Goal: Task Accomplishment & Management: Manage account settings

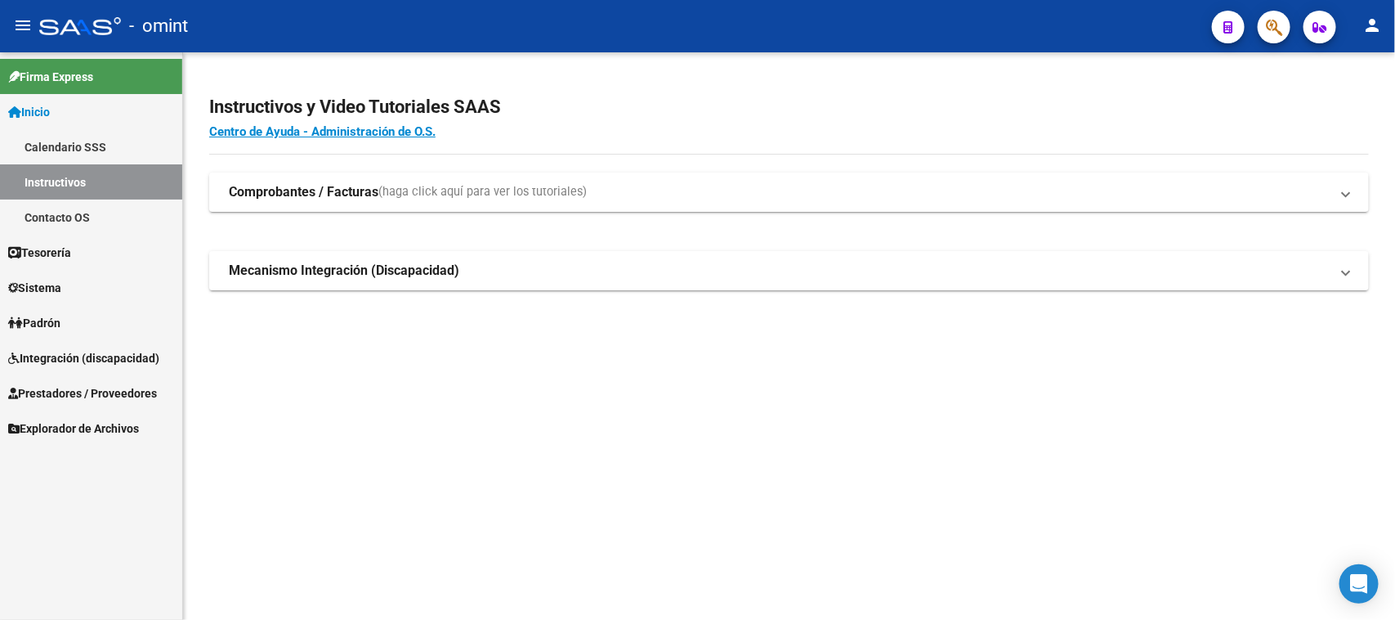
click at [56, 353] on span "Integración (discapacidad)" at bounding box center [83, 358] width 151 height 18
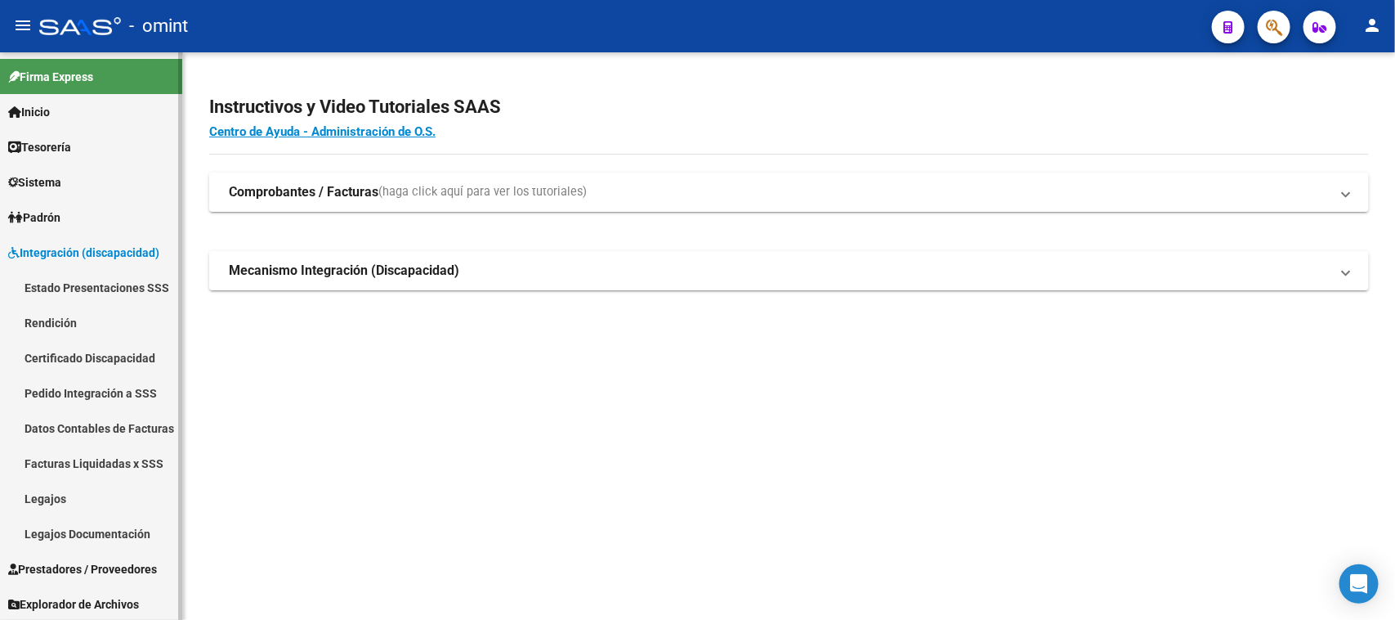
click at [50, 495] on link "Legajos" at bounding box center [91, 498] width 182 height 35
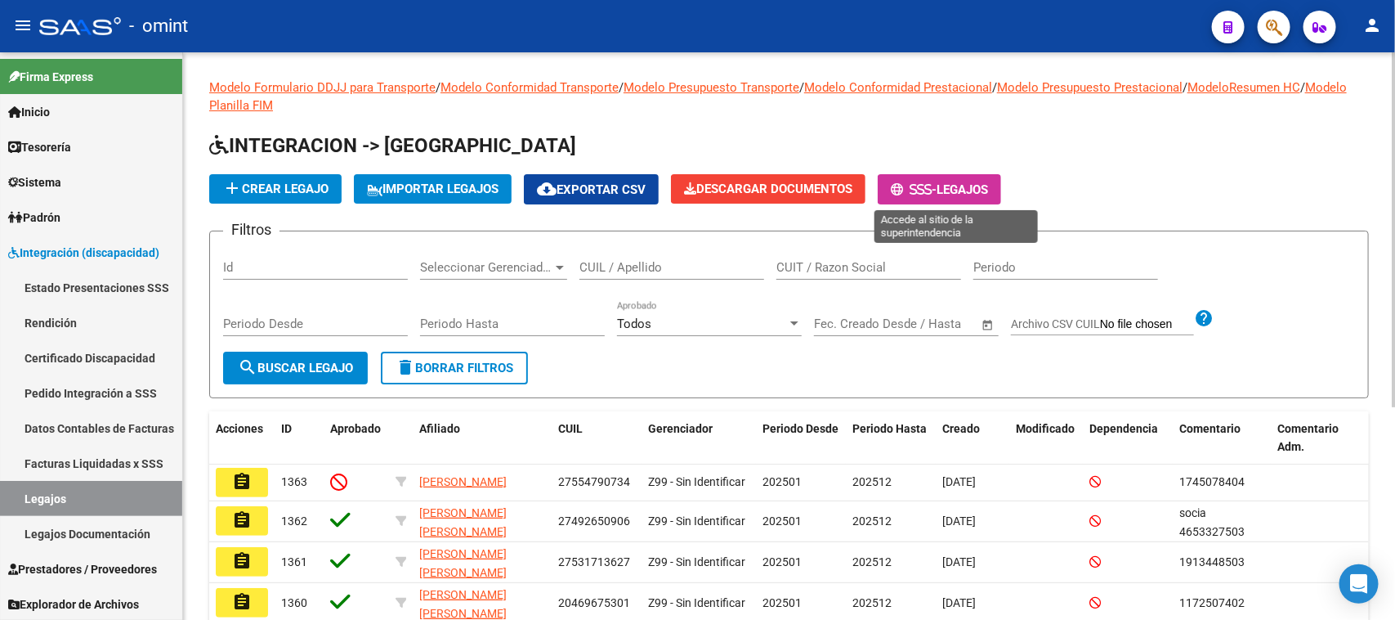
click at [932, 183] on icon at bounding box center [927, 189] width 7 height 12
click at [741, 251] on div "CUIL / Apellido" at bounding box center [672, 261] width 185 height 35
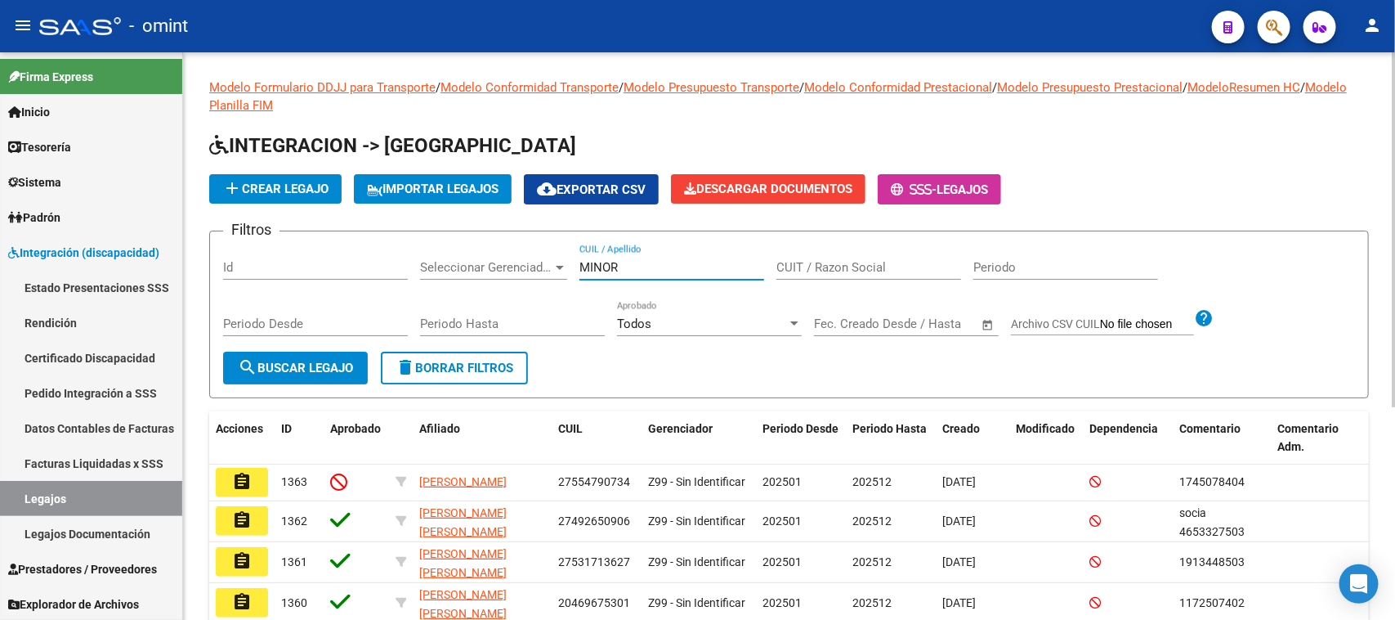
type input "MINOR"
drag, startPoint x: 272, startPoint y: 354, endPoint x: 590, endPoint y: 440, distance: 329.3
click at [275, 354] on button "search Buscar Legajo" at bounding box center [295, 367] width 145 height 33
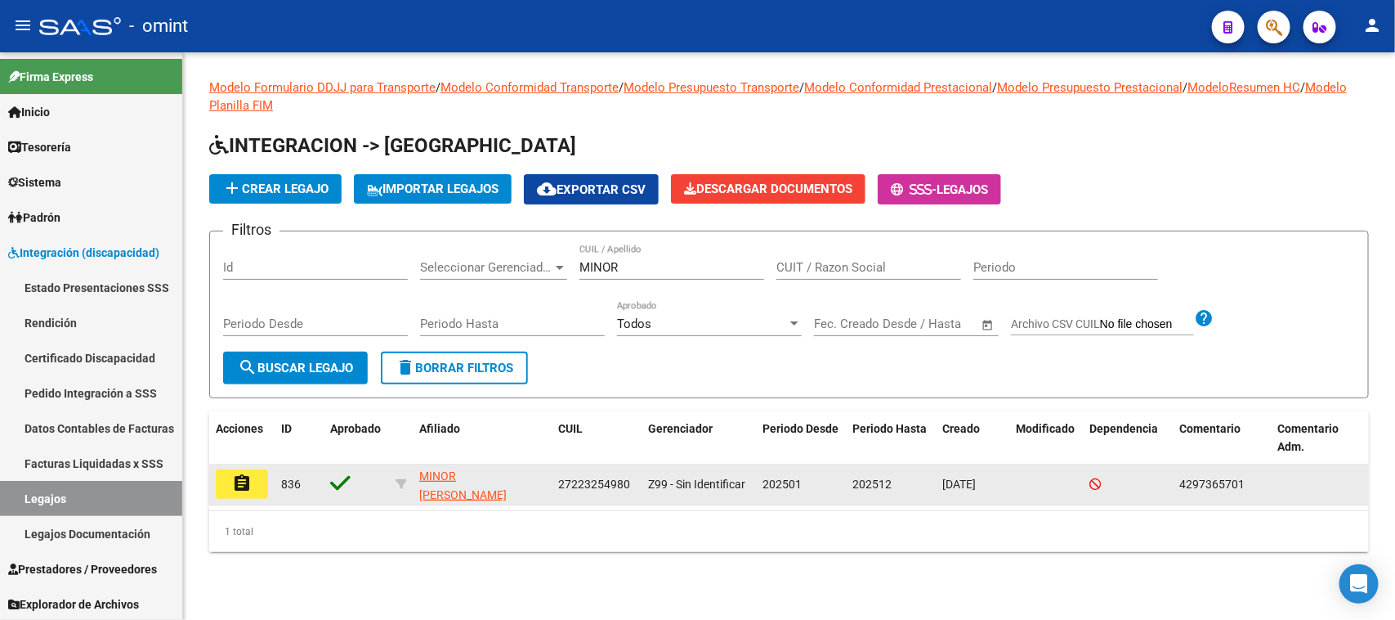
click at [243, 473] on mat-icon "assignment" at bounding box center [242, 483] width 20 height 20
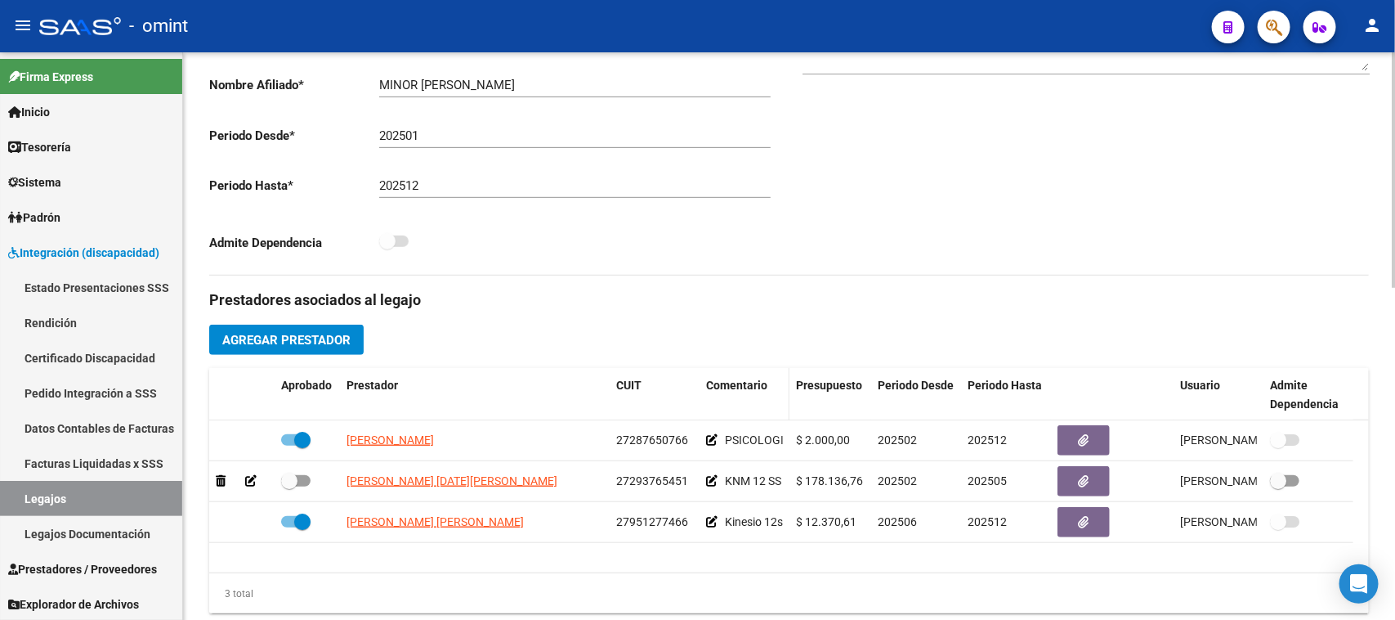
scroll to position [511, 0]
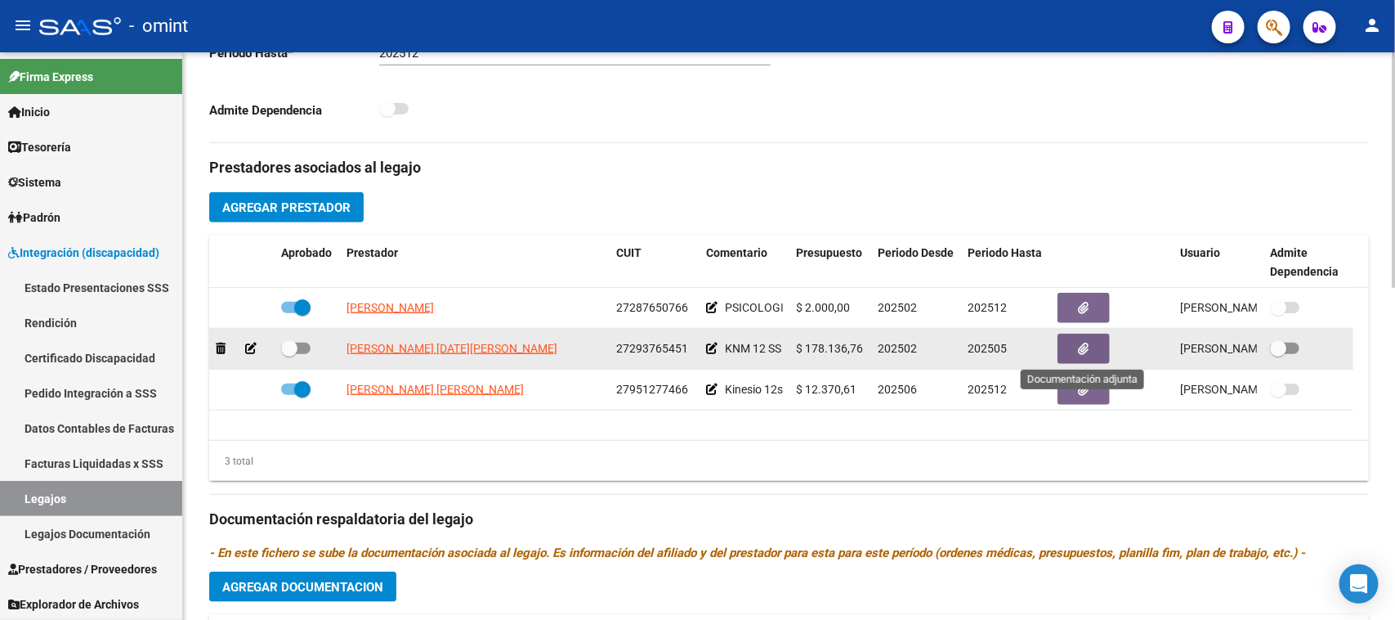
click at [1085, 347] on icon "button" at bounding box center [1084, 348] width 11 height 12
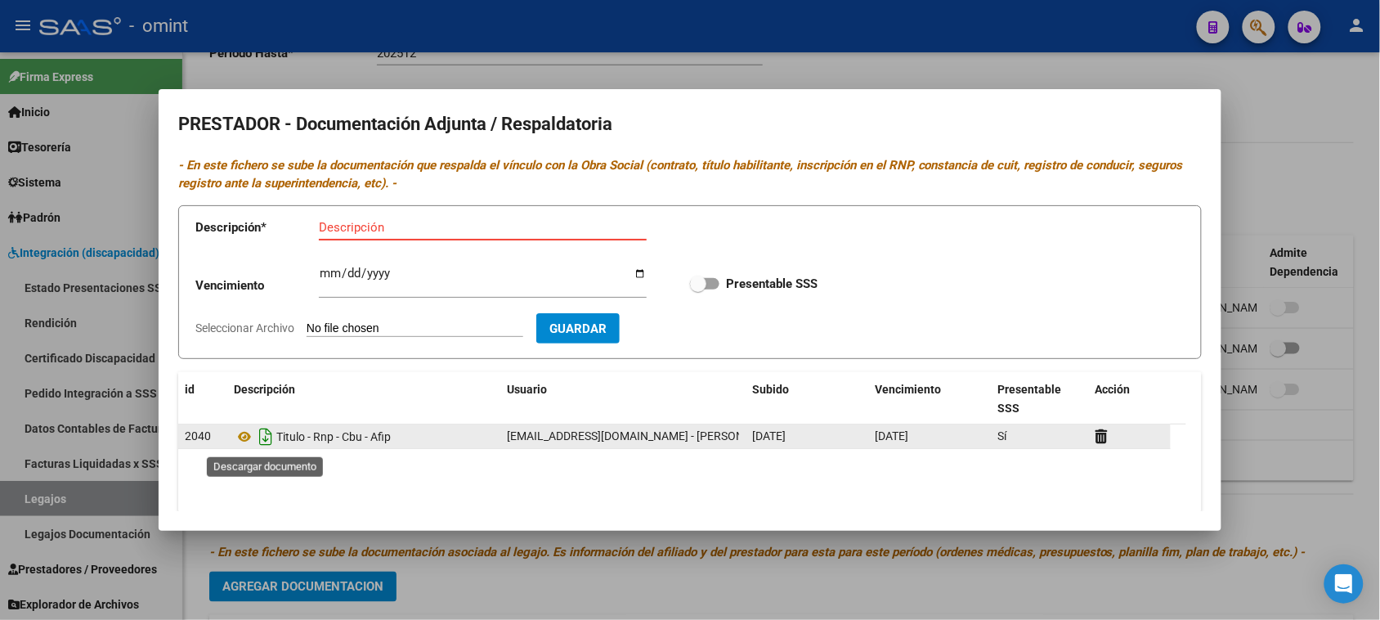
click at [259, 443] on icon "Descargar documento" at bounding box center [265, 436] width 21 height 26
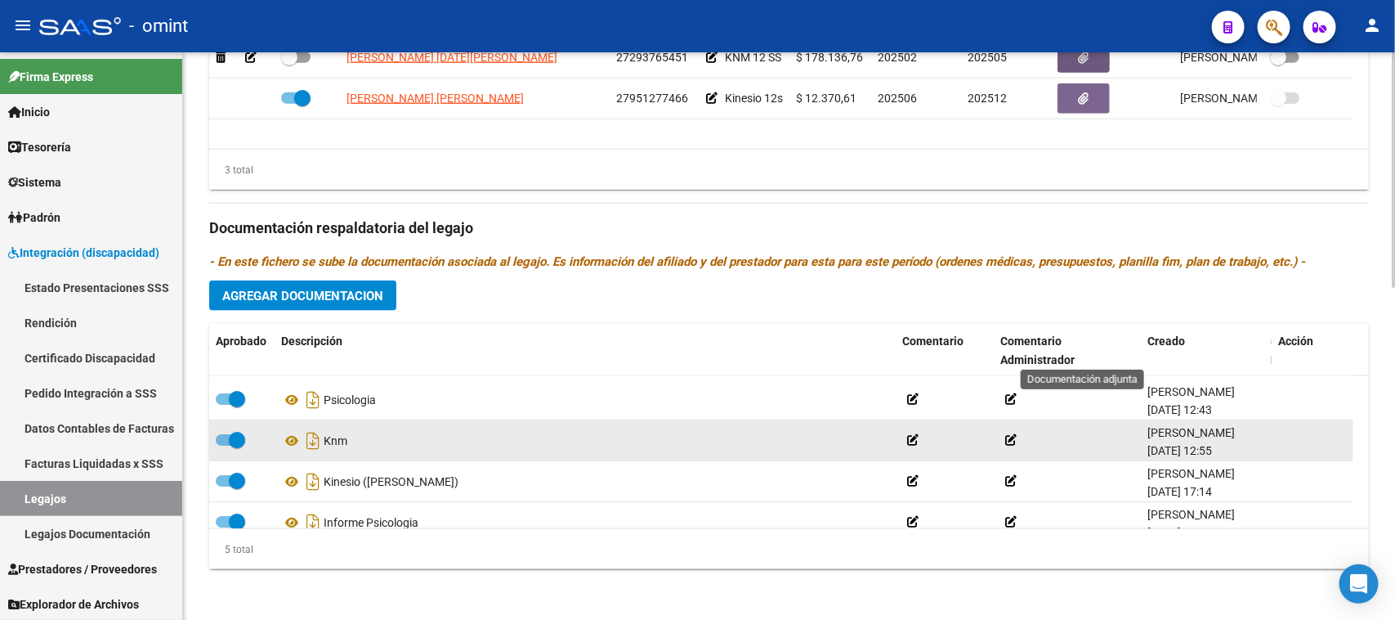
scroll to position [58, 0]
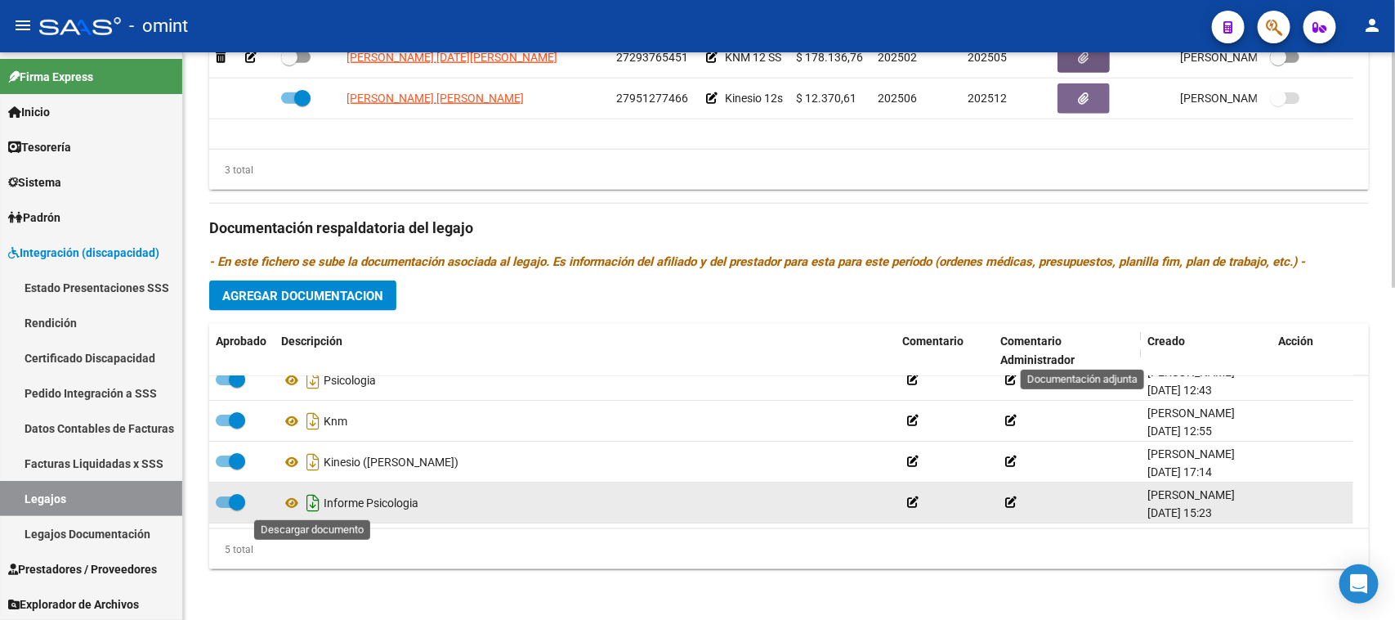
click at [311, 500] on icon "Descargar documento" at bounding box center [312, 503] width 21 height 26
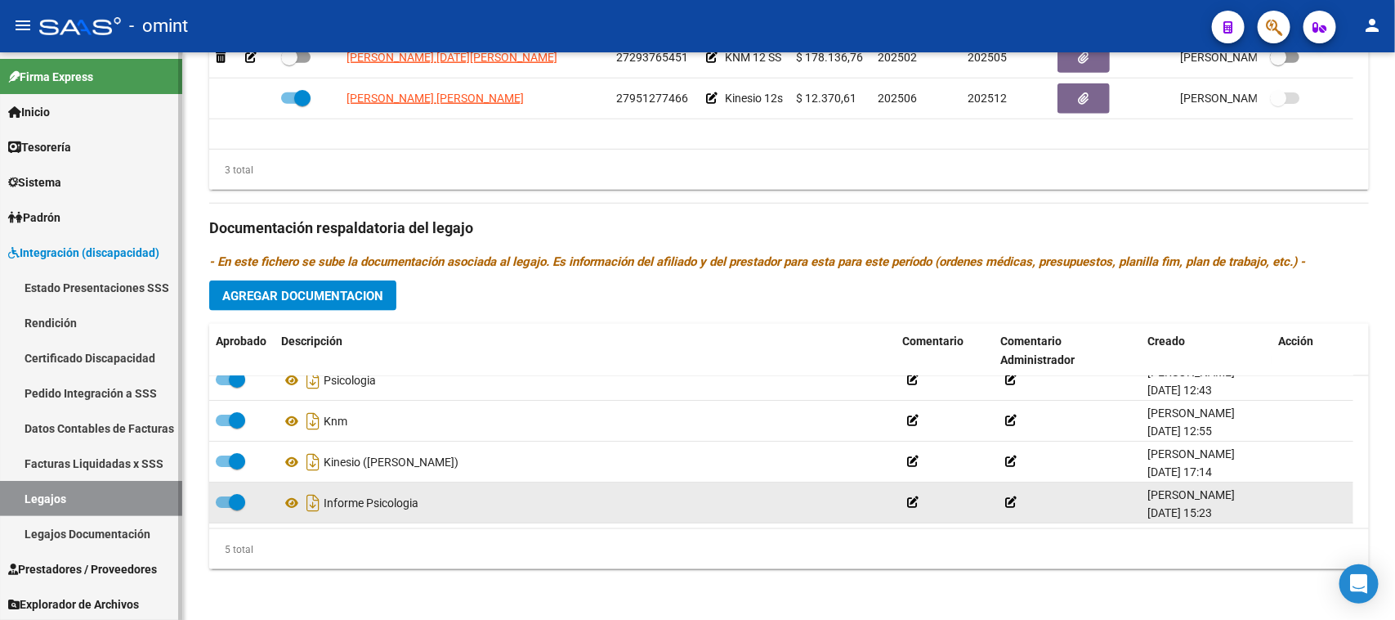
click at [131, 496] on link "Legajos" at bounding box center [91, 498] width 182 height 35
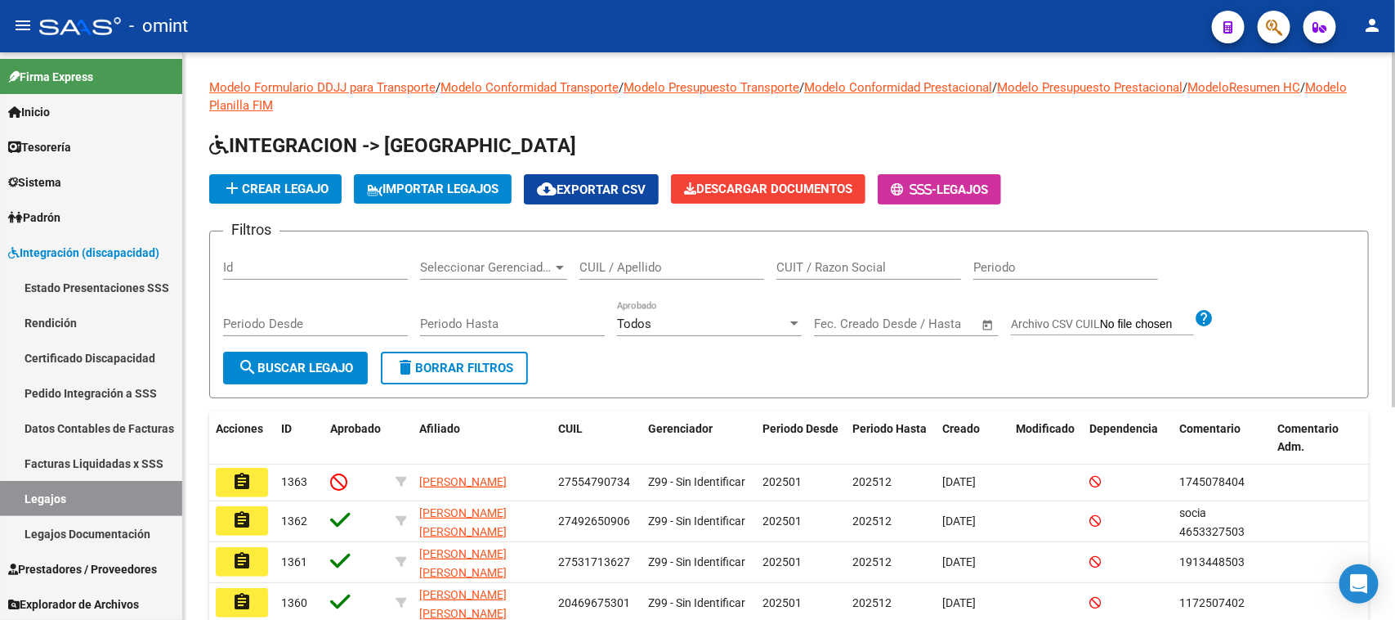
click at [652, 271] on input "CUIL / Apellido" at bounding box center [672, 267] width 185 height 15
type input "BASELL"
click at [254, 368] on mat-icon "search" at bounding box center [248, 367] width 20 height 20
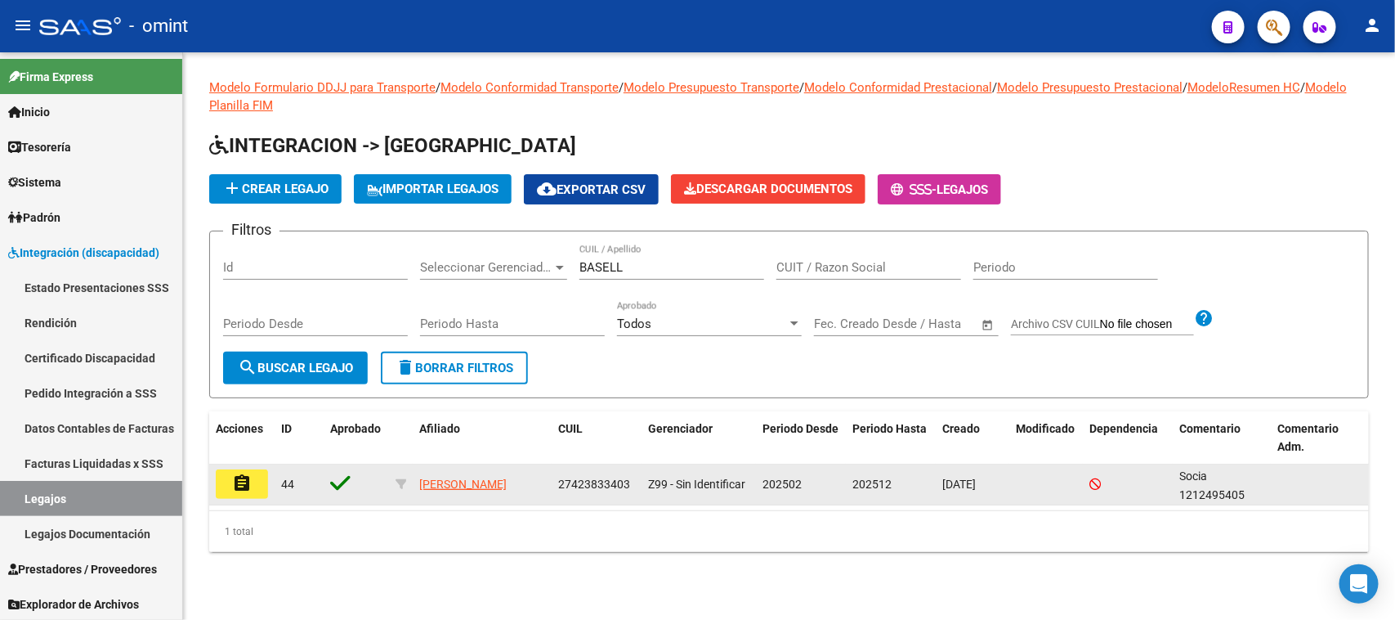
click at [252, 476] on button "assignment" at bounding box center [242, 483] width 52 height 29
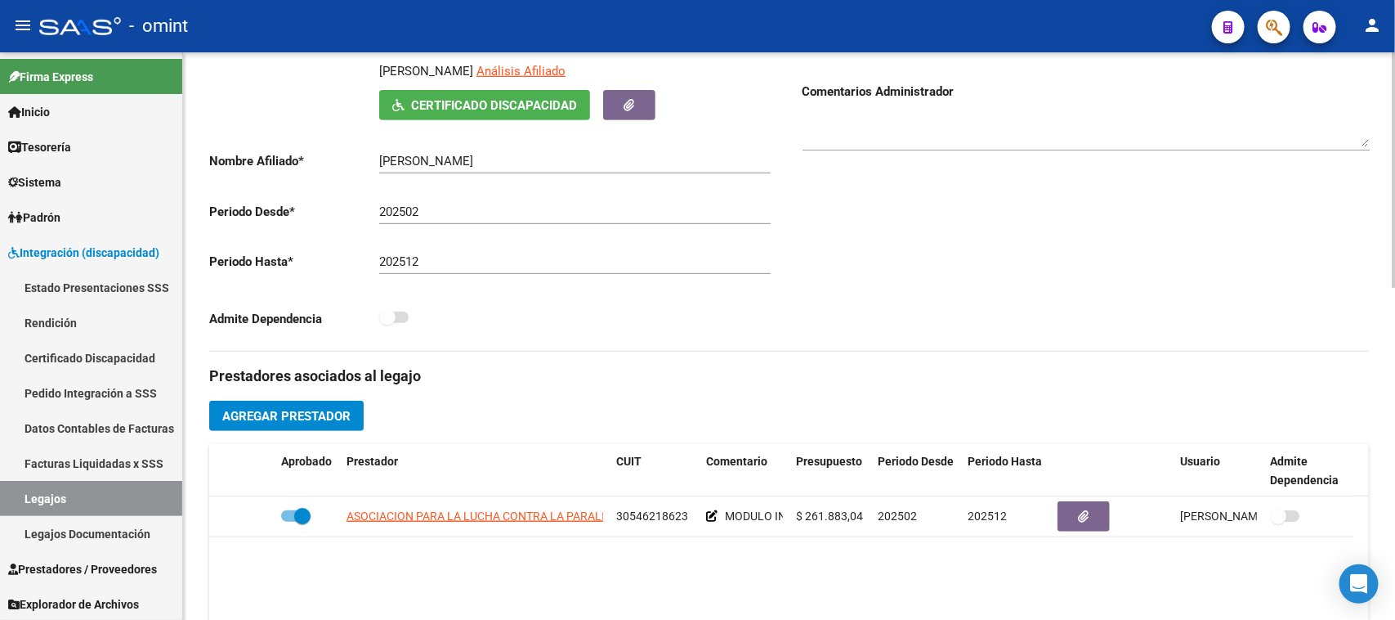
scroll to position [307, 0]
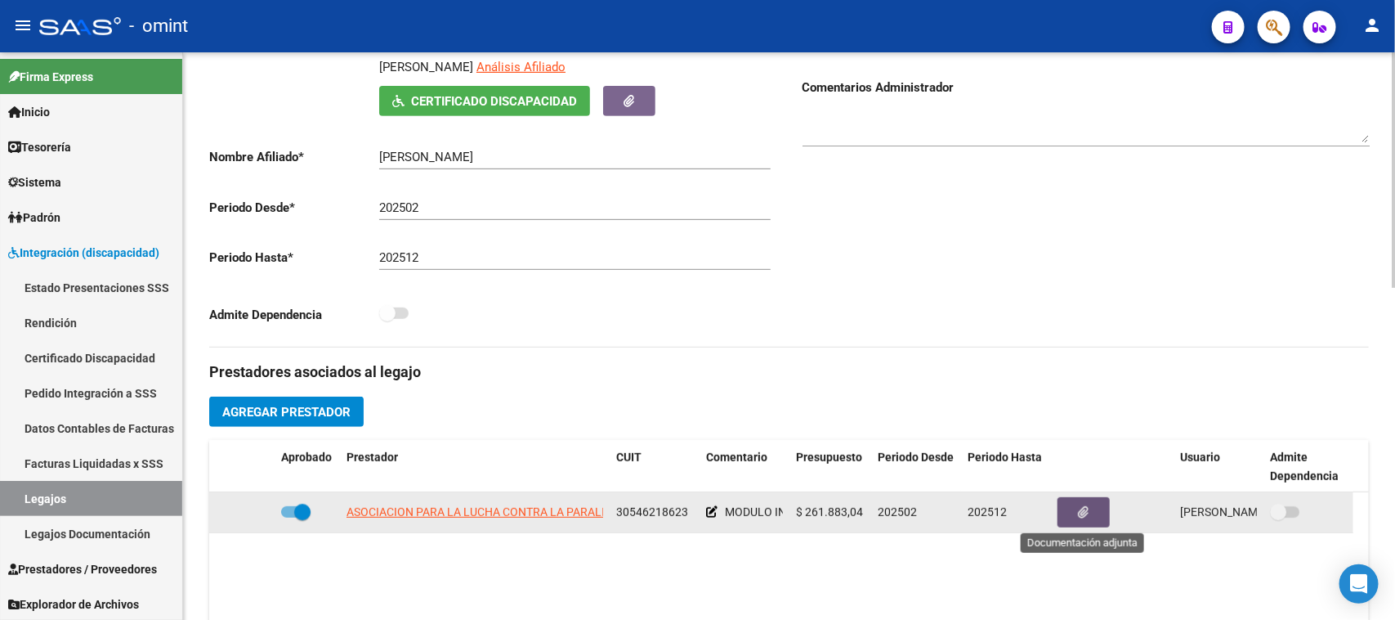
click at [1061, 499] on button "button" at bounding box center [1084, 512] width 52 height 30
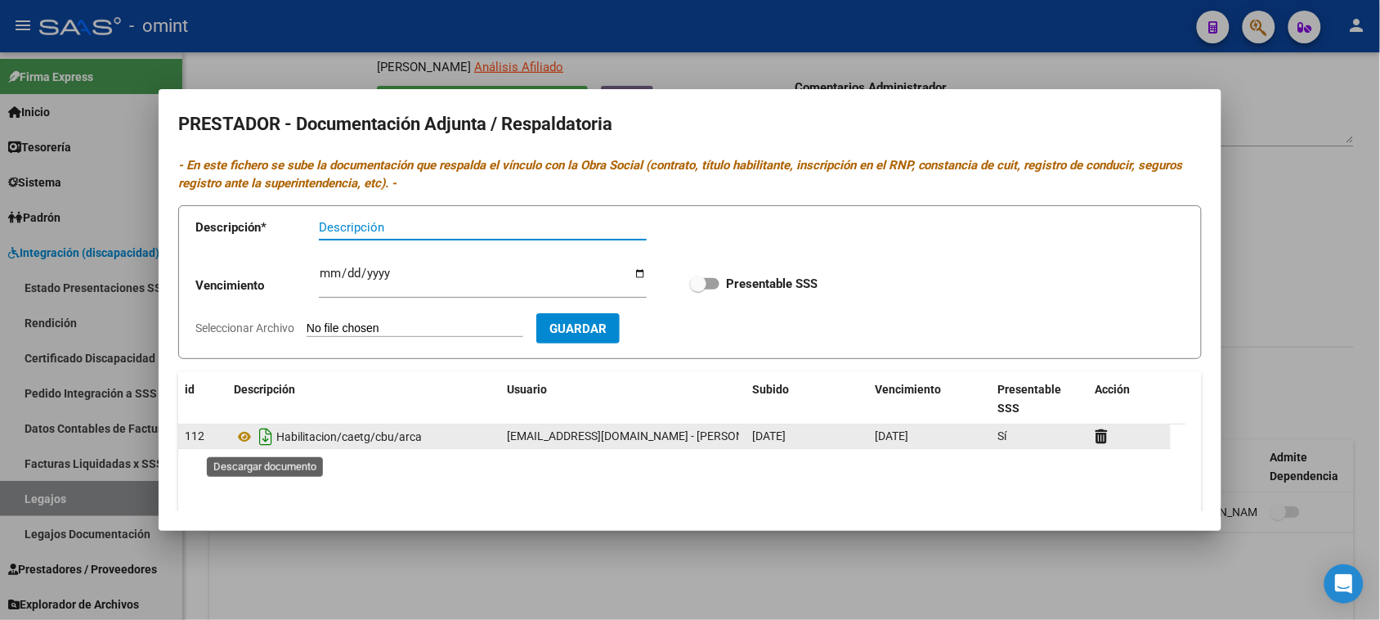
click at [268, 436] on icon "Descargar documento" at bounding box center [265, 436] width 21 height 26
click at [331, 270] on input "Ingresar vencimiento" at bounding box center [483, 279] width 328 height 26
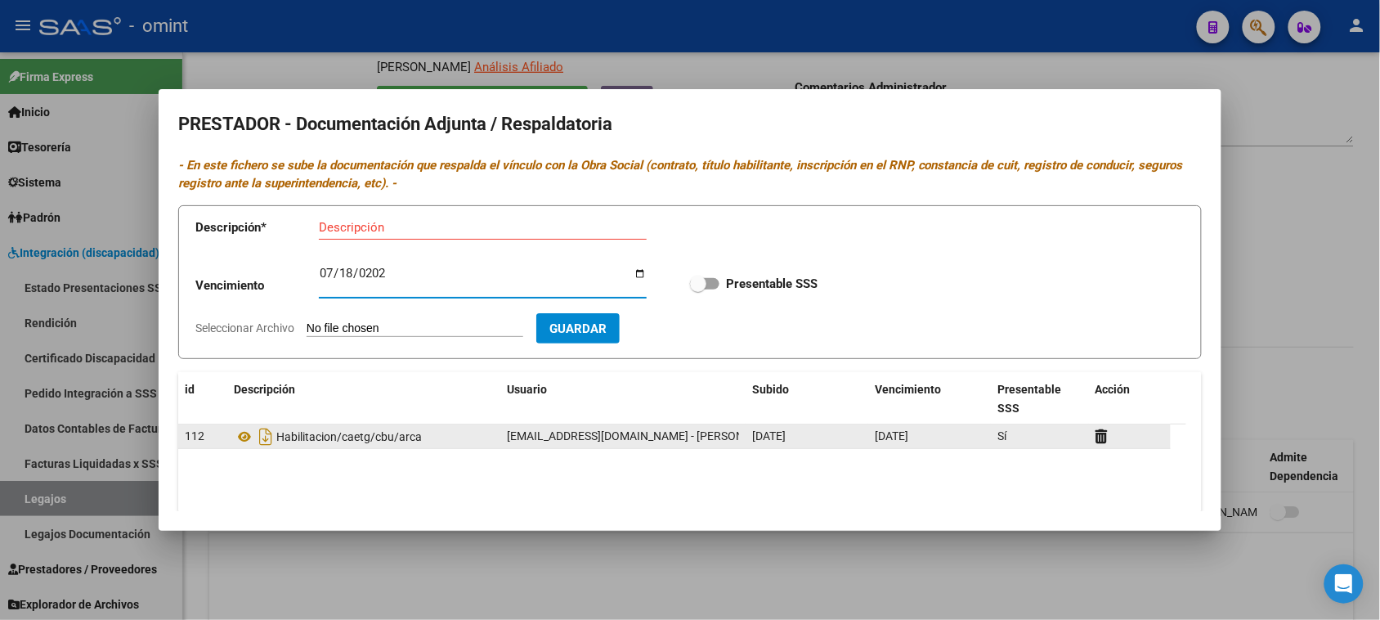
type input "[DATE]"
click at [337, 237] on div "Descripción" at bounding box center [483, 227] width 328 height 25
paste input "Habilitación/Categoria/CBU/ARCA"
click at [389, 227] on input "Habilitación/Categoria/CBU/ARCA" at bounding box center [483, 227] width 328 height 15
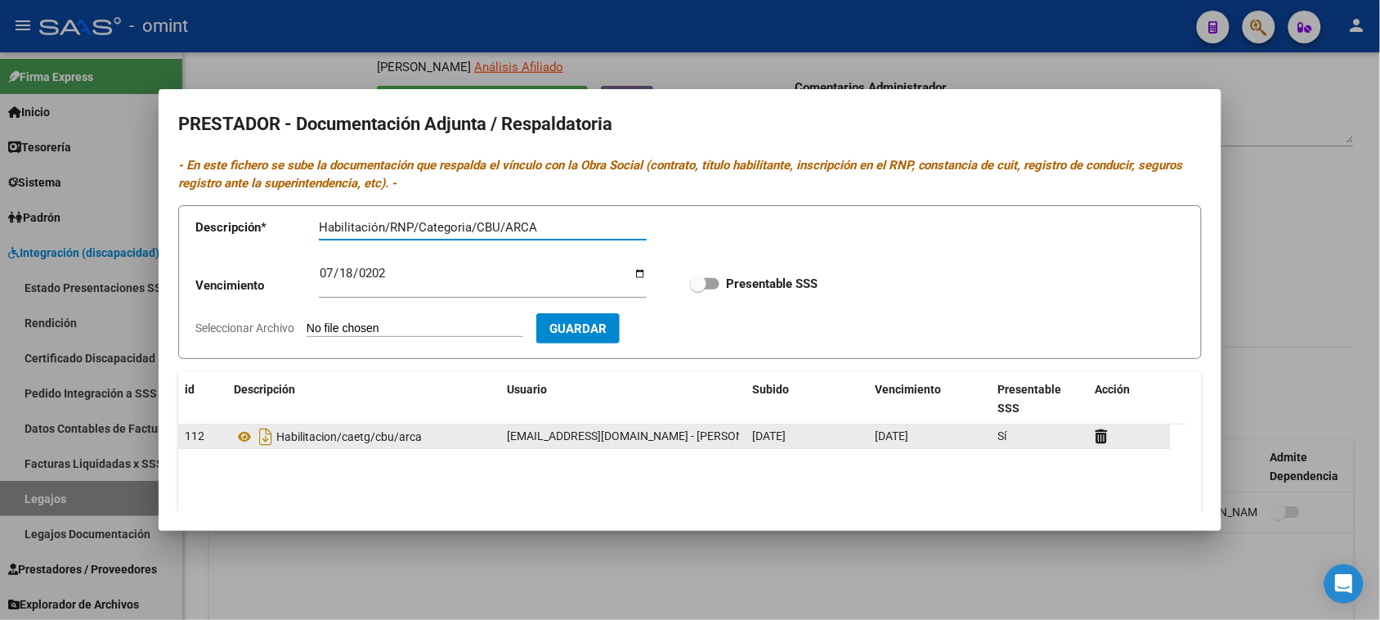
type input "Habilitación/RNP/Categoria/CBU/ARCA"
click at [709, 288] on span at bounding box center [704, 283] width 29 height 11
click at [698, 289] on input "Presentable SSS" at bounding box center [697, 289] width 1 height 1
checkbox input "true"
type input "C:\fakepath\30546218623-HABILITACION_CAETG_CBU_ARCA-ID_112_organized.pdf"
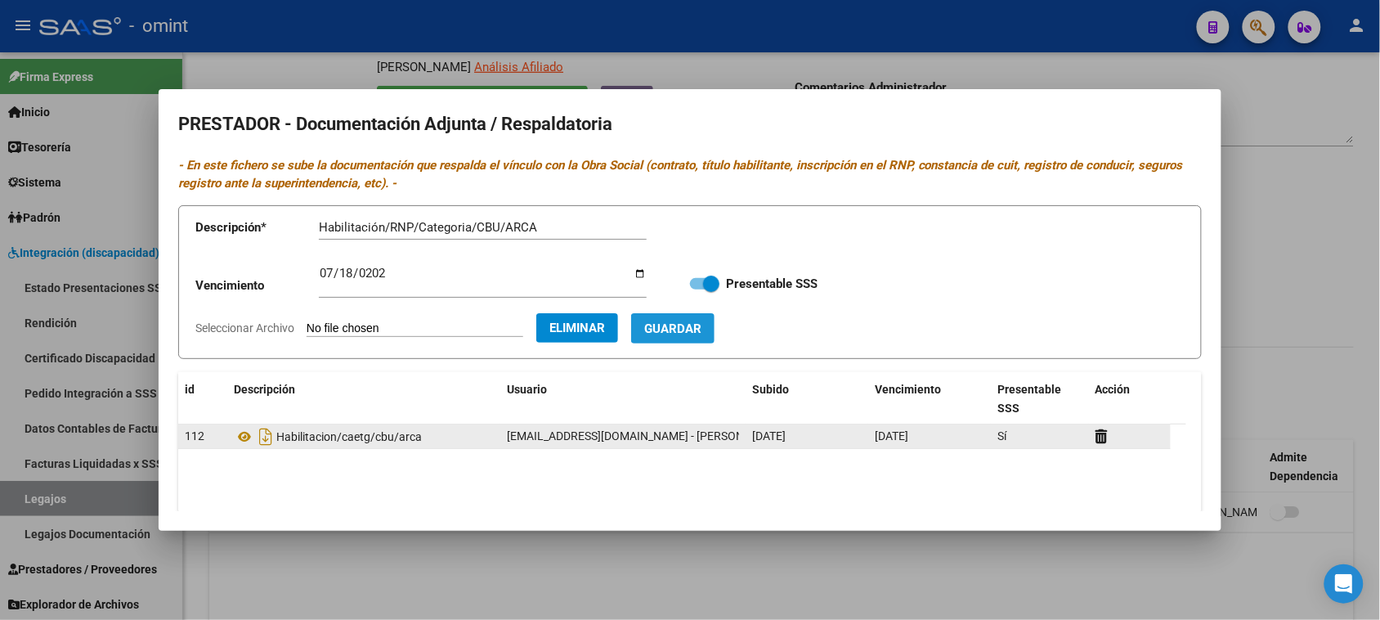
click at [700, 327] on span "Guardar" at bounding box center [672, 328] width 57 height 15
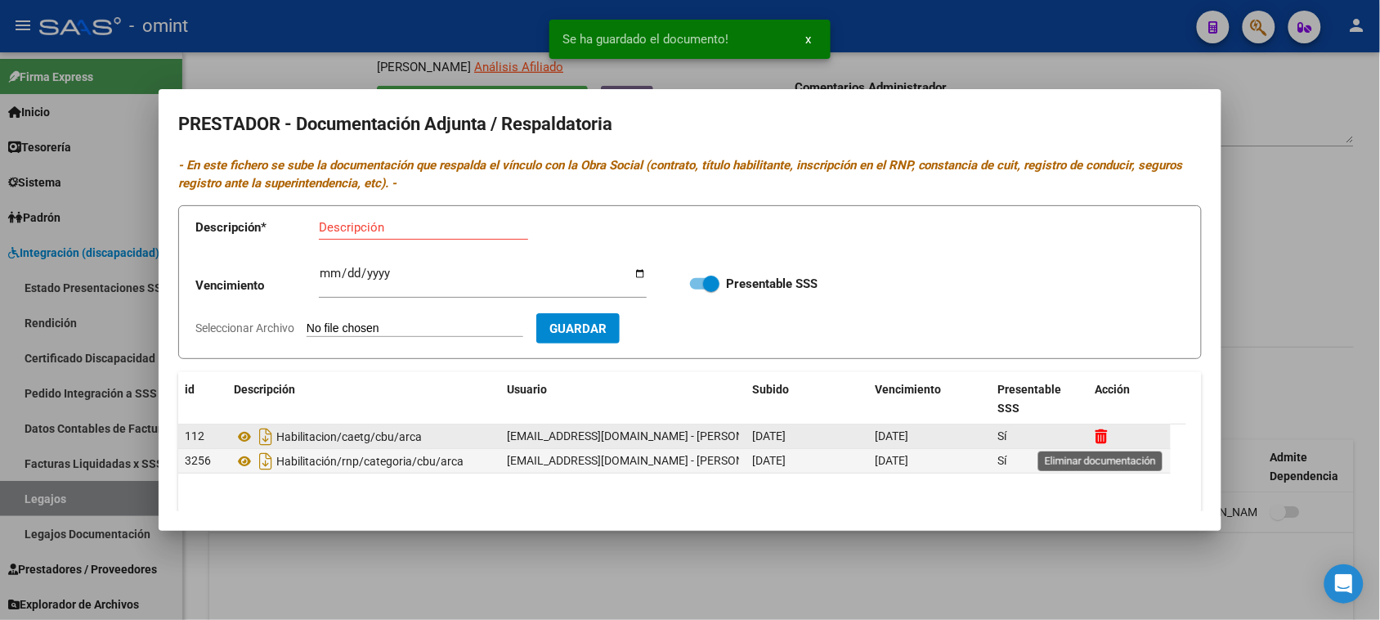
click at [1101, 437] on icon at bounding box center [1101, 436] width 12 height 16
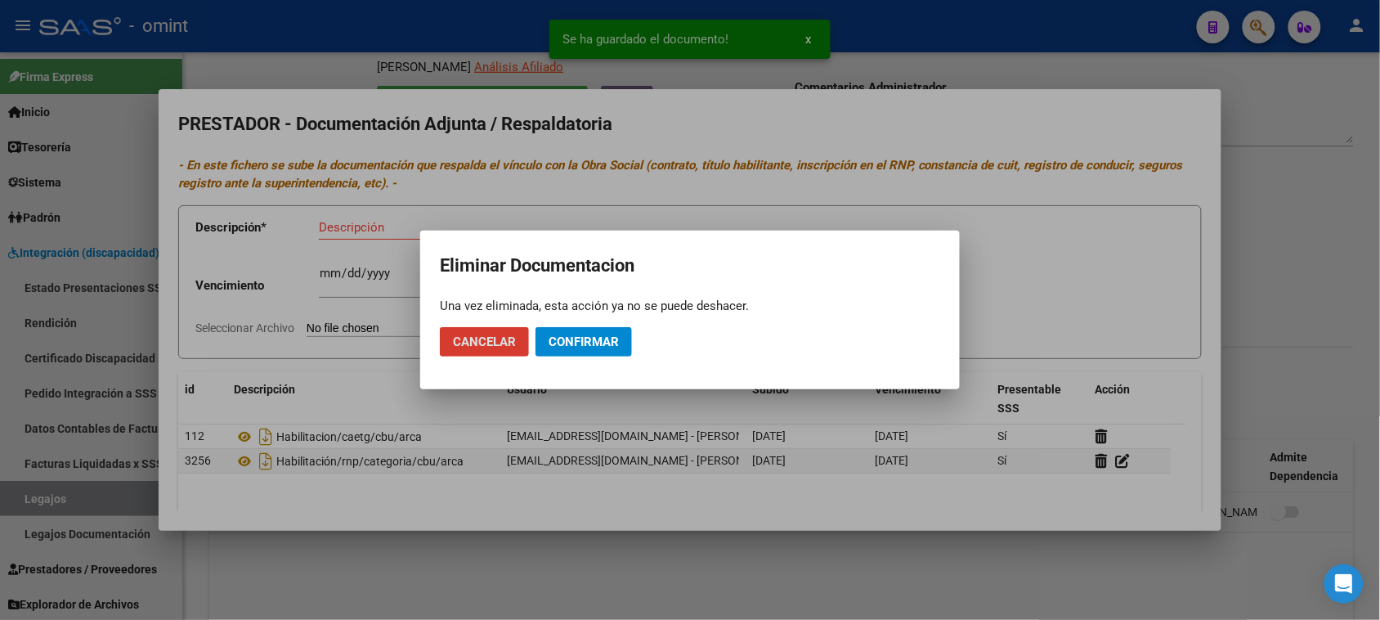
click at [606, 348] on button "Confirmar" at bounding box center [583, 341] width 96 height 29
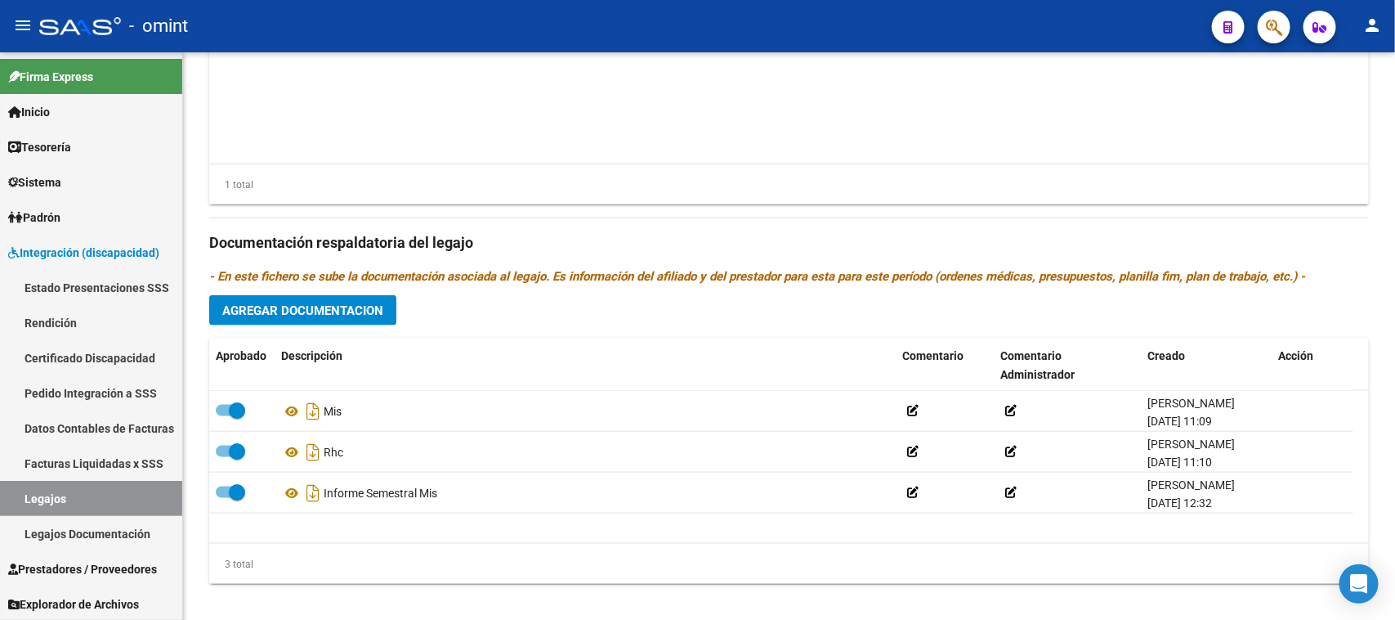
scroll to position [802, 0]
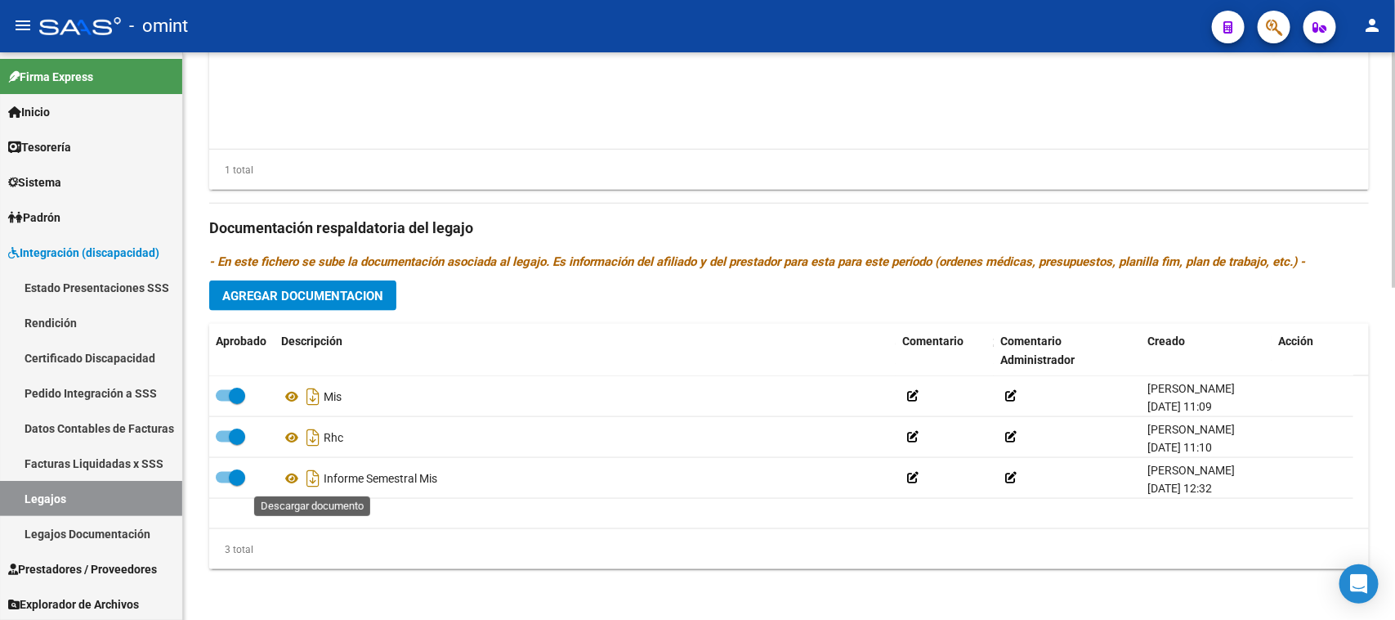
drag, startPoint x: 305, startPoint y: 477, endPoint x: 301, endPoint y: 511, distance: 34.6
click at [307, 477] on icon "Descargar documento" at bounding box center [312, 478] width 21 height 26
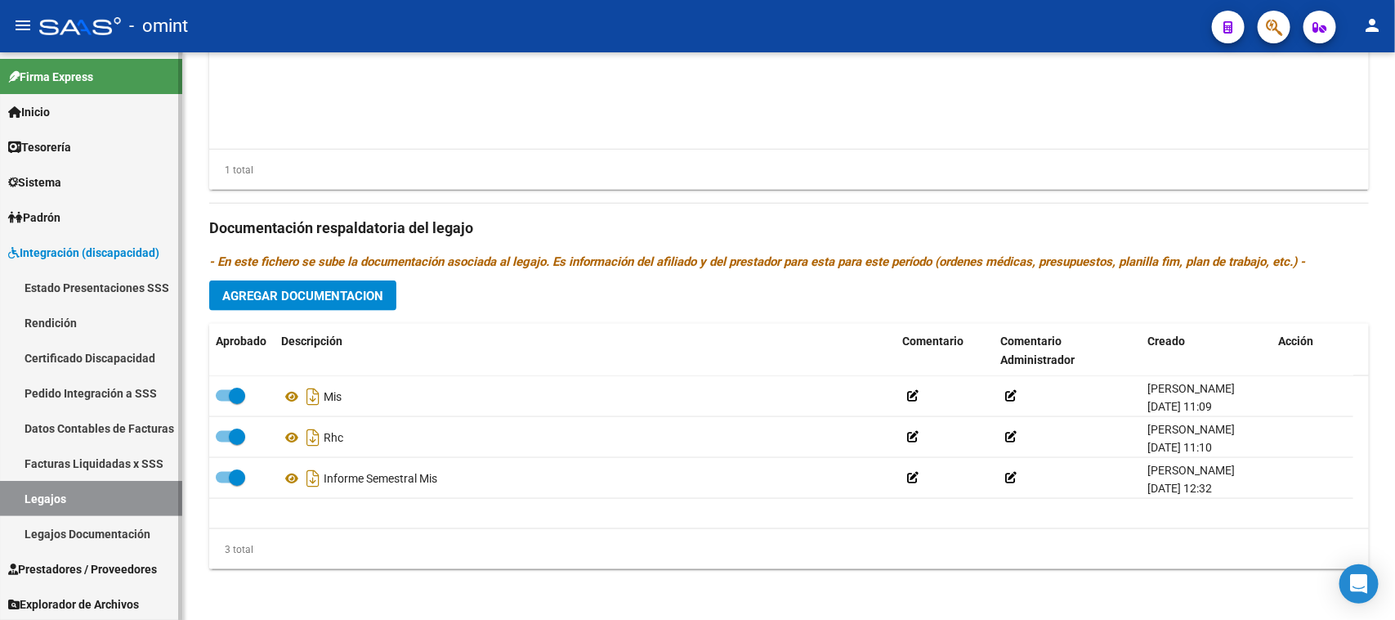
click at [74, 490] on link "Legajos" at bounding box center [91, 498] width 182 height 35
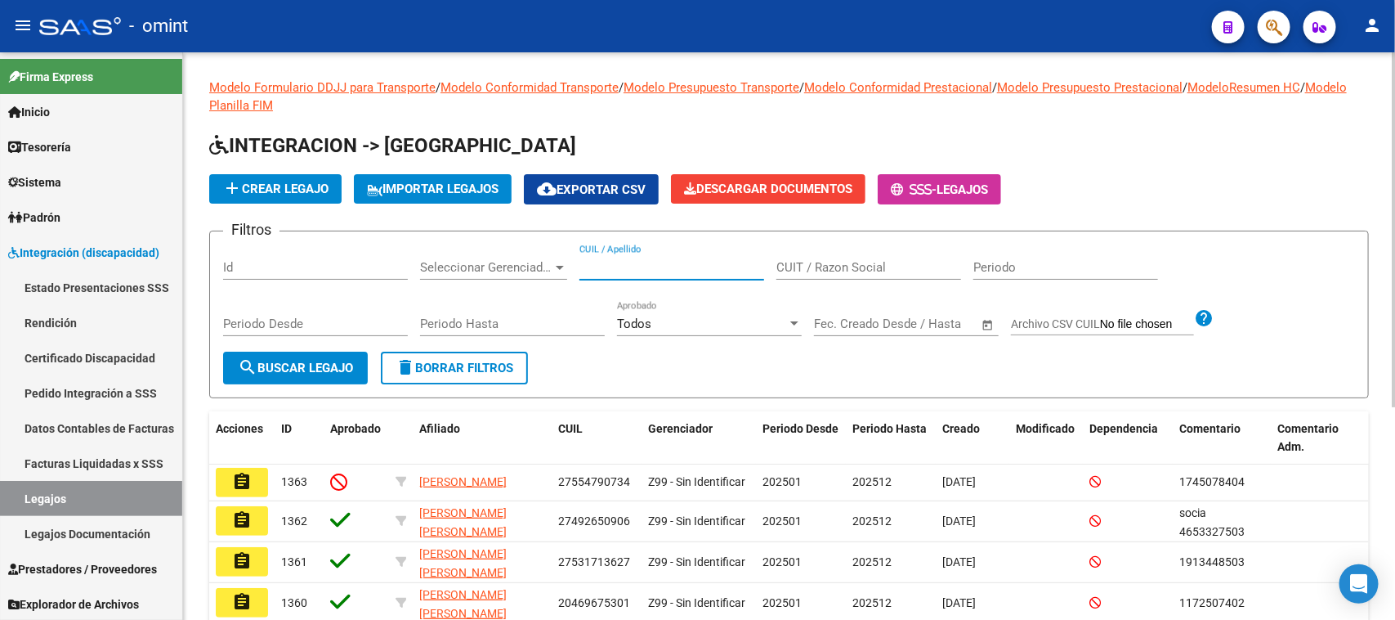
click at [601, 263] on input "CUIL / Apellido" at bounding box center [672, 267] width 185 height 15
type input "pistoia"
click at [320, 360] on span "search Buscar Legajo" at bounding box center [295, 367] width 115 height 15
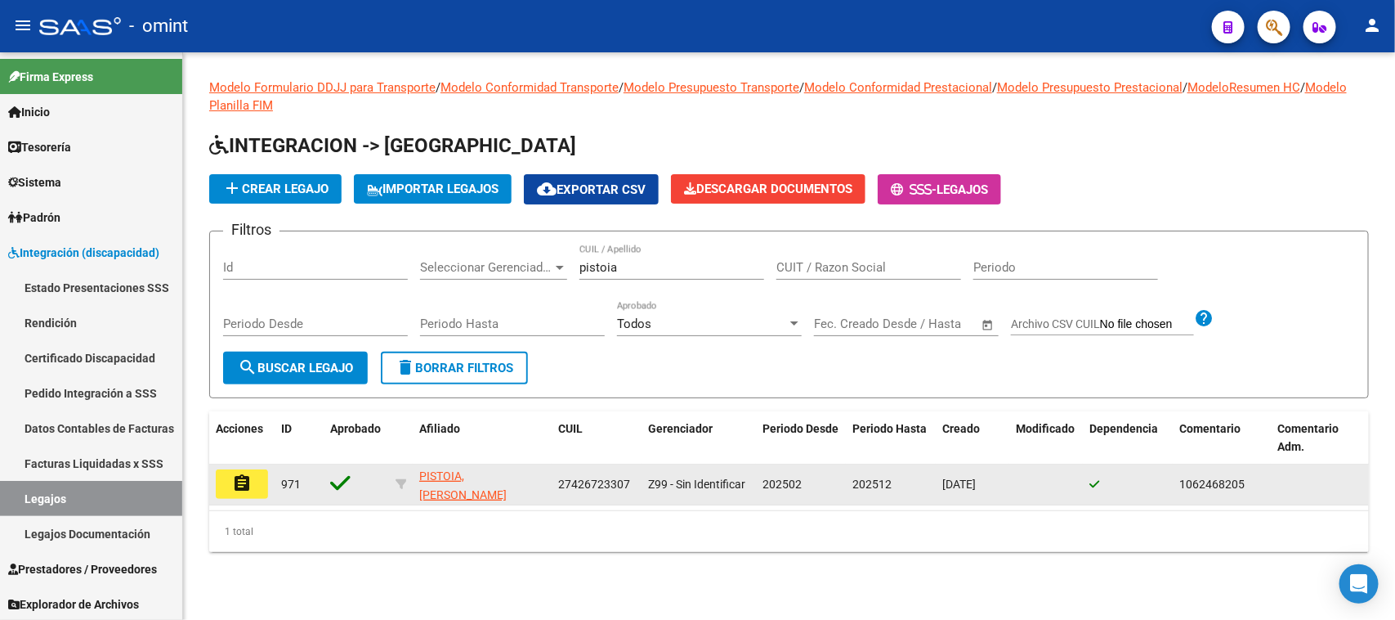
click at [263, 474] on button "assignment" at bounding box center [242, 483] width 52 height 29
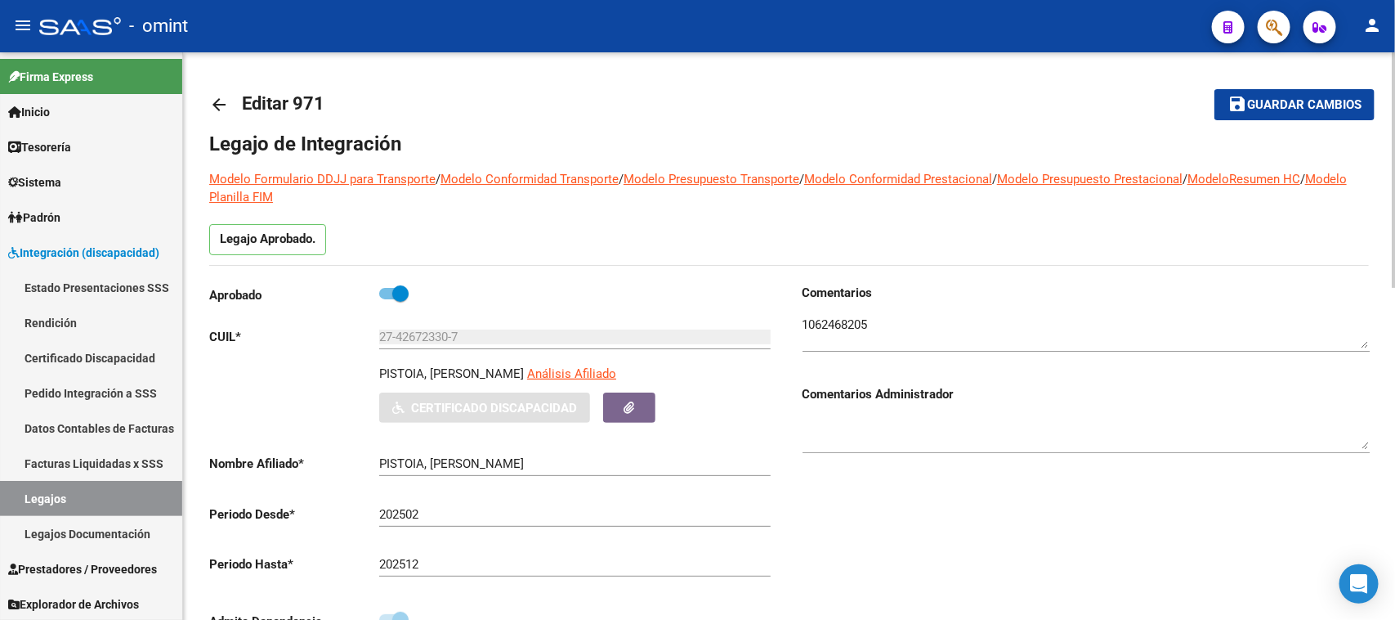
type input "PISTOIA [PERSON_NAME]"
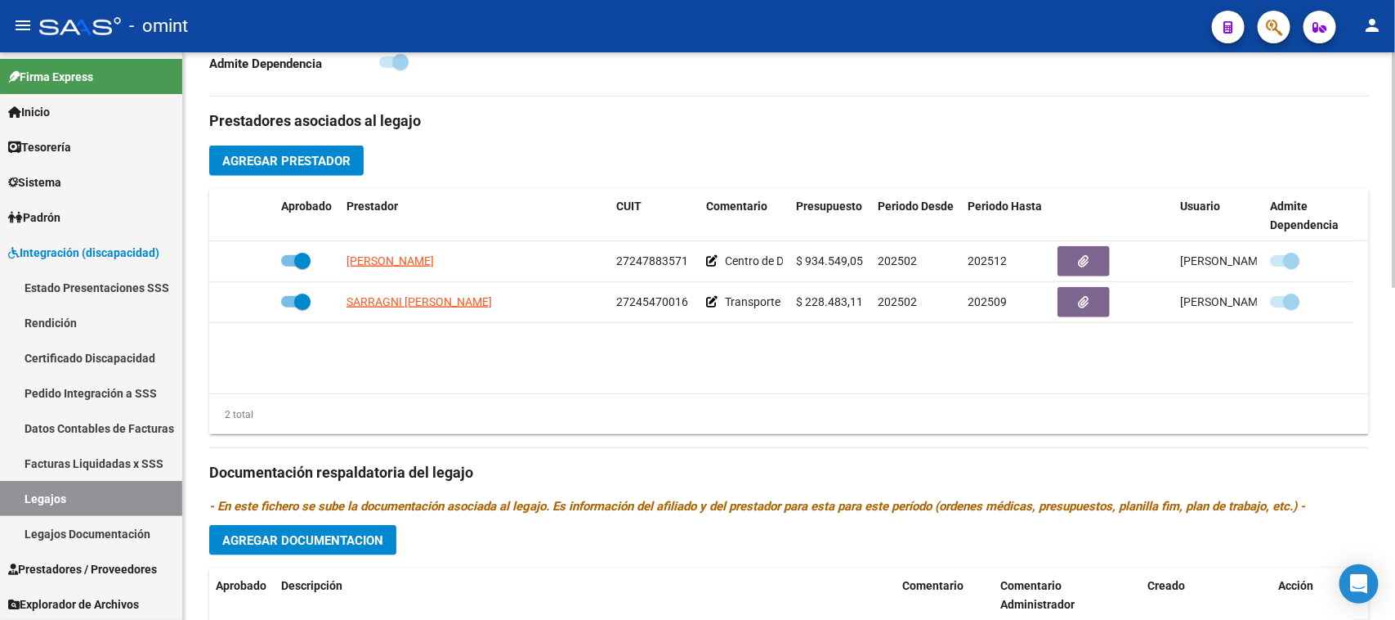
scroll to position [511, 0]
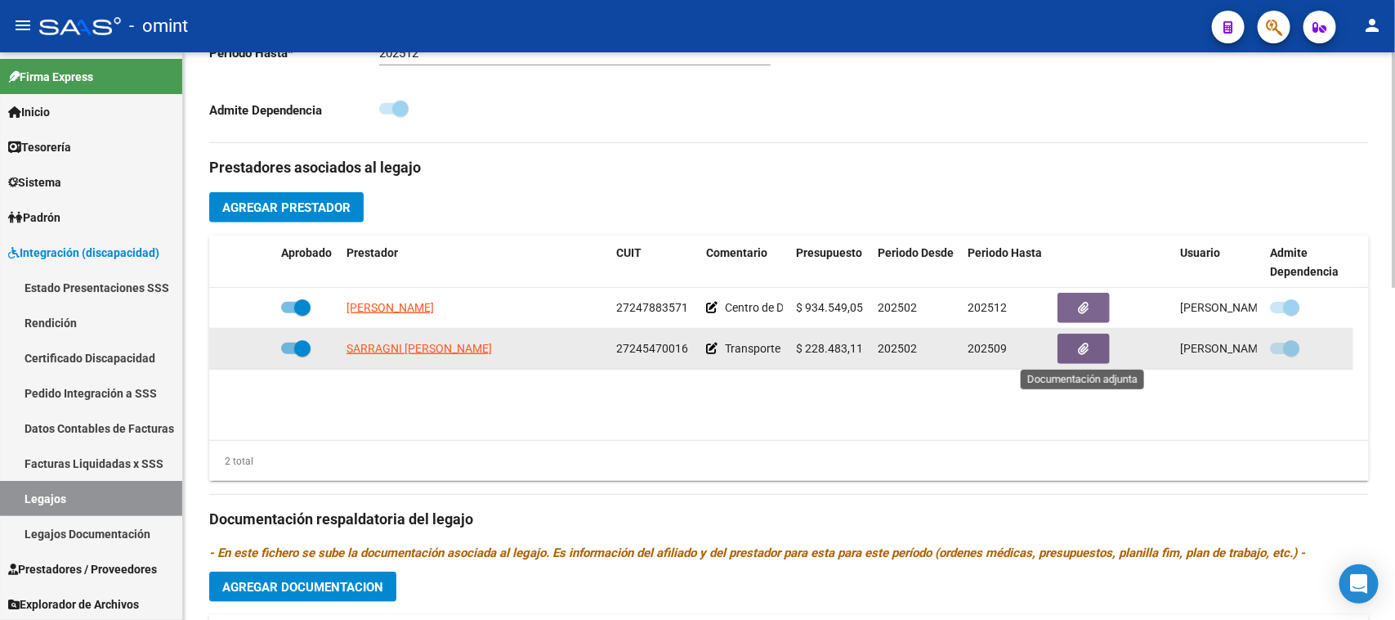
click at [1059, 339] on button "button" at bounding box center [1084, 348] width 52 height 30
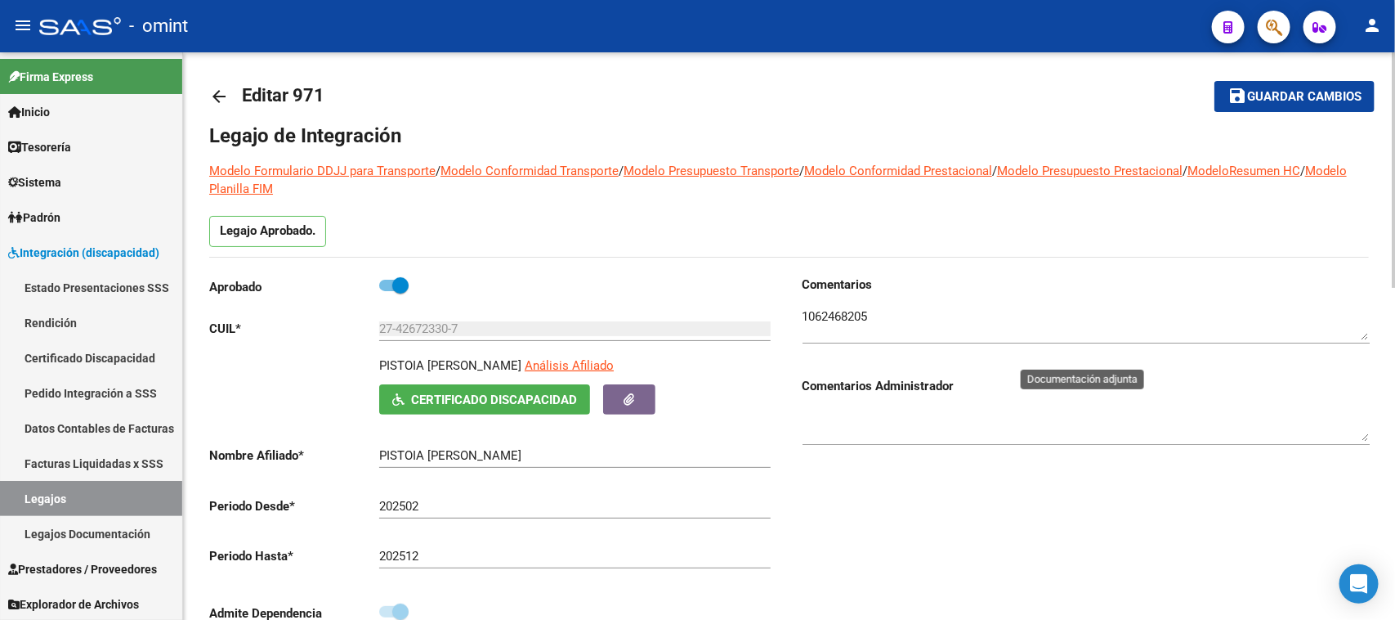
scroll to position [0, 0]
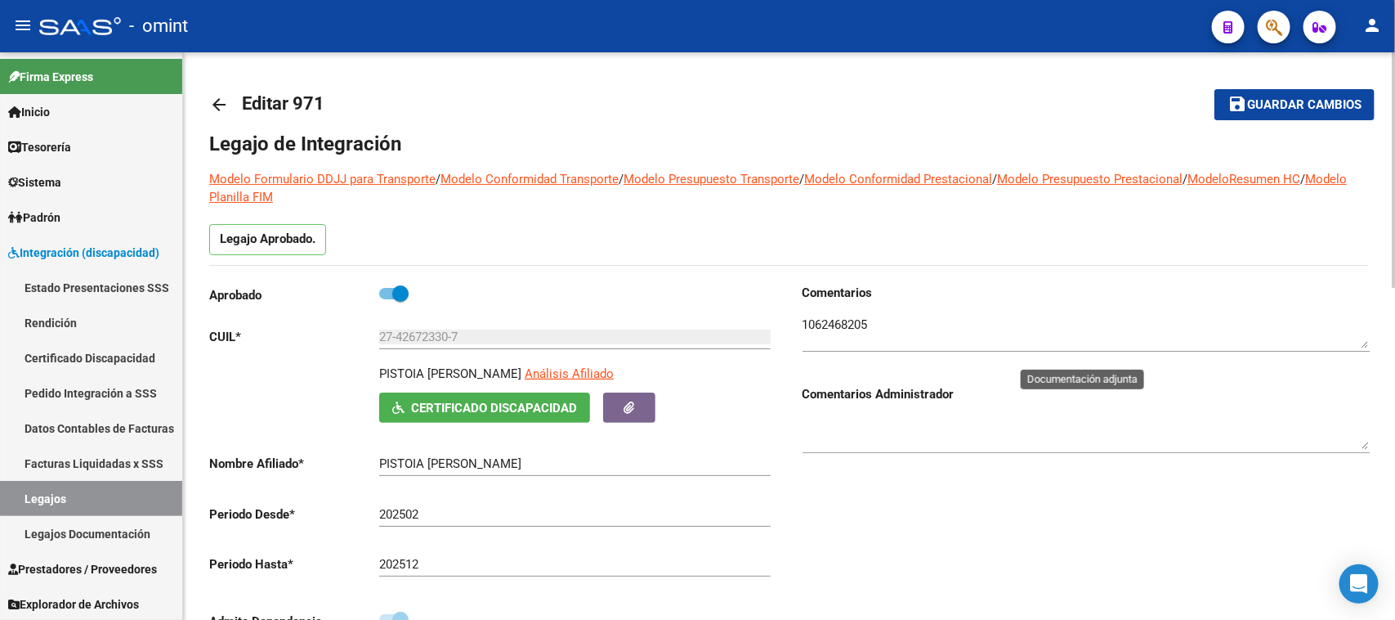
click at [863, 328] on textarea at bounding box center [1086, 332] width 567 height 33
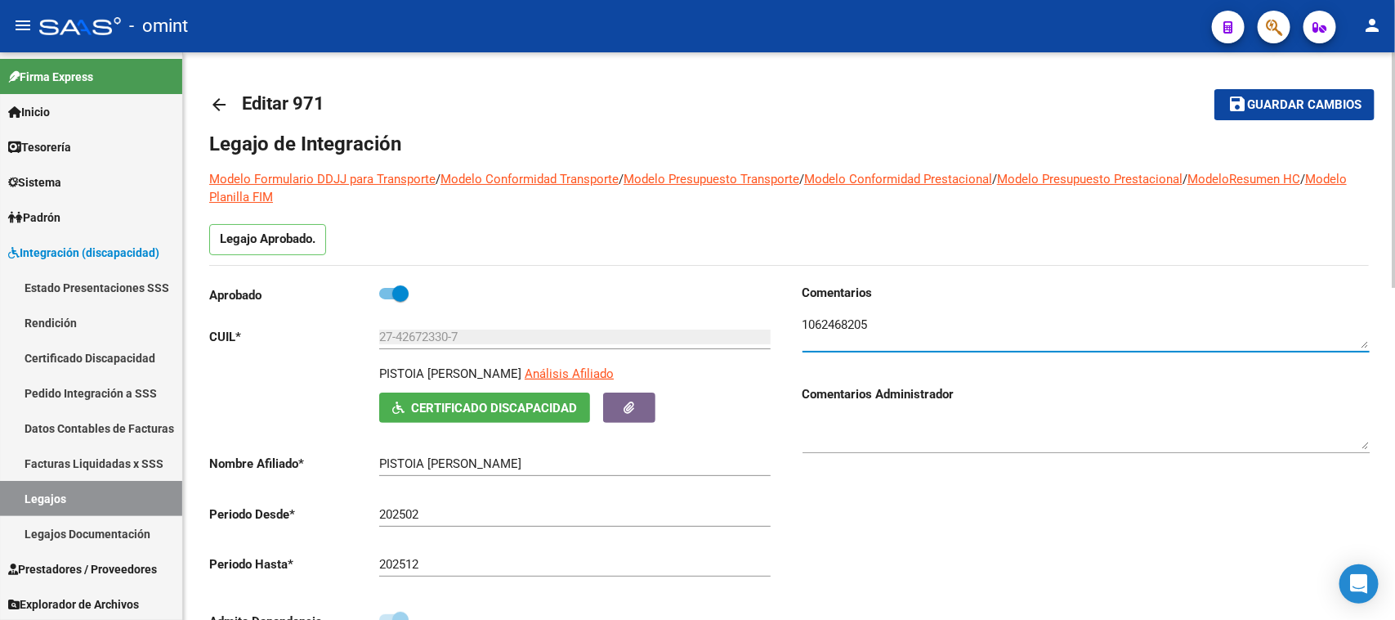
click at [863, 329] on textarea at bounding box center [1086, 332] width 567 height 33
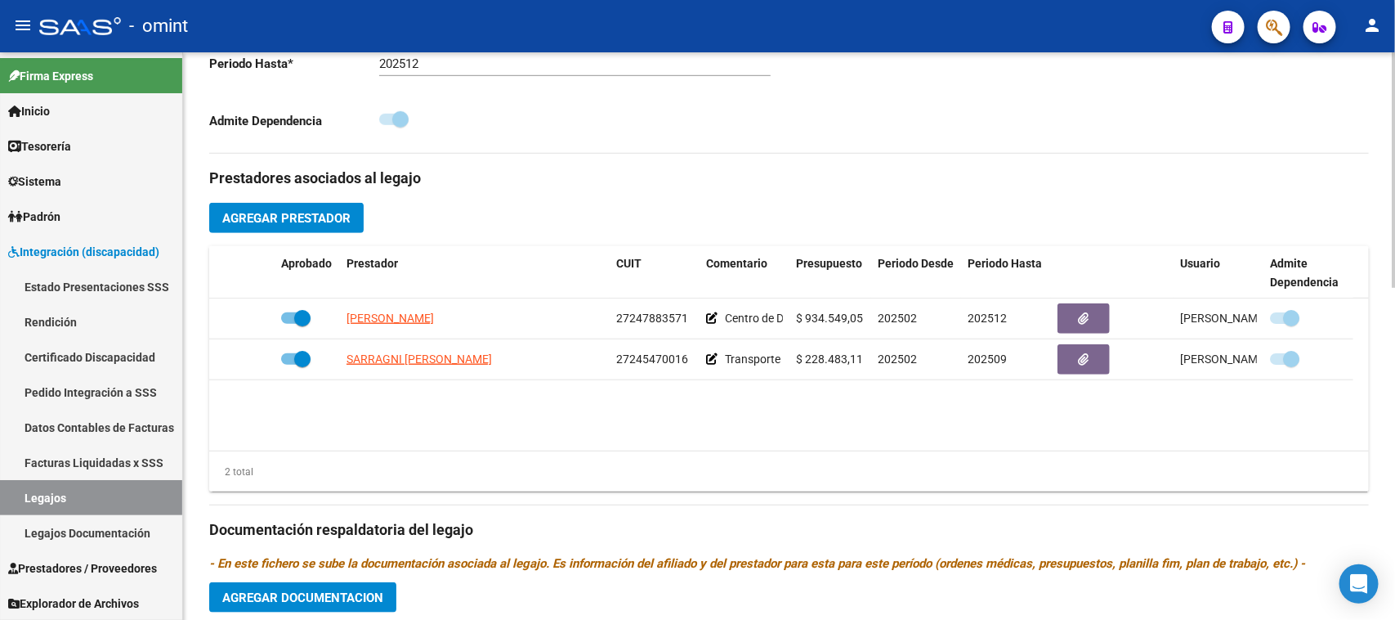
scroll to position [511, 0]
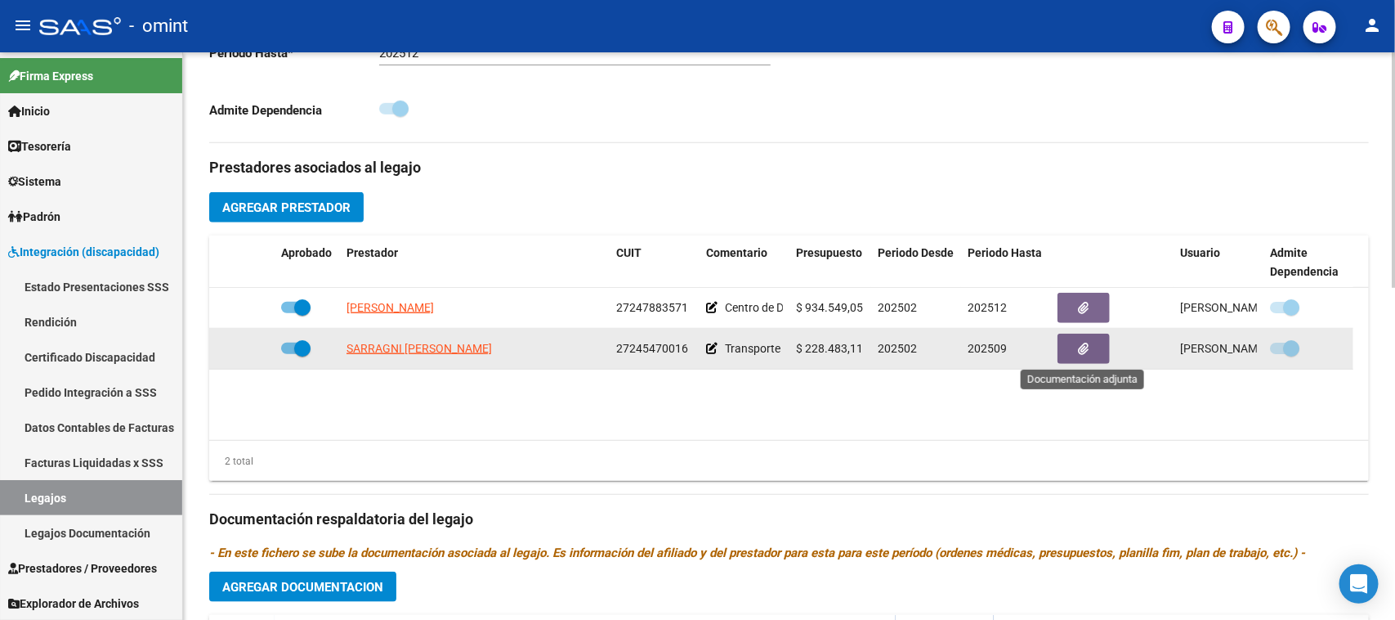
click at [1068, 344] on button "button" at bounding box center [1084, 348] width 52 height 30
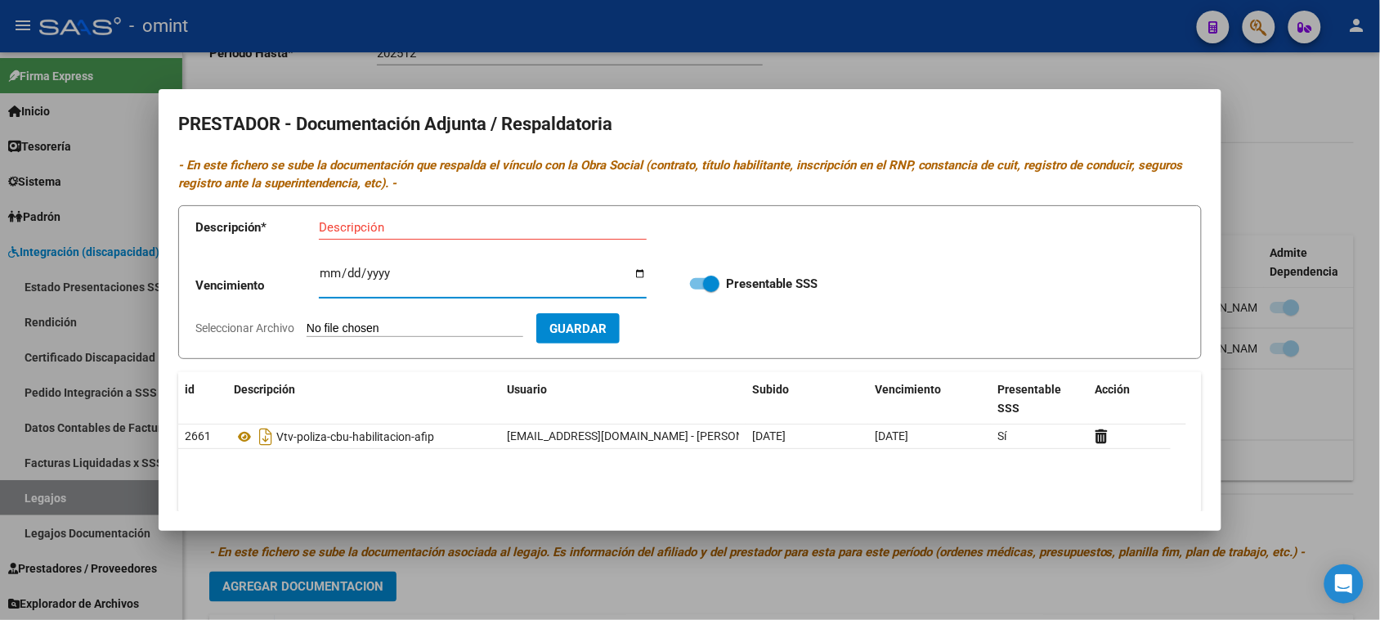
click at [329, 284] on input "Ingresar vencimiento" at bounding box center [483, 279] width 328 height 26
type input "[DATE]"
click at [439, 243] on div "Descripción" at bounding box center [483, 235] width 328 height 40
click at [442, 235] on div "Descripción" at bounding box center [483, 227] width 328 height 25
paste input "Habilitación/VTV/Póliza/licencia/CBU/ARCA"
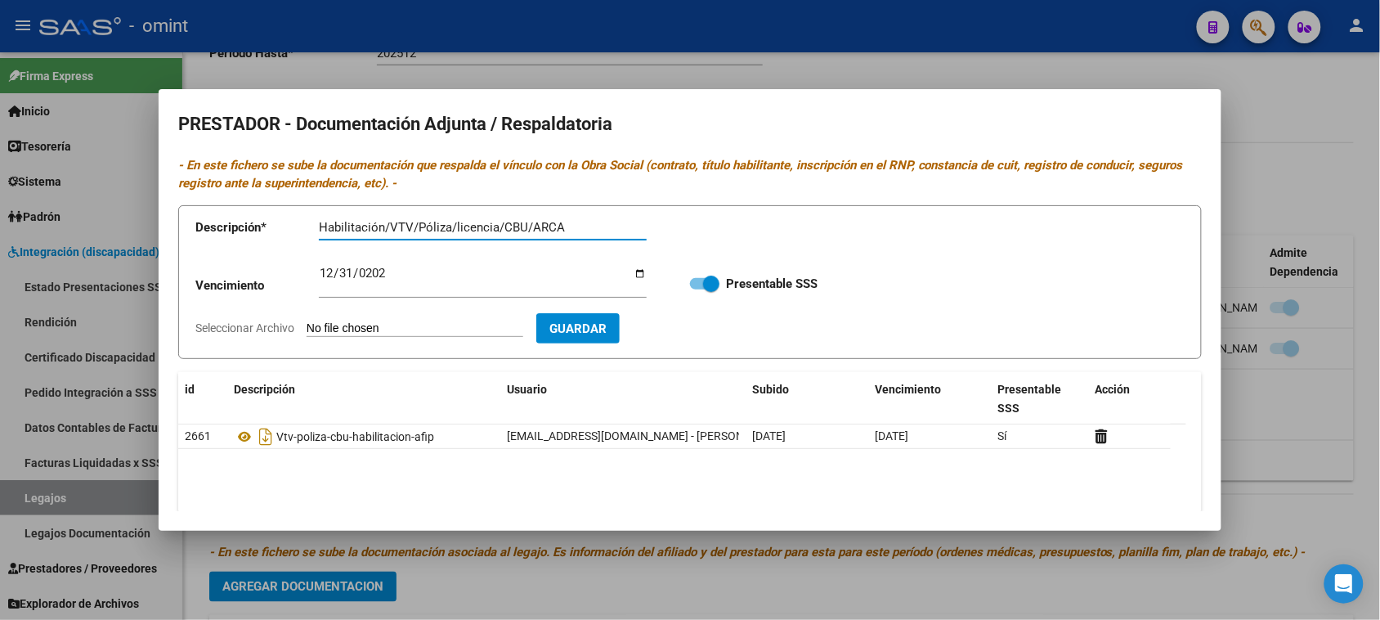
type input "Habilitación/VTV/Póliza/licencia/CBU/ARCA"
type input "C:\fakepath\27245470016-20250625-07-56-07-20250625-07-56-07_organized.pdf"
click at [728, 344] on form "Descripción * Habilitación/VTV/Póliza/licencia/CBU/ARCA Descripción Vencimiento…" at bounding box center [689, 282] width 1023 height 154
click at [701, 327] on span "Guardar" at bounding box center [672, 328] width 57 height 15
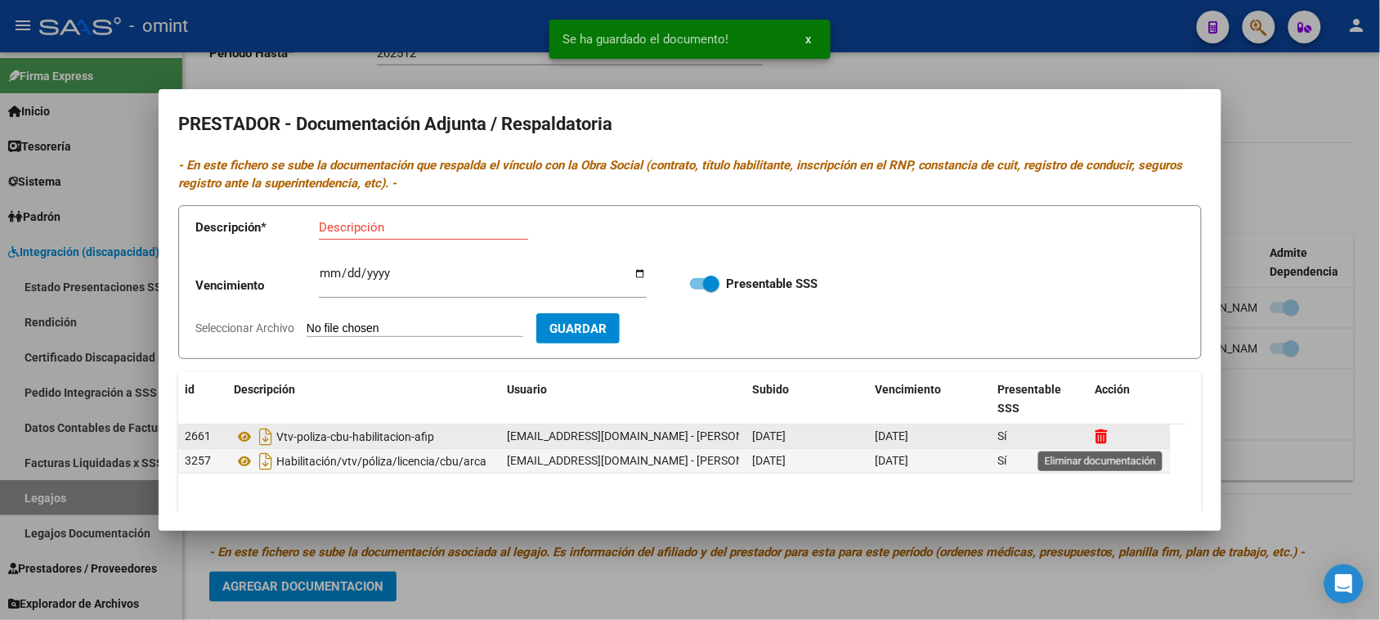
click at [1106, 433] on icon at bounding box center [1101, 436] width 12 height 16
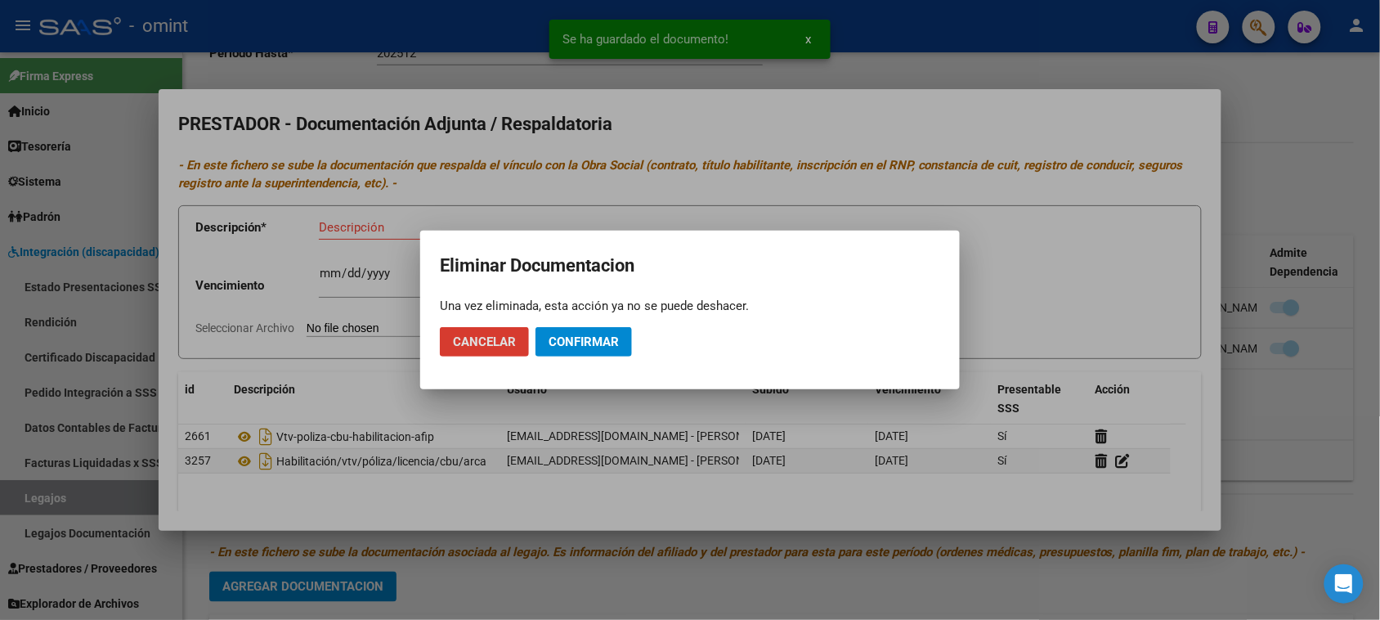
click at [613, 344] on span "Confirmar" at bounding box center [583, 341] width 70 height 15
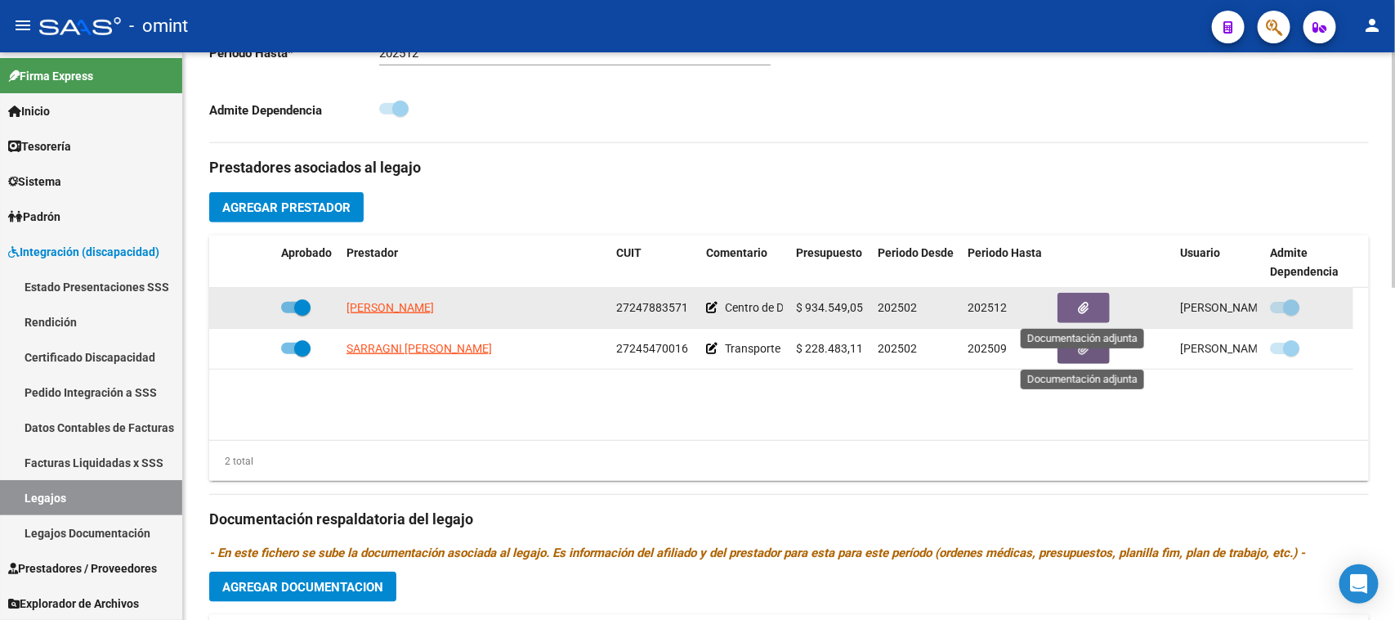
click at [1064, 303] on button "button" at bounding box center [1084, 308] width 52 height 30
click at [1094, 307] on button "button" at bounding box center [1084, 308] width 52 height 30
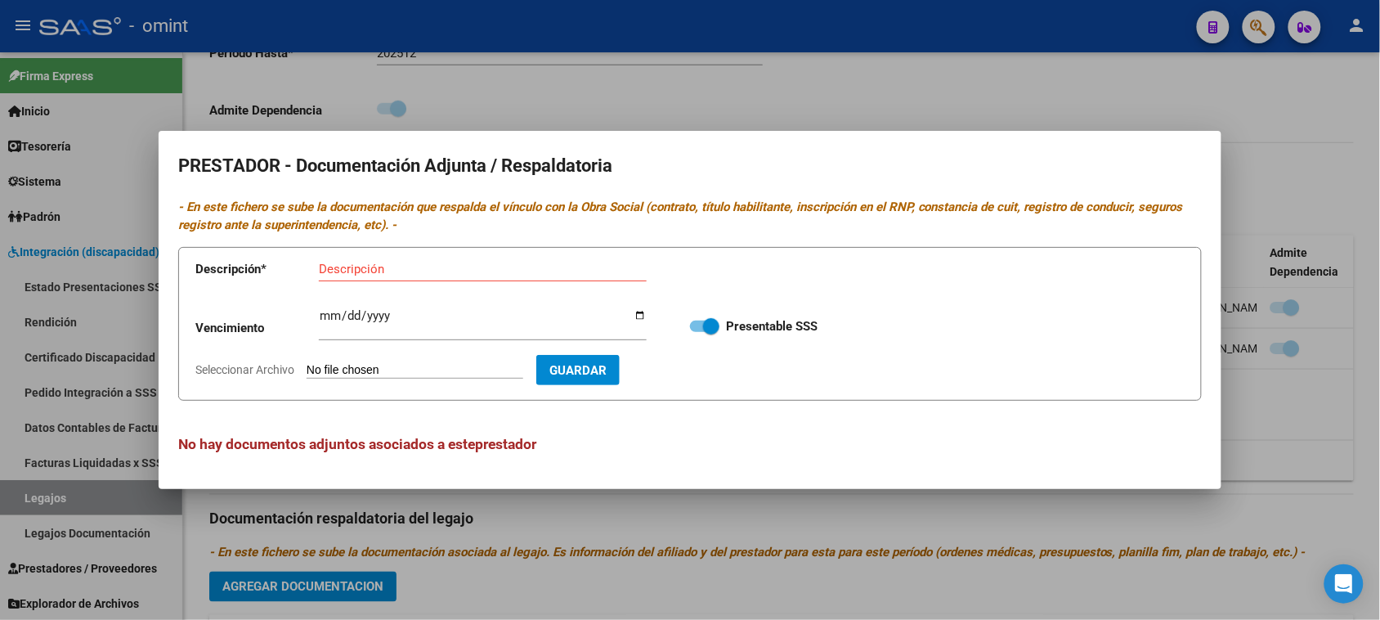
click at [406, 254] on app-form-text-field "Descripción * Descripción" at bounding box center [432, 272] width 475 height 49
click at [395, 270] on input "Descripción" at bounding box center [483, 269] width 328 height 15
paste input "Habilitación/Categoria/CBU/ARCA"
type input "Habilitación/Categoria/CBU/ARCA"
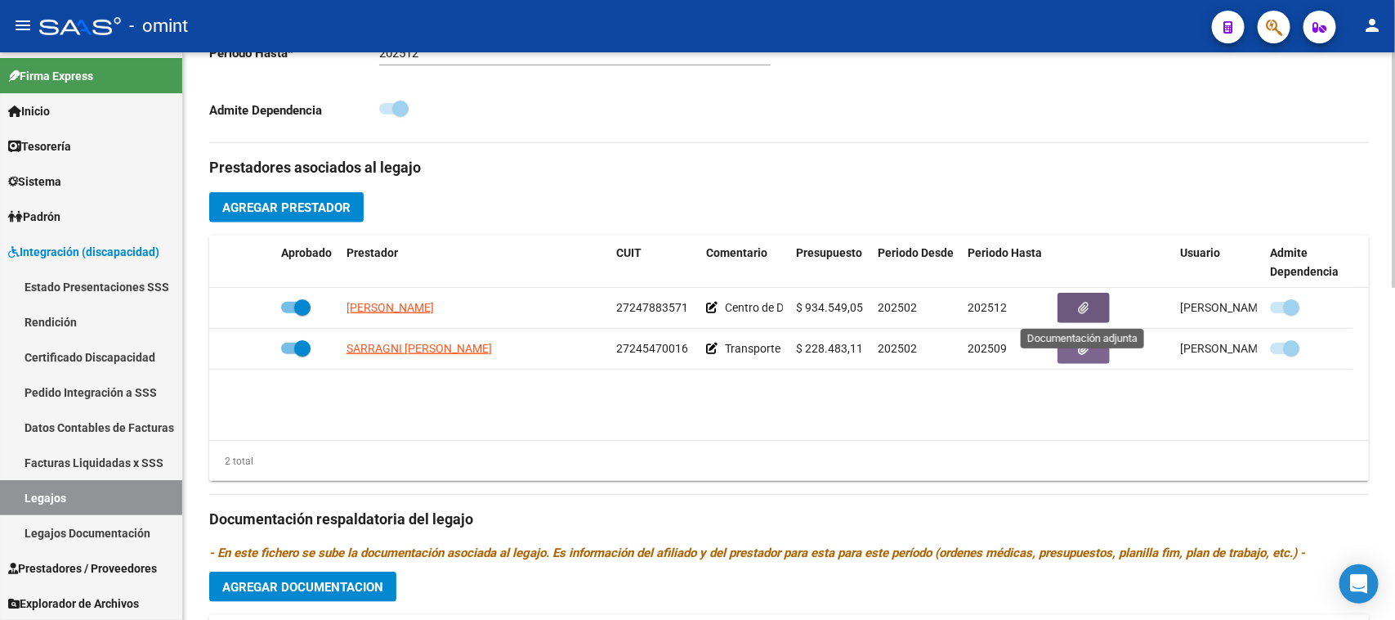
scroll to position [409, 0]
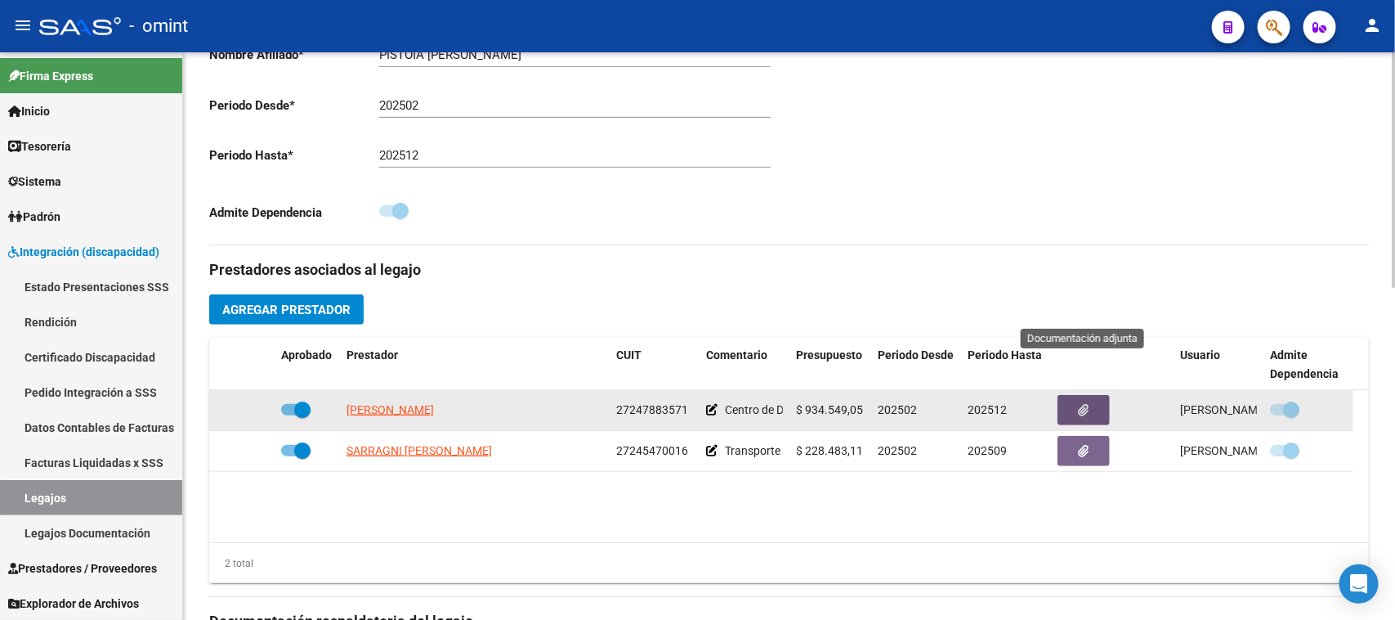
click at [629, 409] on span "27247883571" at bounding box center [652, 409] width 72 height 13
click at [626, 409] on span "27247883571" at bounding box center [652, 409] width 72 height 13
copy span "27247883571"
click at [1087, 415] on span "button" at bounding box center [1084, 410] width 11 height 15
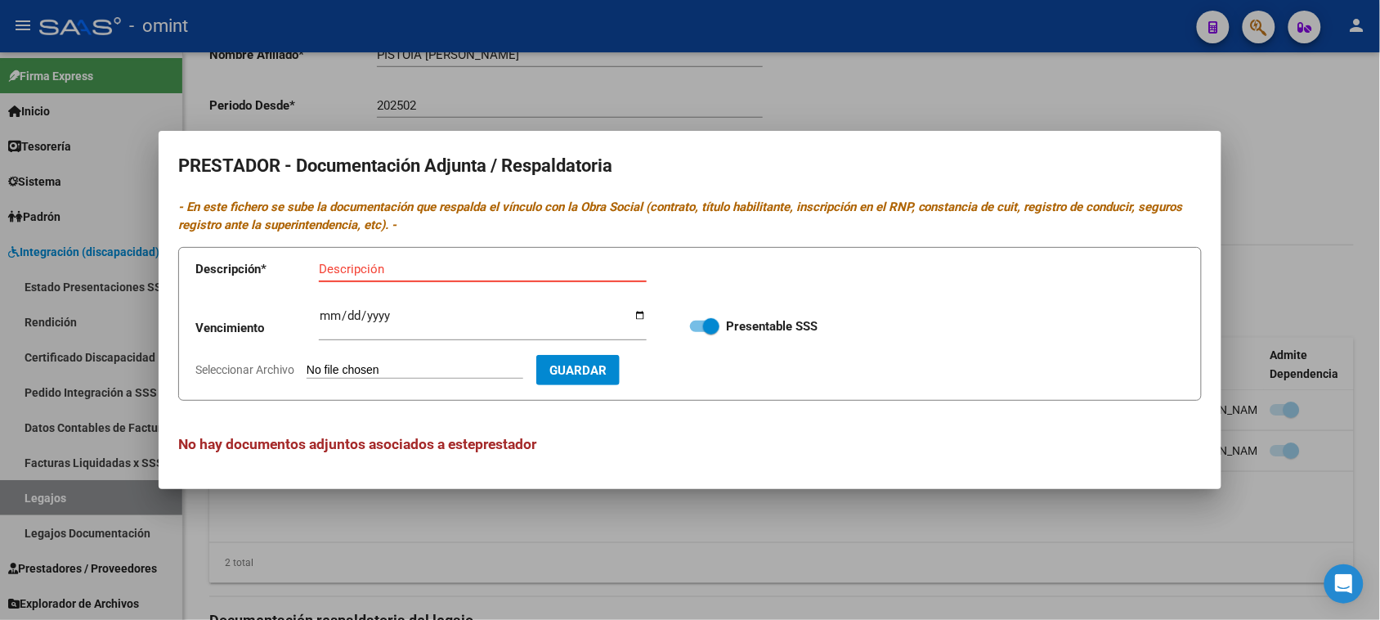
paste input "Habilitación/Categoria/CBU/ARCA"
type input "Habilitación/Categoria/CBU/ARCA"
type input "[DATE]"
type input "C:\fakepath\CET_organized.pdf"
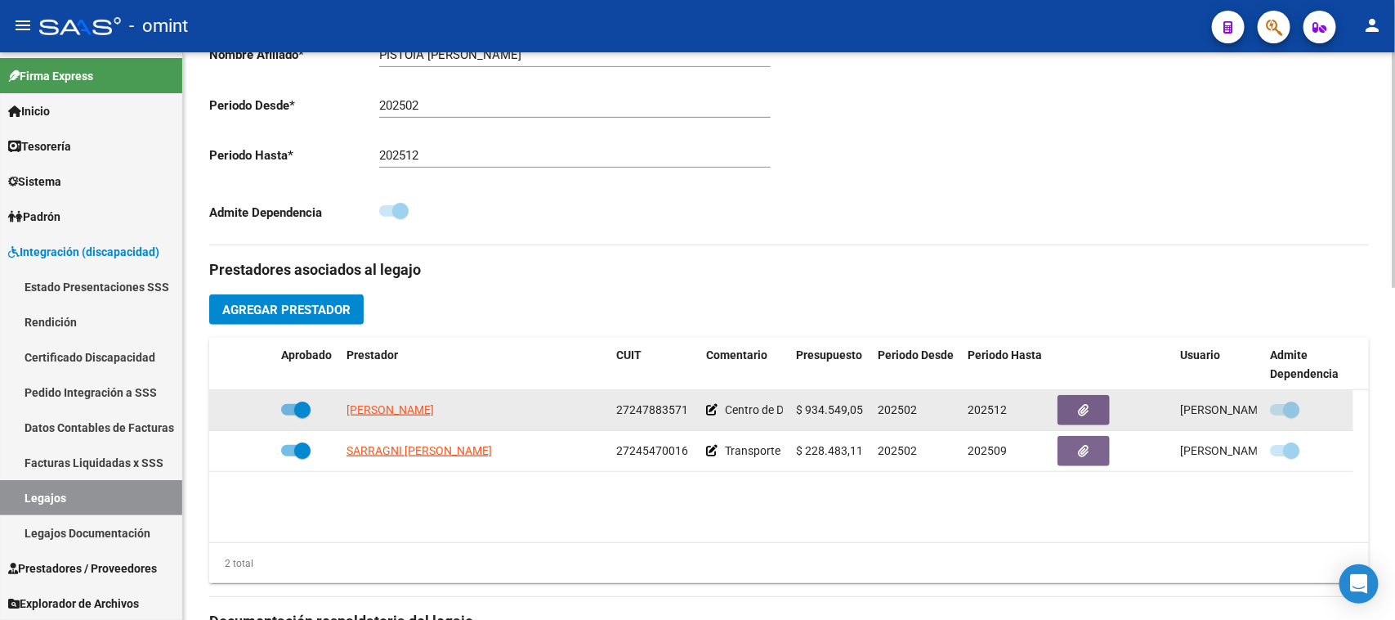
click at [668, 415] on span "27247883571" at bounding box center [652, 409] width 72 height 13
copy span "27247883571"
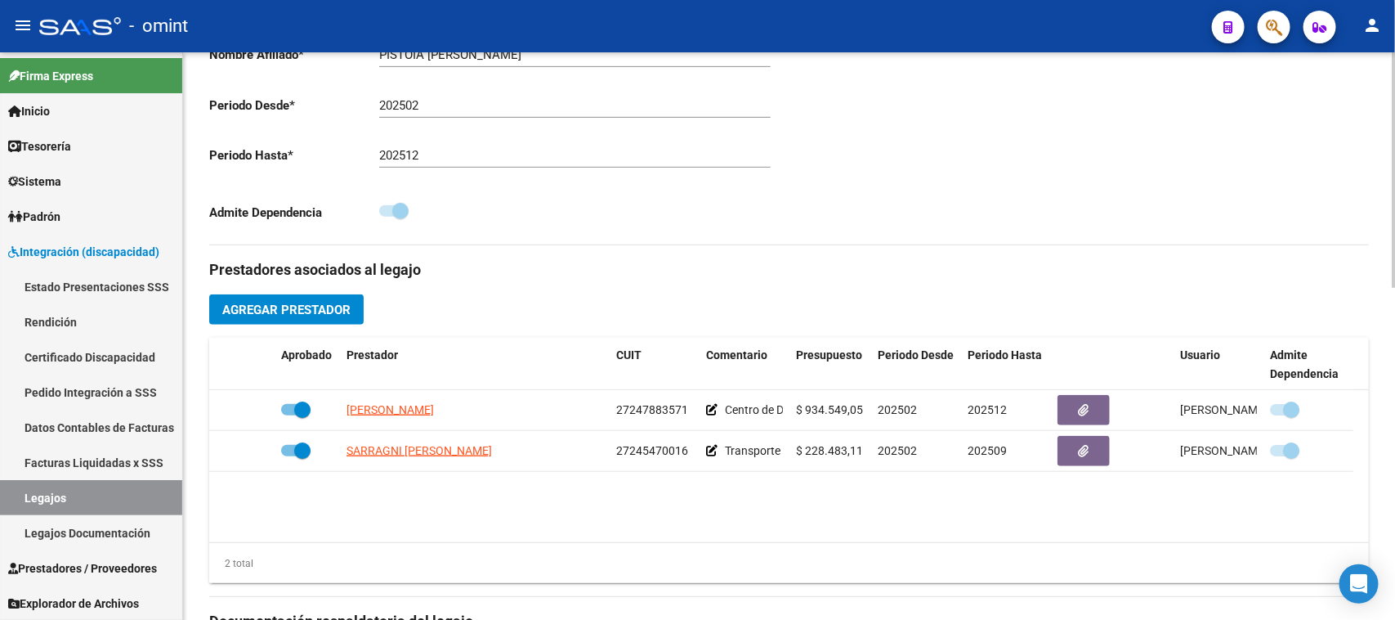
scroll to position [0, 0]
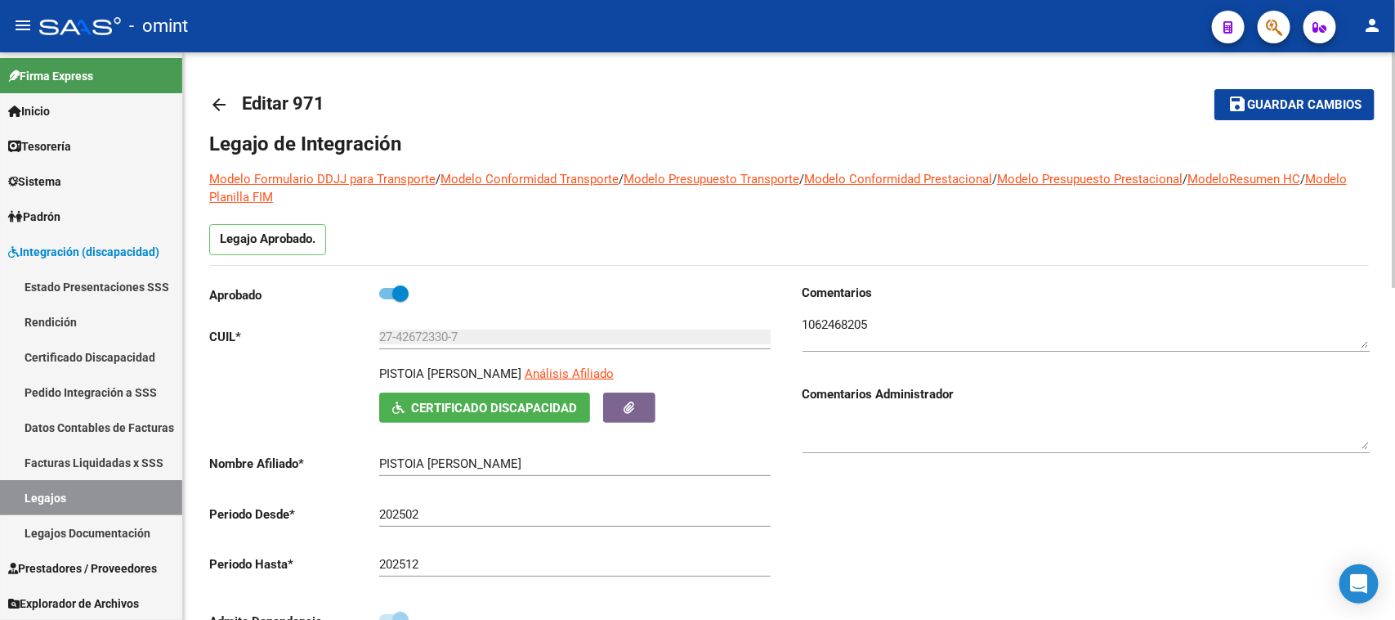
click at [830, 309] on div at bounding box center [1086, 327] width 567 height 50
click at [830, 311] on div at bounding box center [1086, 327] width 567 height 50
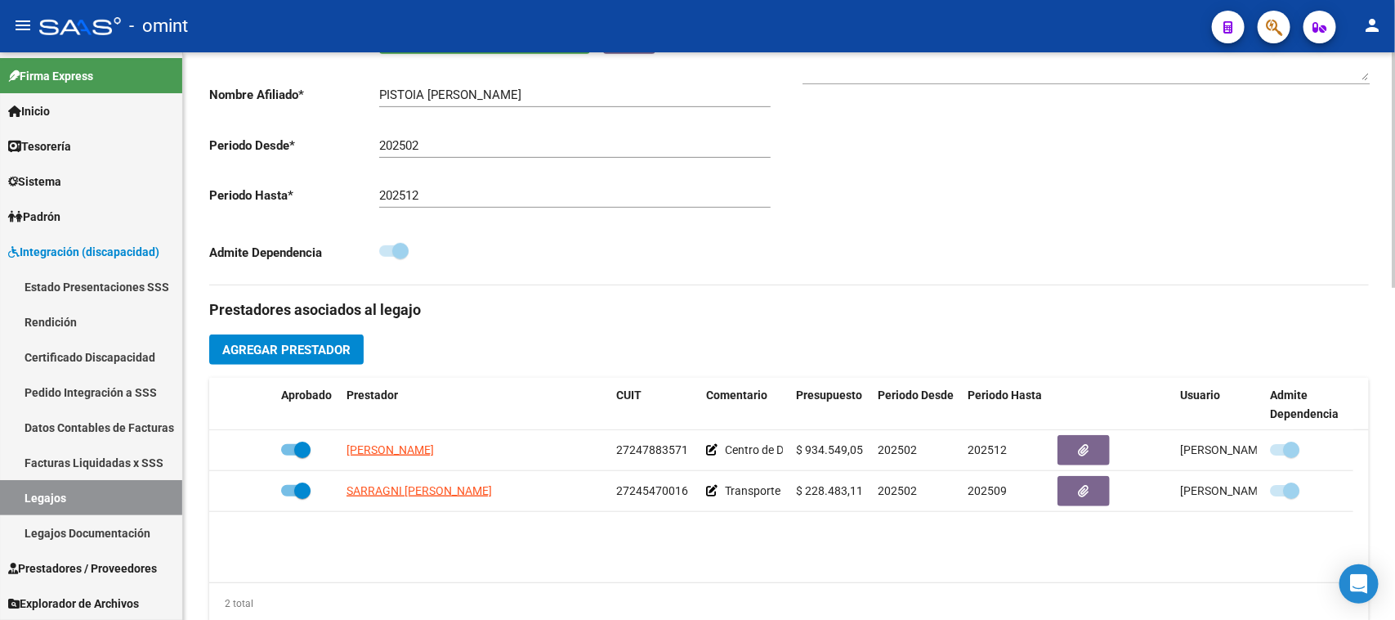
scroll to position [409, 0]
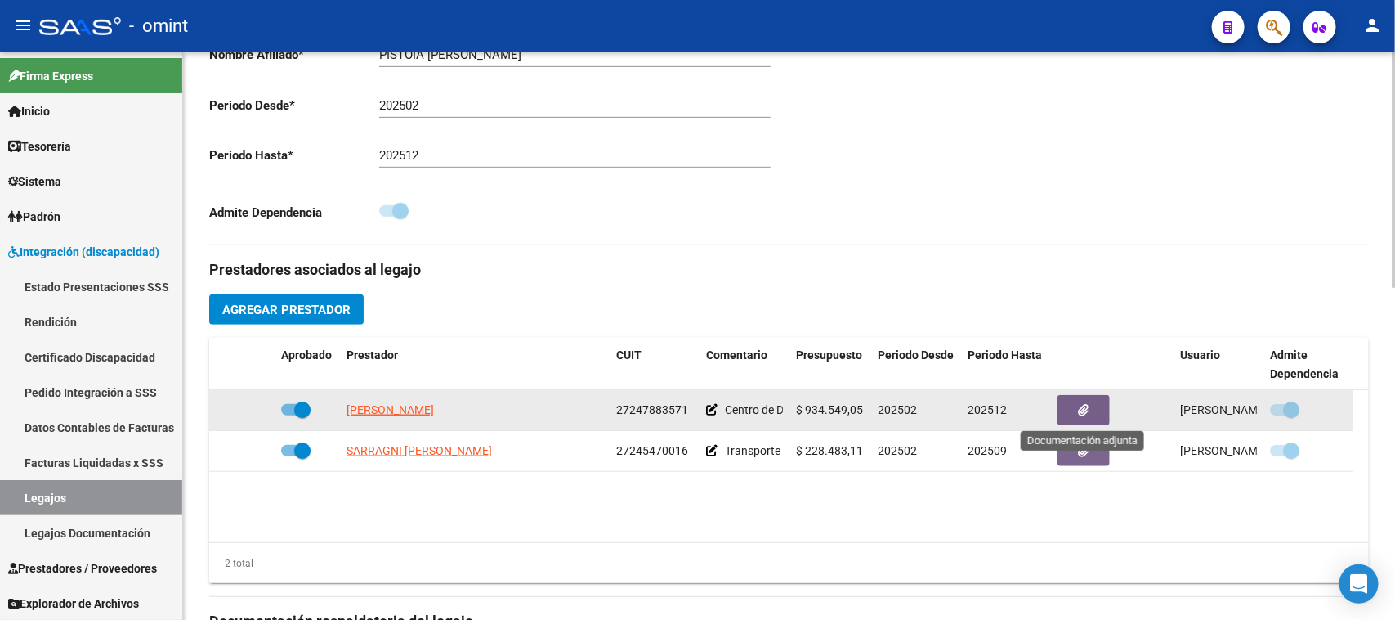
click at [1059, 409] on button "button" at bounding box center [1084, 410] width 52 height 30
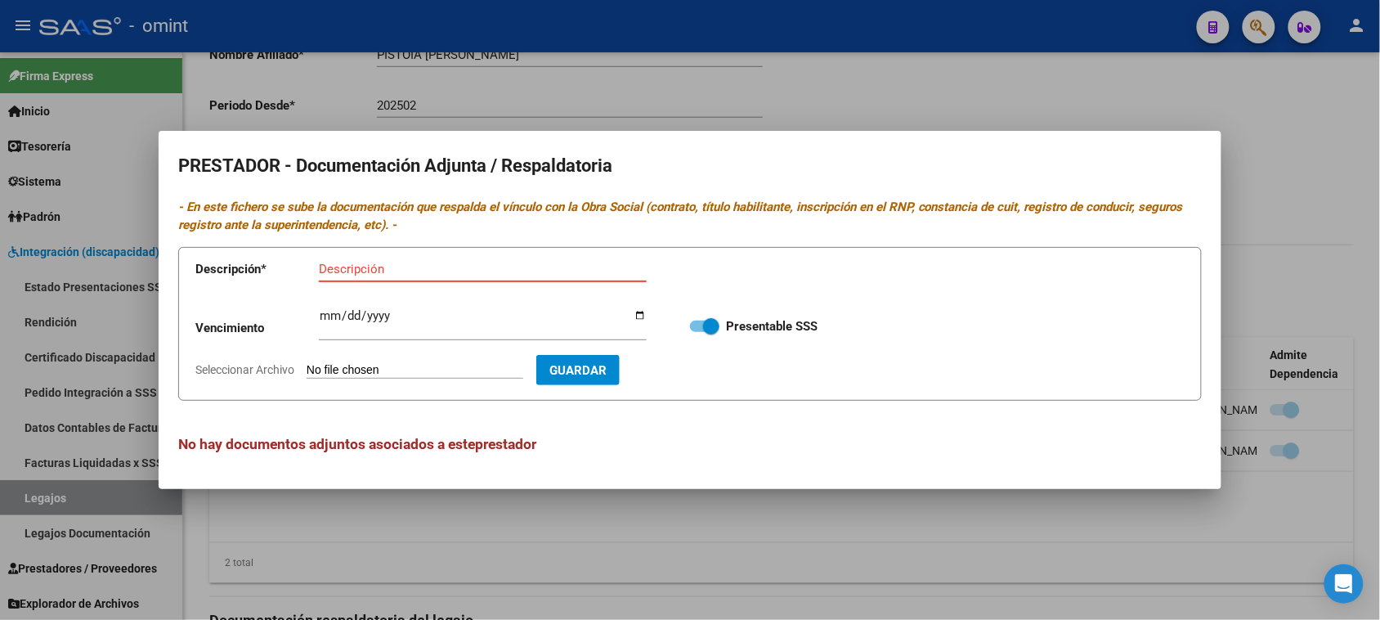
type input "C:\fakepath\CENTRO DE DIA PRESTADOR.pdf"
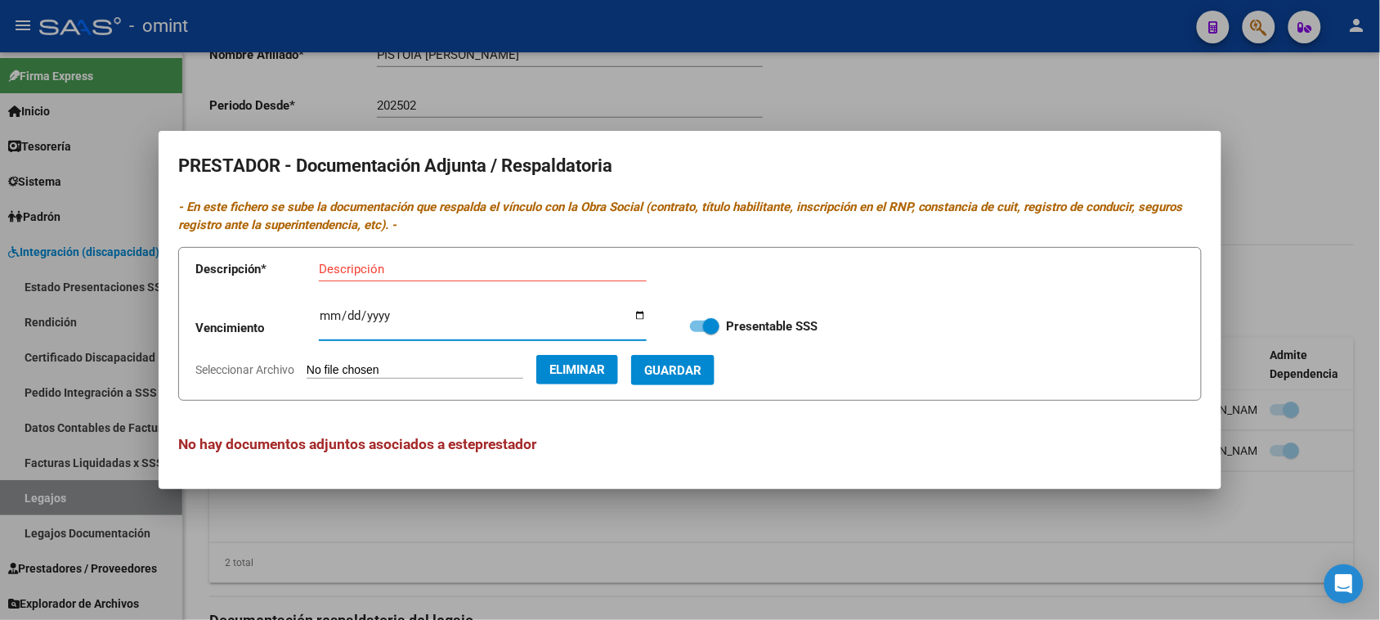
click at [324, 309] on input "Ingresar vencimiento" at bounding box center [483, 322] width 328 height 26
type input "[DATE]"
click at [505, 267] on input "Descripción" at bounding box center [483, 269] width 328 height 15
paste input "Habilitación/Categoria/CBU/ARCA"
type input "Habilitación/Categoria/CBU/ARCA"
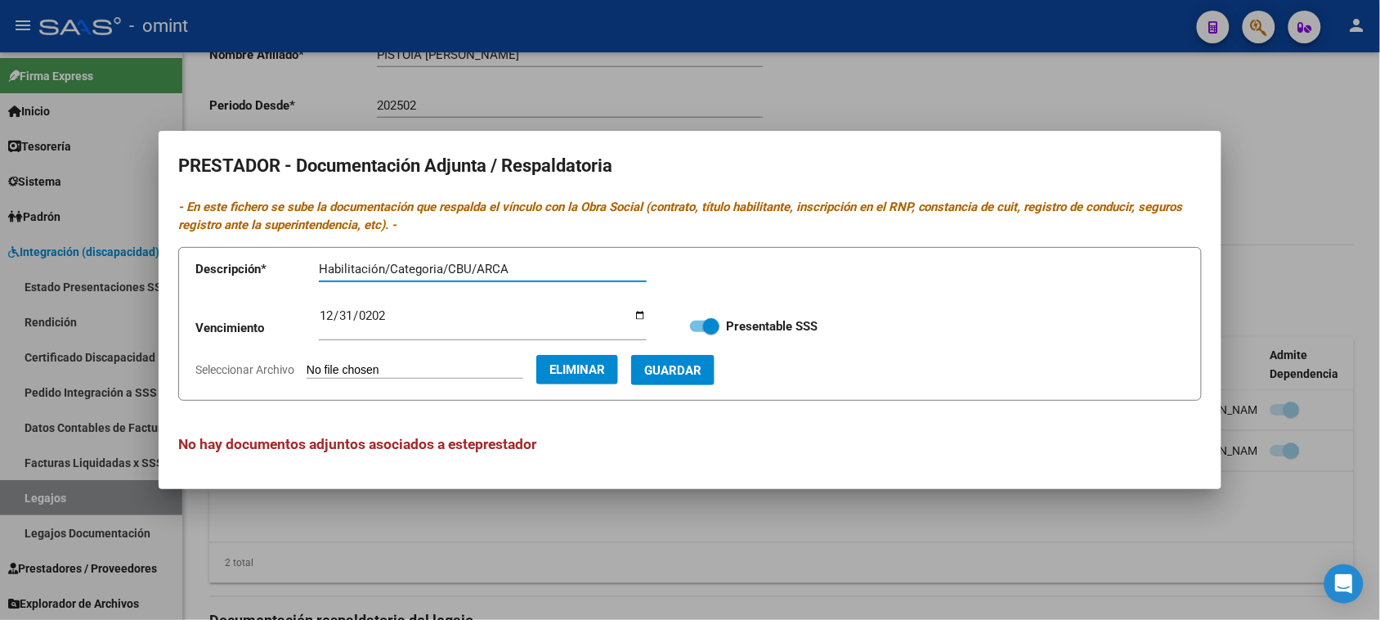
click at [696, 378] on button "Guardar" at bounding box center [672, 370] width 83 height 30
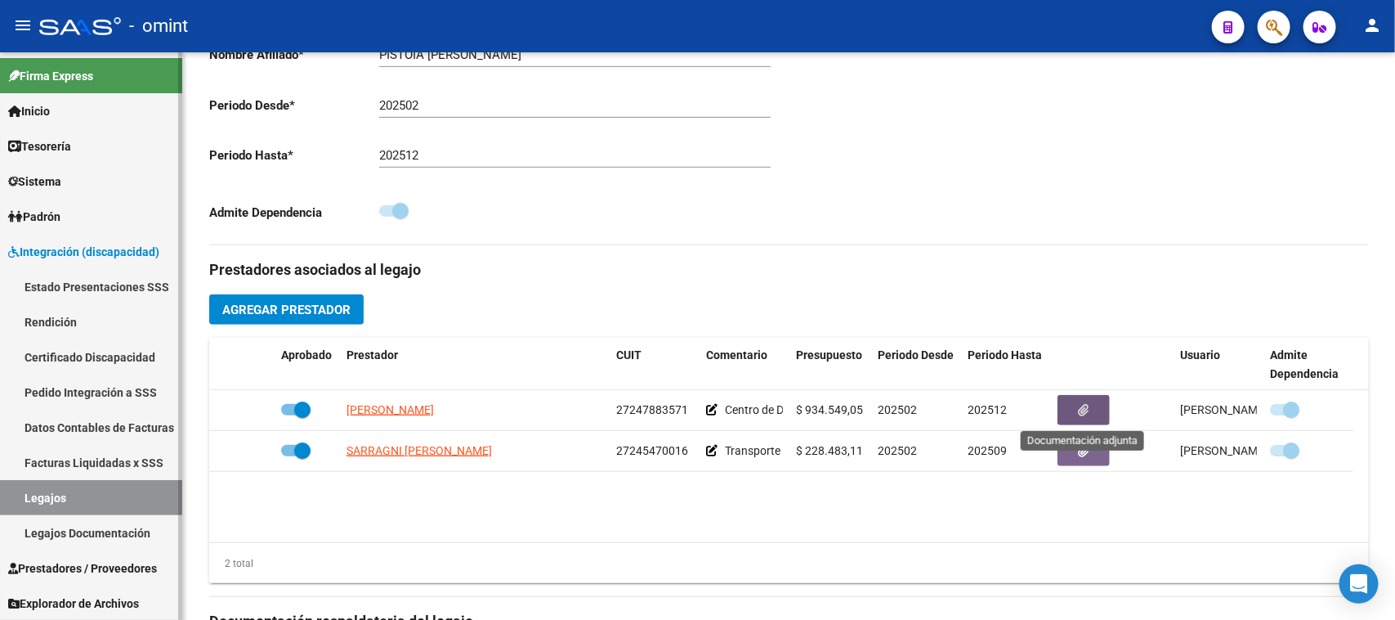
click at [102, 505] on link "Legajos" at bounding box center [91, 497] width 182 height 35
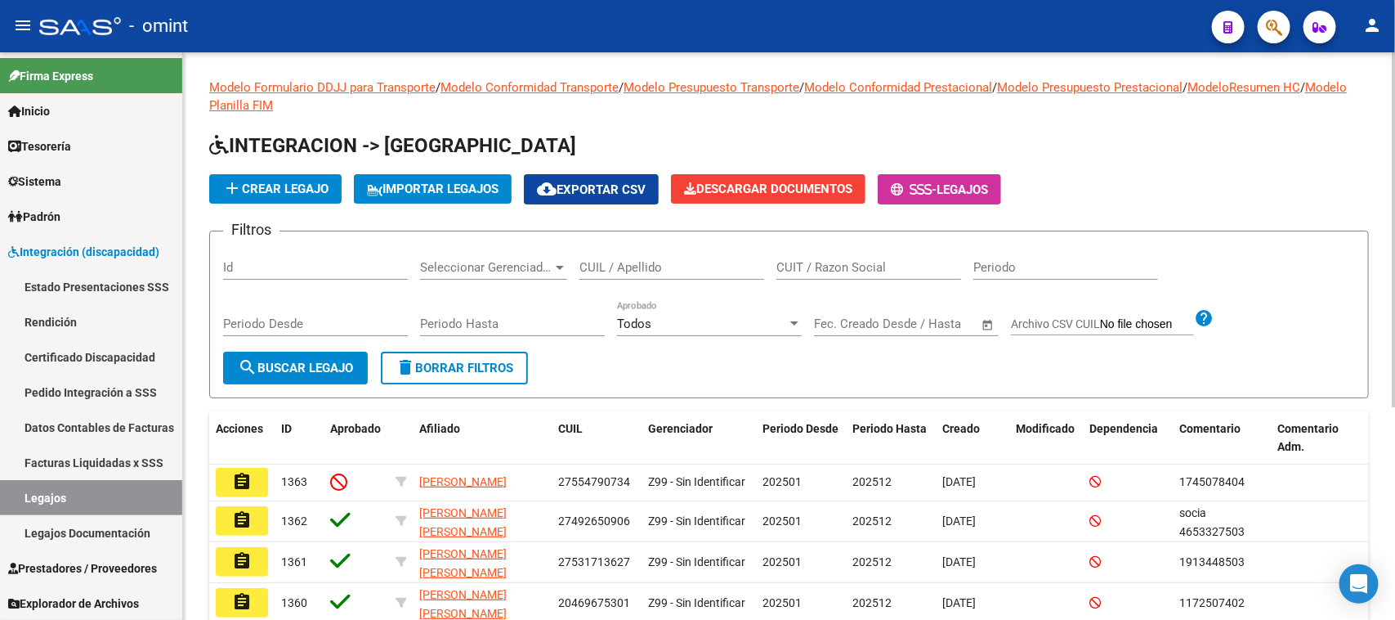
click at [613, 246] on div "CUIL / Apellido" at bounding box center [672, 261] width 185 height 35
type input "[PERSON_NAME] can"
click at [291, 336] on div "Periodo Desde" at bounding box center [315, 326] width 185 height 51
click at [297, 360] on span "search Buscar Legajo" at bounding box center [295, 367] width 115 height 15
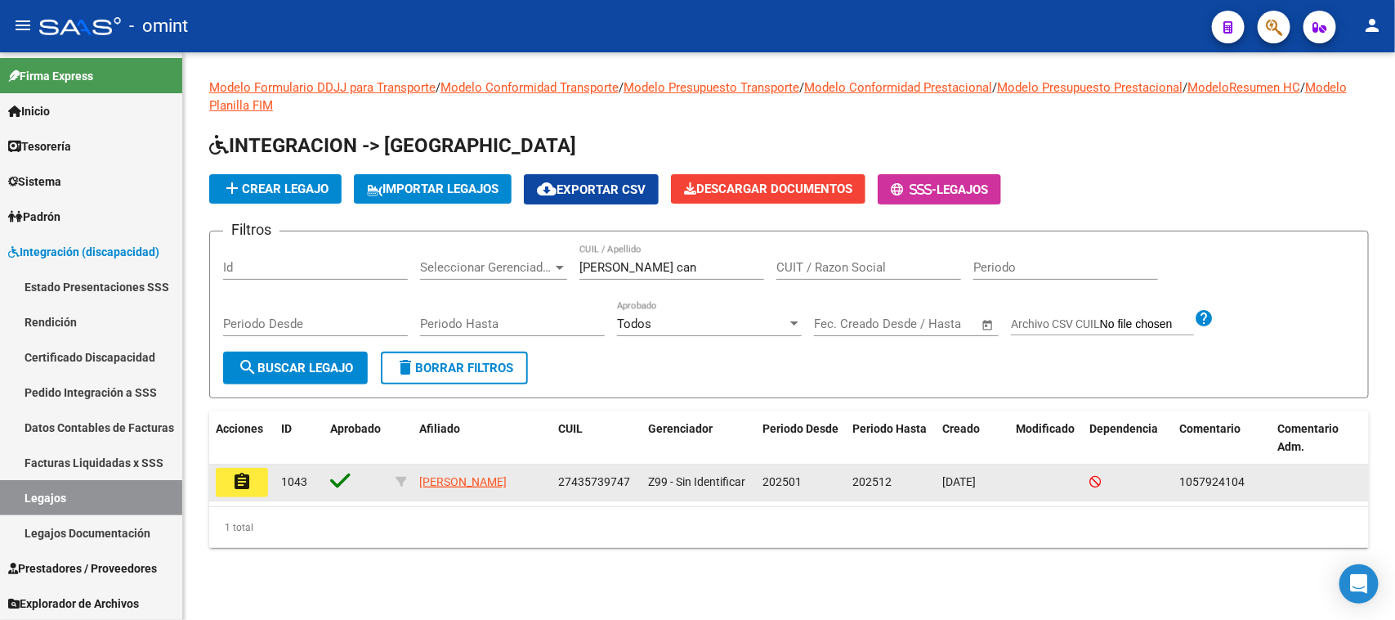
click at [252, 483] on button "assignment" at bounding box center [242, 482] width 52 height 29
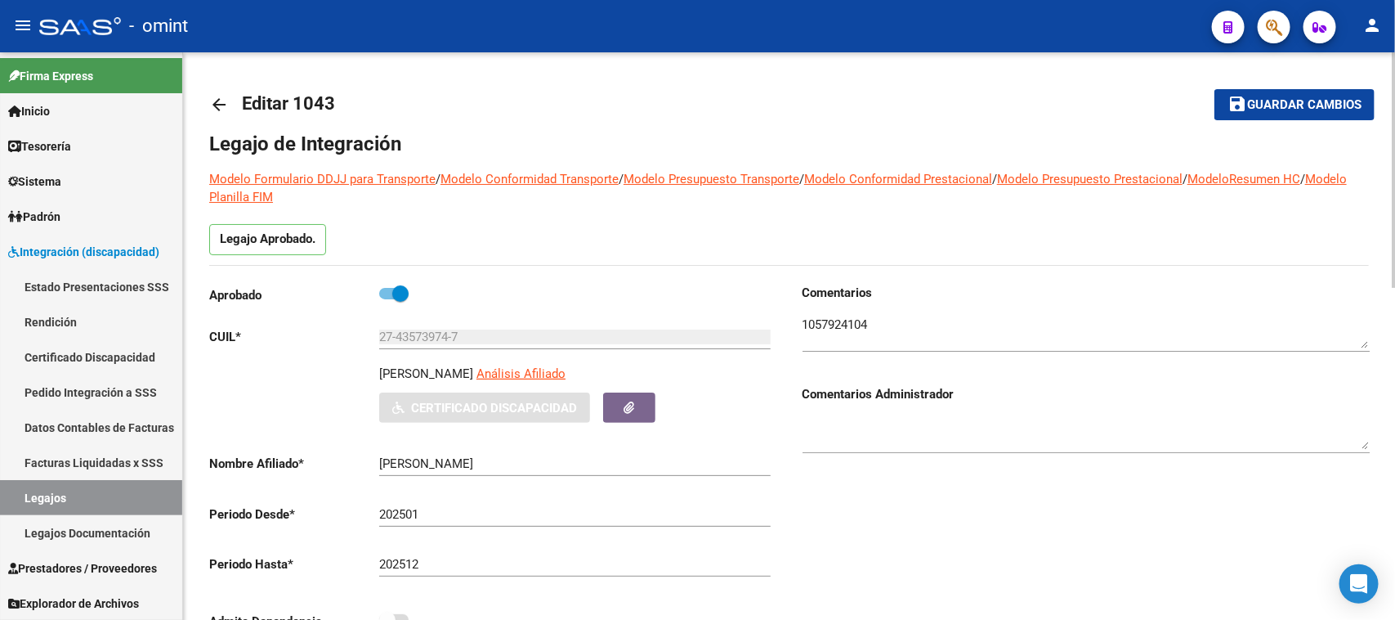
click at [679, 484] on div "[PERSON_NAME] el nombre" at bounding box center [575, 466] width 392 height 51
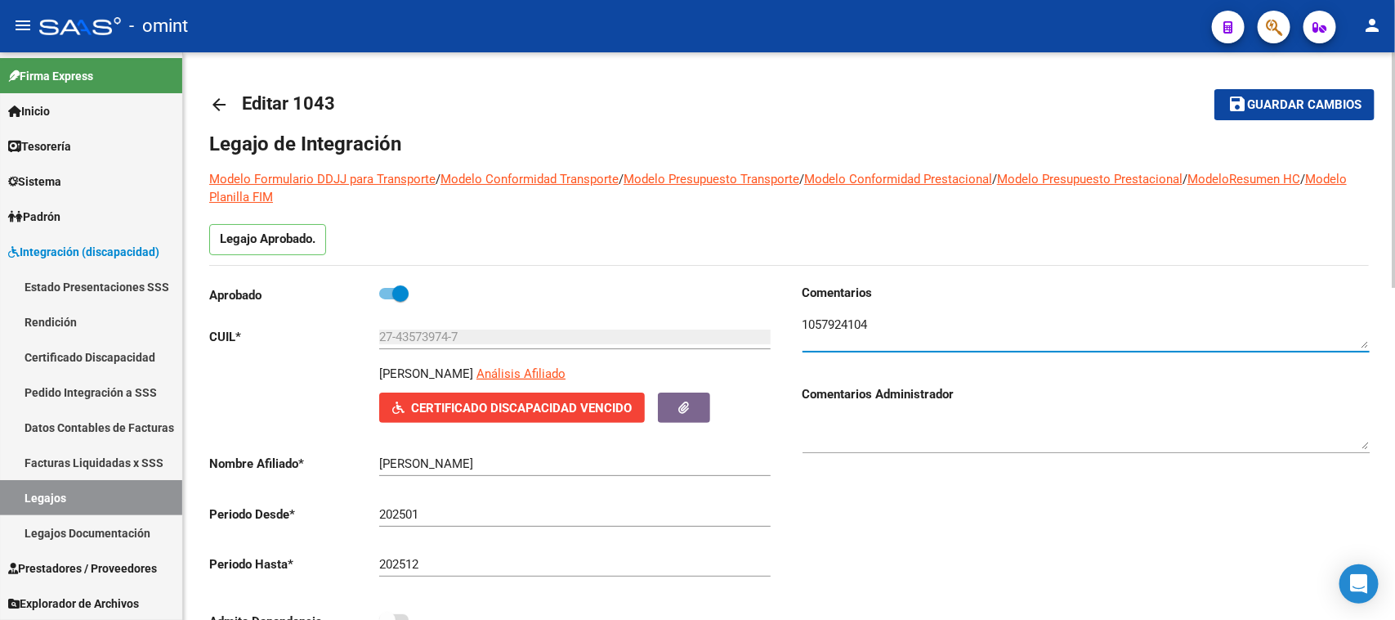
click at [848, 324] on textarea at bounding box center [1086, 332] width 567 height 33
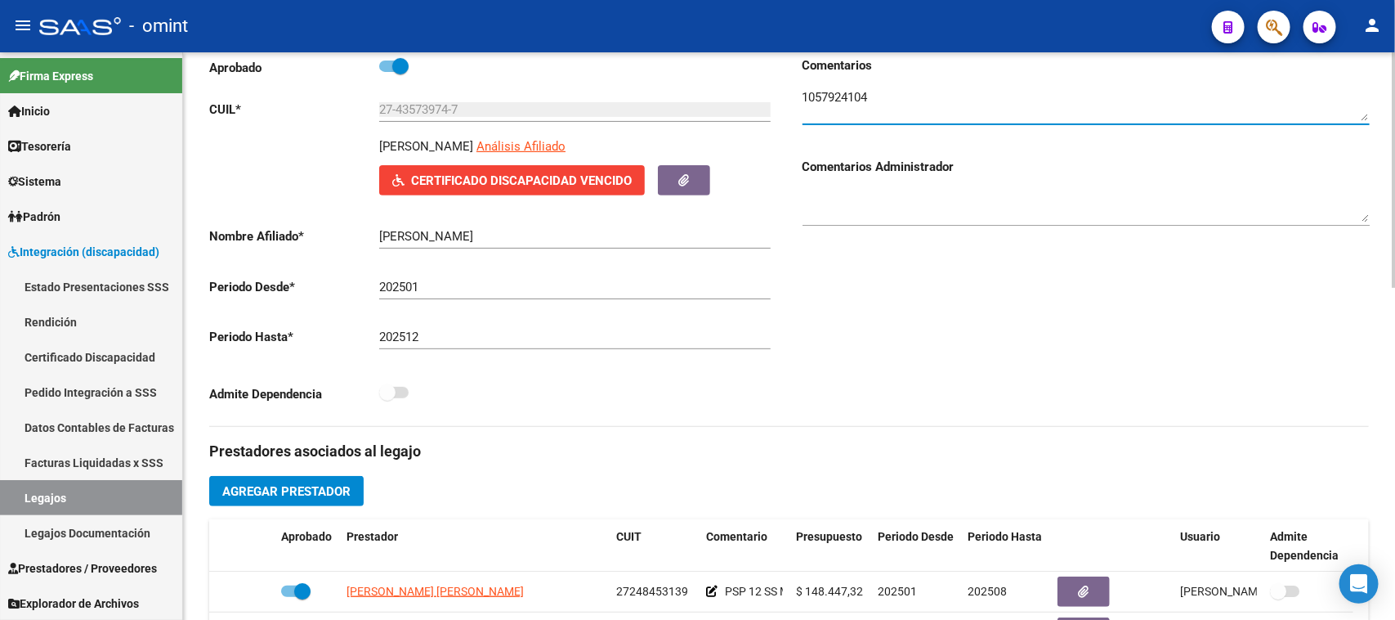
scroll to position [409, 0]
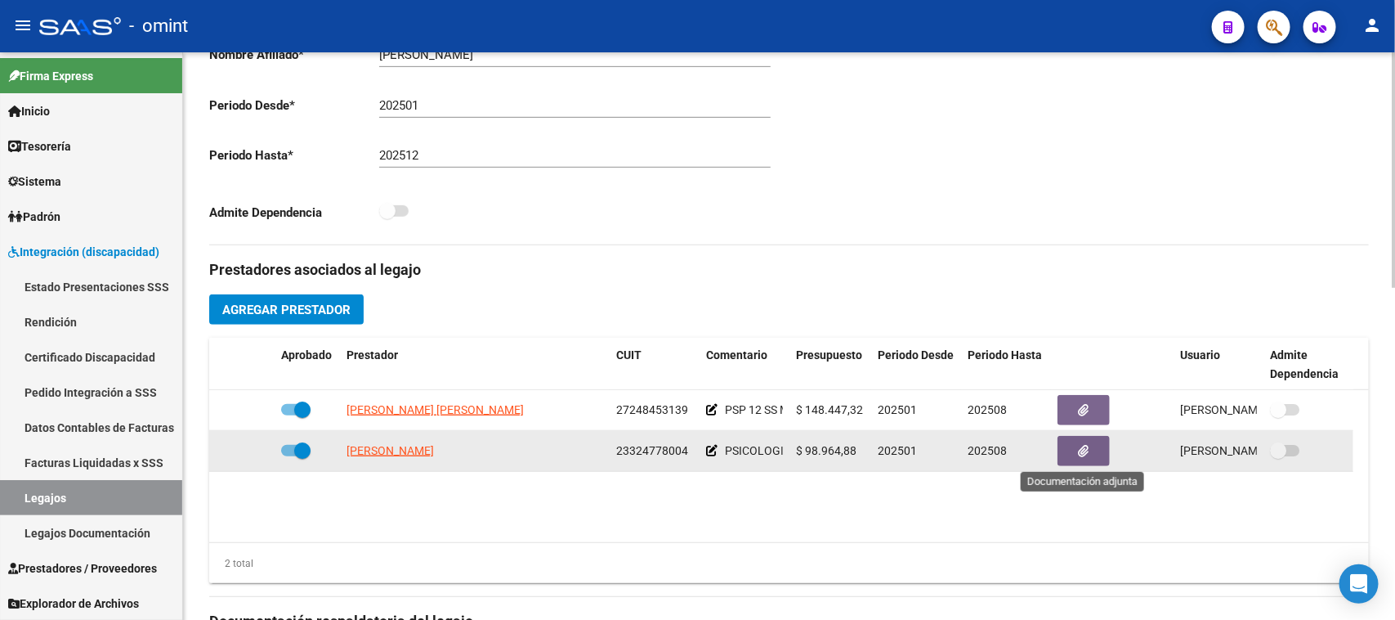
click at [1068, 448] on button "button" at bounding box center [1084, 451] width 52 height 30
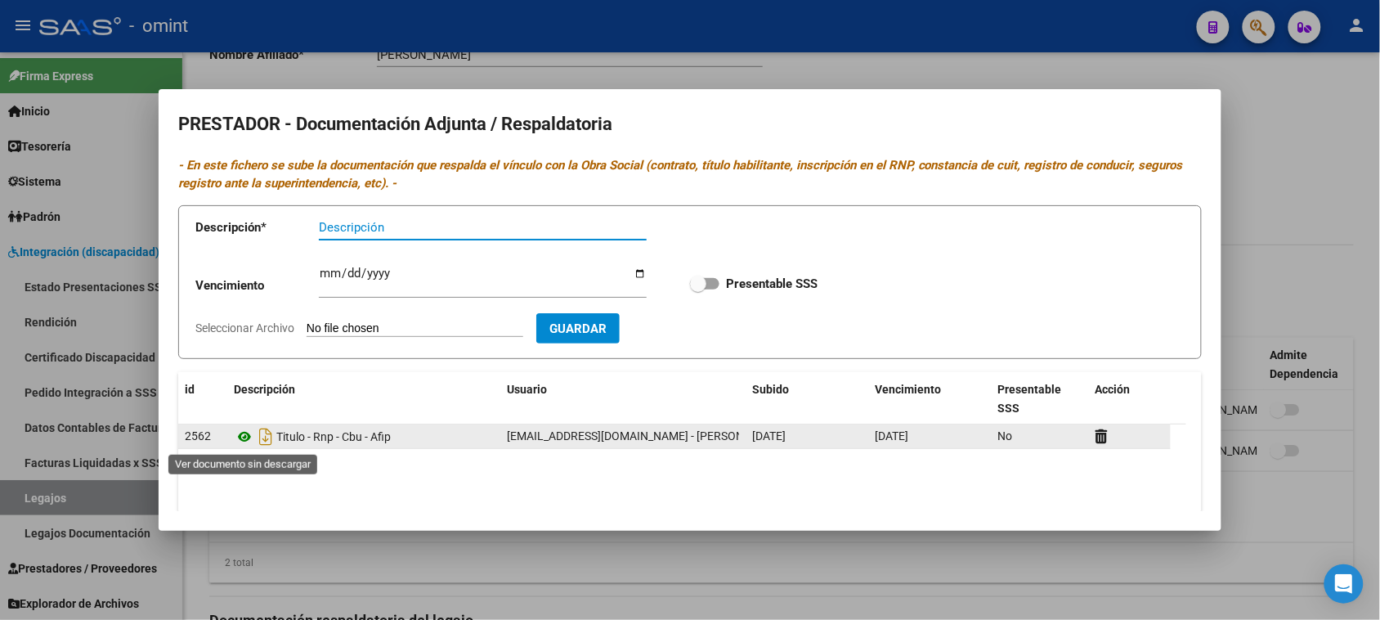
click at [235, 435] on icon at bounding box center [244, 437] width 21 height 20
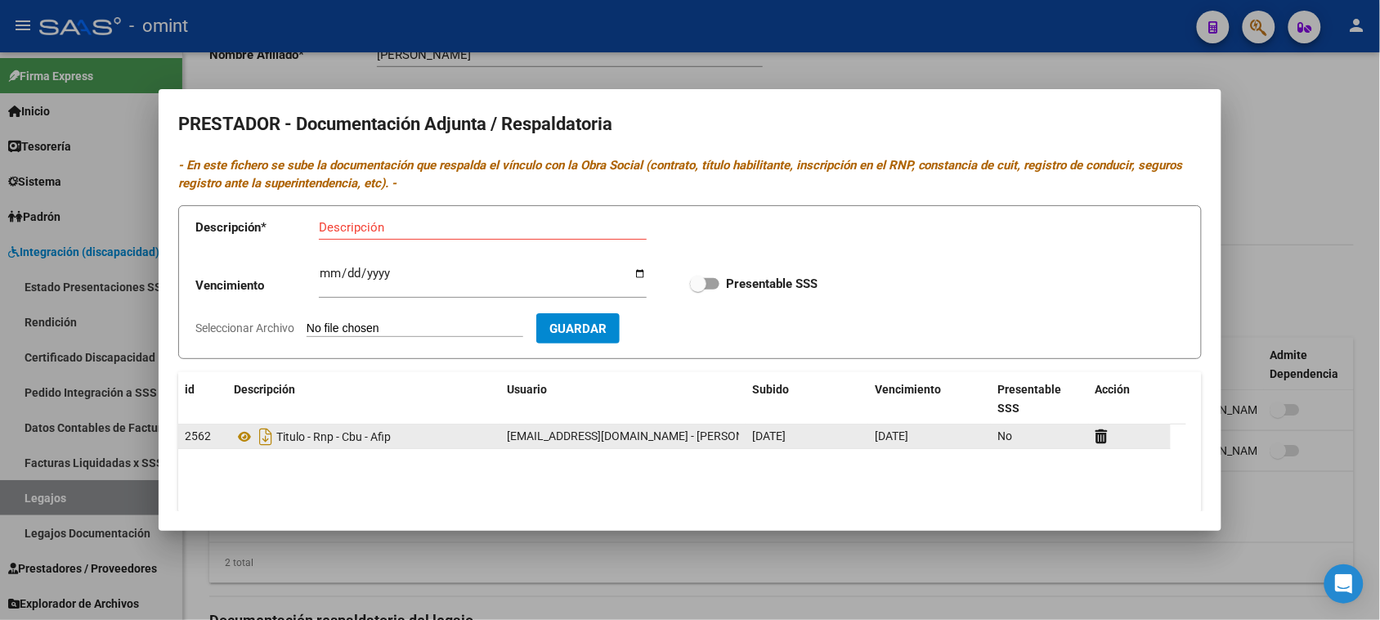
click at [908, 436] on span "[DATE]" at bounding box center [892, 435] width 34 height 13
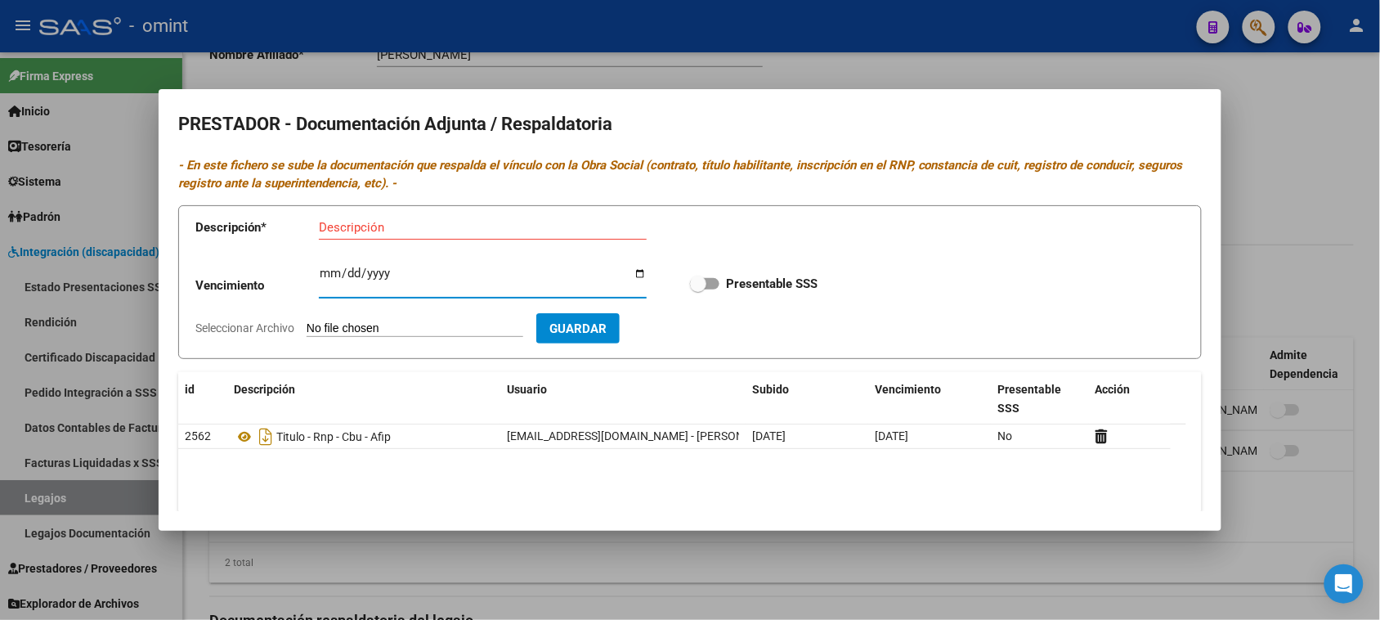
drag, startPoint x: 332, startPoint y: 275, endPoint x: 351, endPoint y: 234, distance: 46.1
click at [331, 275] on input "Ingresar vencimiento" at bounding box center [483, 279] width 328 height 26
type input "[DATE]"
click at [697, 289] on input "Presentable SSS" at bounding box center [697, 289] width 1 height 1
checkbox input "true"
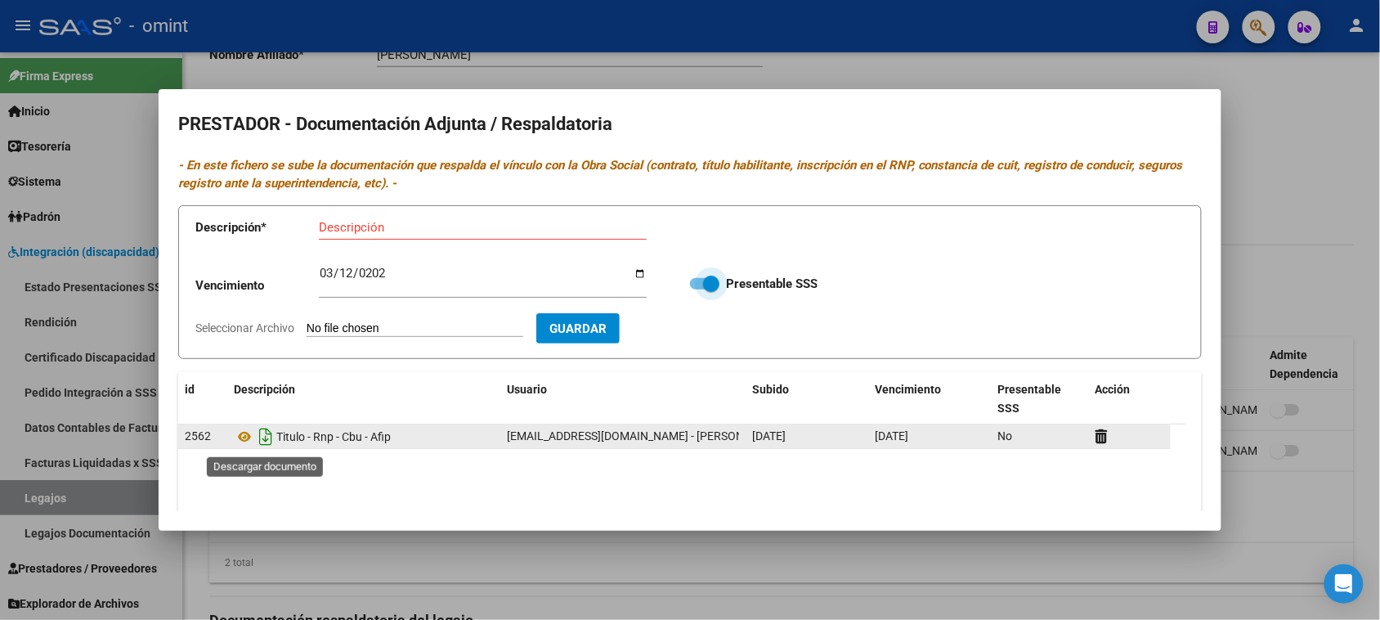
click at [266, 447] on icon "Descargar documento" at bounding box center [265, 436] width 21 height 26
click at [413, 329] on input "Seleccionar Archivo" at bounding box center [415, 329] width 217 height 16
type input "C:\fakepath\23324778004-TITULO__-_RNP_-_CBU_-_AFIP-ID_2562.pdf"
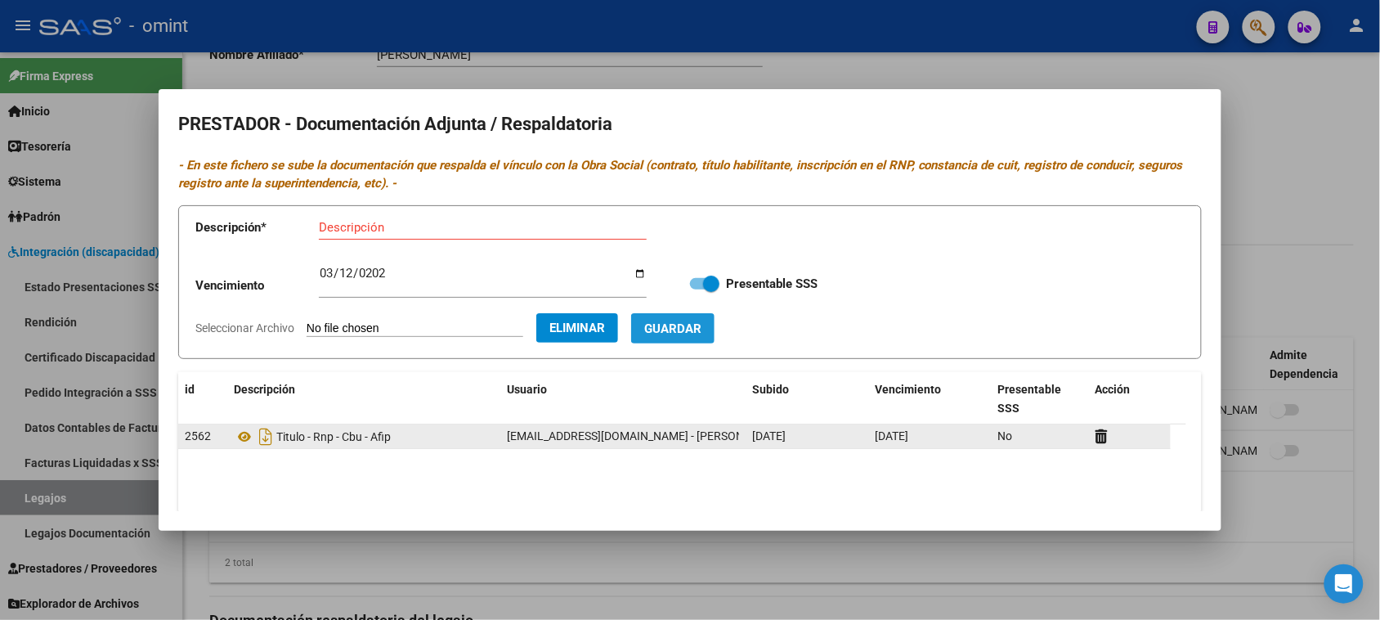
click at [714, 337] on button "Guardar" at bounding box center [672, 328] width 83 height 30
click at [692, 333] on span "Guardar" at bounding box center [672, 328] width 57 height 15
click at [421, 233] on input "Descripción" at bounding box center [442, 227] width 246 height 15
click at [464, 226] on input "Descripción" at bounding box center [442, 227] width 246 height 15
paste input "Título/RNP/CBU/ARCA"
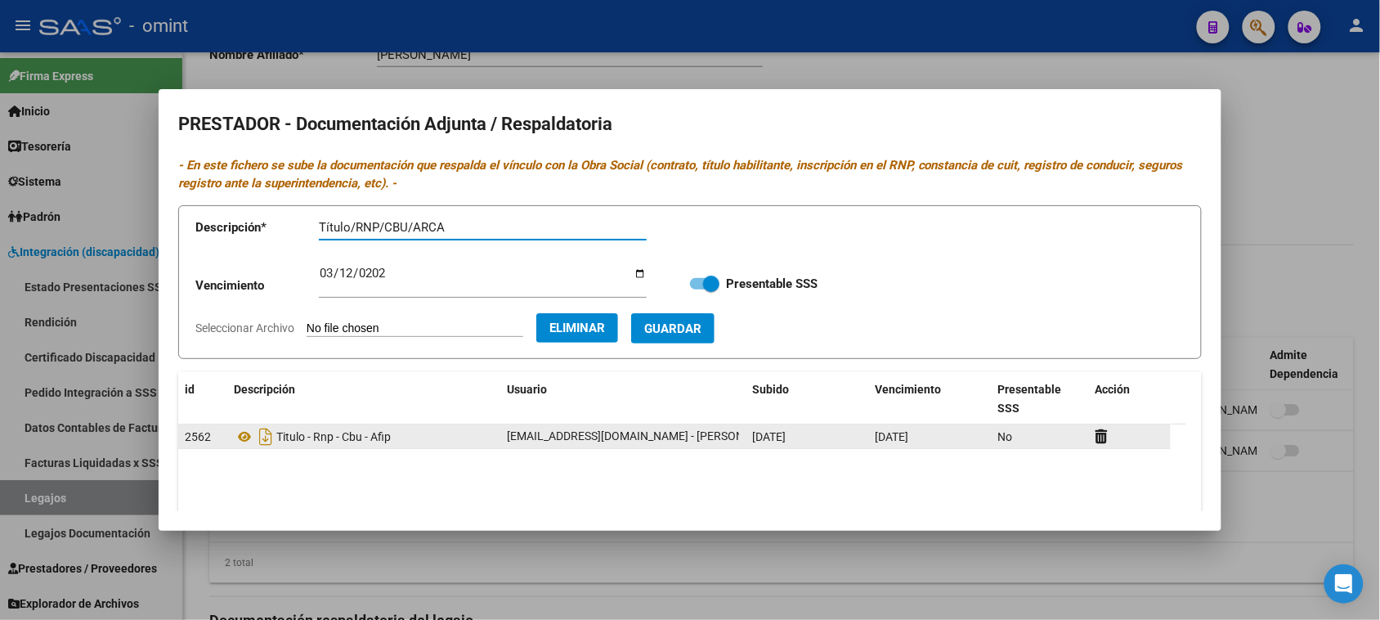
type input "Título/RNP/CBU/ARCA"
click at [714, 329] on button "Guardar" at bounding box center [672, 328] width 83 height 30
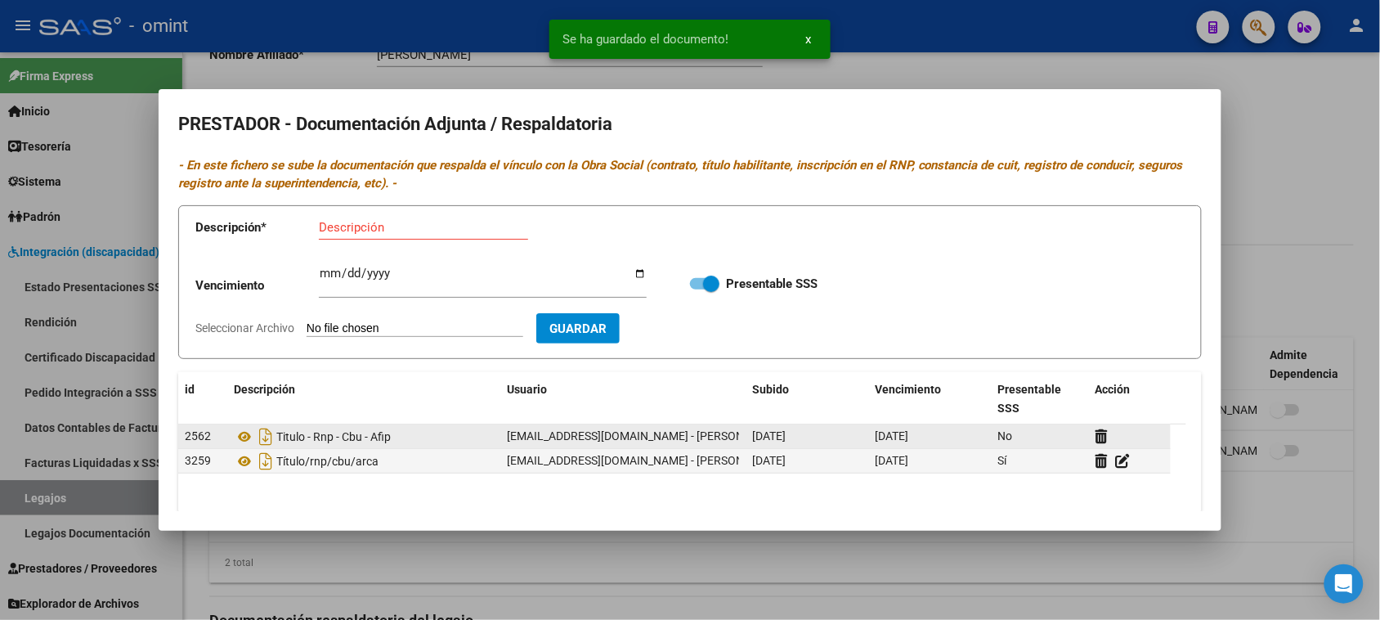
click at [1110, 433] on div at bounding box center [1129, 436] width 69 height 19
click at [1103, 437] on icon at bounding box center [1101, 436] width 12 height 16
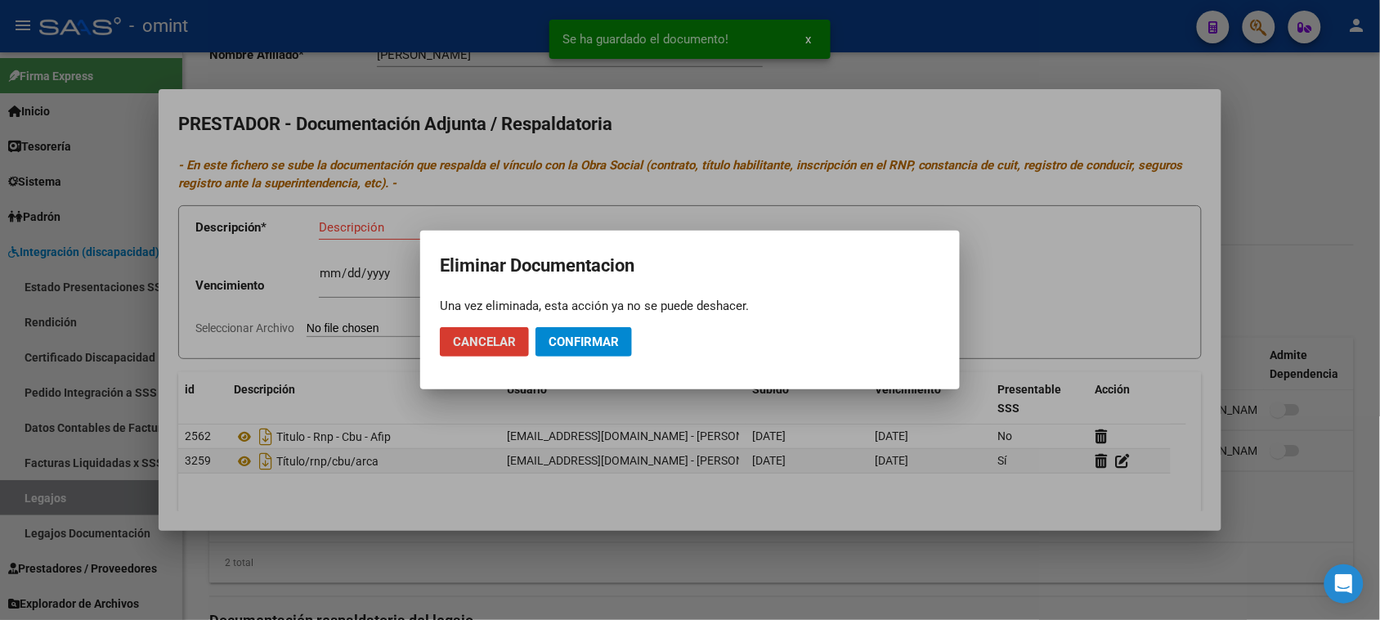
click at [607, 339] on span "Confirmar" at bounding box center [583, 341] width 70 height 15
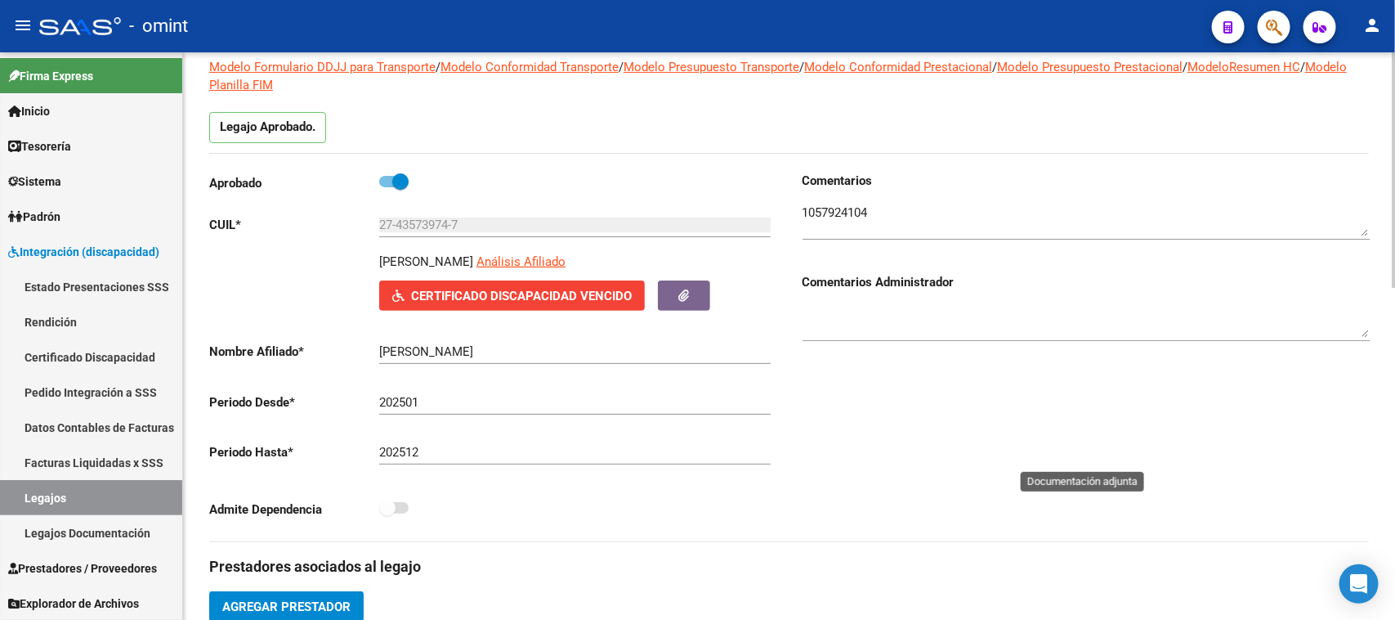
scroll to position [0, 0]
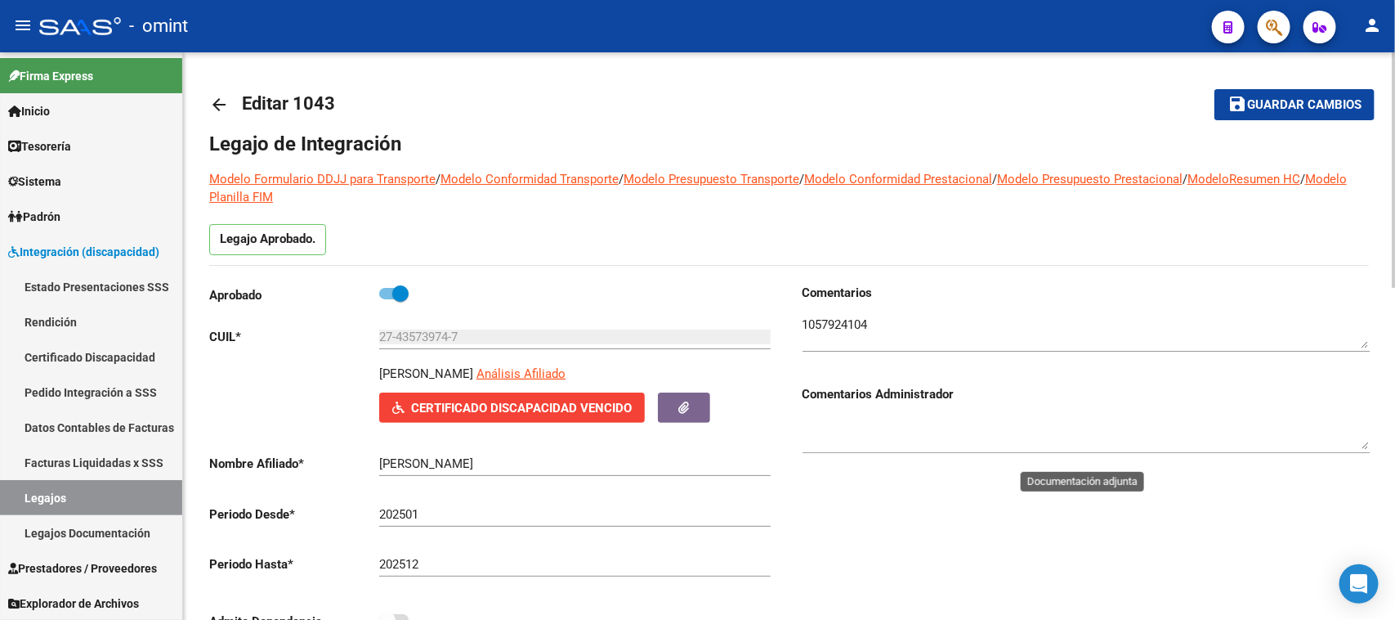
click at [835, 319] on textarea at bounding box center [1086, 332] width 567 height 33
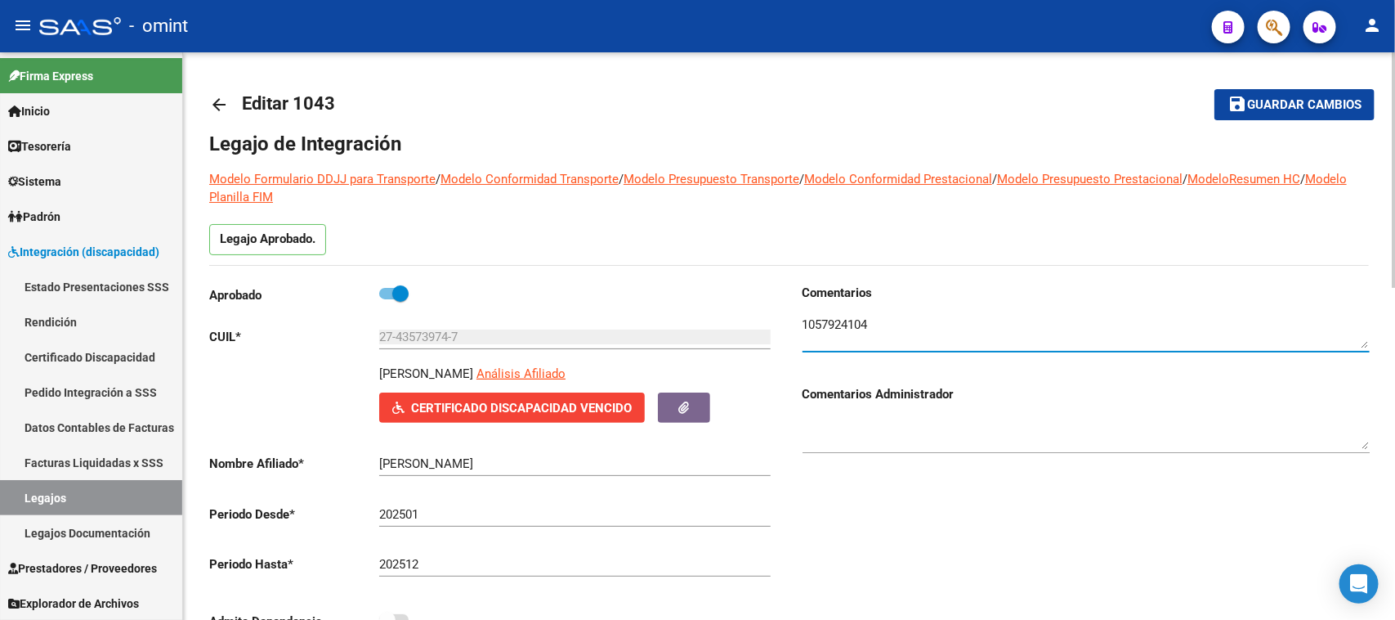
click at [835, 319] on textarea at bounding box center [1086, 332] width 567 height 33
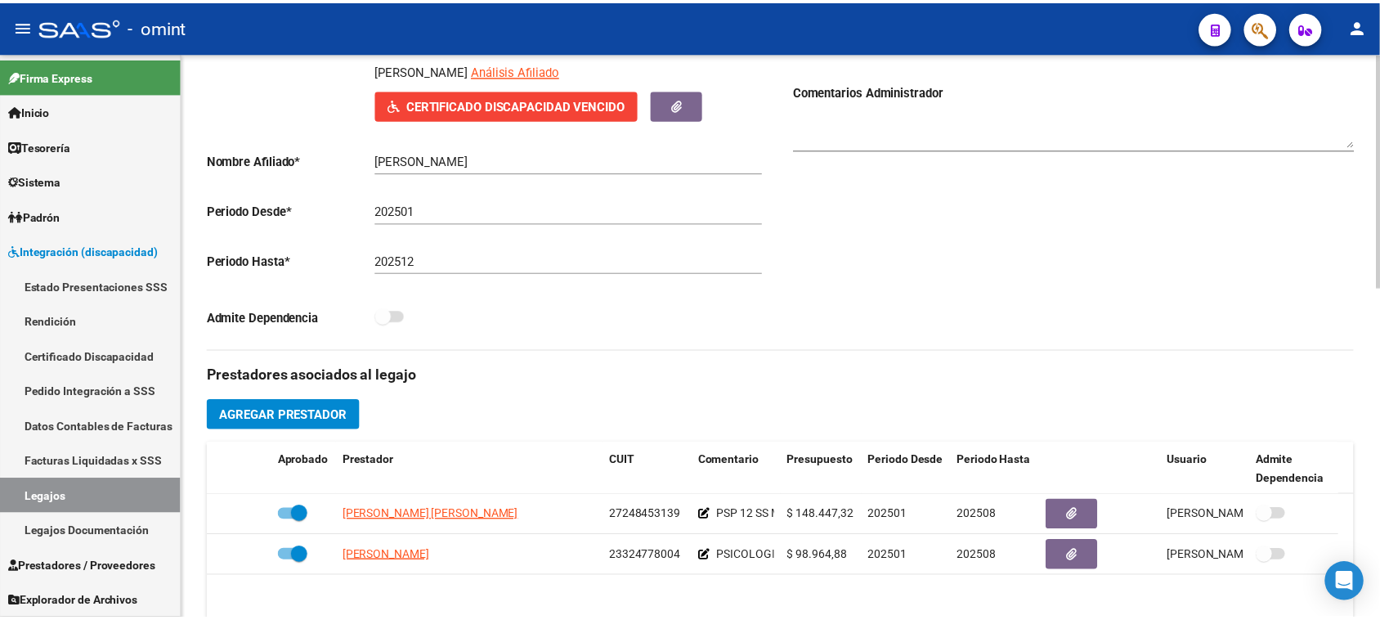
scroll to position [307, 0]
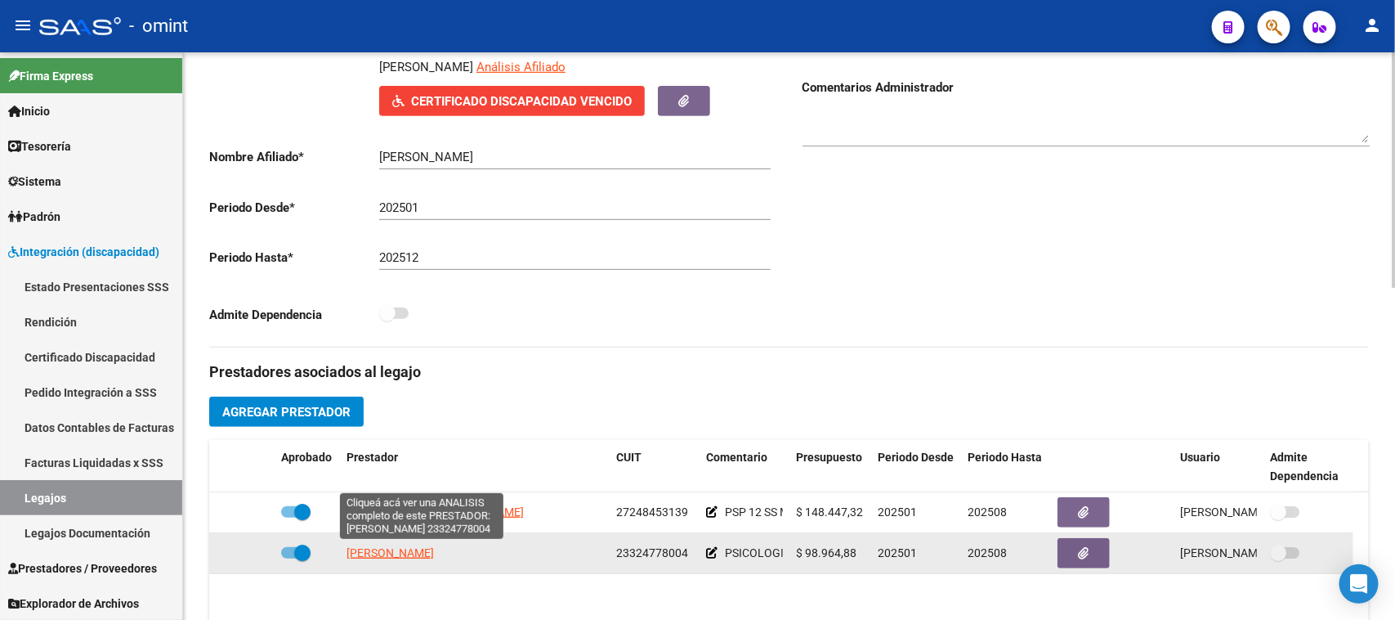
click at [418, 550] on span "[PERSON_NAME]" at bounding box center [390, 552] width 87 height 13
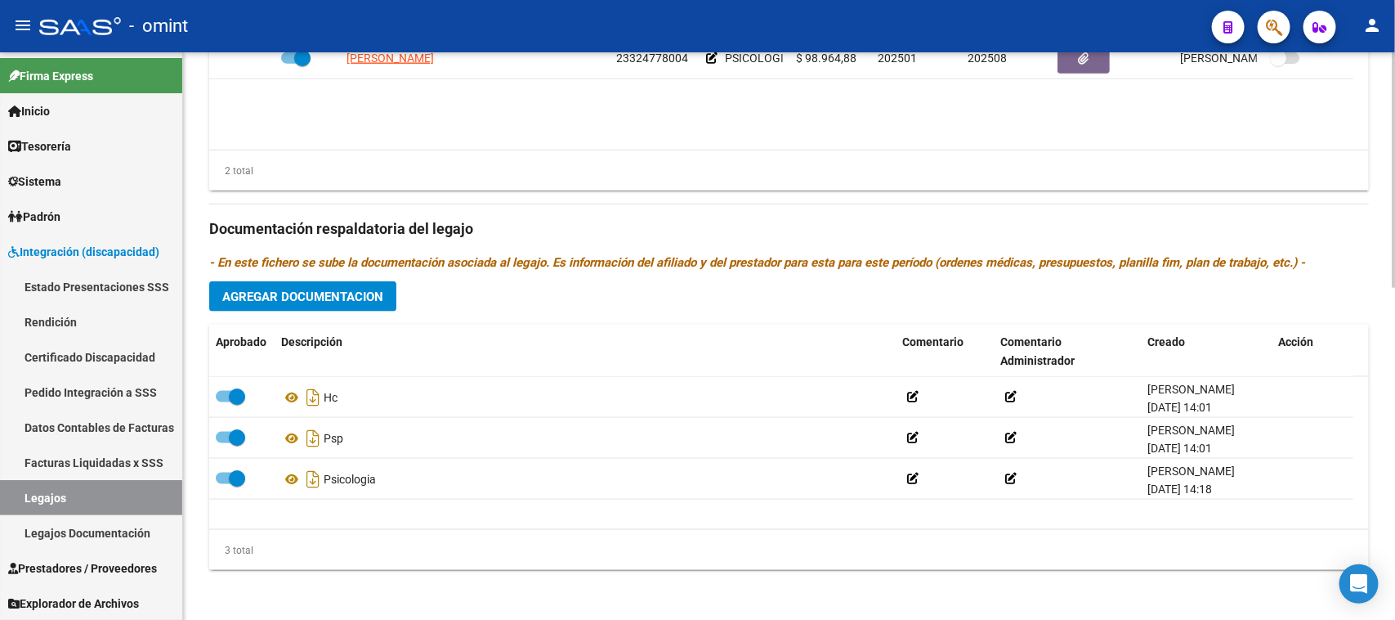
scroll to position [802, 0]
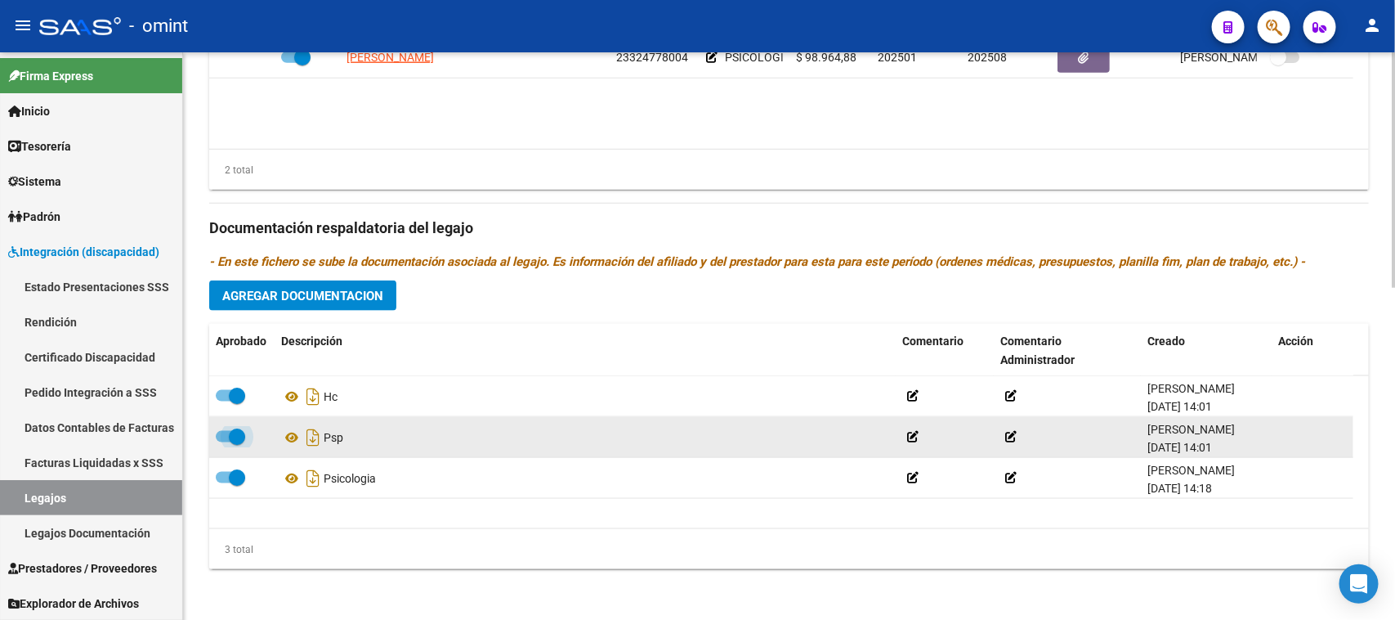
click at [231, 434] on span at bounding box center [237, 436] width 16 height 16
click at [224, 442] on input "checkbox" at bounding box center [223, 442] width 1 height 1
click at [1279, 437] on icon at bounding box center [1284, 437] width 12 height 16
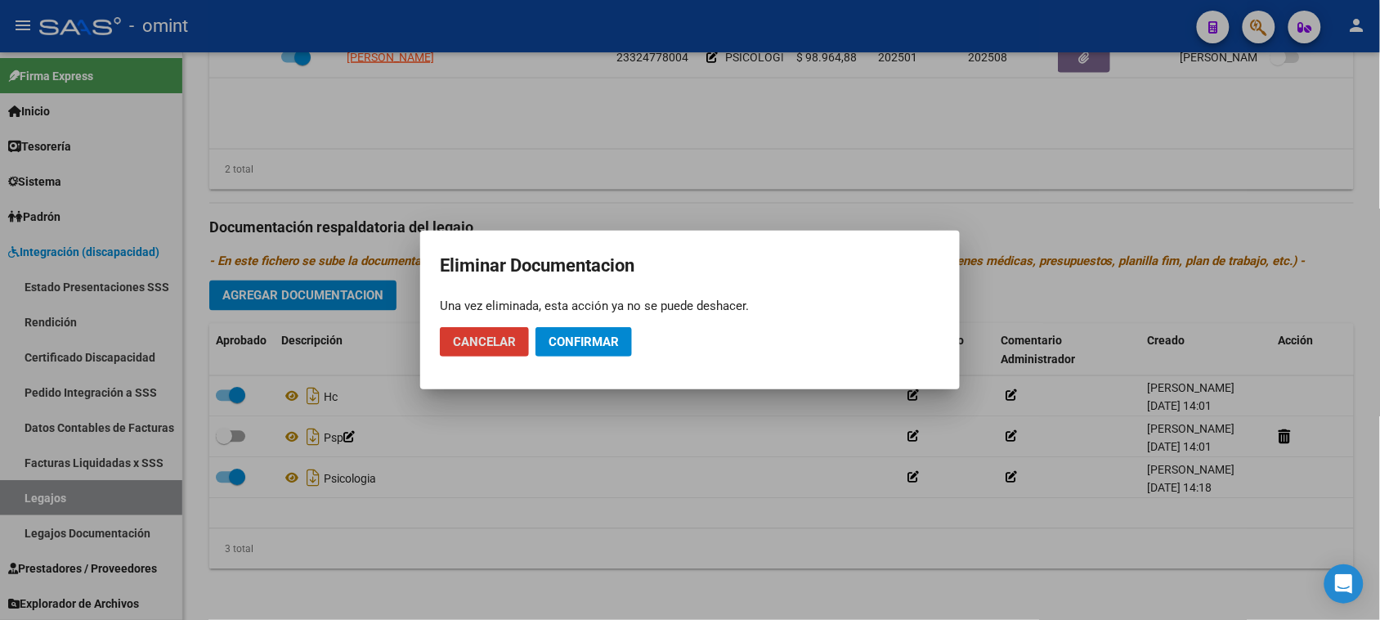
drag, startPoint x: 528, startPoint y: 341, endPoint x: 565, endPoint y: 341, distance: 36.8
click at [527, 341] on button "Cancelar" at bounding box center [484, 341] width 89 height 29
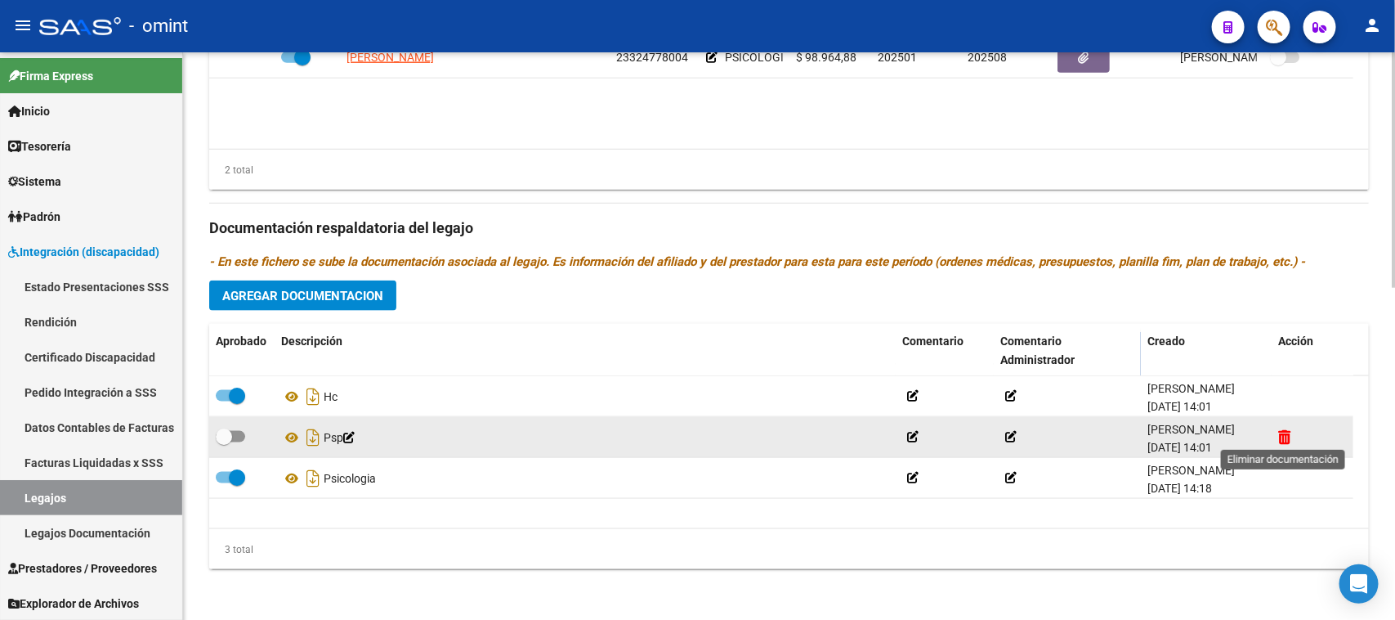
click at [1287, 433] on icon at bounding box center [1284, 437] width 12 height 16
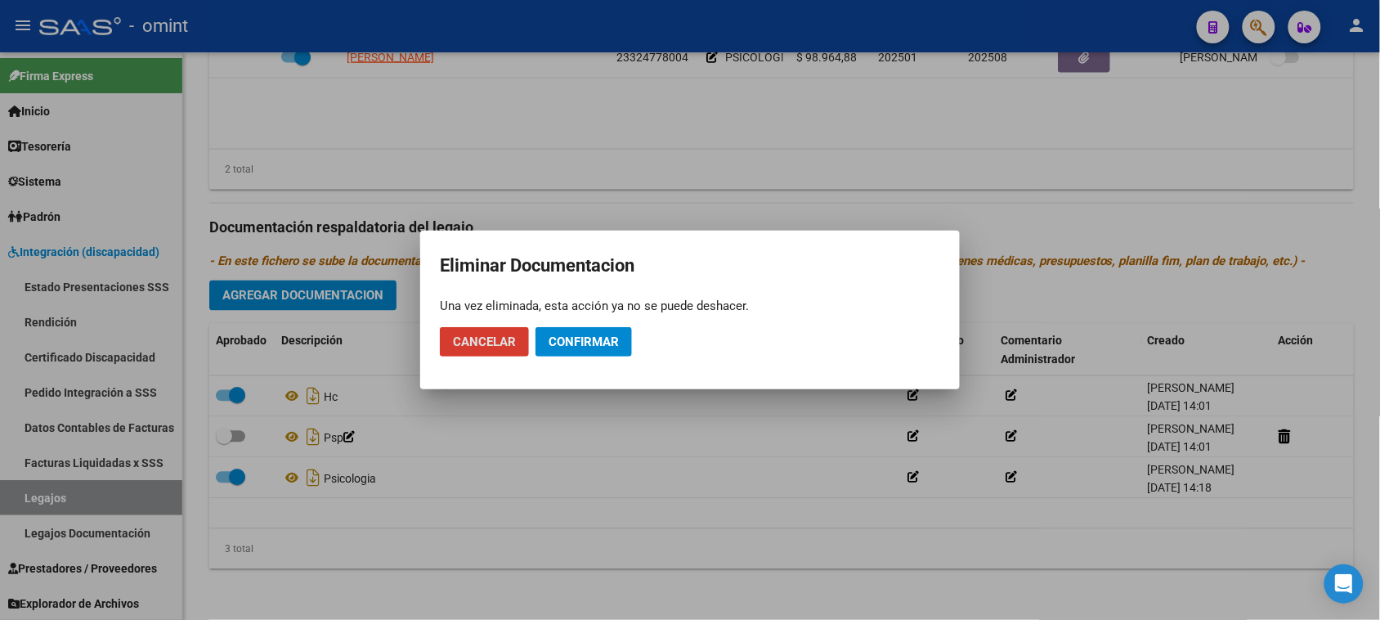
drag, startPoint x: 621, startPoint y: 346, endPoint x: 583, endPoint y: 329, distance: 42.1
click at [618, 344] on button "Confirmar" at bounding box center [583, 341] width 96 height 29
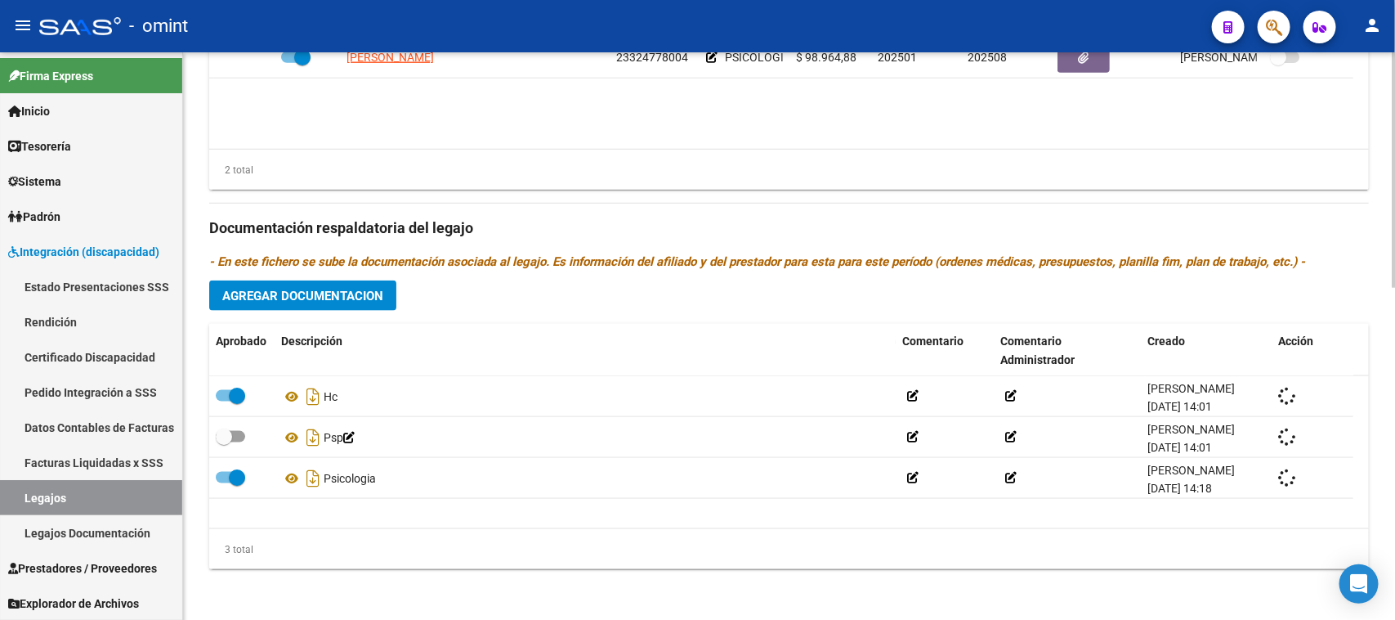
checkbox input "true"
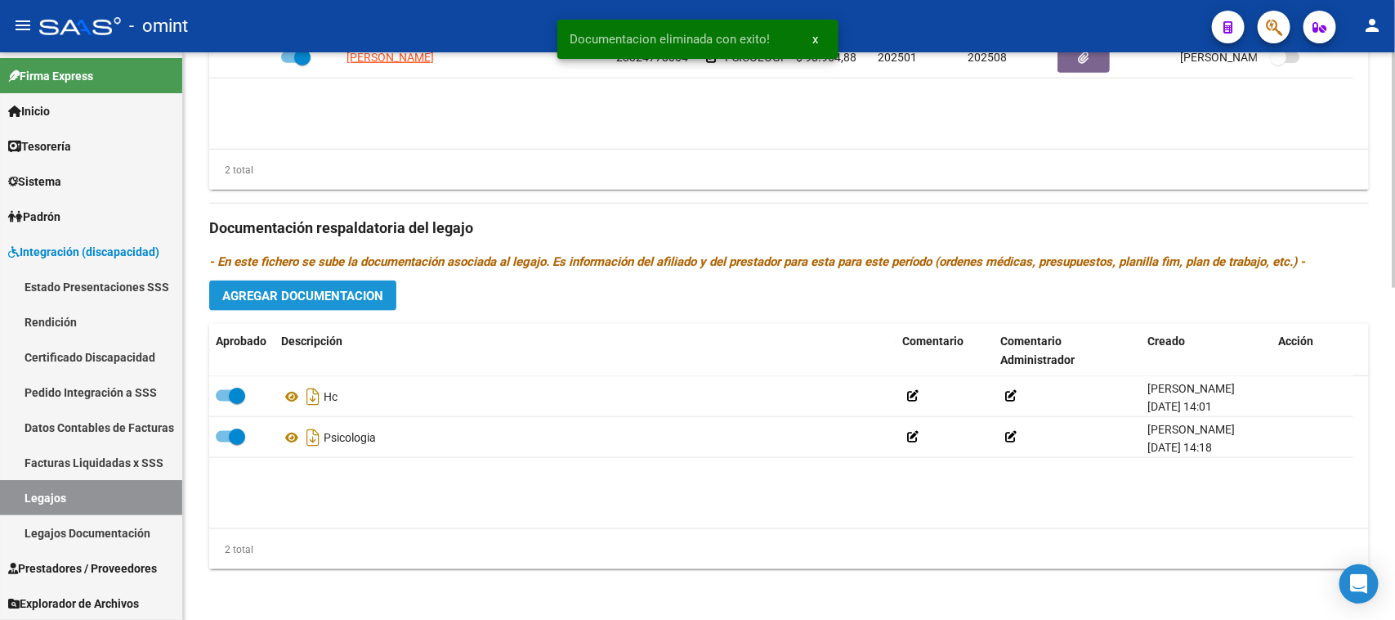
click at [337, 297] on span "Agregar Documentacion" at bounding box center [302, 296] width 161 height 15
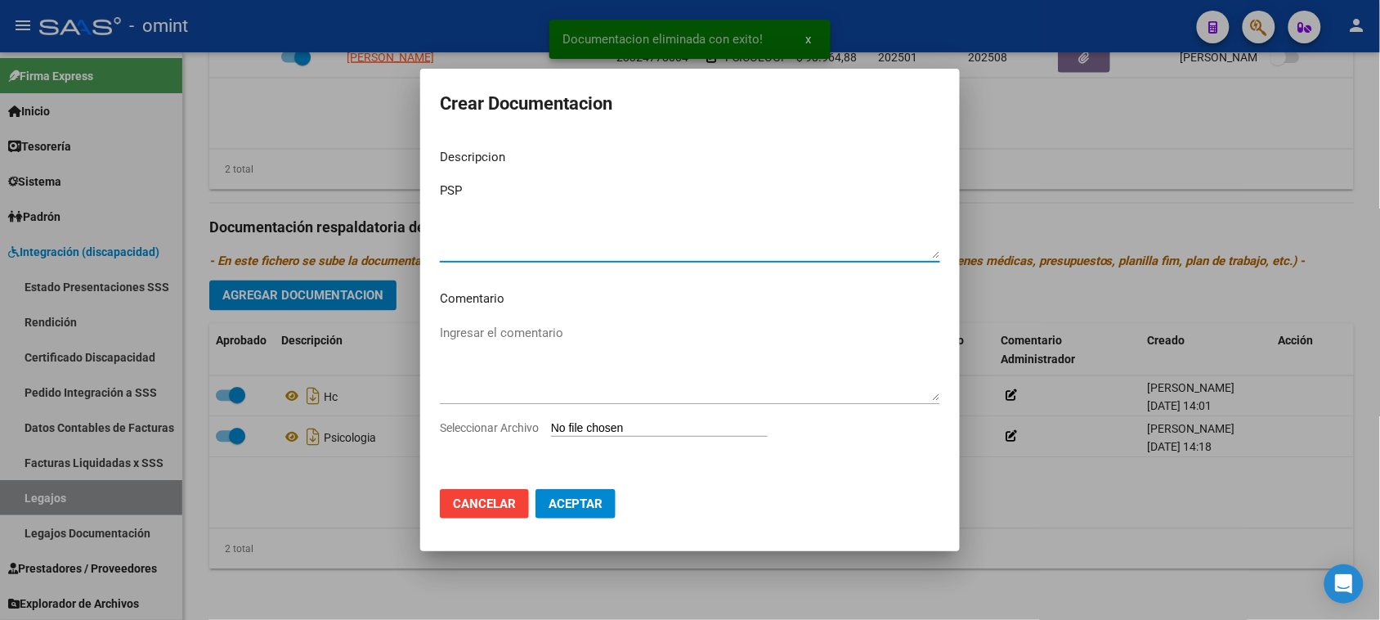
type textarea "PSP"
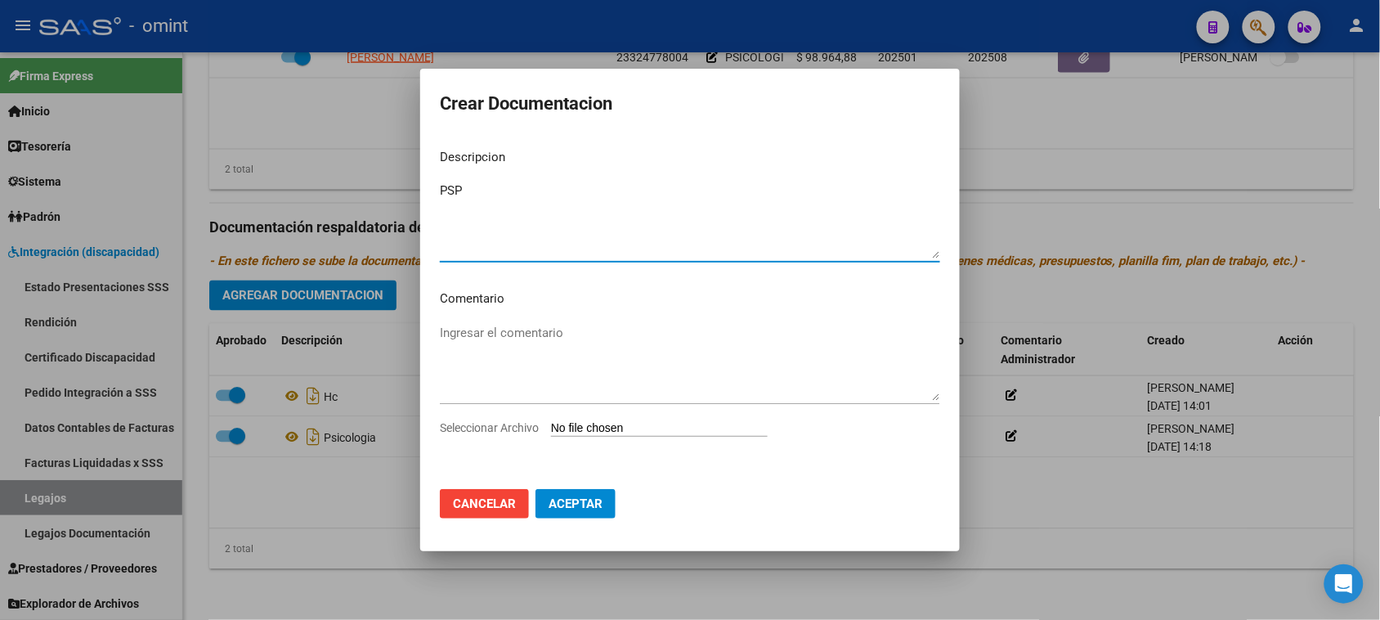
type input "C:\fakepath\PSP PRESTACION.pdf"
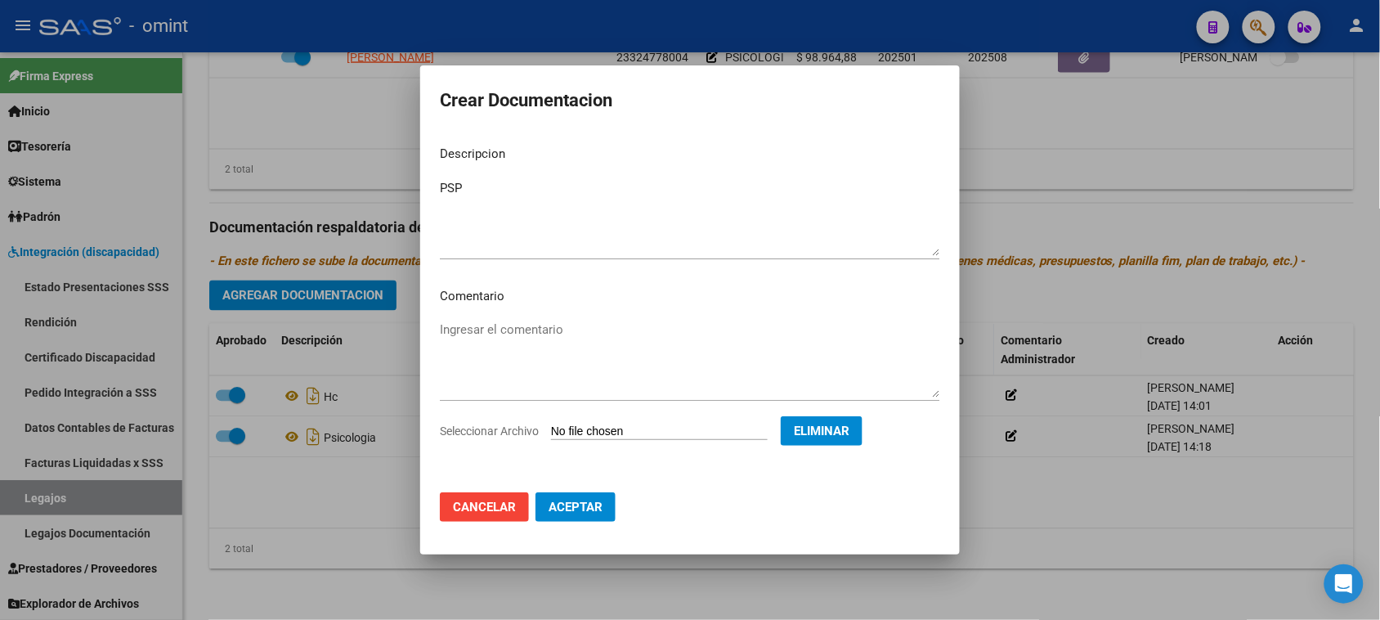
drag, startPoint x: 622, startPoint y: 504, endPoint x: 615, endPoint y: 508, distance: 8.4
click at [621, 504] on mat-dialog-actions "Cancelar Aceptar" at bounding box center [690, 507] width 500 height 56
click at [601, 512] on span "Aceptar" at bounding box center [575, 506] width 54 height 15
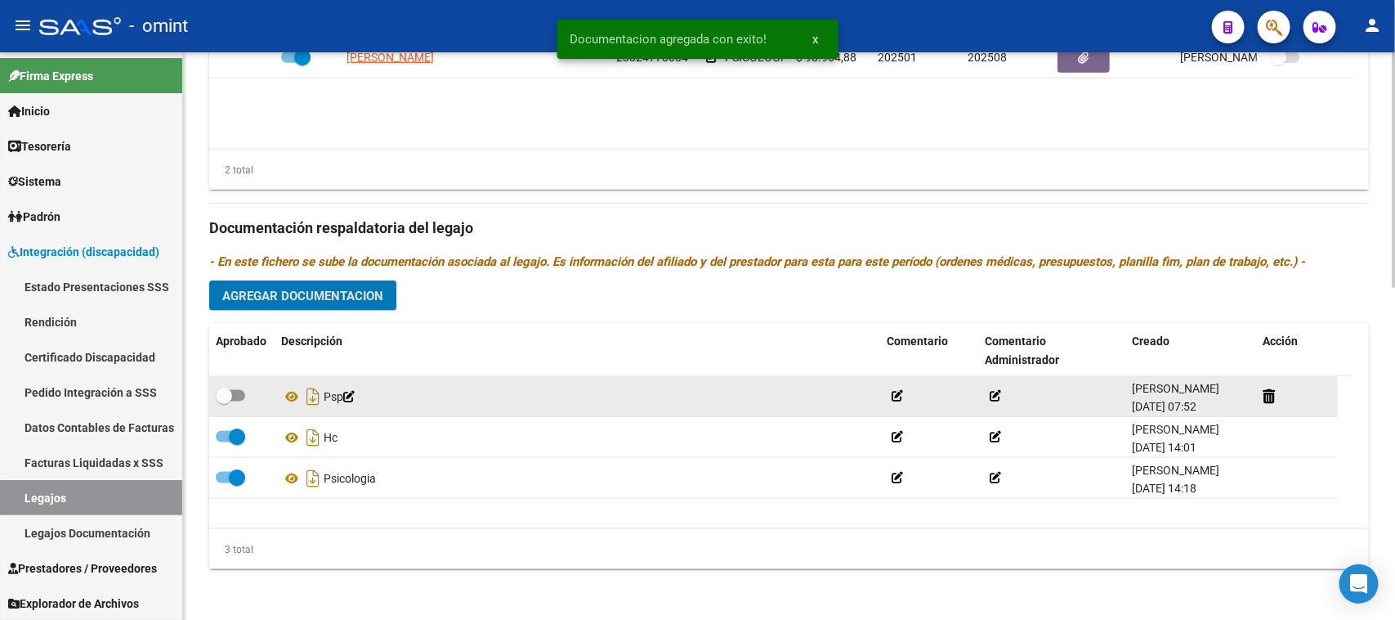
click at [245, 386] on div at bounding box center [242, 396] width 52 height 21
click at [247, 393] on div at bounding box center [242, 396] width 52 height 21
click at [243, 396] on span at bounding box center [230, 395] width 29 height 11
click at [224, 401] on input "checkbox" at bounding box center [223, 401] width 1 height 1
checkbox input "true"
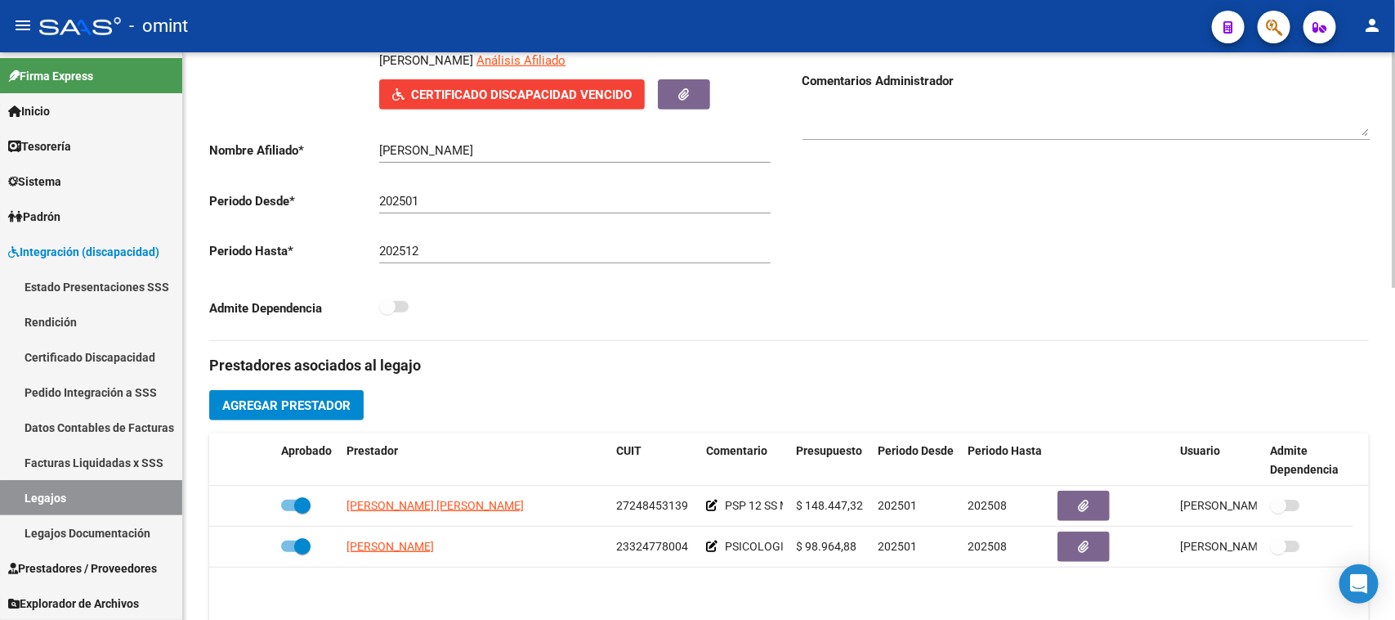
scroll to position [291, 0]
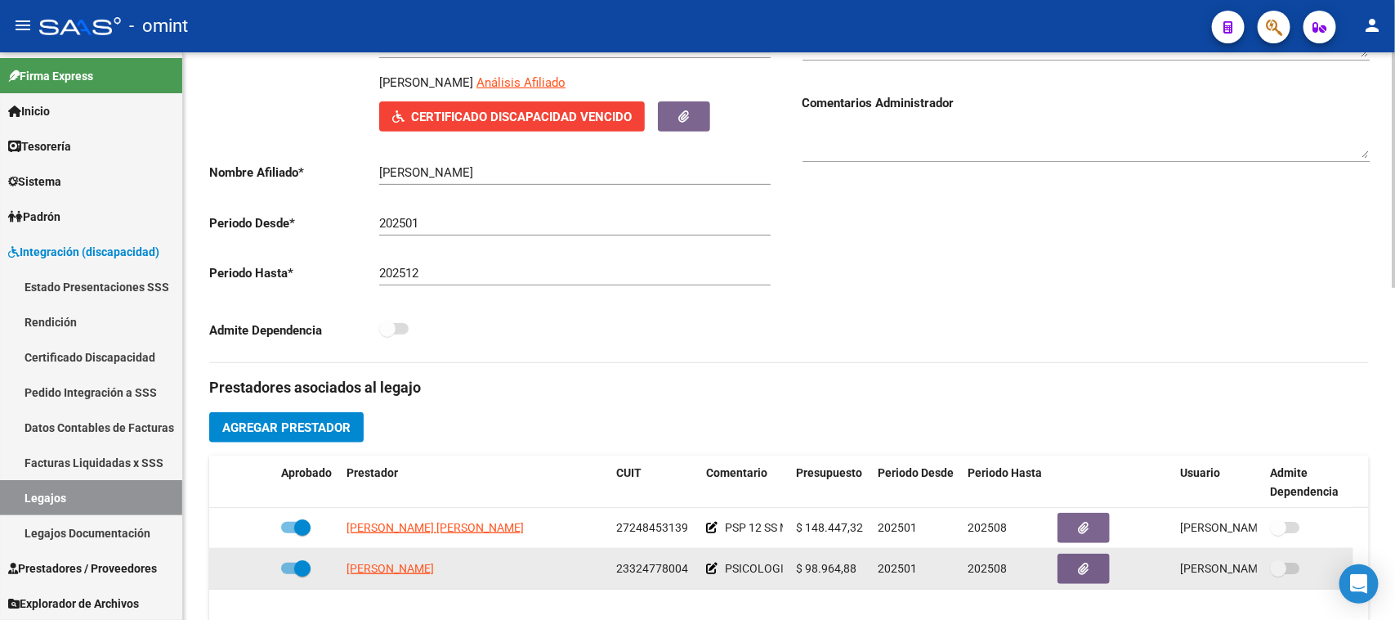
click at [659, 574] on span "23324778004" at bounding box center [652, 568] width 72 height 13
copy span "23324778004"
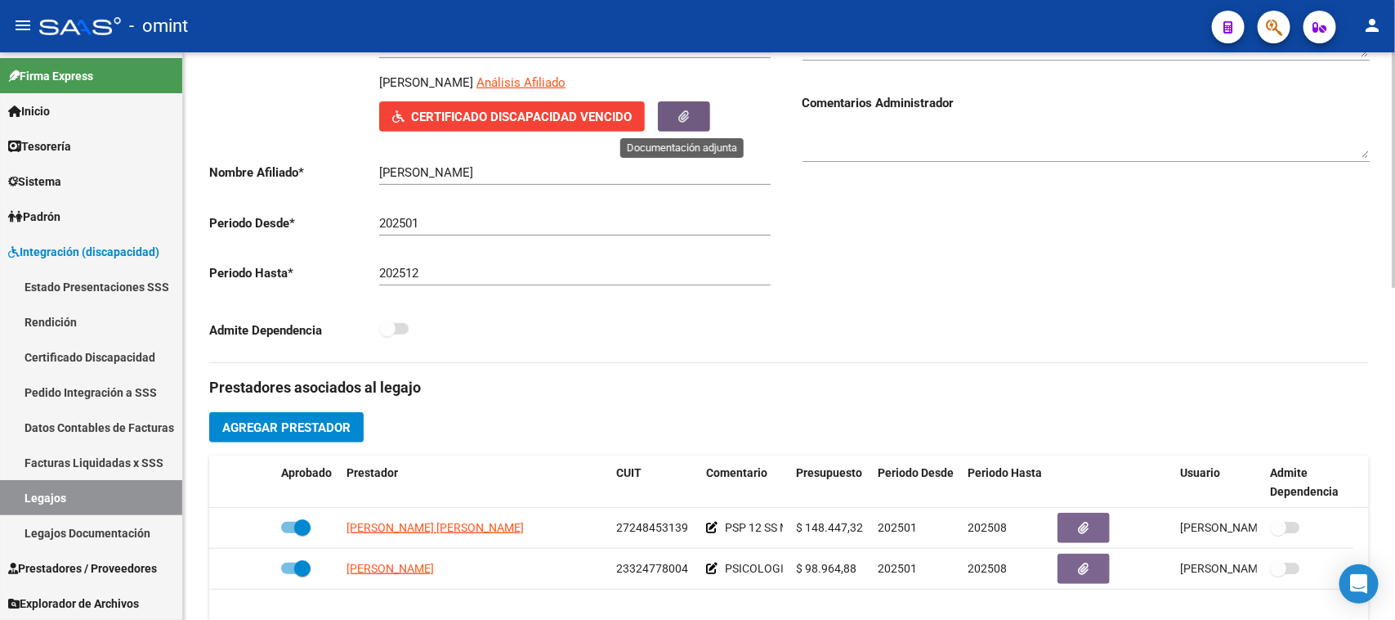
click at [679, 119] on icon "button" at bounding box center [684, 116] width 11 height 12
click at [560, 114] on span "Certificado Discapacidad Vencido" at bounding box center [521, 117] width 221 height 15
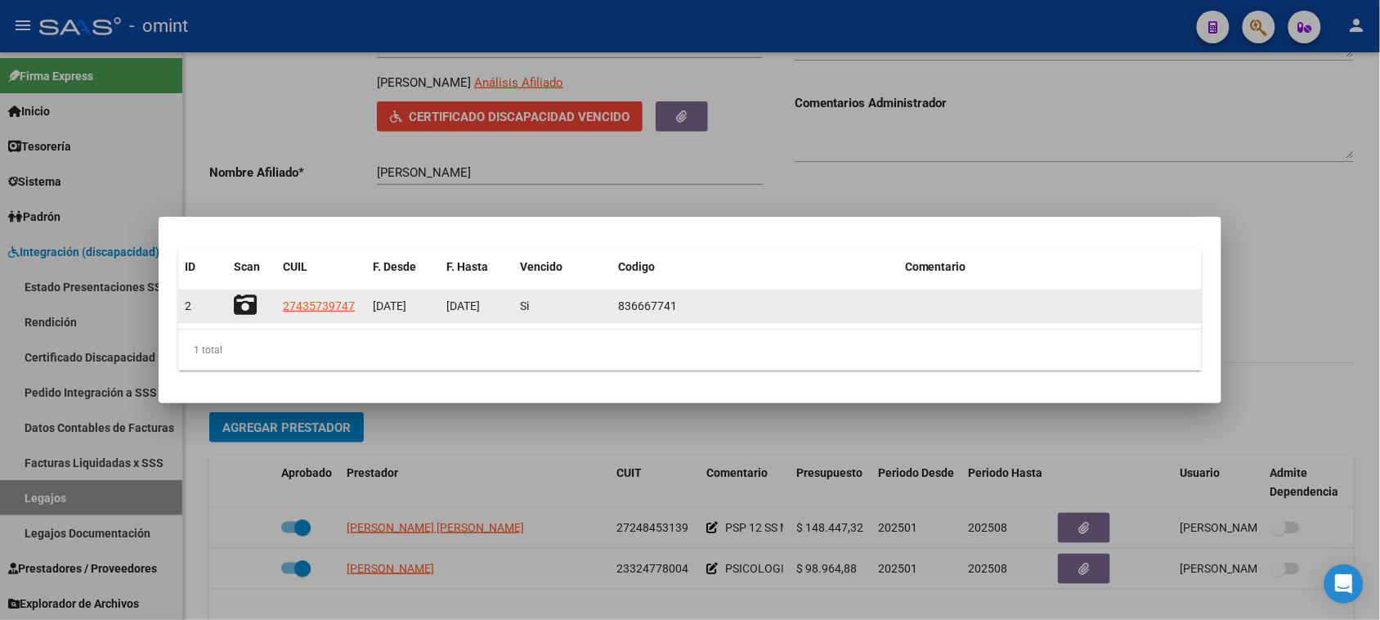
click at [239, 307] on icon at bounding box center [245, 304] width 23 height 23
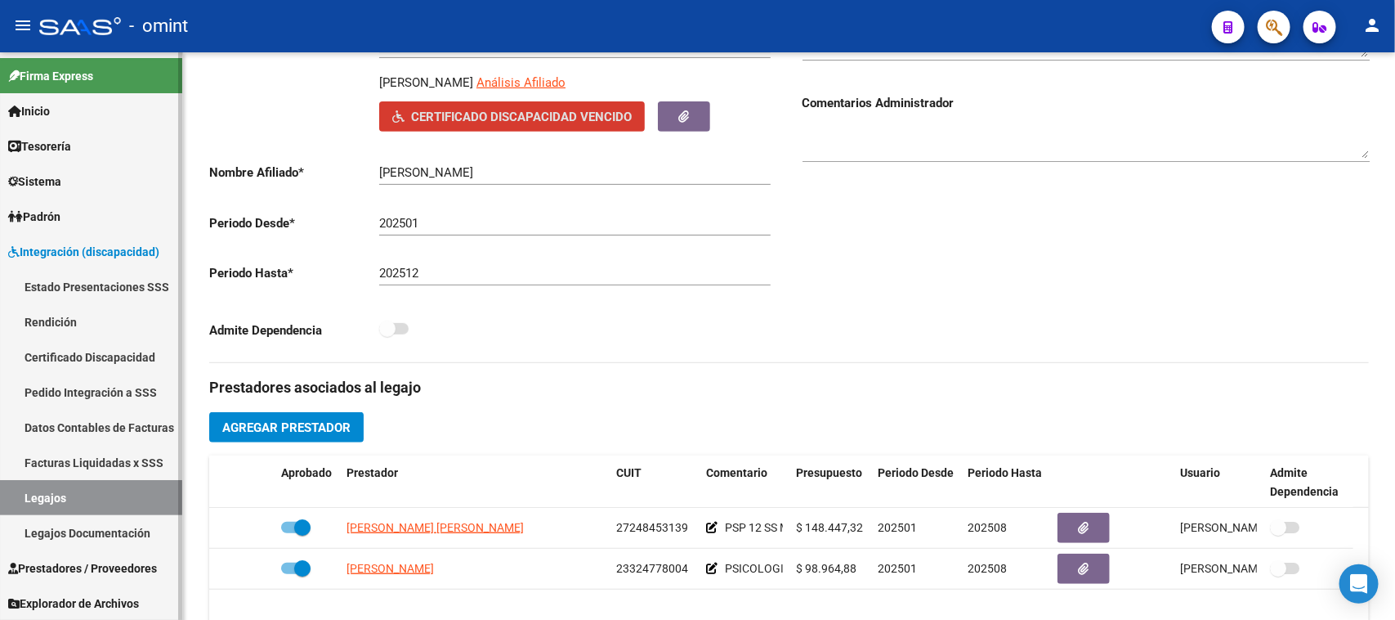
click at [102, 493] on link "Legajos" at bounding box center [91, 497] width 182 height 35
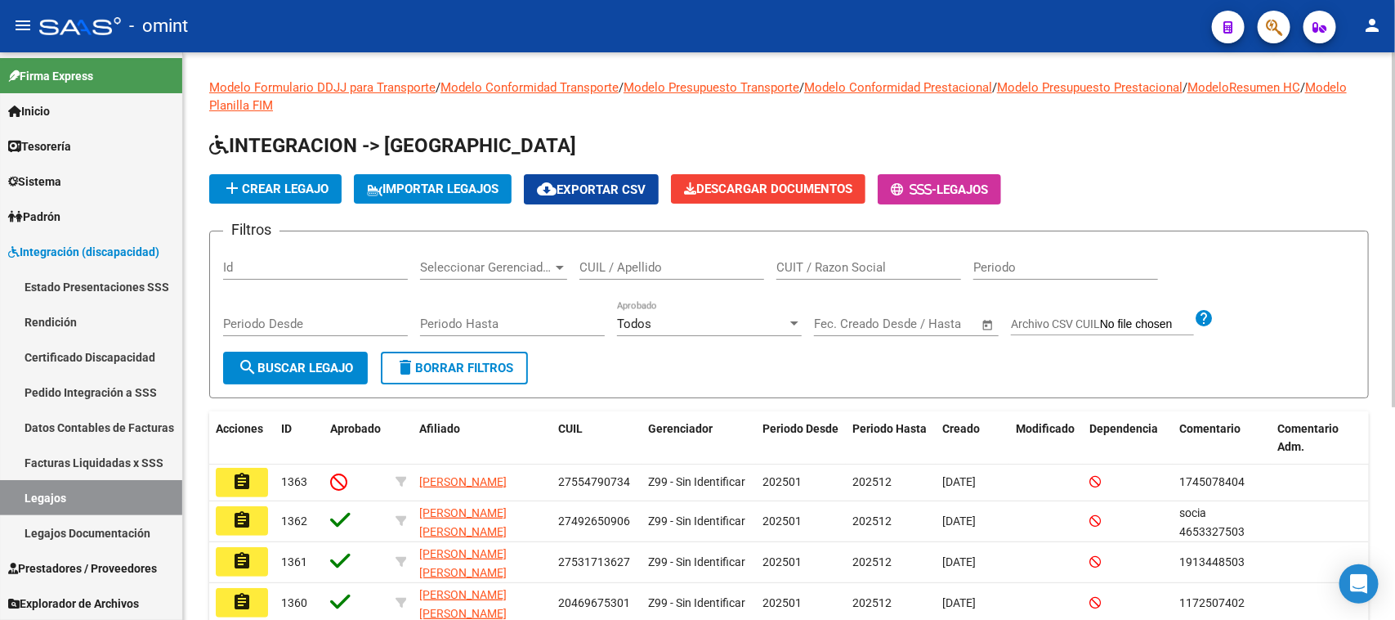
click at [634, 255] on div "CUIL / Apellido" at bounding box center [672, 261] width 185 height 35
type input "VALENZUELA"
click at [328, 353] on button "search Buscar Legajo" at bounding box center [295, 367] width 145 height 33
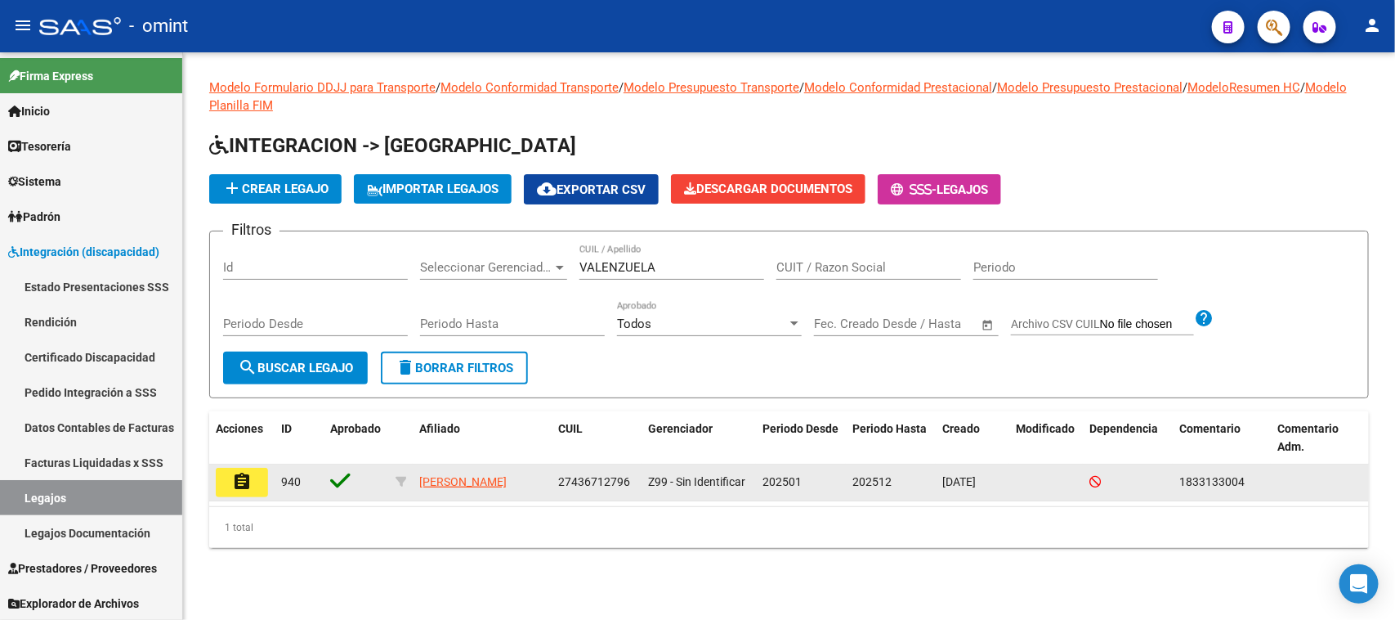
click at [256, 477] on button "assignment" at bounding box center [242, 482] width 52 height 29
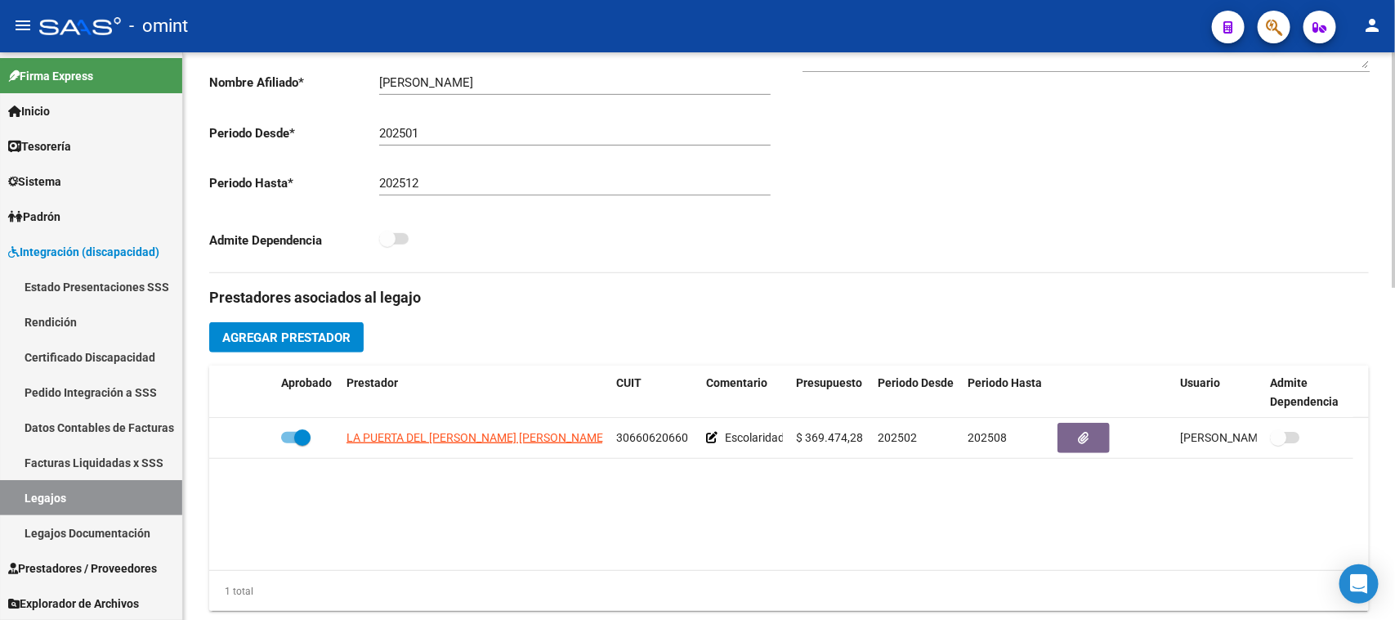
scroll to position [87, 0]
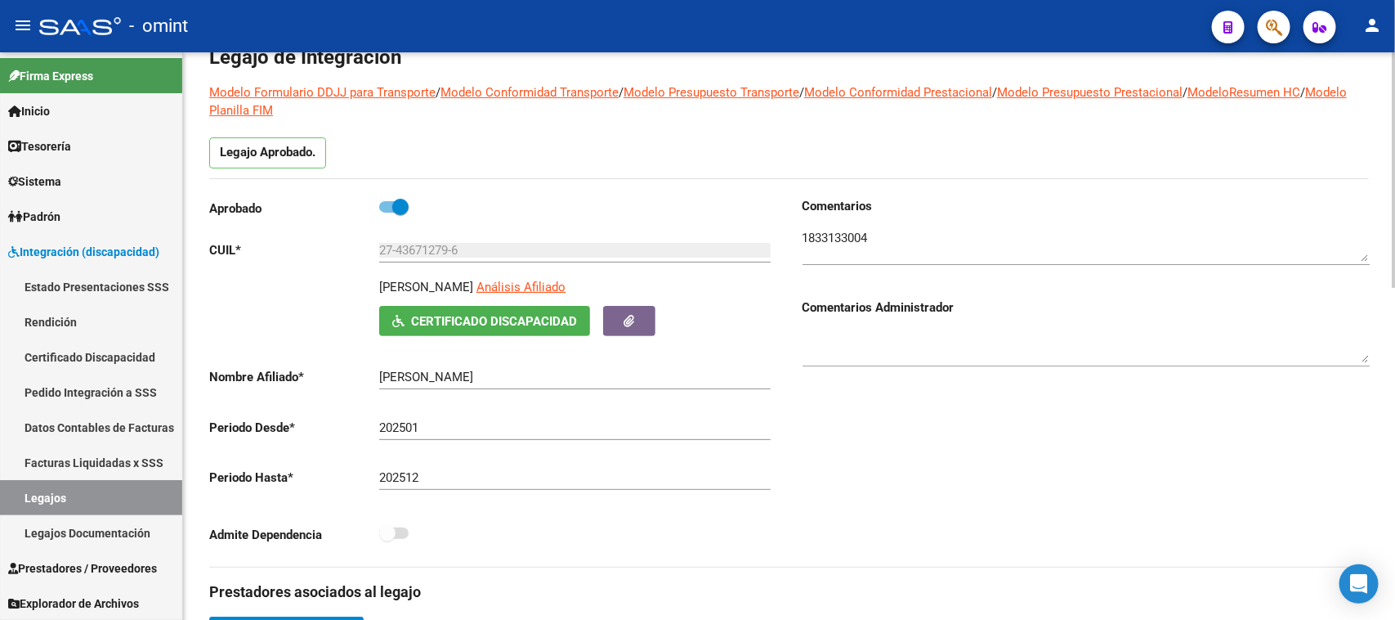
click at [820, 239] on textarea at bounding box center [1086, 245] width 567 height 33
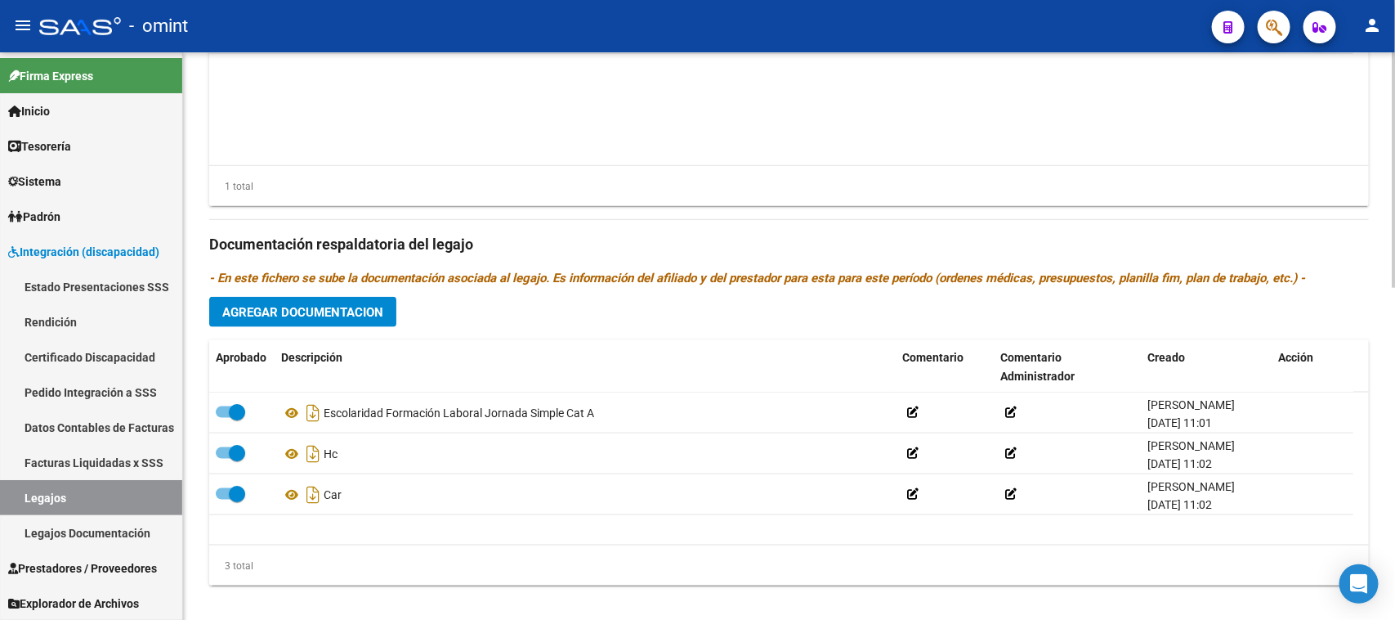
scroll to position [802, 0]
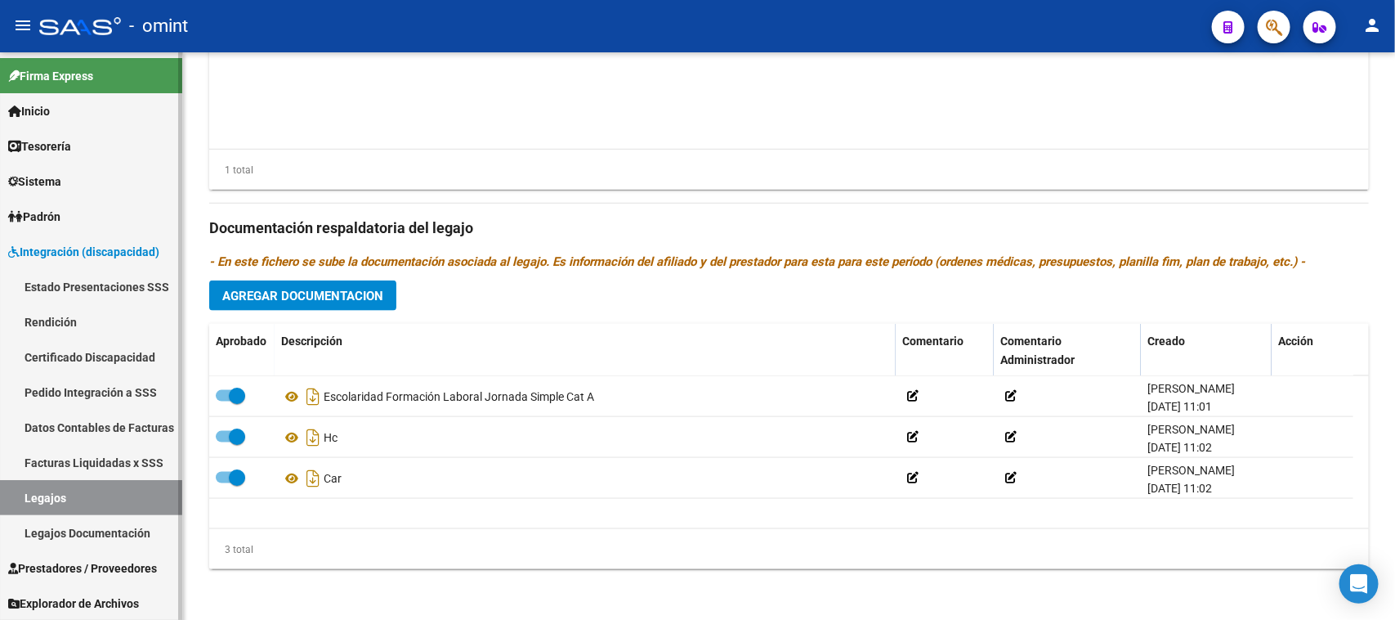
drag, startPoint x: 38, startPoint y: 497, endPoint x: 166, endPoint y: 396, distance: 162.4
click at [38, 499] on link "Legajos" at bounding box center [91, 497] width 182 height 35
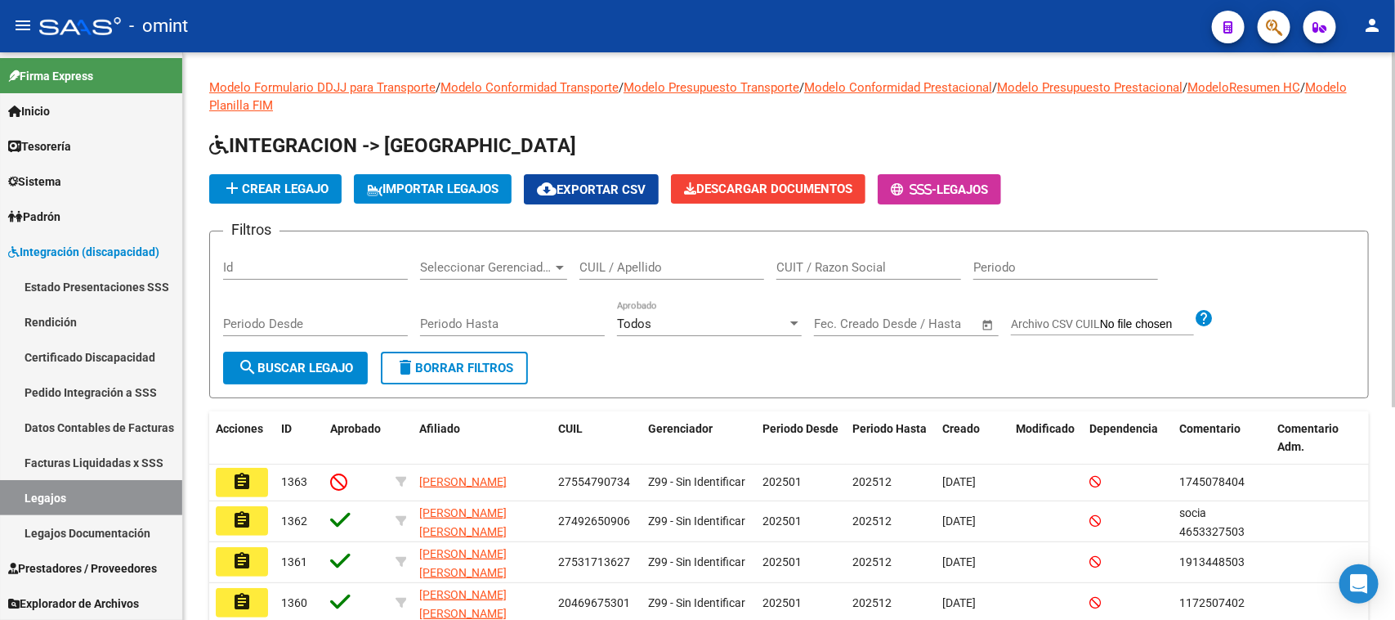
drag, startPoint x: 607, startPoint y: 289, endPoint x: 617, endPoint y: 270, distance: 21.2
click at [611, 278] on div "CUIL / Apellido" at bounding box center [672, 269] width 185 height 51
click at [617, 270] on input "CUIL / Apellido" at bounding box center [672, 267] width 185 height 15
type input "[PERSON_NAME]"
click at [344, 374] on button "search Buscar Legajo" at bounding box center [295, 367] width 145 height 33
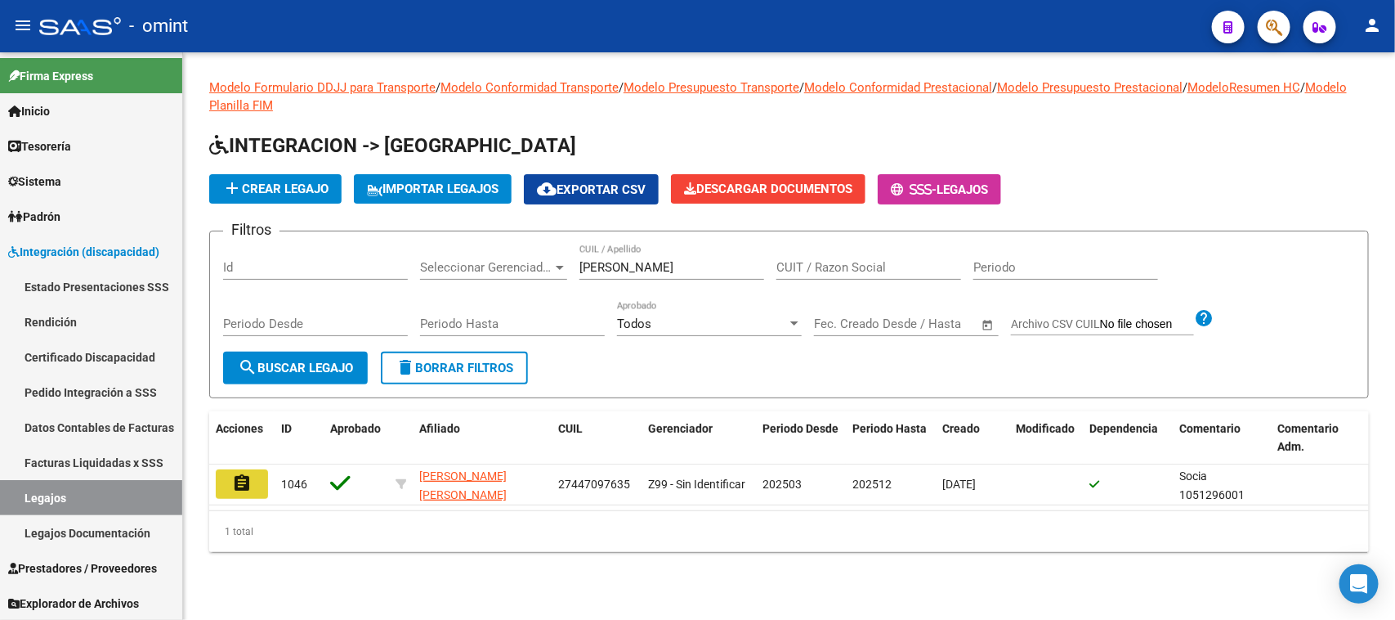
drag, startPoint x: 260, startPoint y: 483, endPoint x: 365, endPoint y: 470, distance: 106.2
click at [259, 482] on button "assignment" at bounding box center [242, 483] width 52 height 29
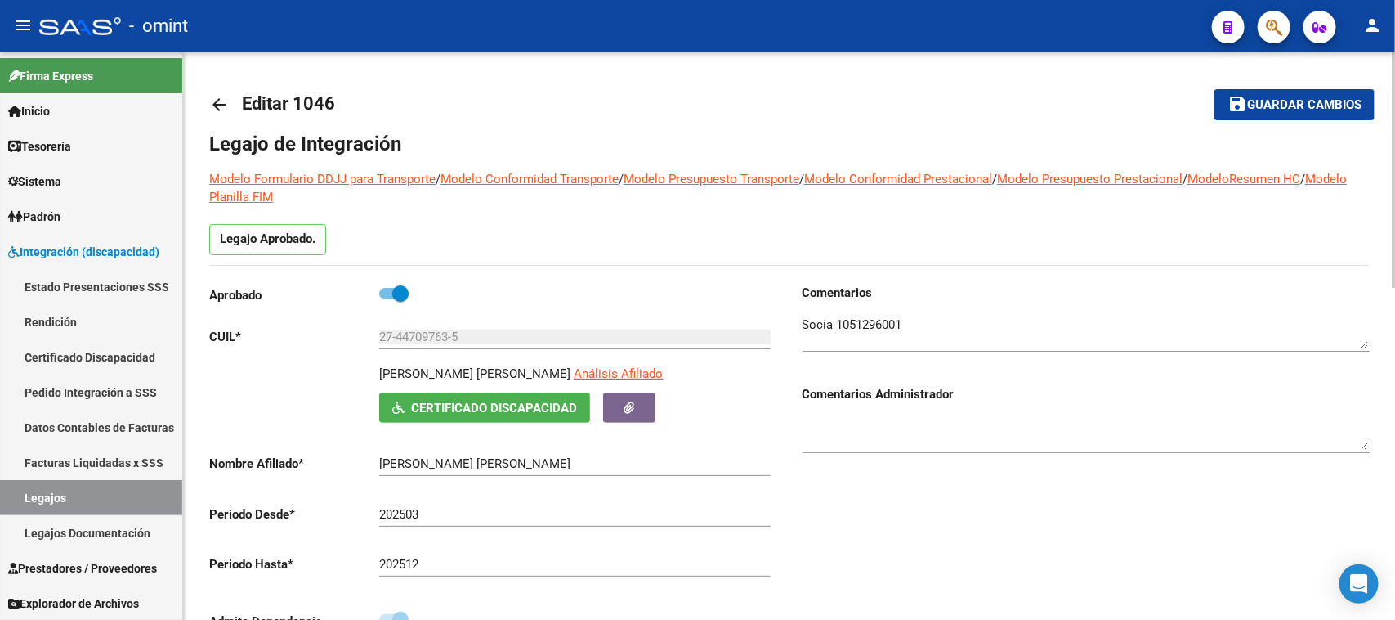
click at [859, 320] on textarea at bounding box center [1086, 332] width 567 height 33
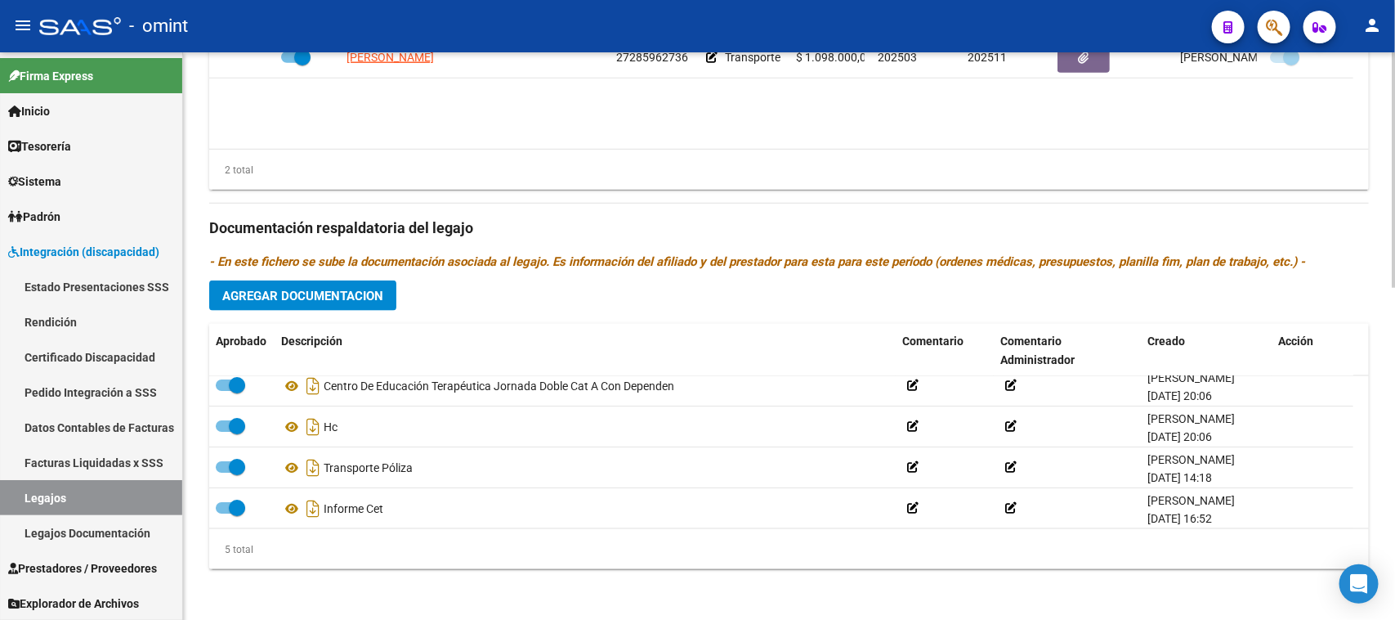
scroll to position [58, 0]
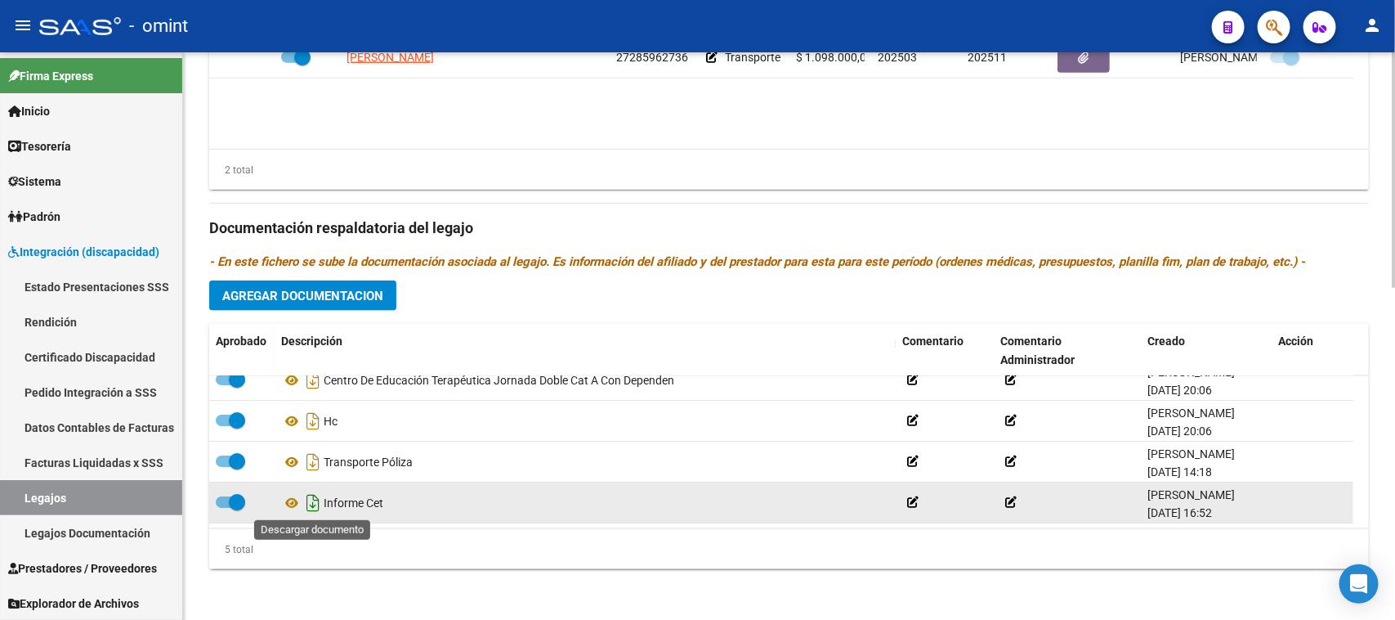
click at [311, 508] on icon "Descargar documento" at bounding box center [312, 503] width 21 height 26
click at [218, 512] on datatable-body-cell at bounding box center [241, 502] width 65 height 40
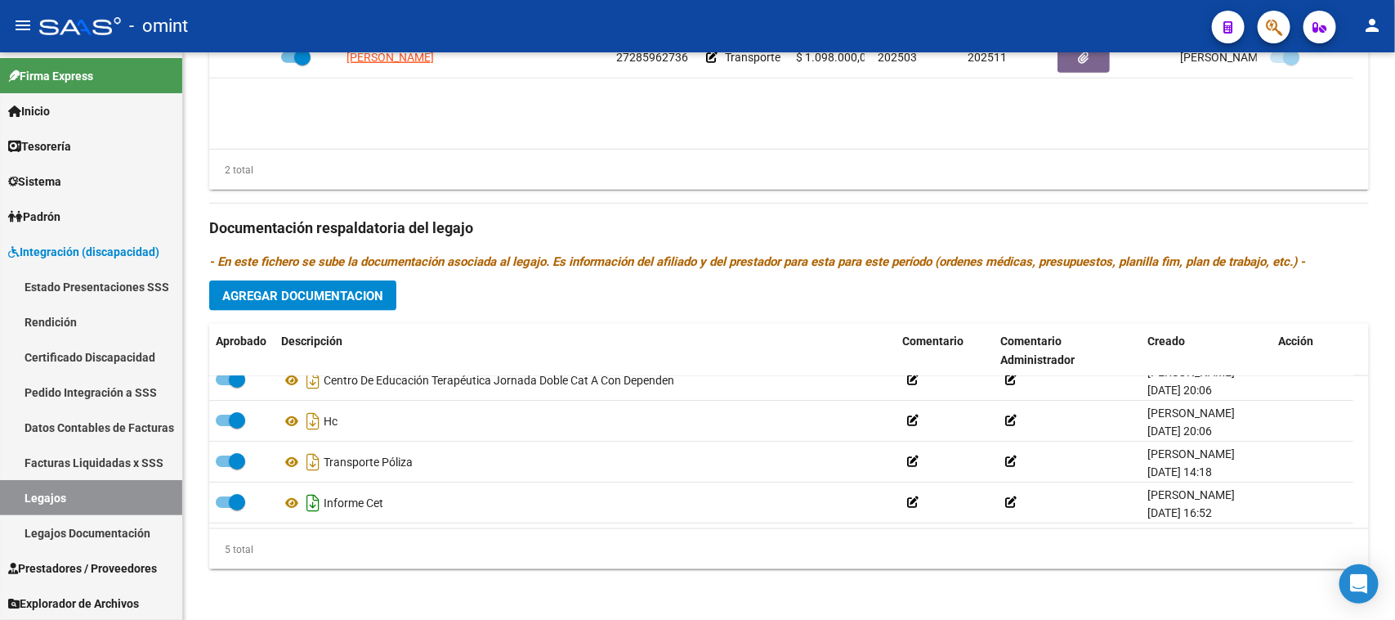
drag, startPoint x: 226, startPoint y: 501, endPoint x: 313, endPoint y: 508, distance: 87.7
click at [226, 500] on span at bounding box center [230, 501] width 29 height 11
click at [224, 508] on input "checkbox" at bounding box center [223, 508] width 1 height 1
checkbox input "false"
click at [338, 508] on div "Informe Cet" at bounding box center [585, 503] width 608 height 26
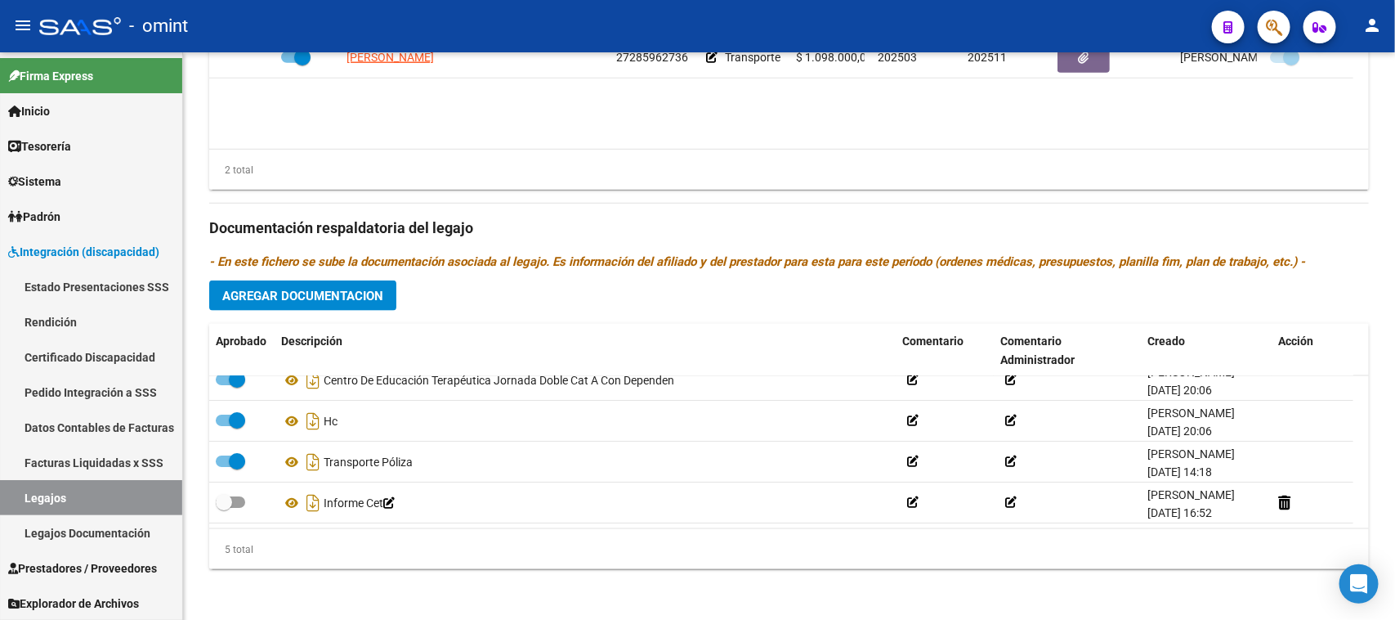
click at [338, 508] on div "Informe Cet" at bounding box center [585, 503] width 608 height 26
copy div "Informe Cet"
click at [1281, 495] on icon at bounding box center [1284, 503] width 12 height 16
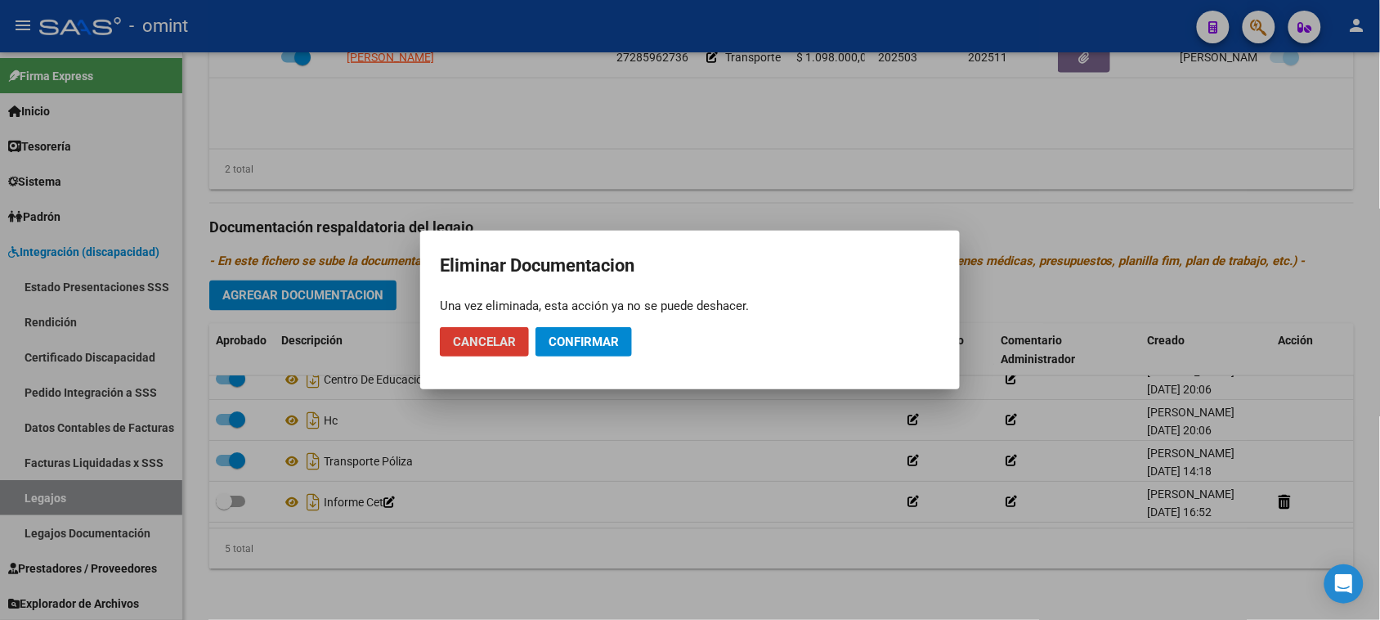
click at [571, 356] on button "Confirmar" at bounding box center [583, 341] width 96 height 29
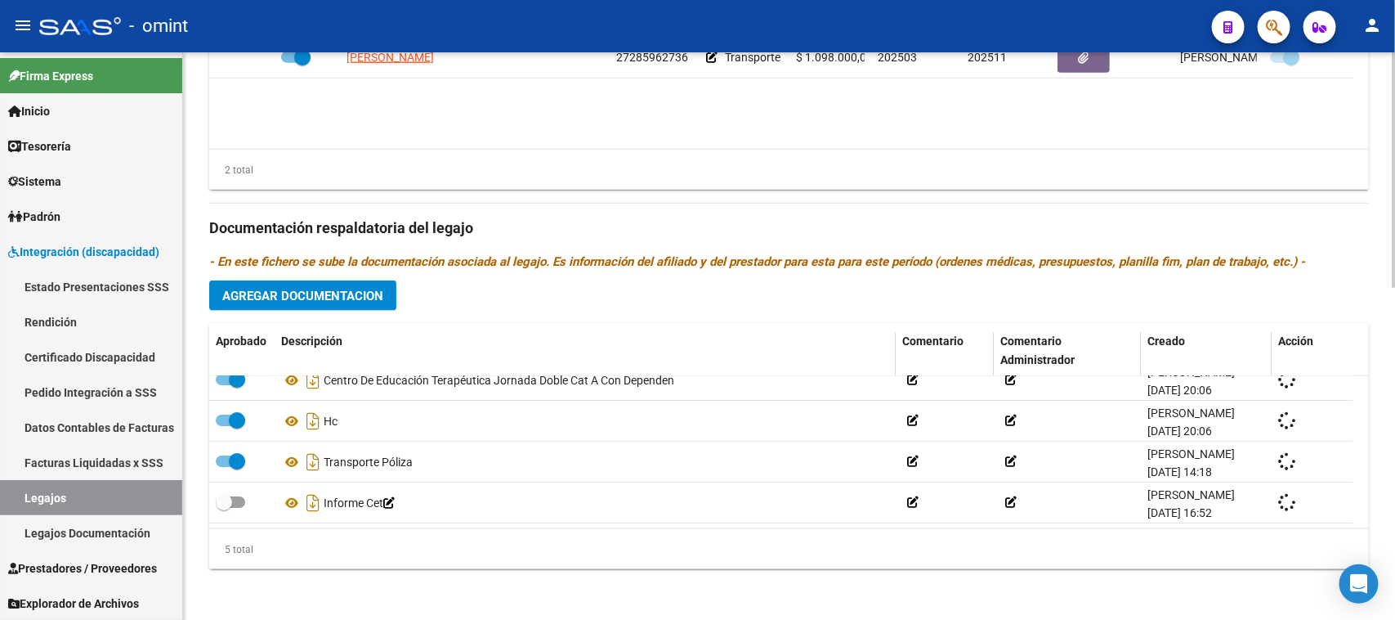
scroll to position [17, 0]
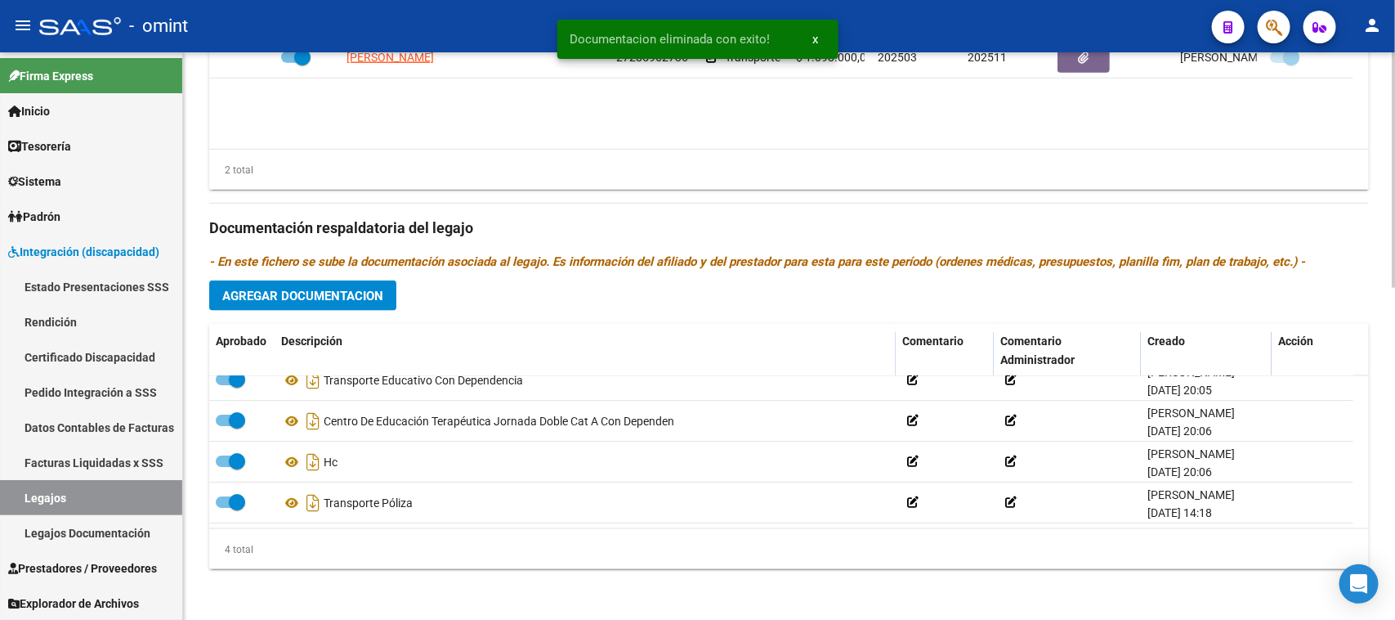
click at [320, 291] on span "Agregar Documentacion" at bounding box center [302, 296] width 161 height 15
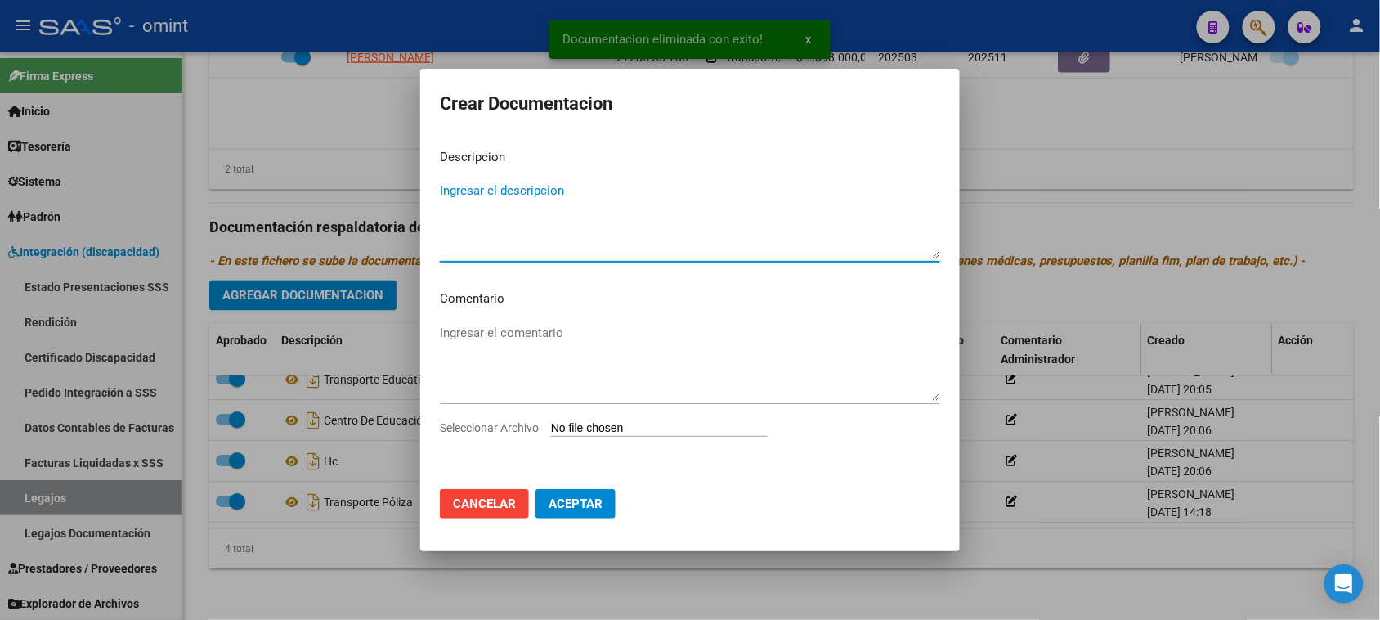
click at [548, 223] on textarea "Ingresar el descripcion" at bounding box center [690, 219] width 500 height 77
paste textarea "Informe Cet"
type textarea "Informe Cet"
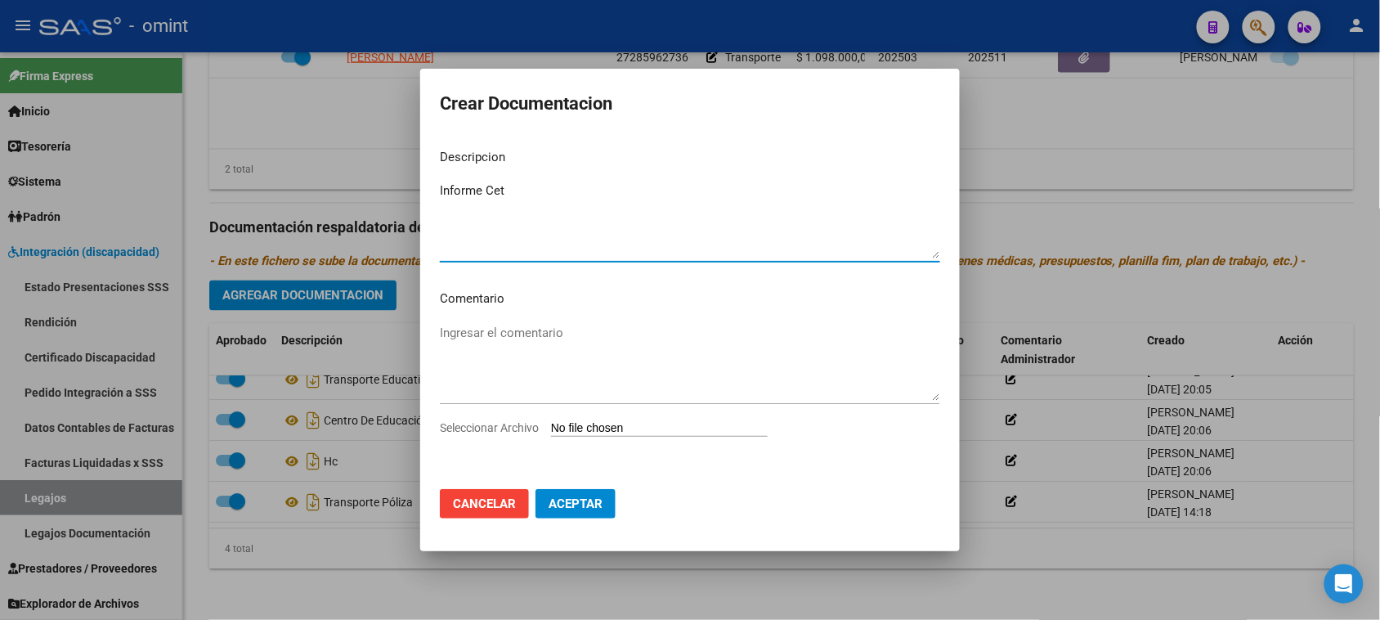
type input "C:\fakepath\Informe semestral.pdf"
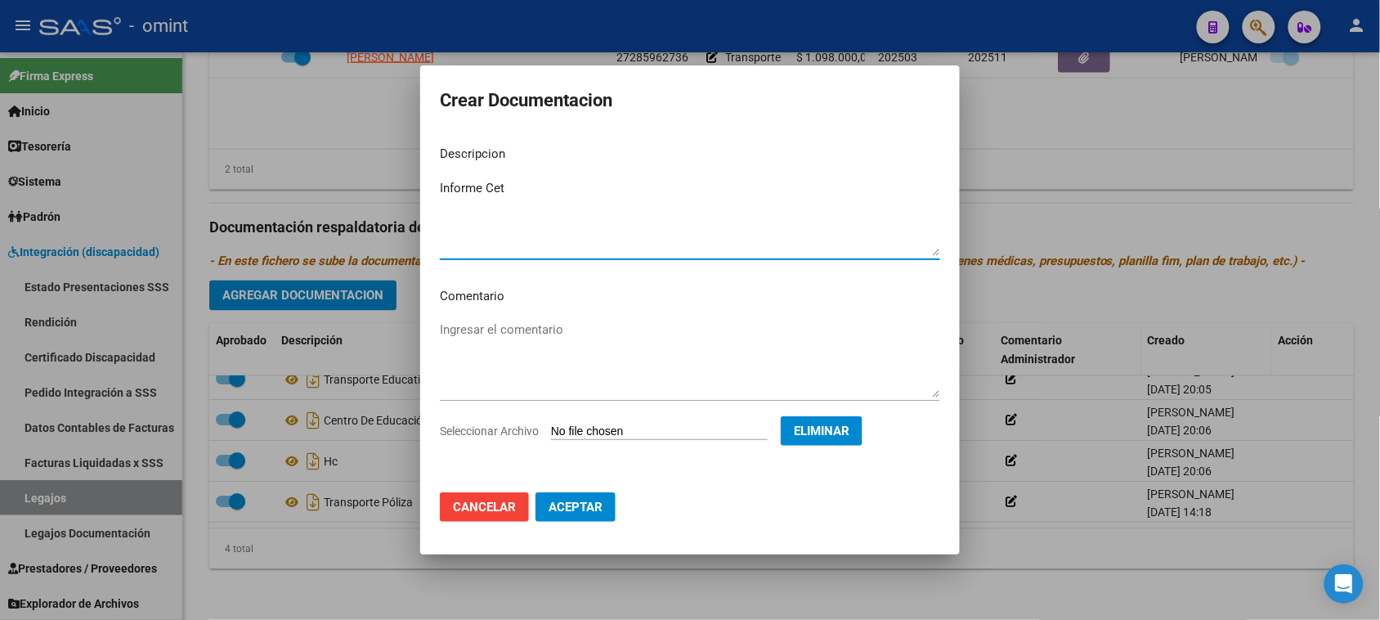
click at [589, 515] on button "Aceptar" at bounding box center [575, 506] width 80 height 29
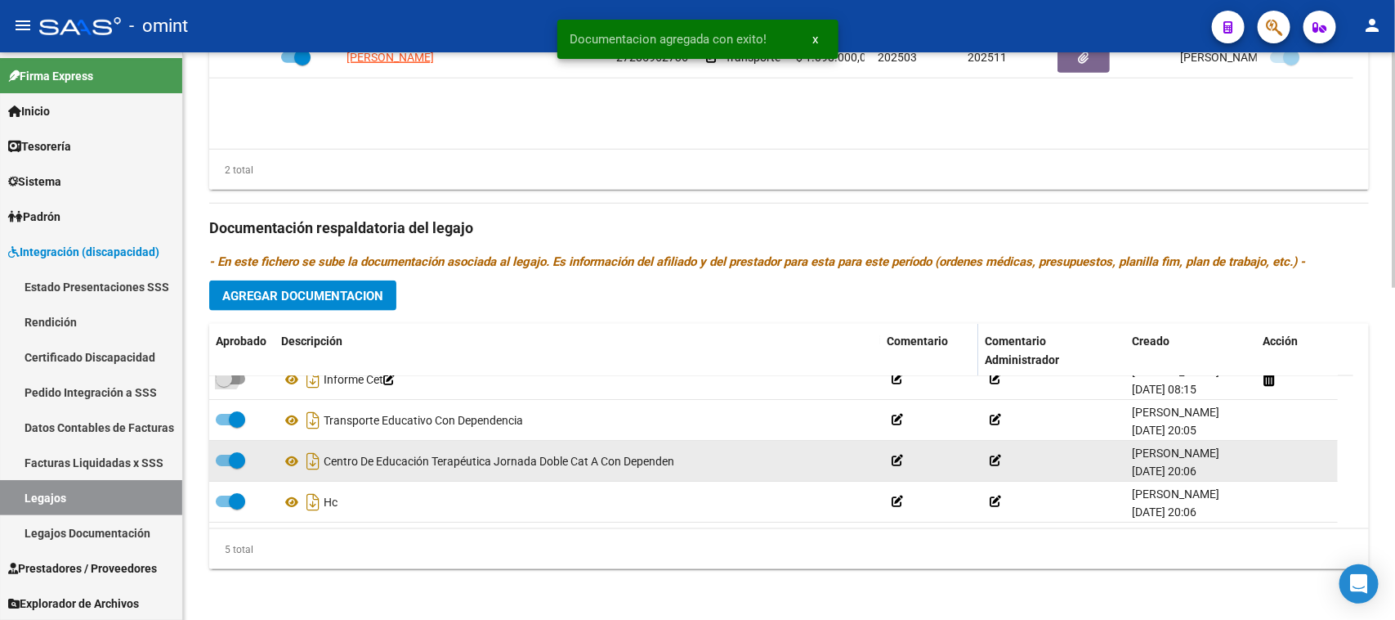
drag, startPoint x: 239, startPoint y: 378, endPoint x: 397, endPoint y: 447, distance: 173.1
click at [239, 378] on span at bounding box center [230, 378] width 29 height 11
click at [224, 384] on input "checkbox" at bounding box center [223, 384] width 1 height 1
checkbox input "true"
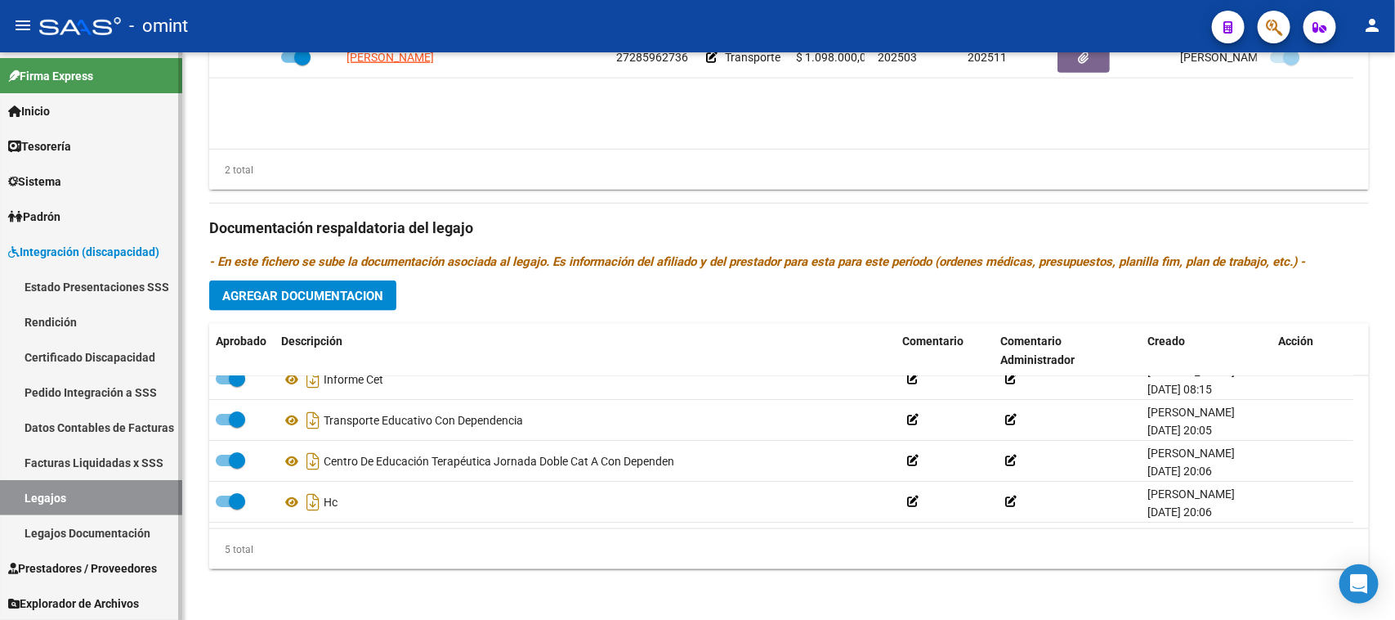
click at [69, 504] on link "Legajos" at bounding box center [91, 497] width 182 height 35
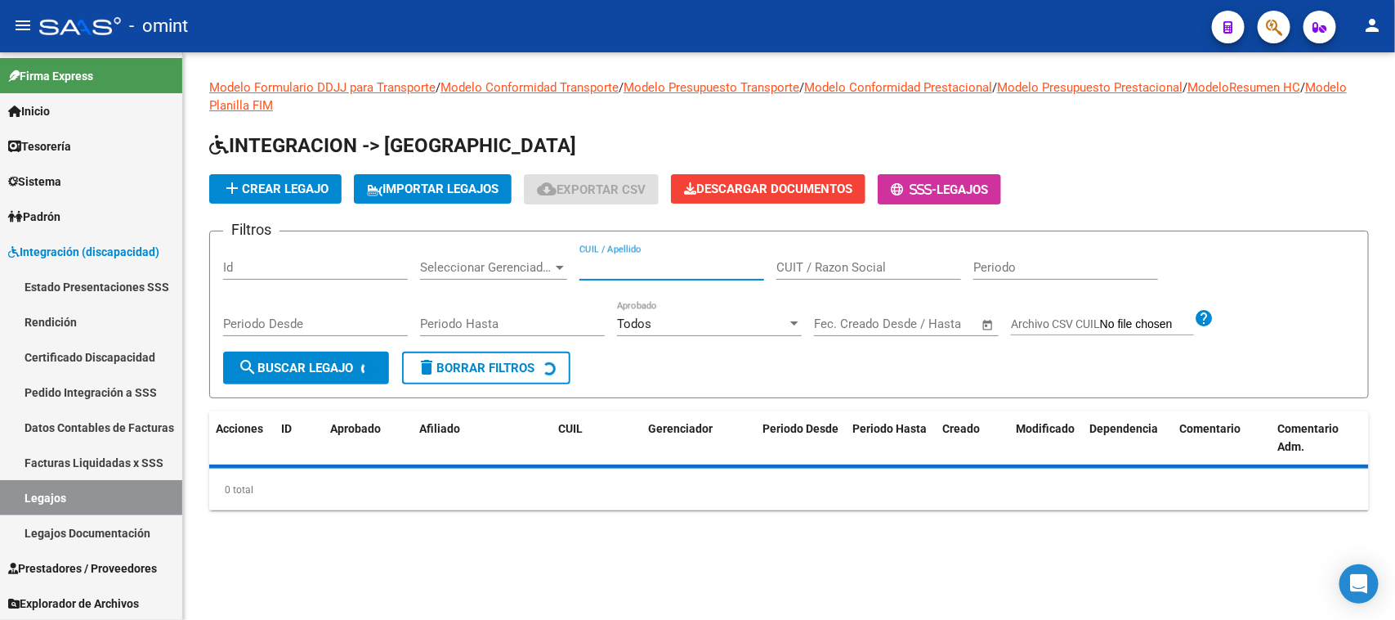
click at [665, 271] on input "CUIL / Apellido" at bounding box center [672, 267] width 185 height 15
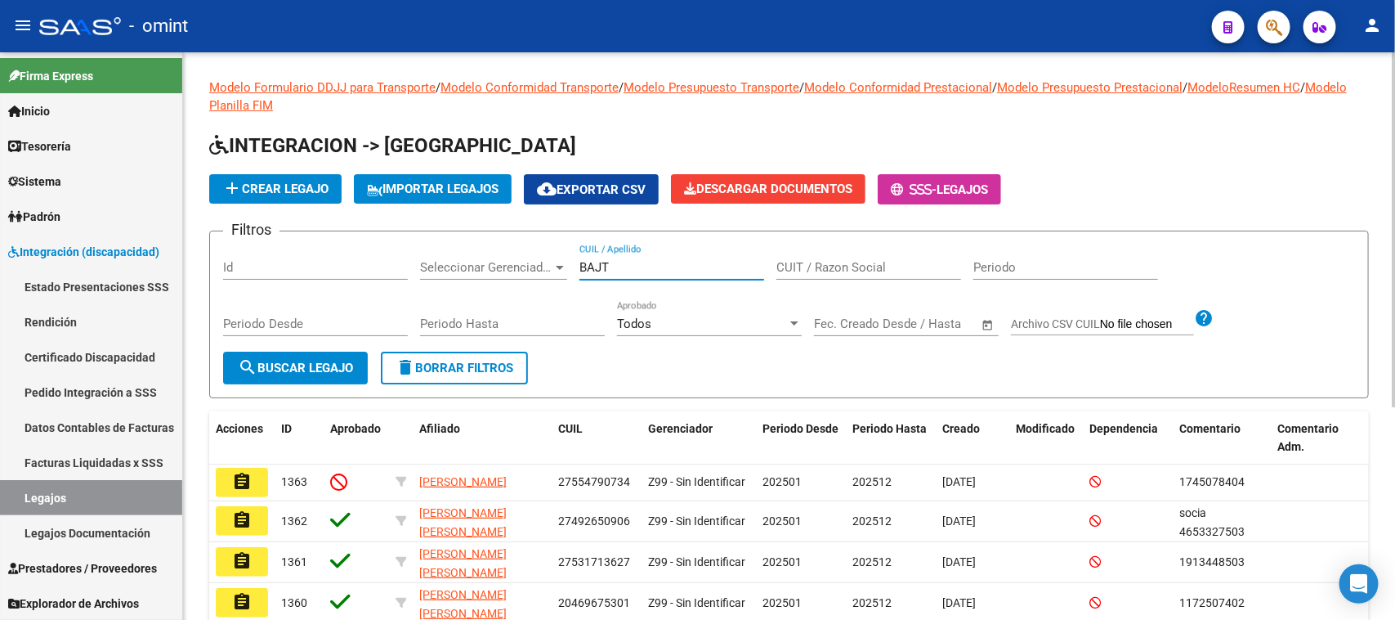
type input "BAJT"
click at [298, 382] on form "Filtros Id Seleccionar Gerenciador Seleccionar Gerenciador BAJT CUIL / Apellido…" at bounding box center [789, 314] width 1160 height 168
click at [286, 373] on button "search Buscar Legajo" at bounding box center [295, 367] width 145 height 33
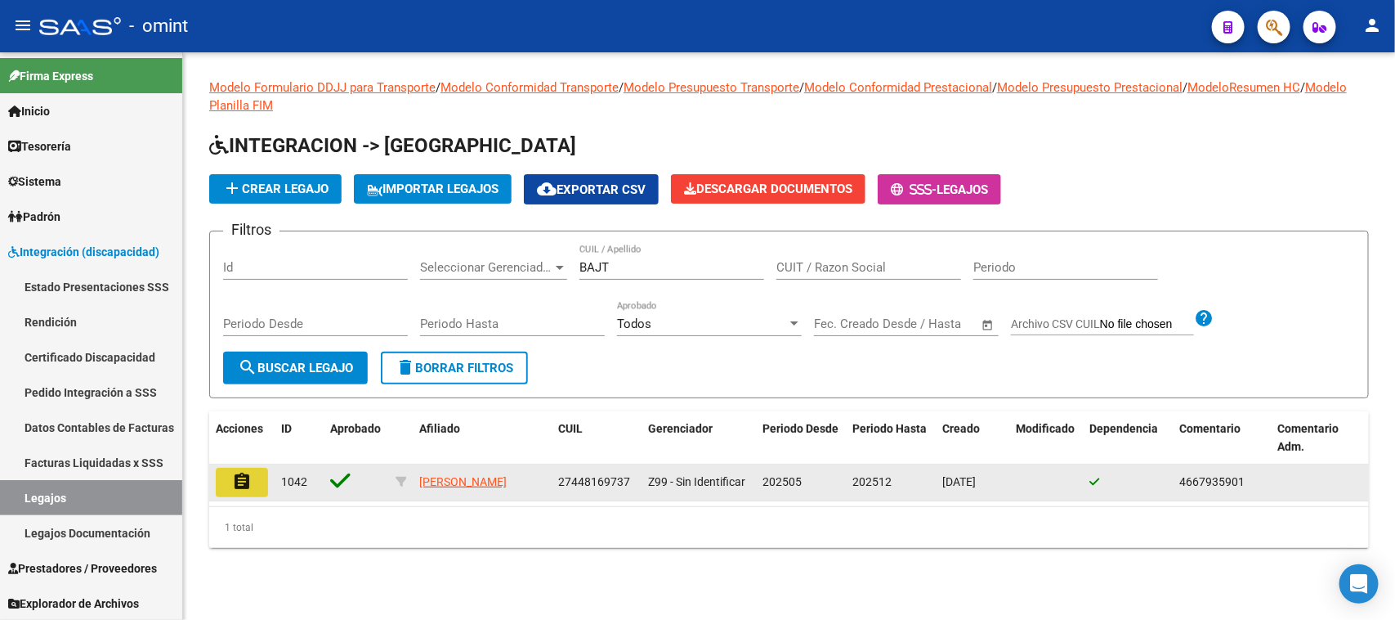
drag, startPoint x: 250, startPoint y: 478, endPoint x: 771, endPoint y: 574, distance: 529.4
click at [251, 478] on mat-icon "assignment" at bounding box center [242, 482] width 20 height 20
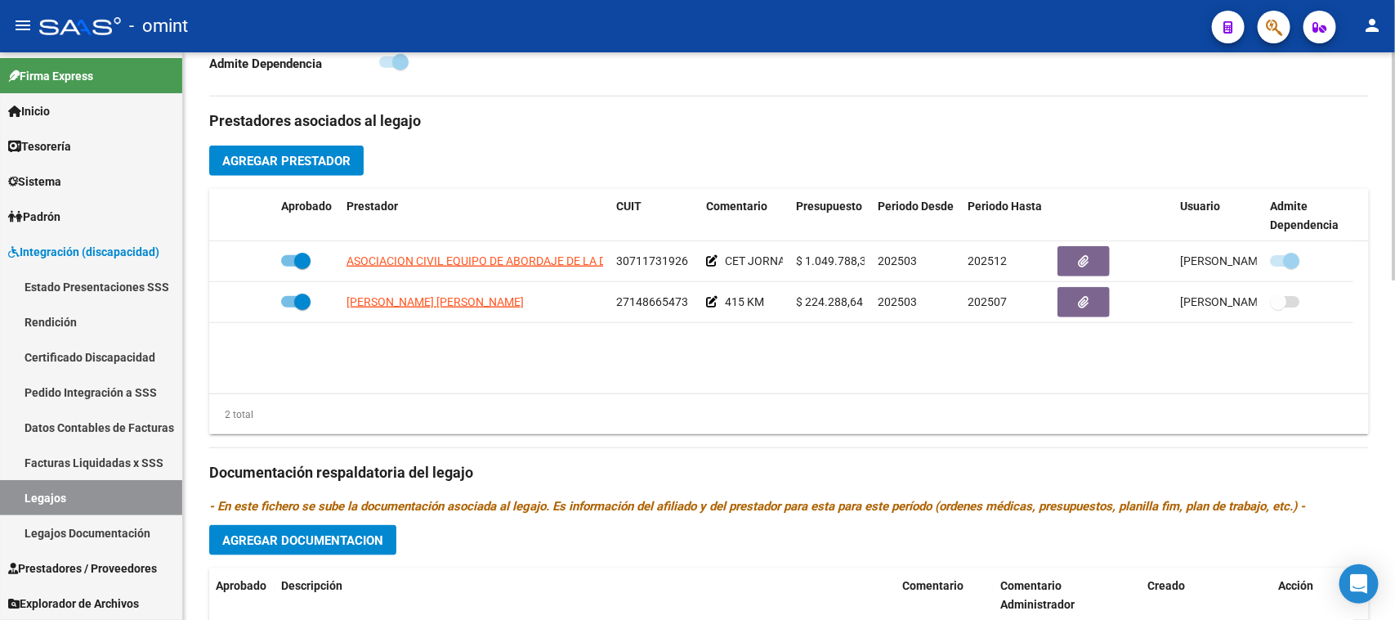
scroll to position [613, 0]
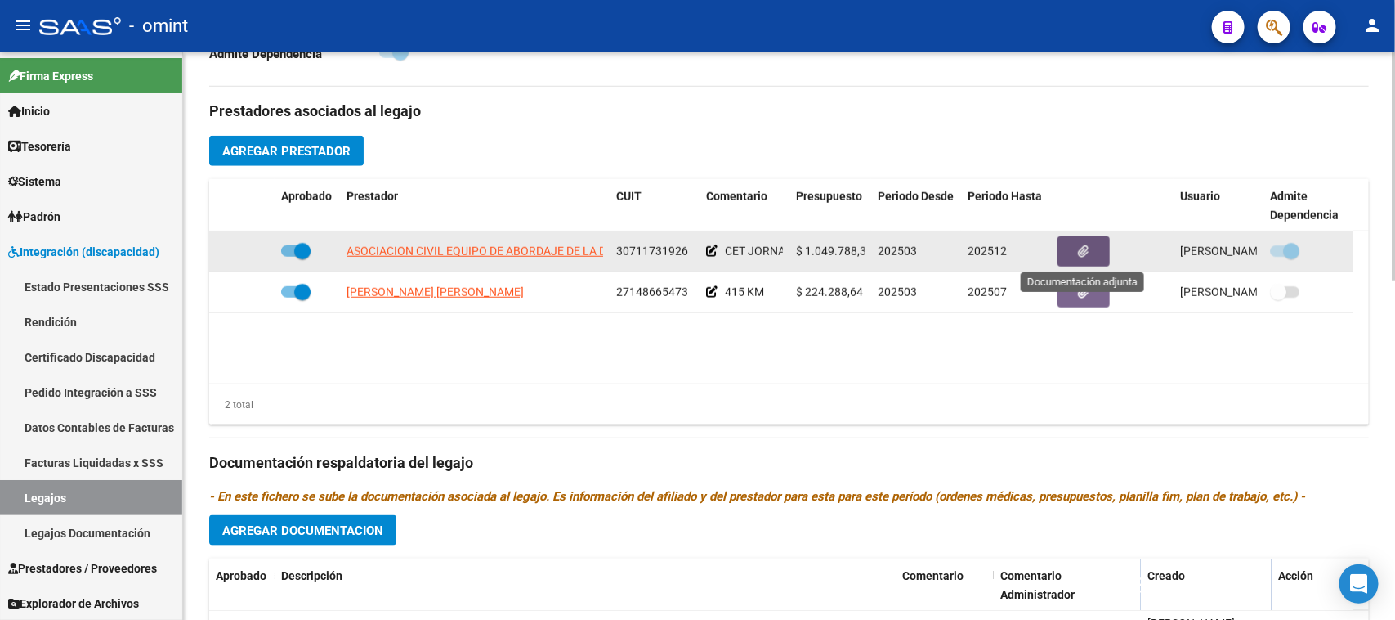
click at [1072, 262] on button "button" at bounding box center [1084, 251] width 52 height 30
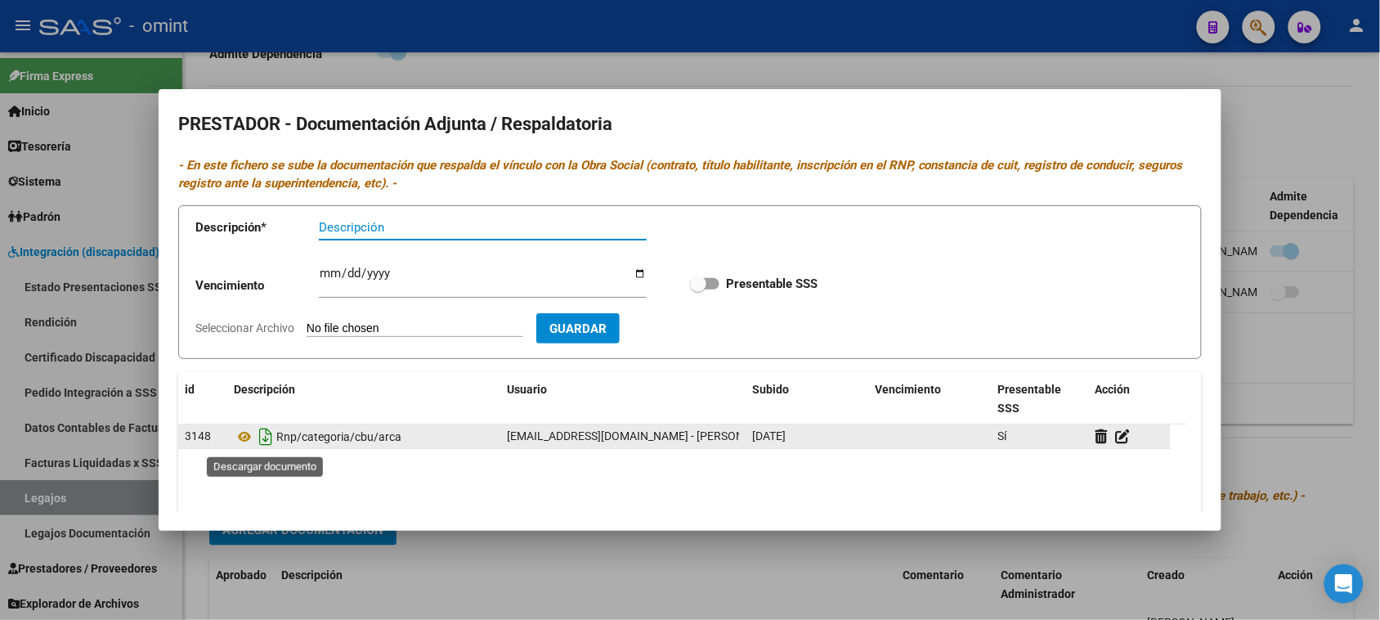
click at [264, 434] on icon "Descargar documento" at bounding box center [265, 436] width 21 height 26
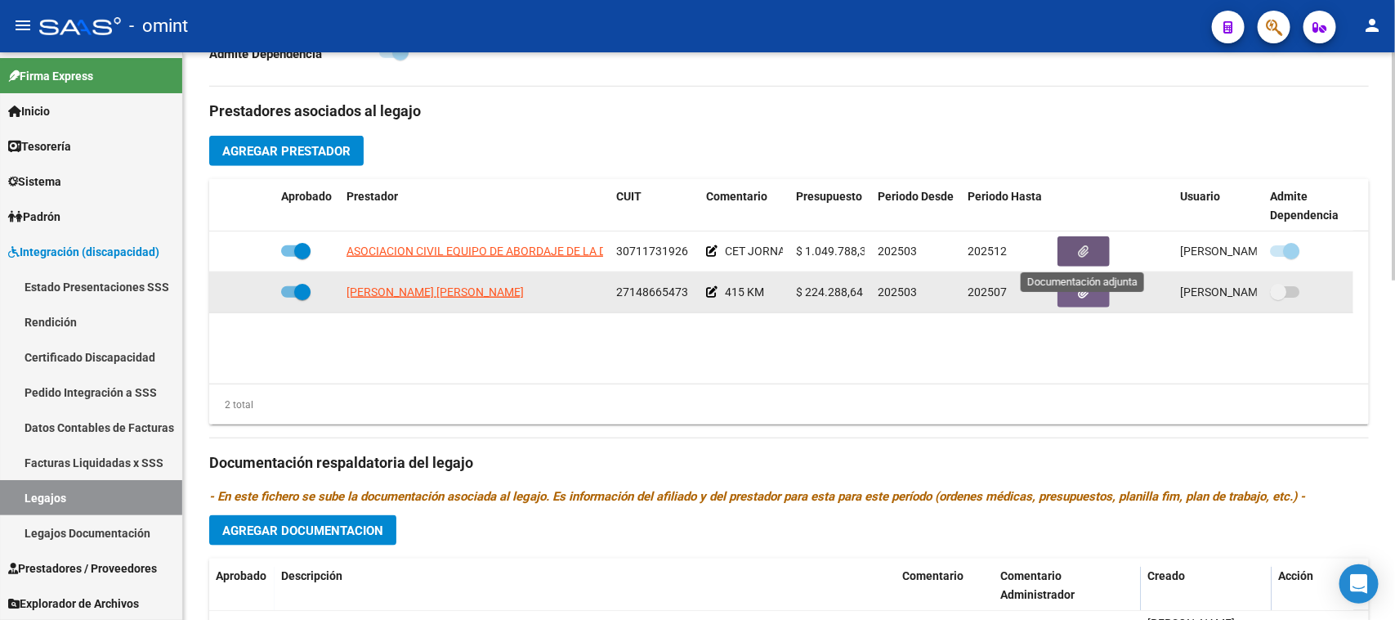
click at [1069, 290] on button "button" at bounding box center [1084, 292] width 52 height 30
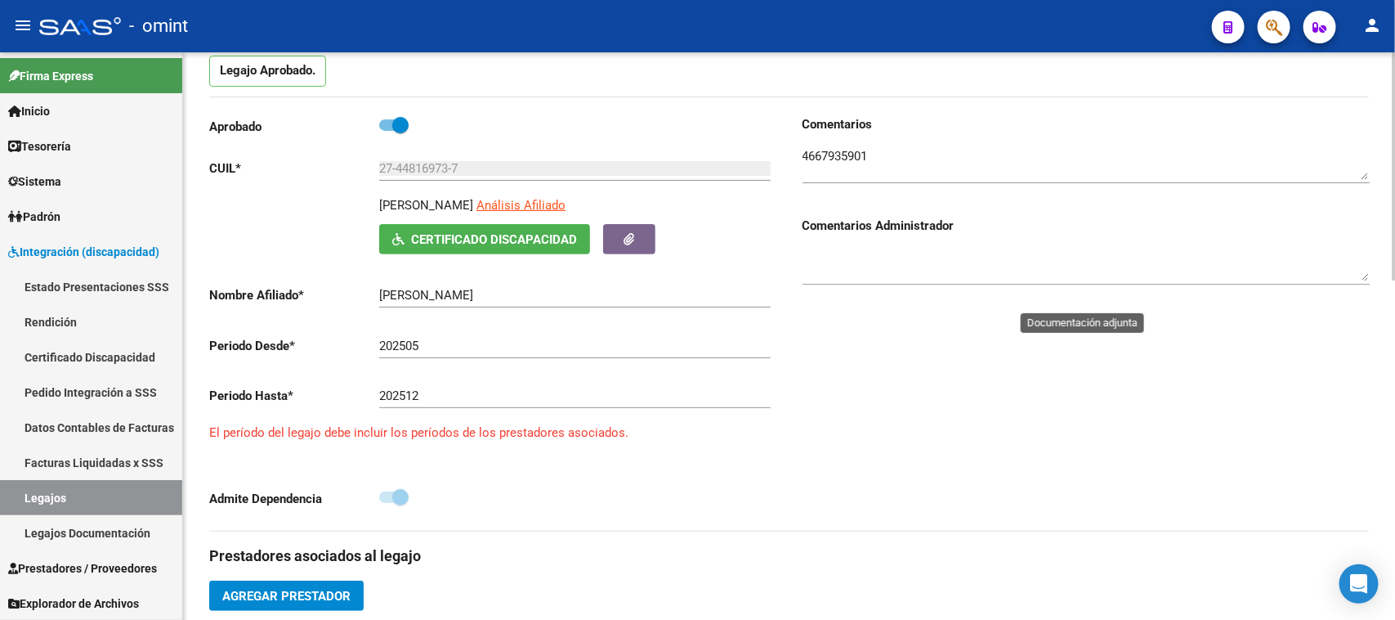
scroll to position [0, 0]
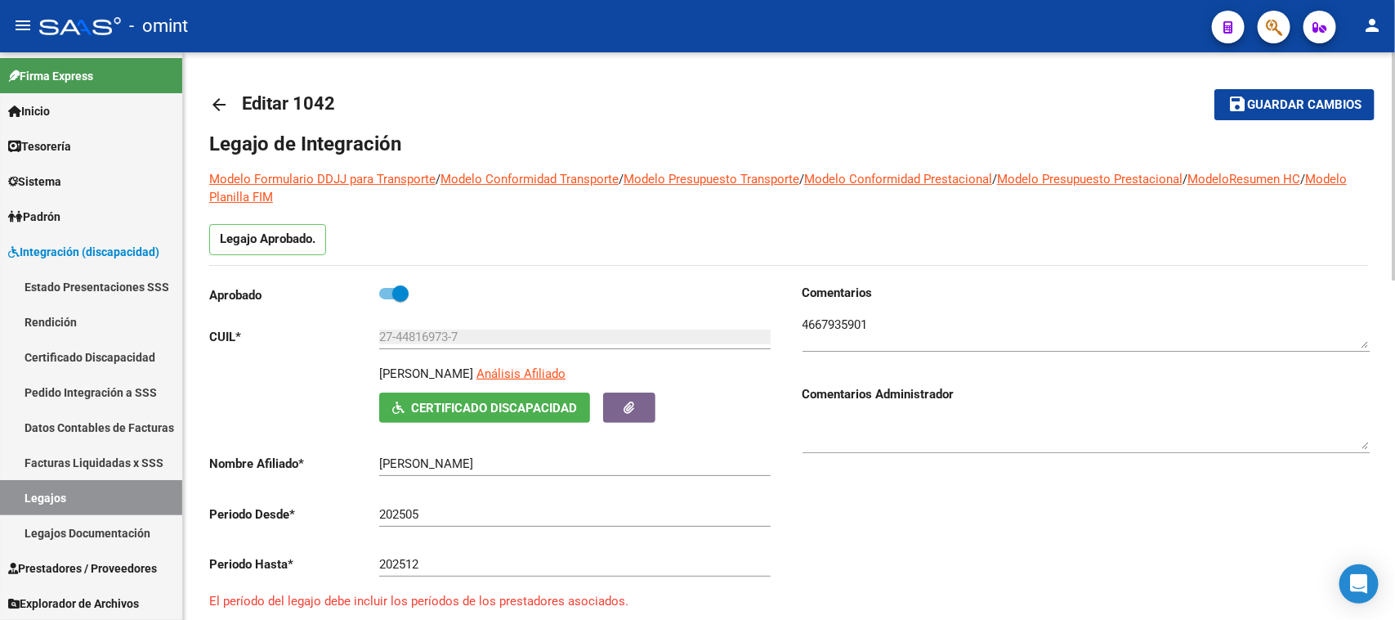
click at [801, 333] on div "Comentarios Comentarios Administrador" at bounding box center [1080, 491] width 580 height 415
click at [809, 329] on textarea at bounding box center [1086, 332] width 567 height 33
click at [811, 329] on textarea at bounding box center [1086, 332] width 567 height 33
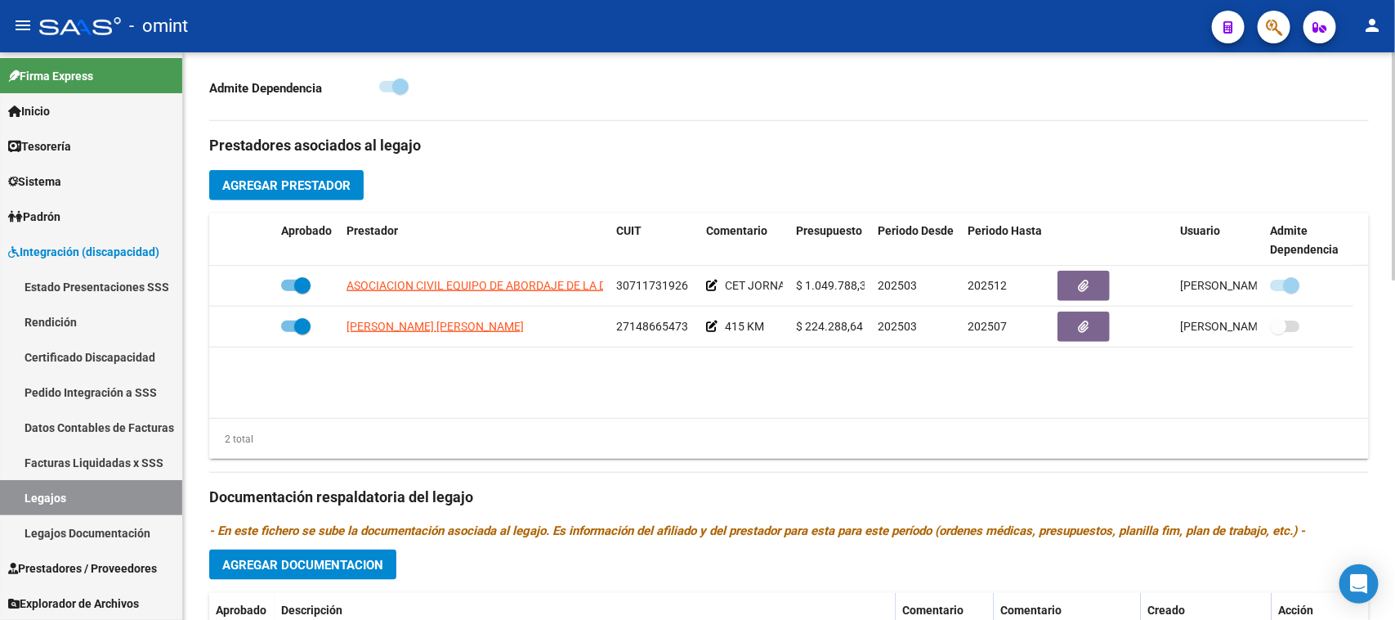
scroll to position [613, 0]
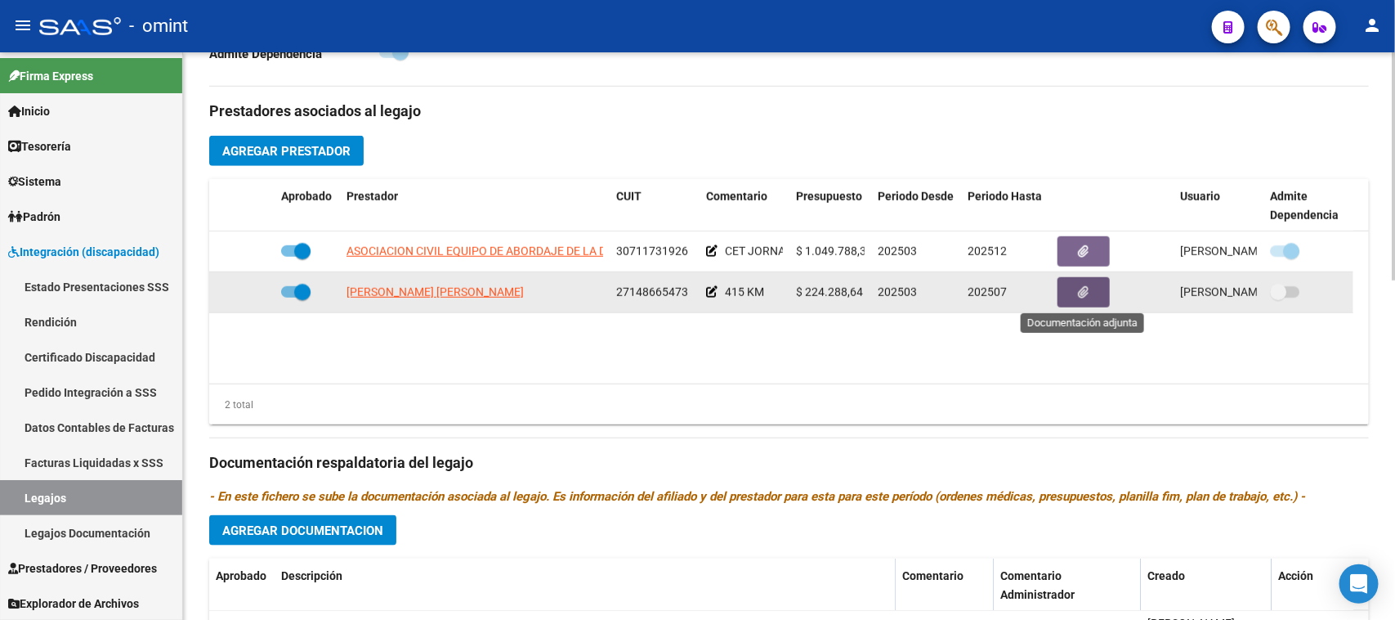
click at [1079, 296] on icon "button" at bounding box center [1084, 292] width 11 height 12
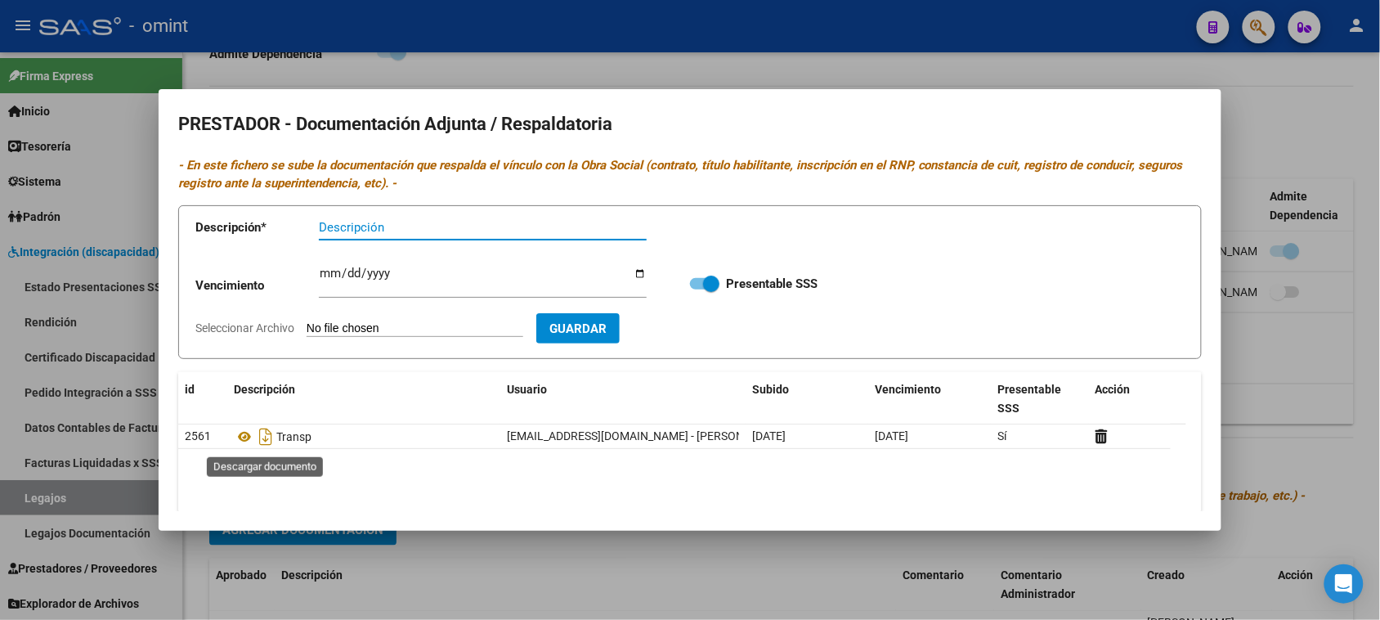
drag, startPoint x: 267, startPoint y: 436, endPoint x: 160, endPoint y: 589, distance: 186.6
click at [267, 435] on icon "Descargar documento" at bounding box center [265, 436] width 21 height 26
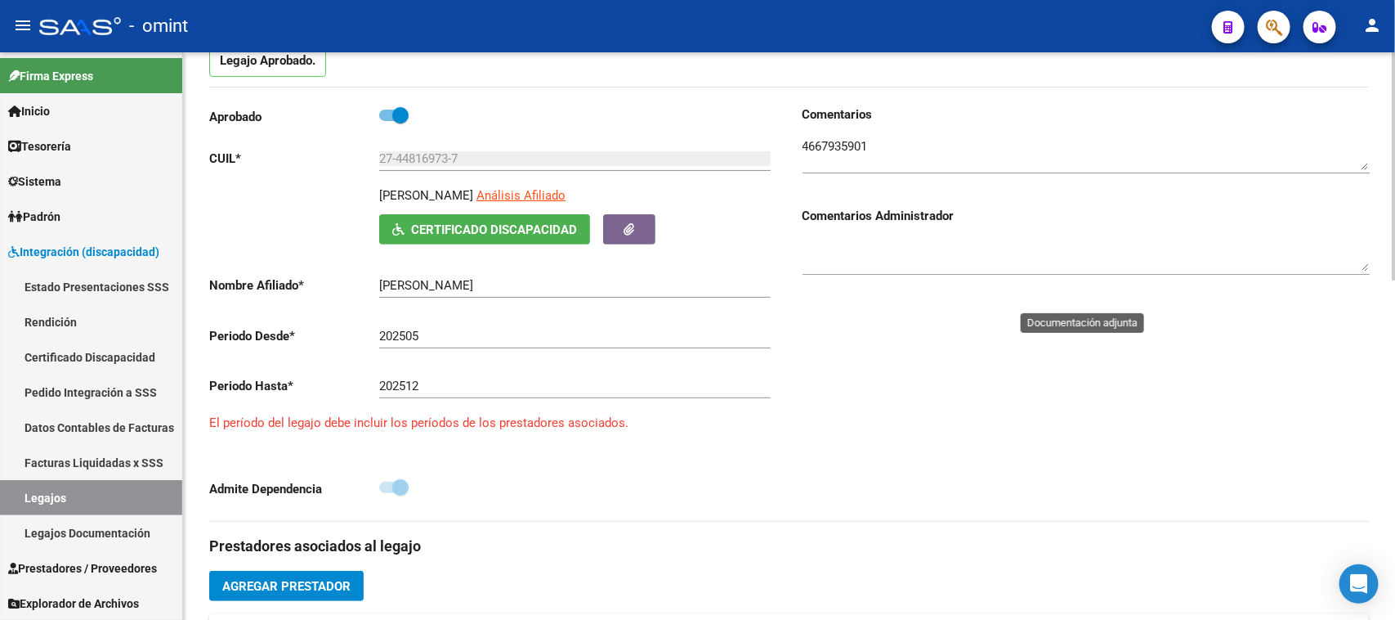
scroll to position [0, 0]
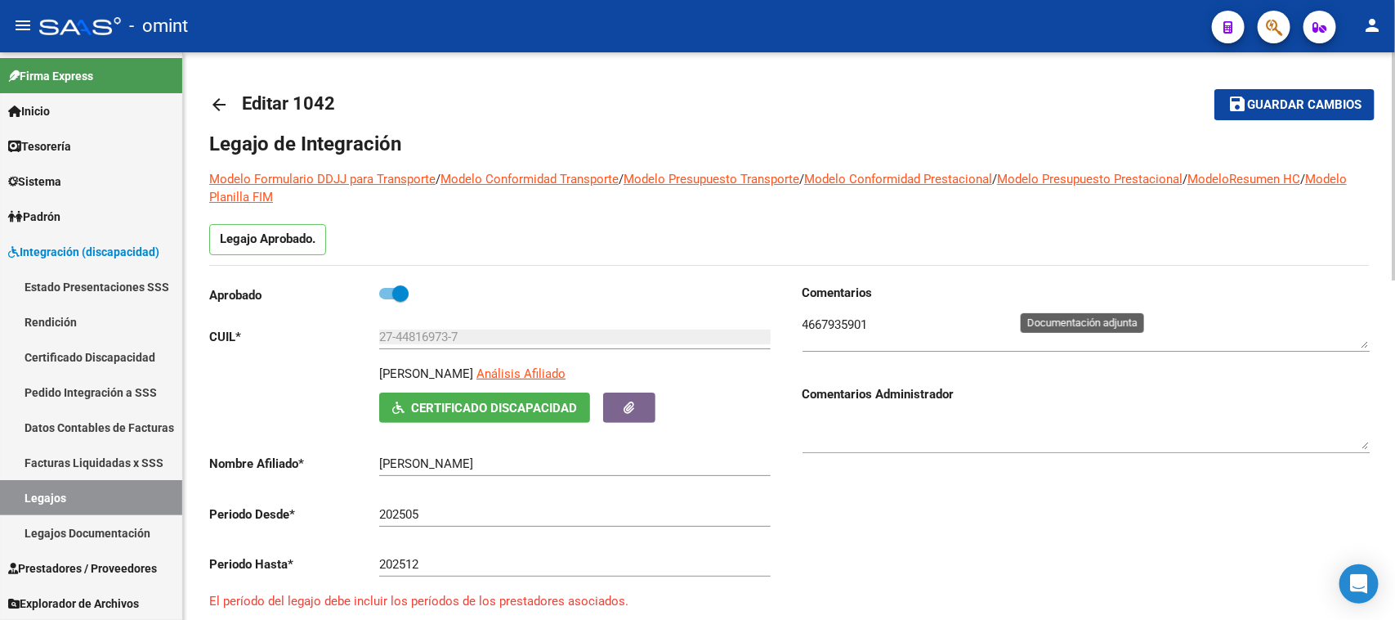
click at [814, 339] on textarea at bounding box center [1086, 332] width 567 height 33
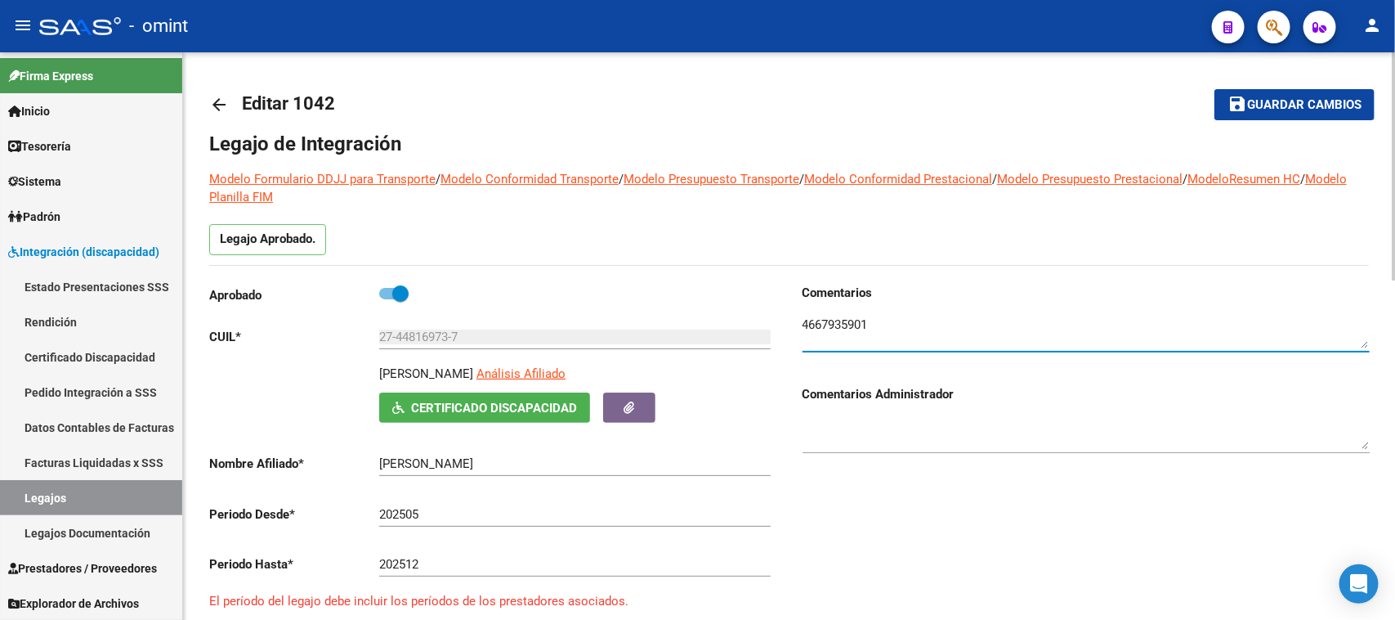
click at [815, 336] on textarea at bounding box center [1086, 332] width 567 height 33
click at [90, 484] on link "Legajos" at bounding box center [91, 497] width 182 height 35
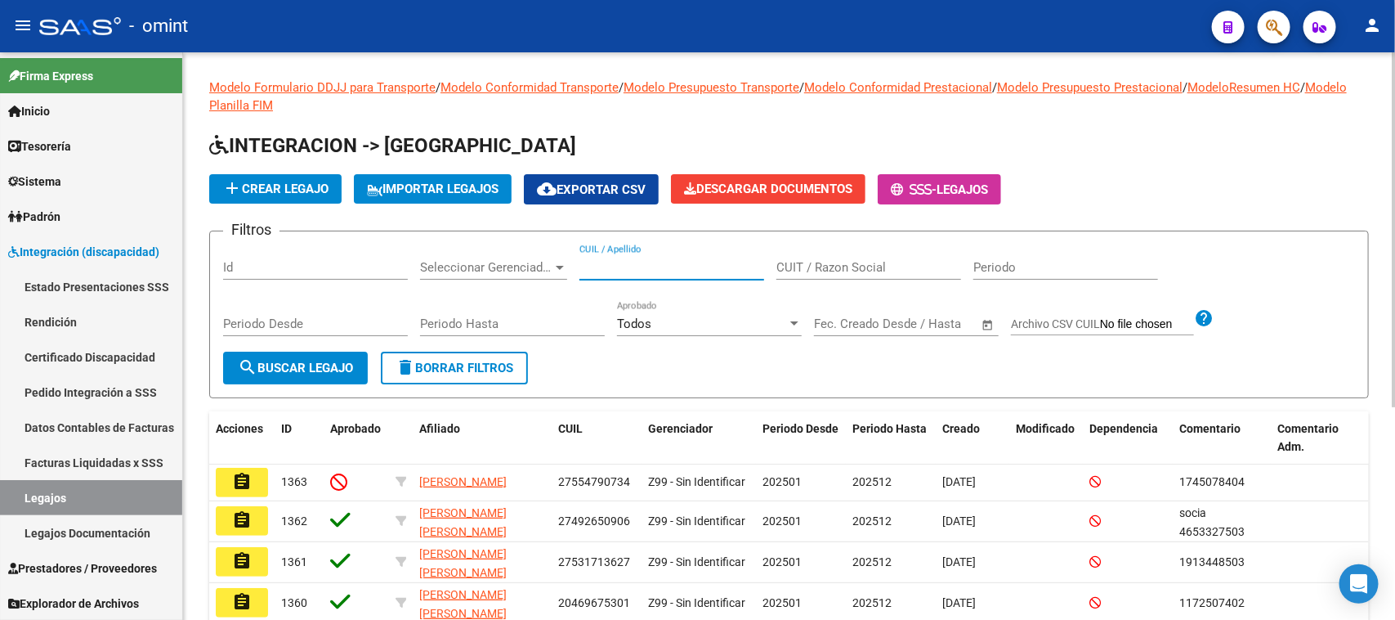
click at [651, 271] on input "CUIL / Apellido" at bounding box center [672, 267] width 185 height 15
type input "[PERSON_NAME]"
click at [320, 360] on span "search Buscar Legajo" at bounding box center [295, 367] width 115 height 15
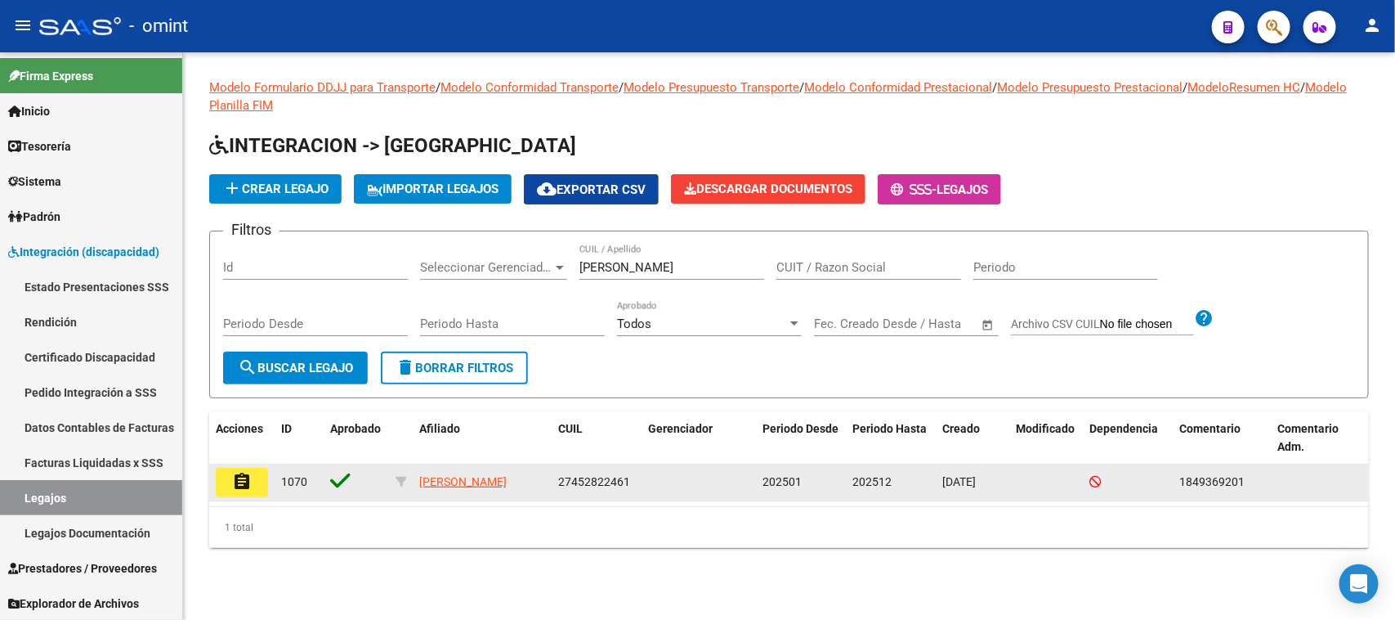
click at [266, 493] on button "assignment" at bounding box center [242, 482] width 52 height 29
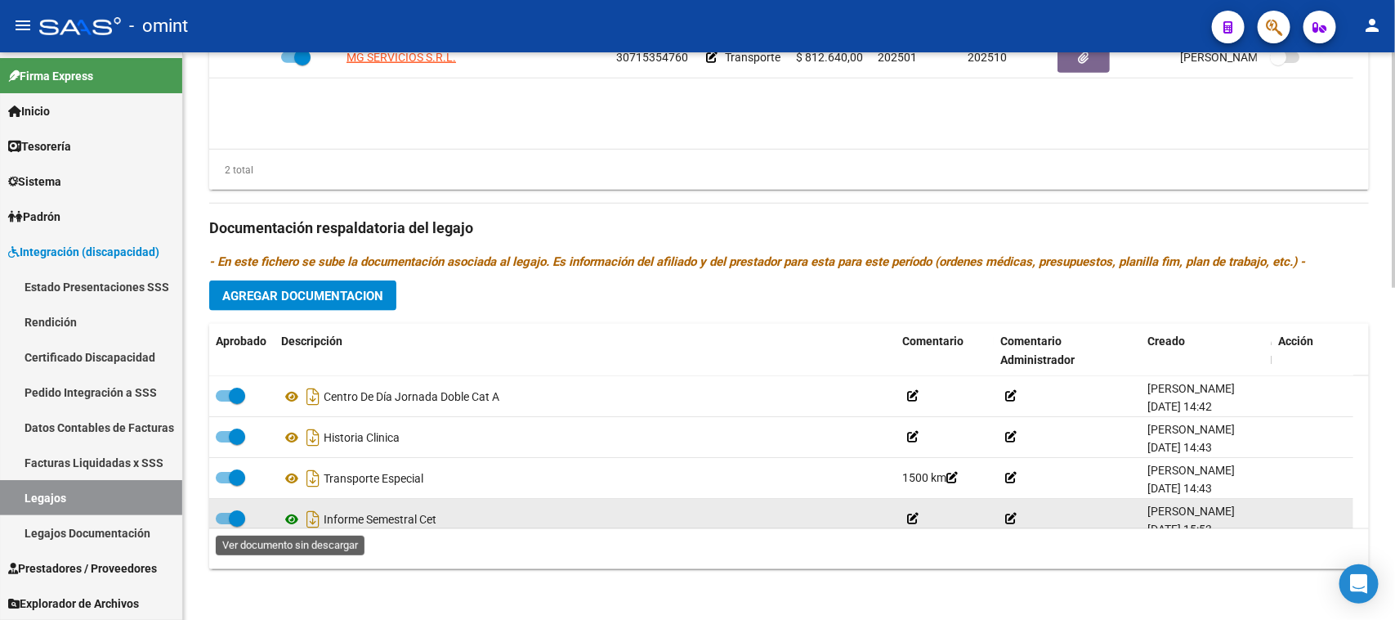
click at [286, 517] on icon at bounding box center [291, 519] width 21 height 20
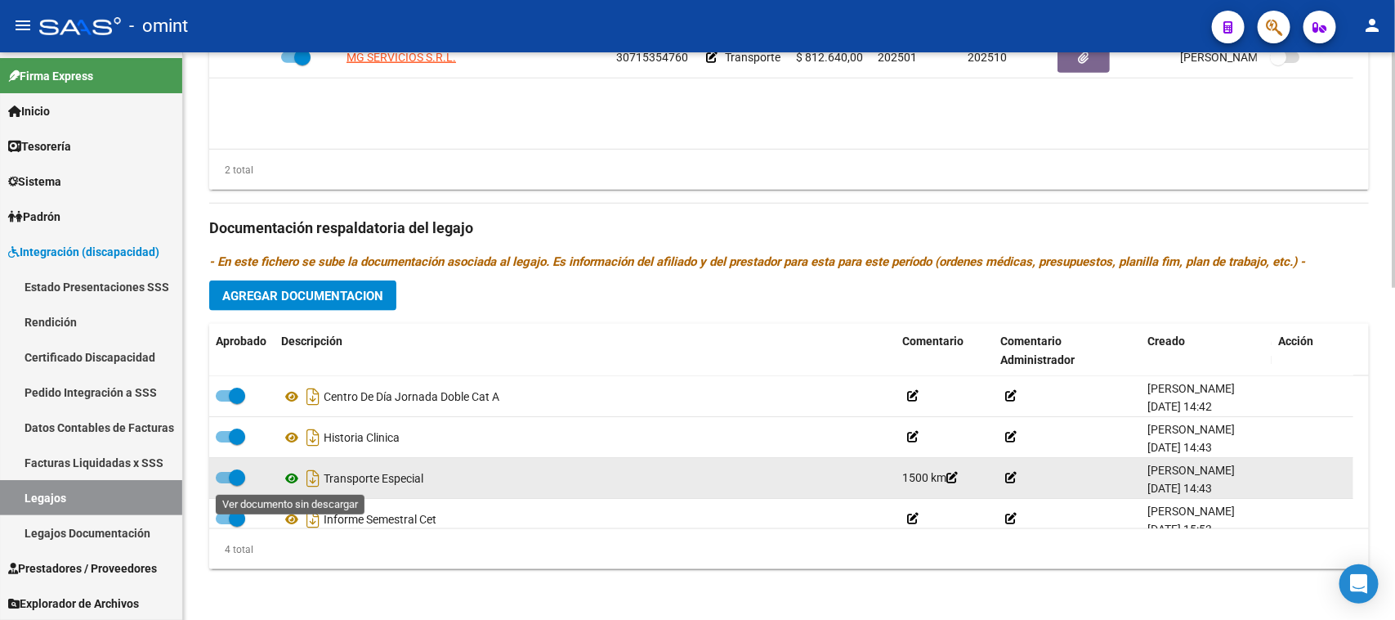
click at [286, 475] on icon at bounding box center [291, 478] width 21 height 20
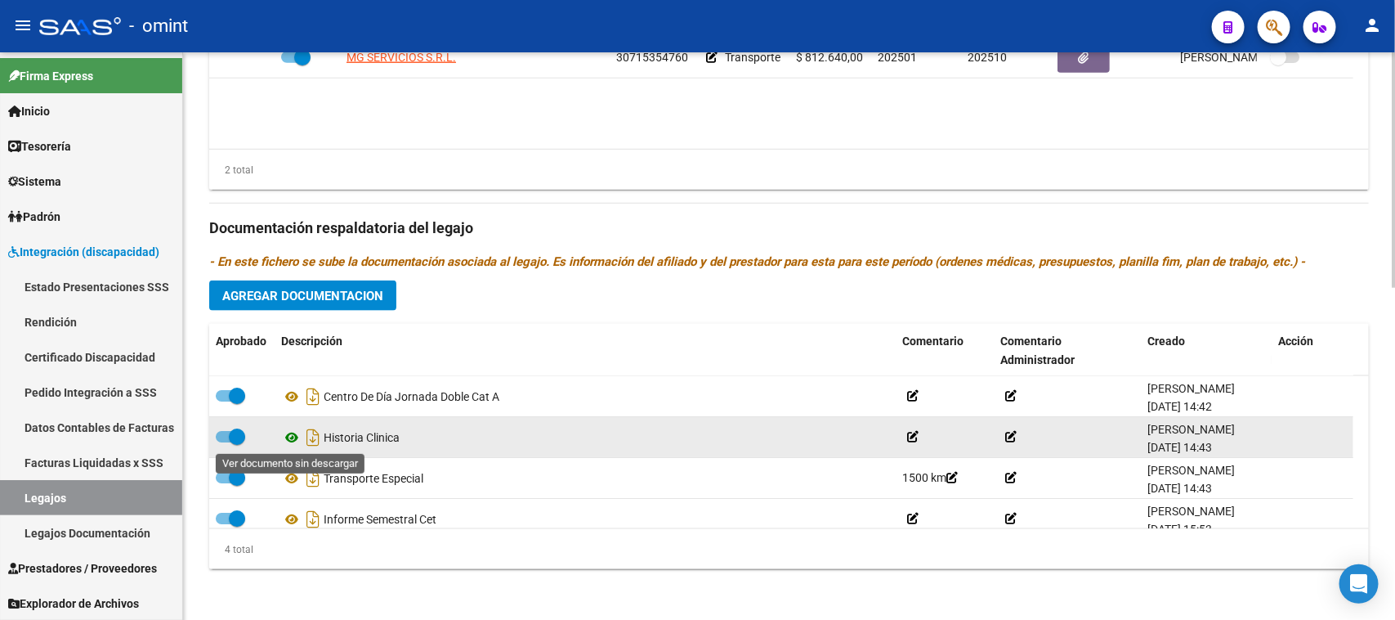
click at [291, 431] on icon at bounding box center [291, 437] width 21 height 20
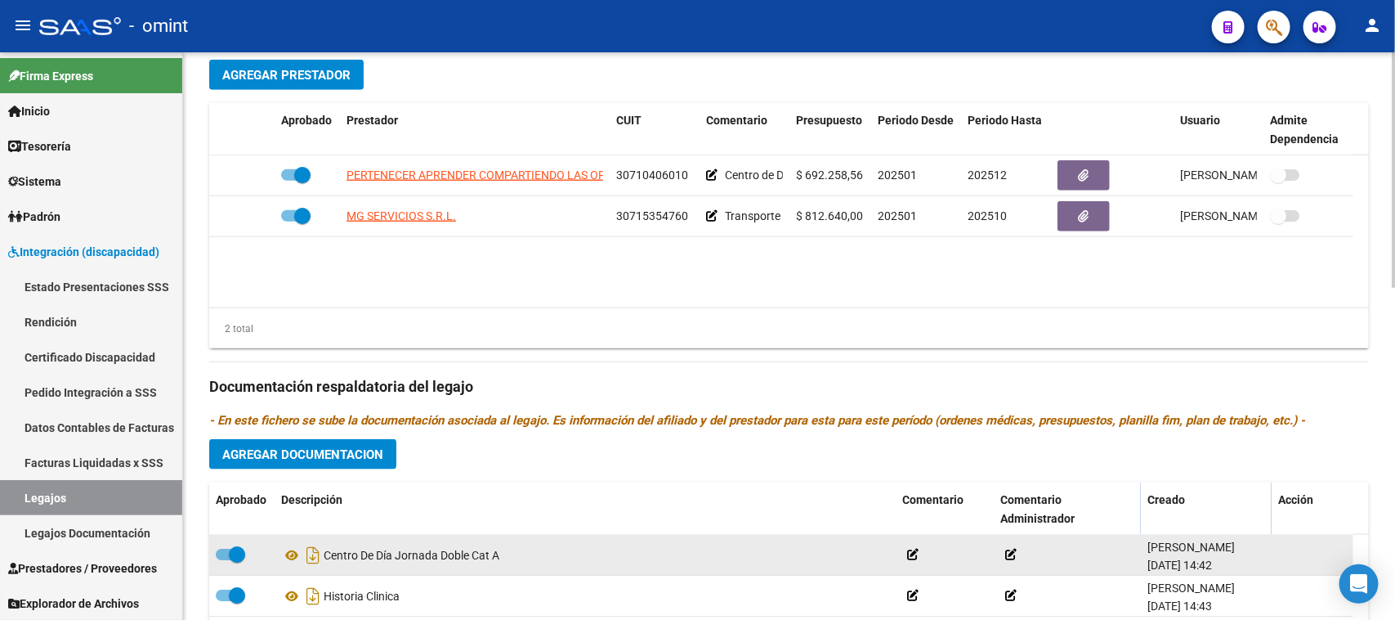
scroll to position [597, 0]
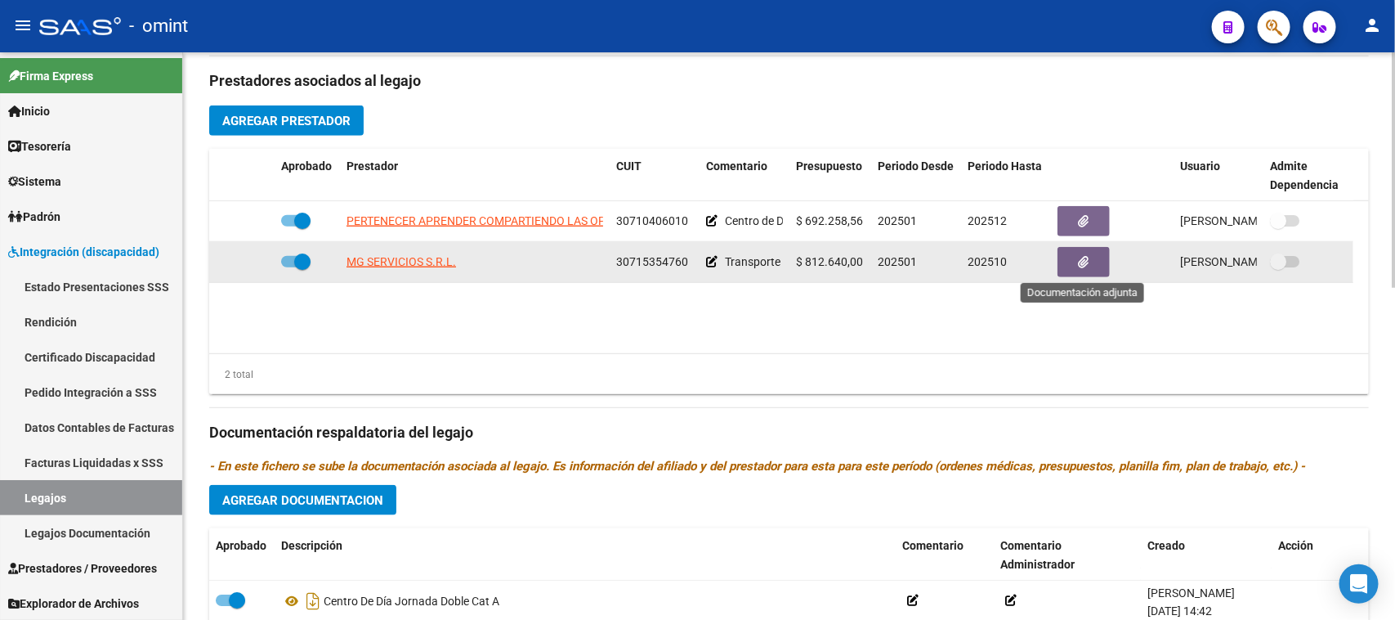
click at [1067, 264] on button "button" at bounding box center [1084, 262] width 52 height 30
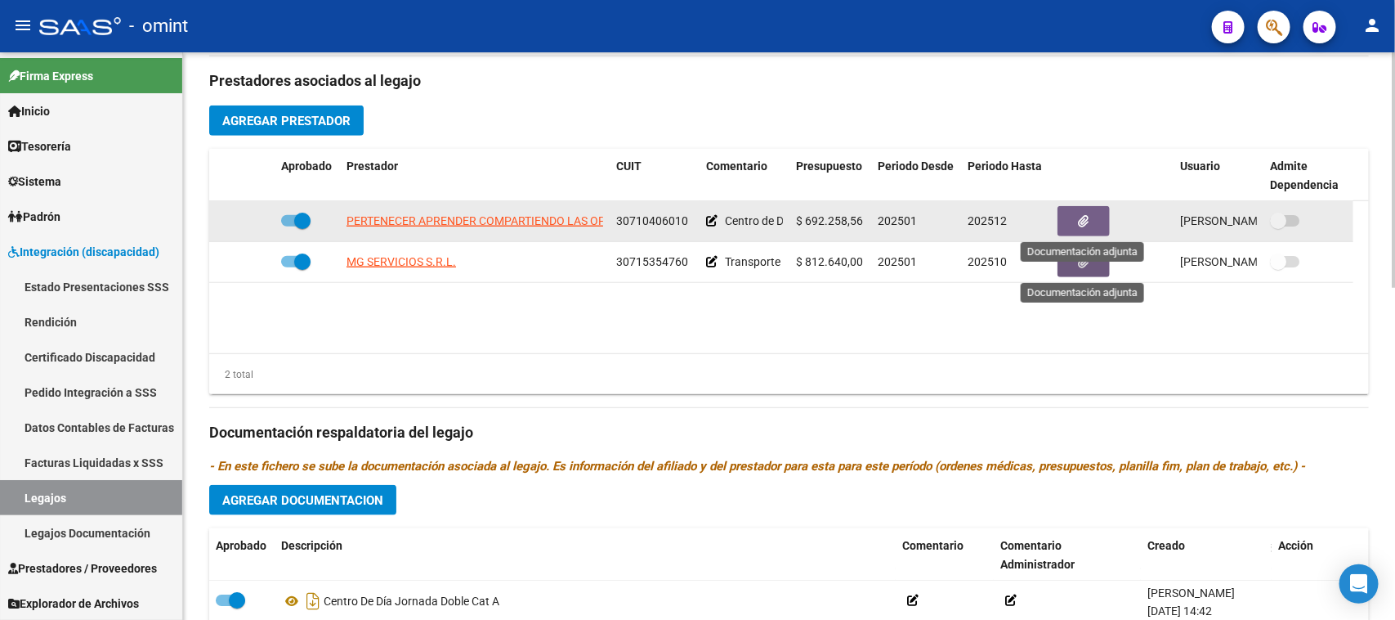
click at [1067, 214] on button "button" at bounding box center [1084, 221] width 52 height 30
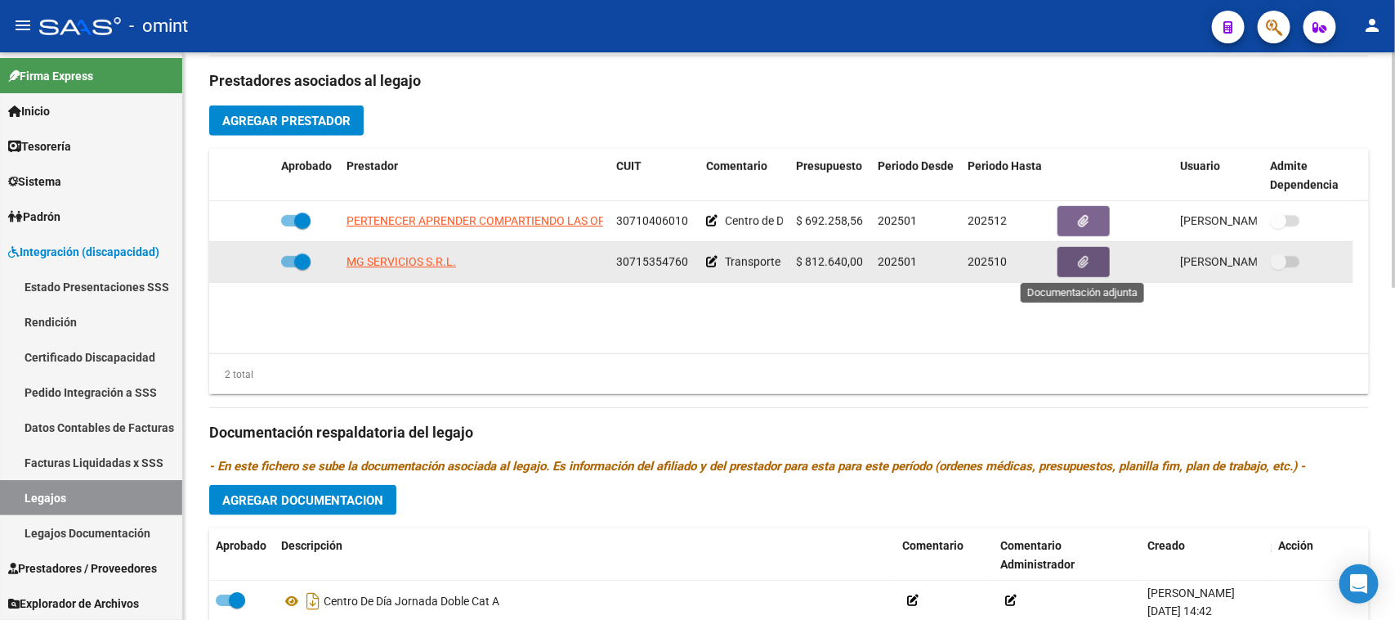
click at [1073, 266] on button "button" at bounding box center [1084, 262] width 52 height 30
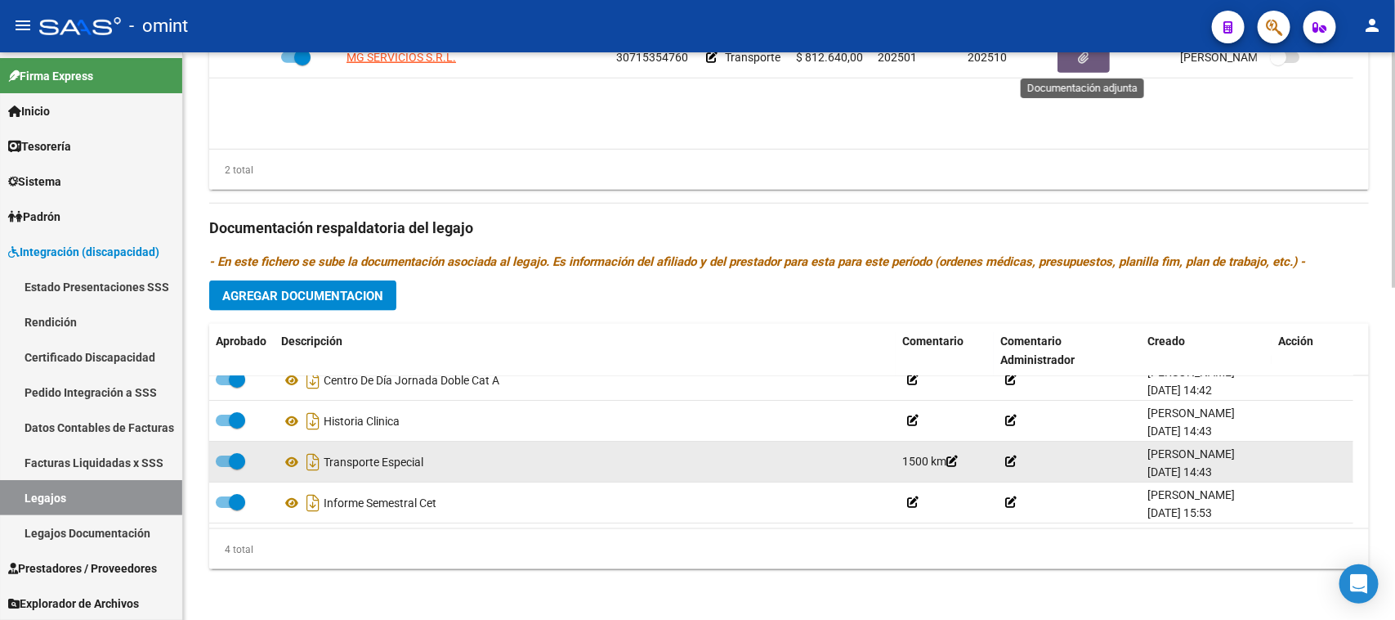
scroll to position [0, 0]
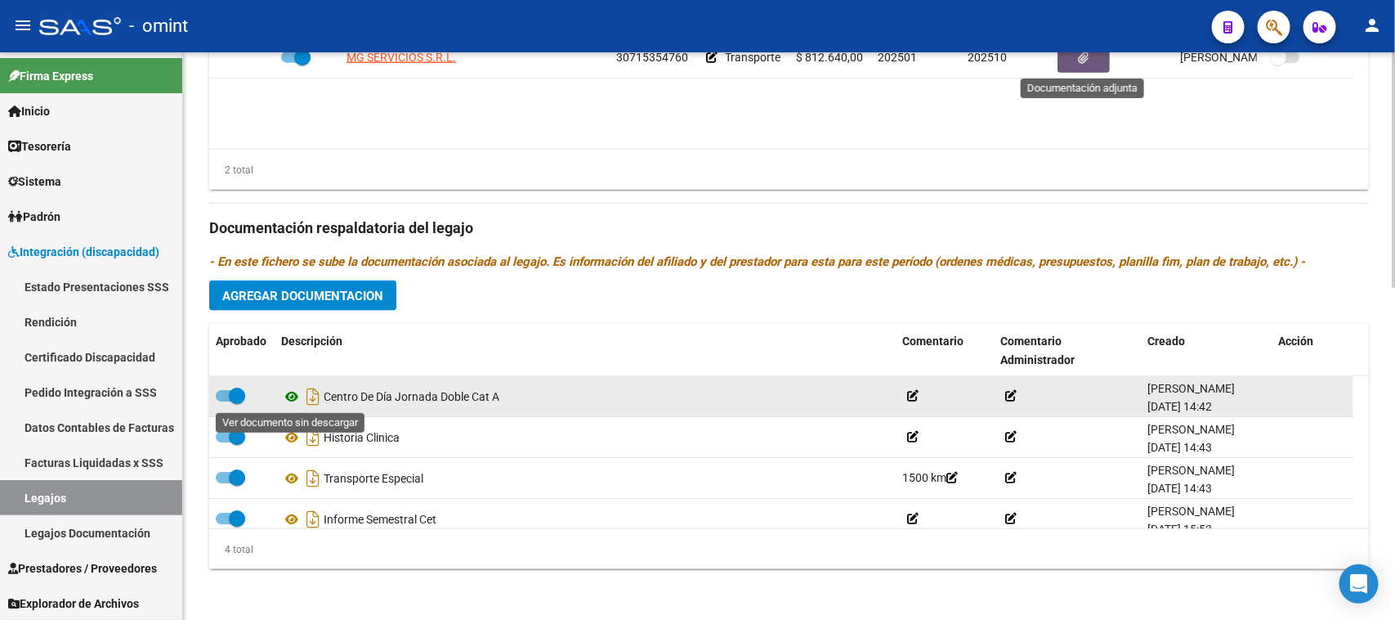
click at [287, 392] on icon at bounding box center [291, 397] width 21 height 20
click at [309, 395] on icon "Descargar documento" at bounding box center [312, 396] width 21 height 26
click at [235, 395] on span at bounding box center [237, 395] width 16 height 16
click at [224, 401] on input "checkbox" at bounding box center [223, 401] width 1 height 1
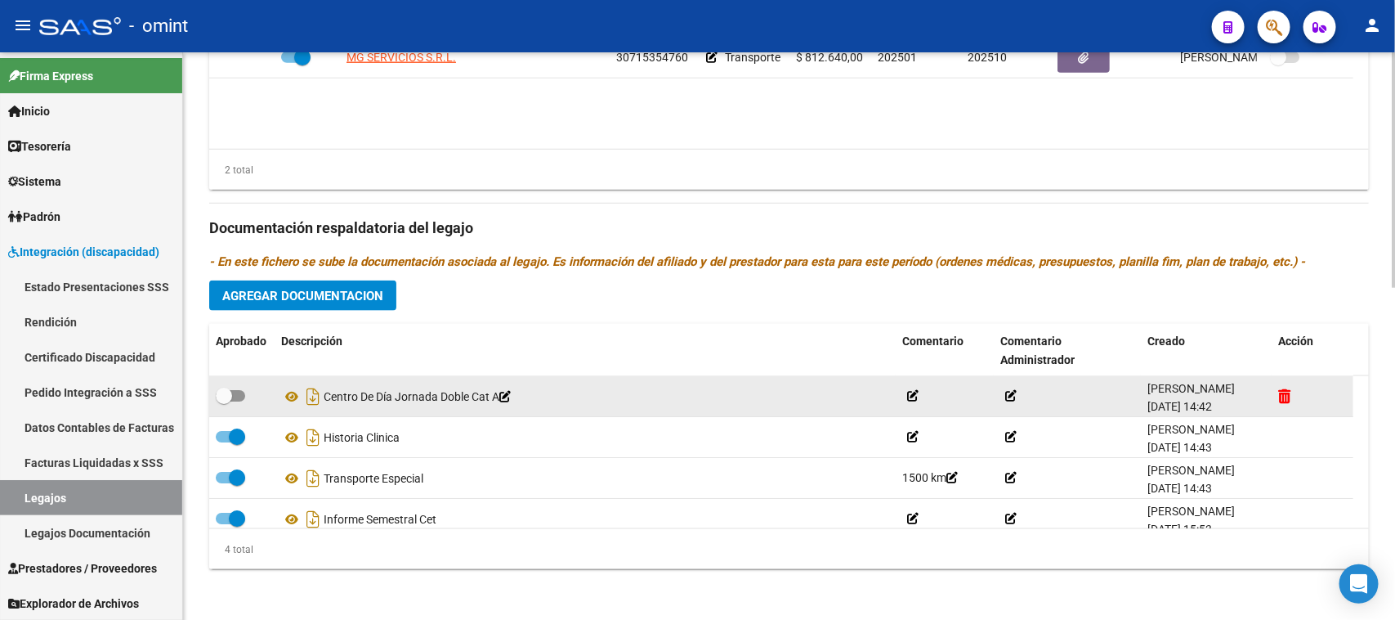
click at [1284, 392] on icon at bounding box center [1284, 396] width 12 height 16
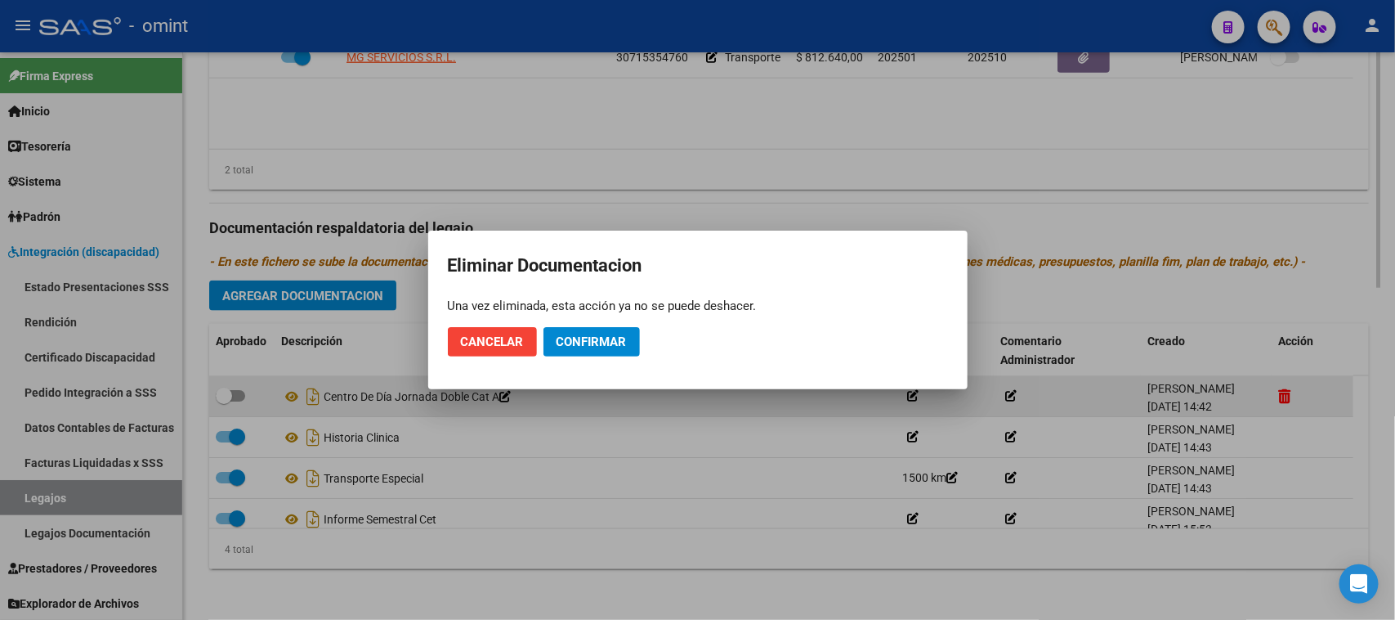
click at [1284, 392] on div at bounding box center [697, 310] width 1395 height 620
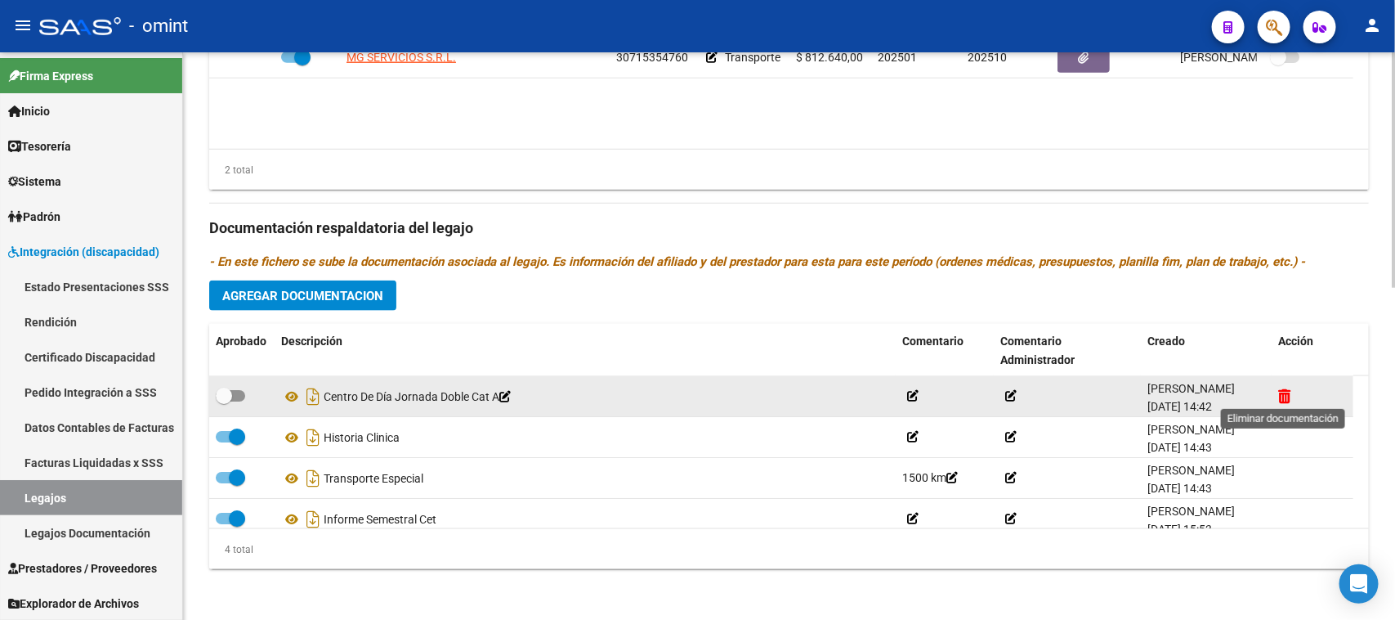
click at [1285, 398] on icon at bounding box center [1284, 396] width 12 height 16
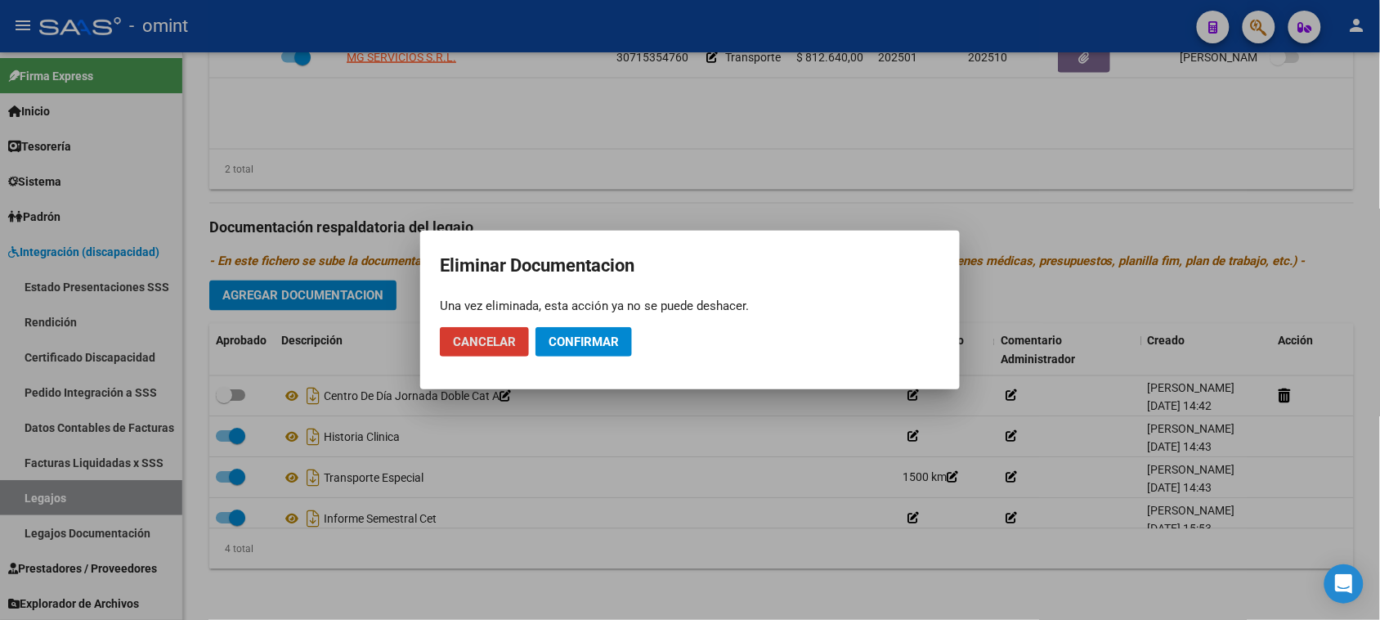
click at [587, 343] on span "Confirmar" at bounding box center [583, 341] width 70 height 15
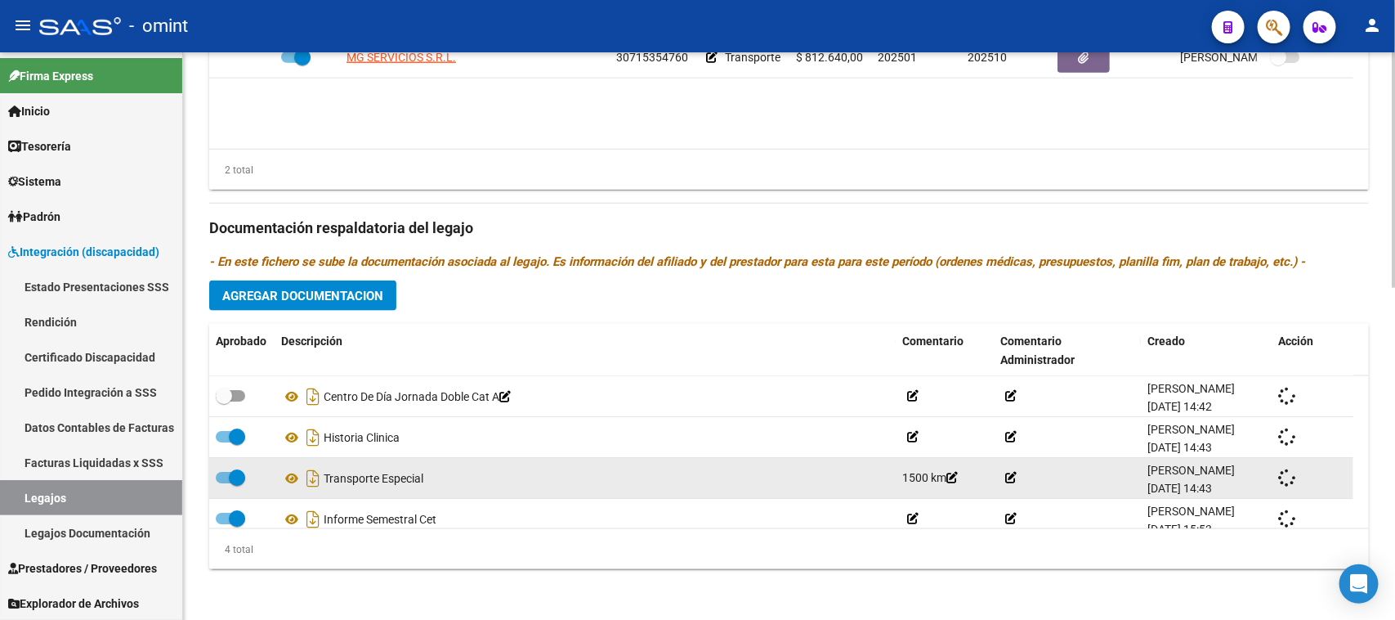
checkbox input "true"
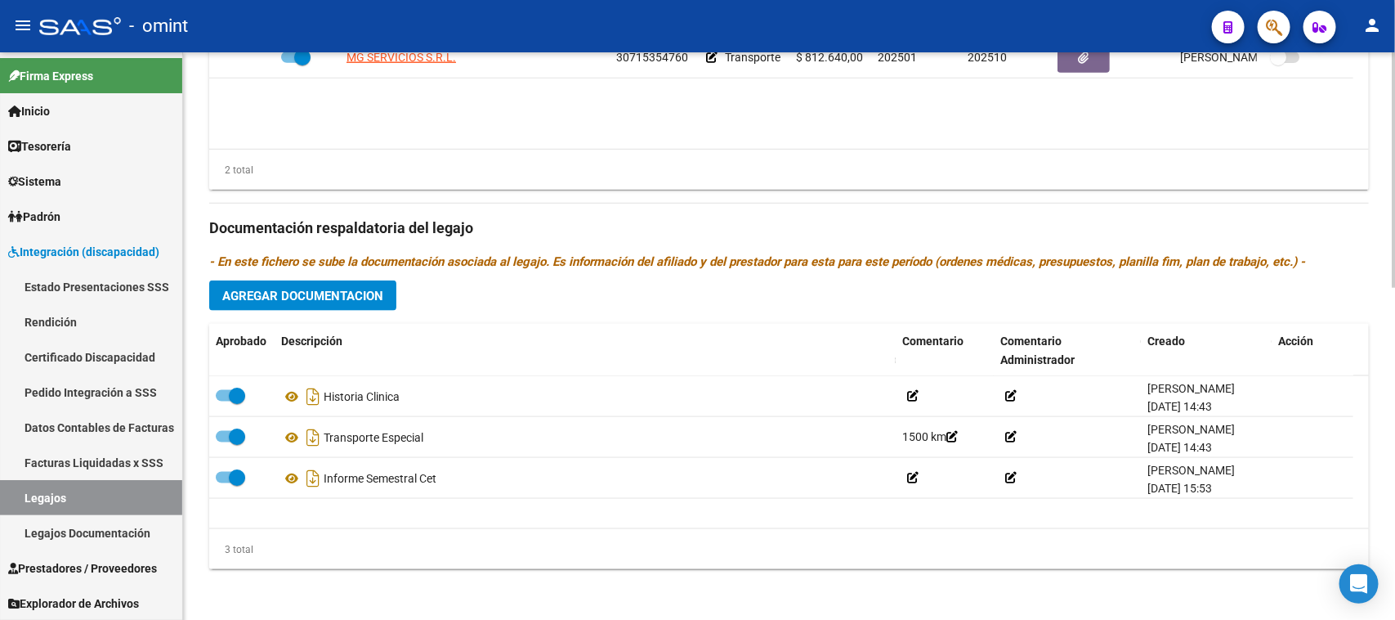
click at [311, 275] on div "Prestadores asociados al legajo Agregar Prestador Aprobado Prestador CUIT Comen…" at bounding box center [789, 217] width 1160 height 730
click at [377, 305] on button "Agregar Documentacion" at bounding box center [302, 295] width 187 height 30
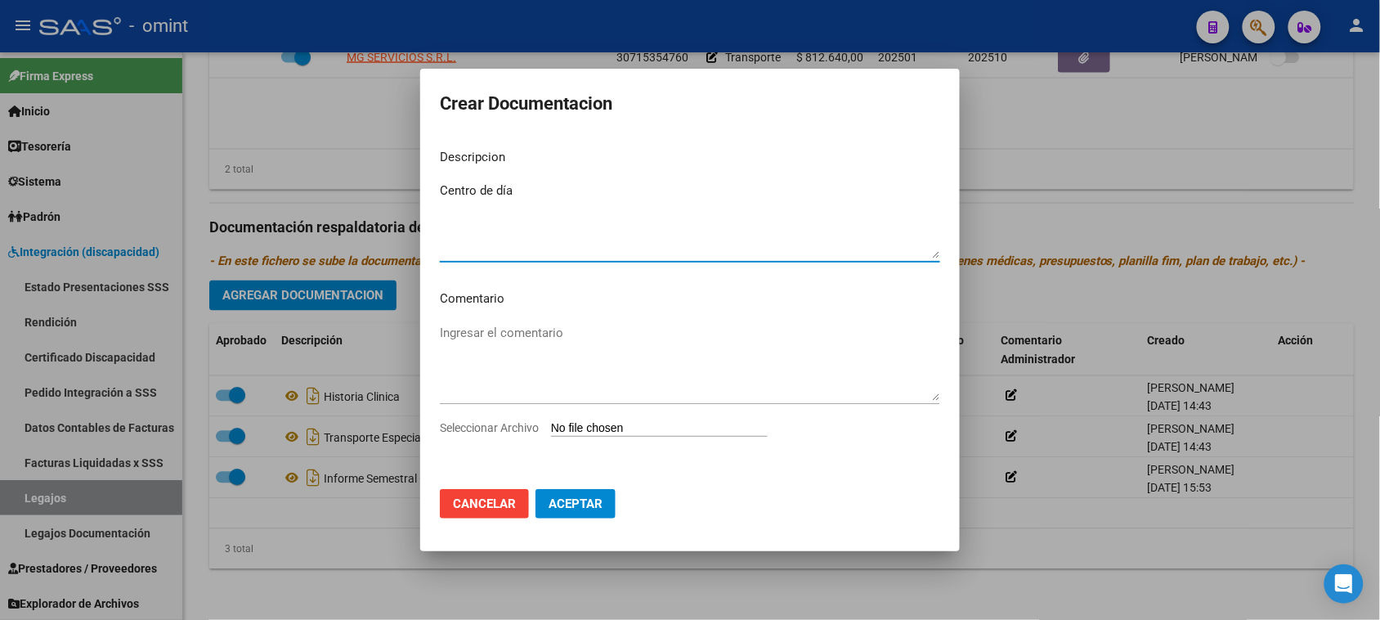
type textarea "Centro de día"
type input "C:\fakepath\CENTRO DE DIA - Doc prestacional.pdf"
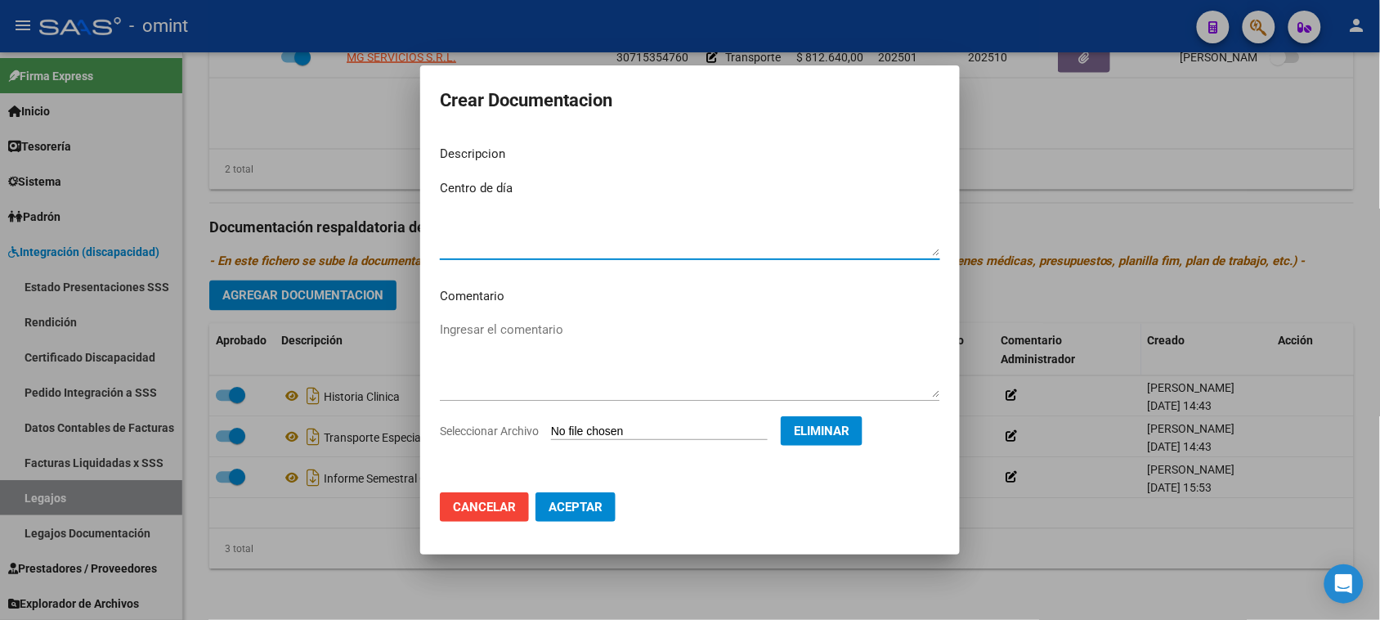
click at [576, 521] on button "Aceptar" at bounding box center [575, 506] width 80 height 29
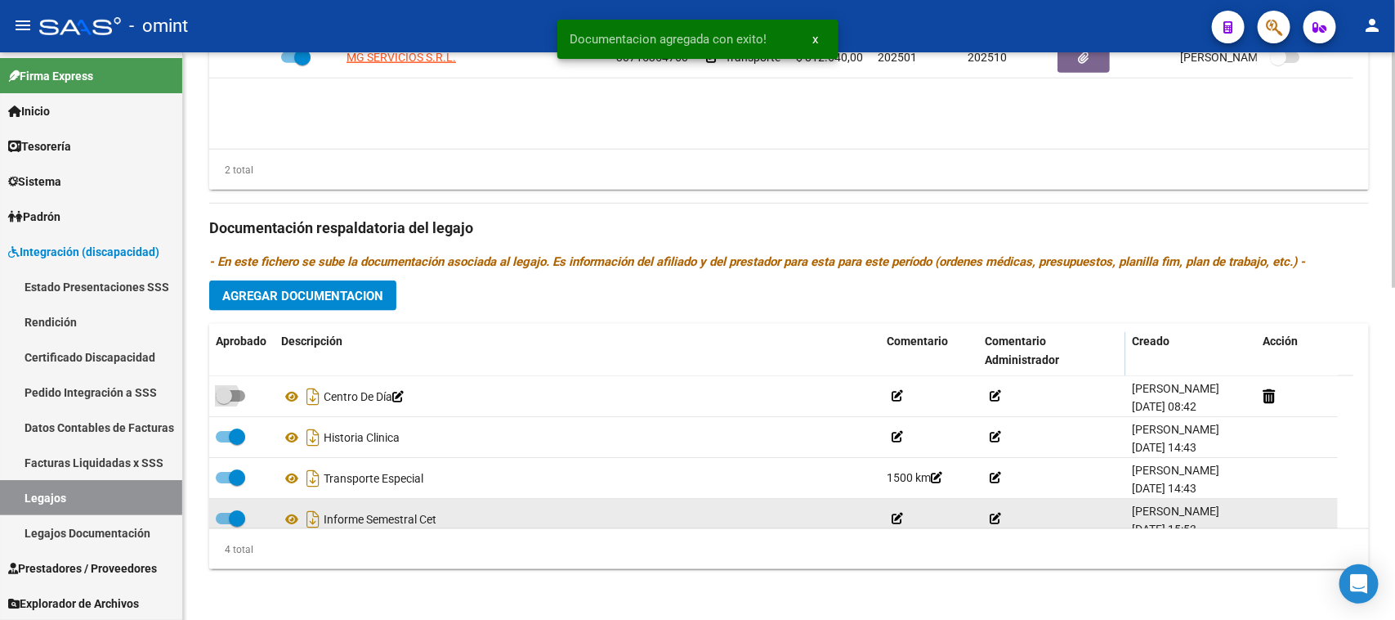
drag, startPoint x: 238, startPoint y: 394, endPoint x: 503, endPoint y: 507, distance: 287.8
click at [238, 393] on span at bounding box center [230, 395] width 29 height 11
click at [224, 401] on input "checkbox" at bounding box center [223, 401] width 1 height 1
checkbox input "true"
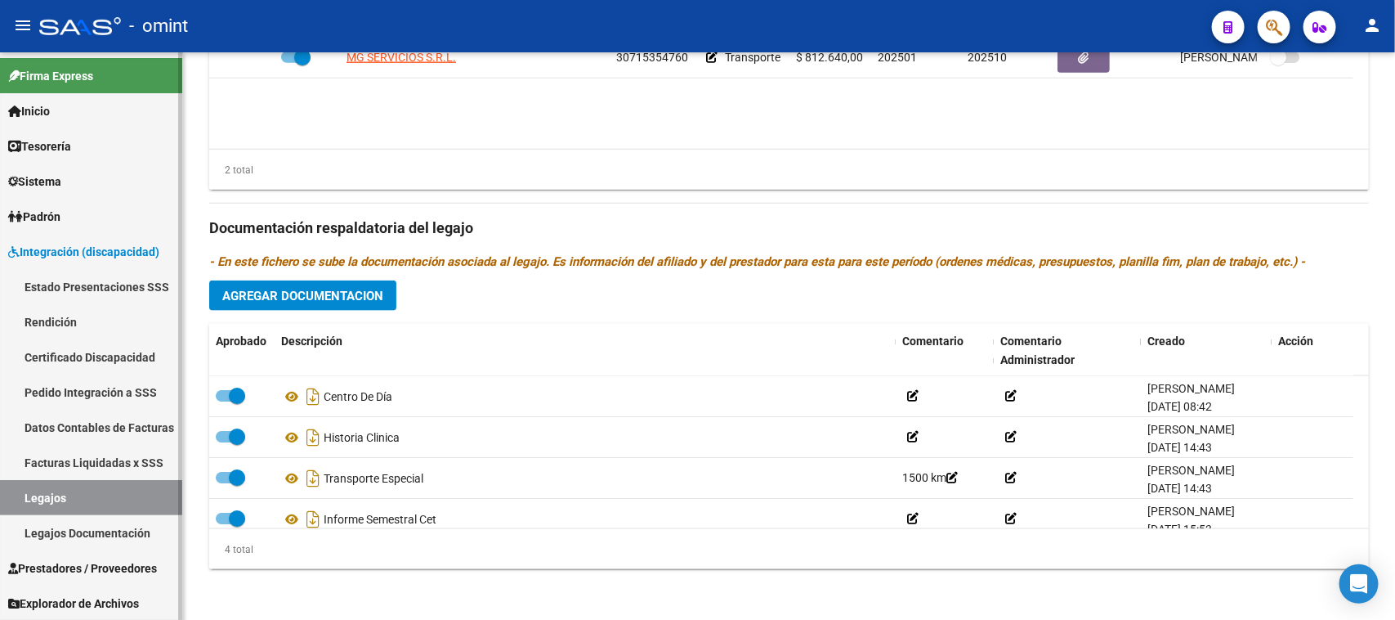
click at [165, 489] on link "Legajos" at bounding box center [91, 497] width 182 height 35
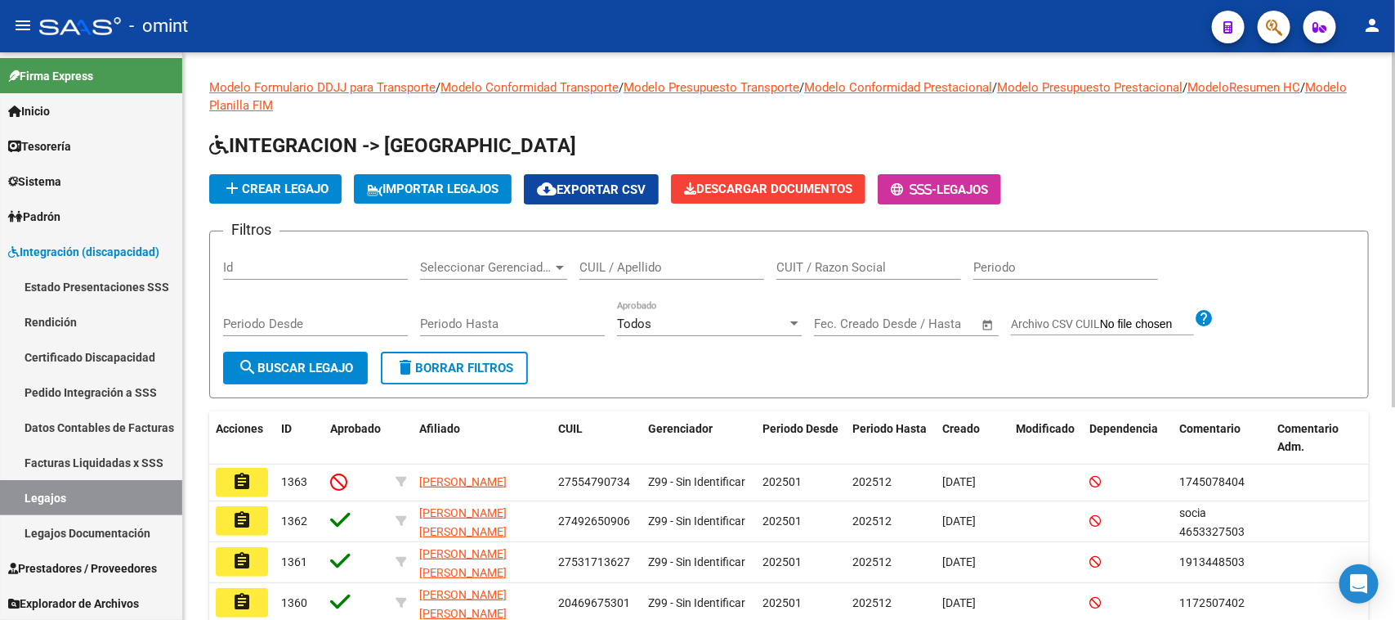
click at [696, 266] on input "CUIL / Apellido" at bounding box center [672, 267] width 185 height 15
type input "[PERSON_NAME]"
click at [258, 356] on button "search Buscar Legajo" at bounding box center [295, 367] width 145 height 33
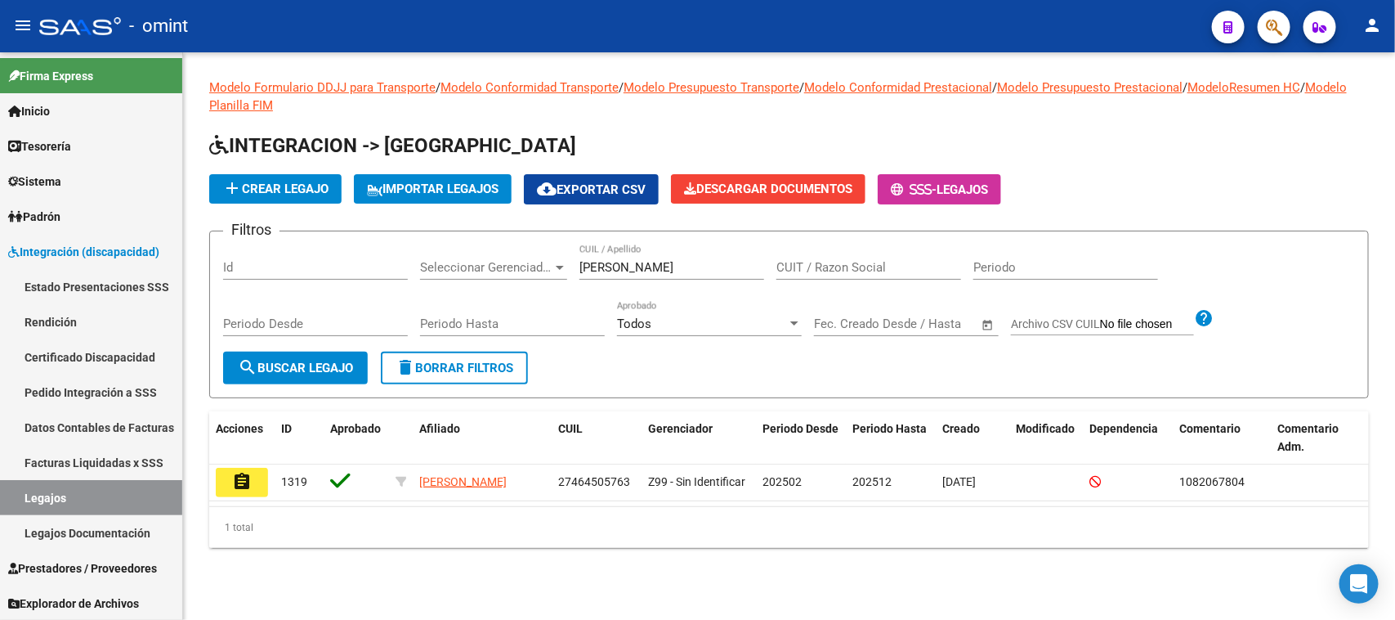
click at [239, 476] on mat-icon "assignment" at bounding box center [242, 482] width 20 height 20
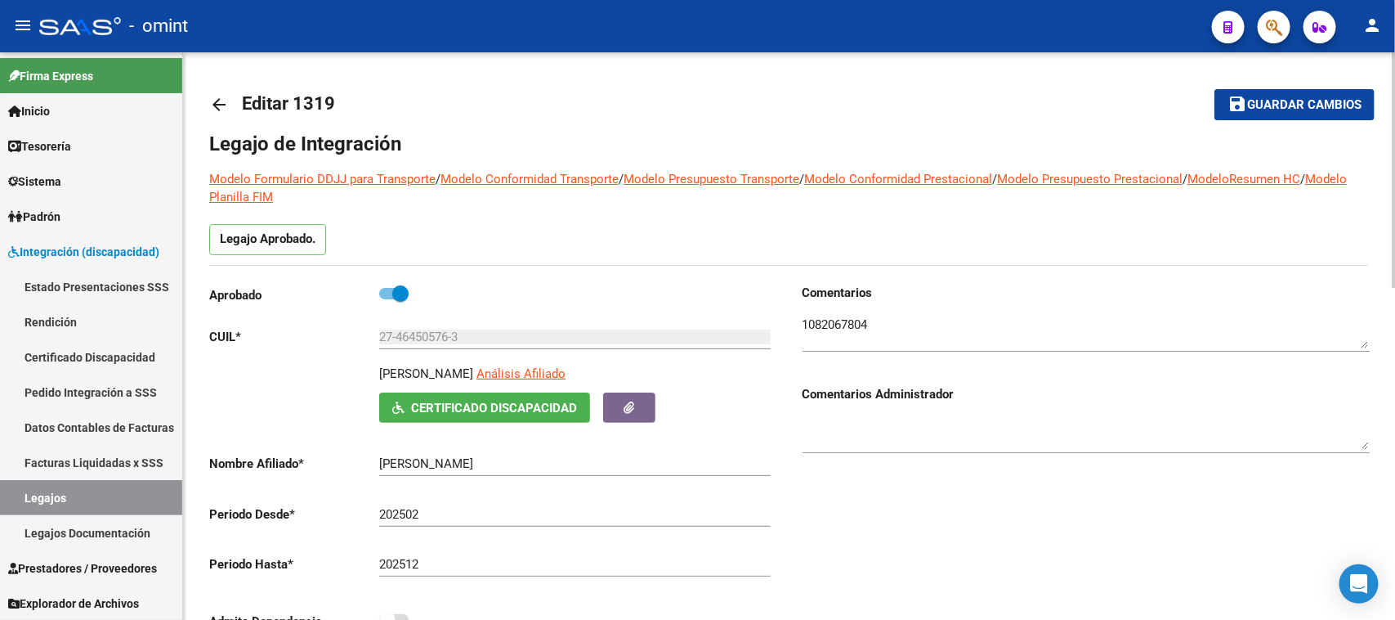
click at [865, 307] on div at bounding box center [1086, 327] width 567 height 50
click at [864, 311] on div at bounding box center [1086, 327] width 567 height 50
click at [857, 321] on textarea at bounding box center [1086, 332] width 567 height 33
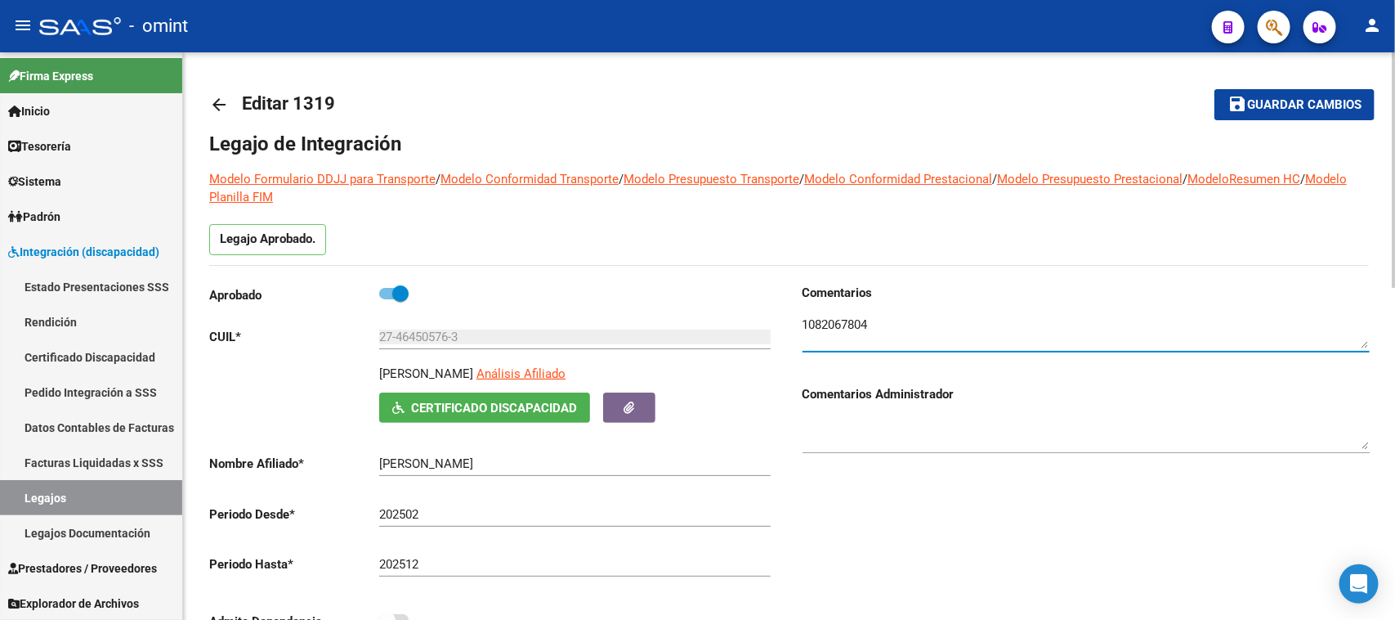
click at [857, 321] on textarea at bounding box center [1086, 332] width 567 height 33
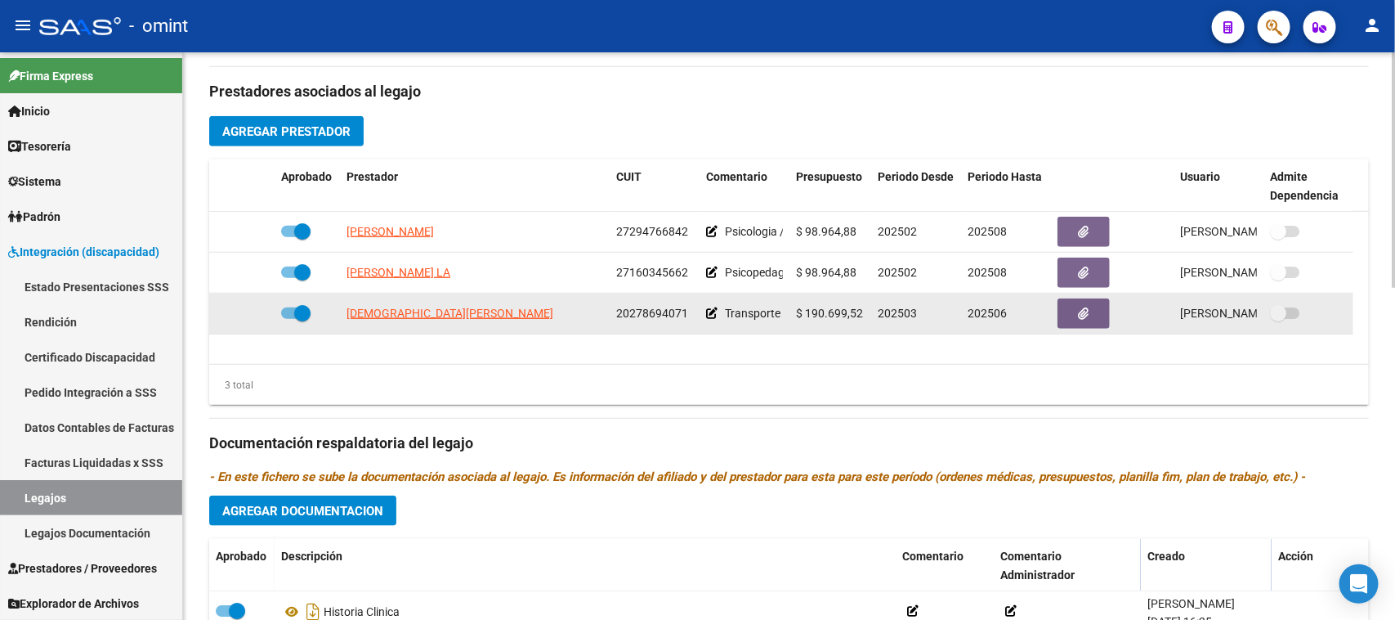
scroll to position [613, 0]
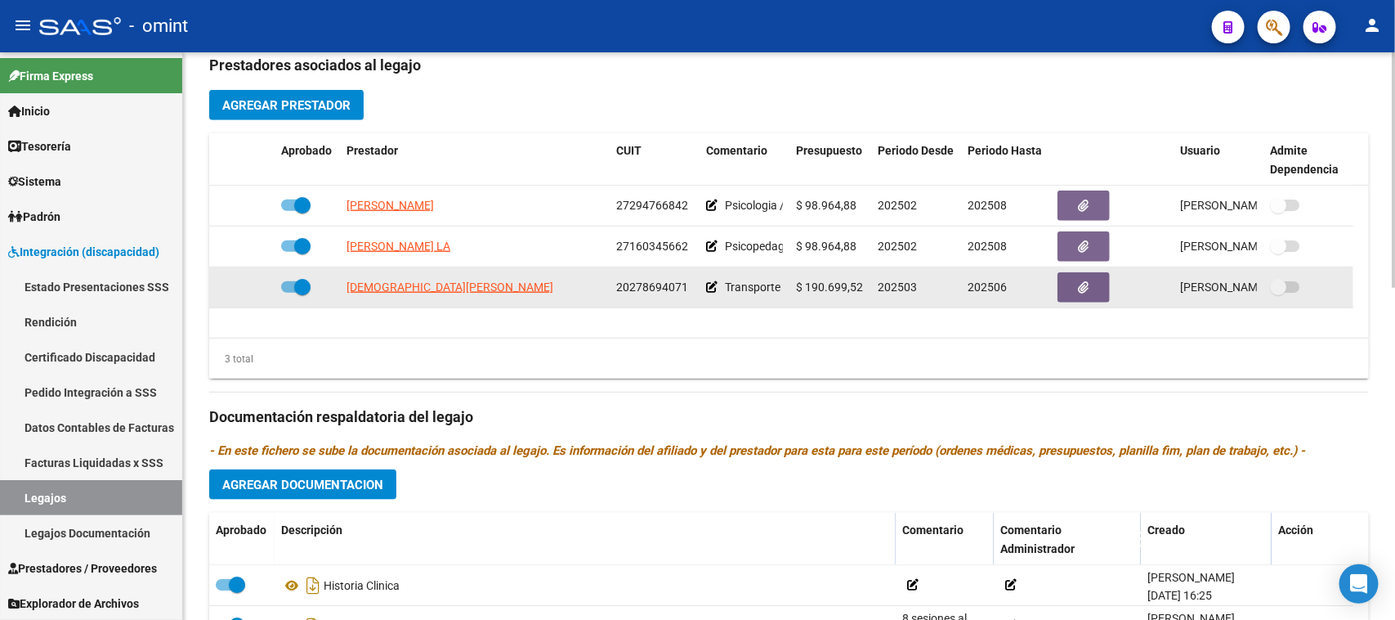
click at [713, 293] on app-edit-comment at bounding box center [711, 286] width 11 height 13
click at [713, 289] on icon at bounding box center [711, 286] width 11 height 11
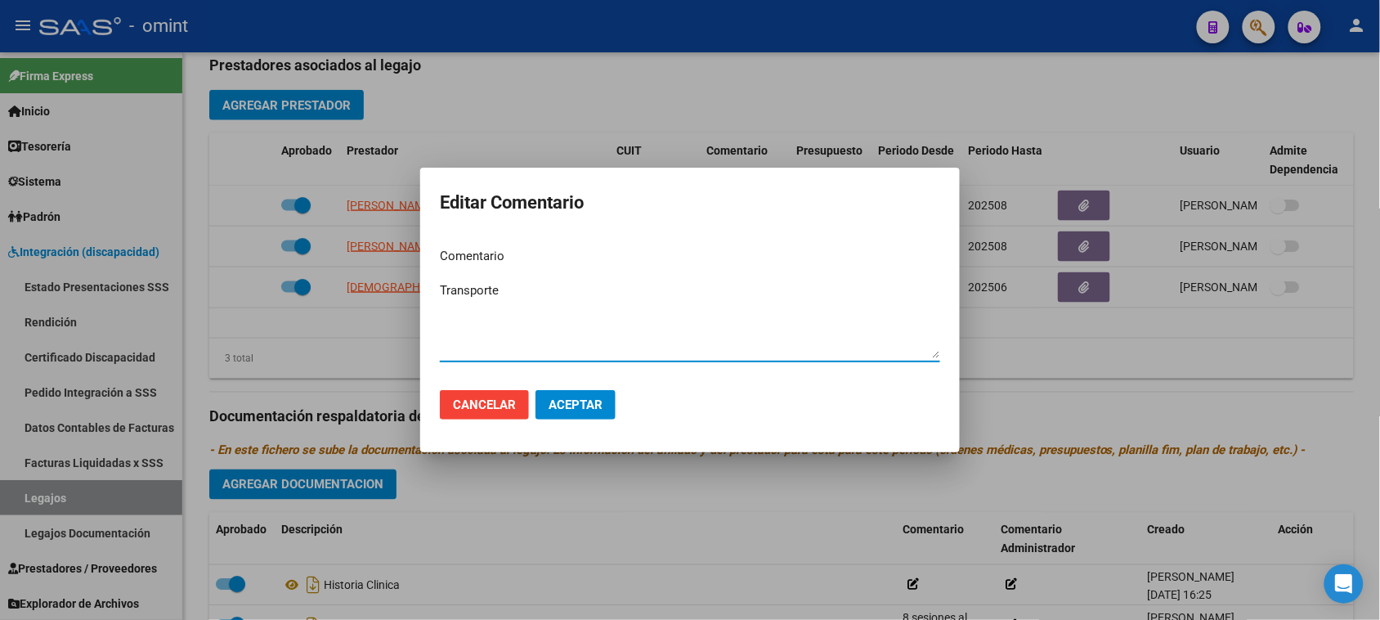
drag, startPoint x: 525, startPoint y: 288, endPoint x: 239, endPoint y: 286, distance: 285.3
click at [233, 287] on div "Editar Comentario Comentario Transporte Ingresar el comentario Cancelar Aceptar" at bounding box center [690, 310] width 1380 height 620
paste textarea "especial con dependencia"
paste textarea "208.00"
type textarea "Transporte especial con dependencia (208 kms)"
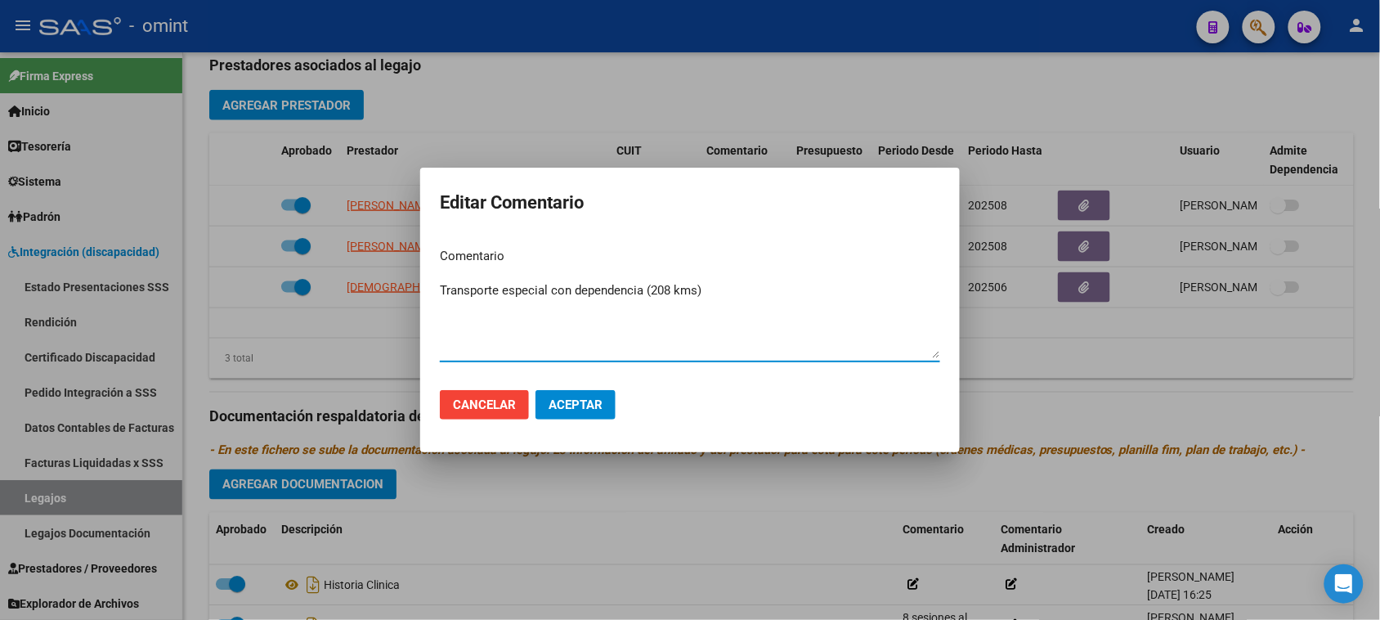
click at [561, 415] on button "Aceptar" at bounding box center [575, 404] width 80 height 29
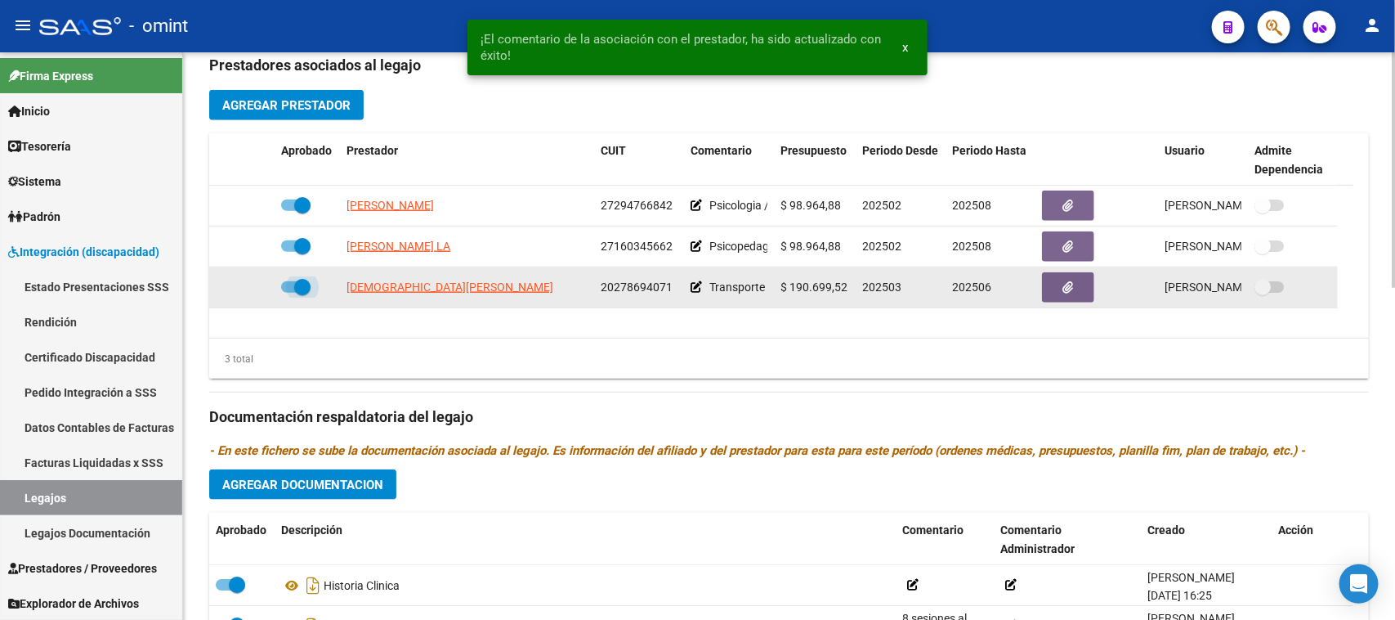
click at [299, 284] on span at bounding box center [302, 287] width 16 height 16
click at [289, 293] on input "checkbox" at bounding box center [289, 293] width 1 height 1
checkbox input "false"
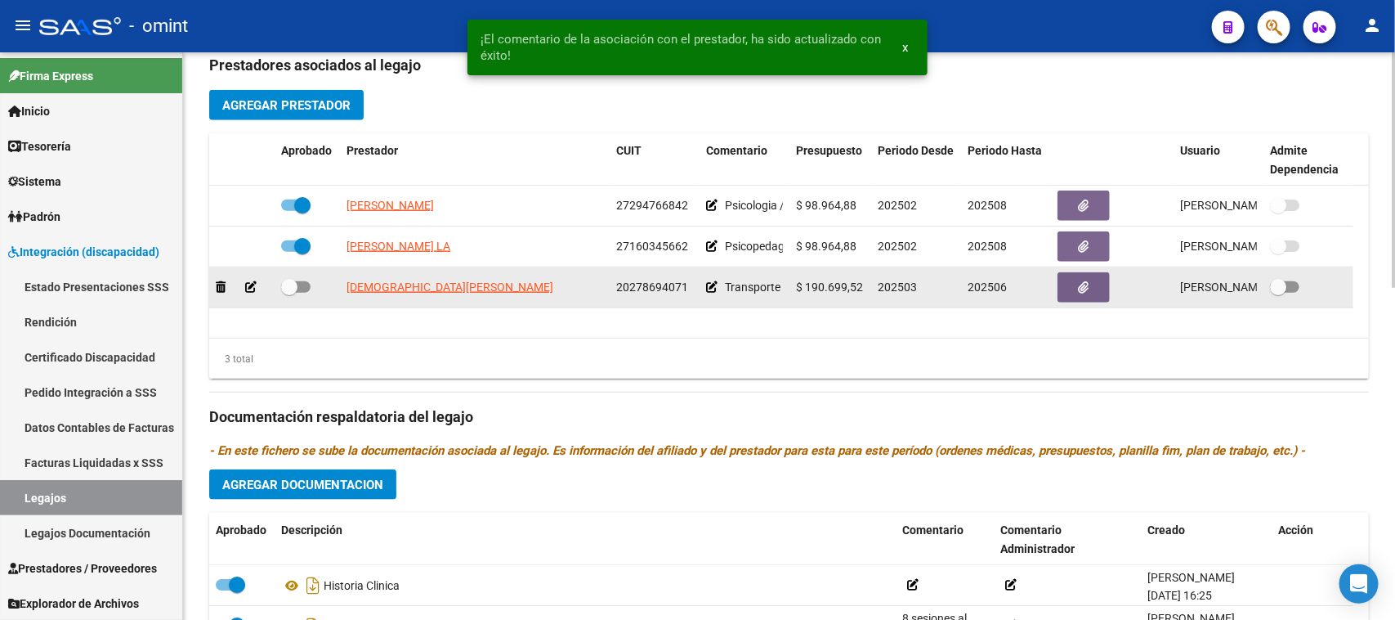
click at [258, 280] on div at bounding box center [242, 287] width 52 height 19
click at [253, 284] on icon at bounding box center [250, 286] width 11 height 11
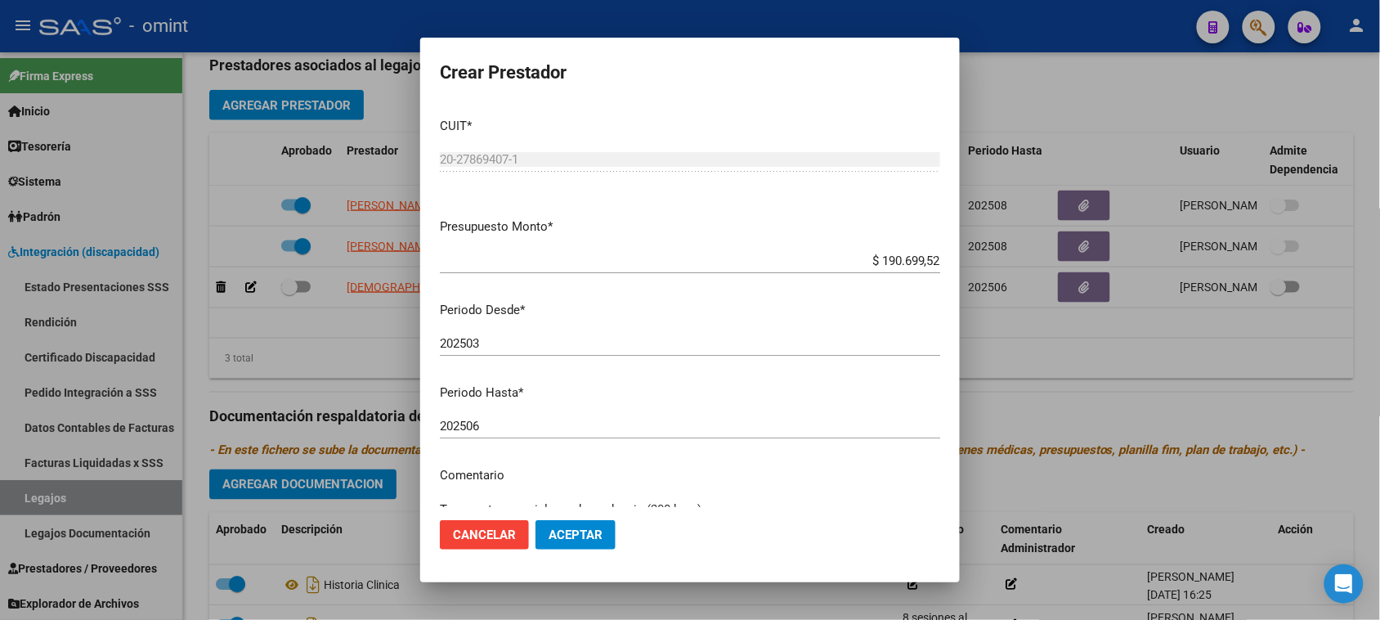
click at [532, 414] on div "202506 Ingresar el periodo" at bounding box center [690, 426] width 500 height 25
type input "202509"
click at [568, 532] on span "Aceptar" at bounding box center [575, 534] width 54 height 15
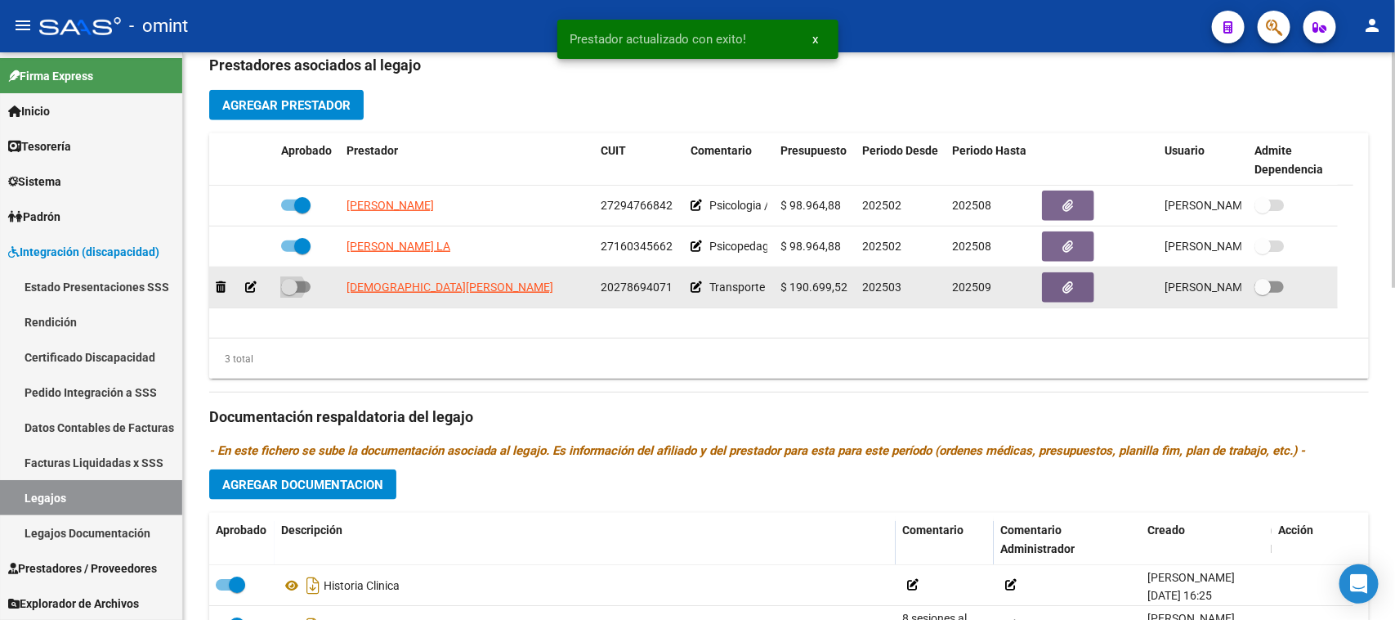
click at [302, 288] on span at bounding box center [295, 286] width 29 height 11
click at [289, 293] on input "checkbox" at bounding box center [289, 293] width 1 height 1
checkbox input "true"
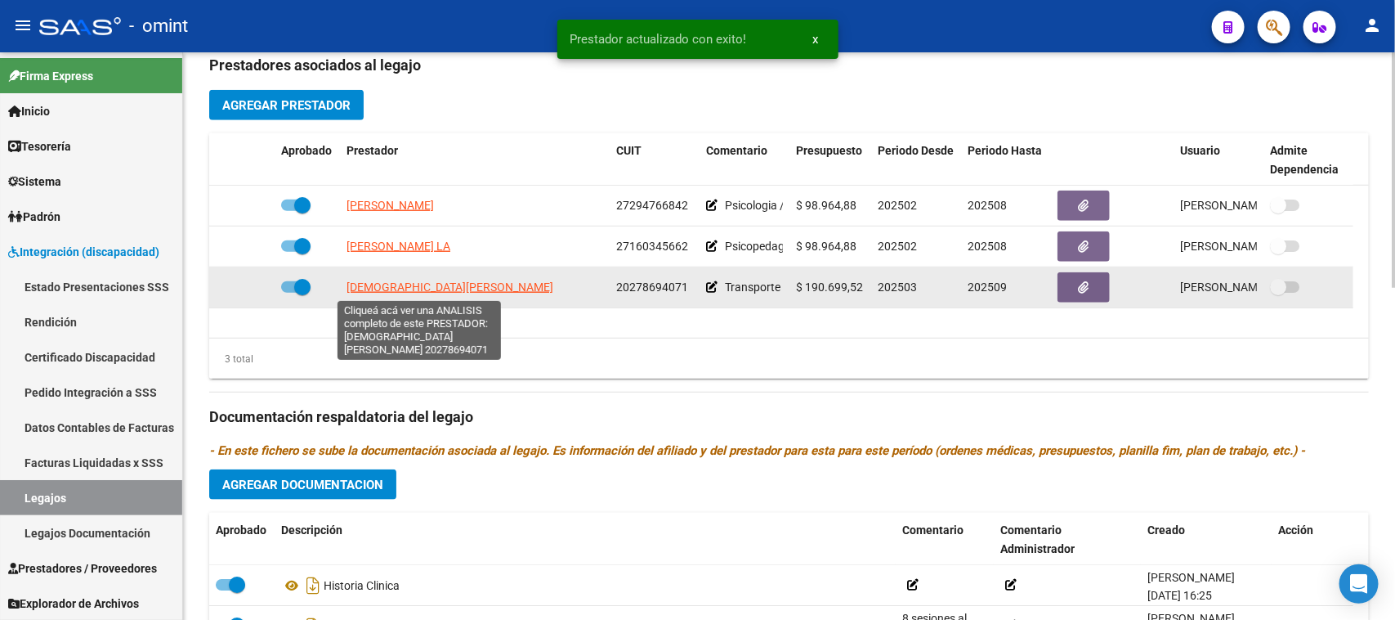
click at [450, 280] on span "[DEMOGRAPHIC_DATA][PERSON_NAME]" at bounding box center [450, 286] width 207 height 13
type textarea "20278694071"
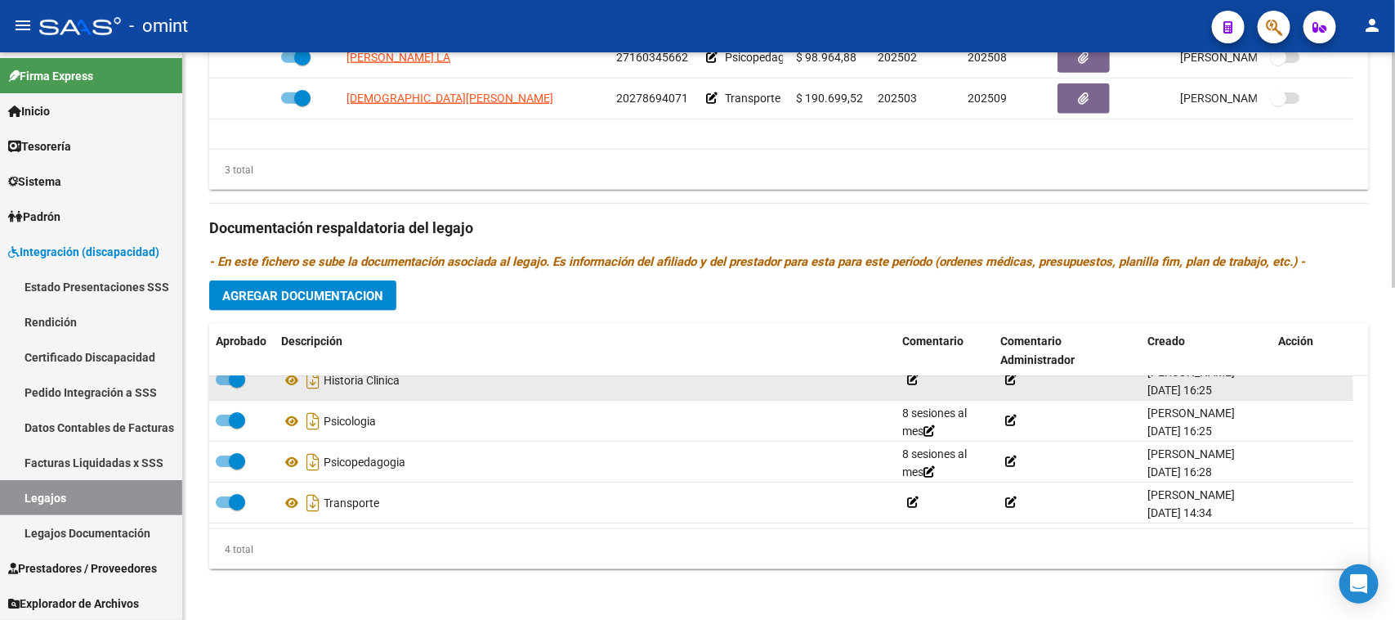
scroll to position [0, 0]
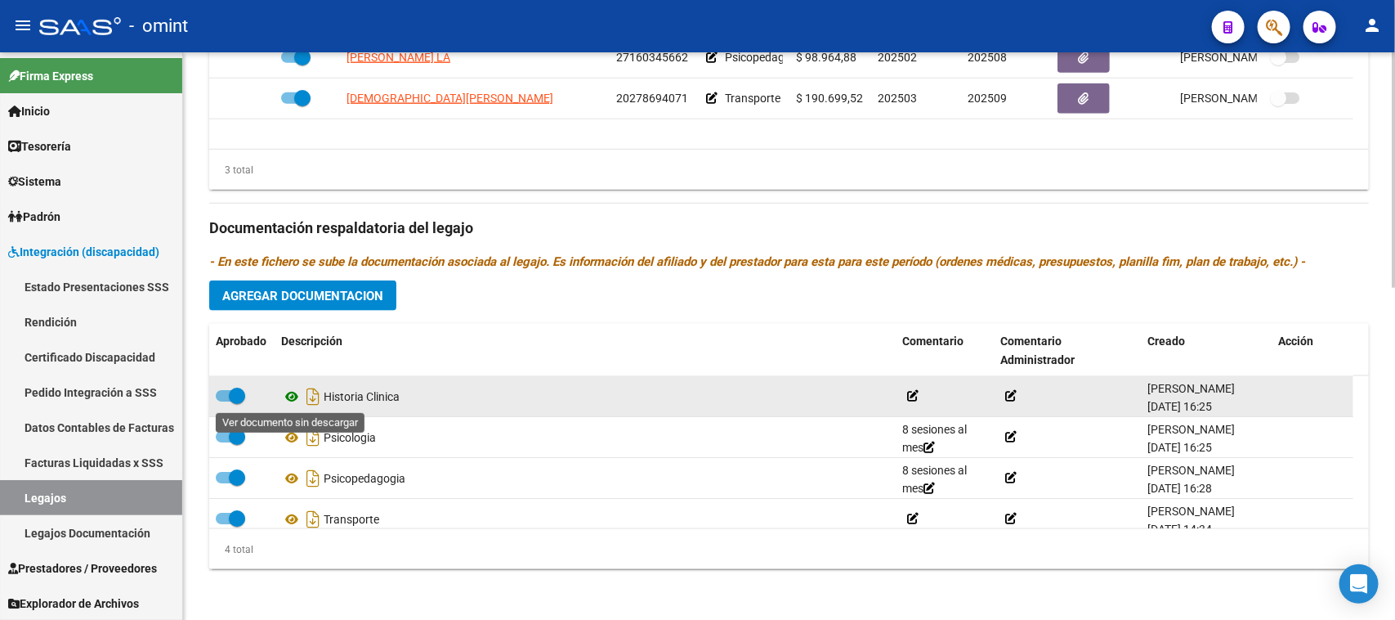
click at [283, 390] on icon at bounding box center [291, 397] width 21 height 20
click at [226, 391] on span at bounding box center [230, 395] width 29 height 11
click at [224, 401] on input "checkbox" at bounding box center [223, 401] width 1 height 1
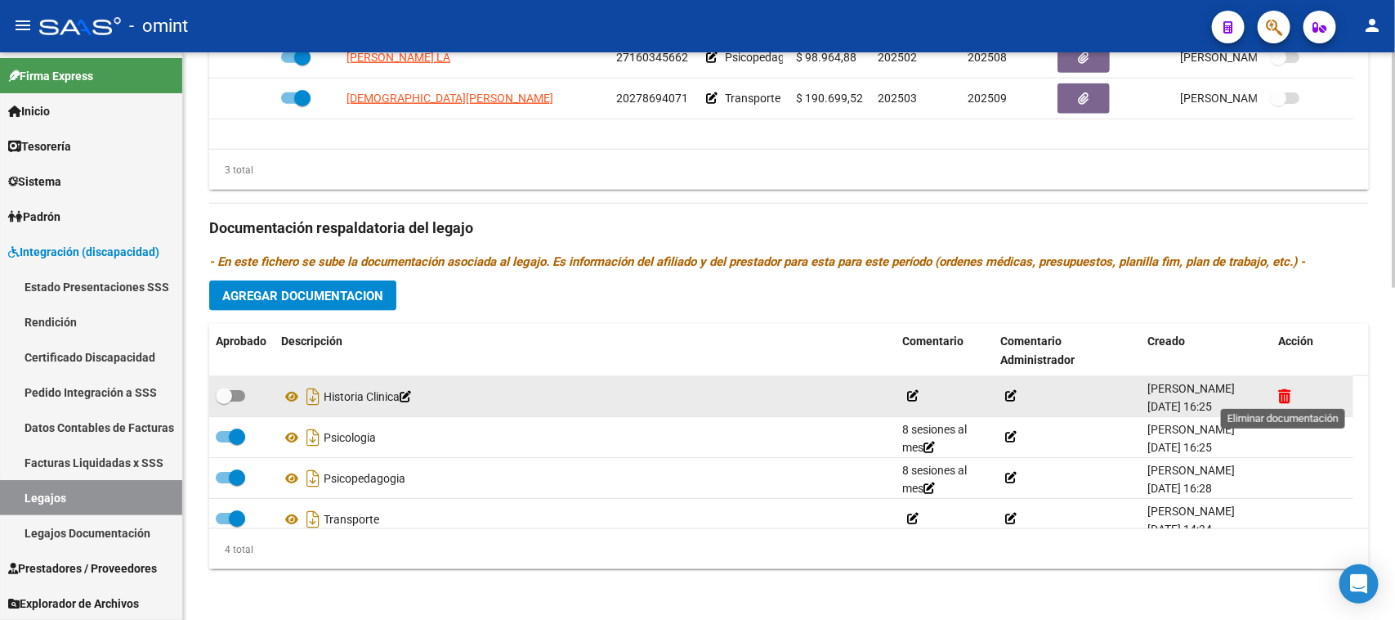
click at [1286, 395] on icon at bounding box center [1284, 396] width 12 height 16
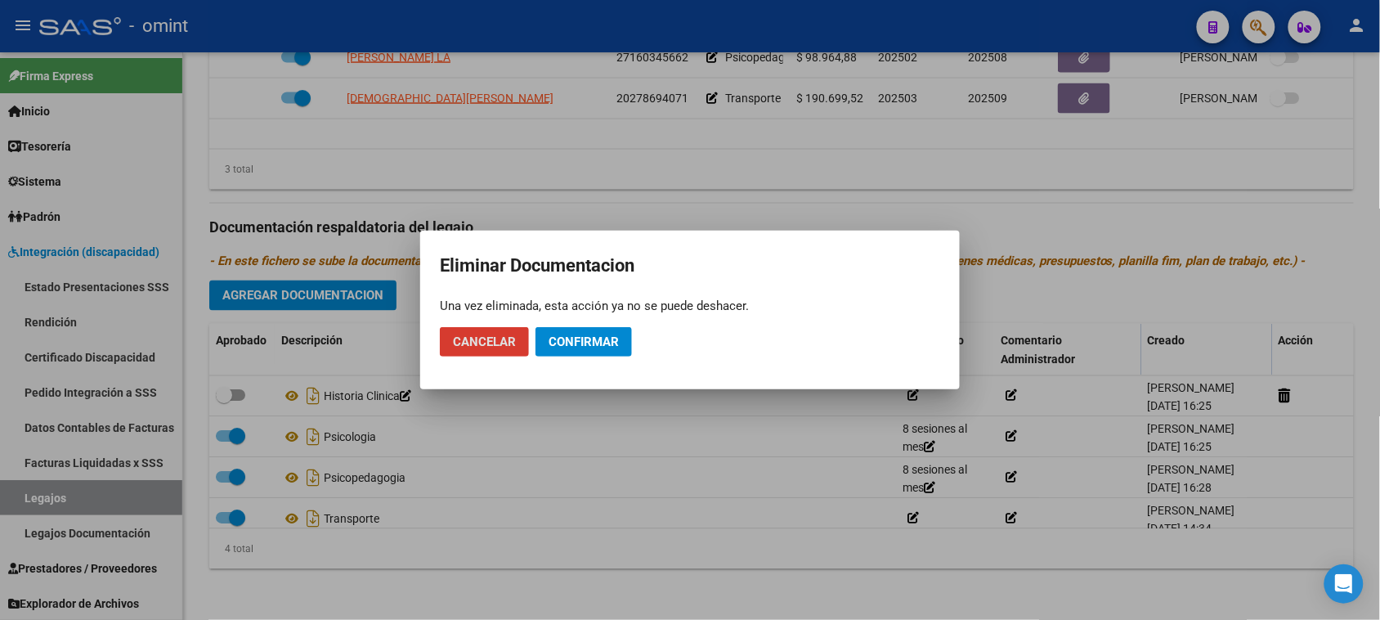
click at [582, 333] on button "Confirmar" at bounding box center [583, 341] width 96 height 29
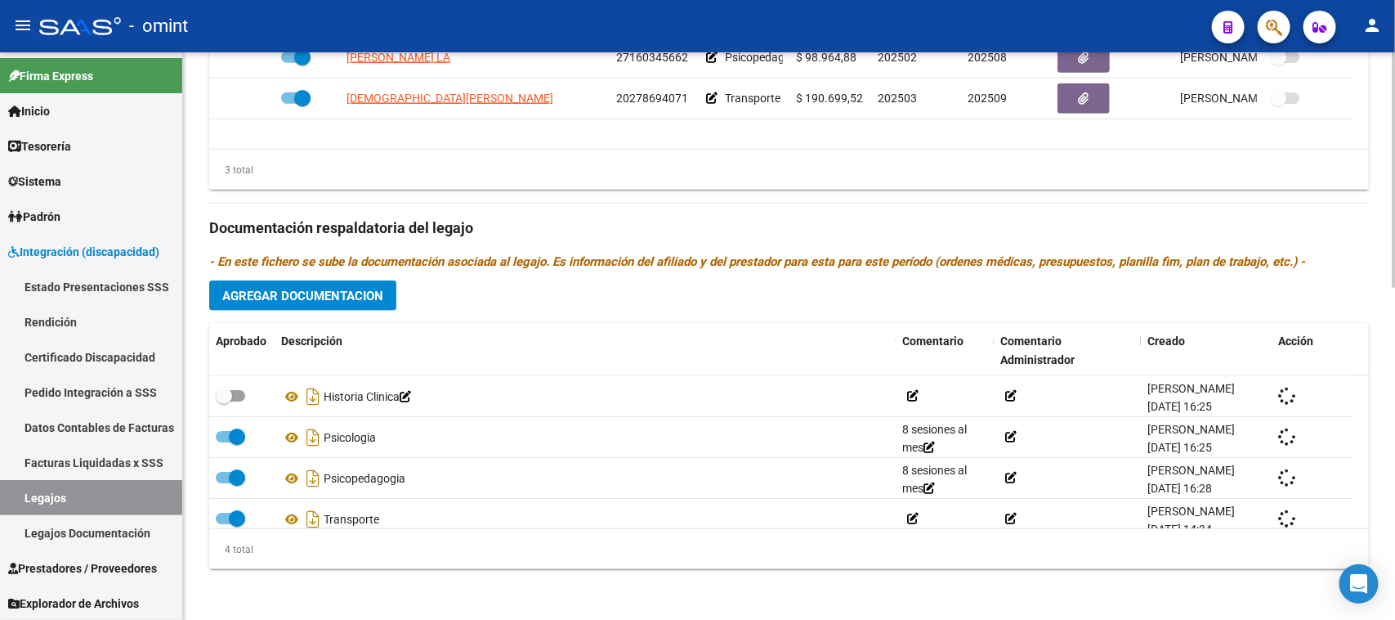
checkbox input "true"
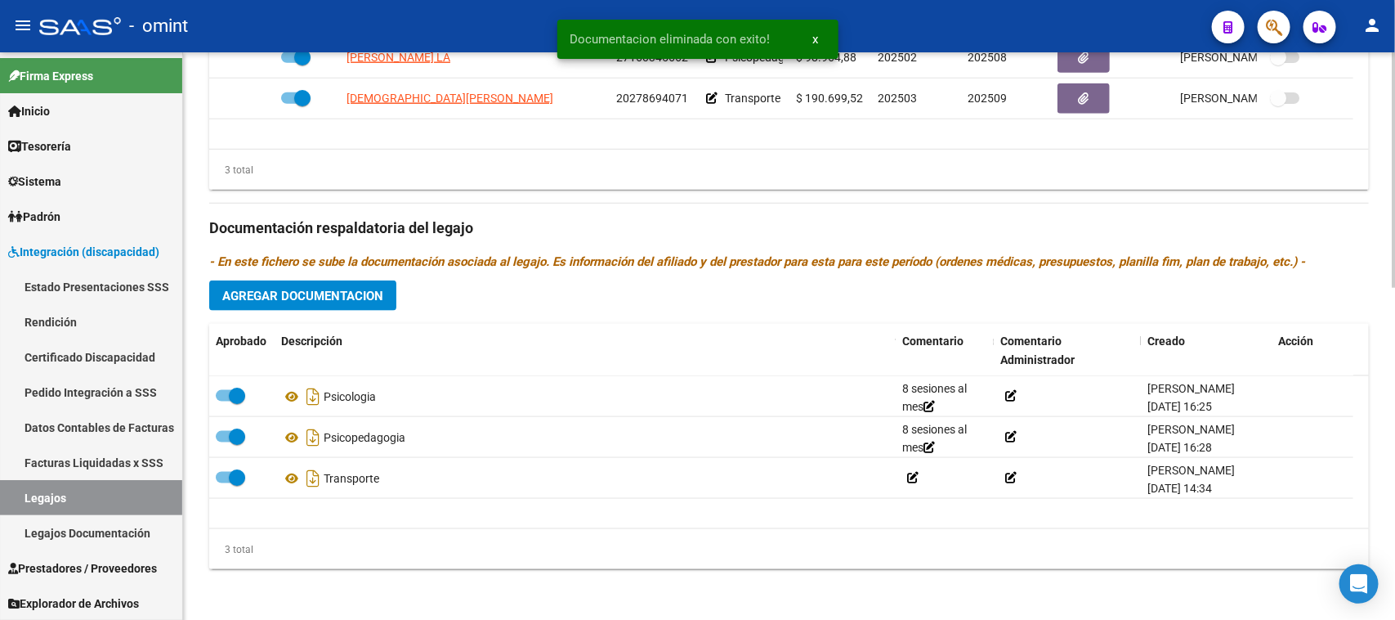
click at [344, 291] on span "Agregar Documentacion" at bounding box center [302, 296] width 161 height 15
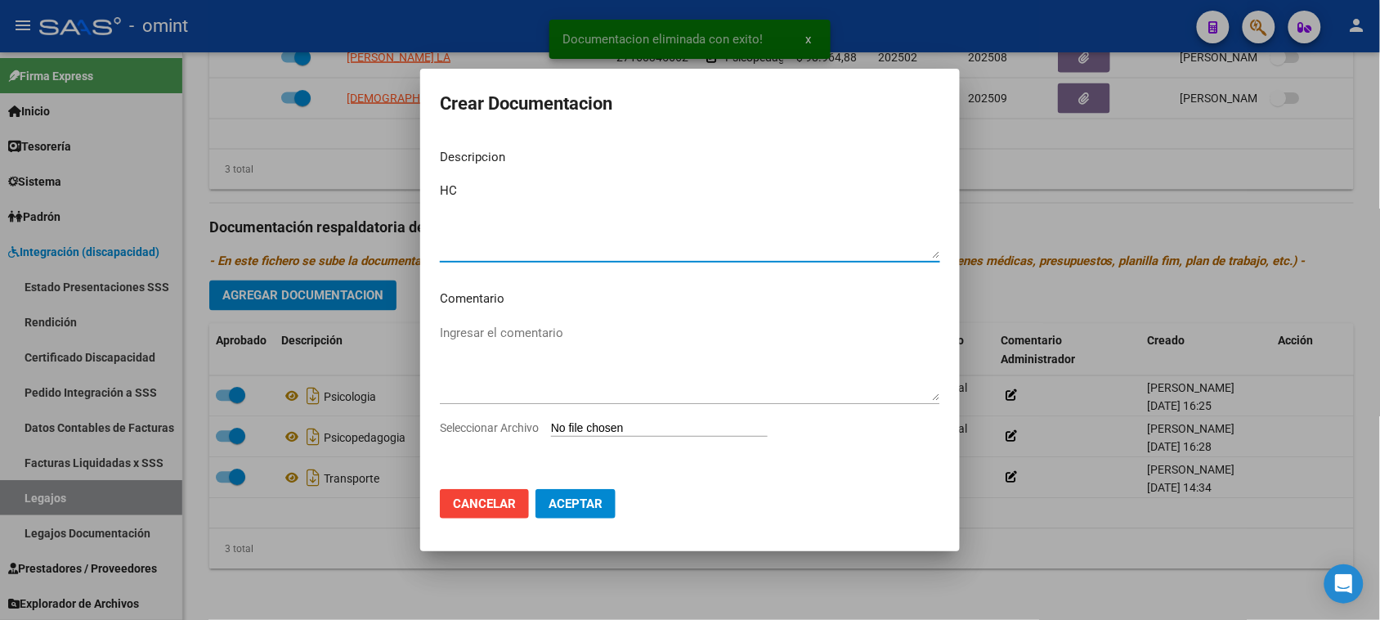
type textarea "HC"
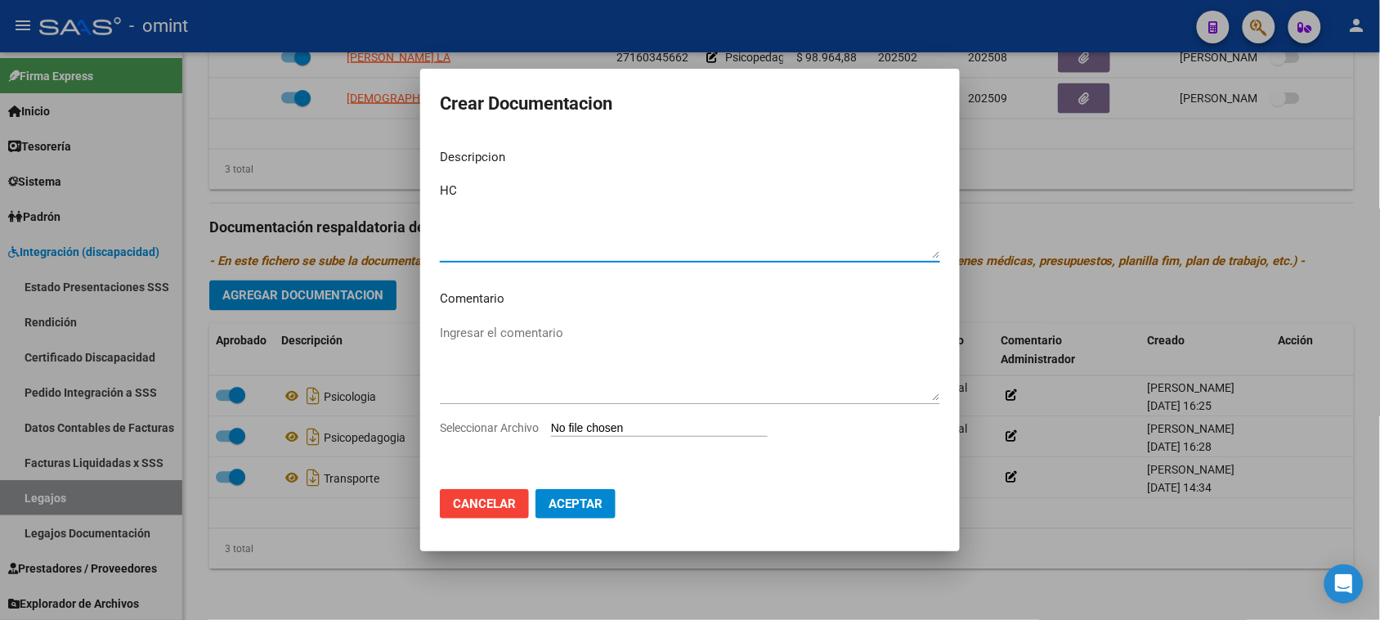
type input "C:\fakepath\HC.pdf"
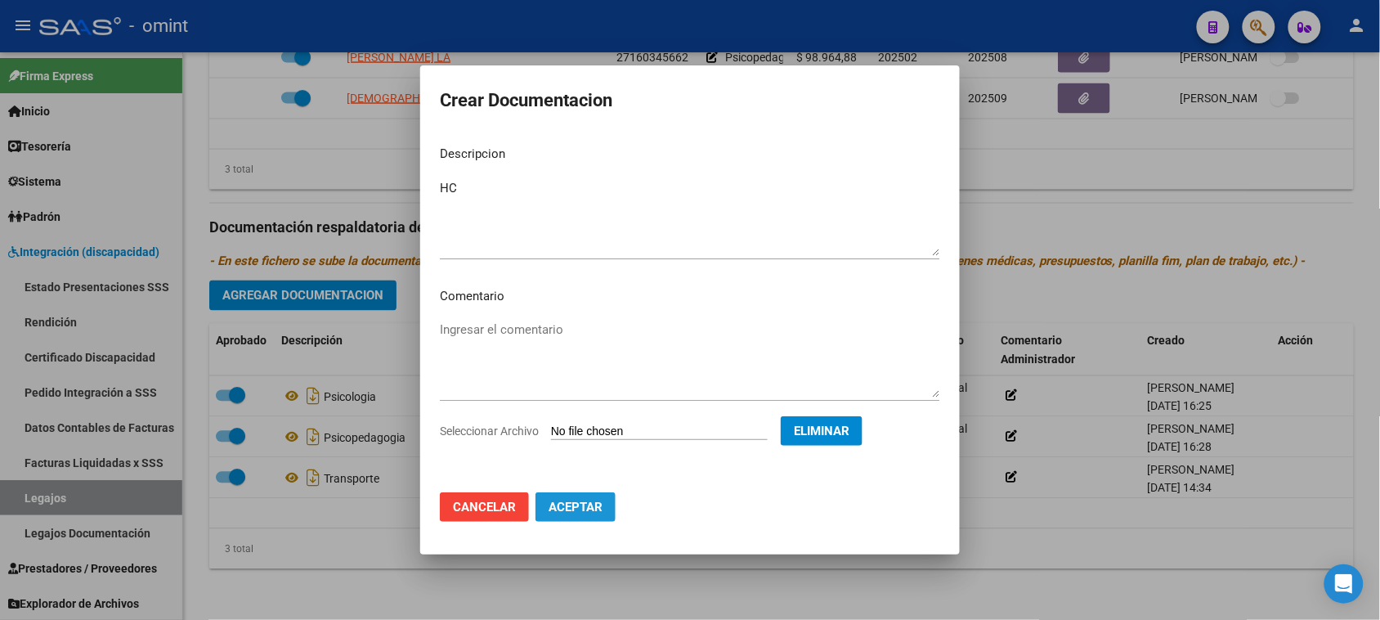
click at [578, 520] on button "Aceptar" at bounding box center [575, 506] width 80 height 29
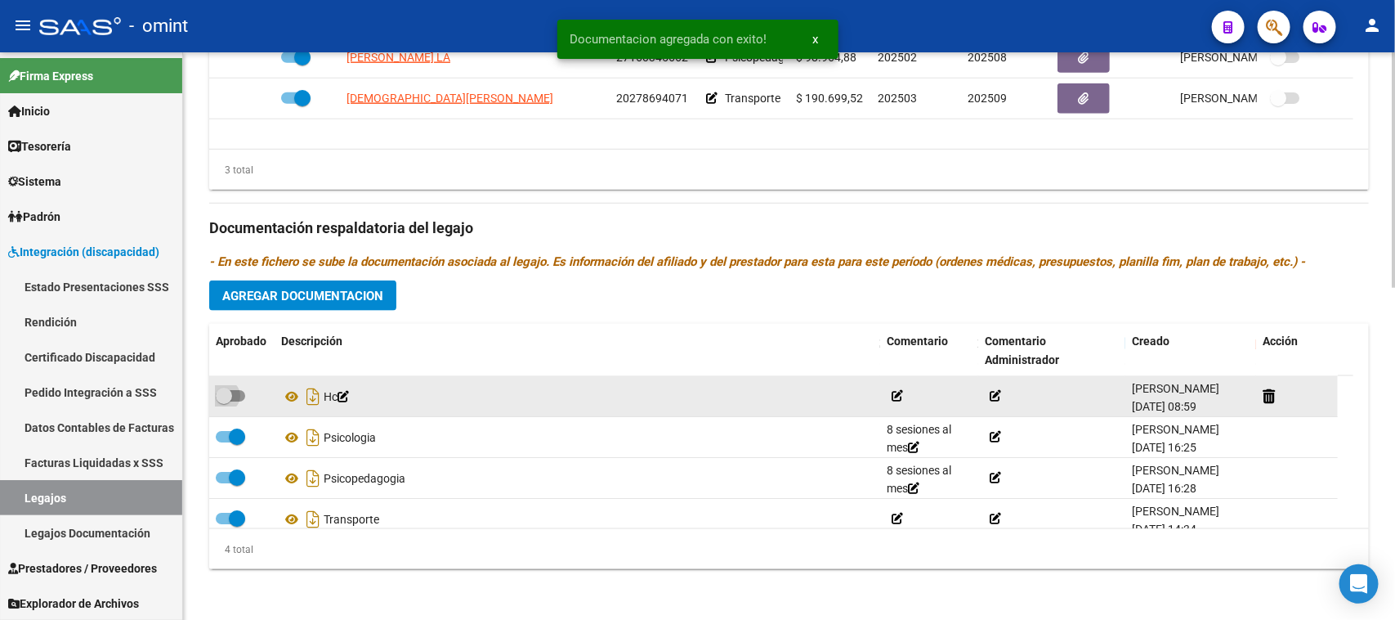
click at [229, 399] on span at bounding box center [224, 395] width 16 height 16
click at [224, 401] on input "checkbox" at bounding box center [223, 401] width 1 height 1
checkbox input "true"
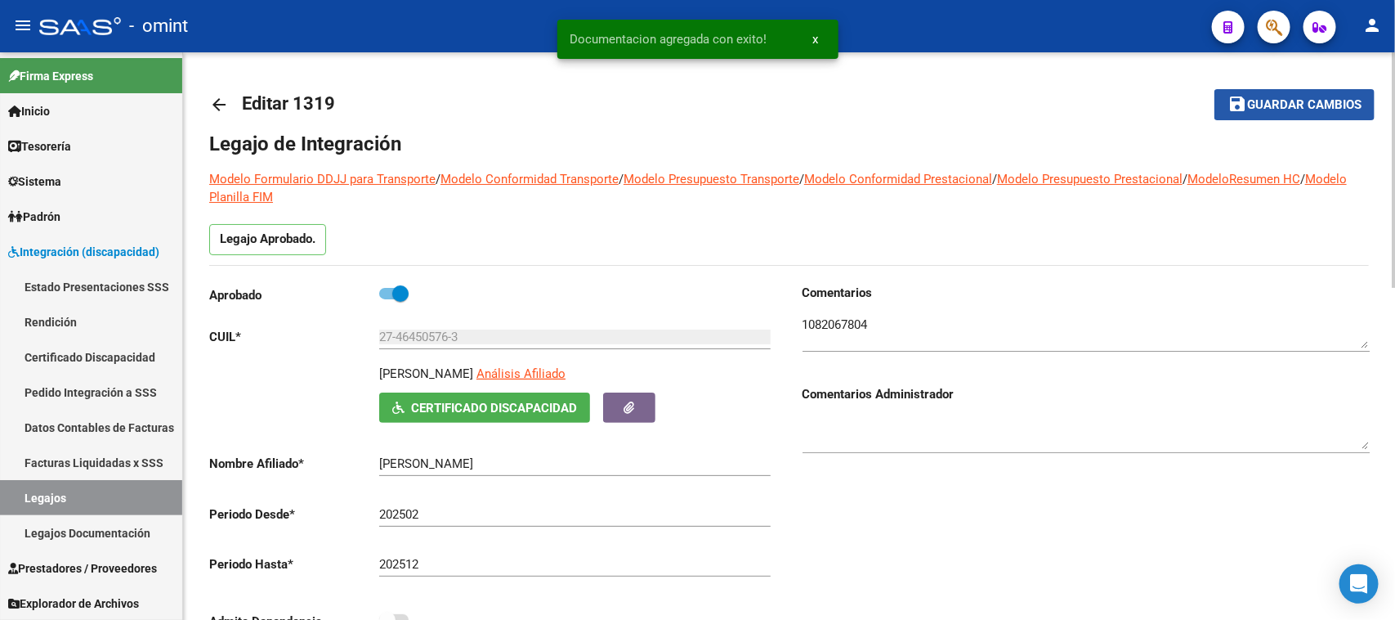
click at [1251, 99] on span "Guardar cambios" at bounding box center [1304, 105] width 114 height 15
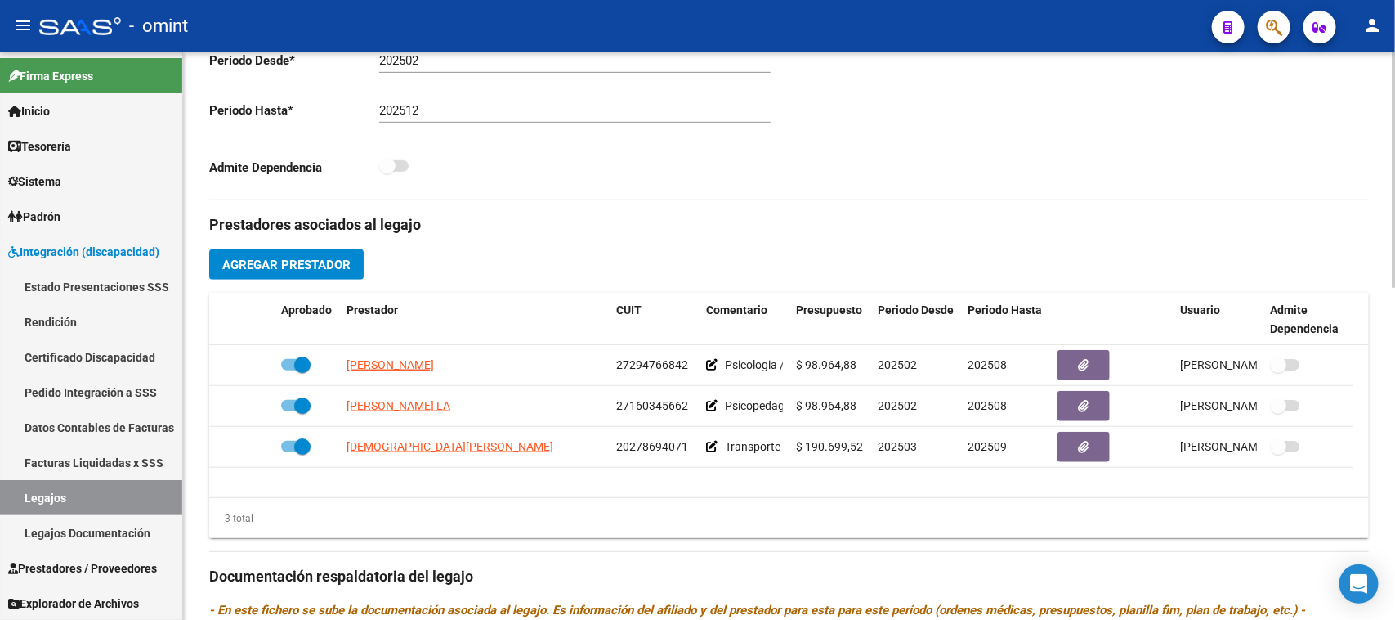
scroll to position [511, 0]
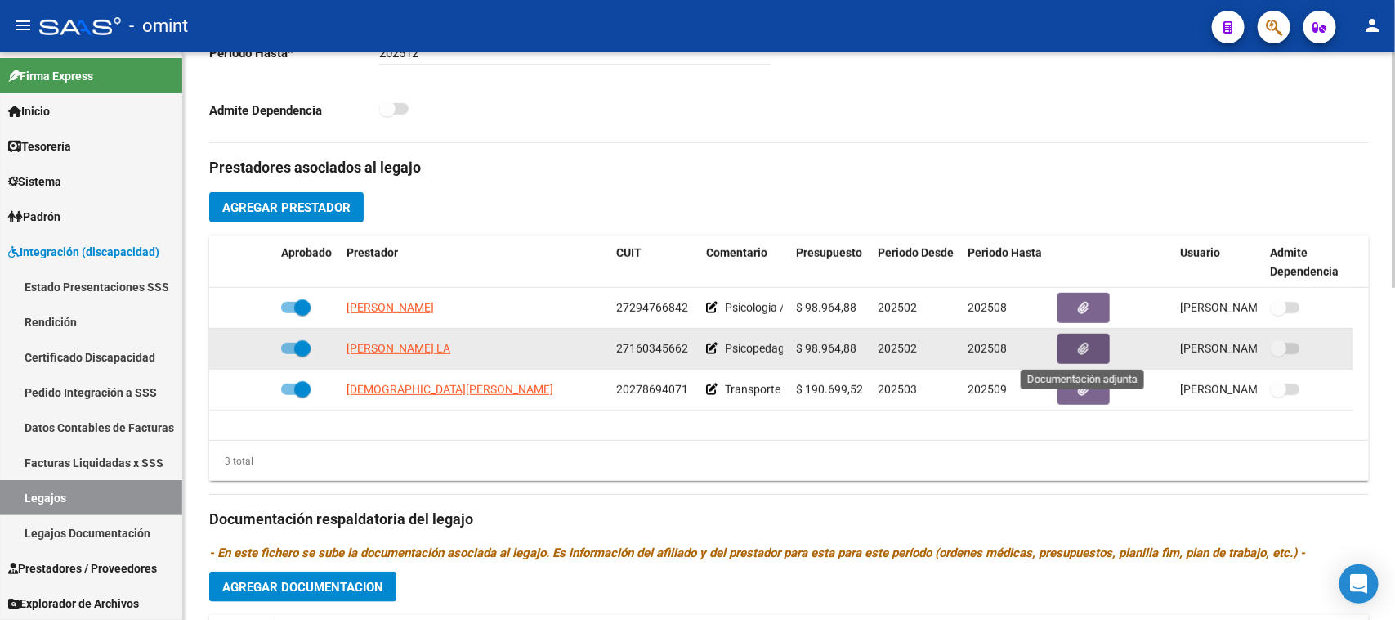
click at [1060, 348] on button "button" at bounding box center [1084, 348] width 52 height 30
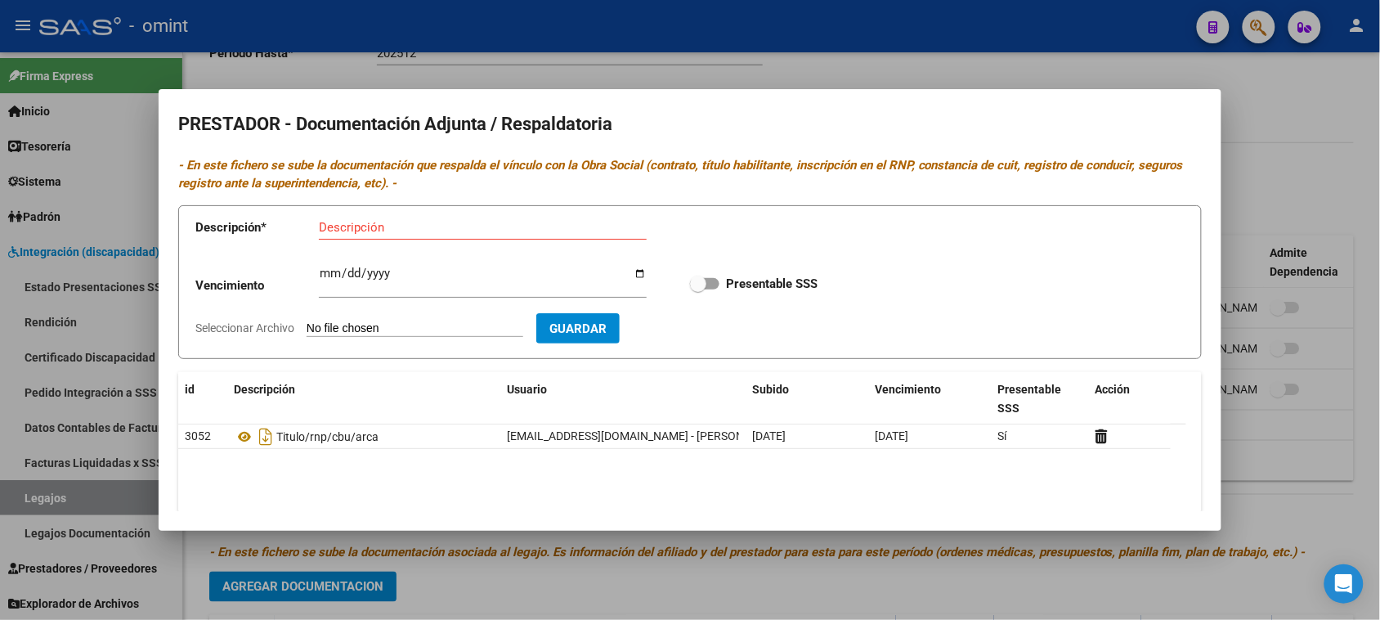
click at [1081, 74] on div at bounding box center [690, 310] width 1380 height 620
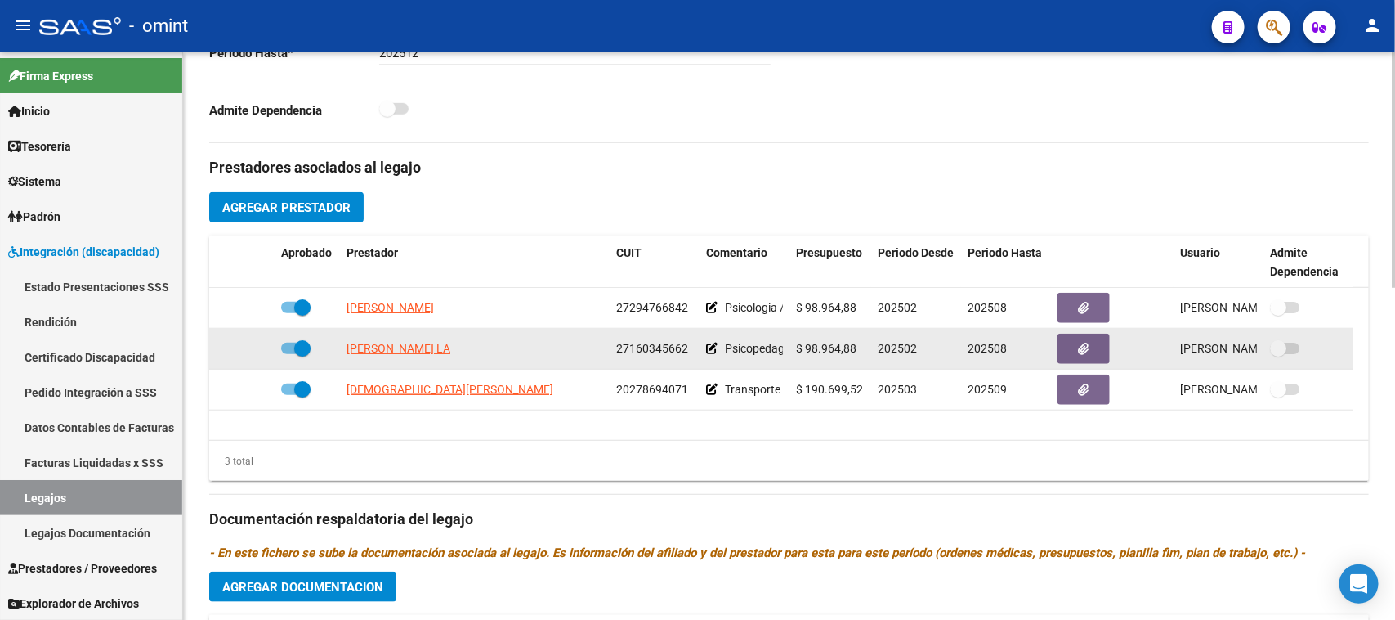
click at [665, 357] on datatable-body-cell "27160345662" at bounding box center [655, 349] width 90 height 40
click at [663, 342] on span "27160345662" at bounding box center [652, 348] width 72 height 13
copy span "27160345662"
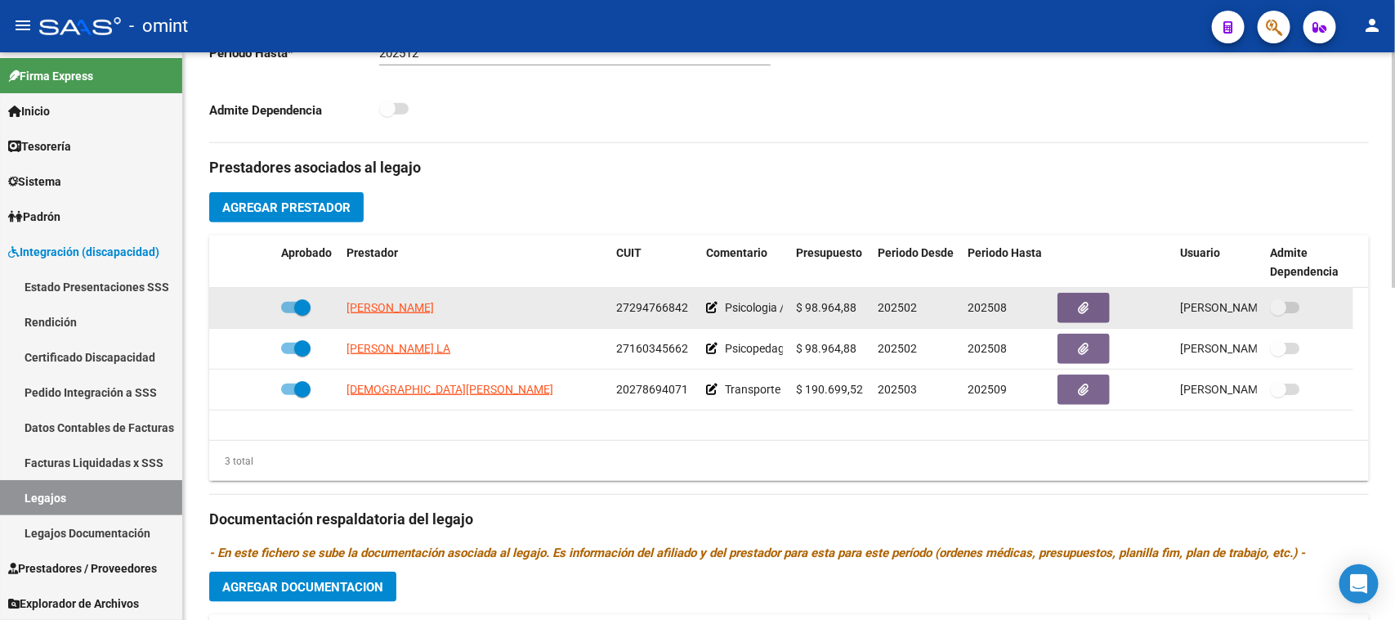
click at [662, 313] on span "27294766842" at bounding box center [652, 307] width 72 height 13
click at [662, 309] on span "27294766842" at bounding box center [652, 307] width 72 height 13
copy span "27294766842"
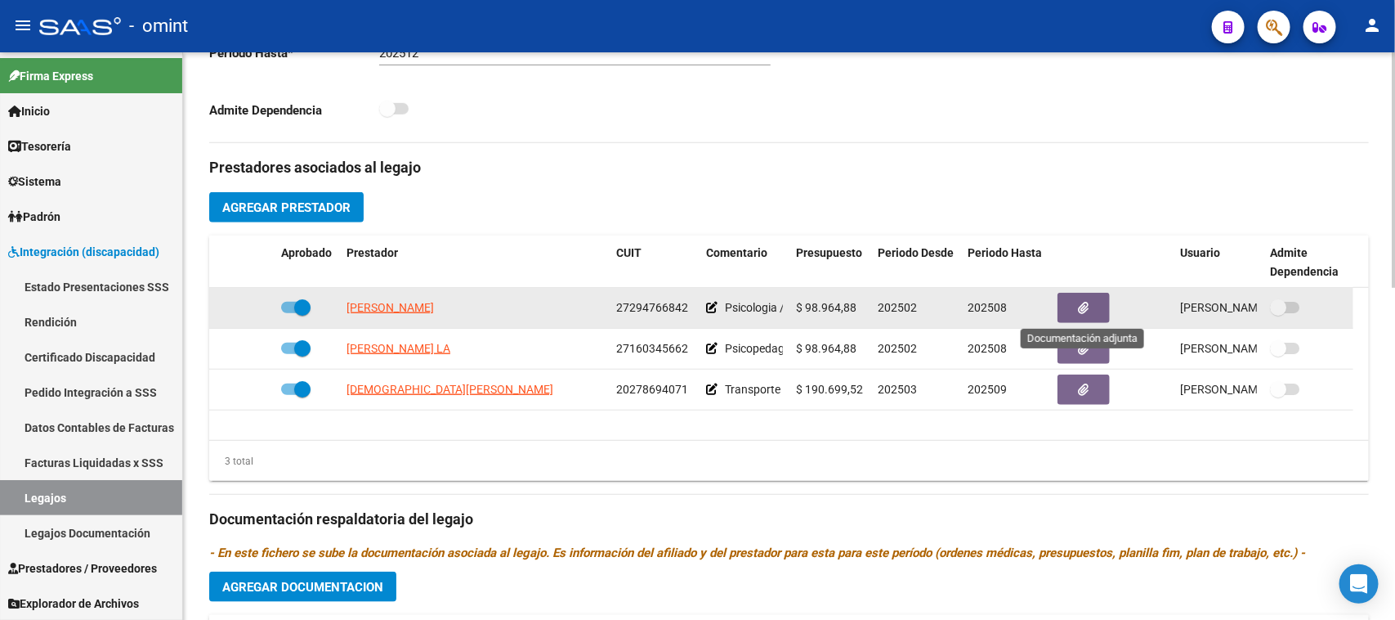
click at [1080, 316] on button "button" at bounding box center [1084, 308] width 52 height 30
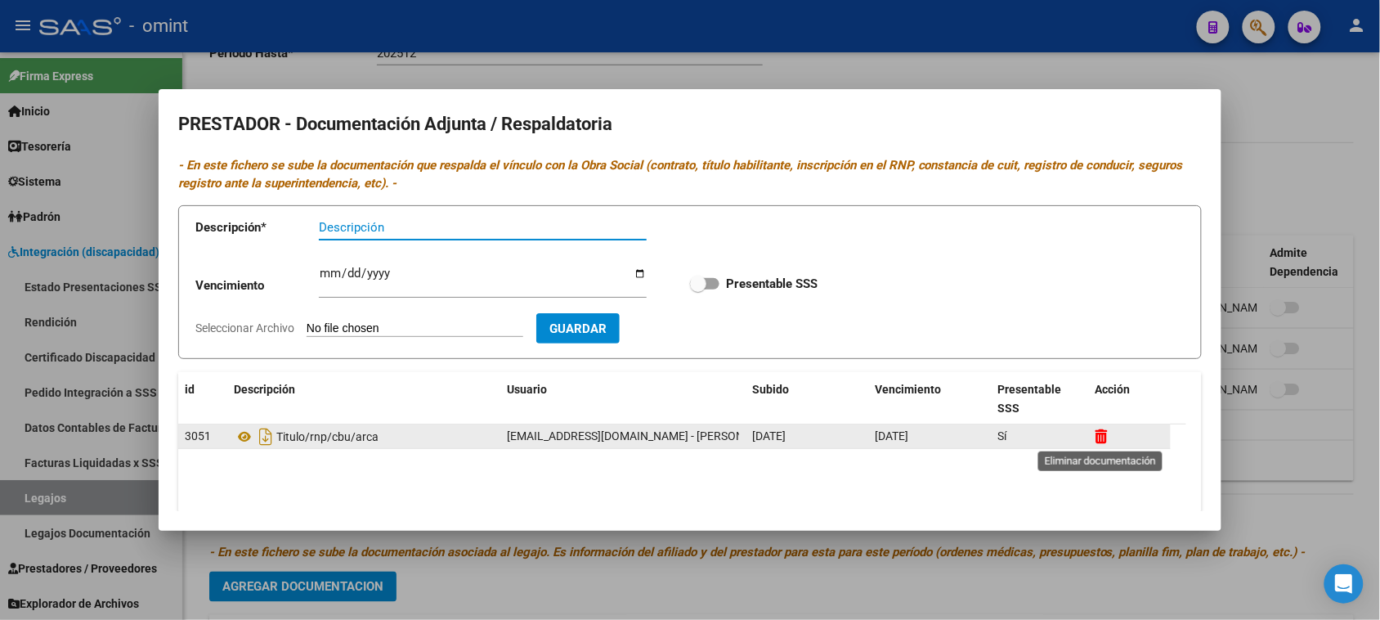
click at [1098, 439] on icon at bounding box center [1101, 436] width 12 height 16
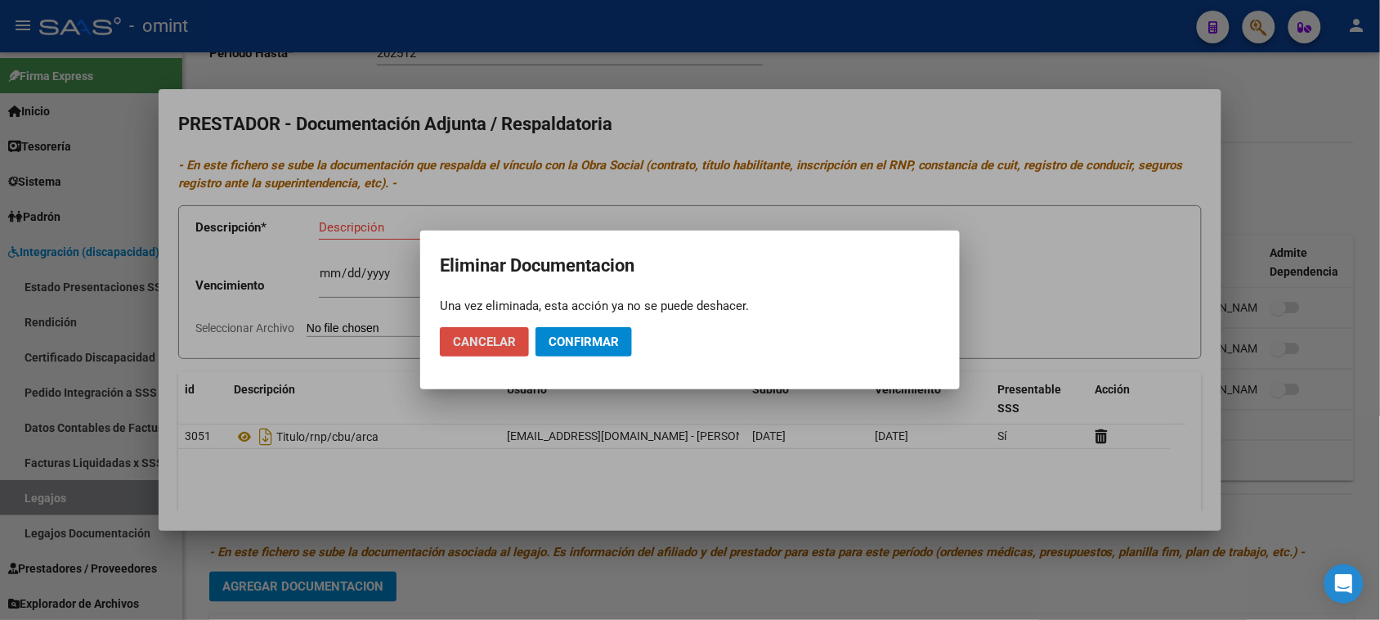
click at [481, 353] on button "Cancelar" at bounding box center [484, 341] width 89 height 29
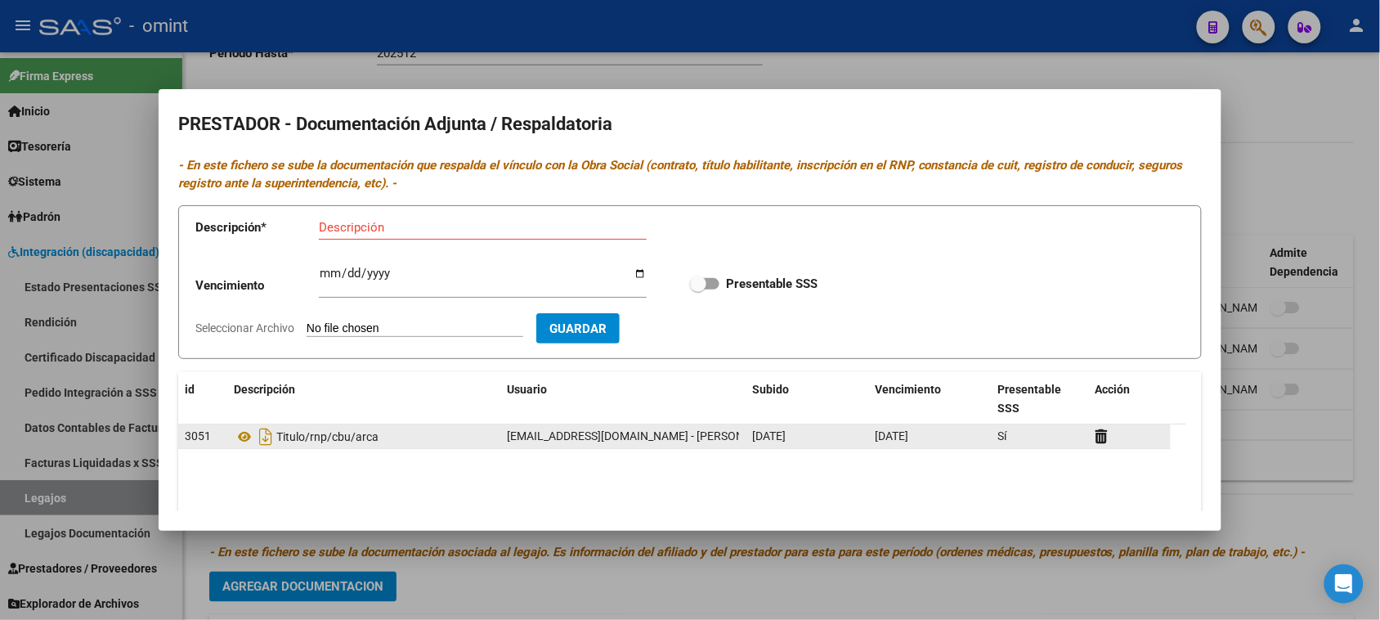
click at [324, 445] on div "Titulo/rnp/cbu/arca" at bounding box center [364, 436] width 260 height 26
copy span "Titulo/rnp/cbu/arca"
click at [1097, 439] on icon at bounding box center [1101, 436] width 12 height 16
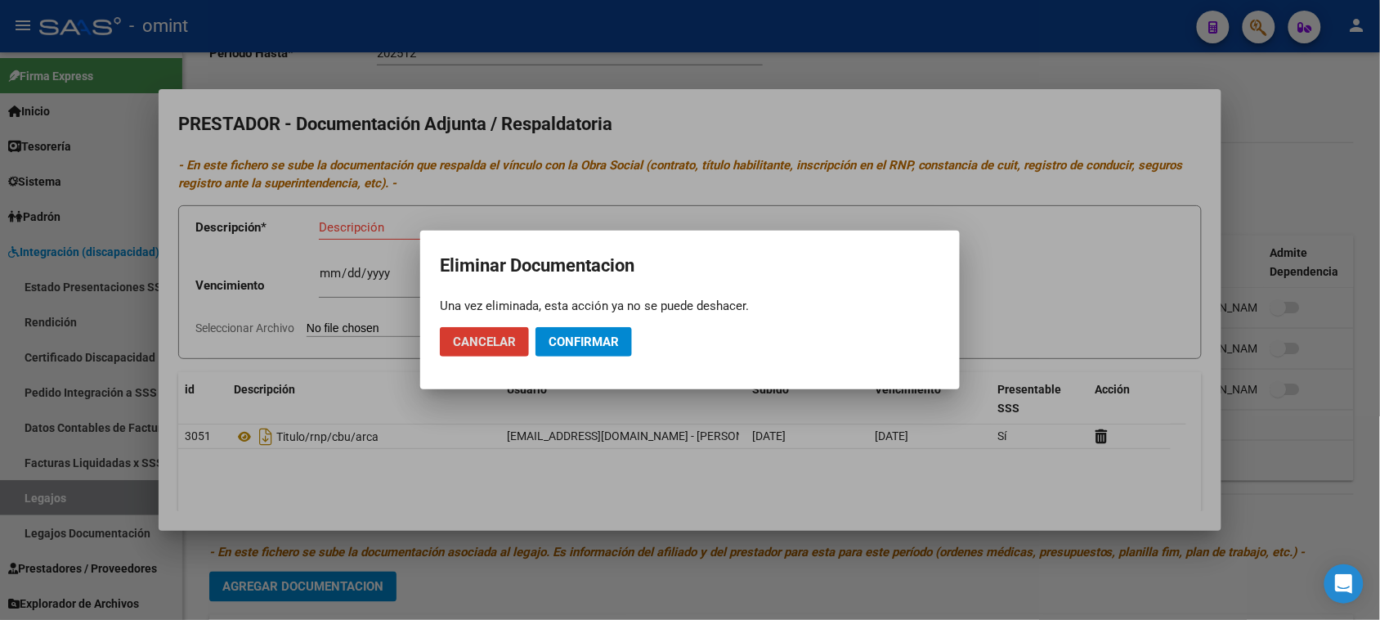
click at [579, 336] on span "Confirmar" at bounding box center [583, 341] width 70 height 15
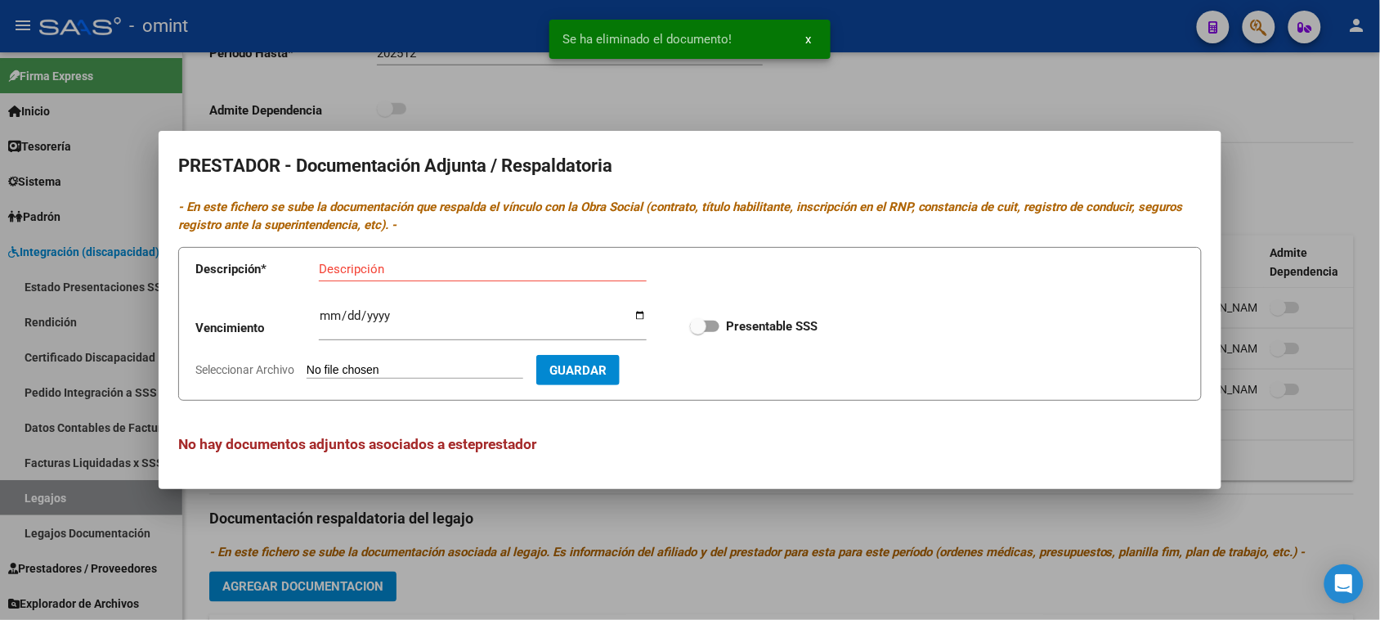
click at [434, 230] on p "- En este fichero se sube la documentación que respalda el vínculo con la Obra …" at bounding box center [689, 216] width 1023 height 37
click at [405, 275] on input "Descripción" at bounding box center [483, 269] width 328 height 15
paste input "Titulo/rnp/cbu/arca"
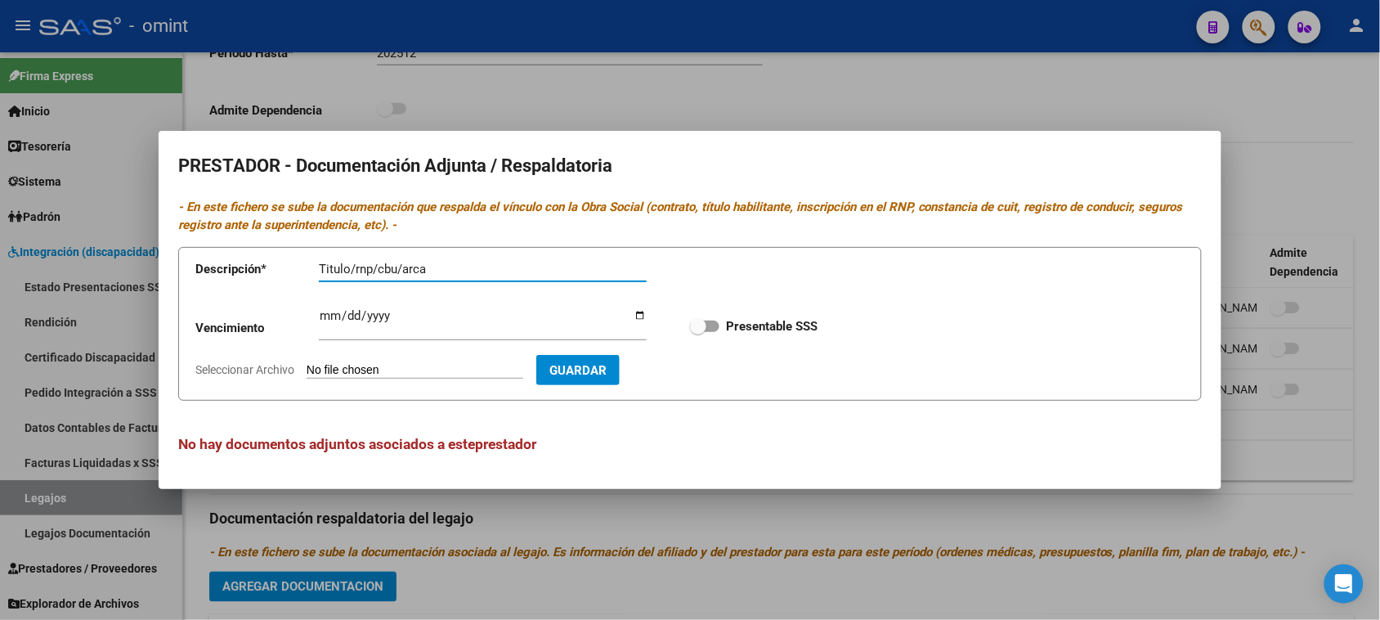
click at [390, 271] on input "Titulo/rnp/cbu/arca" at bounding box center [483, 269] width 328 height 15
type input "Titulo/rnp/arca"
type input "[DATE]"
click at [697, 332] on input "Presentable SSS" at bounding box center [697, 332] width 1 height 1
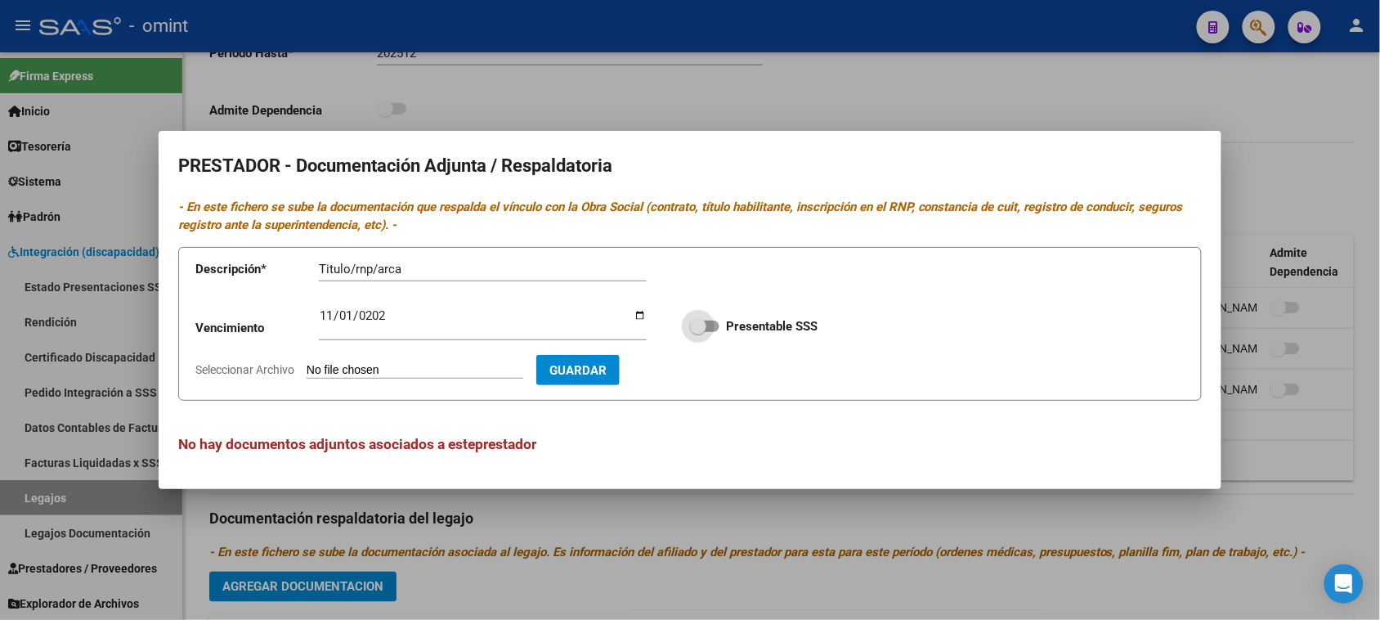
checkbox input "true"
type input "C:\fakepath\PSICO PRESTADOR.pdf"
click at [689, 372] on span "Guardar" at bounding box center [672, 370] width 57 height 15
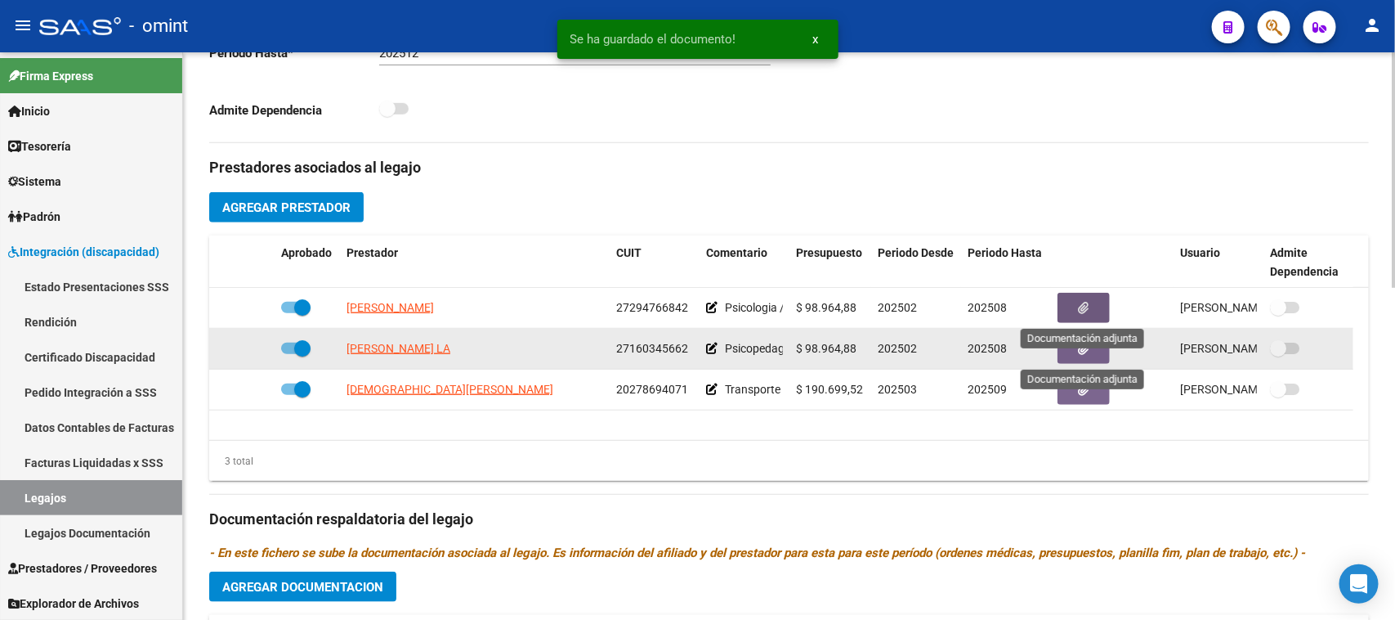
click at [1117, 350] on div at bounding box center [1113, 348] width 110 height 30
click at [1098, 354] on button "button" at bounding box center [1084, 348] width 52 height 30
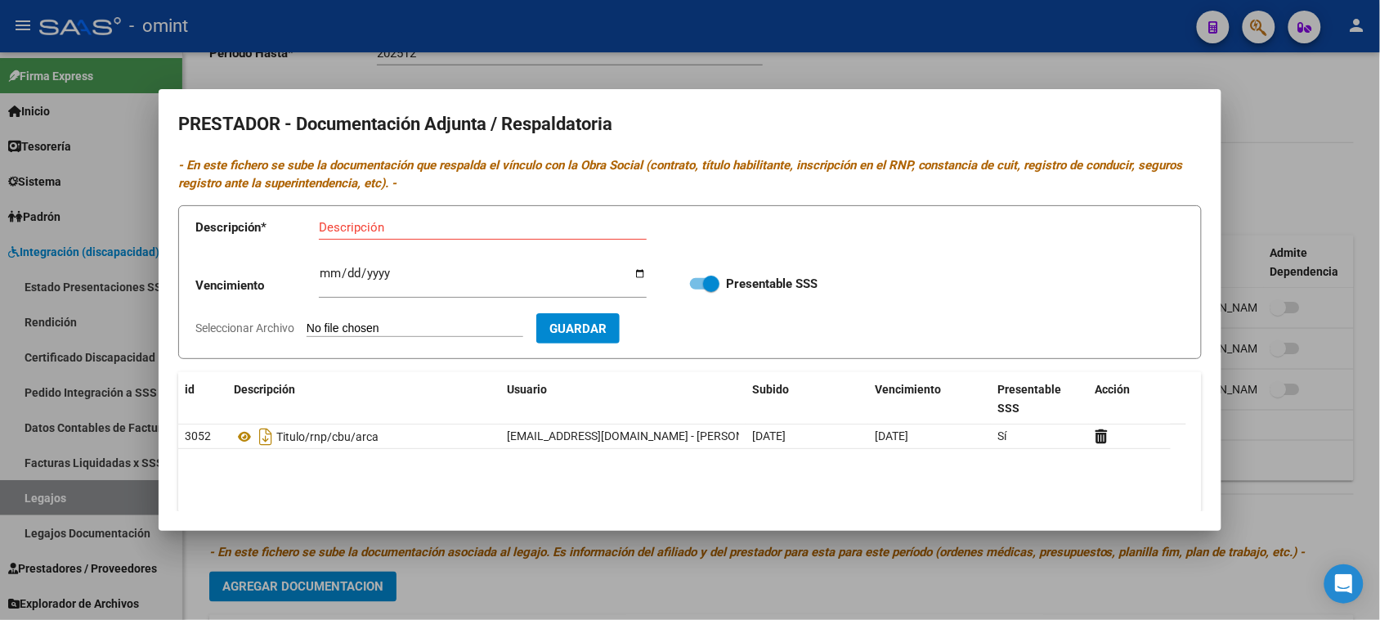
click at [381, 222] on input "Descripción" at bounding box center [483, 227] width 328 height 15
paste input "Titulo/rnp/cbu/arca"
click at [327, 226] on input "Titulo/rnp/cbu/arca" at bounding box center [483, 227] width 328 height 15
click at [324, 225] on input "Titulo/rnp/cbu/arca" at bounding box center [483, 227] width 328 height 15
click at [390, 223] on input "Titulo/rnp/cbu/arca" at bounding box center [483, 227] width 328 height 15
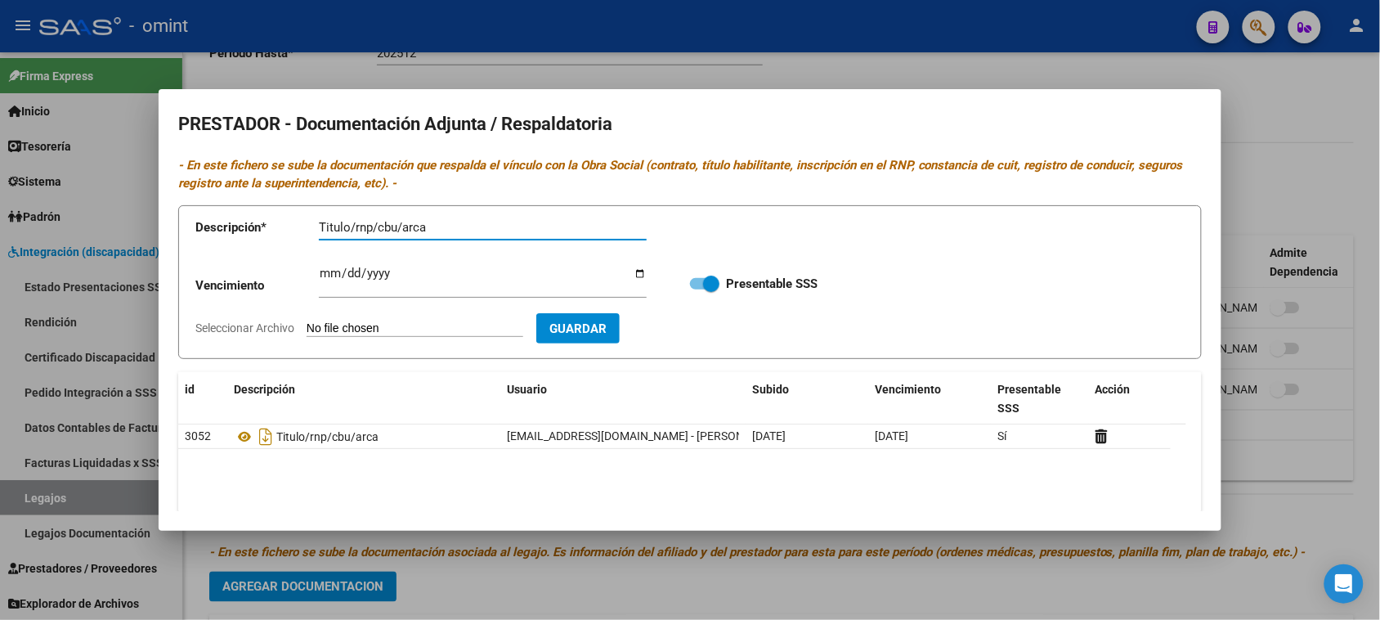
click at [390, 223] on input "Titulo/rnp/cbu/arca" at bounding box center [483, 227] width 328 height 15
type input "Titulo/rnp/arca"
type input "[DATE]"
type input "C:\fakepath\PSP PRESTADOR.pdf"
click at [701, 331] on span "Guardar" at bounding box center [672, 328] width 57 height 15
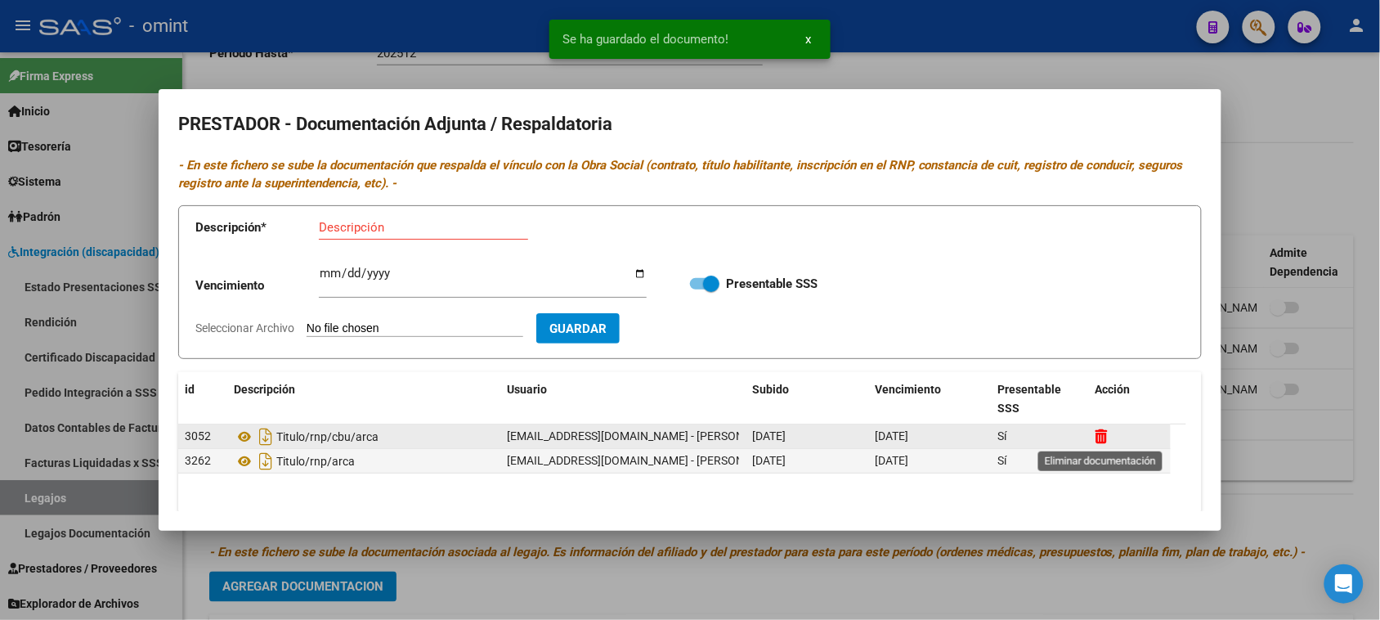
click at [1099, 430] on icon at bounding box center [1101, 436] width 12 height 16
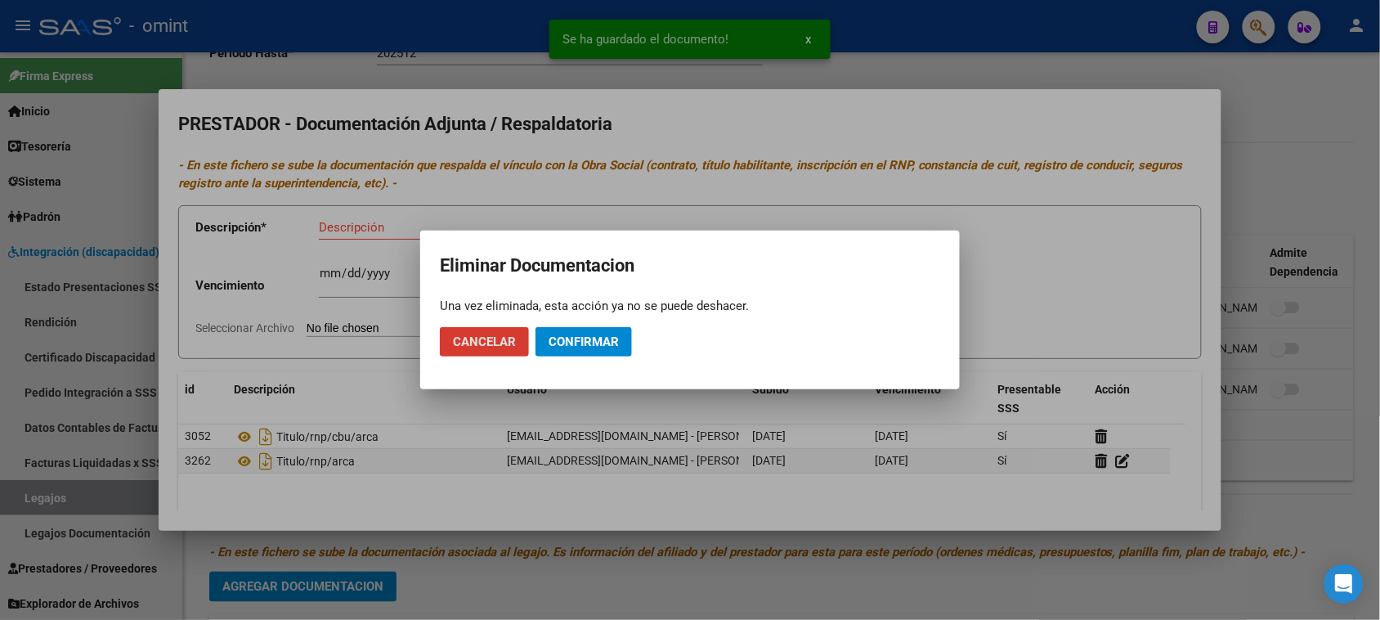
click at [603, 343] on span "Confirmar" at bounding box center [583, 341] width 70 height 15
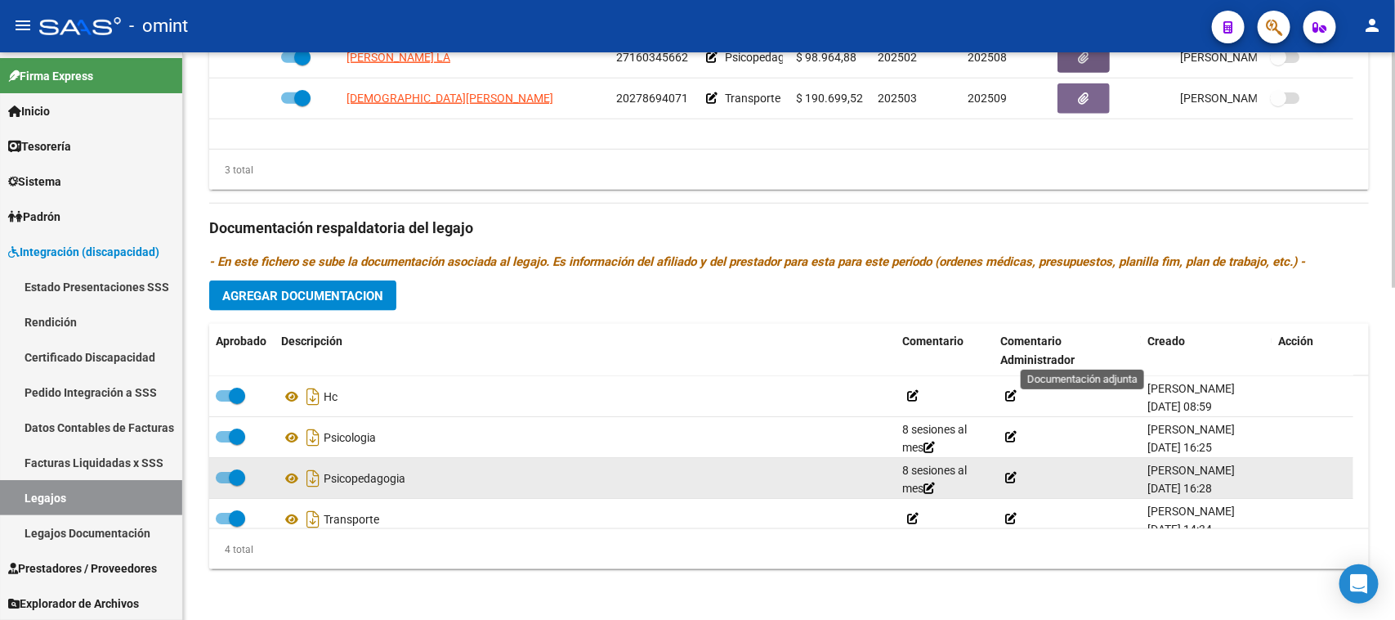
scroll to position [17, 0]
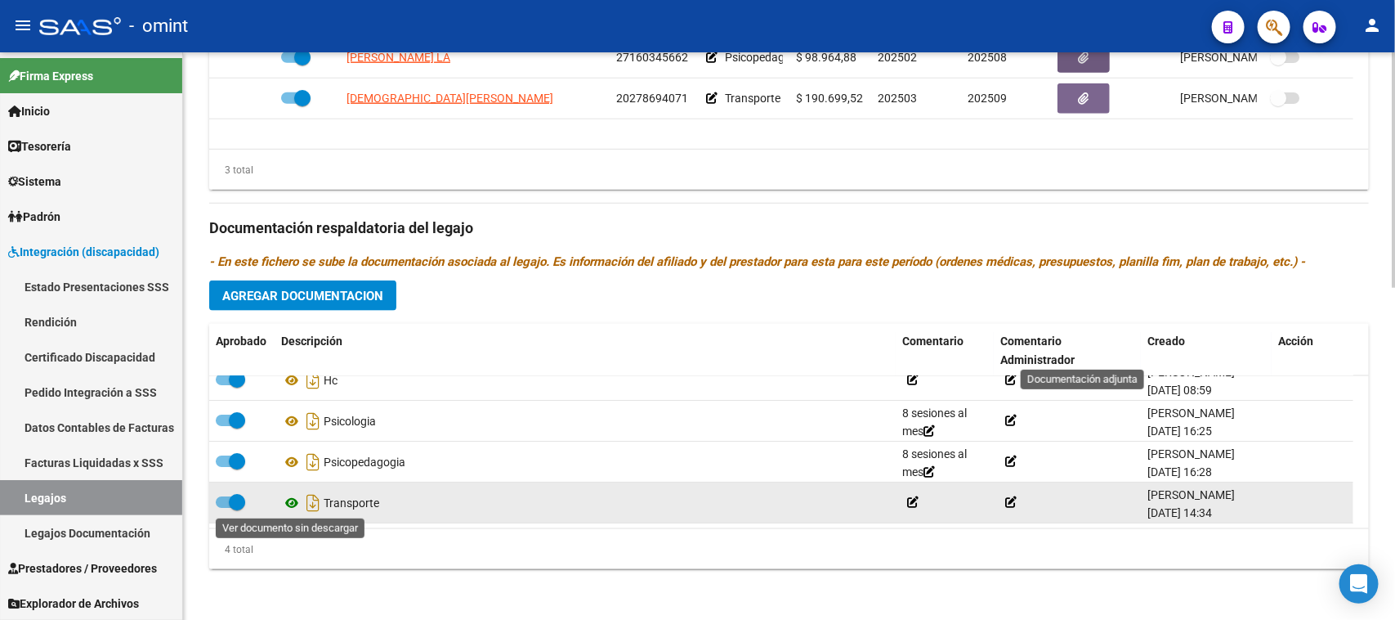
click at [283, 499] on icon at bounding box center [291, 503] width 21 height 20
click at [311, 495] on icon "Descargar documento" at bounding box center [312, 503] width 21 height 26
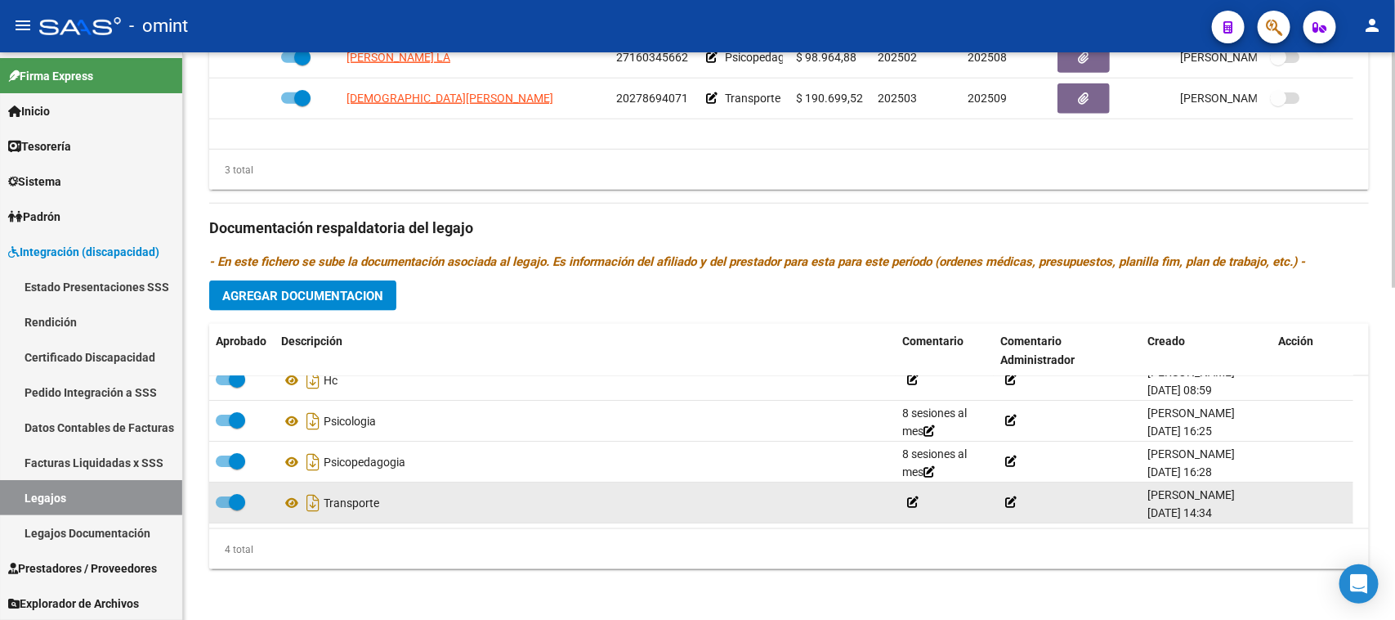
scroll to position [700, 0]
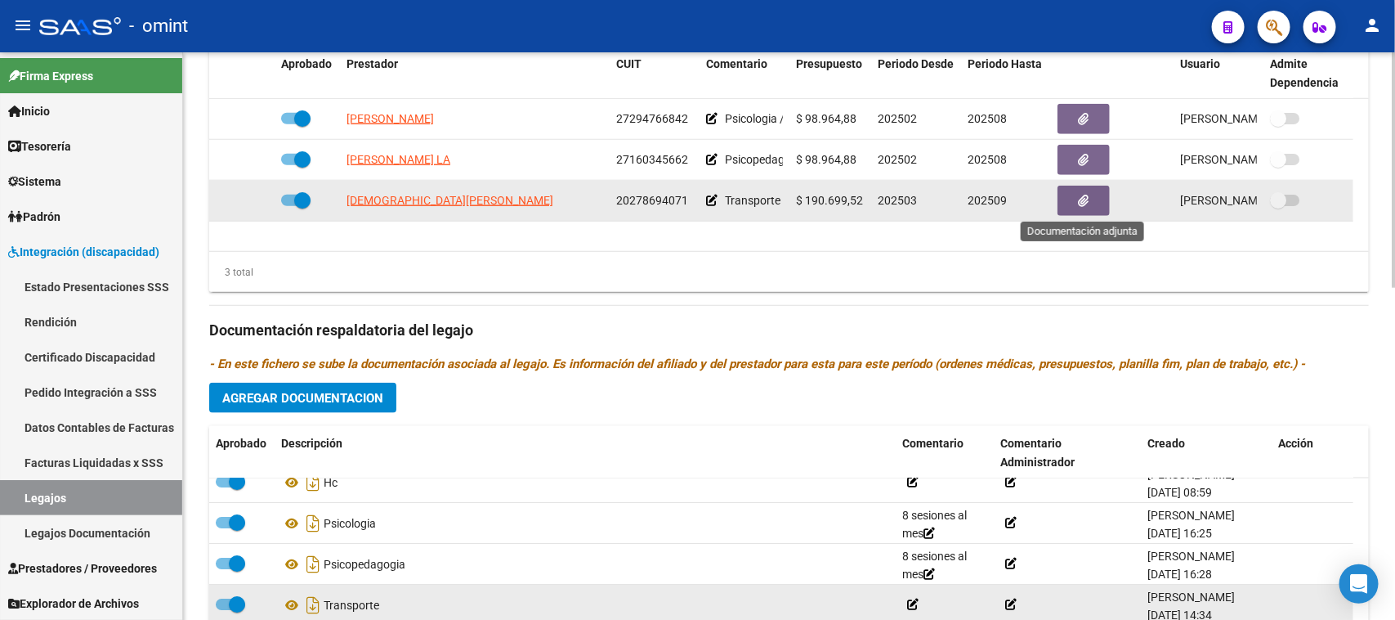
click at [1085, 210] on button "button" at bounding box center [1084, 201] width 52 height 30
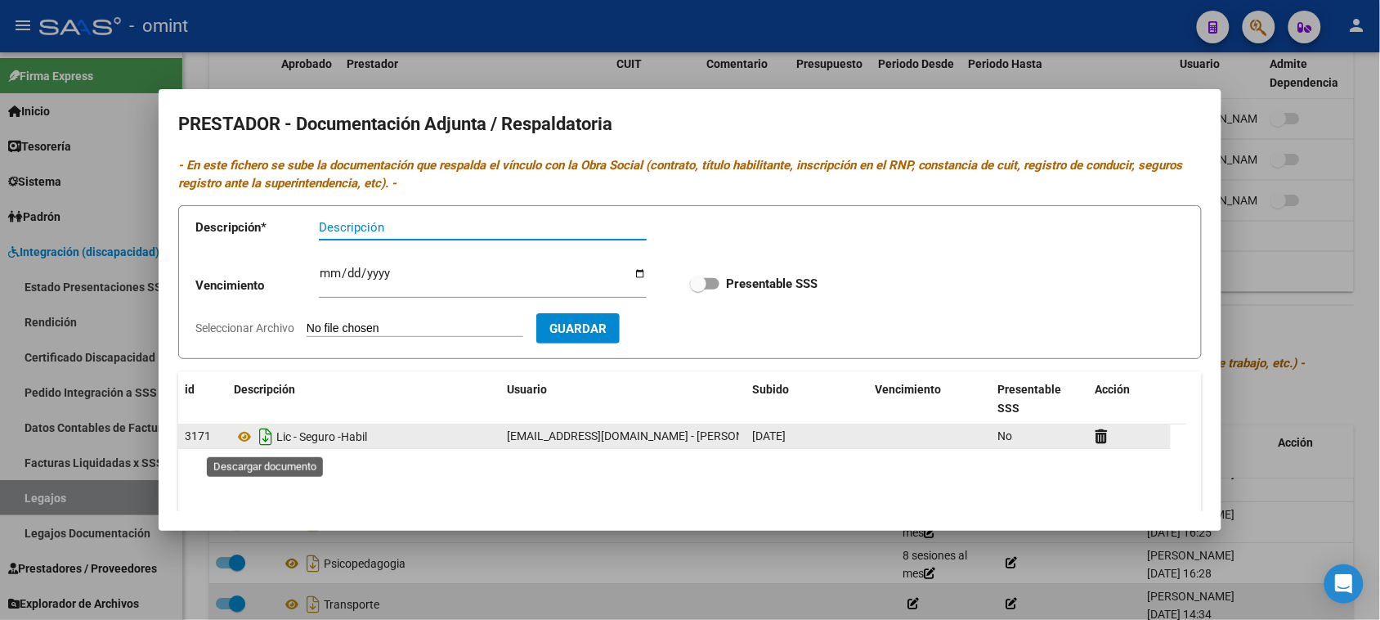
click at [262, 443] on icon "Descargar documento" at bounding box center [265, 436] width 21 height 26
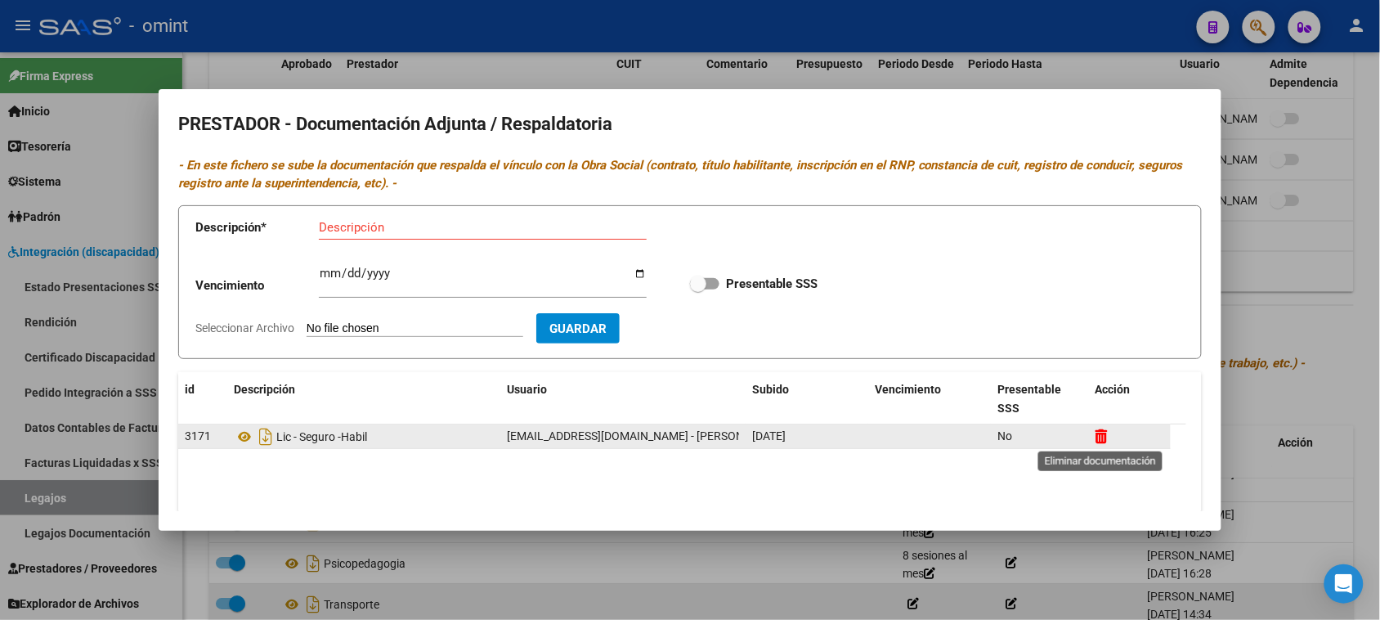
click at [1104, 432] on icon at bounding box center [1101, 436] width 12 height 16
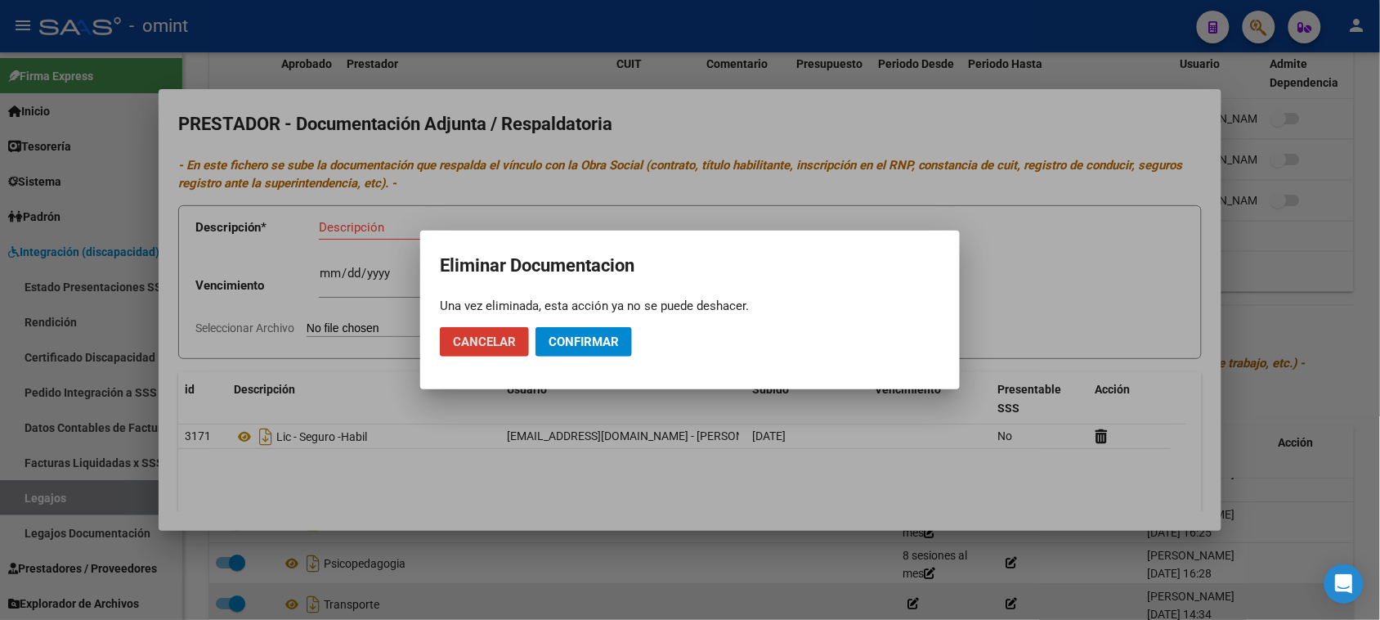
click at [597, 346] on span "Confirmar" at bounding box center [583, 341] width 70 height 15
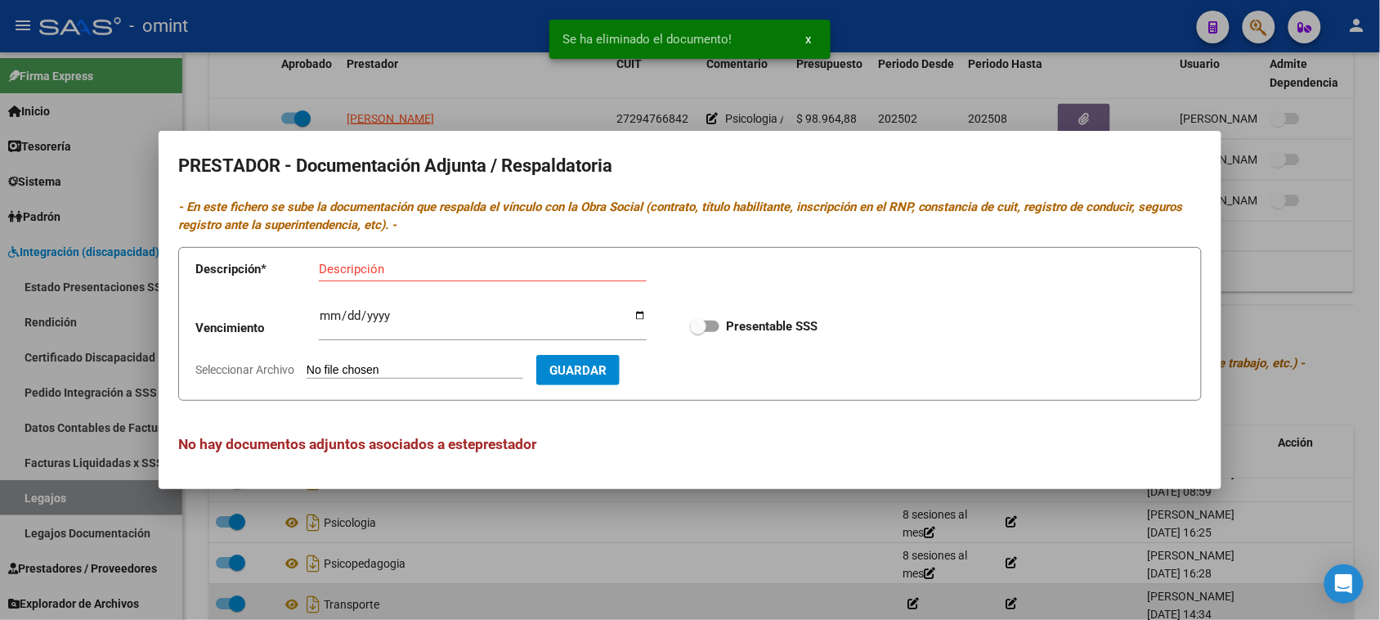
click at [441, 259] on div "Descripción" at bounding box center [483, 269] width 328 height 25
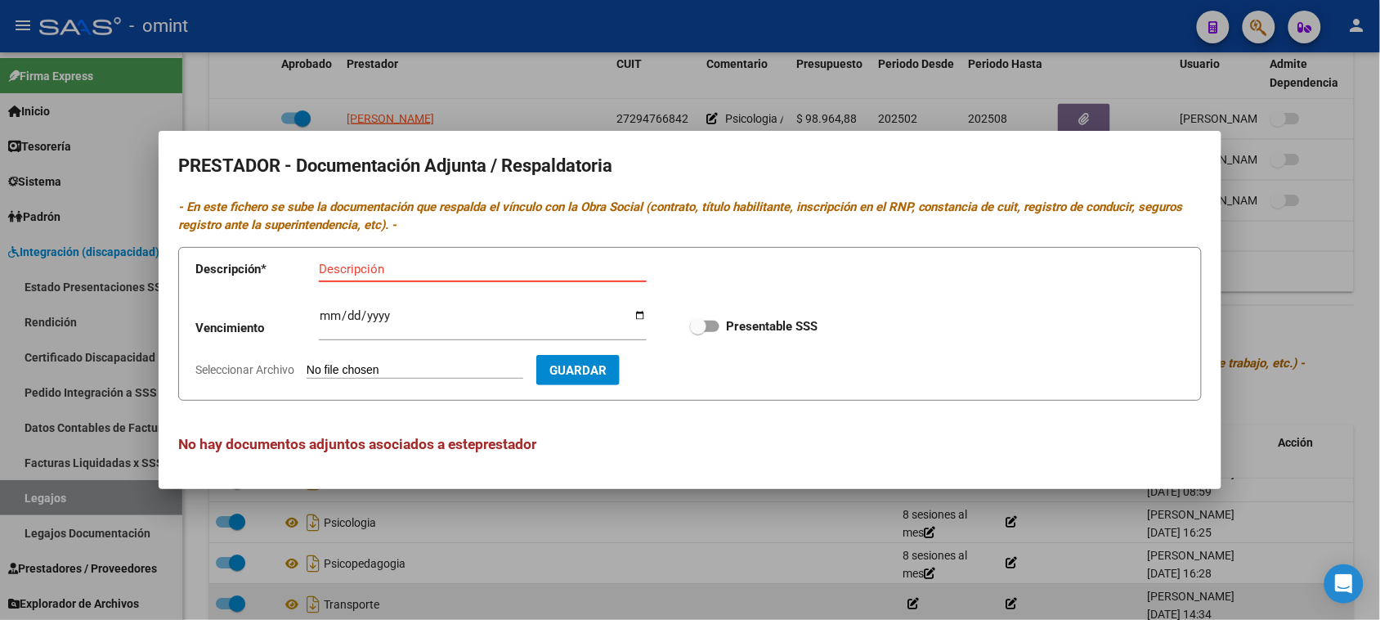
paste input "Habilitación/VTV/Póliza/licencia/CBU/ARCA"
click at [409, 271] on input "Habilitación/VTV/Póliza/licencia/CBU/ARCA" at bounding box center [483, 269] width 328 height 15
click at [489, 274] on input "Habilitación/Póliza/licencia/CBU/ARCA" at bounding box center [483, 269] width 328 height 15
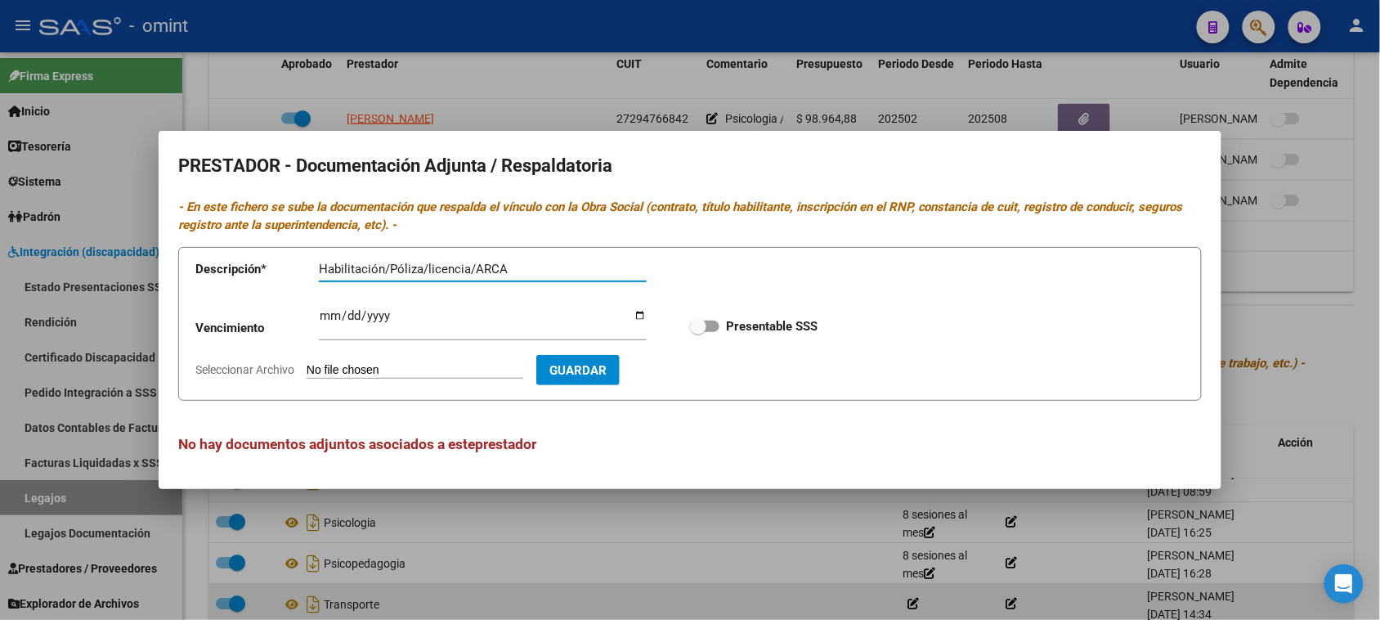
type input "Habilitación/Póliza/licencia/ARCA"
click at [705, 320] on span at bounding box center [698, 326] width 16 height 16
click at [698, 332] on input "Presentable SSS" at bounding box center [697, 332] width 1 height 1
checkbox input "true"
drag, startPoint x: 531, startPoint y: 274, endPoint x: 145, endPoint y: 263, distance: 385.9
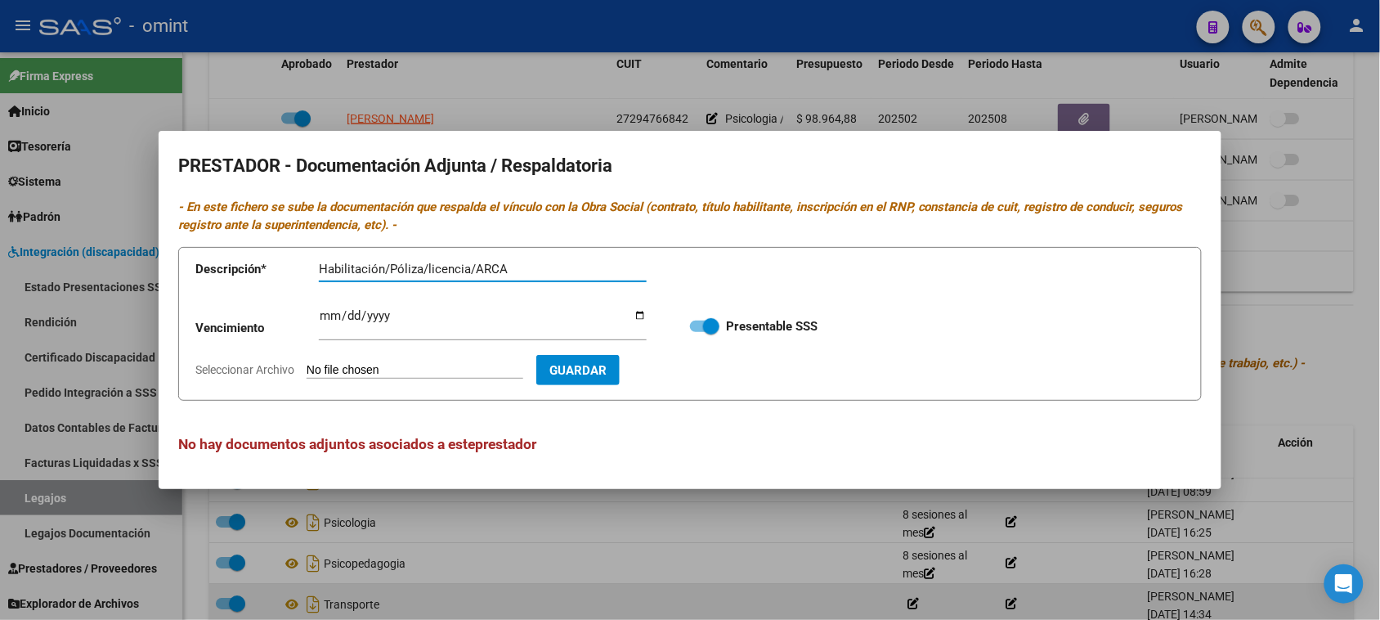
click at [145, 263] on div "PRESTADOR - Documentación Adjunta / Respaldatoria - En este fichero se sube la …" at bounding box center [690, 310] width 1380 height 620
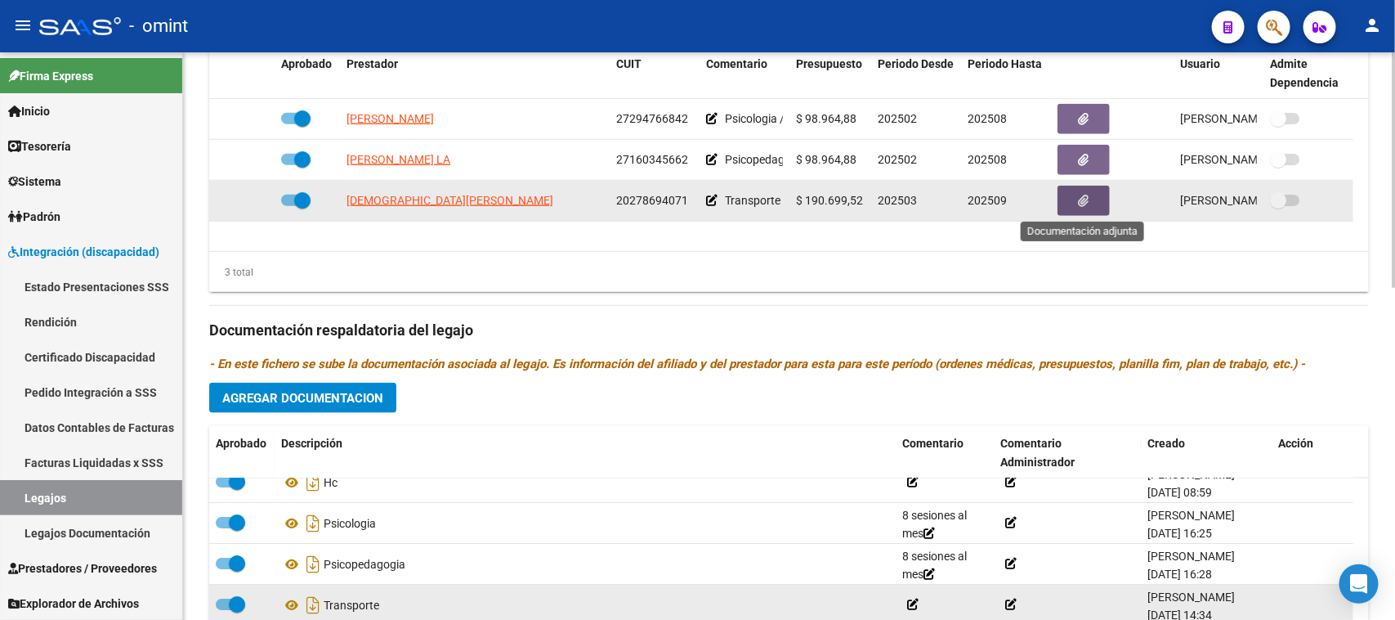
click at [658, 202] on span "20278694071" at bounding box center [652, 200] width 72 height 13
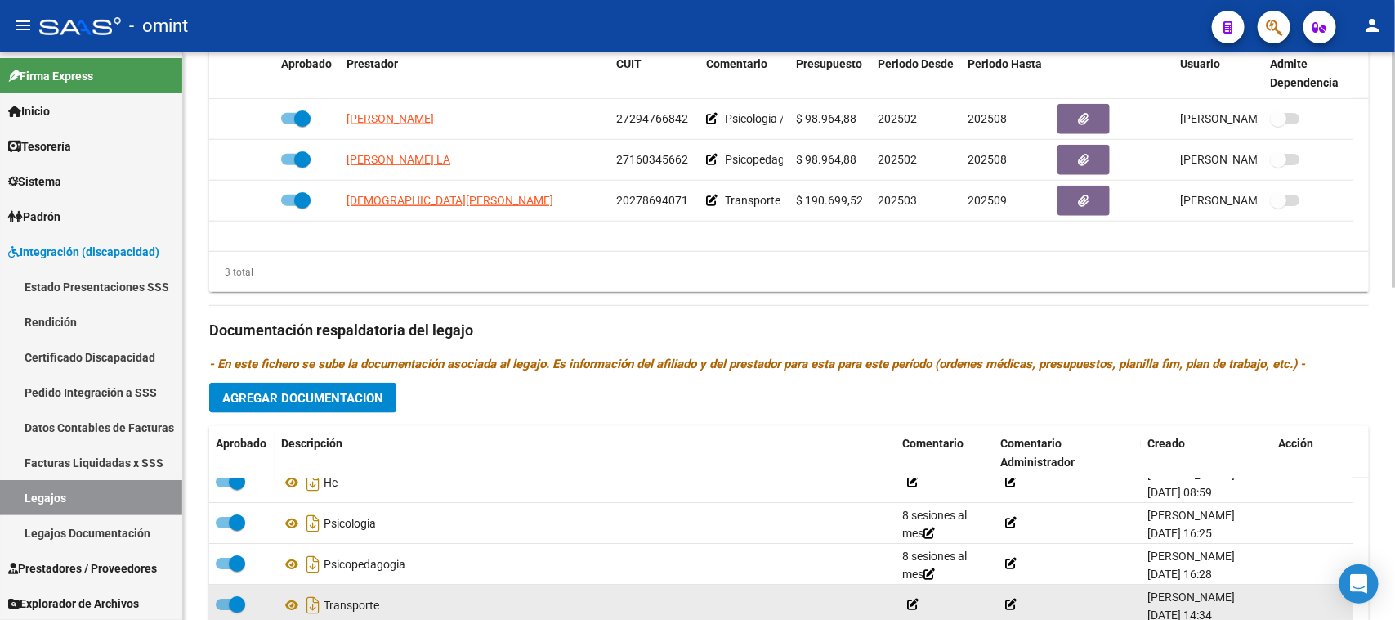
copy span "20278694071"
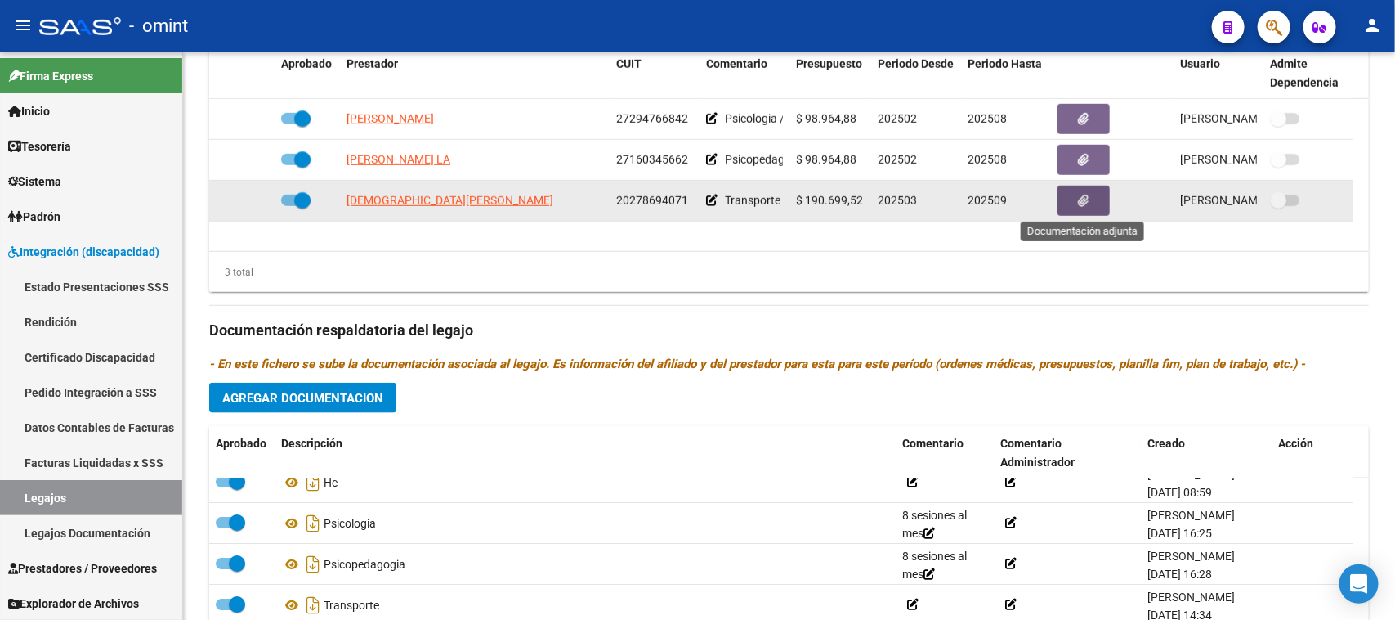
click at [1063, 205] on button "button" at bounding box center [1084, 201] width 52 height 30
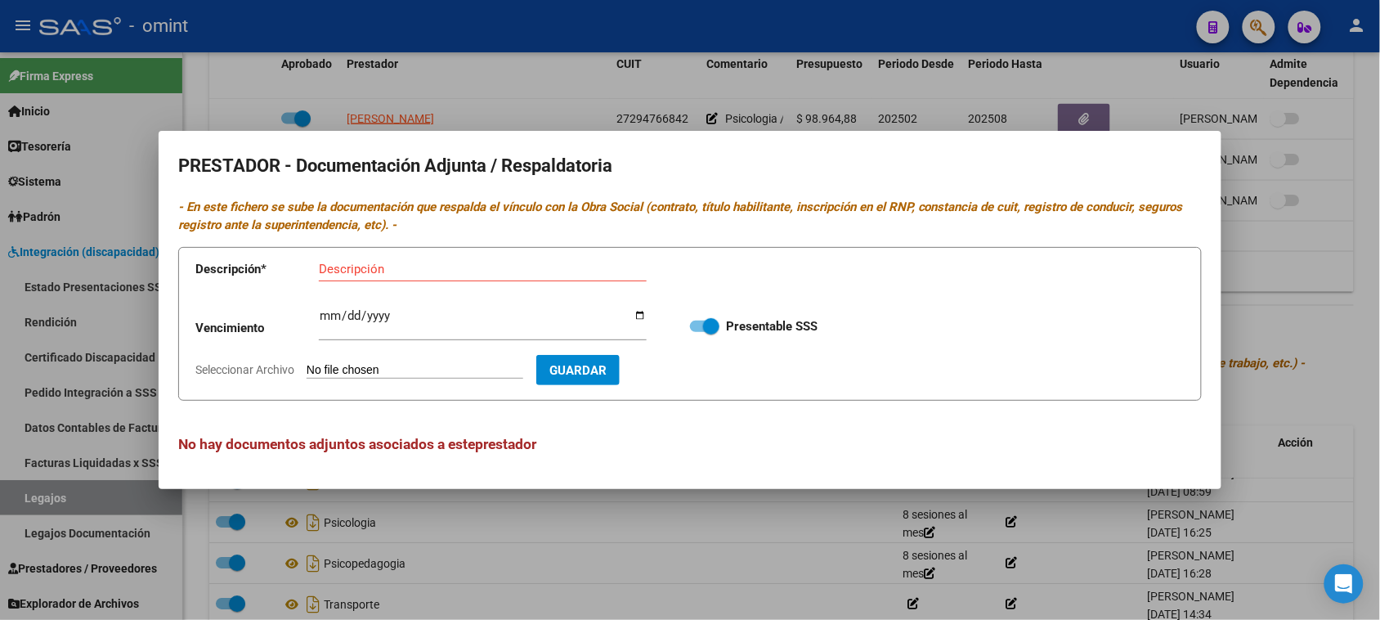
click at [443, 282] on div "Descripción" at bounding box center [483, 277] width 328 height 40
paste input "Habilitación/Póliza/licencia/ARCA"
click at [439, 270] on input "Habilitación/Póliza/licencia/ARCA" at bounding box center [483, 269] width 328 height 15
type input "Habilitación/Póliza/licencia/ARCA"
paste input "Habilitación/Póliza/licencia/ARCA"
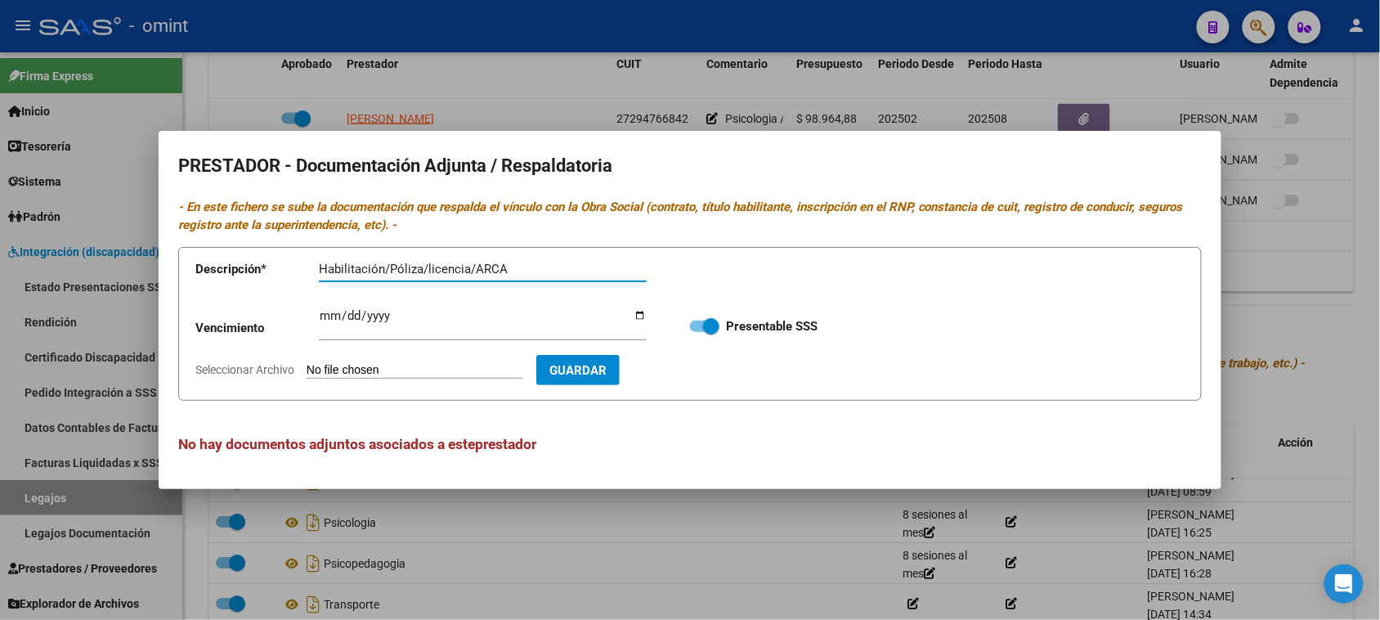
type input "Habilitación/Póliza/licencia/ARCA"
type input "[DATE]"
type input "0022-12-31"
type input "[DATE]"
type input "C:\fakepath\TRANSPORTE PRESTADOR.pdf"
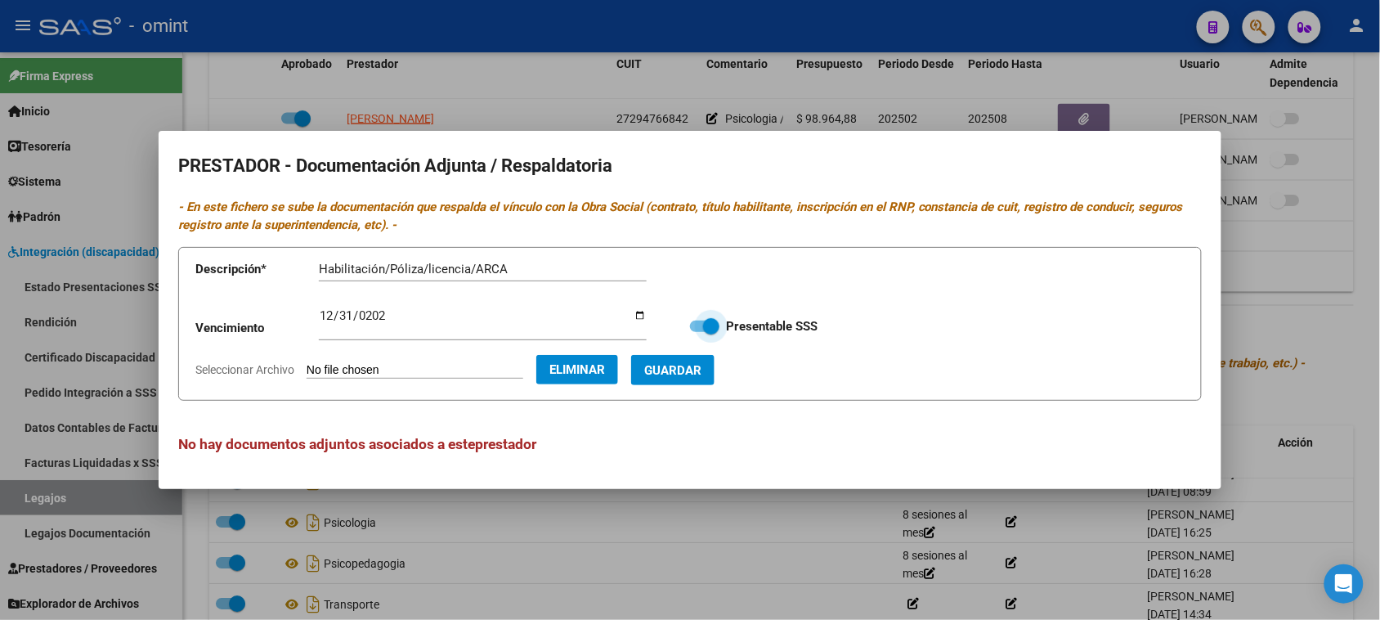
click at [752, 376] on form "Descripción * Habilitación/Póliza/licencia/ARCA Descripción Vencimiento [DATE] …" at bounding box center [689, 324] width 1023 height 154
click at [675, 373] on button "Guardar" at bounding box center [672, 370] width 83 height 30
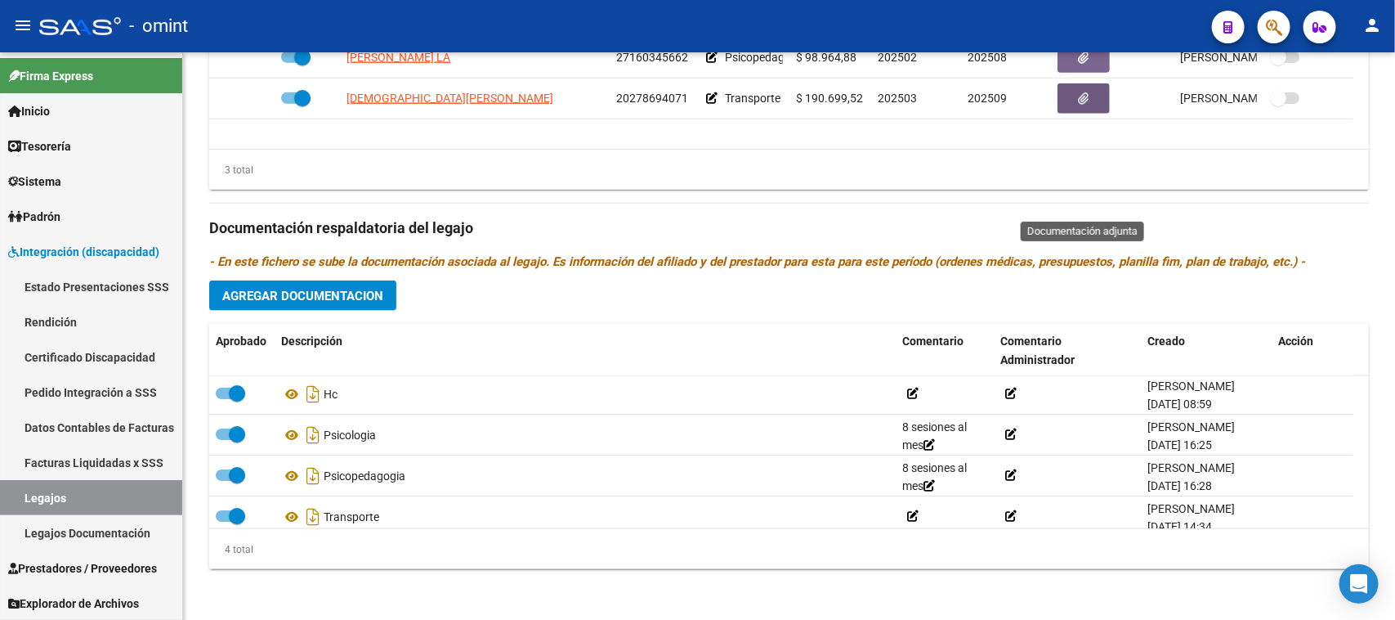
scroll to position [0, 0]
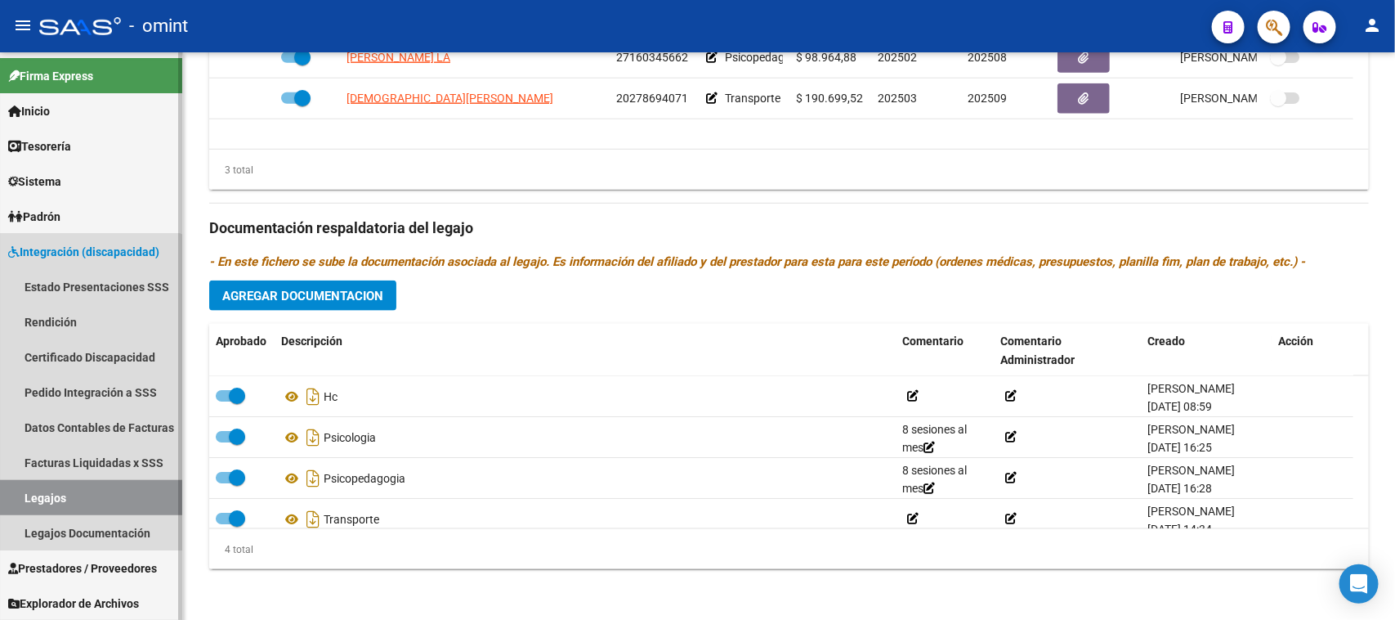
click at [78, 496] on link "Legajos" at bounding box center [91, 497] width 182 height 35
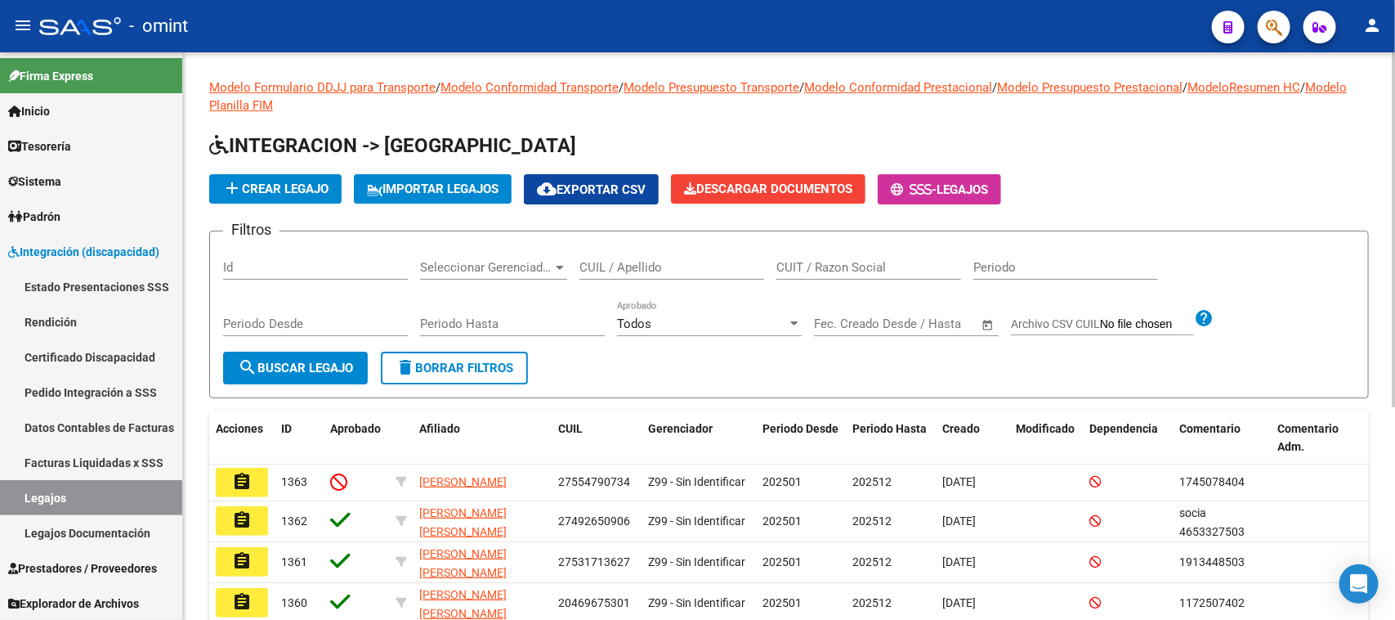
click at [675, 256] on div "CUIL / Apellido" at bounding box center [672, 261] width 185 height 35
type input "severi"
click at [317, 365] on span "search Buscar Legajo" at bounding box center [295, 367] width 115 height 15
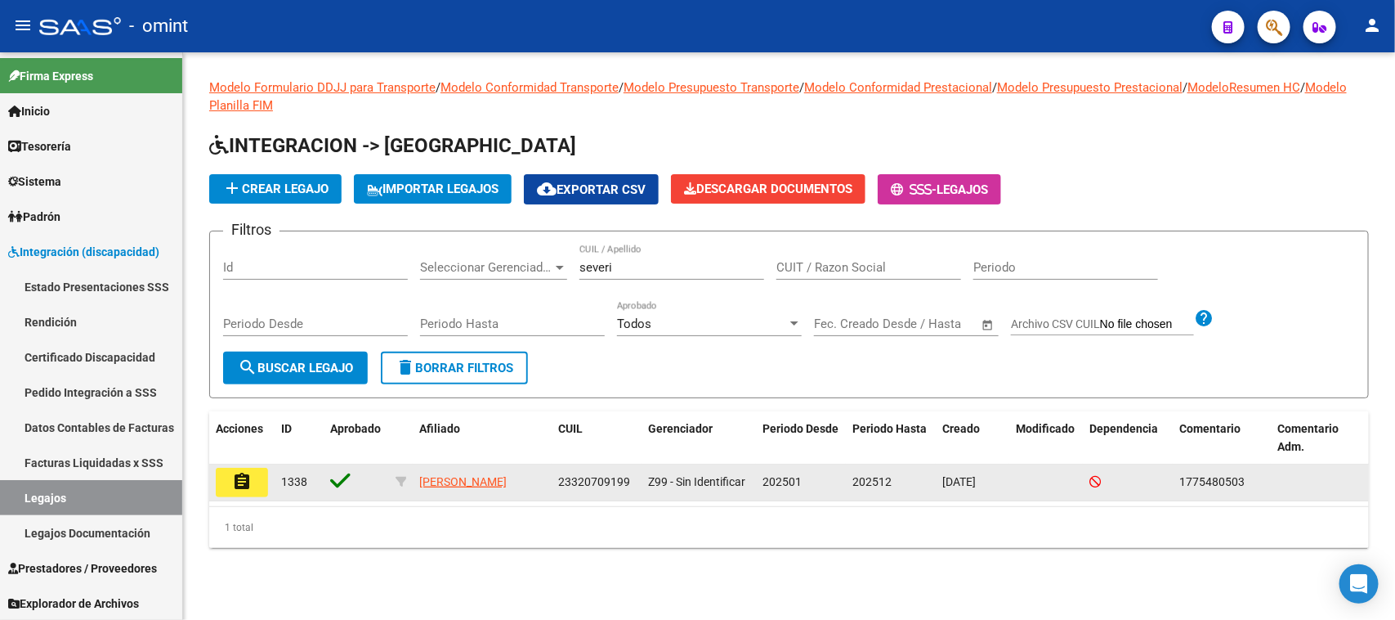
click at [232, 485] on mat-icon "assignment" at bounding box center [242, 482] width 20 height 20
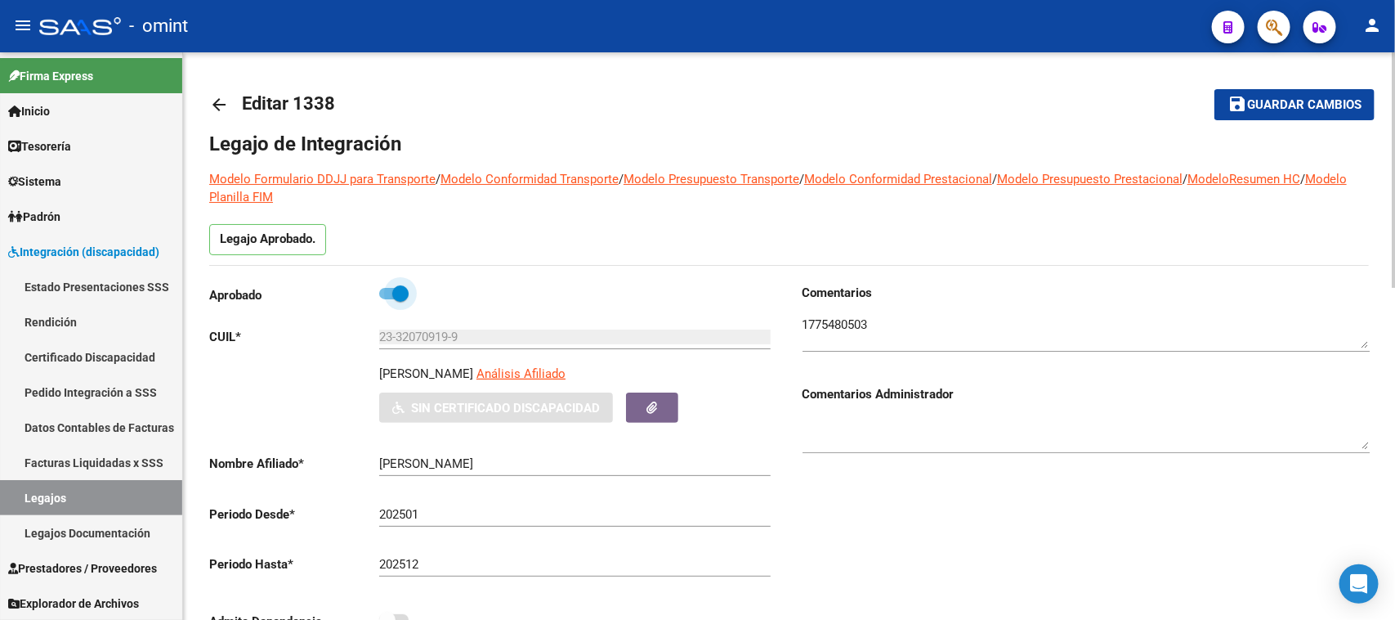
click at [385, 300] on label at bounding box center [393, 294] width 29 height 20
click at [387, 300] on input "checkbox" at bounding box center [387, 299] width 1 height 1
checkbox input "false"
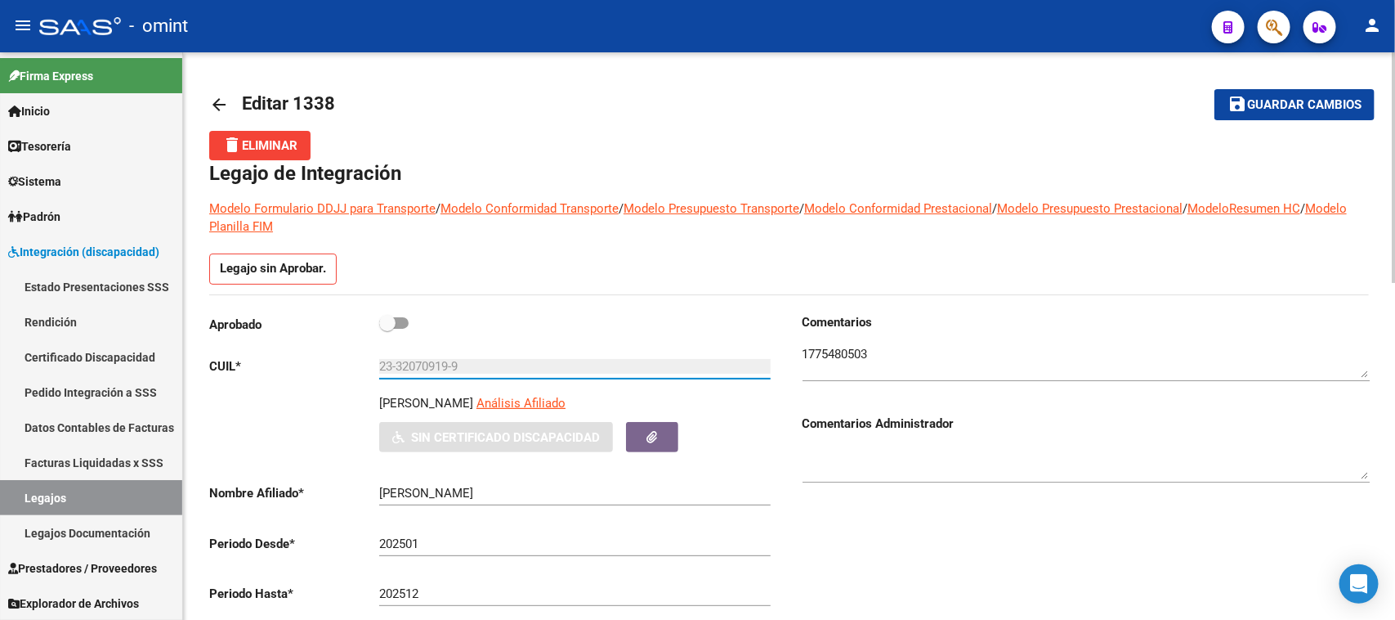
drag, startPoint x: 474, startPoint y: 365, endPoint x: 335, endPoint y: 365, distance: 139.0
click at [335, 365] on app-form-text-field "CUIL * 23-32070919-9 Ingresar CUIL" at bounding box center [490, 366] width 562 height 15
click at [133, 329] on link "Rendición" at bounding box center [91, 321] width 182 height 35
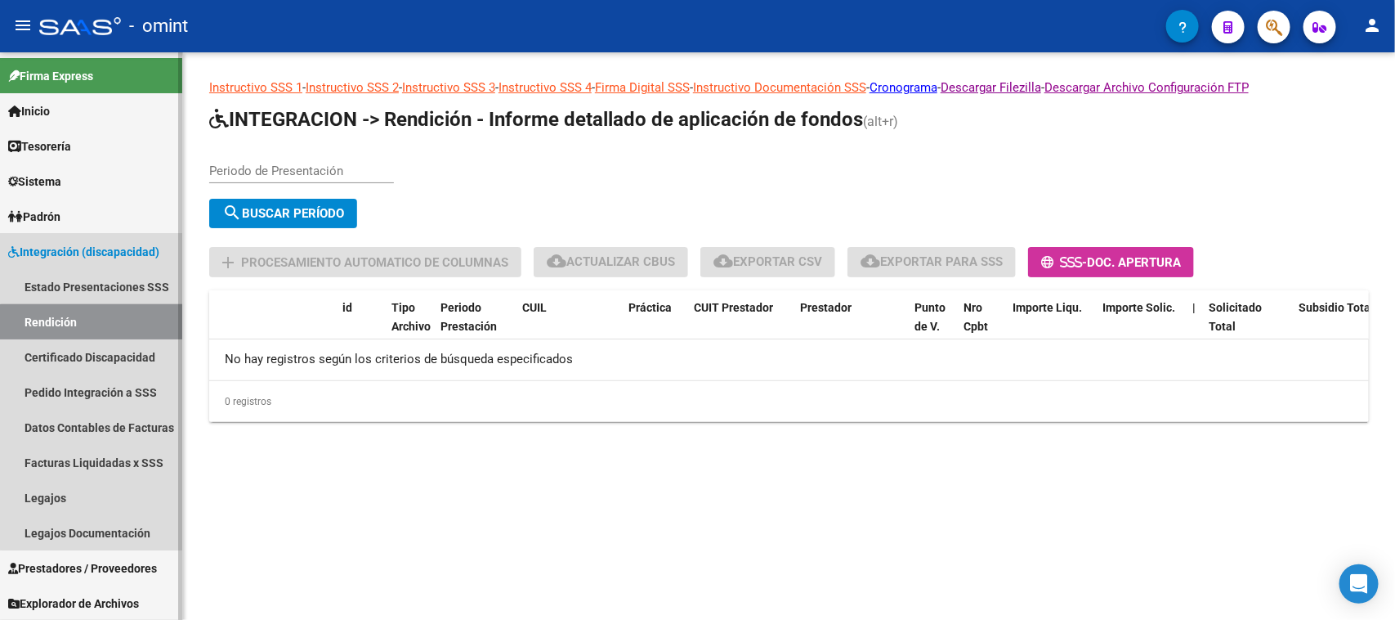
click at [133, 340] on link "Certificado Discapacidad" at bounding box center [91, 356] width 182 height 35
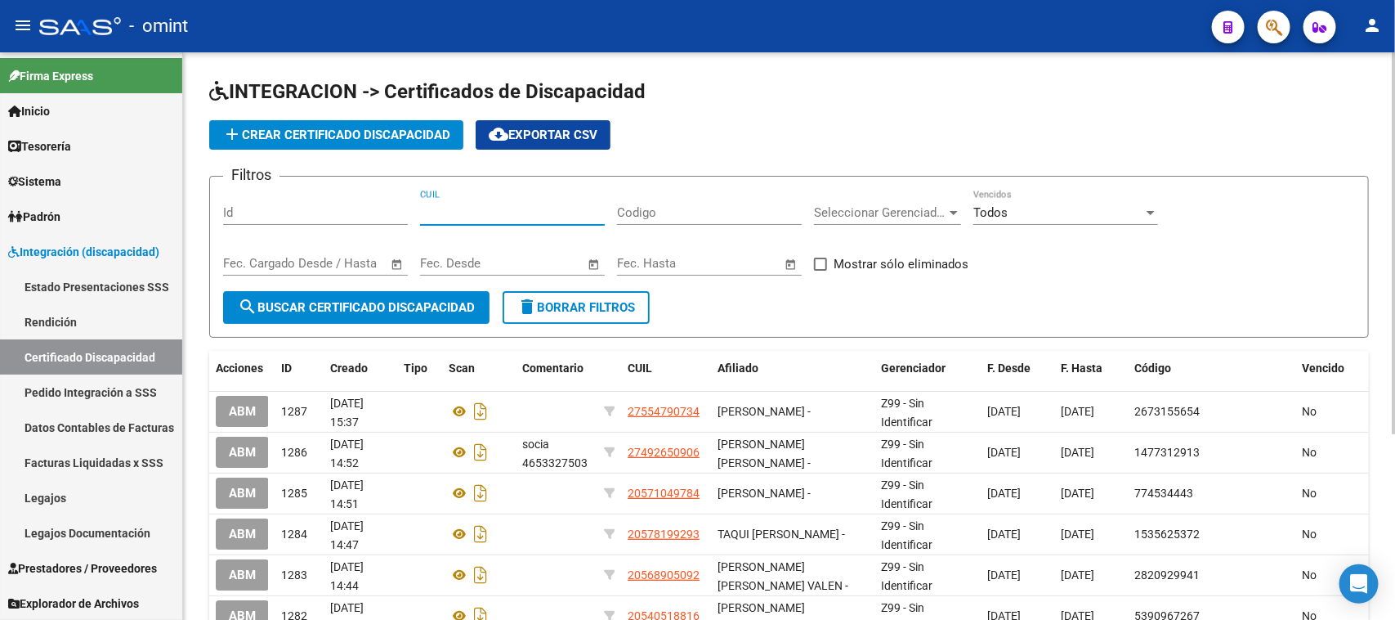
click at [474, 215] on input "CUIL" at bounding box center [512, 212] width 185 height 15
paste input "23-32070919-9"
type input "23-32070919-9"
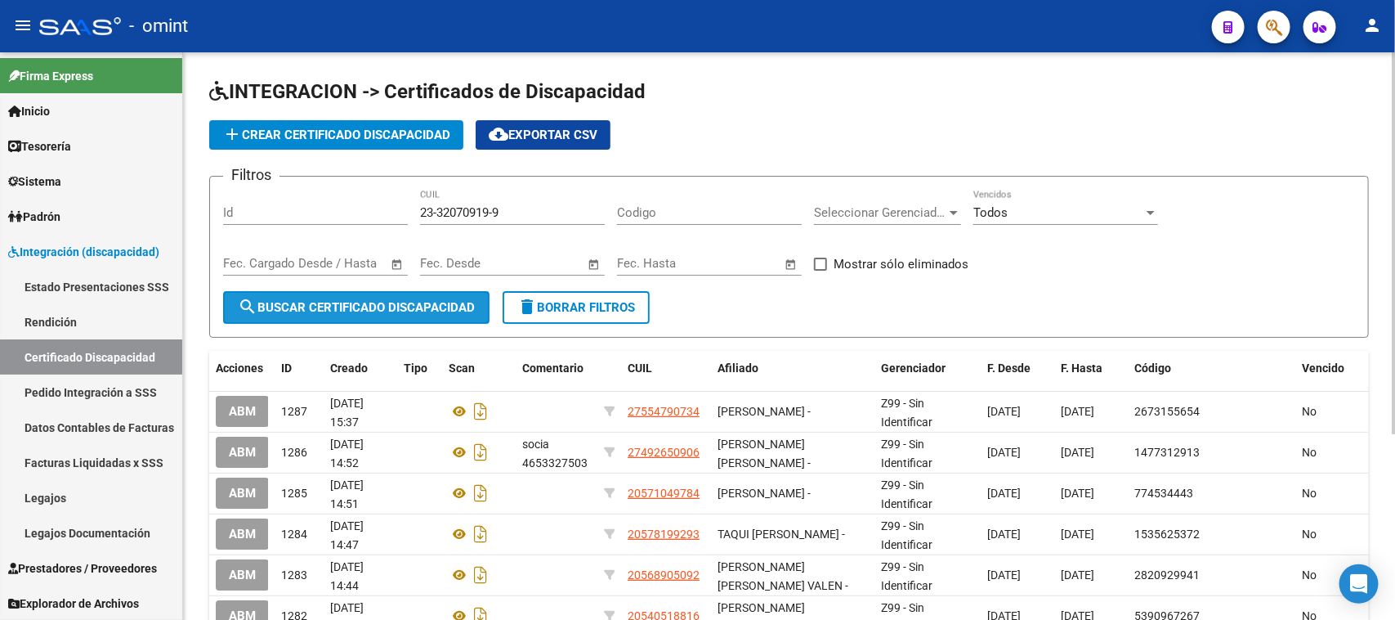
click at [392, 304] on span "search Buscar Certificado Discapacidad" at bounding box center [356, 307] width 237 height 15
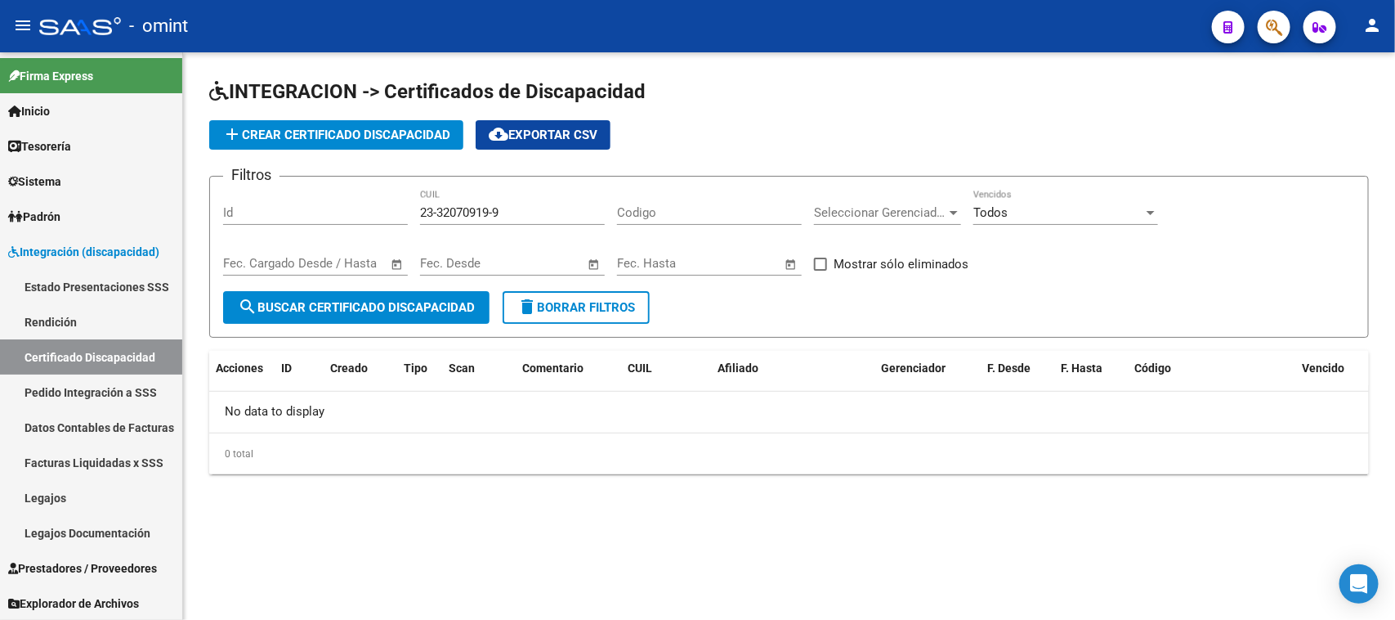
click at [623, 302] on span "delete Borrar Filtros" at bounding box center [576, 307] width 118 height 15
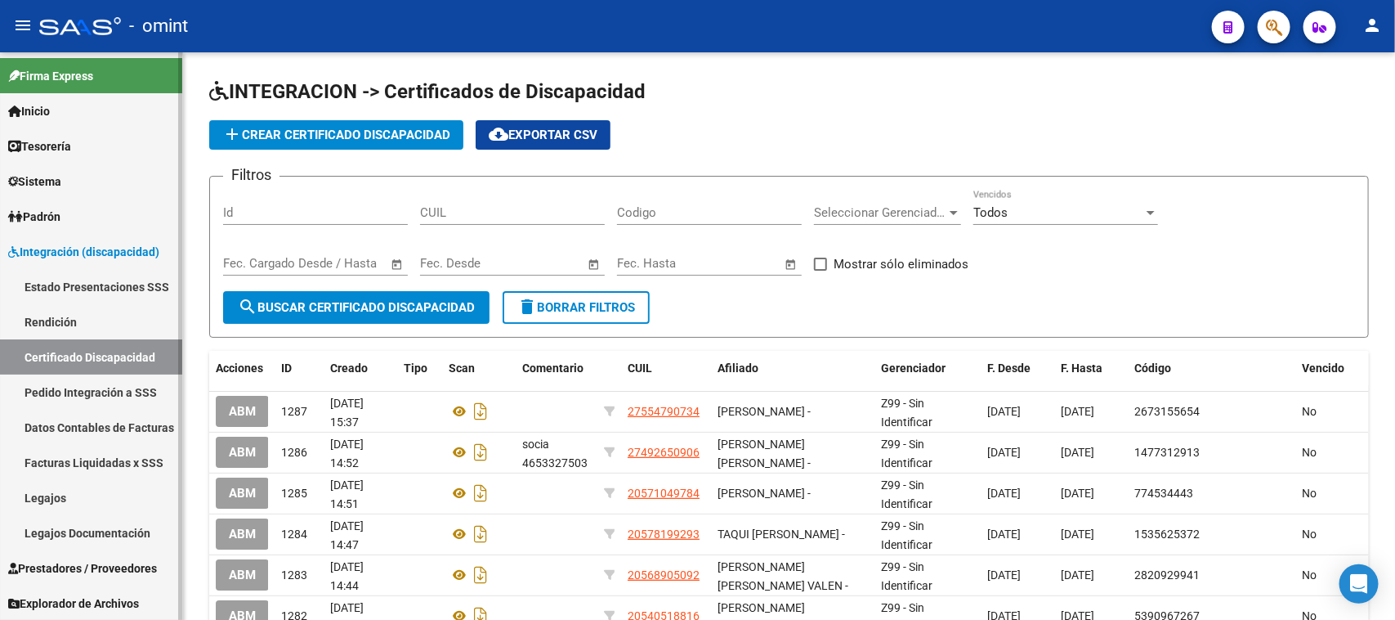
click at [117, 488] on link "Legajos" at bounding box center [91, 497] width 182 height 35
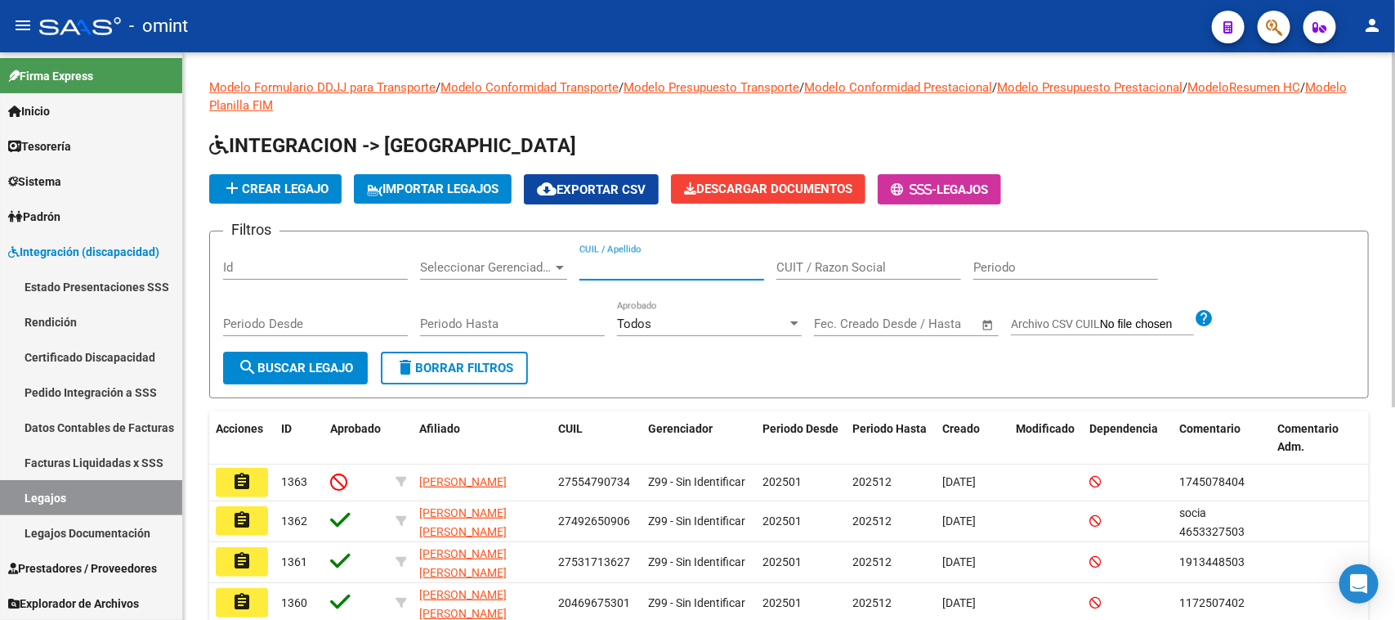
click at [691, 270] on input "CUIL / Apellido" at bounding box center [672, 267] width 185 height 15
type input "f"
type input "severi"
click at [278, 378] on button "search Buscar Legajo" at bounding box center [295, 367] width 145 height 33
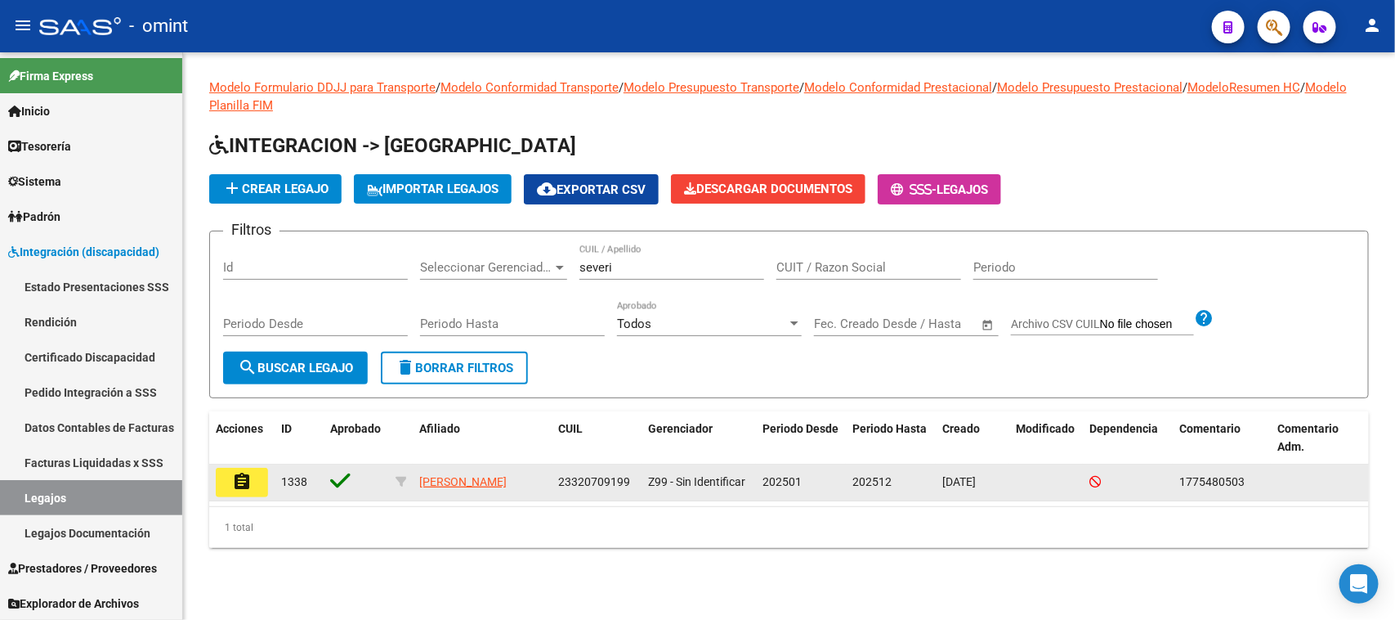
click at [577, 479] on span "23320709199" at bounding box center [594, 481] width 72 height 13
click at [573, 480] on span "23320709199" at bounding box center [594, 481] width 72 height 13
copy span "23320709199"
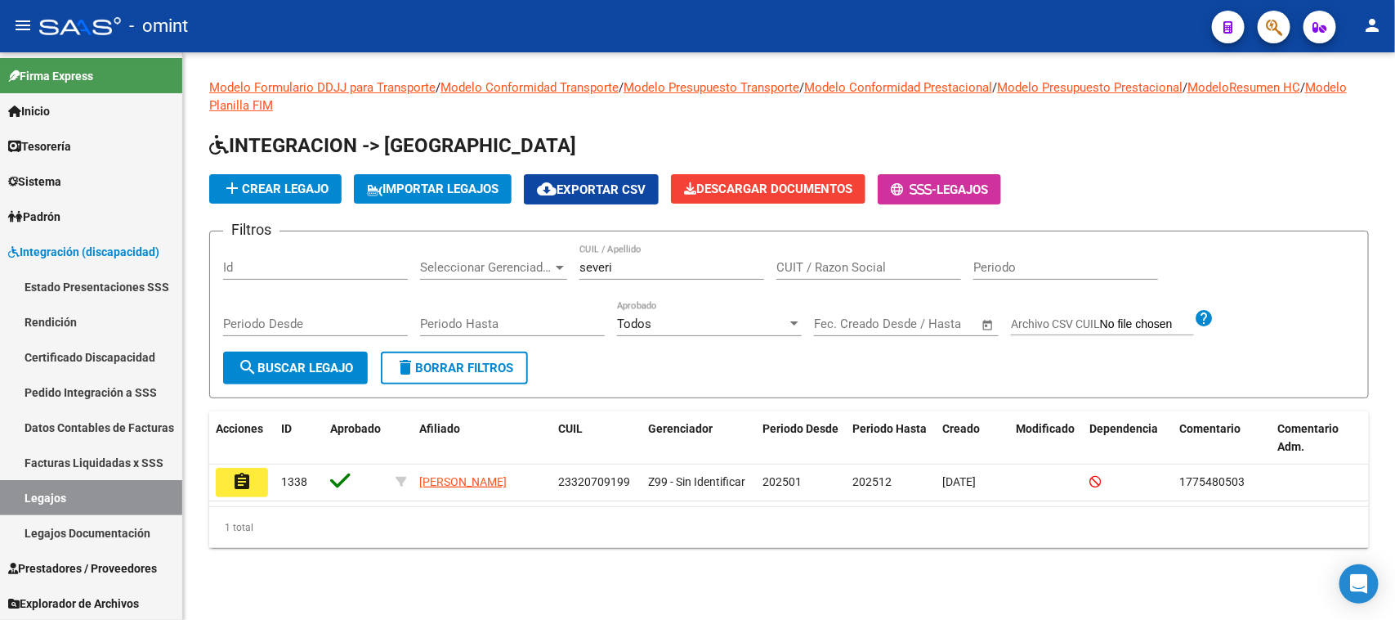
copy span "23320709199"
click at [98, 499] on link "Legajos" at bounding box center [91, 497] width 182 height 35
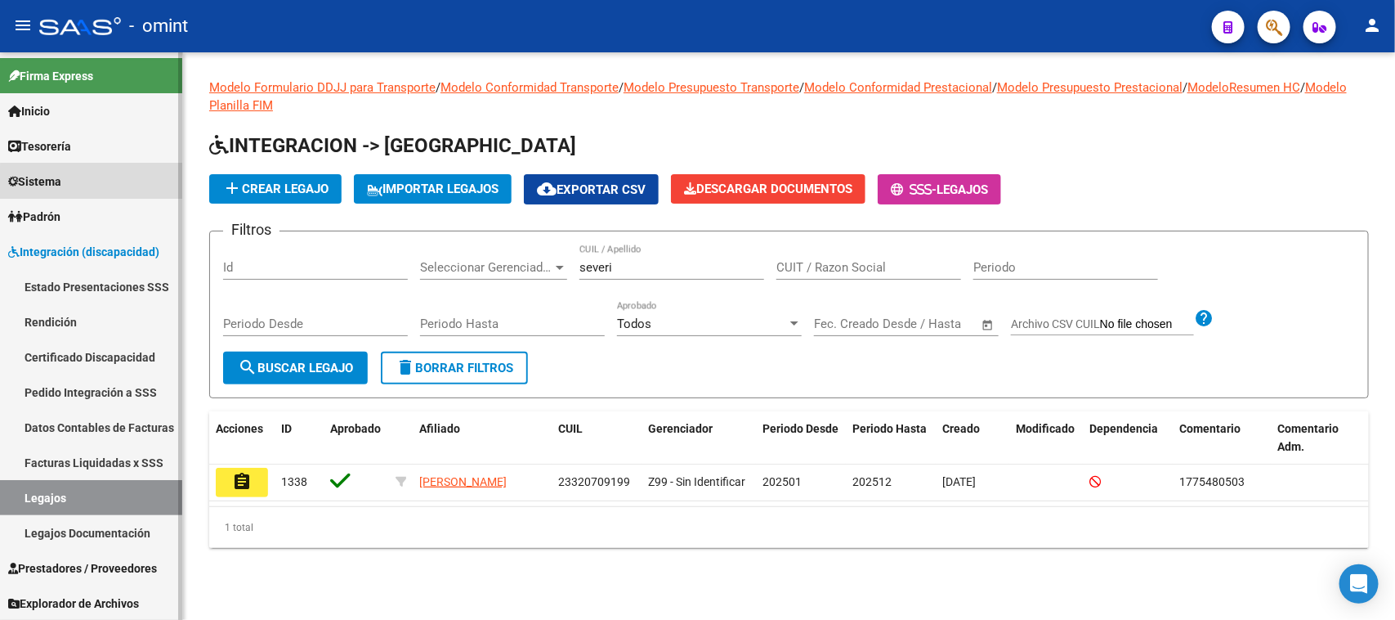
click at [111, 195] on link "Sistema" at bounding box center [91, 180] width 182 height 35
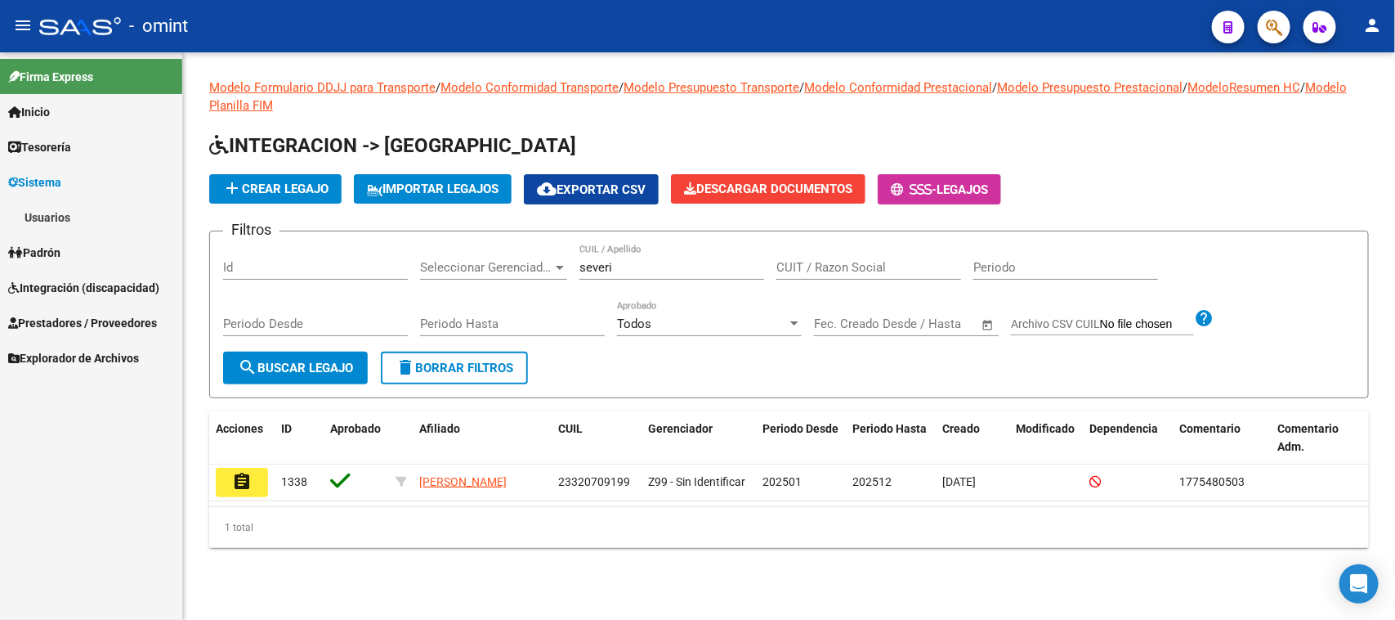
click at [83, 221] on link "Usuarios" at bounding box center [91, 216] width 182 height 35
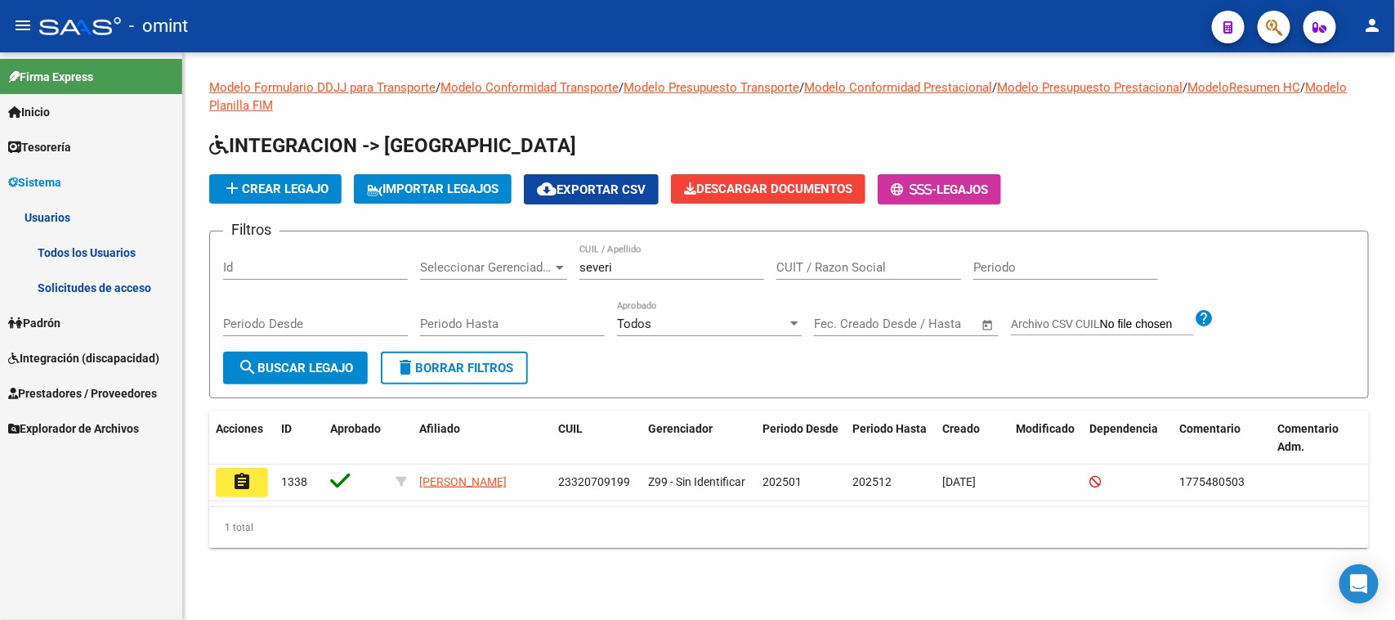
click at [78, 328] on link "Padrón" at bounding box center [91, 322] width 182 height 35
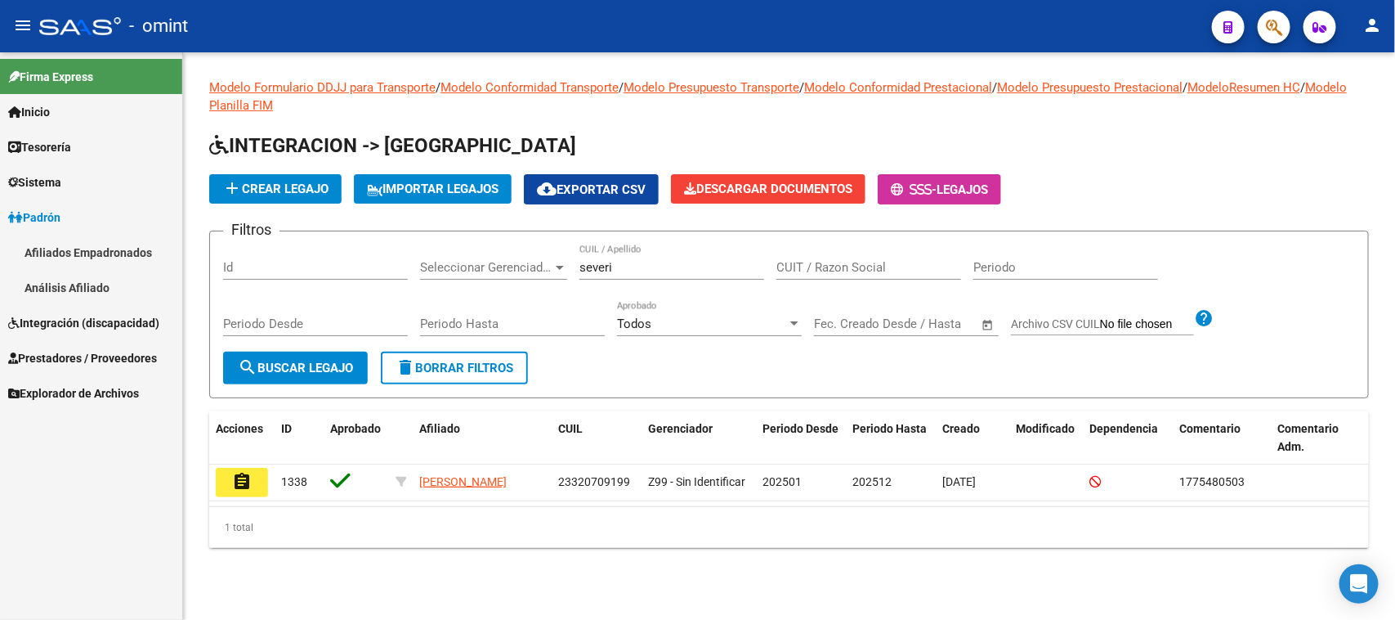
click at [119, 254] on link "Afiliados Empadronados" at bounding box center [91, 252] width 182 height 35
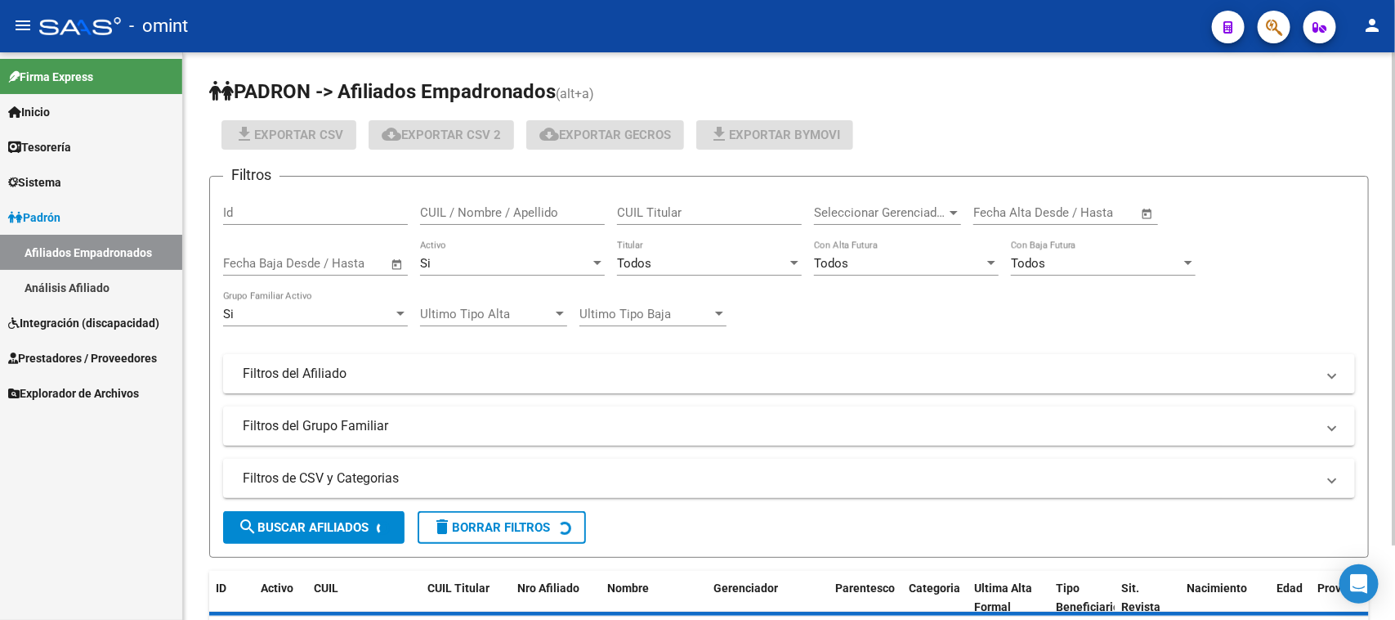
click at [513, 207] on input "CUIL / Nombre / Apellido" at bounding box center [512, 212] width 185 height 15
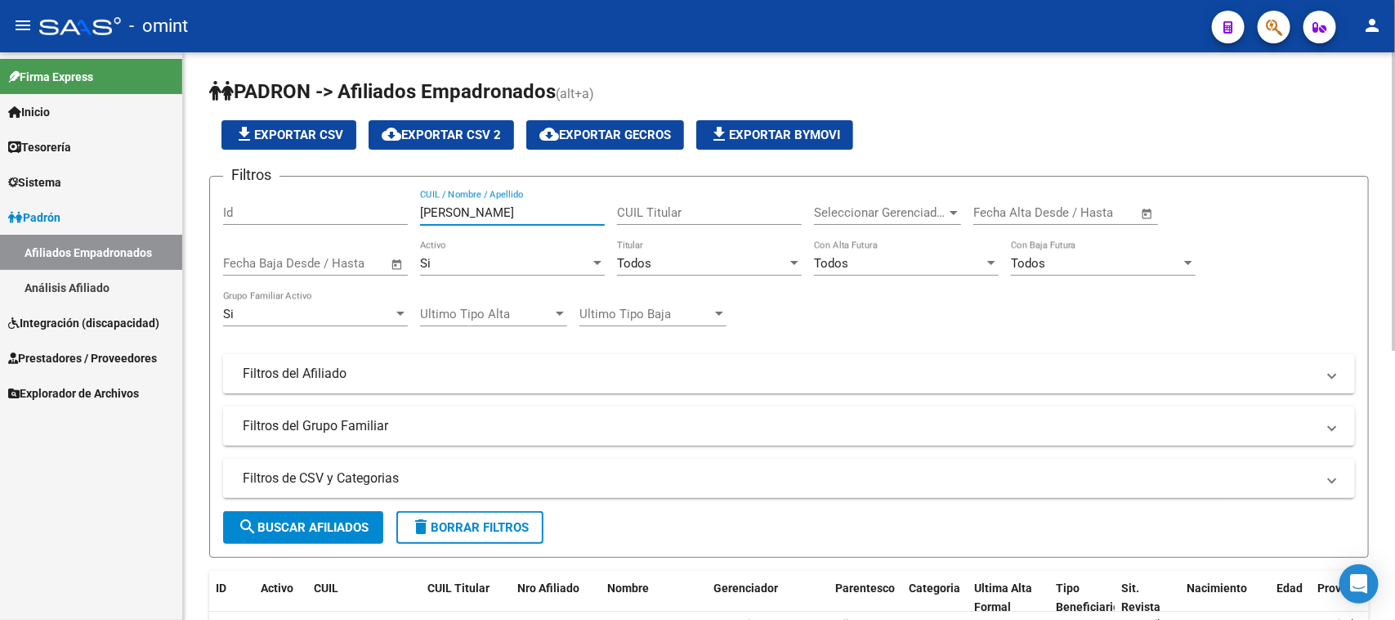
type input "[PERSON_NAME]"
click at [300, 516] on button "search Buscar Afiliados" at bounding box center [303, 527] width 160 height 33
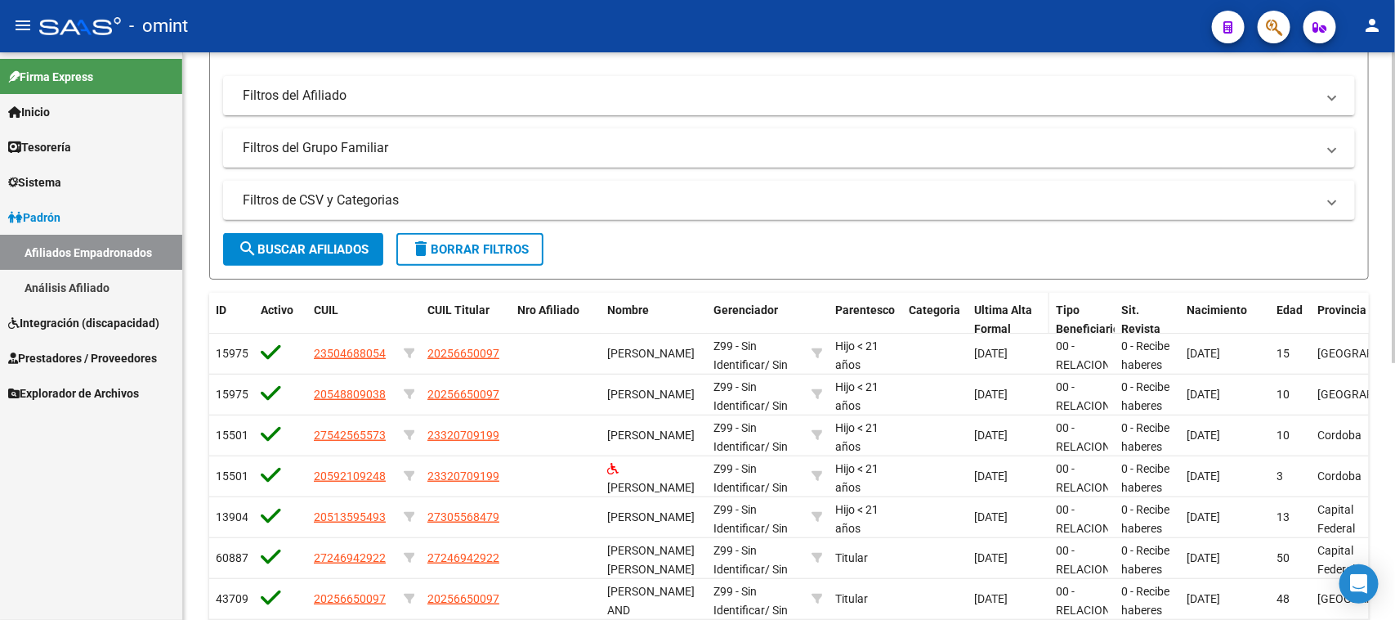
scroll to position [307, 0]
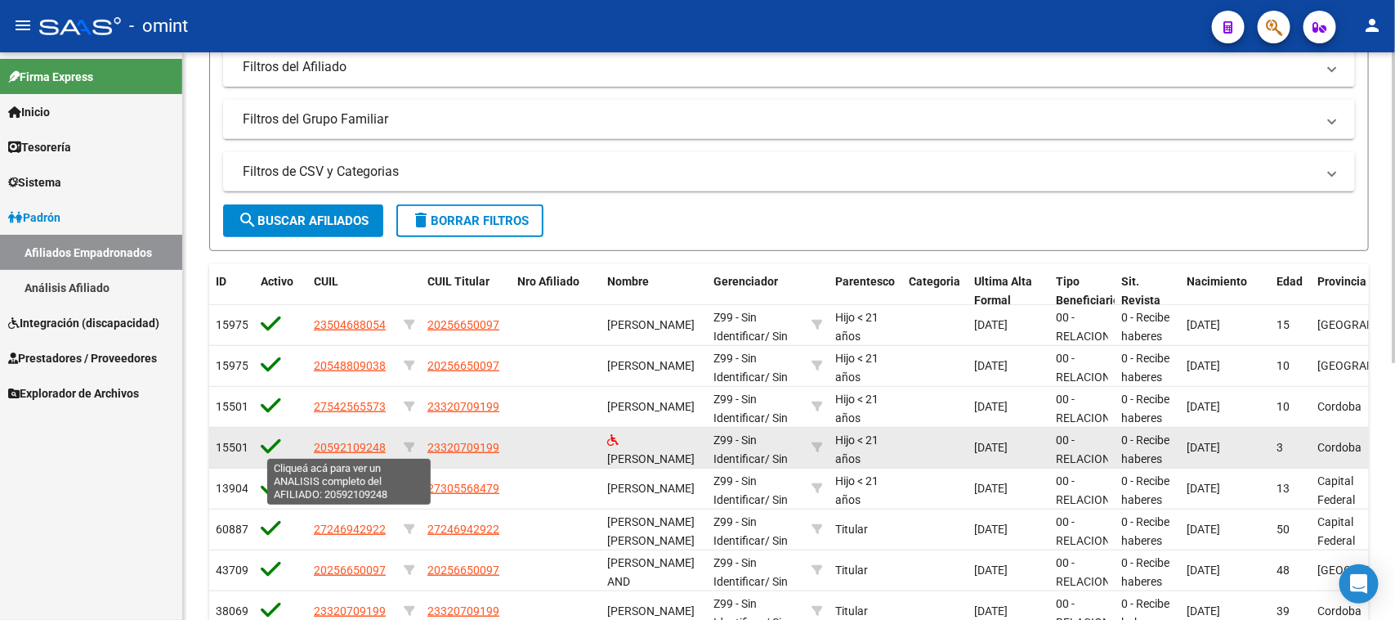
drag, startPoint x: 317, startPoint y: 450, endPoint x: 347, endPoint y: 450, distance: 30.2
click at [347, 450] on span "20592109248" at bounding box center [350, 447] width 72 height 13
type textarea "20592109248"
click at [316, 452] on datatable-body-cell "20592109248" at bounding box center [352, 447] width 90 height 40
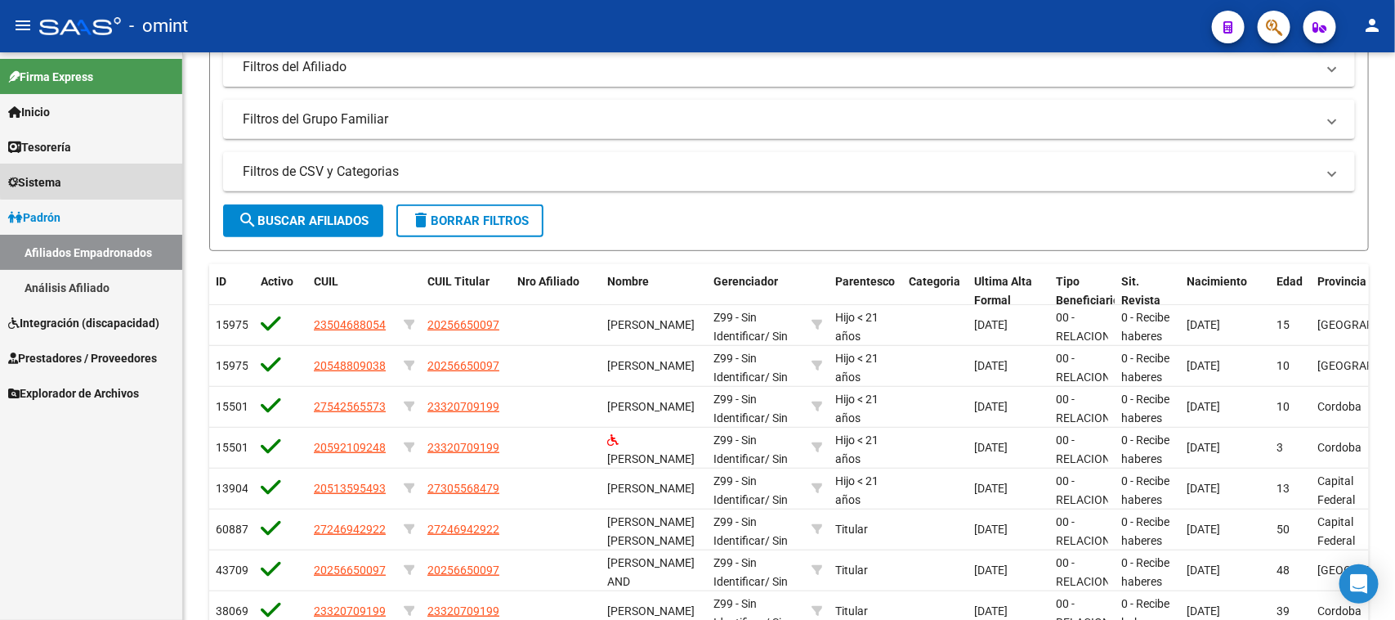
click at [99, 169] on link "Sistema" at bounding box center [91, 181] width 182 height 35
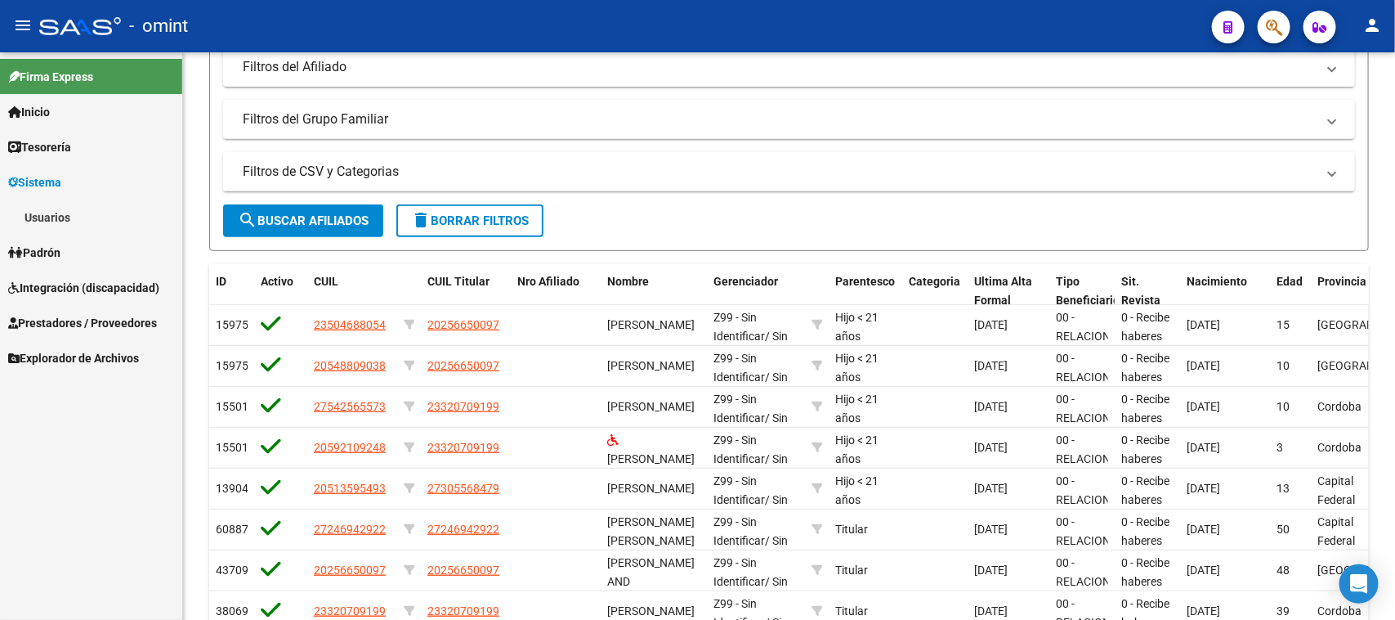
click at [92, 168] on link "Sistema" at bounding box center [91, 181] width 182 height 35
click at [116, 244] on span "Integración (discapacidad)" at bounding box center [83, 253] width 151 height 18
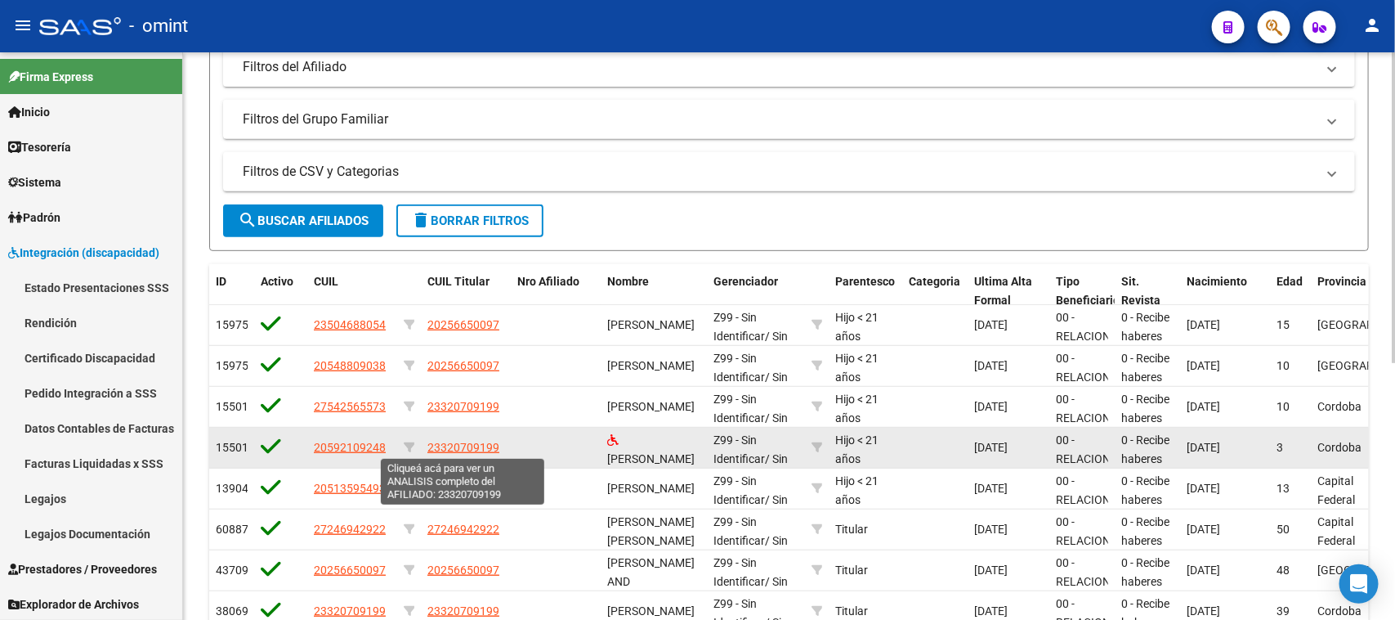
drag, startPoint x: 515, startPoint y: 450, endPoint x: 432, endPoint y: 447, distance: 83.4
click at [432, 447] on div "155014 20592109248 23320709199 [PERSON_NAME] Z99 - Sin Identificar / Sin Plan H…" at bounding box center [1021, 447] width 1625 height 41
drag, startPoint x: 505, startPoint y: 447, endPoint x: 427, endPoint y: 444, distance: 77.7
click at [427, 447] on datatable-body-cell "23320709199" at bounding box center [466, 447] width 90 height 40
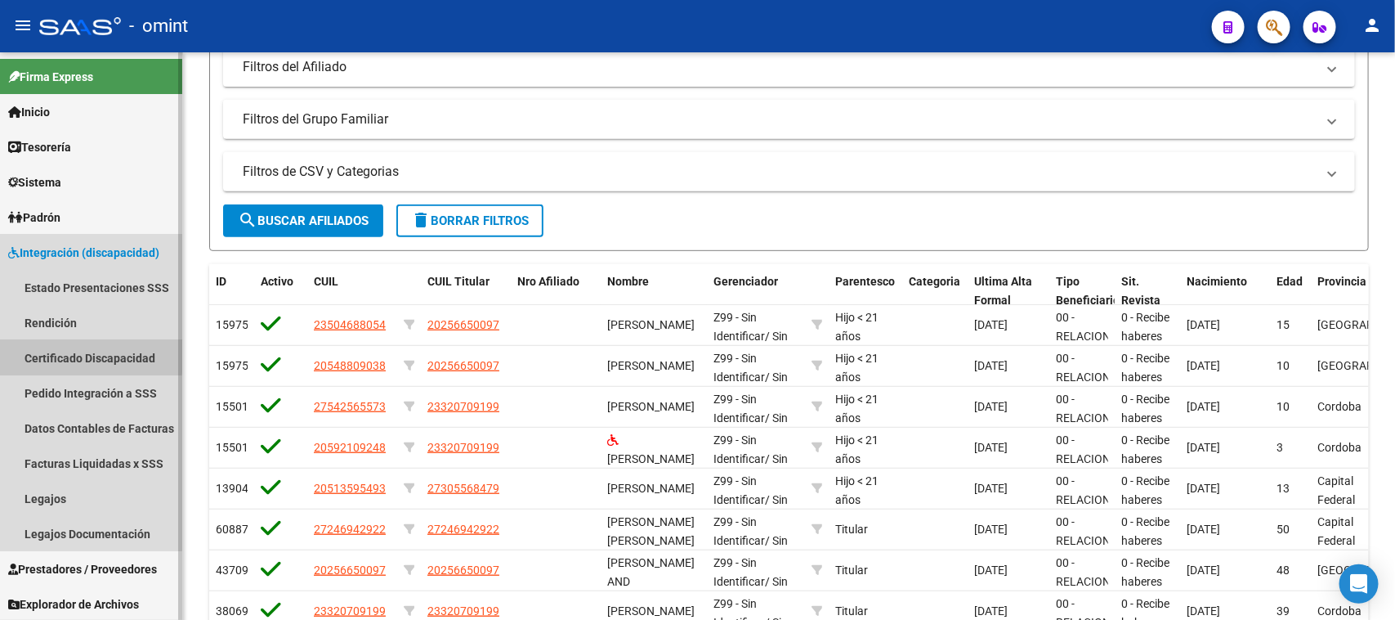
click at [87, 356] on link "Certificado Discapacidad" at bounding box center [91, 357] width 182 height 35
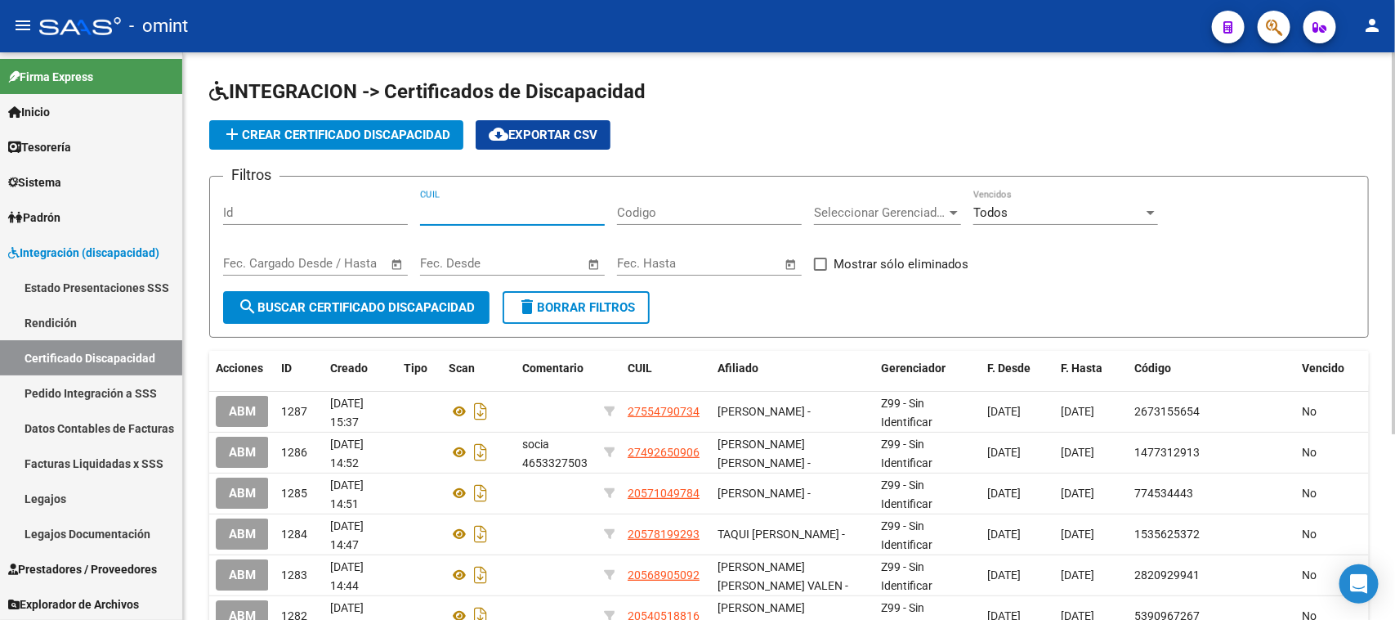
click at [529, 213] on input "CUIL" at bounding box center [512, 212] width 185 height 15
paste input "23-32070919-9"
type input "23-32070919-9"
click at [826, 259] on span at bounding box center [820, 263] width 13 height 13
click at [821, 271] on input "Mostrar sólo eliminados" at bounding box center [820, 271] width 1 height 1
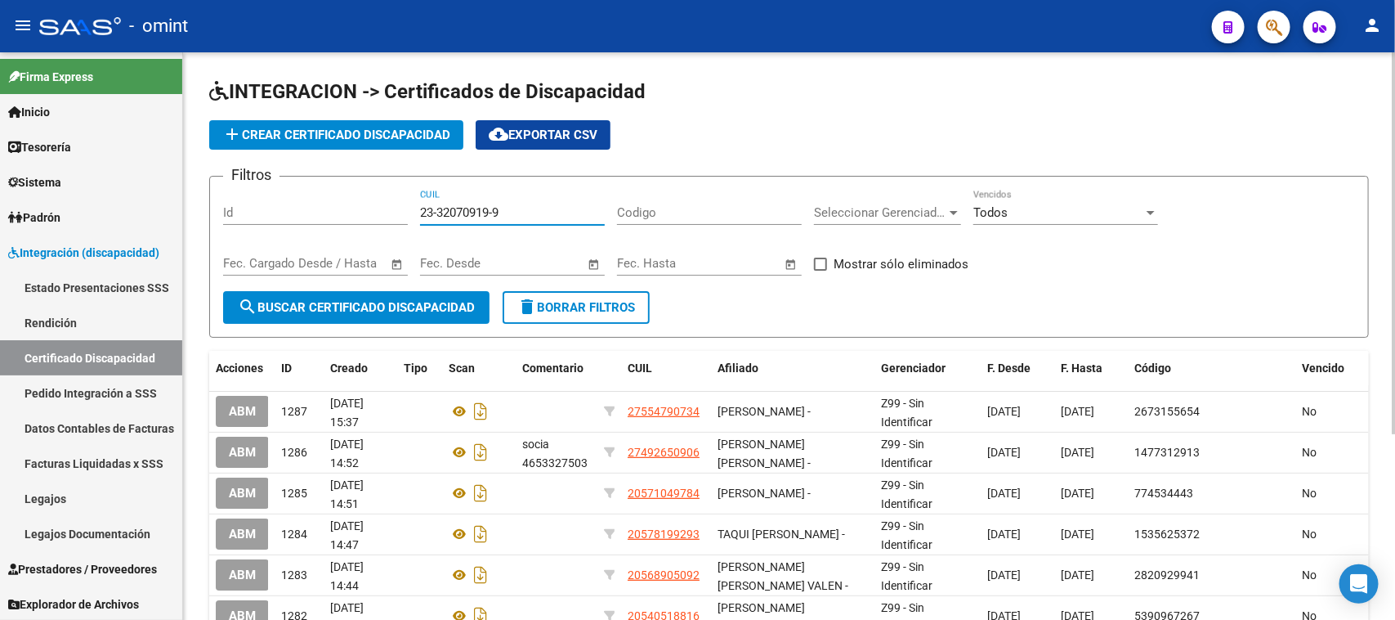
checkbox input "true"
click at [394, 301] on span "search Buscar Certificado Discapacidad" at bounding box center [356, 307] width 237 height 15
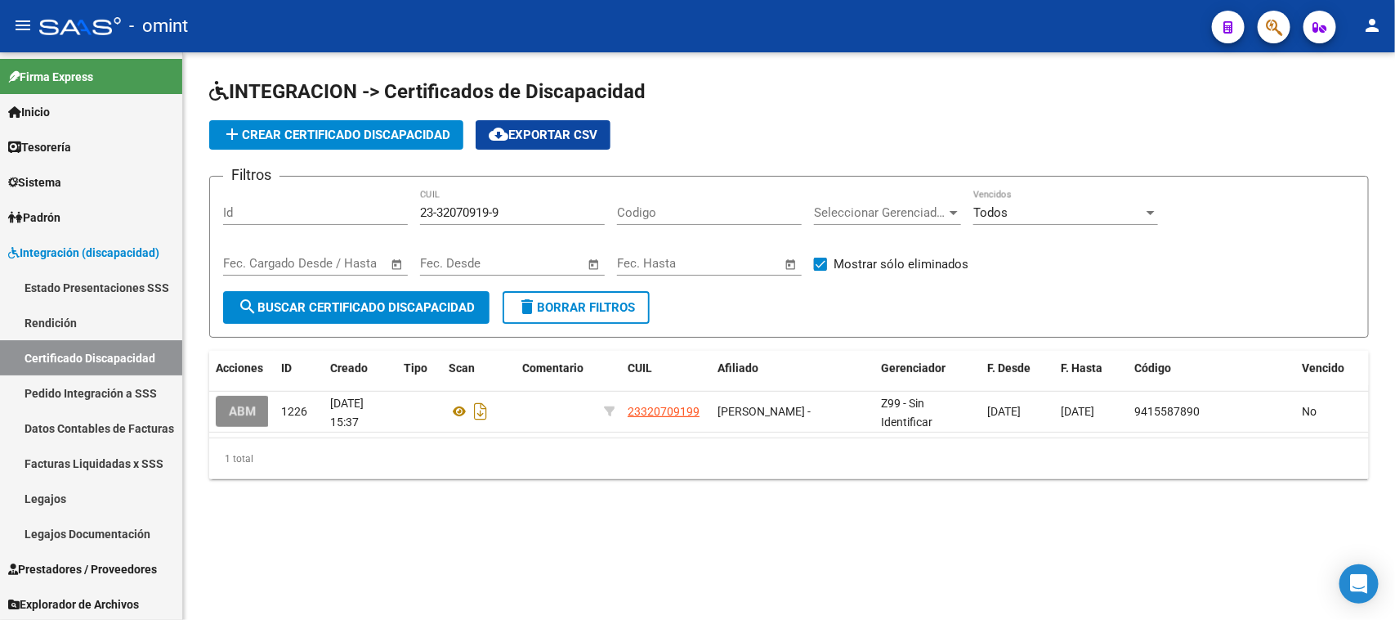
drag, startPoint x: 247, startPoint y: 405, endPoint x: 584, endPoint y: 405, distance: 337.6
click at [247, 405] on span "ABM" at bounding box center [242, 412] width 27 height 15
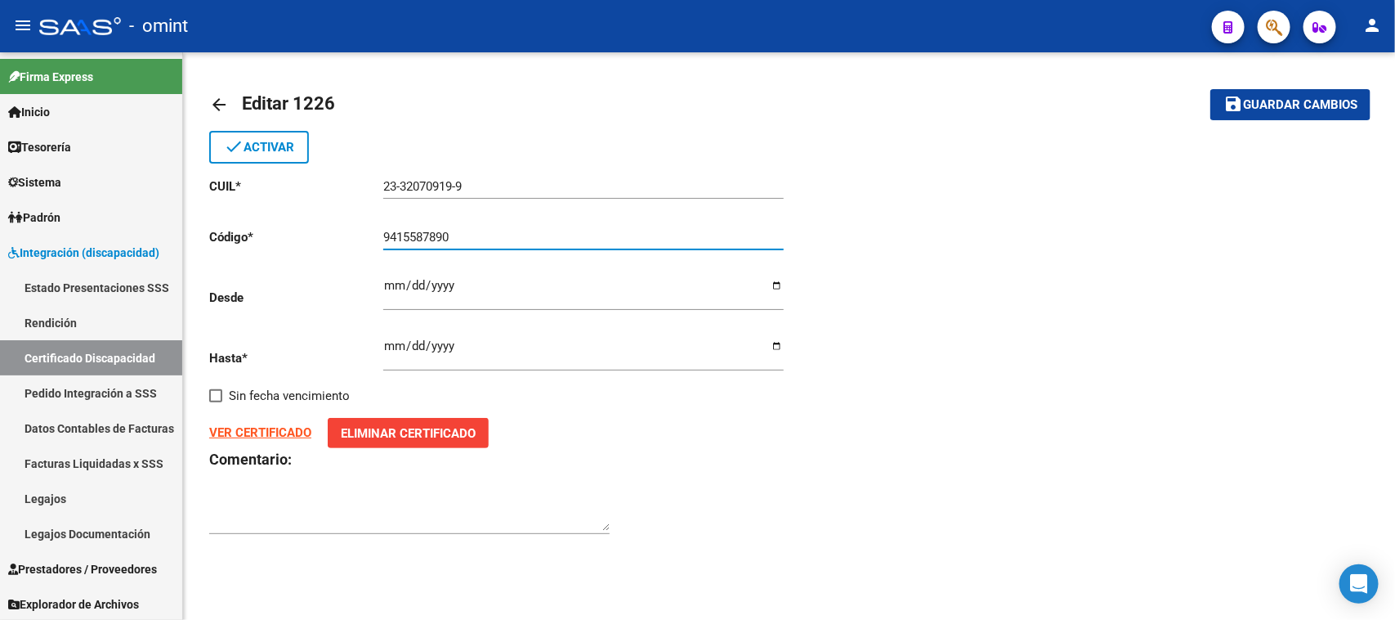
drag, startPoint x: 533, startPoint y: 233, endPoint x: 275, endPoint y: 275, distance: 261.0
click at [257, 243] on app-form-text-field "Código * 9415587890 Ingresar el Codigo" at bounding box center [496, 237] width 574 height 15
type input "1"
click at [474, 333] on div "[DATE] Ingresar fec. Hasta" at bounding box center [583, 348] width 401 height 46
type input "[DATE]"
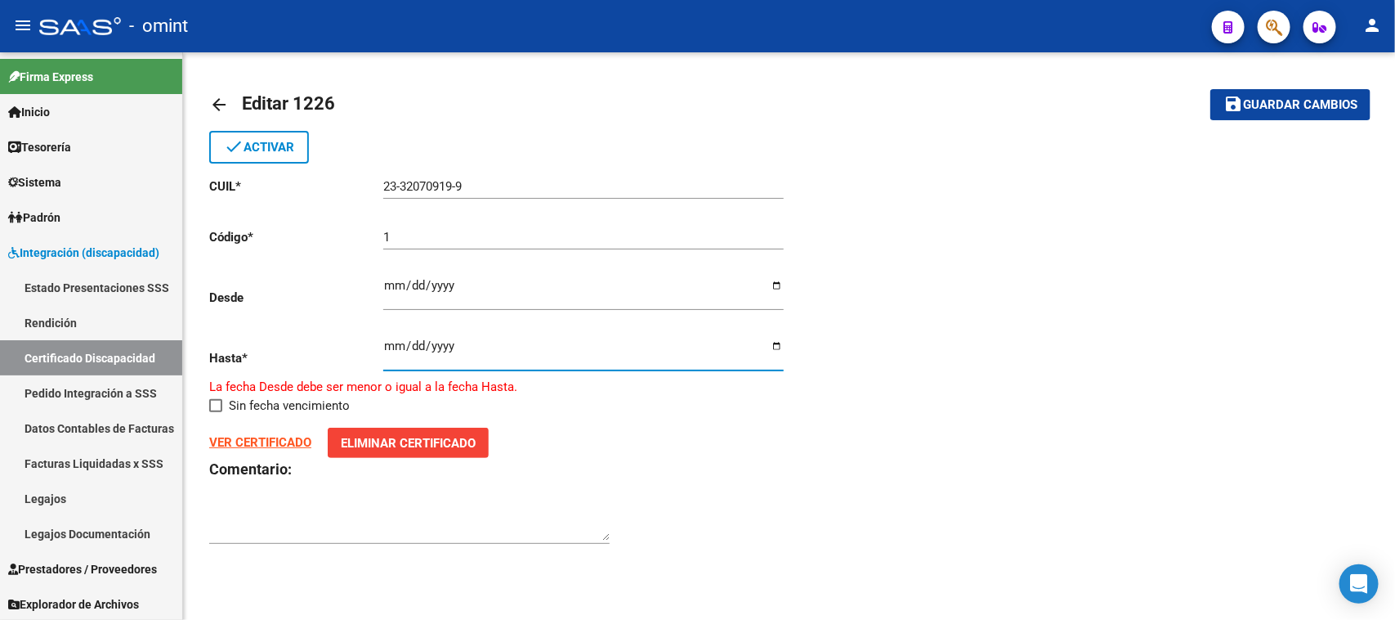
type input "9999-01-01"
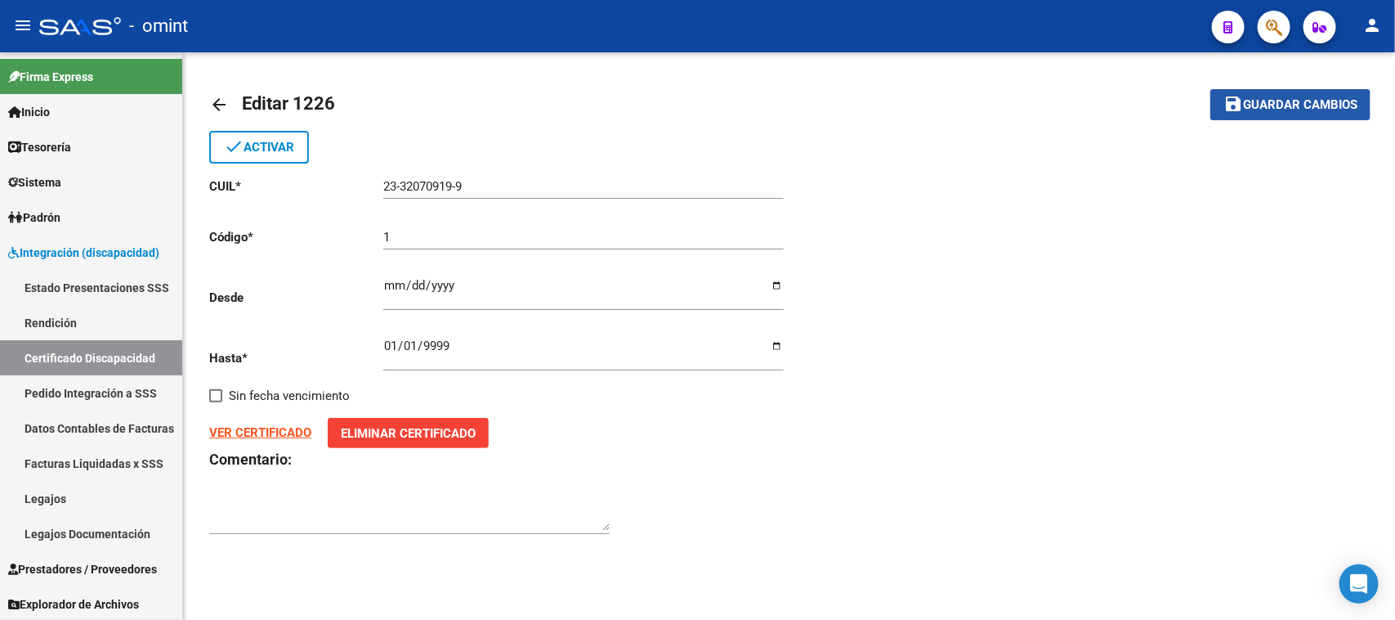
click at [1228, 114] on button "save Guardar cambios" at bounding box center [1291, 104] width 160 height 30
drag, startPoint x: 1281, startPoint y: 100, endPoint x: 820, endPoint y: 127, distance: 461.8
click at [1278, 98] on span "Guardar cambios" at bounding box center [1300, 105] width 114 height 15
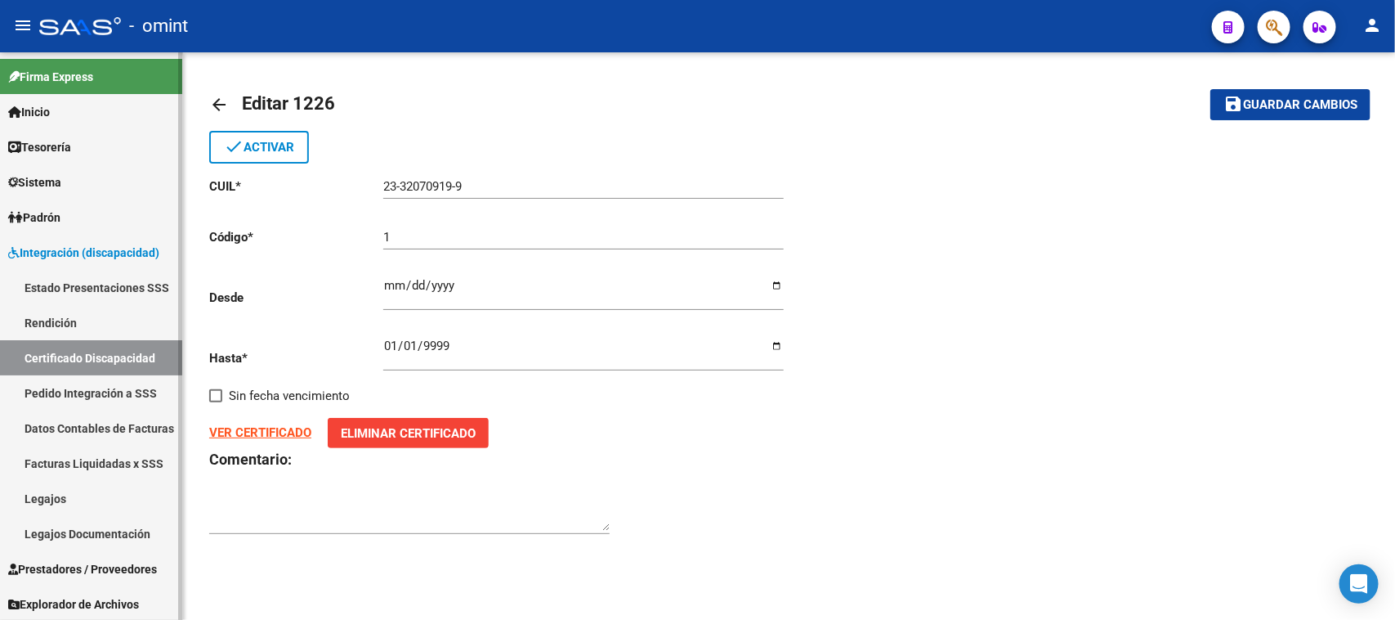
click at [83, 554] on link "Prestadores / Proveedores" at bounding box center [91, 568] width 182 height 35
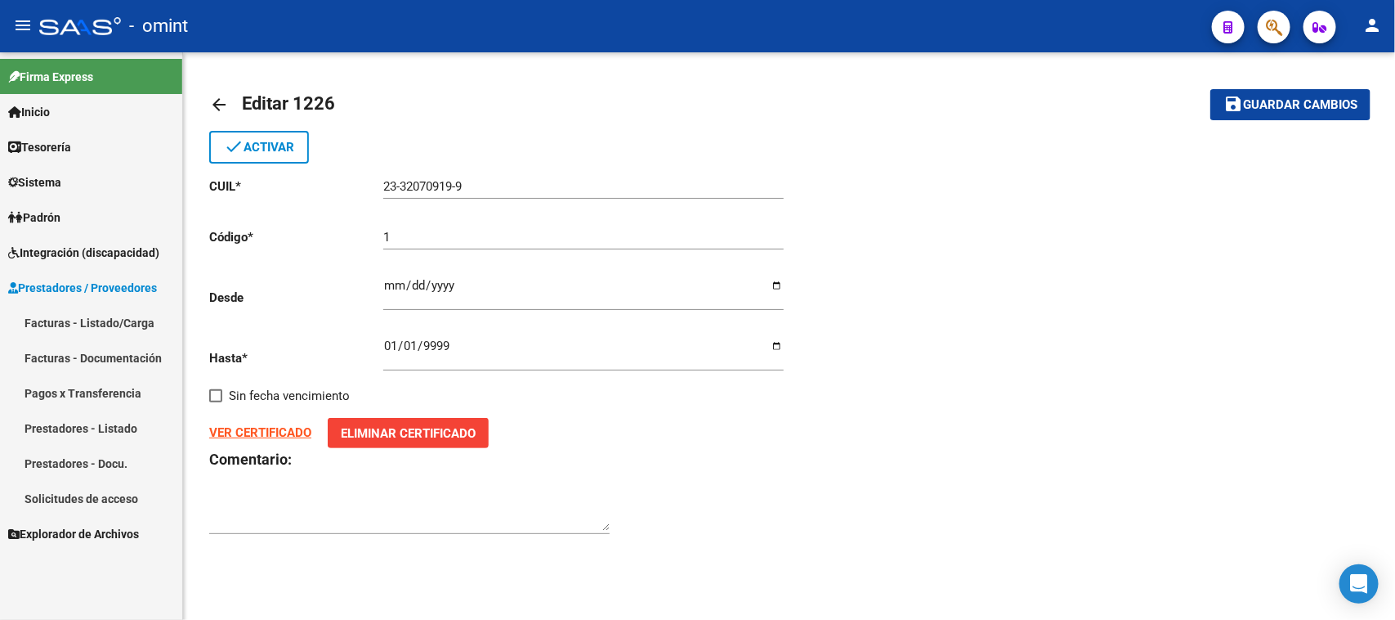
click at [123, 316] on link "Facturas - Listado/Carga" at bounding box center [91, 322] width 182 height 35
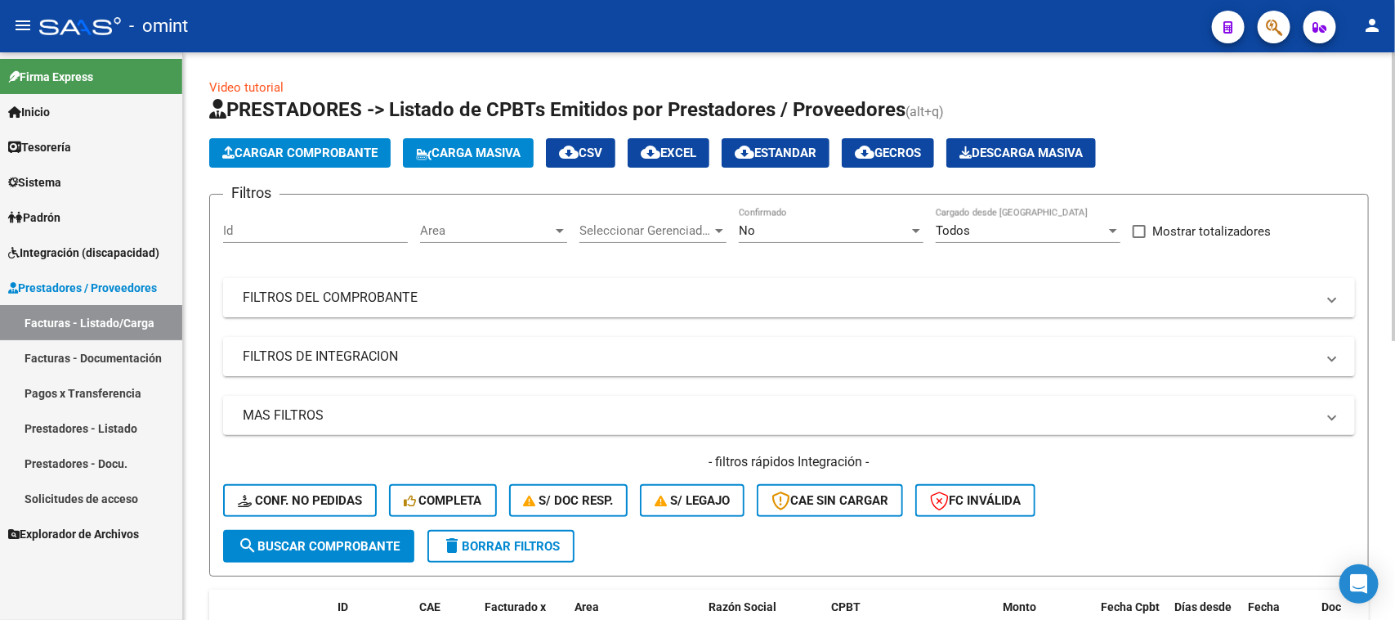
click at [741, 308] on mat-expansion-panel-header "FILTROS DEL COMPROBANTE" at bounding box center [789, 297] width 1132 height 39
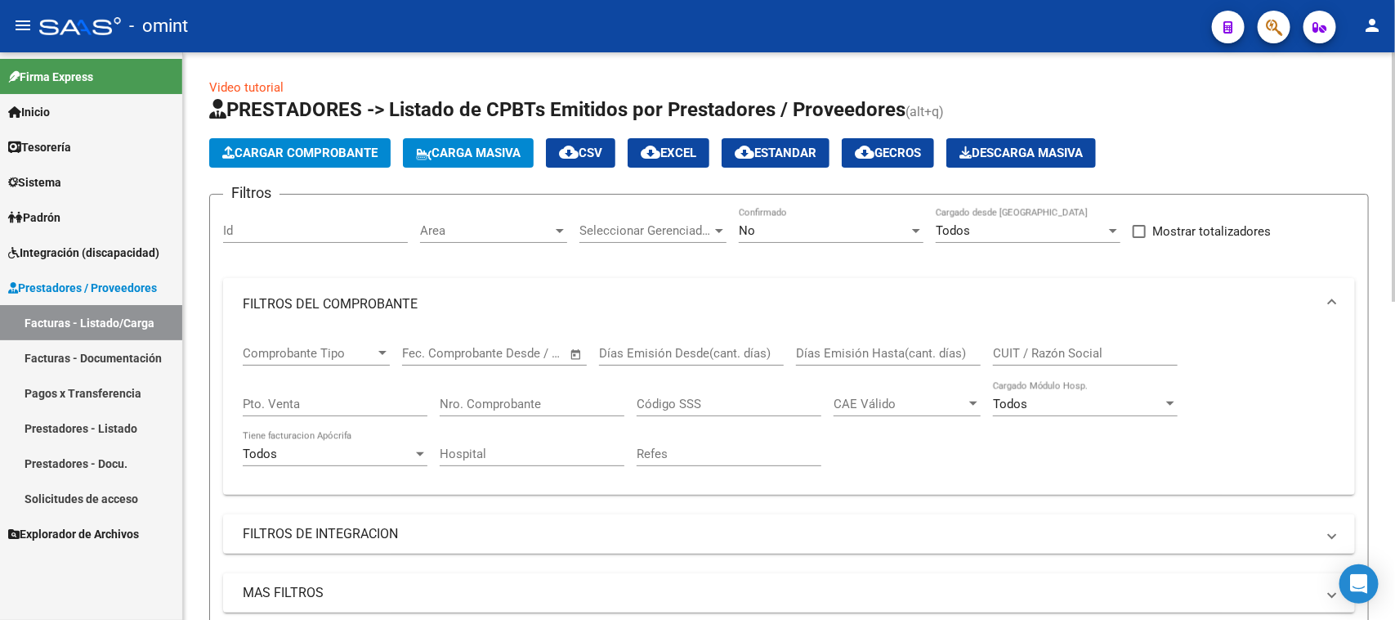
click at [1101, 346] on input "CUIT / Razón Social" at bounding box center [1085, 353] width 185 height 15
paste input "27308753668"
type input "27308753668"
click at [802, 227] on div "No" at bounding box center [824, 230] width 170 height 15
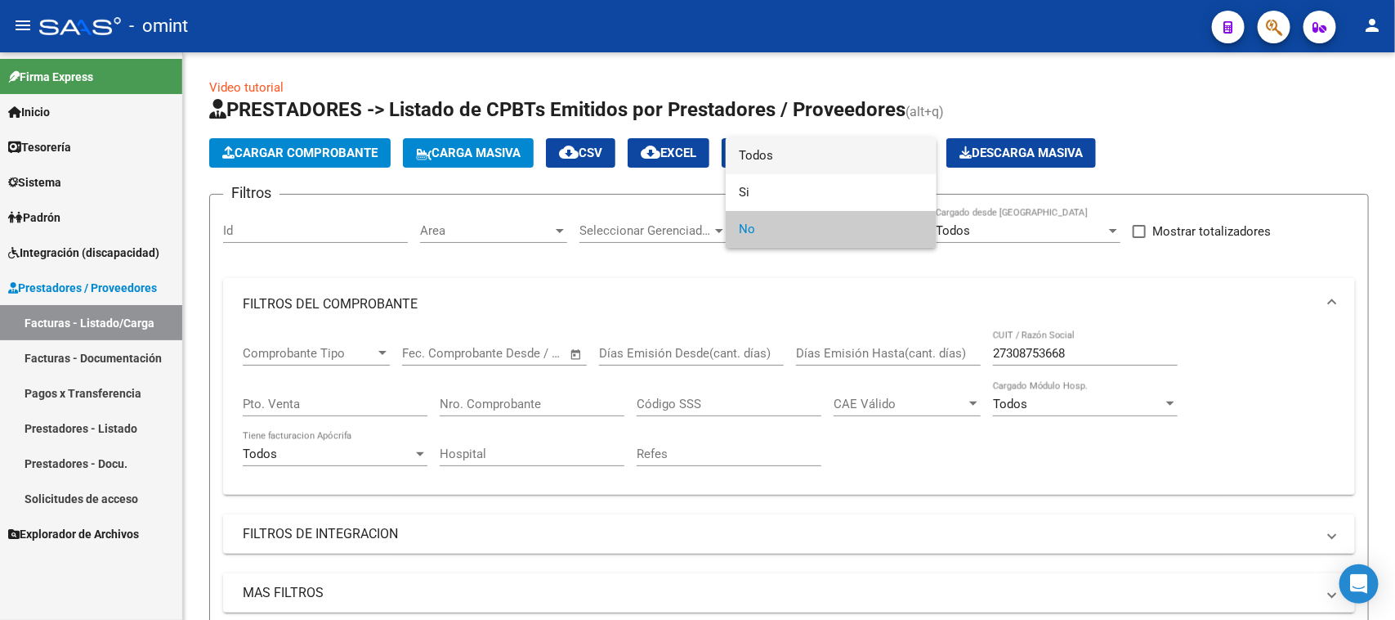
click at [799, 164] on span "Todos" at bounding box center [831, 155] width 185 height 37
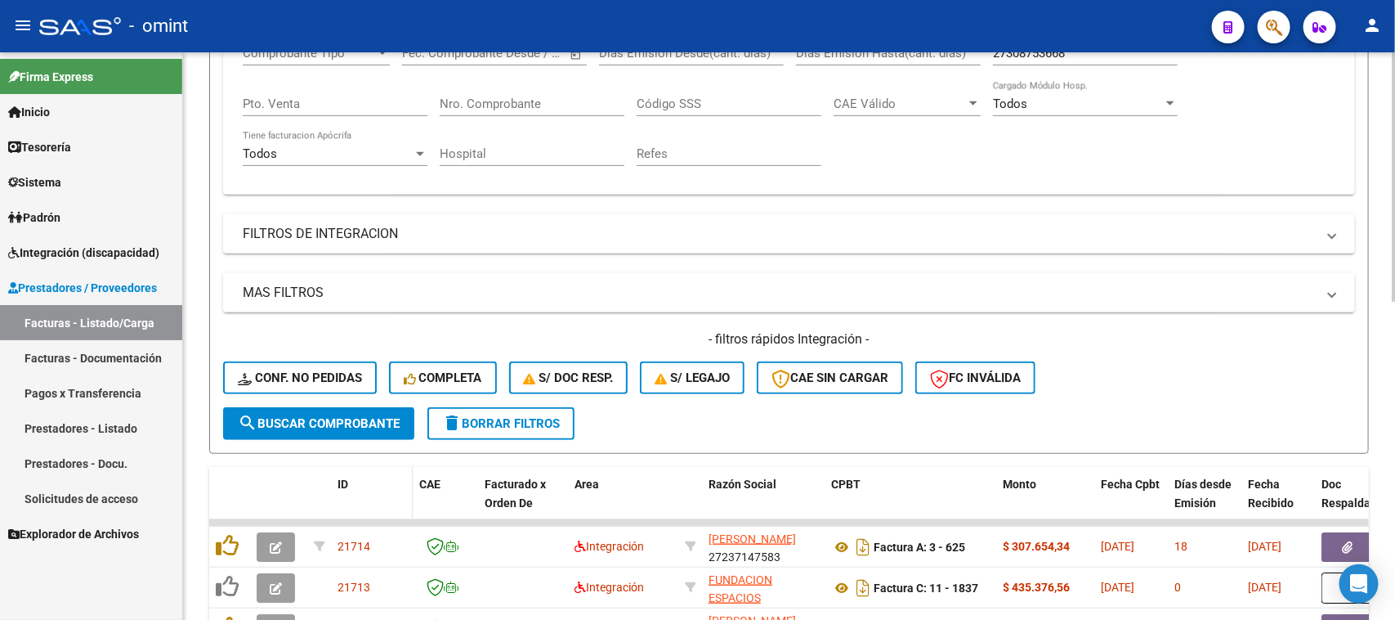
scroll to position [307, 0]
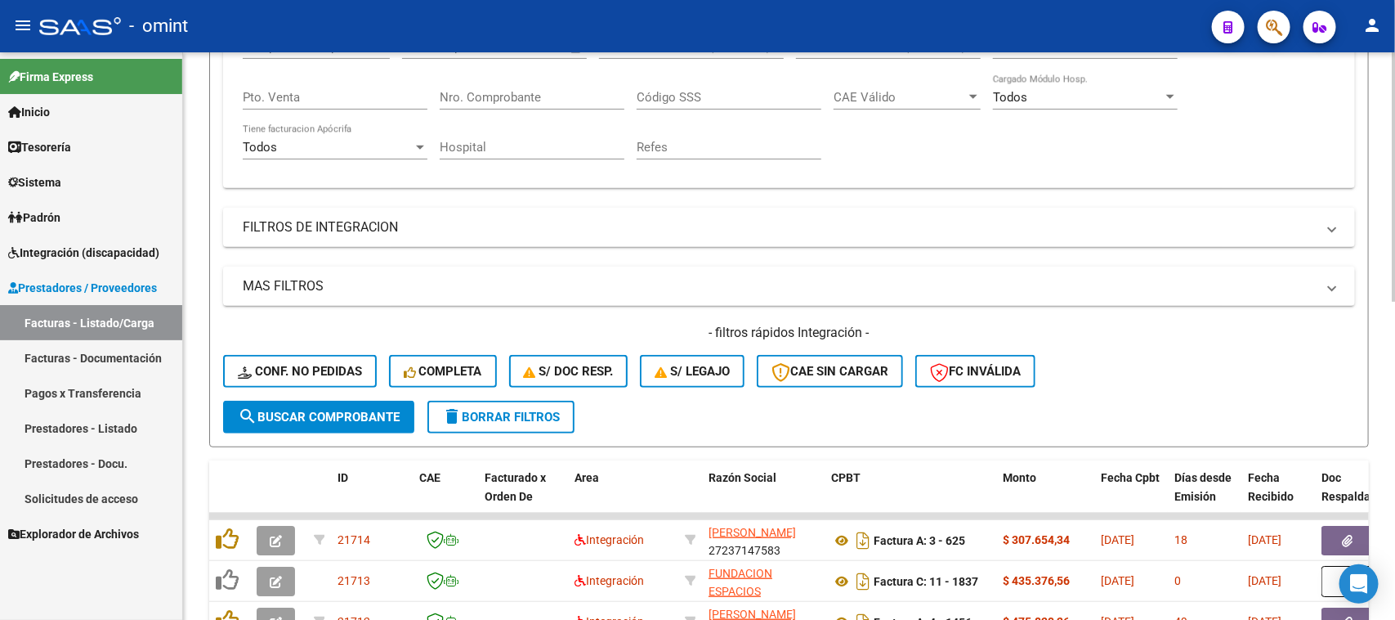
drag, startPoint x: 341, startPoint y: 426, endPoint x: 370, endPoint y: 421, distance: 29.8
click at [341, 425] on button "search Buscar Comprobante" at bounding box center [318, 417] width 191 height 33
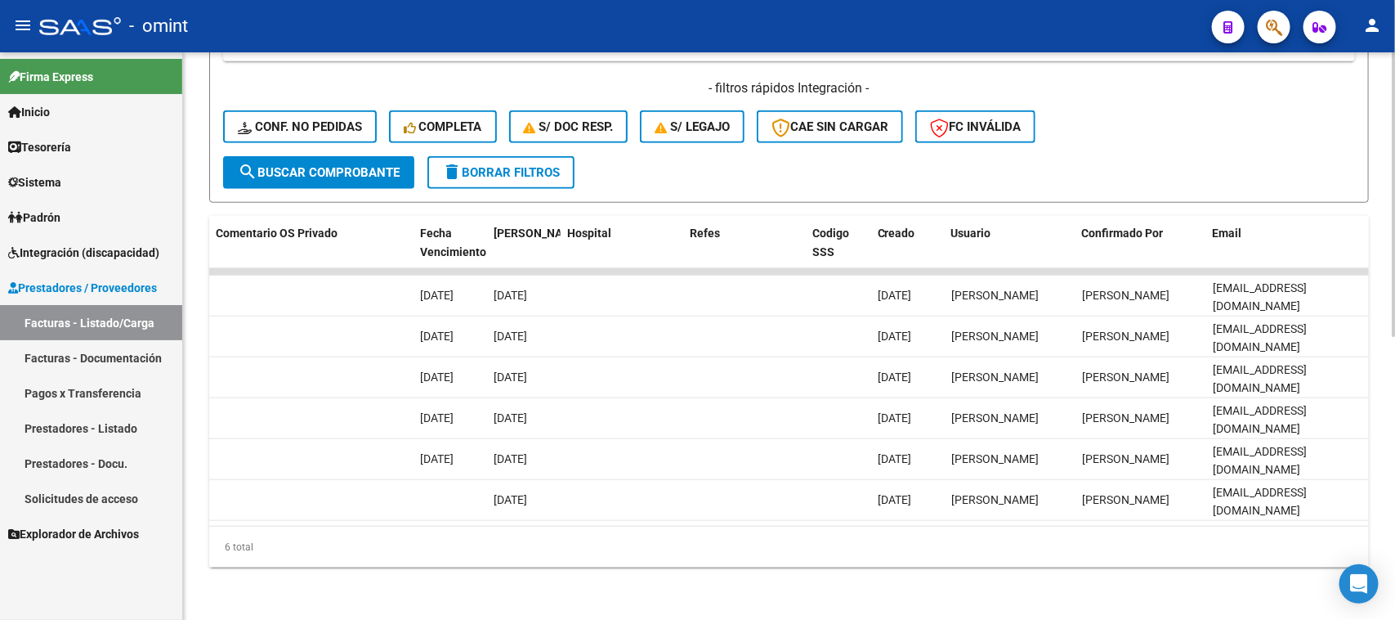
scroll to position [0, 0]
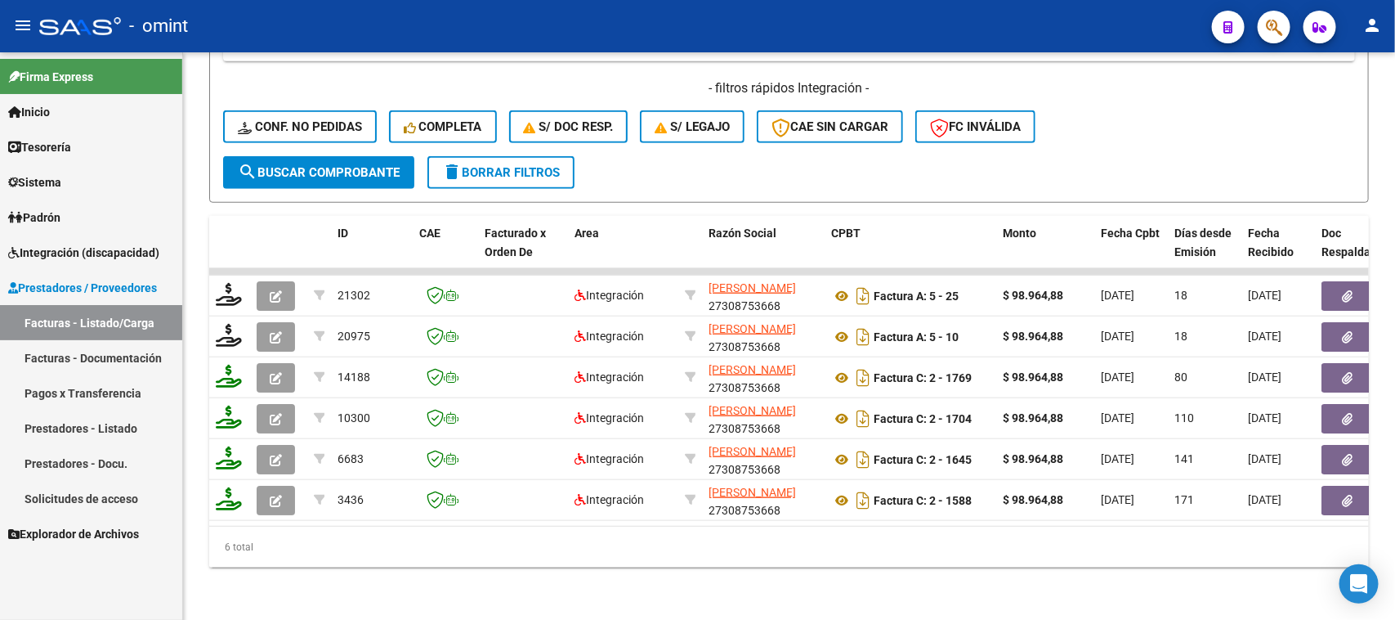
click at [107, 251] on span "Integración (discapacidad)" at bounding box center [83, 253] width 151 height 18
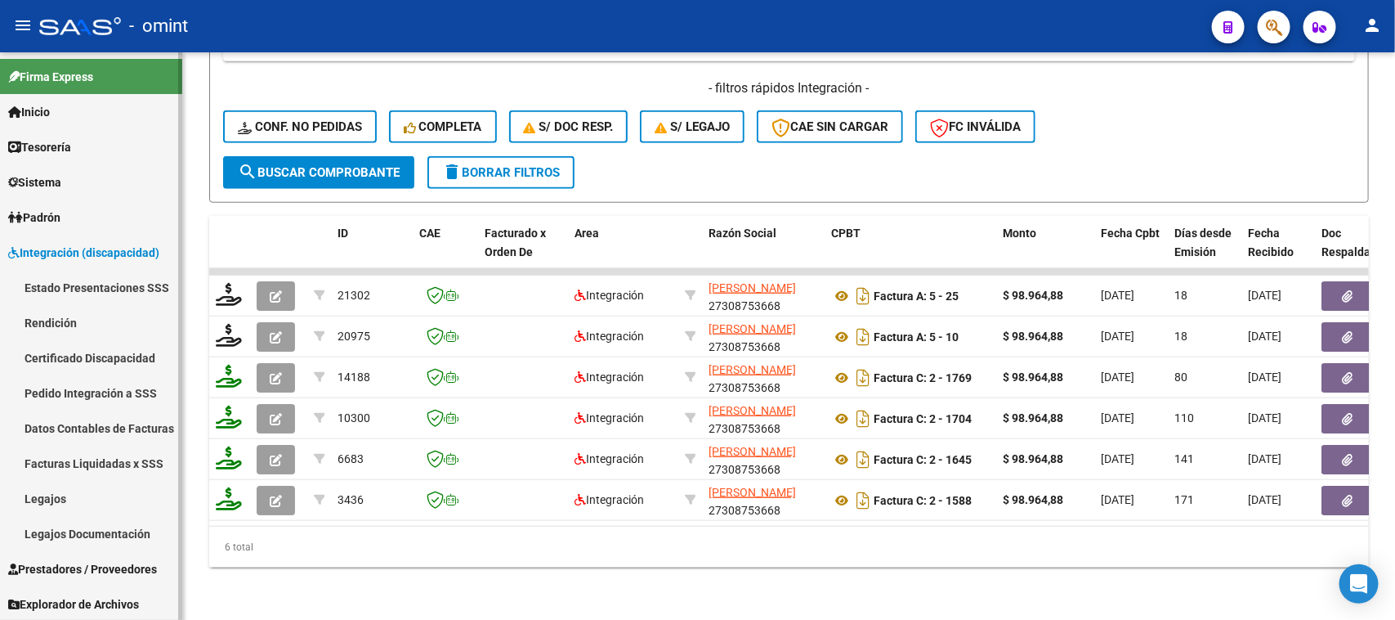
click at [96, 463] on link "Facturas Liquidadas x SSS" at bounding box center [91, 462] width 182 height 35
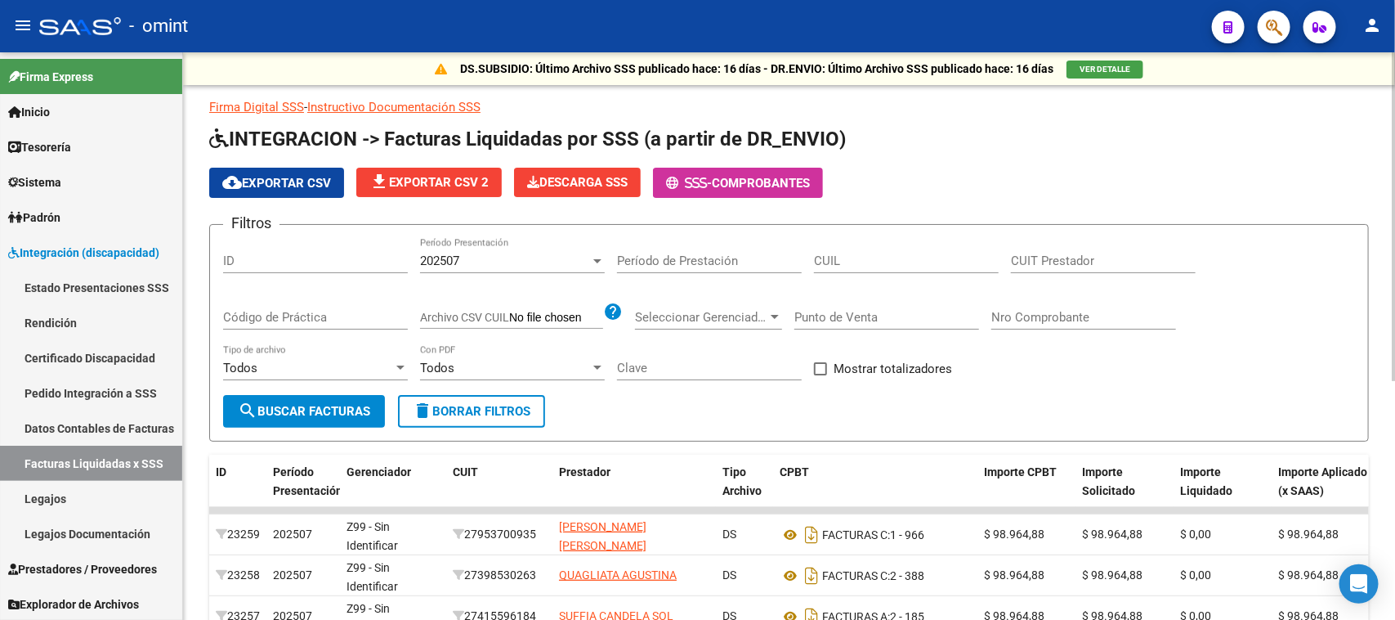
click at [1109, 256] on input "CUIT Prestador" at bounding box center [1103, 260] width 185 height 15
paste input "30-69659232-9"
type input "30-69659232-9"
click at [333, 432] on form "Filtros ID 202507 Período Presentación Período de Prestación CUIL 30-69659232-9…" at bounding box center [789, 332] width 1160 height 217
click at [342, 418] on button "search Buscar Facturas" at bounding box center [304, 411] width 162 height 33
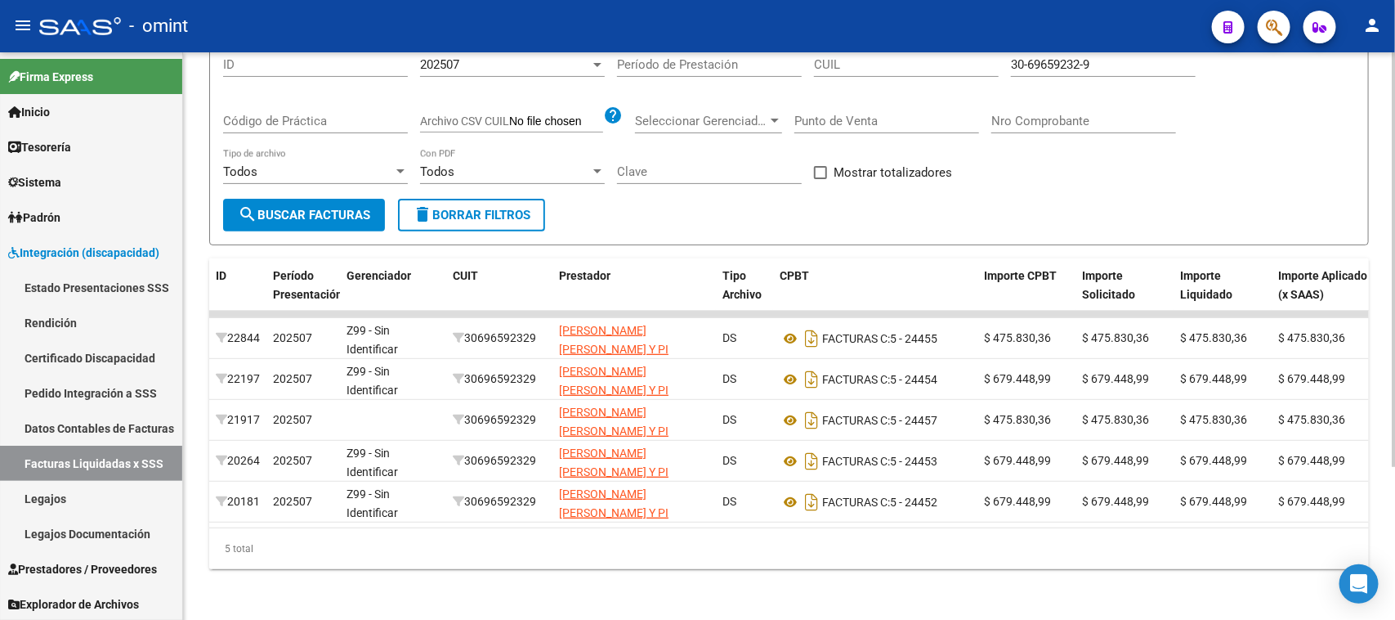
scroll to position [210, 0]
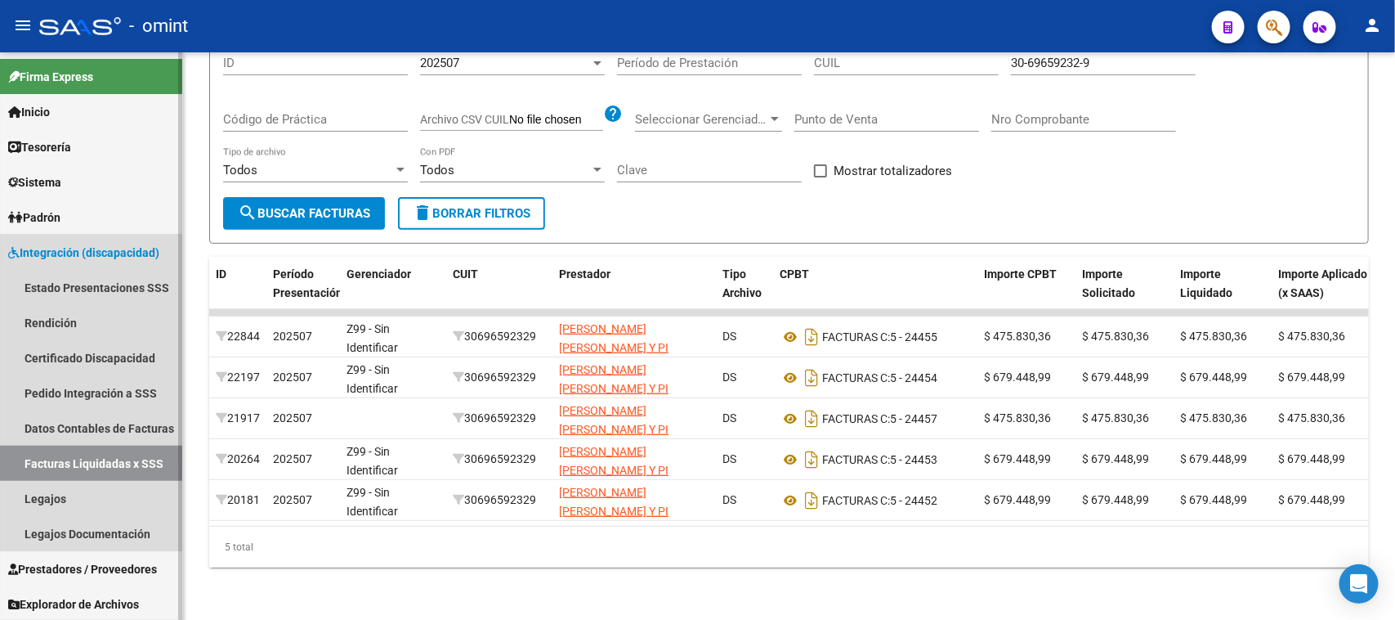
drag, startPoint x: 58, startPoint y: 462, endPoint x: 63, endPoint y: 496, distance: 34.7
click at [60, 463] on link "Facturas Liquidadas x SSS" at bounding box center [91, 462] width 182 height 35
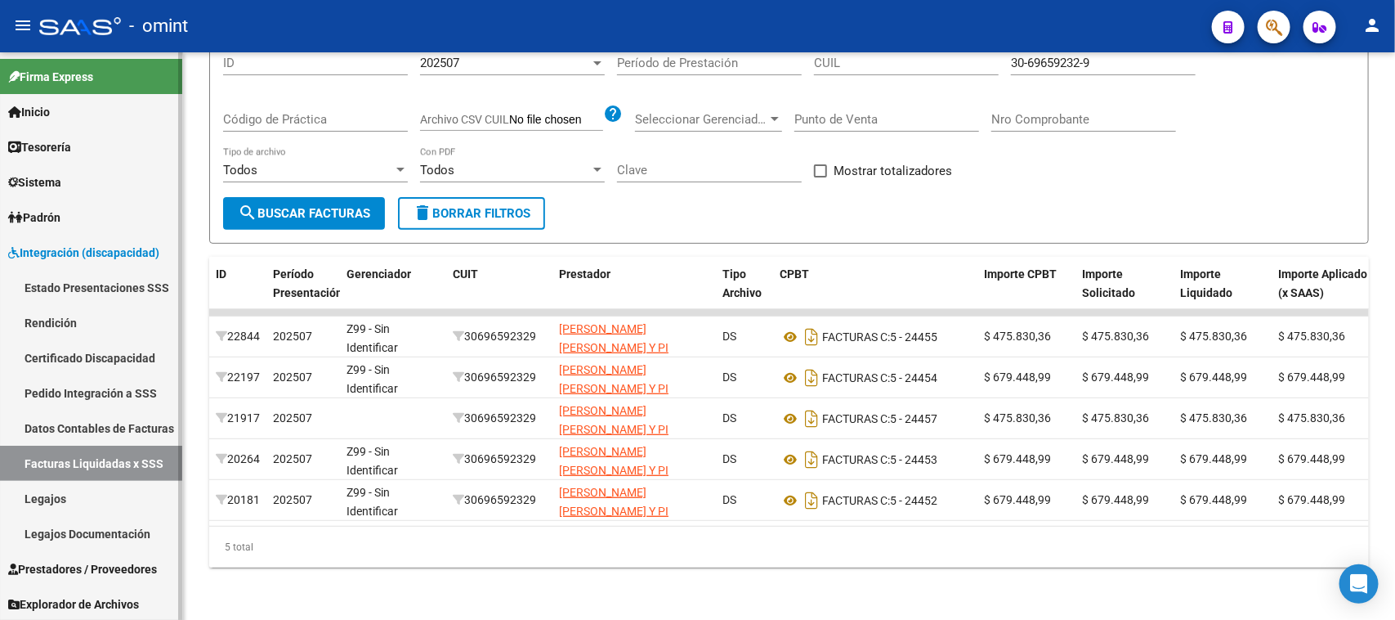
click at [64, 499] on link "Legajos" at bounding box center [91, 498] width 182 height 35
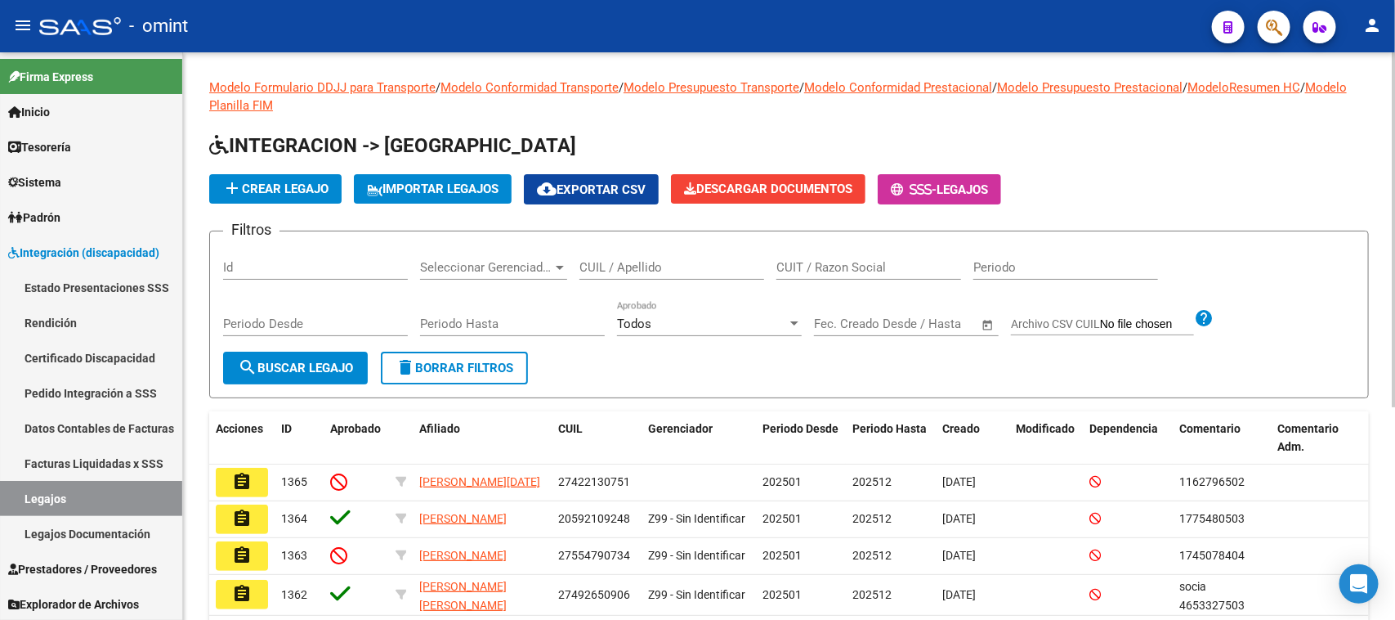
click at [685, 264] on input "CUIL / Apellido" at bounding box center [672, 267] width 185 height 15
type input "[PERSON_NAME]"
click at [351, 358] on button "search Buscar Legajo" at bounding box center [295, 367] width 145 height 33
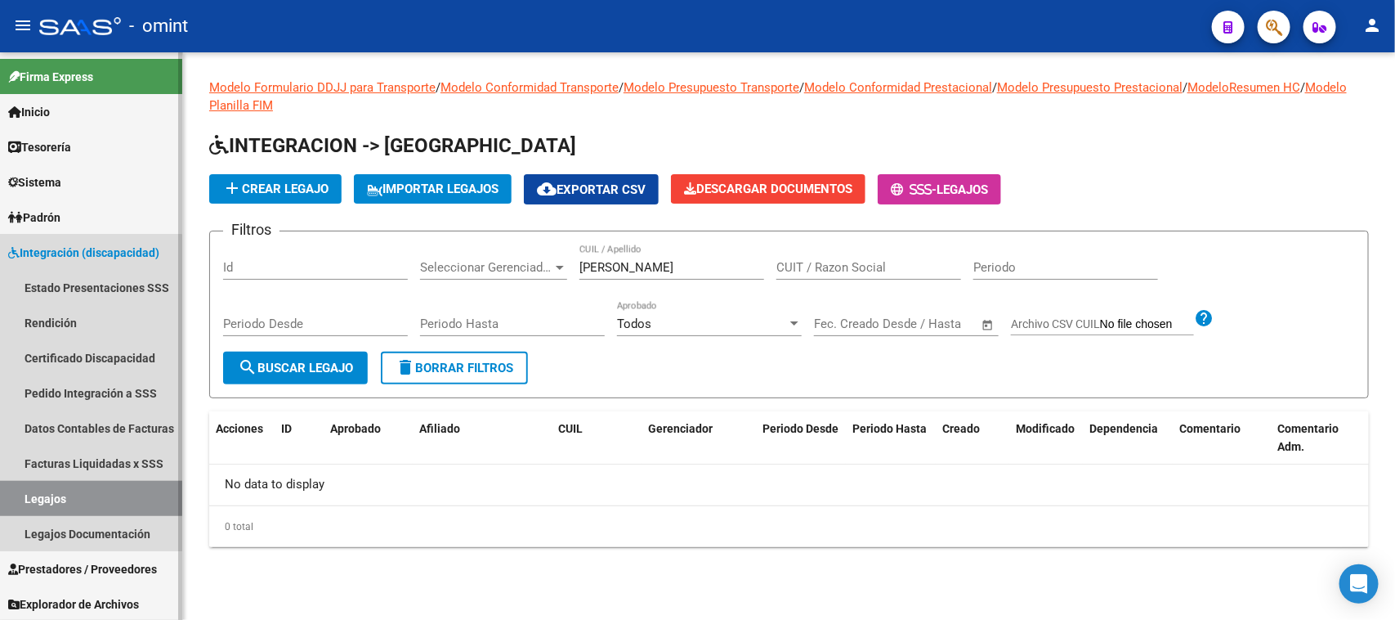
click at [87, 493] on link "Legajos" at bounding box center [91, 498] width 182 height 35
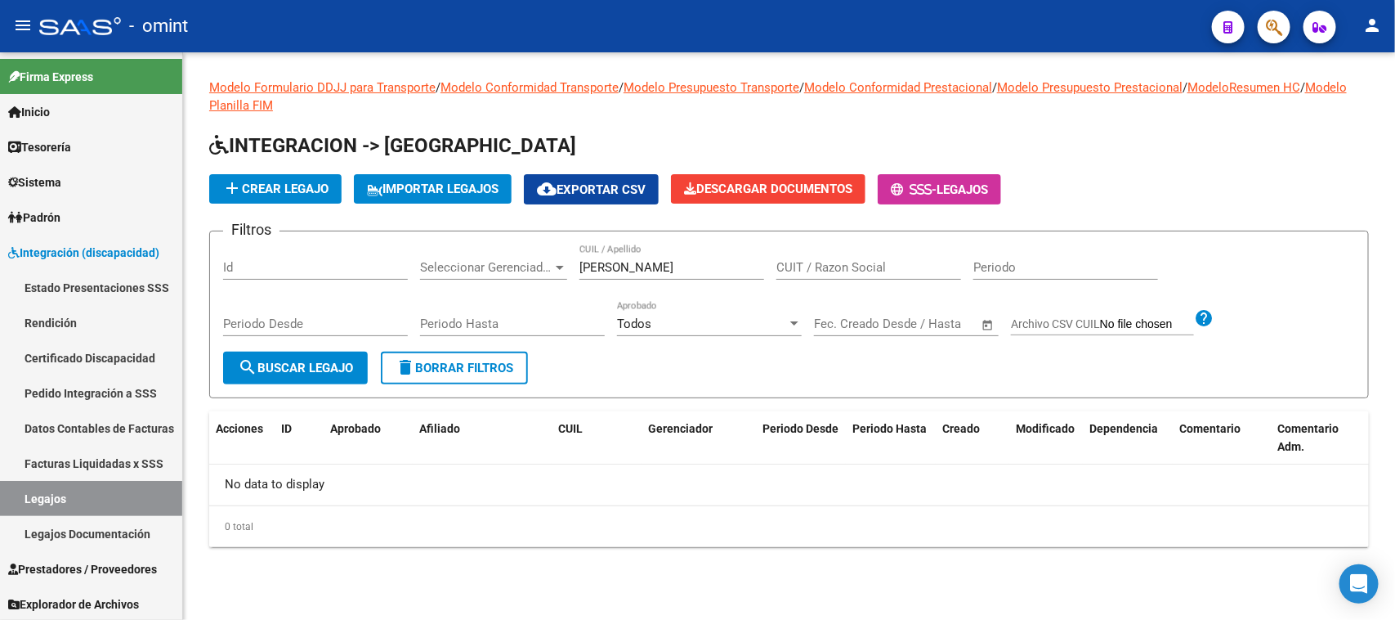
click at [884, 274] on div "CUIT / Razon Social" at bounding box center [868, 261] width 185 height 35
click at [795, 266] on input "CUIT / Razon Social" at bounding box center [868, 267] width 185 height 15
paste input "27284737364"
type input "27284737364"
click at [573, 260] on app-drop-down-list "Seleccionar Gerenciador Seleccionar Gerenciador" at bounding box center [499, 269] width 159 height 51
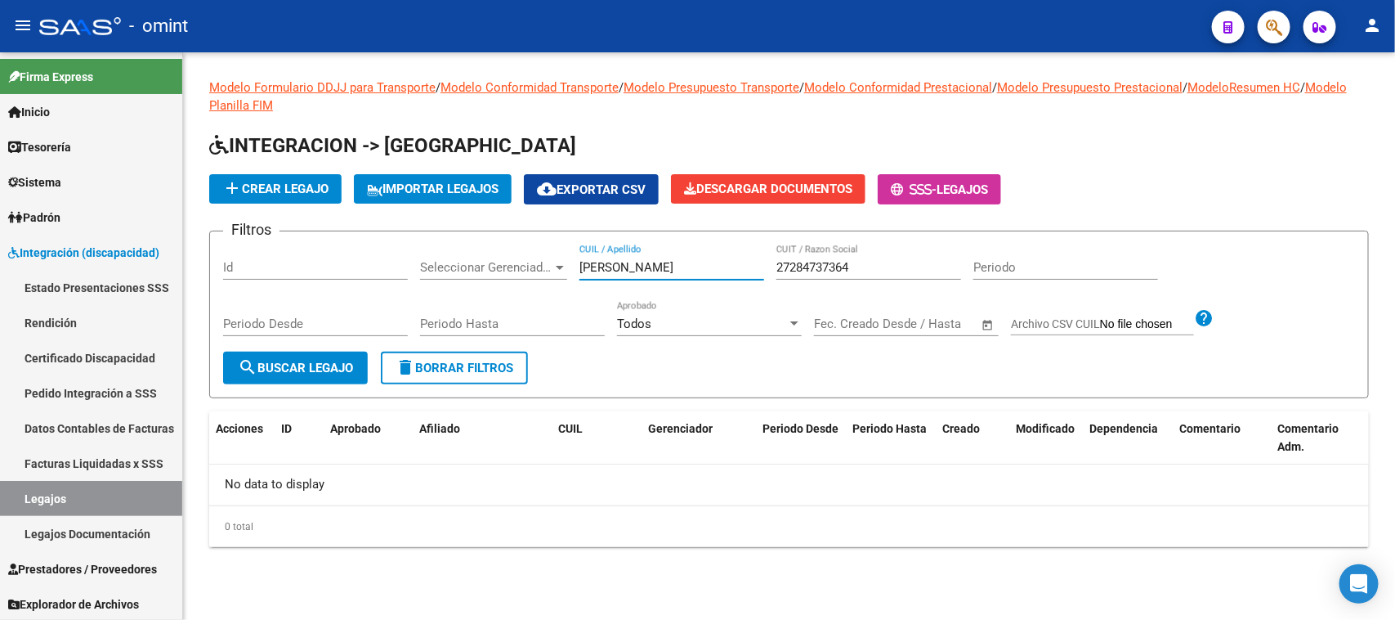
drag, startPoint x: 640, startPoint y: 260, endPoint x: 316, endPoint y: 260, distance: 324.5
click at [316, 260] on div "Filtros Id Seleccionar Gerenciador Seleccionar Gerenciador [PERSON_NAME] CUIL /…" at bounding box center [789, 297] width 1132 height 107
drag, startPoint x: 317, startPoint y: 356, endPoint x: 317, endPoint y: 369, distance: 13.1
click at [317, 369] on button "search Buscar Legajo" at bounding box center [295, 367] width 145 height 33
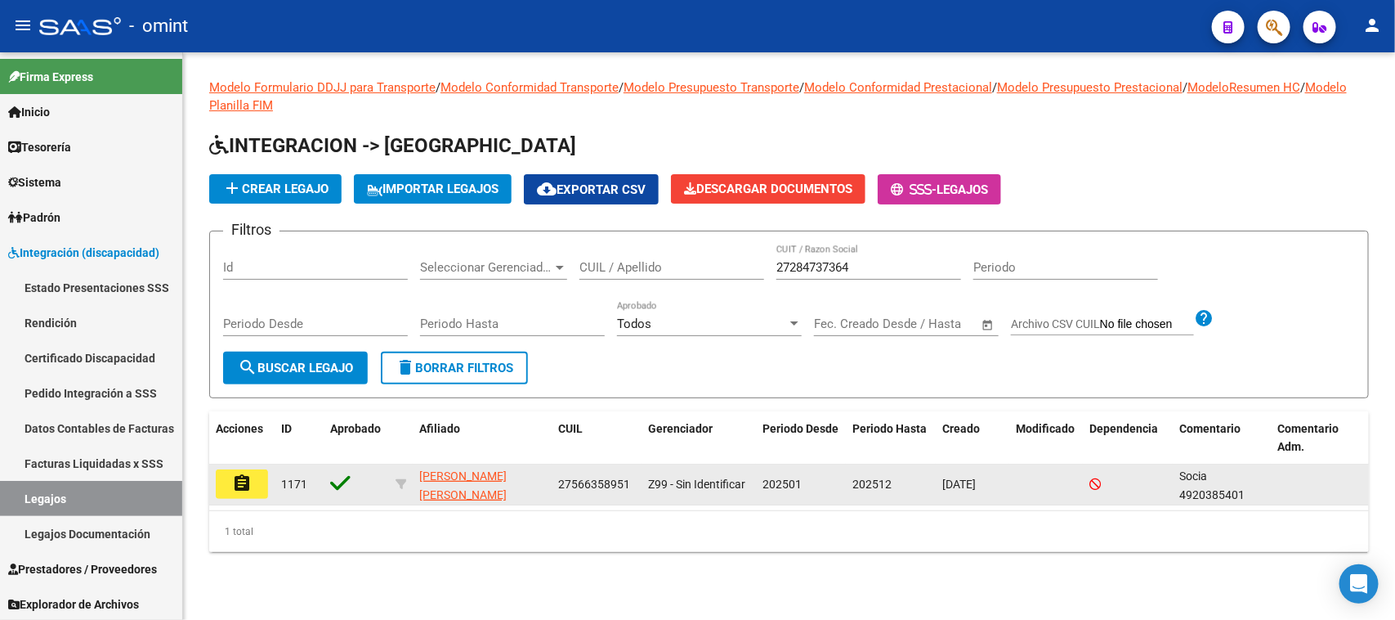
drag, startPoint x: 245, startPoint y: 487, endPoint x: 279, endPoint y: 484, distance: 33.7
click at [244, 486] on mat-icon "assignment" at bounding box center [242, 483] width 20 height 20
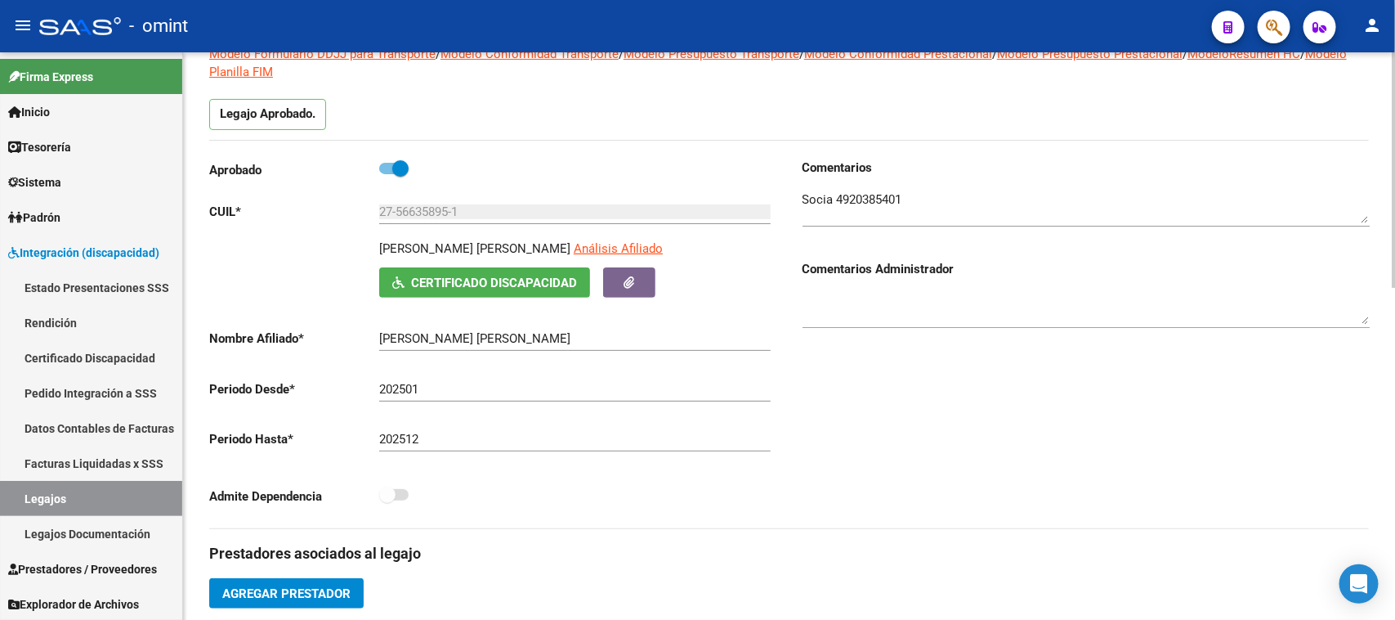
scroll to position [307, 0]
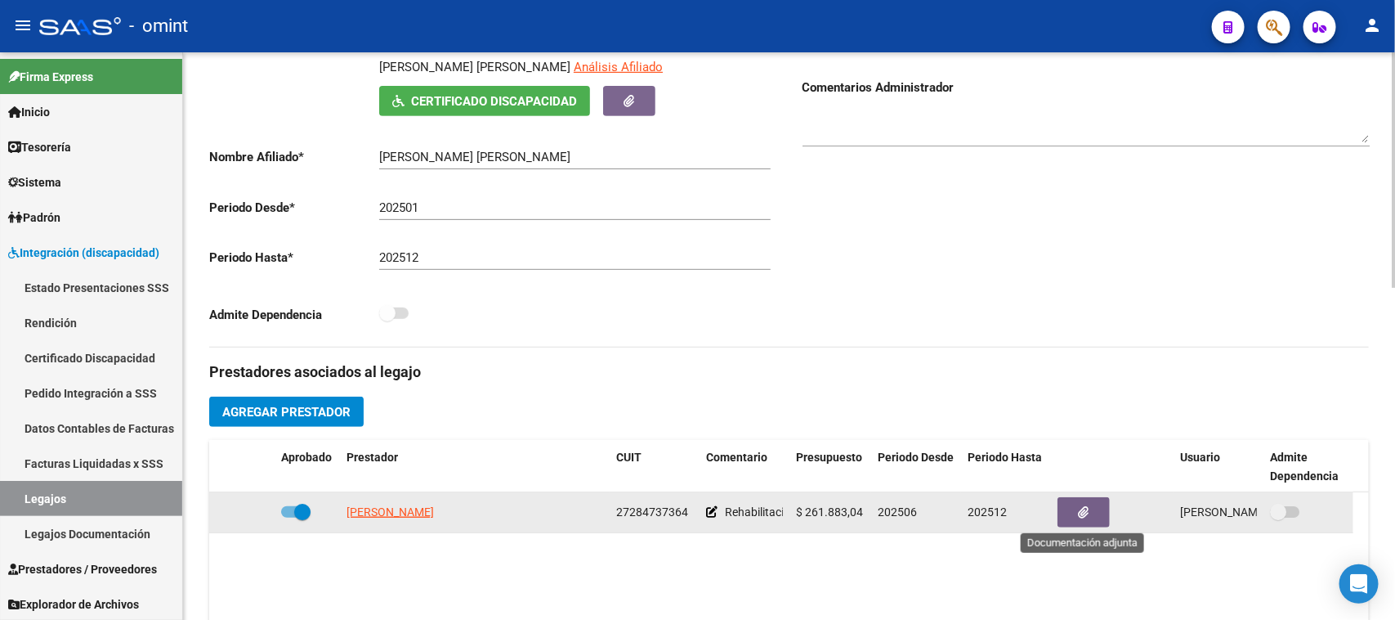
click at [1093, 511] on button "button" at bounding box center [1084, 512] width 52 height 30
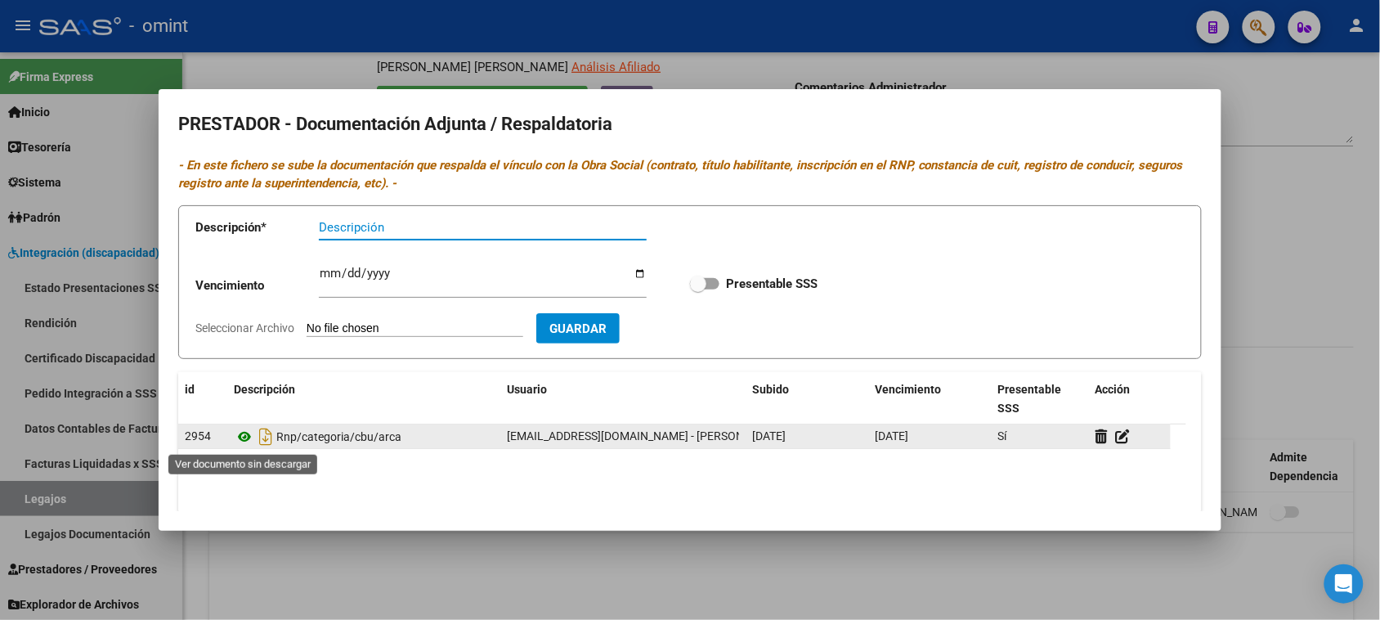
click at [242, 438] on icon at bounding box center [244, 437] width 21 height 20
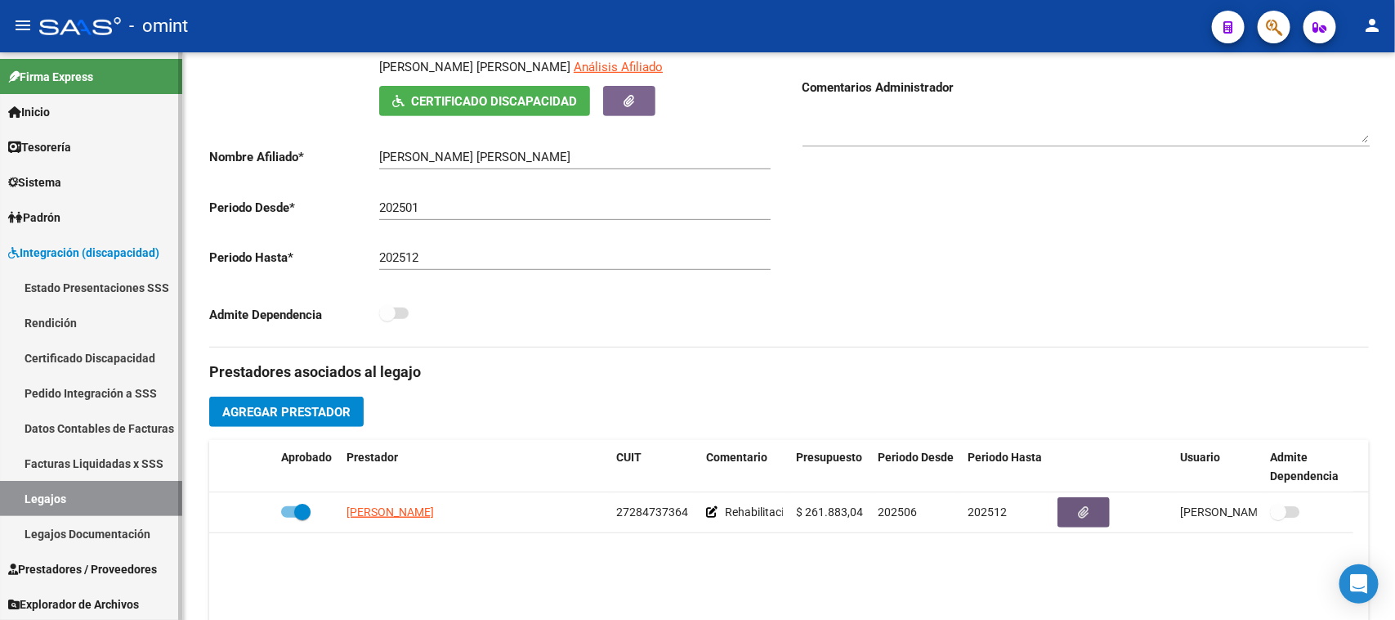
click at [98, 484] on link "Legajos" at bounding box center [91, 498] width 182 height 35
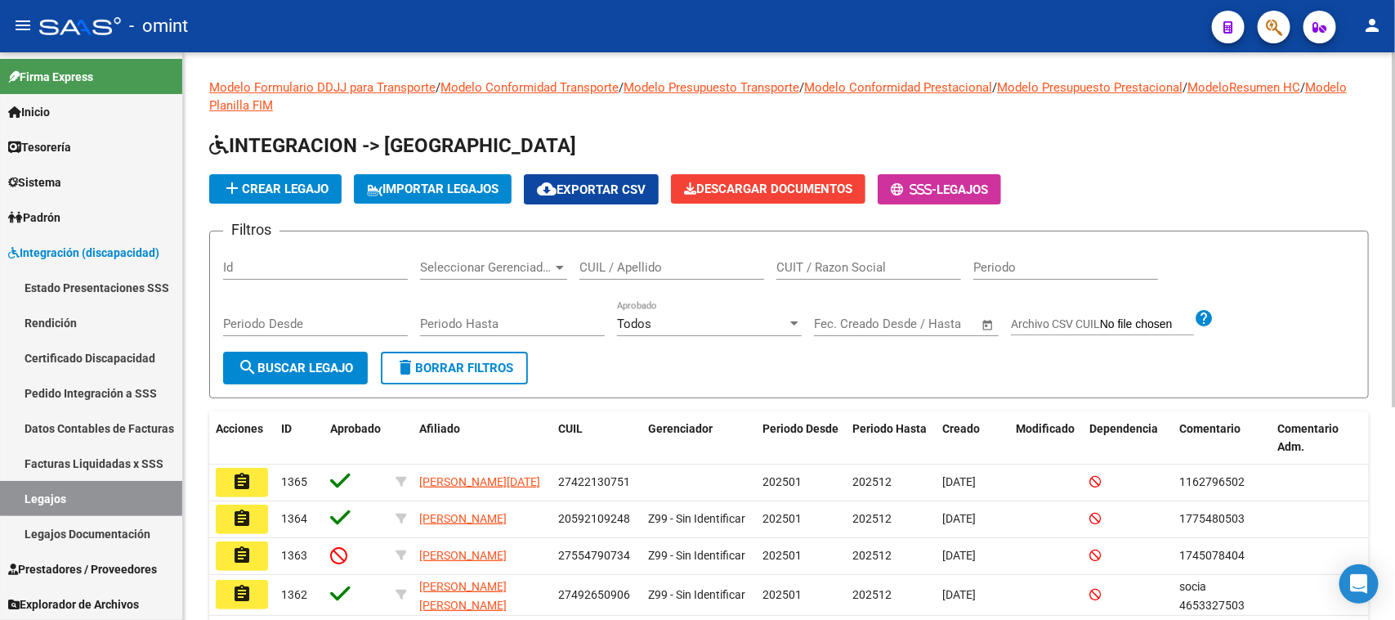
click at [809, 263] on input "CUIT / Razon Social" at bounding box center [868, 267] width 185 height 15
click at [317, 369] on span "search Buscar Legajo" at bounding box center [295, 367] width 115 height 15
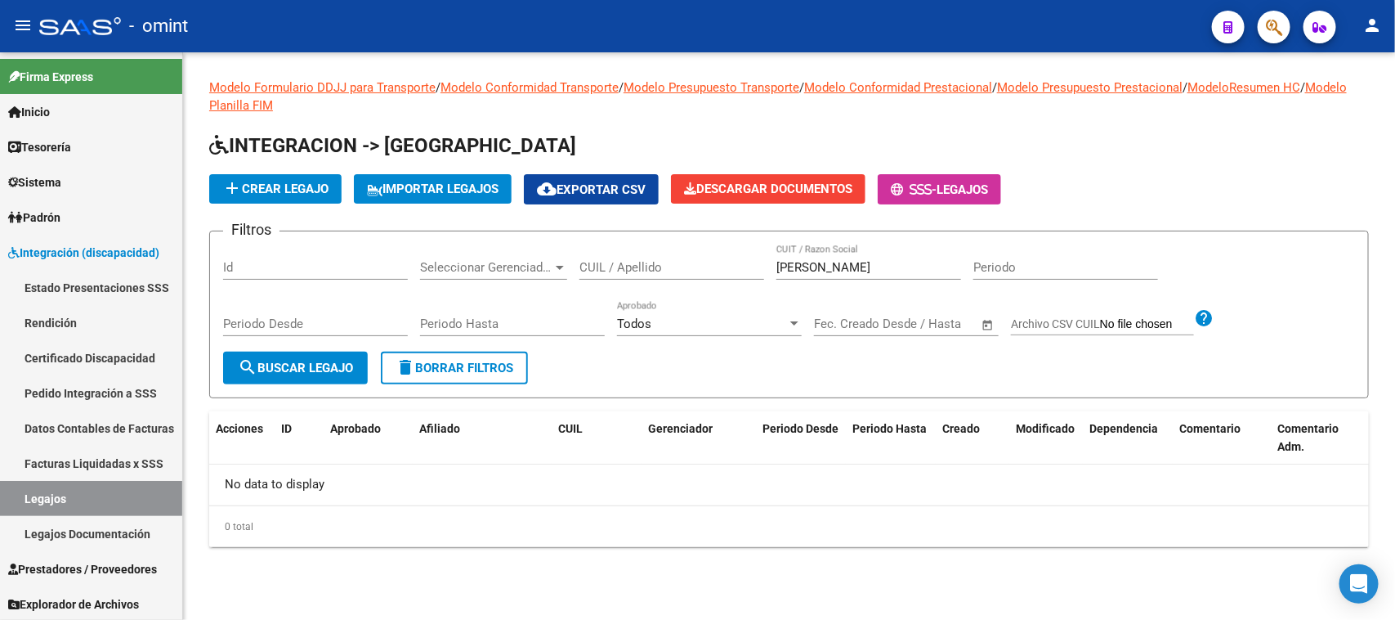
click at [838, 271] on input "[PERSON_NAME]" at bounding box center [868, 267] width 185 height 15
type input "[PERSON_NAME]"
click at [78, 192] on link "Sistema" at bounding box center [91, 181] width 182 height 35
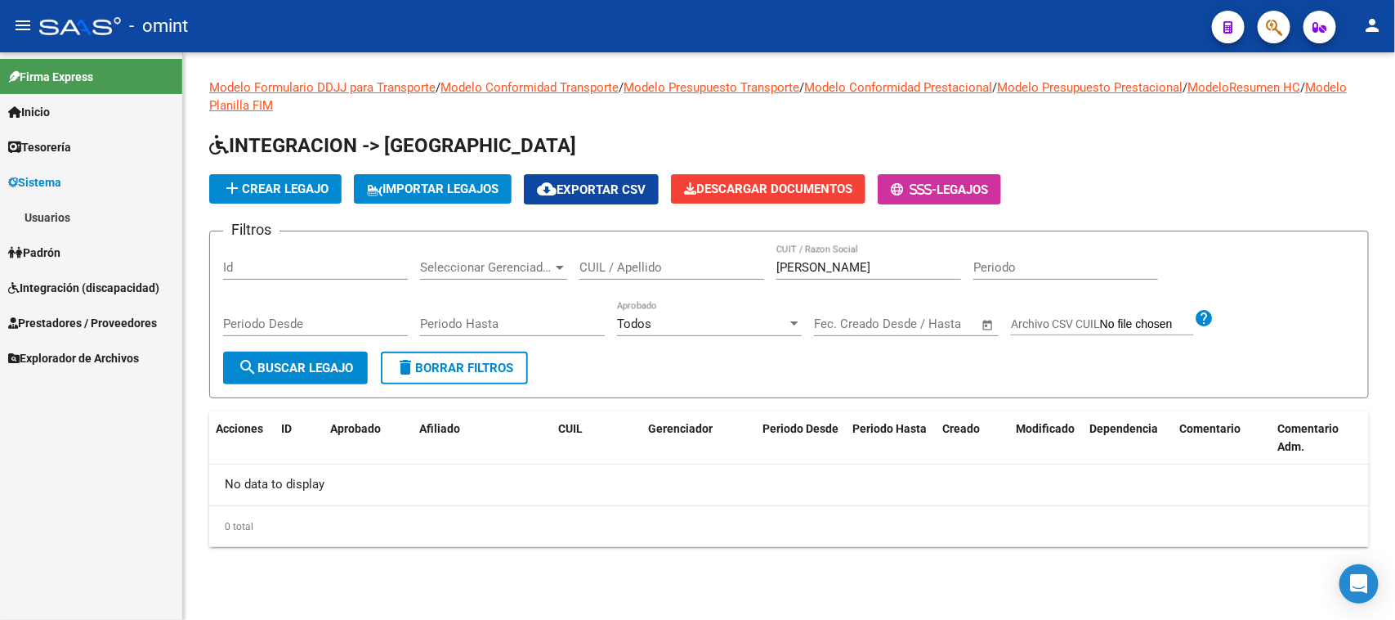
click at [74, 226] on link "Usuarios" at bounding box center [91, 216] width 182 height 35
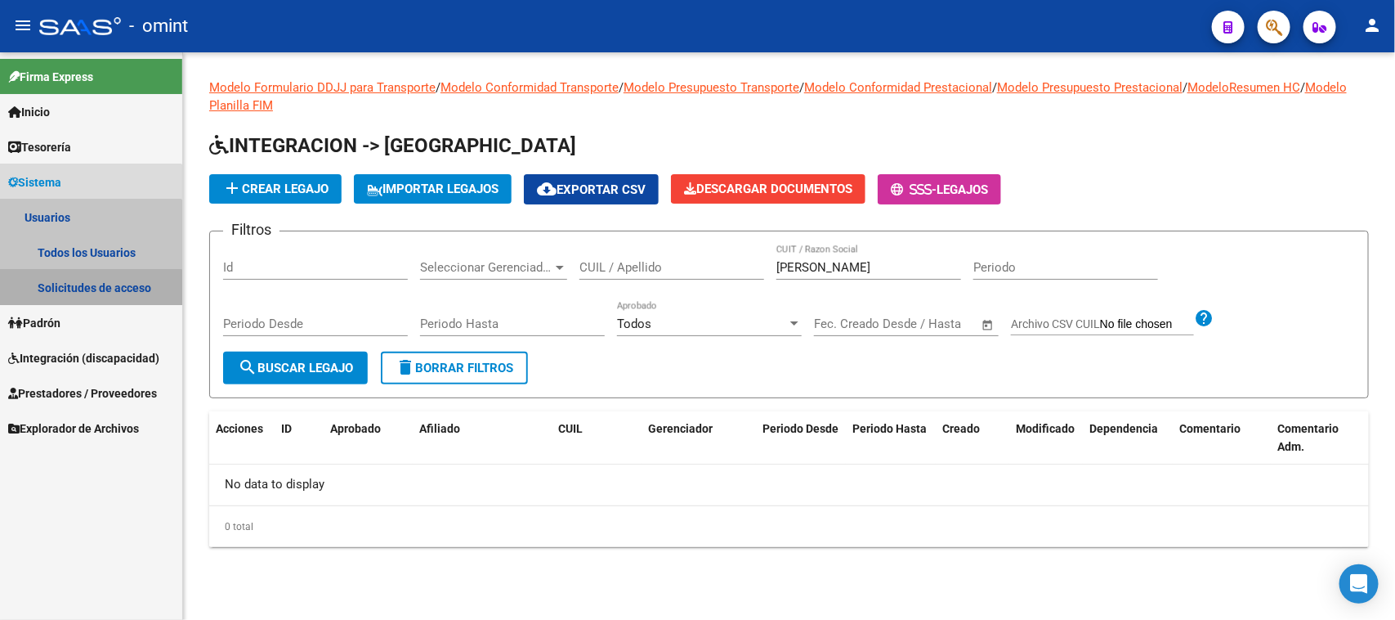
click at [68, 297] on link "Solicitudes de acceso" at bounding box center [91, 287] width 182 height 35
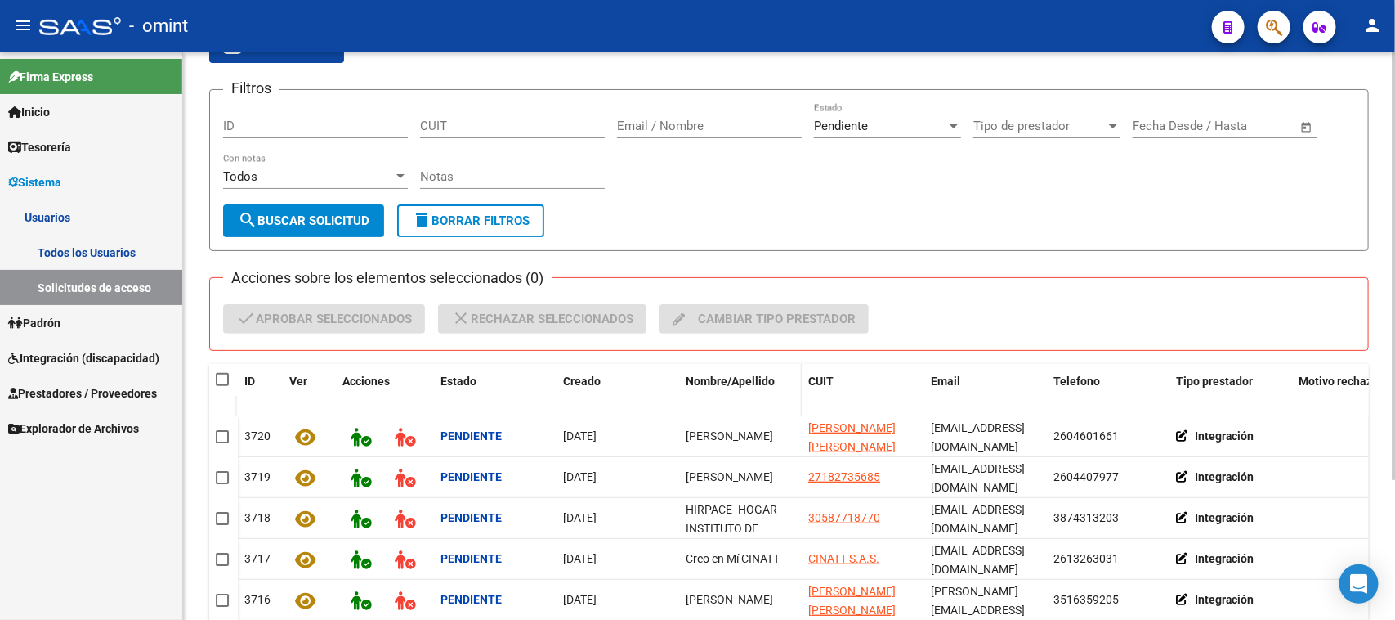
scroll to position [186, 0]
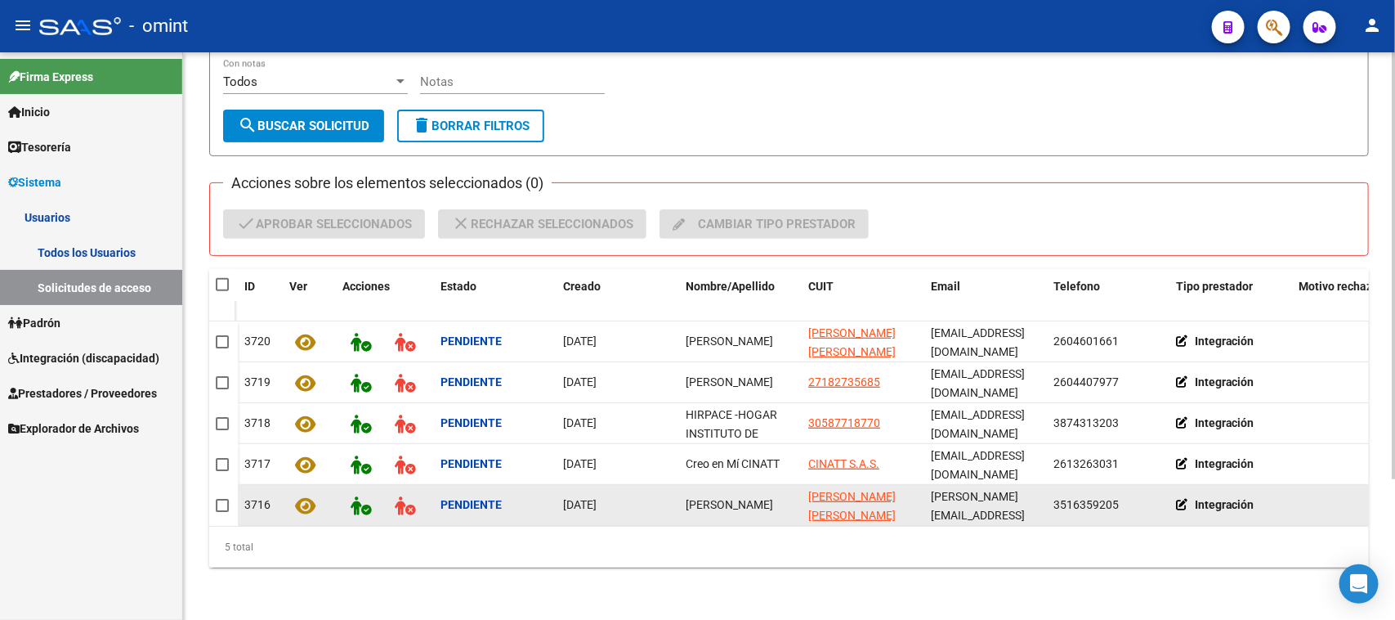
click at [719, 498] on span "[PERSON_NAME]" at bounding box center [729, 504] width 87 height 13
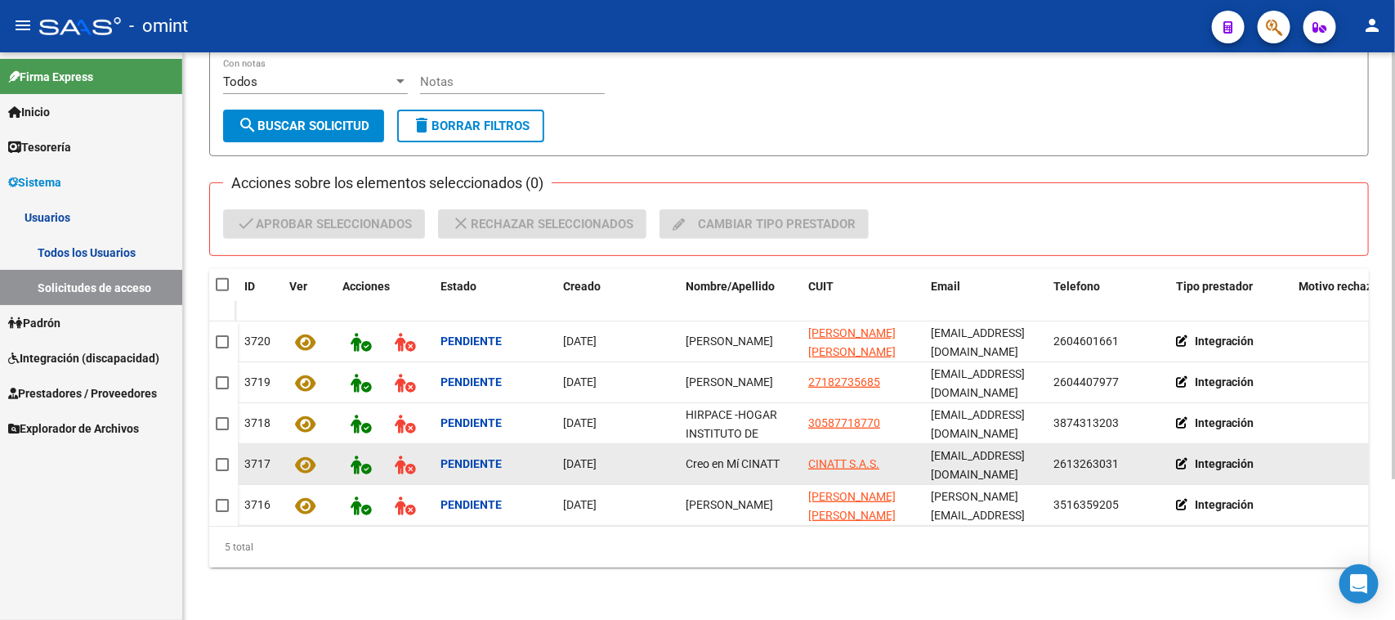
click at [699, 462] on datatable-body-cell "Creo en Mí CINATT" at bounding box center [740, 464] width 123 height 40
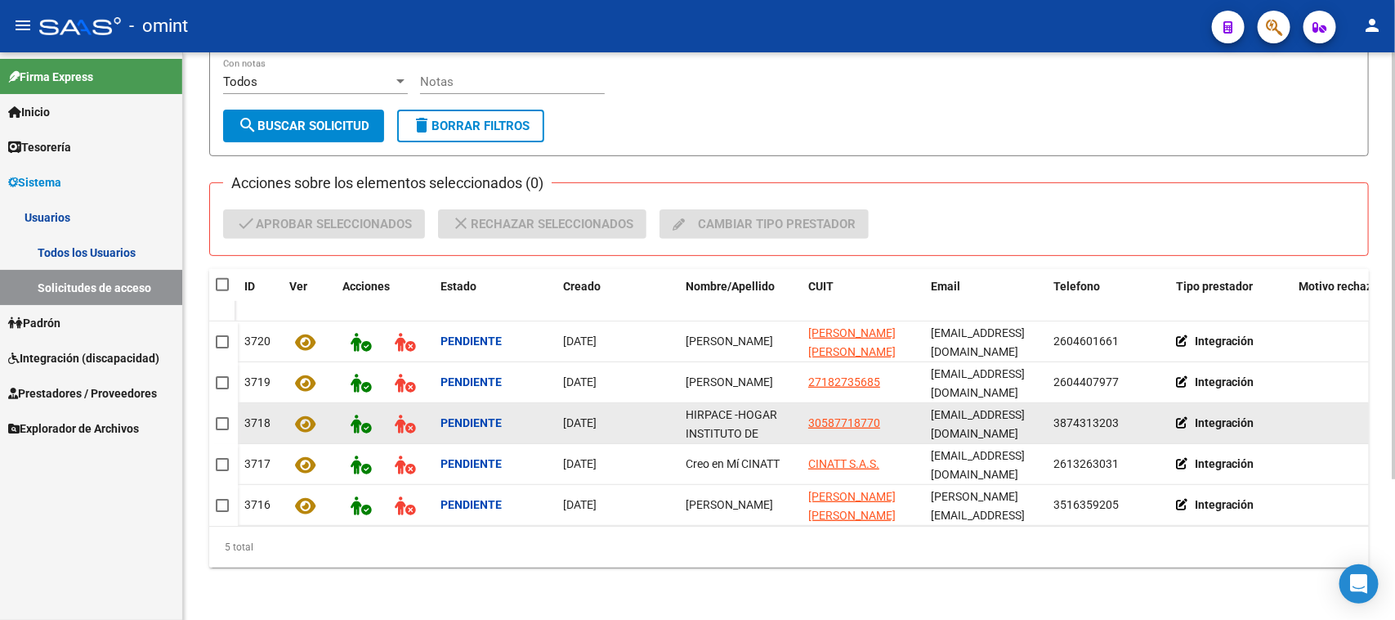
click at [732, 415] on span "HIRPACE -HOGAR INSTITUTO DE REHABILITACION DEL PARALITICO CEREBRAL-" at bounding box center [732, 451] width 92 height 87
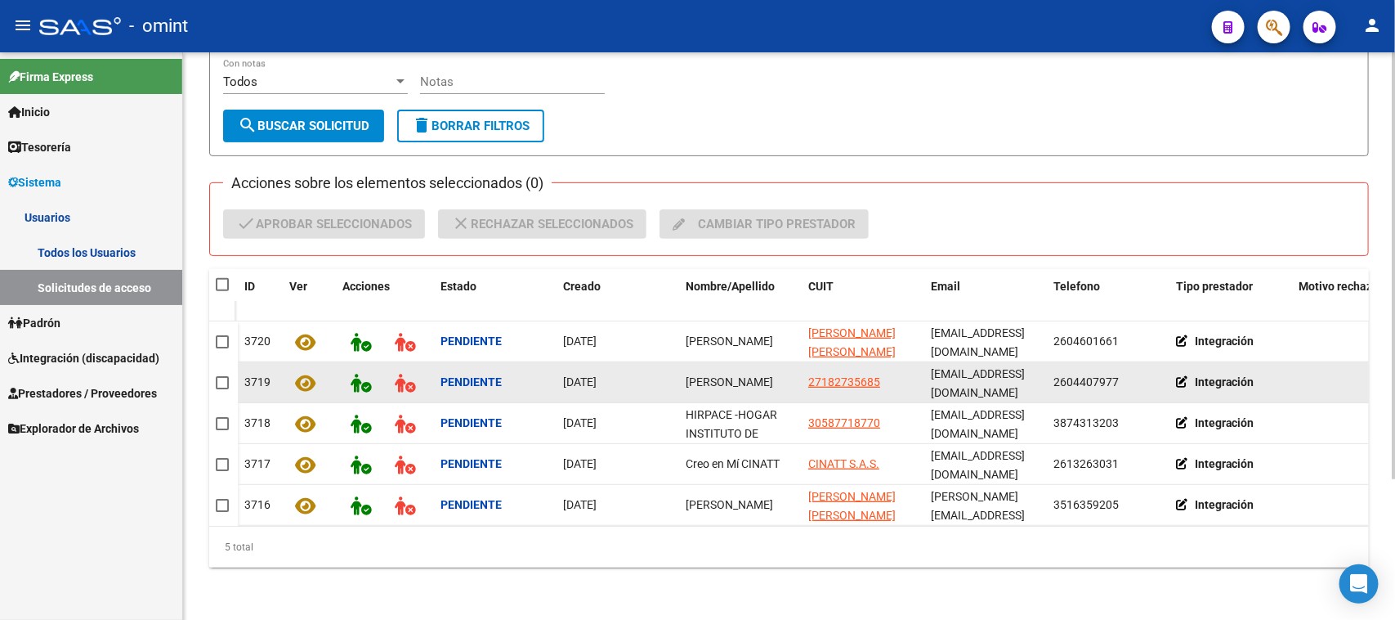
click at [724, 375] on span "[PERSON_NAME]" at bounding box center [729, 381] width 87 height 13
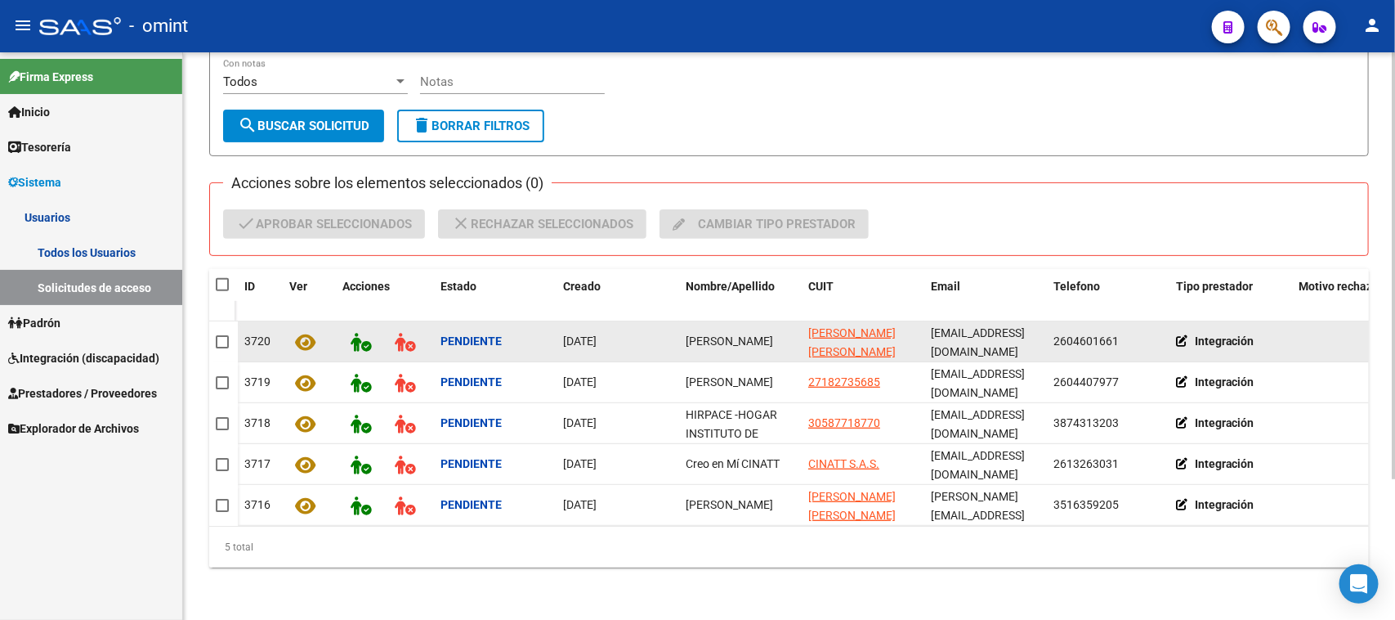
click at [723, 334] on span "[PERSON_NAME]" at bounding box center [729, 340] width 87 height 13
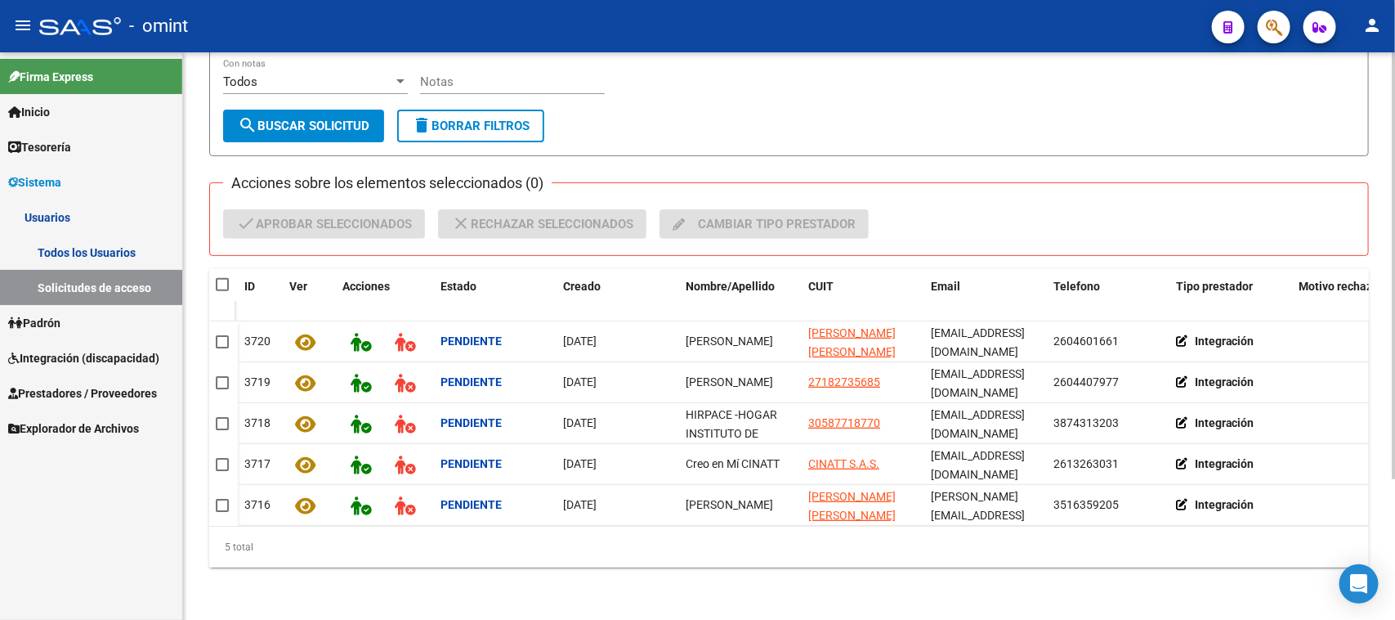
click at [226, 286] on datatable-header-cell at bounding box center [223, 285] width 29 height 33
click at [226, 284] on span at bounding box center [222, 284] width 13 height 13
click at [222, 291] on input "checkbox" at bounding box center [222, 291] width 1 height 1
checkbox input "true"
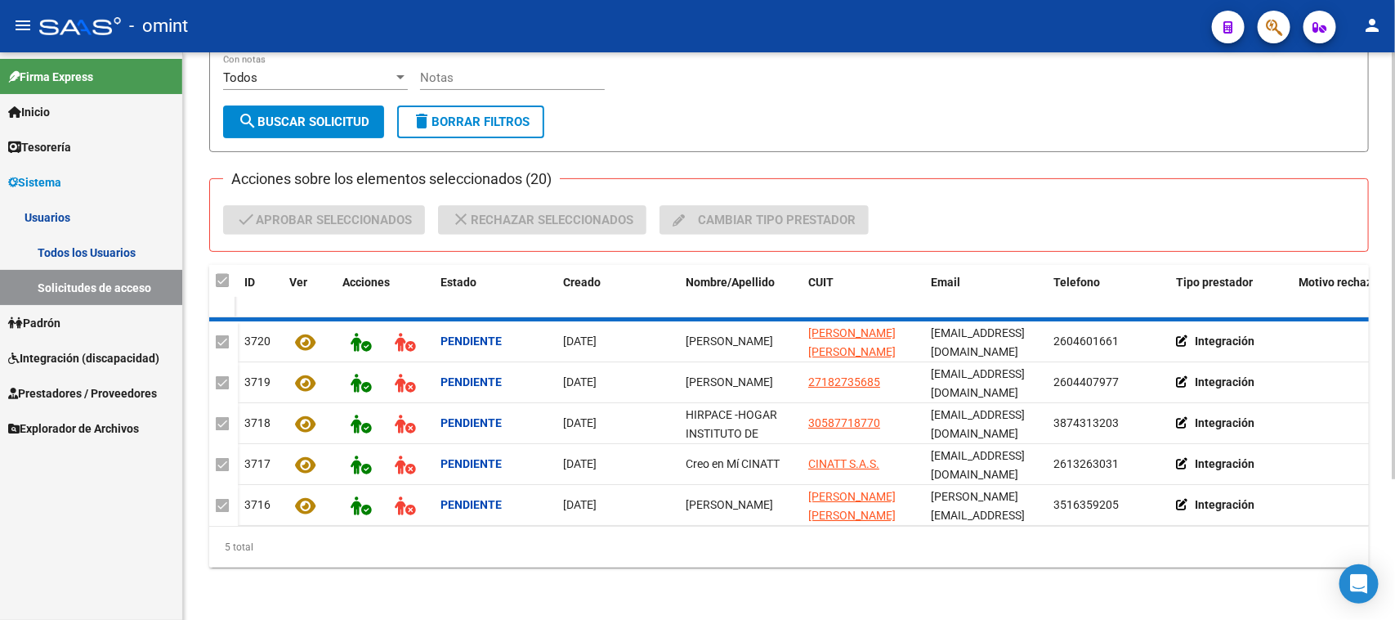
checkbox input "true"
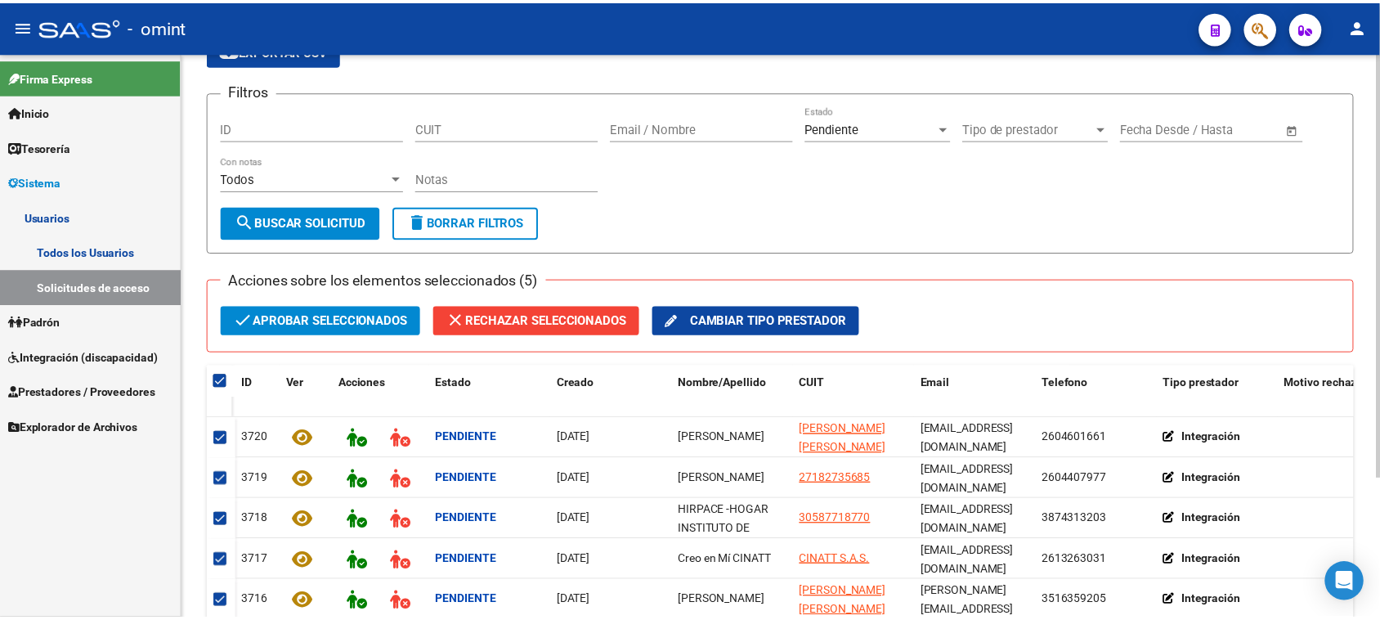
scroll to position [83, 0]
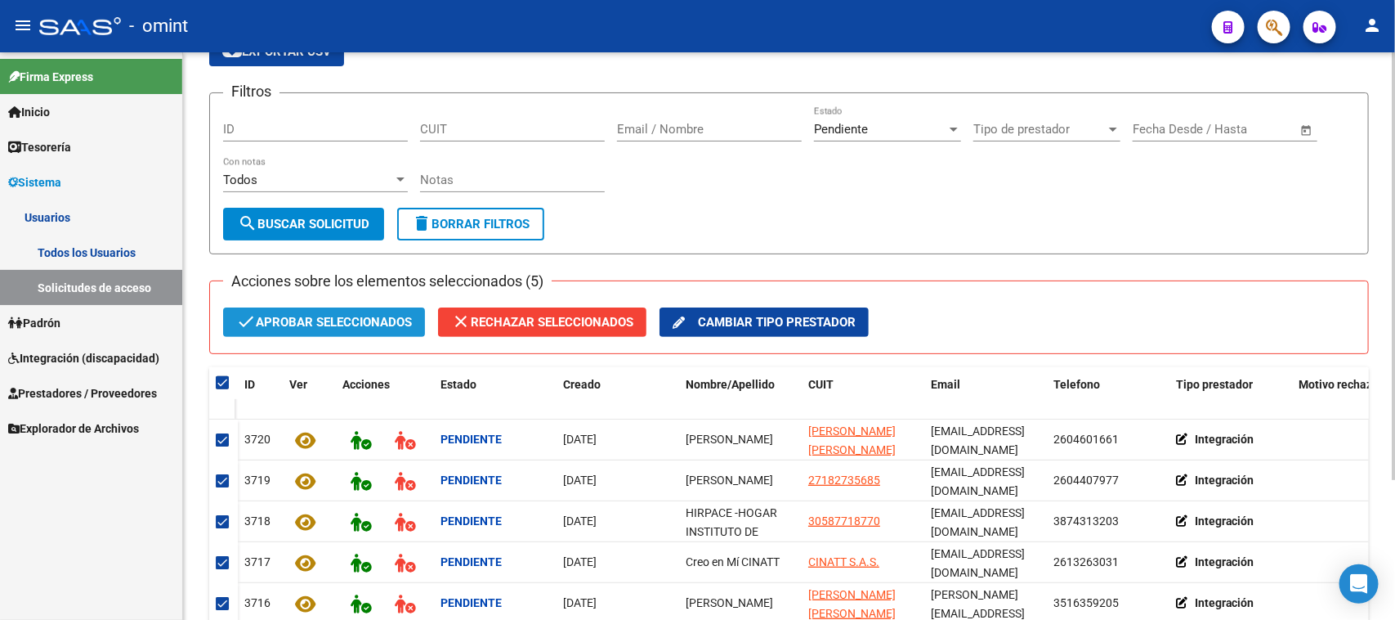
click at [333, 309] on span "check Aprobar seleccionados" at bounding box center [324, 321] width 176 height 29
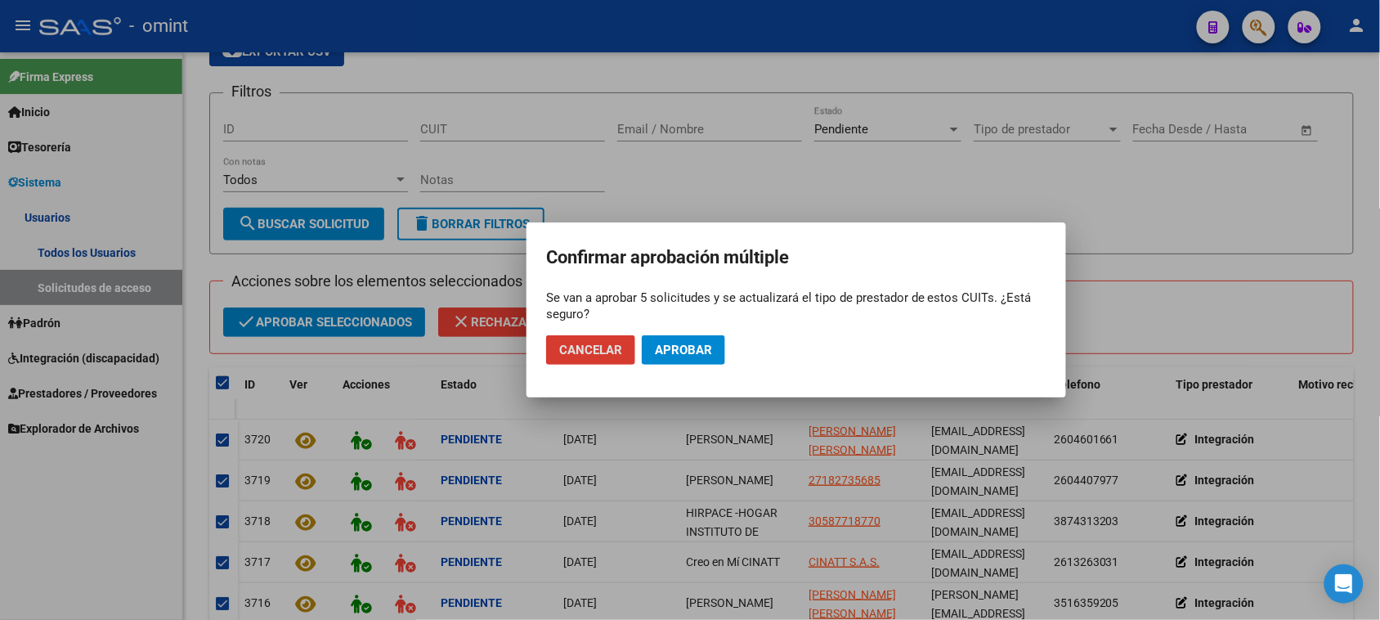
click at [705, 341] on button "Aprobar" at bounding box center [683, 349] width 83 height 29
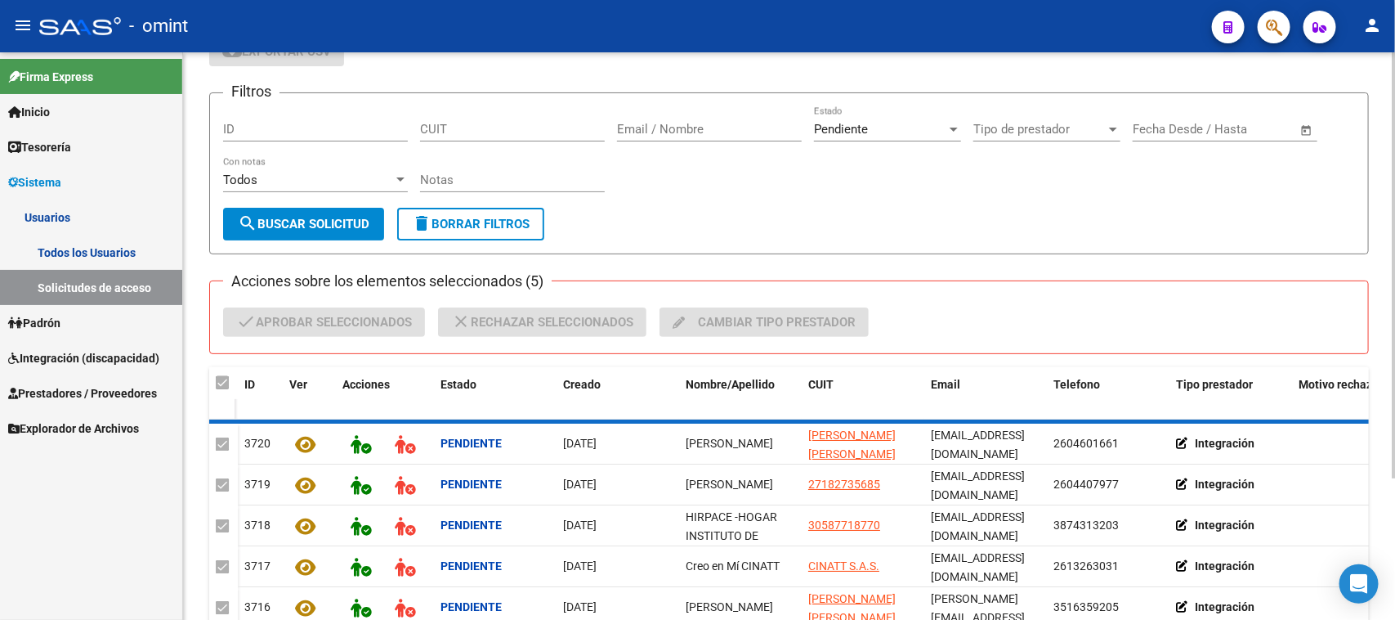
checkbox input "false"
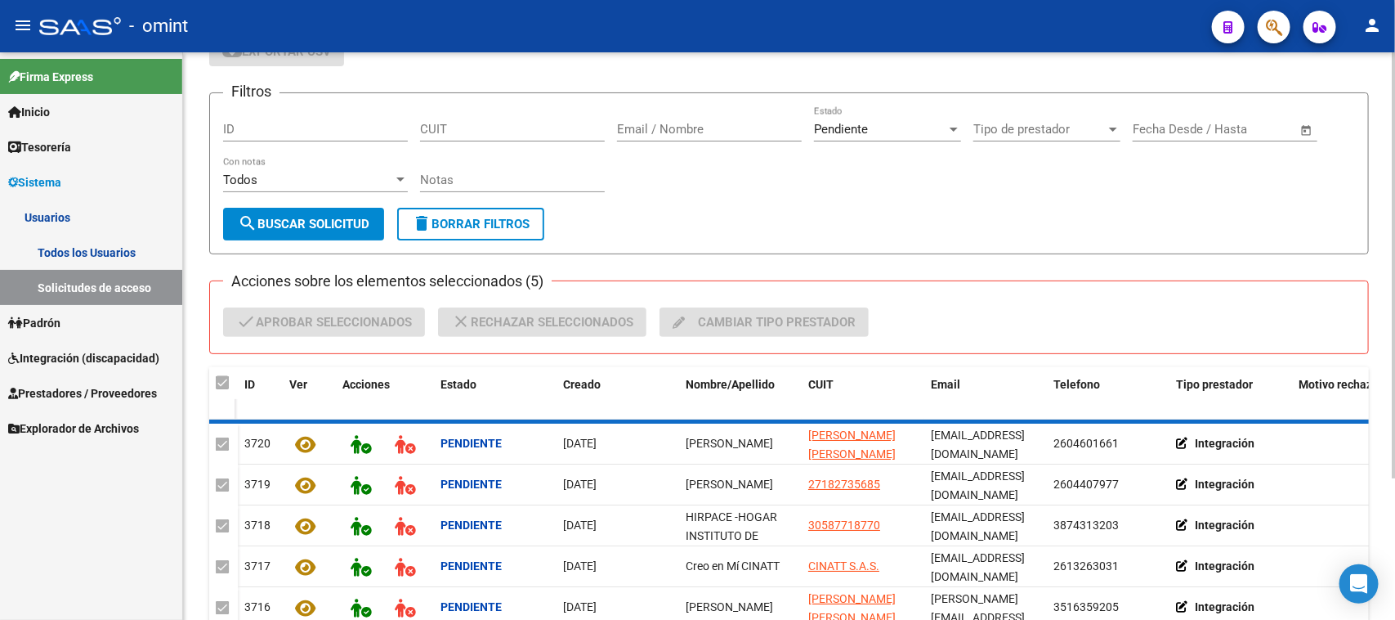
checkbox input "false"
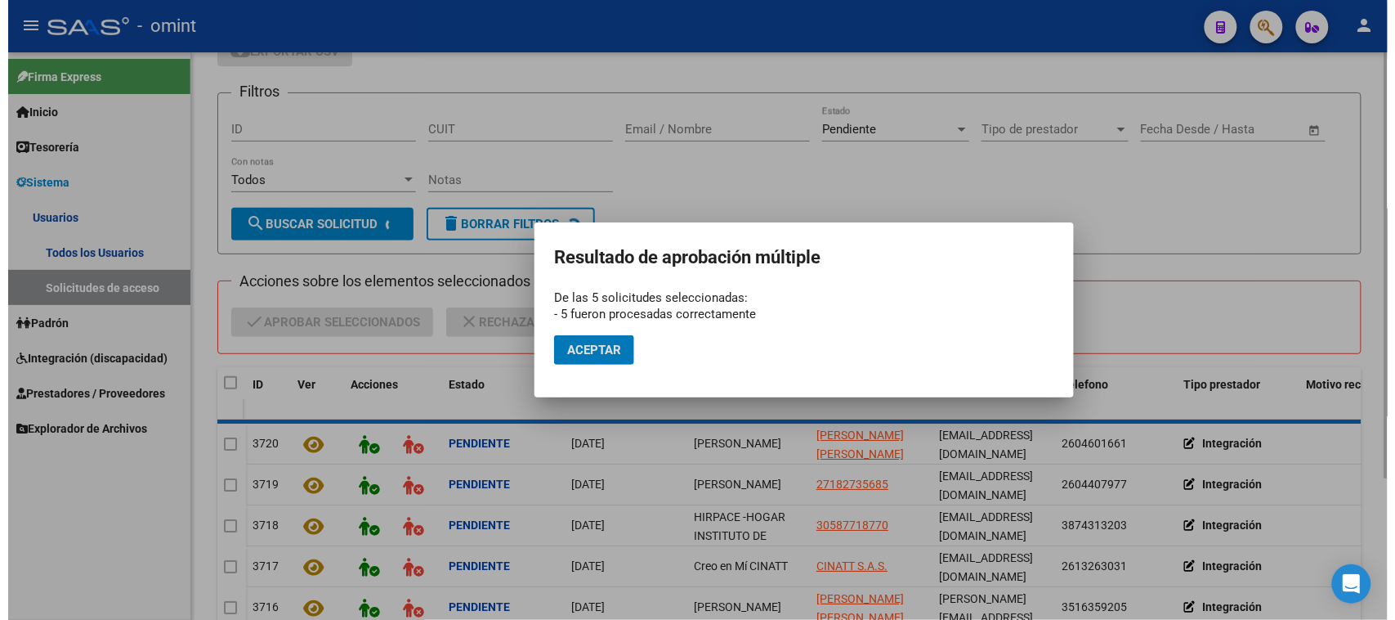
scroll to position [15, 0]
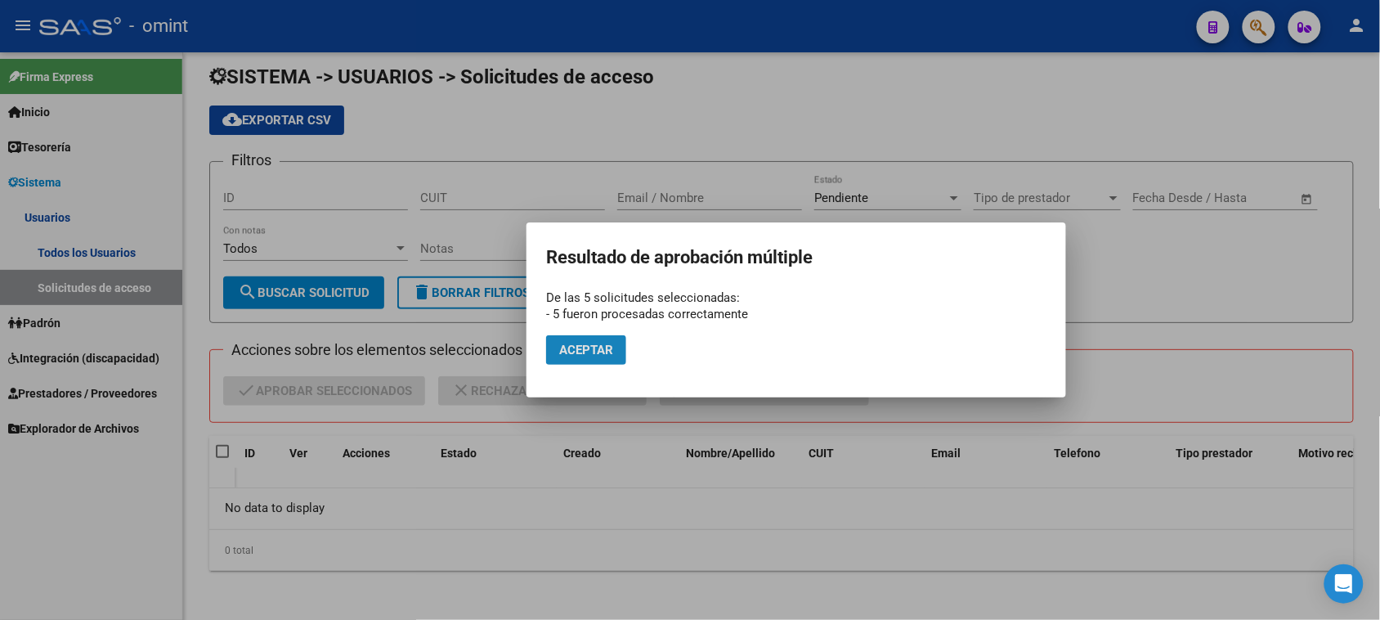
click at [564, 352] on span "Aceptar" at bounding box center [586, 349] width 54 height 15
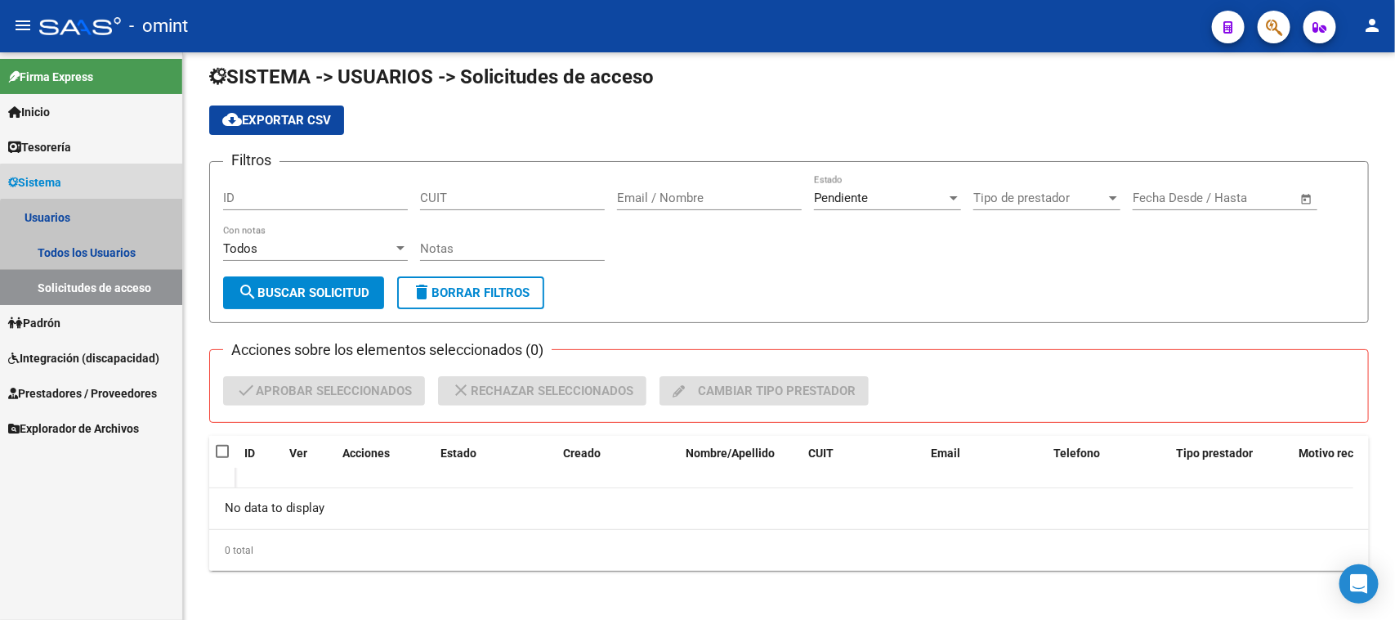
click at [181, 270] on link "Solicitudes de acceso" at bounding box center [91, 287] width 182 height 35
click at [101, 272] on link "Solicitudes de acceso" at bounding box center [91, 287] width 182 height 35
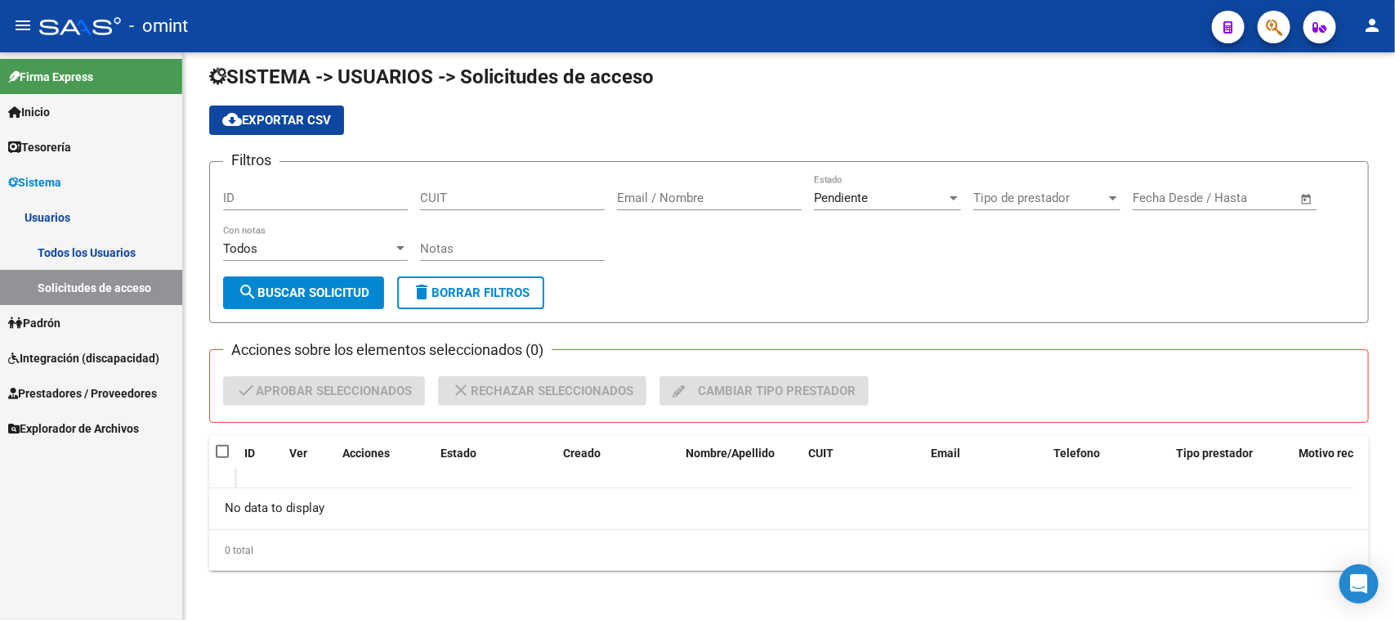
click at [101, 254] on link "Todos los Usuarios" at bounding box center [91, 252] width 182 height 35
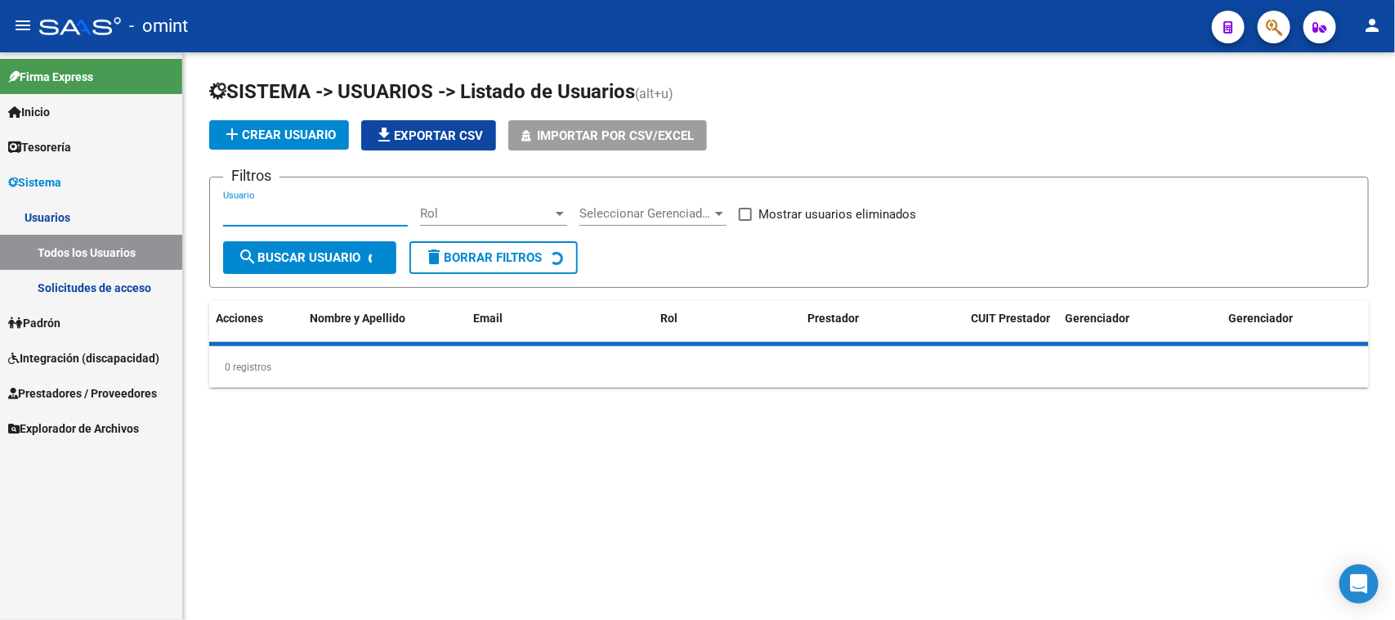
click at [259, 208] on input "Usuario" at bounding box center [315, 213] width 185 height 15
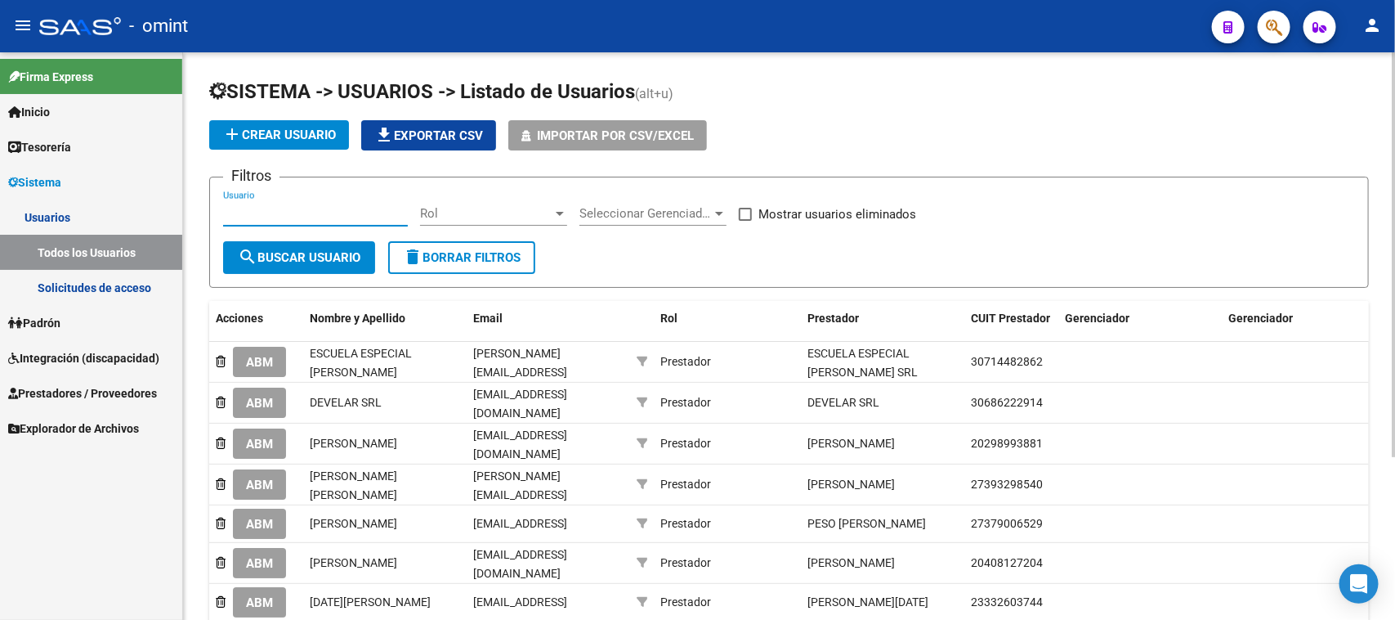
paste input "[PERSON_NAME]"
type input "[PERSON_NAME]"
click at [282, 255] on span "search Buscar Usuario" at bounding box center [299, 257] width 123 height 15
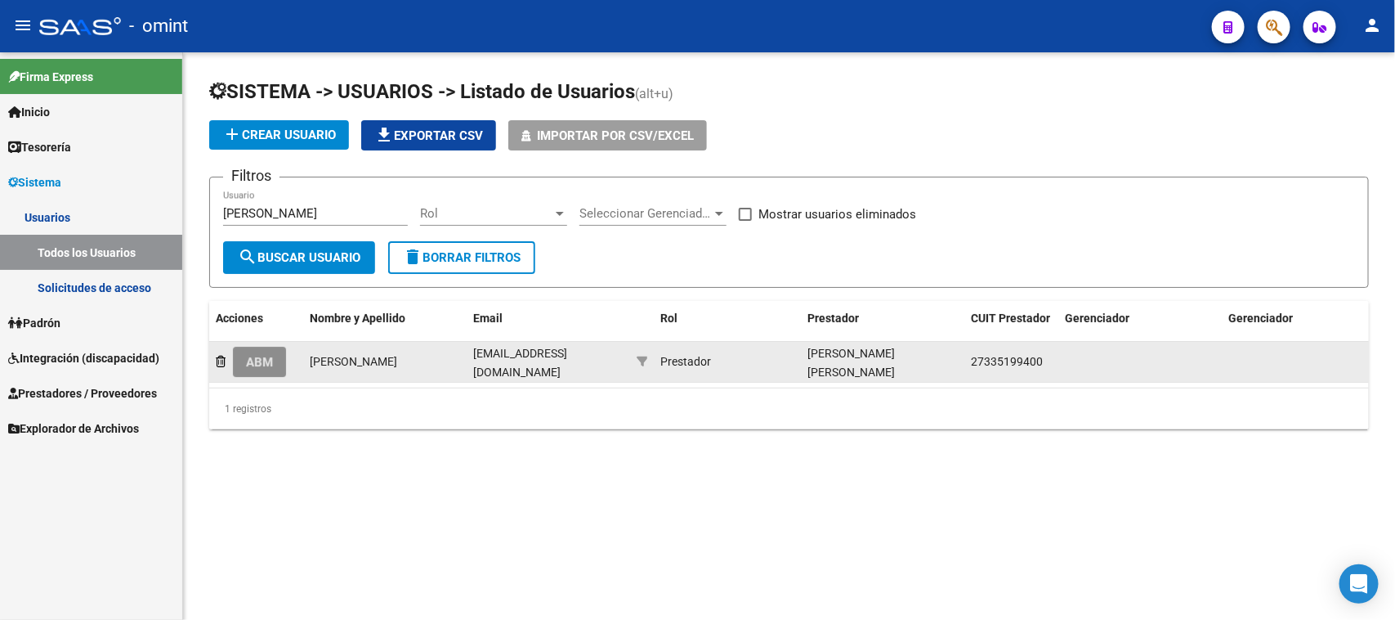
click at [266, 355] on span "ABM" at bounding box center [259, 362] width 27 height 15
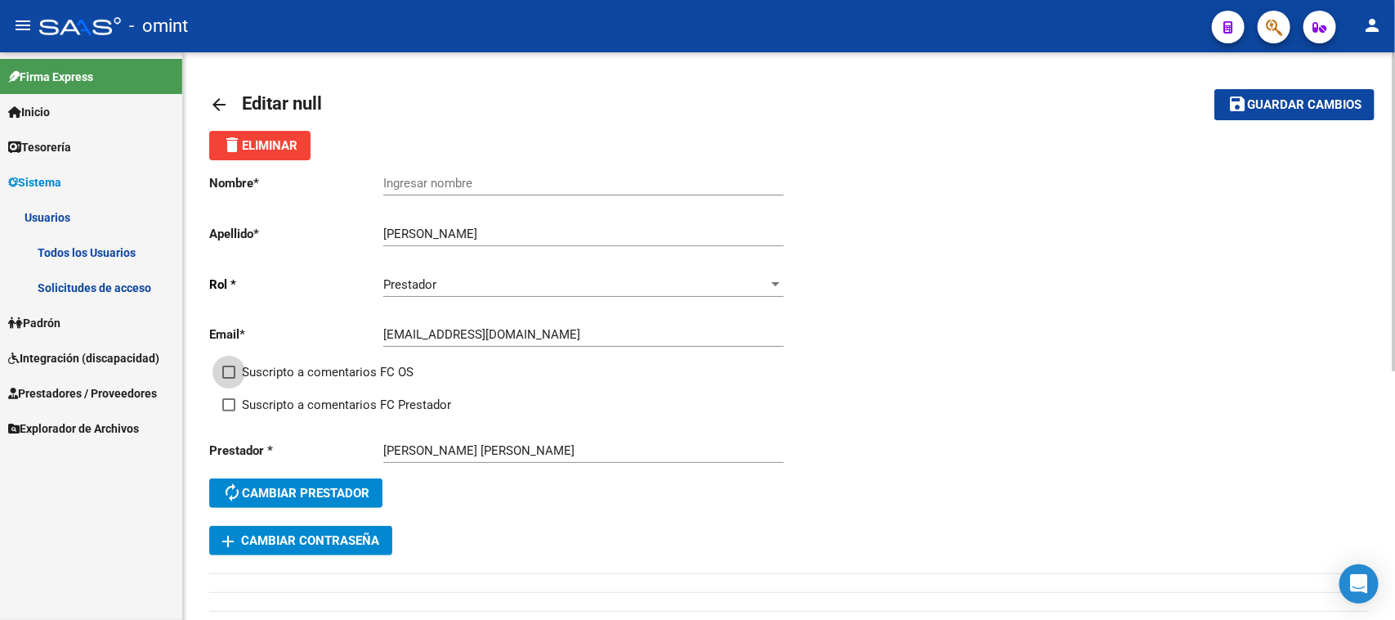
drag, startPoint x: 266, startPoint y: 372, endPoint x: 267, endPoint y: 383, distance: 10.8
click at [266, 372] on span "Suscripto a comentarios FC OS" at bounding box center [328, 372] width 172 height 20
click at [229, 378] on input "Suscripto a comentarios FC OS" at bounding box center [228, 378] width 1 height 1
checkbox input "true"
click at [267, 387] on div "Suscripto a comentarios FC OS" at bounding box center [512, 378] width 580 height 33
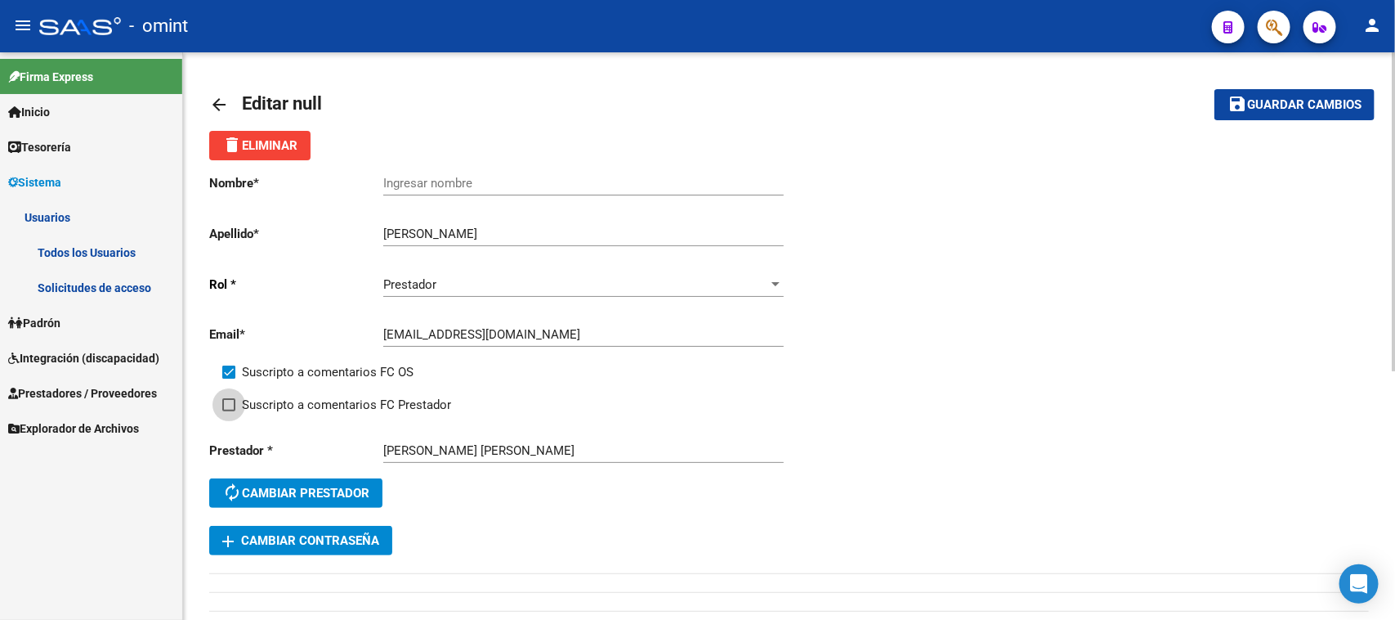
click at [268, 395] on span "Suscripto a comentarios FC Prestador" at bounding box center [346, 405] width 209 height 20
click at [229, 411] on input "Suscripto a comentarios FC Prestador" at bounding box center [228, 411] width 1 height 1
checkbox input "true"
drag, startPoint x: 1264, startPoint y: 96, endPoint x: 718, endPoint y: 143, distance: 548.8
click at [1264, 98] on span "Guardar cambios" at bounding box center [1304, 105] width 114 height 15
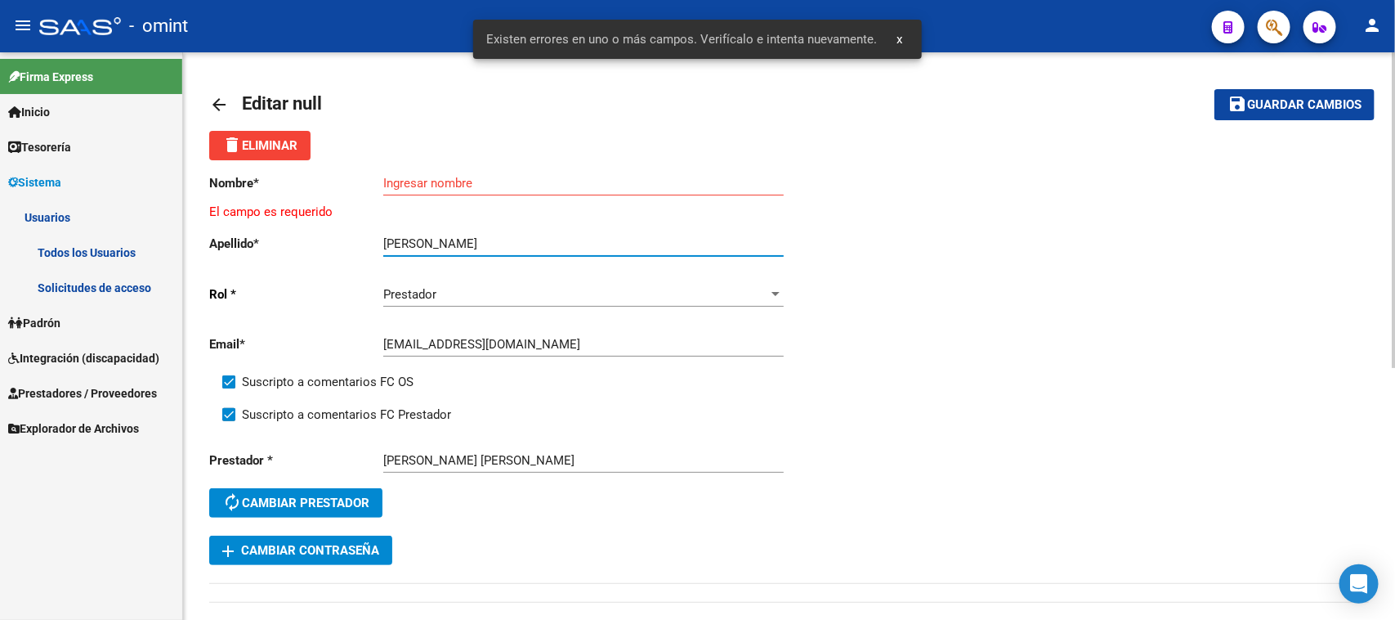
drag, startPoint x: 434, startPoint y: 241, endPoint x: 361, endPoint y: 244, distance: 72.8
click at [361, 244] on app-form-text-field "Apellido * [PERSON_NAME] Ingresar apellido" at bounding box center [496, 243] width 574 height 15
type input "CASTRO"
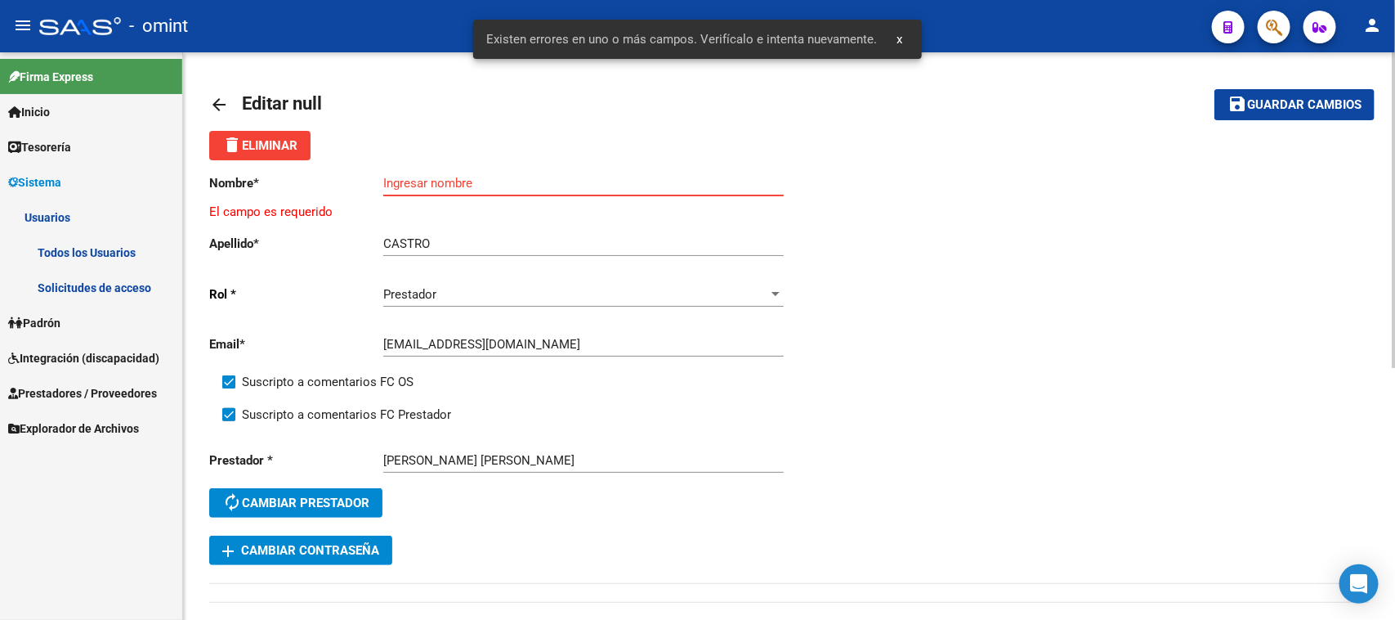
click at [501, 186] on input "Ingresar nombre" at bounding box center [583, 183] width 401 height 15
paste input "[PERSON_NAME]"
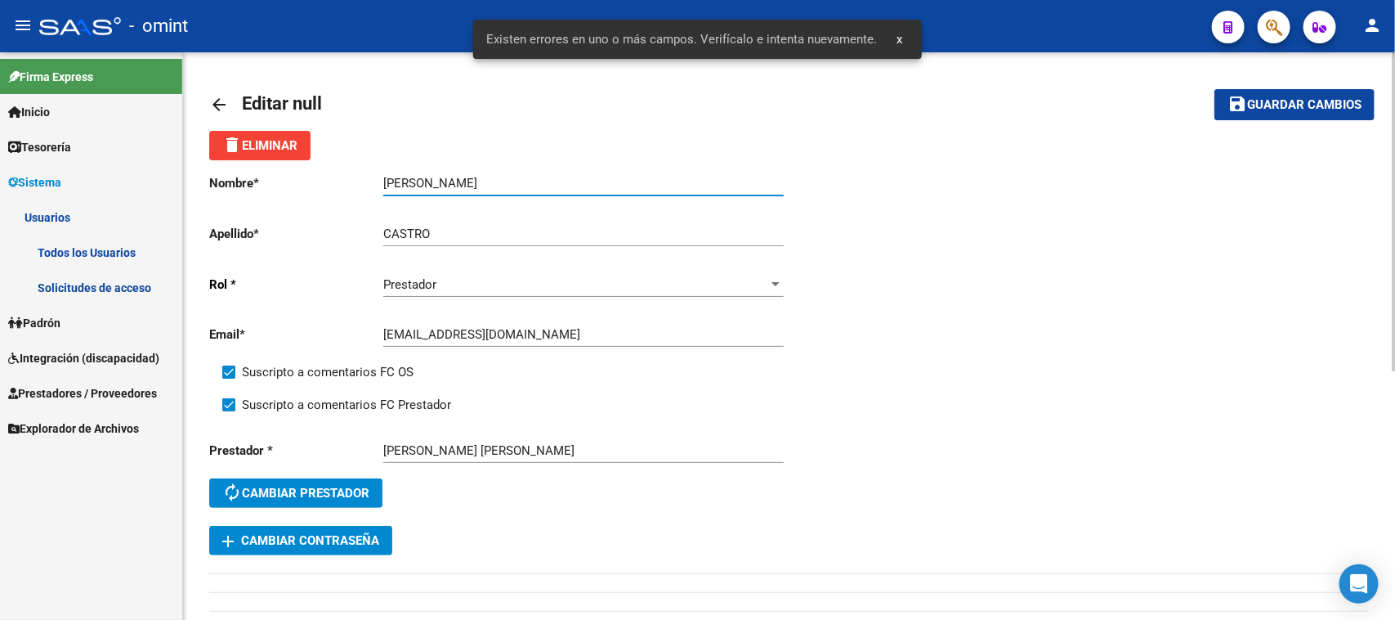
type input "[PERSON_NAME]"
click at [1276, 94] on button "save Guardar cambios" at bounding box center [1295, 104] width 160 height 30
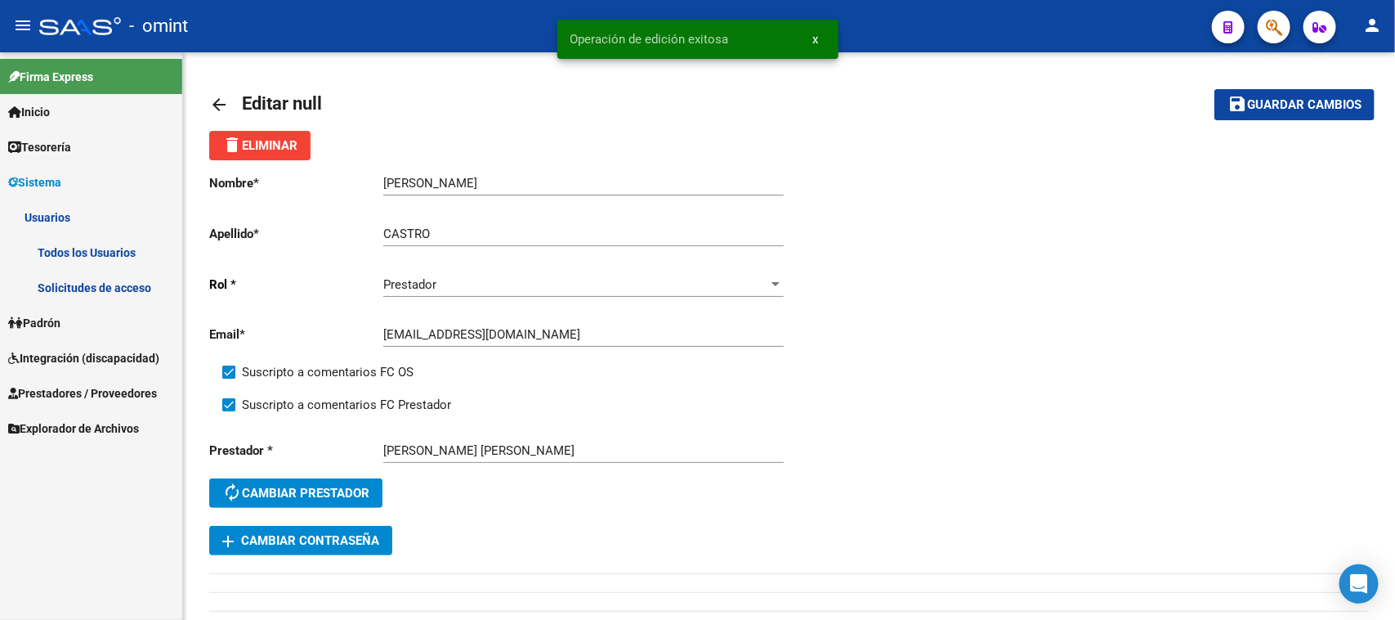
click at [64, 259] on link "Todos los Usuarios" at bounding box center [91, 252] width 182 height 35
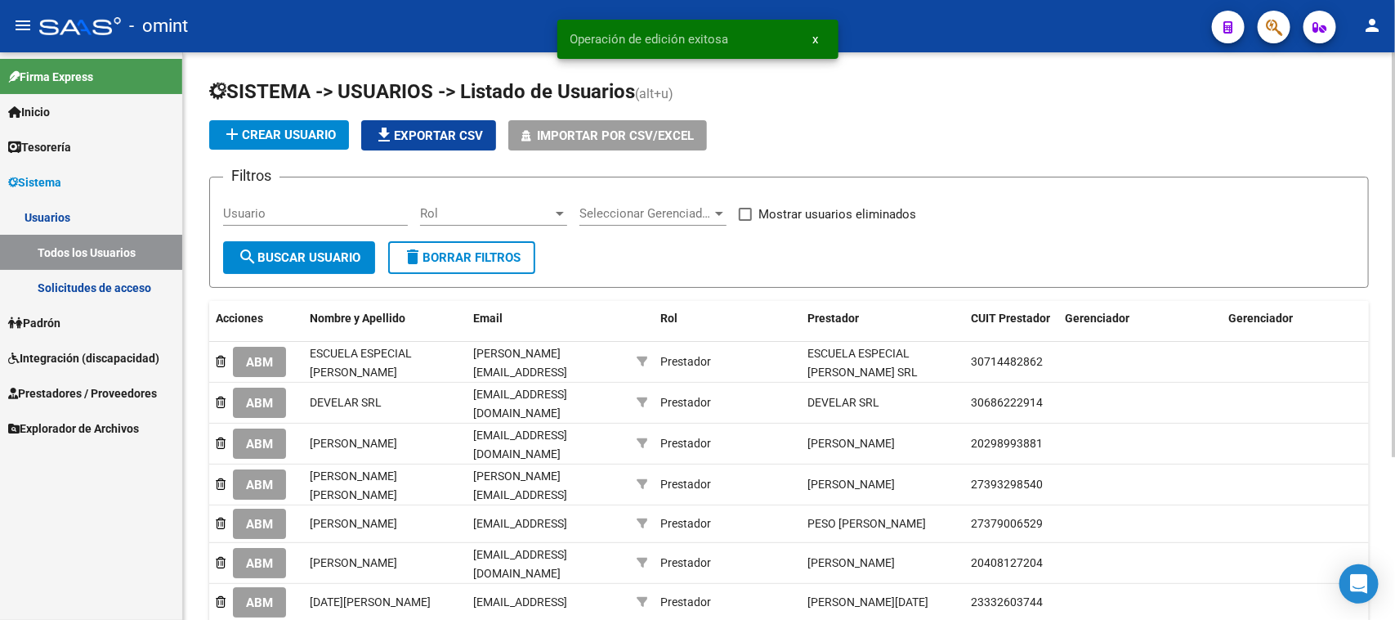
drag, startPoint x: 351, startPoint y: 199, endPoint x: 332, endPoint y: 205, distance: 20.7
click at [350, 197] on div "Usuario" at bounding box center [315, 207] width 185 height 35
paste input "[PERSON_NAME]"
type input "[PERSON_NAME]"
click at [313, 242] on button "search Buscar Usuario" at bounding box center [299, 257] width 152 height 33
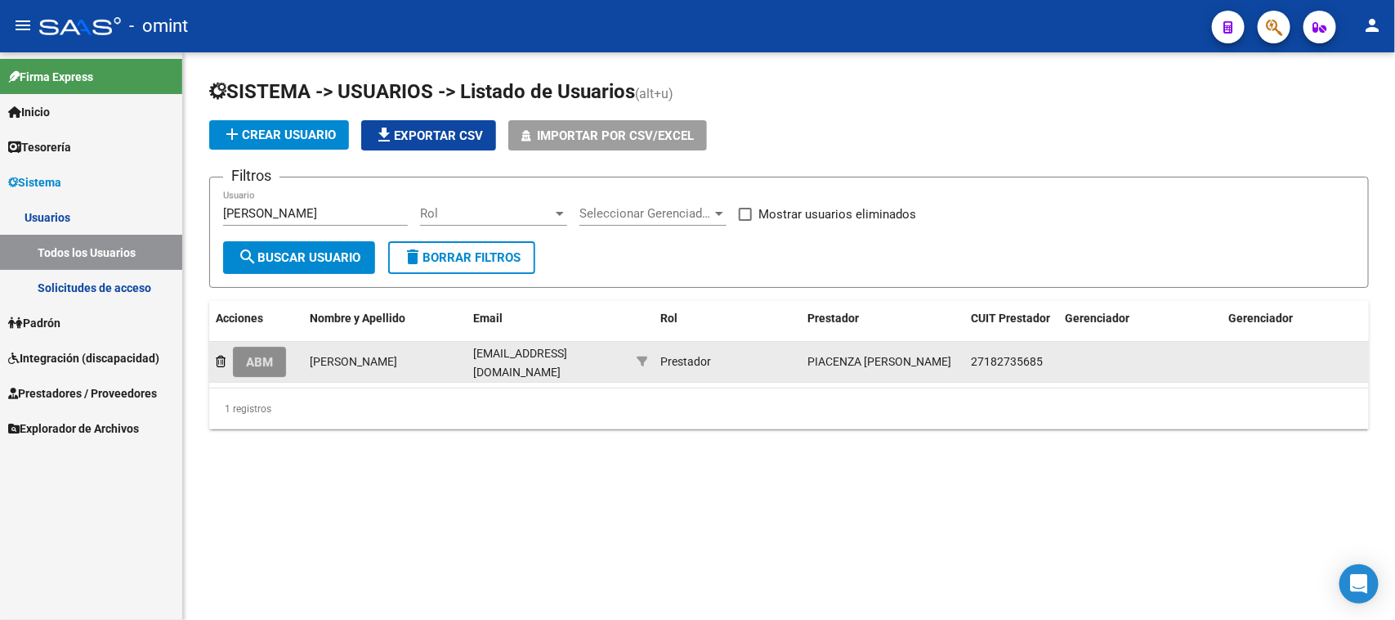
click at [271, 355] on span "ABM" at bounding box center [259, 362] width 27 height 15
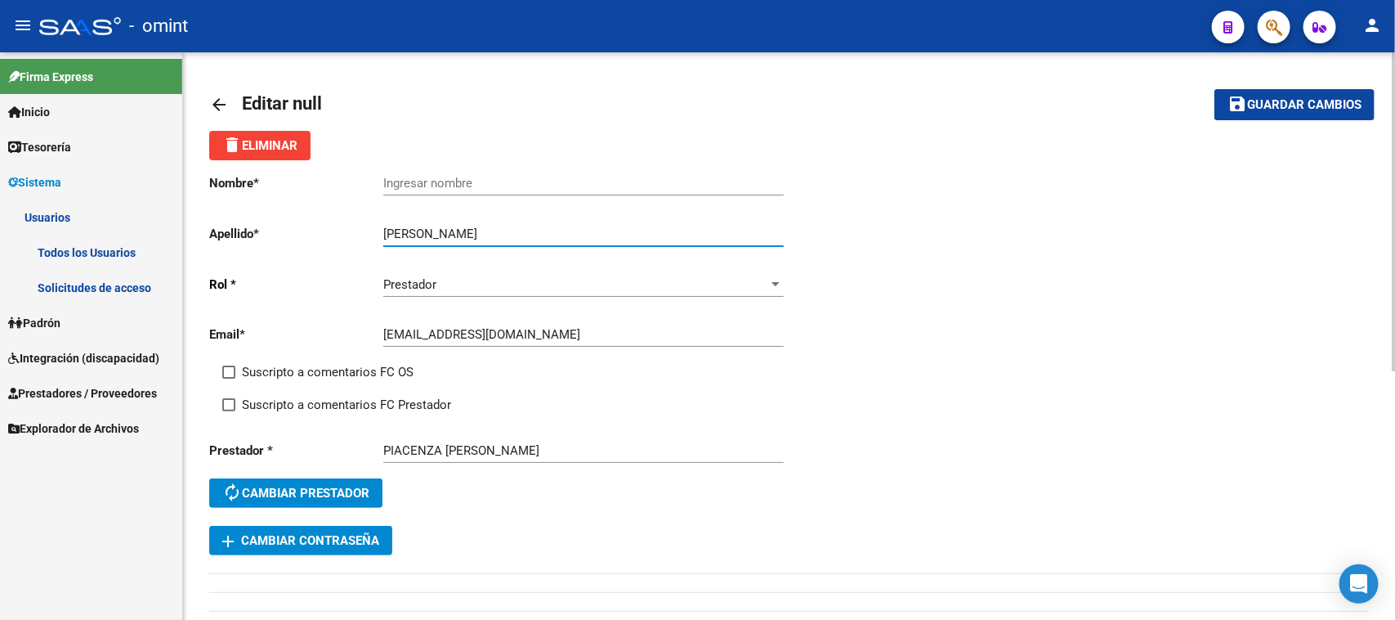
drag, startPoint x: 436, startPoint y: 235, endPoint x: 346, endPoint y: 235, distance: 89.9
click at [346, 235] on app-form-text-field "Apellido * [PERSON_NAME] Ingresar apellido" at bounding box center [496, 233] width 574 height 15
type input "[GEOGRAPHIC_DATA]"
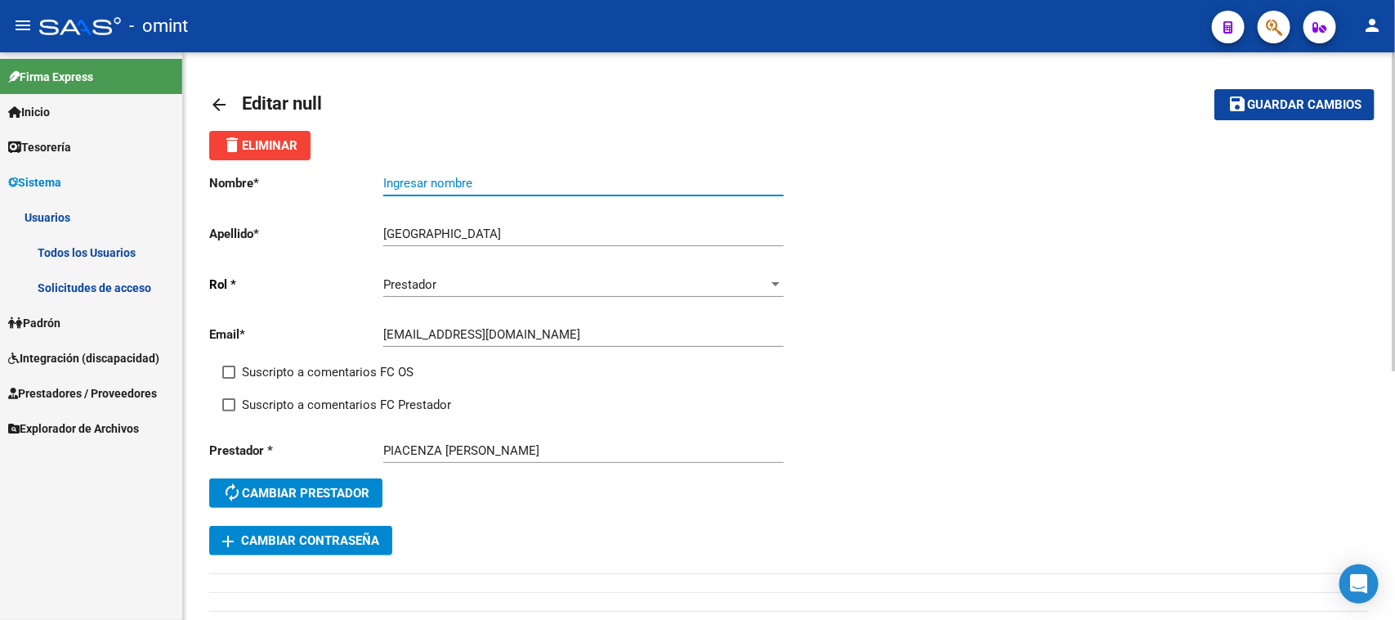
click at [470, 184] on input "Ingresar nombre" at bounding box center [583, 183] width 401 height 15
paste input "[PERSON_NAME]"
type input "[PERSON_NAME]"
drag, startPoint x: 360, startPoint y: 364, endPoint x: 360, endPoint y: 374, distance: 9.8
click at [360, 365] on span "Suscripto a comentarios FC OS" at bounding box center [328, 372] width 172 height 20
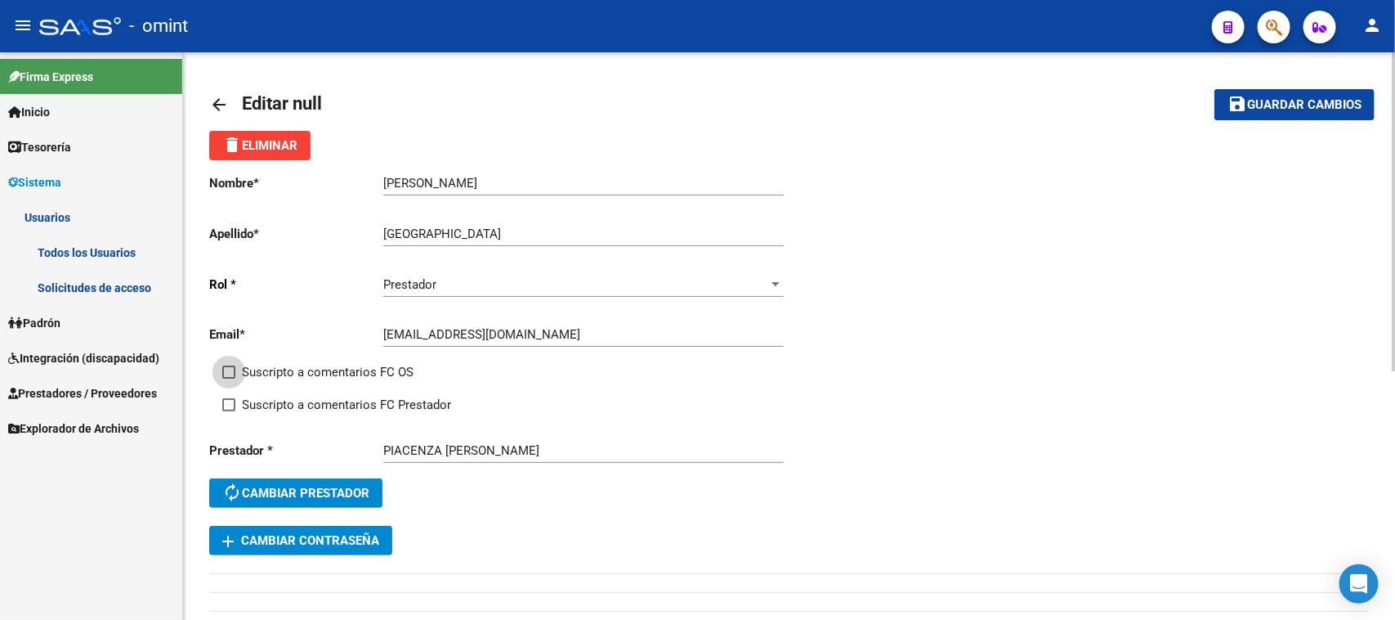
click at [229, 378] on input "Suscripto a comentarios FC OS" at bounding box center [228, 378] width 1 height 1
checkbox input "true"
click at [365, 402] on span "Suscripto a comentarios FC Prestador" at bounding box center [346, 405] width 209 height 20
click at [229, 411] on input "Suscripto a comentarios FC Prestador" at bounding box center [228, 411] width 1 height 1
checkbox input "true"
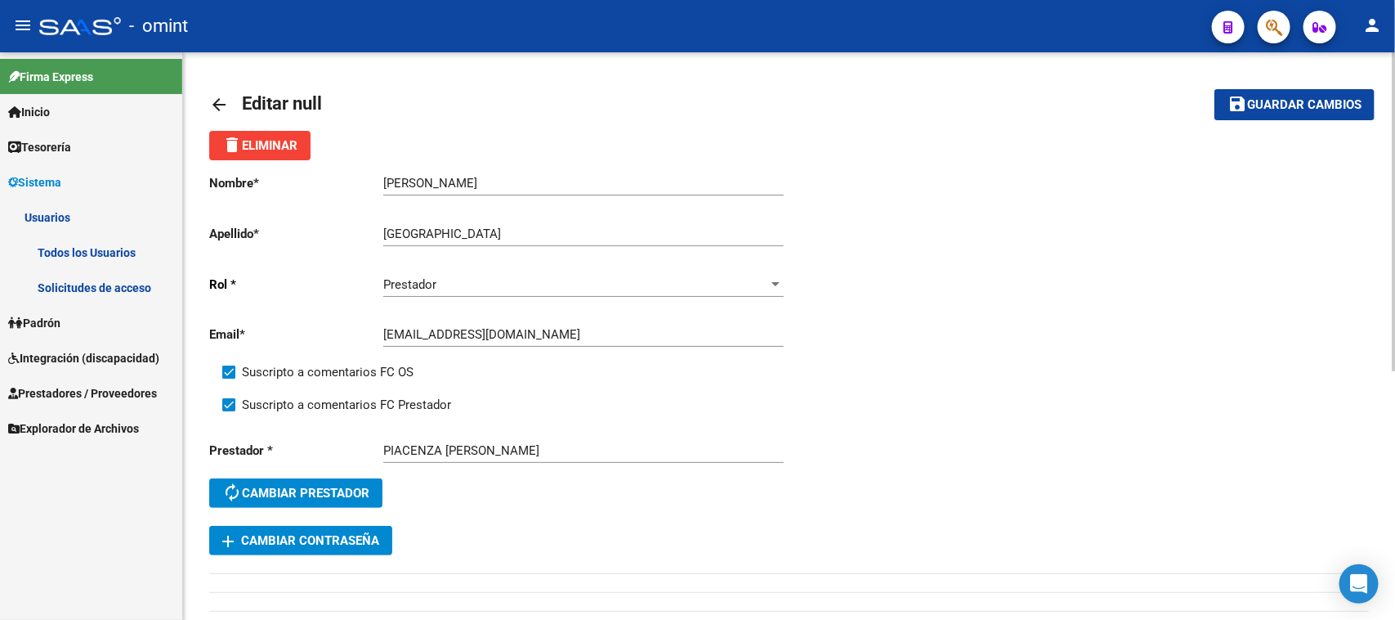
click at [1248, 100] on span "Guardar cambios" at bounding box center [1304, 105] width 114 height 15
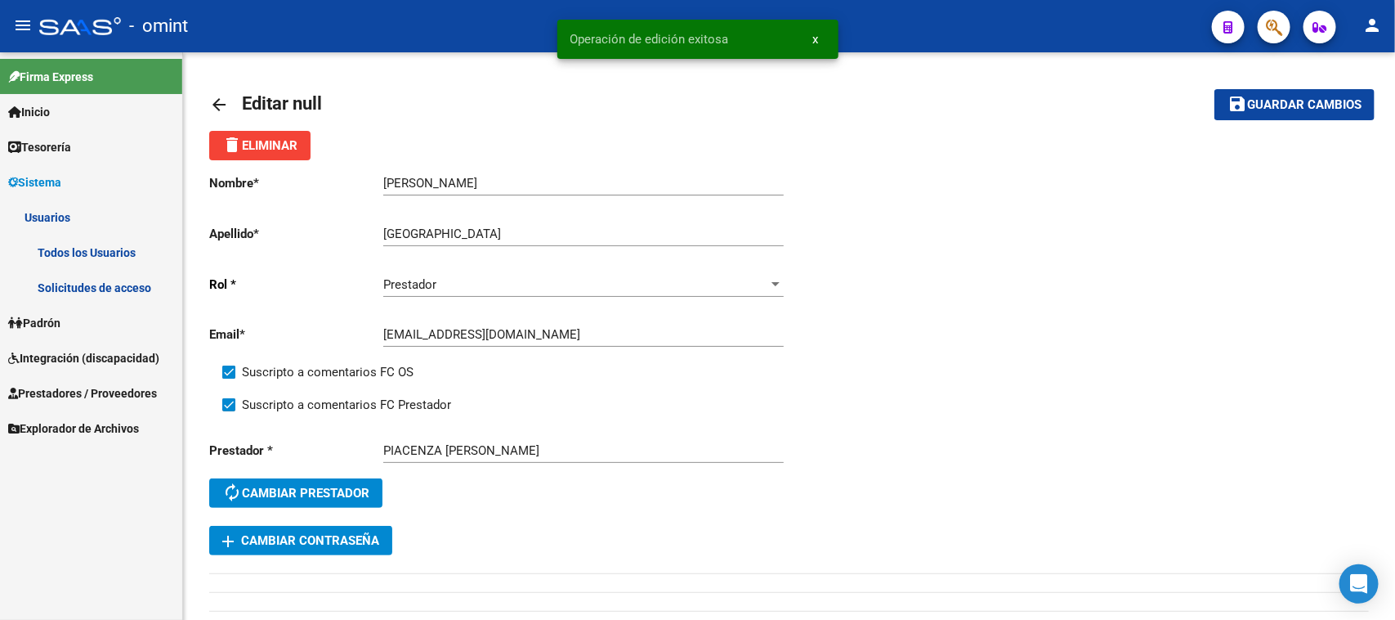
drag, startPoint x: 95, startPoint y: 238, endPoint x: 103, endPoint y: 235, distance: 8.8
click at [95, 238] on link "Todos los Usuarios" at bounding box center [91, 252] width 182 height 35
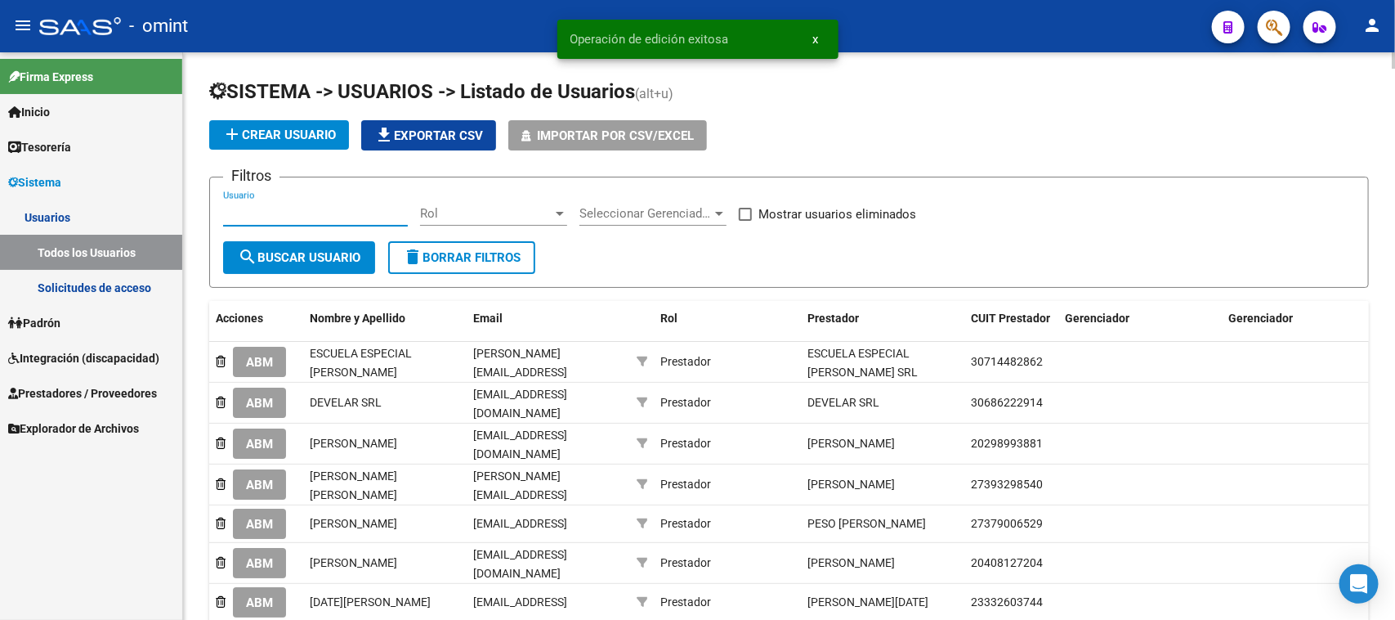
click at [356, 218] on input "Usuario" at bounding box center [315, 213] width 185 height 15
paste input "HIRPACE -HOGAR INSTITUTO DE REHABILITACION DEL PARALITICO CEREBRAL-"
type input "HIRPACE -HOGAR INSTITUTO DE REHABILITACION DEL PARALITICO CEREBRAL-"
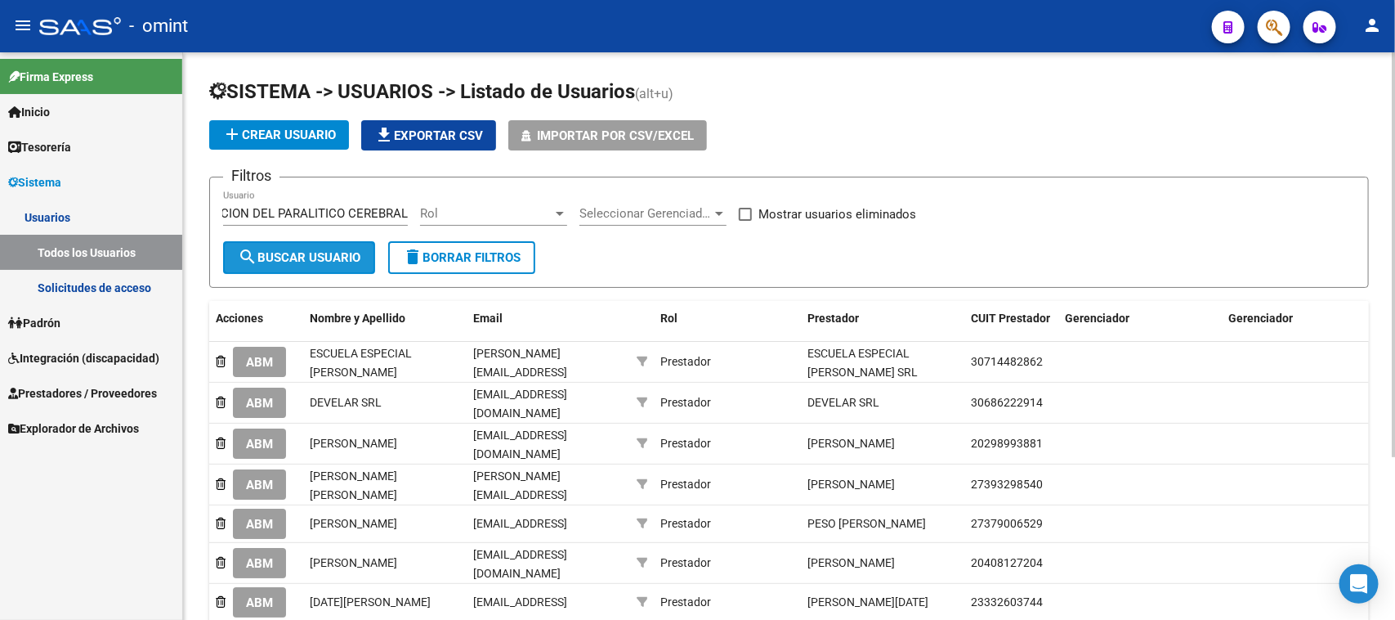
click at [308, 260] on span "search Buscar Usuario" at bounding box center [299, 257] width 123 height 15
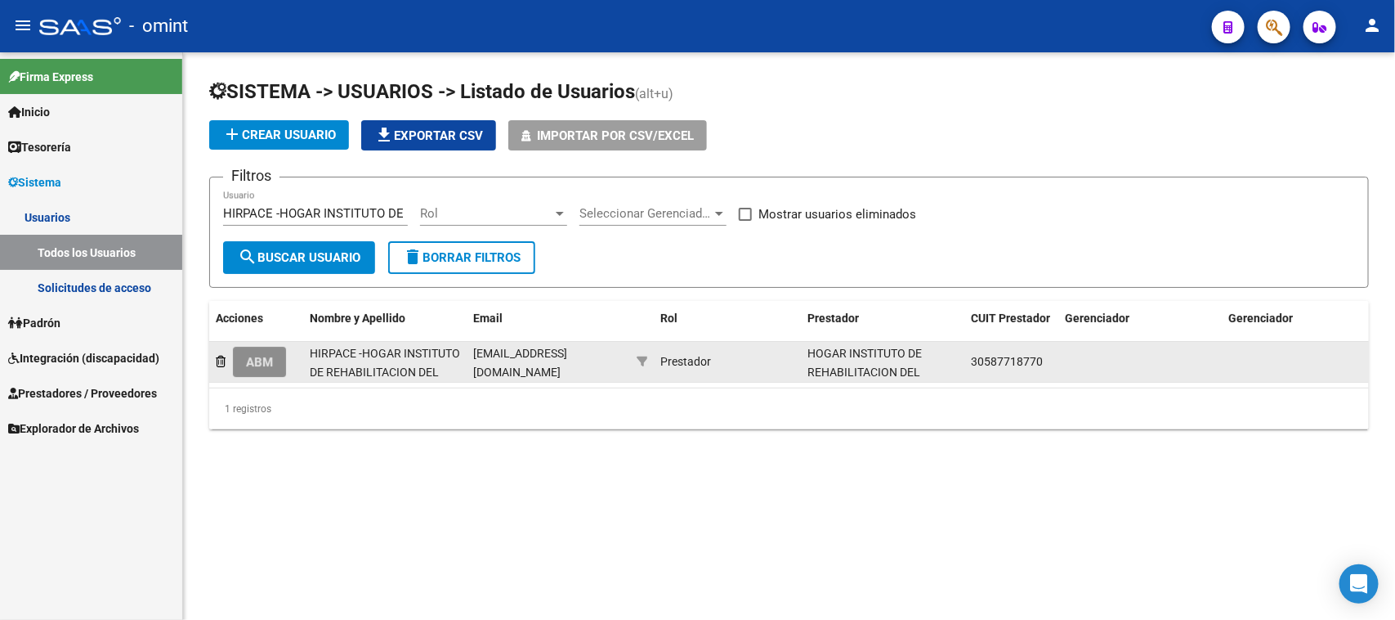
drag, startPoint x: 270, startPoint y: 354, endPoint x: 328, endPoint y: 347, distance: 58.4
click at [270, 356] on span "ABM" at bounding box center [259, 362] width 27 height 15
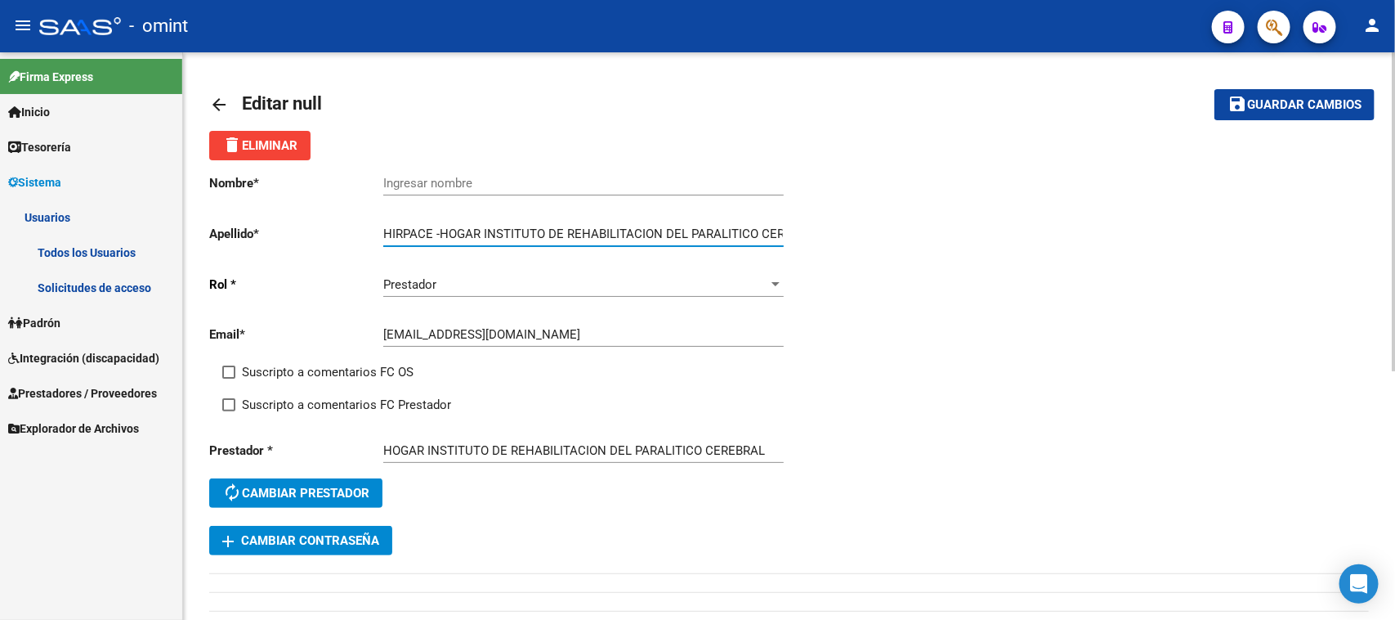
drag, startPoint x: 442, startPoint y: 235, endPoint x: 286, endPoint y: 239, distance: 156.2
click at [286, 238] on app-form-text-field "Apellido * HIRPACE -HOGAR INSTITUTO DE REHABILITACION DEL PARALITICO CEREBRAL- …" at bounding box center [496, 233] width 574 height 15
type input "HOGAR INSTITUTO DE REHABILITACION DEL PARALITICO CEREBRAL-"
drag, startPoint x: 447, startPoint y: 184, endPoint x: 442, endPoint y: 176, distance: 9.5
click at [442, 177] on input "Ingresar nombre" at bounding box center [583, 183] width 401 height 15
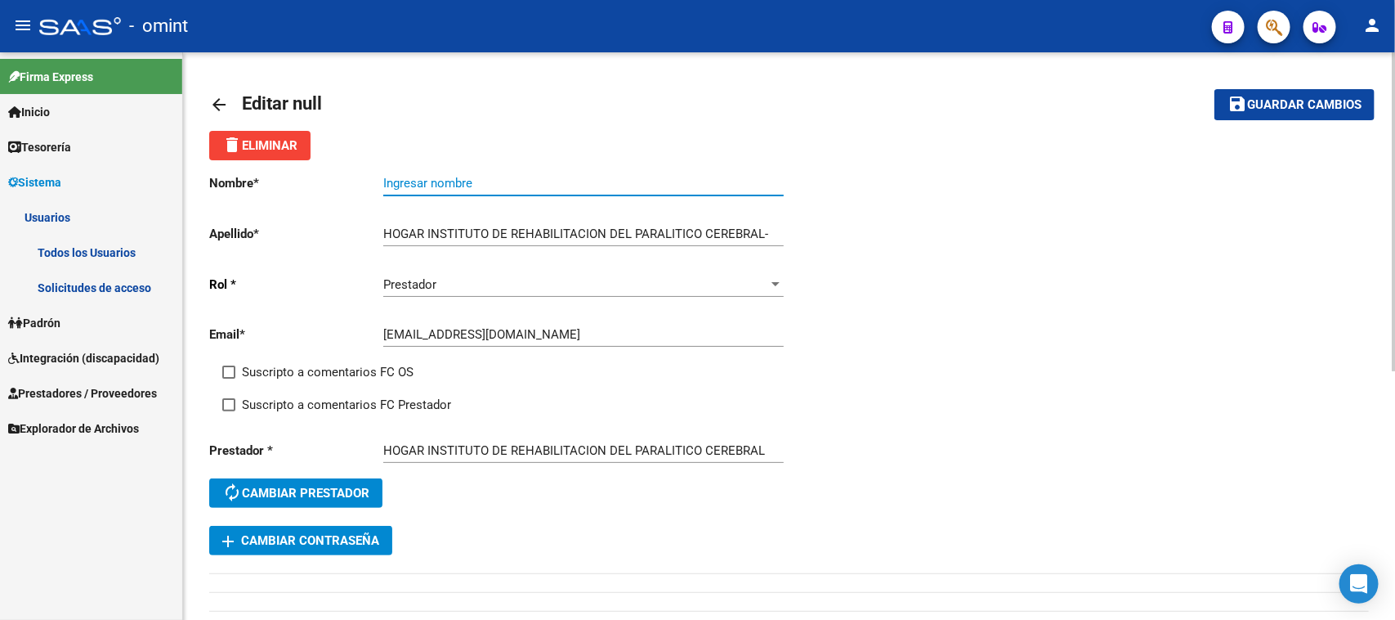
paste input "HIRPACE -"
type input "HIRPACE -"
click at [777, 230] on input "HOGAR INSTITUTO DE REHABILITACION DEL PARALITICO CEREBRAL-" at bounding box center [583, 233] width 401 height 15
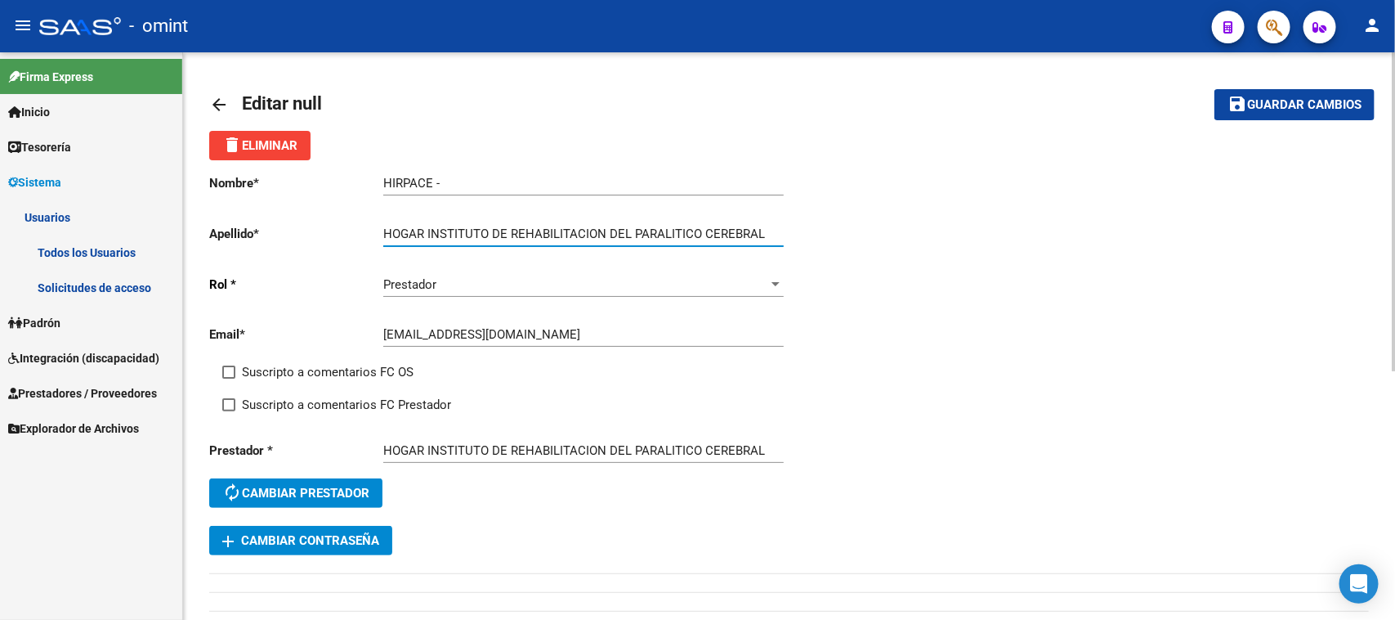
type input "HOGAR INSTITUTO DE REHABILITACION DEL PARALITICO CEREBRAL"
click at [360, 381] on div "Suscripto a comentarios FC OS" at bounding box center [512, 378] width 580 height 33
click at [354, 398] on span "Suscripto a comentarios FC Prestador" at bounding box center [346, 405] width 209 height 20
click at [229, 411] on input "Suscripto a comentarios FC Prestador" at bounding box center [228, 411] width 1 height 1
checkbox input "true"
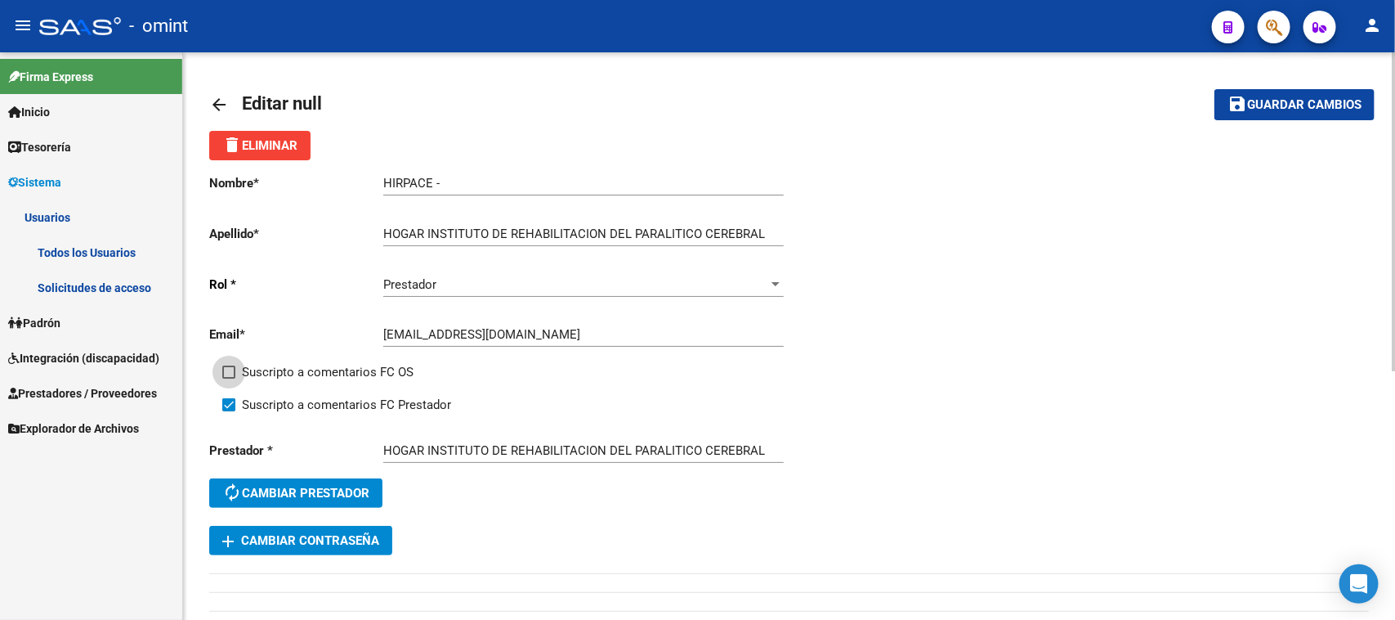
click at [354, 372] on span "Suscripto a comentarios FC OS" at bounding box center [328, 372] width 172 height 20
click at [229, 378] on input "Suscripto a comentarios FC OS" at bounding box center [228, 378] width 1 height 1
checkbox input "true"
click at [1310, 84] on mat-toolbar-row "save Guardar cambios" at bounding box center [1254, 104] width 244 height 52
click at [1298, 98] on span "Guardar cambios" at bounding box center [1304, 105] width 114 height 15
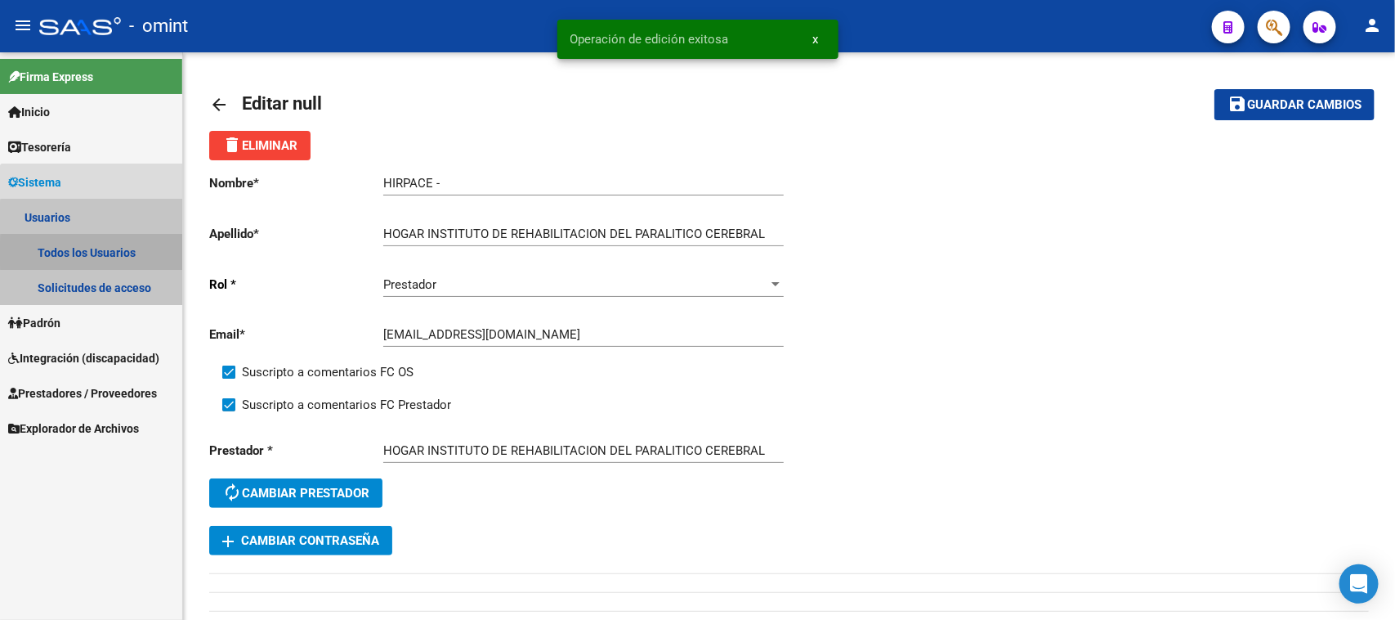
click at [104, 253] on link "Todos los Usuarios" at bounding box center [91, 252] width 182 height 35
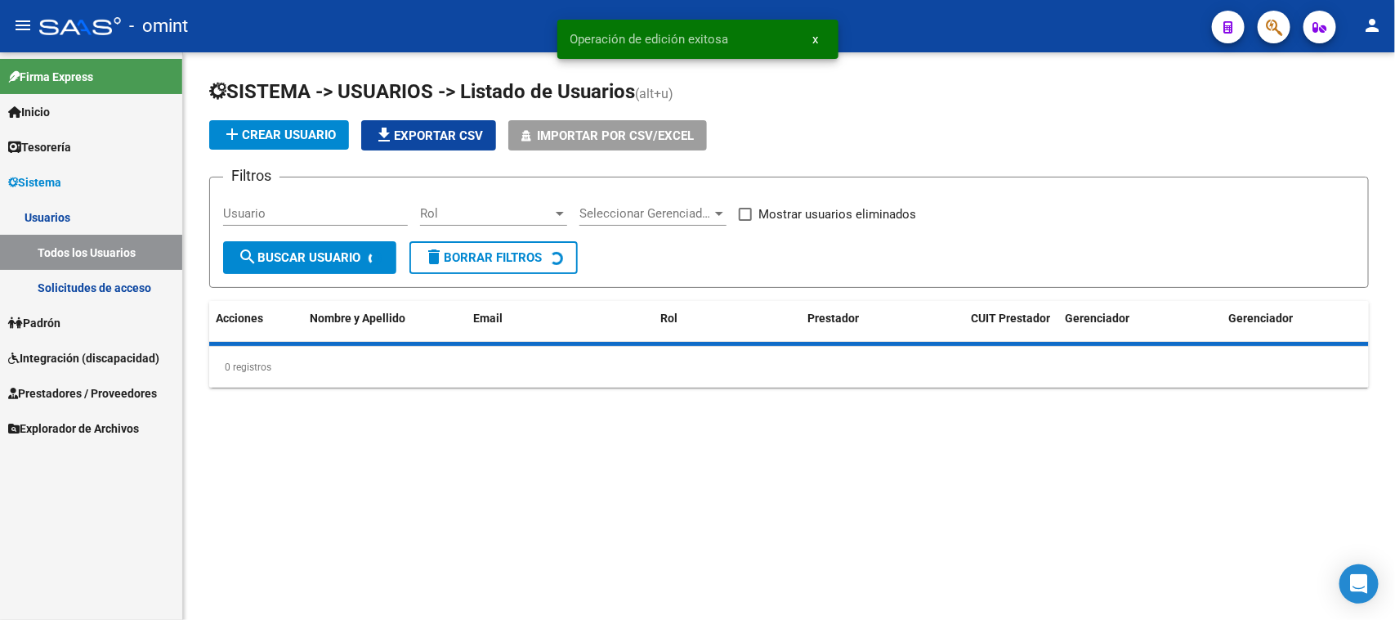
click at [361, 200] on div "Usuario" at bounding box center [315, 207] width 185 height 35
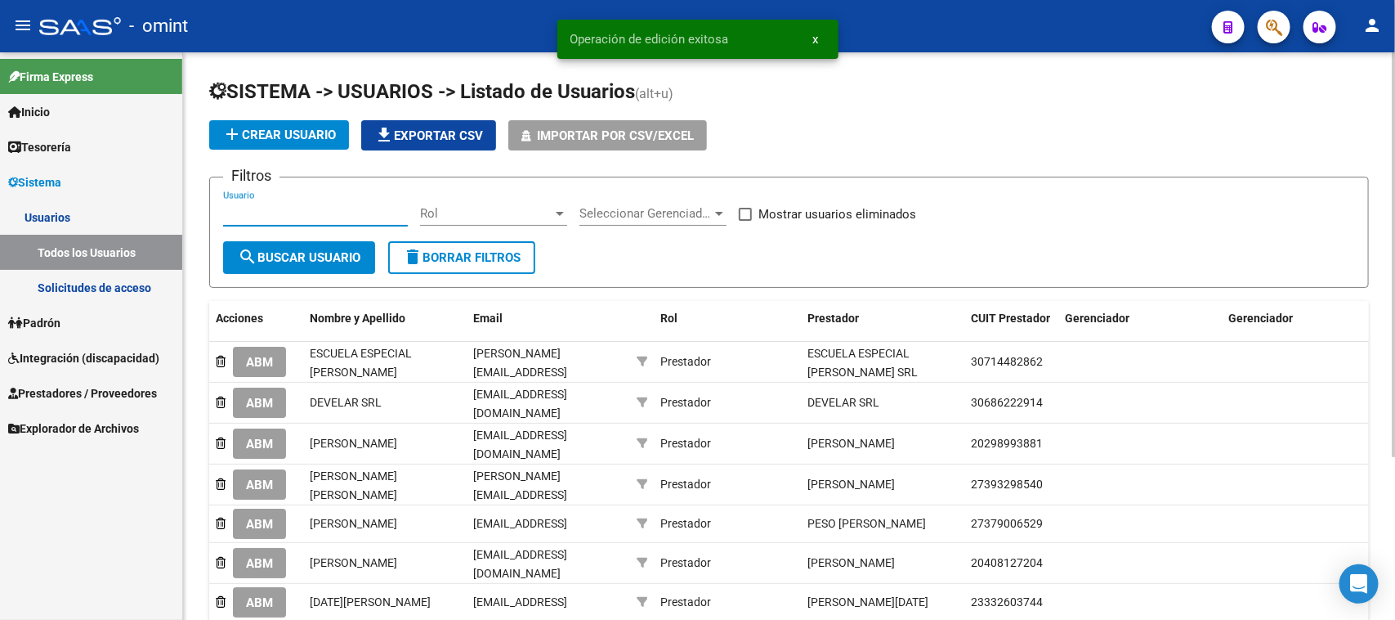
paste input "Creo en Mí CINATT"
type input "Creo en Mí CINATT"
click at [319, 251] on span "search Buscar Usuario" at bounding box center [299, 257] width 123 height 15
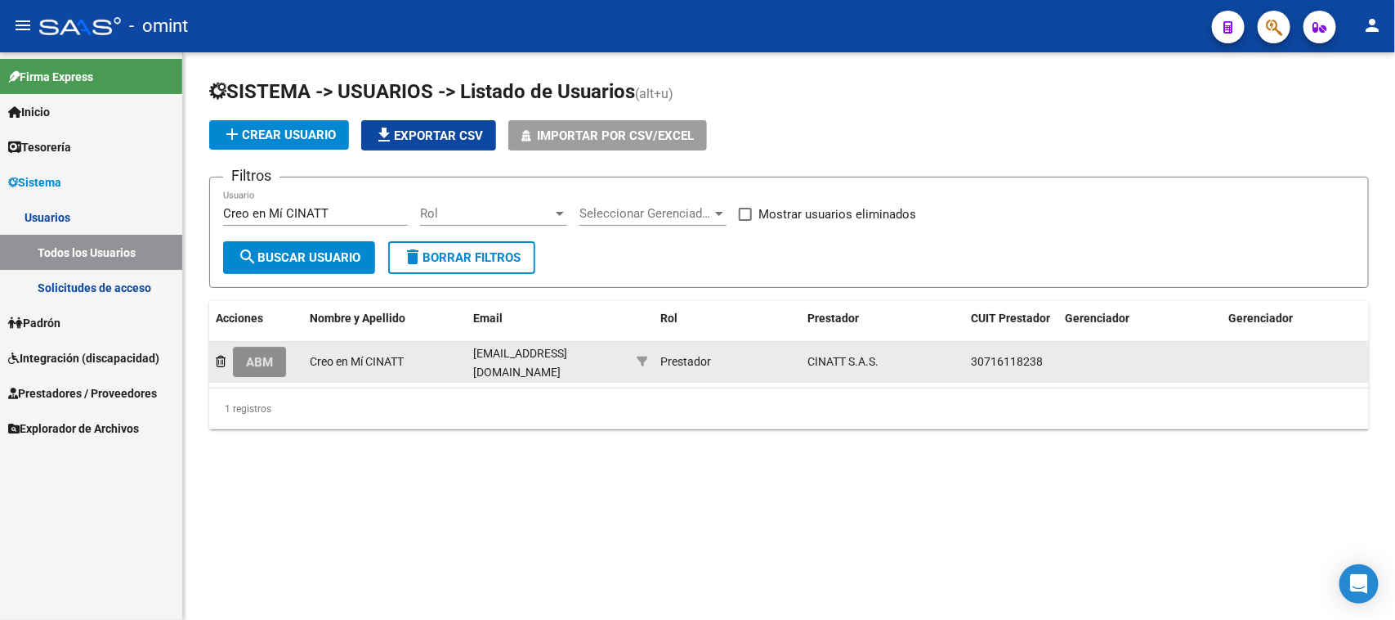
click at [279, 352] on button "ABM" at bounding box center [259, 362] width 53 height 30
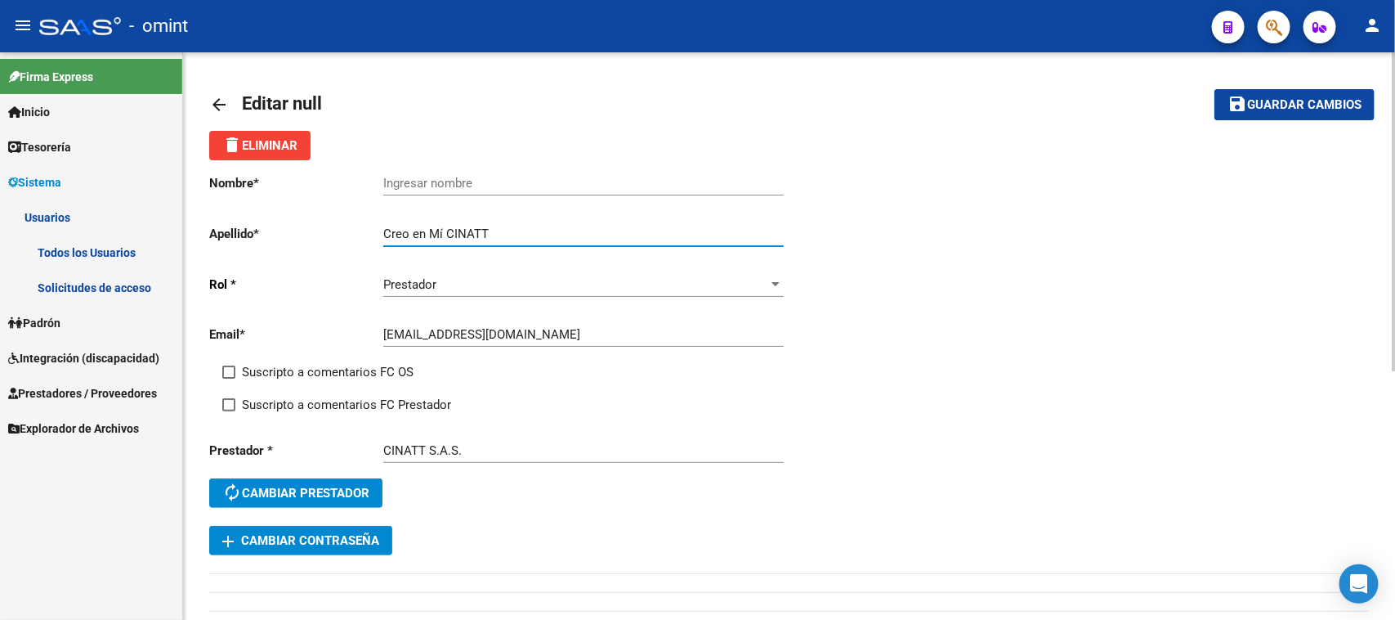
drag, startPoint x: 443, startPoint y: 225, endPoint x: 341, endPoint y: 222, distance: 102.2
click at [341, 222] on div "Nombre * Ingresar nombre Apellido * Creo en Mí [PERSON_NAME] Ingresar apellido …" at bounding box center [499, 342] width 580 height 365
type input "CINATT"
click at [571, 153] on div "delete Eliminar" at bounding box center [789, 145] width 1160 height 29
click at [557, 173] on div "Ingresar nombre" at bounding box center [583, 177] width 401 height 35
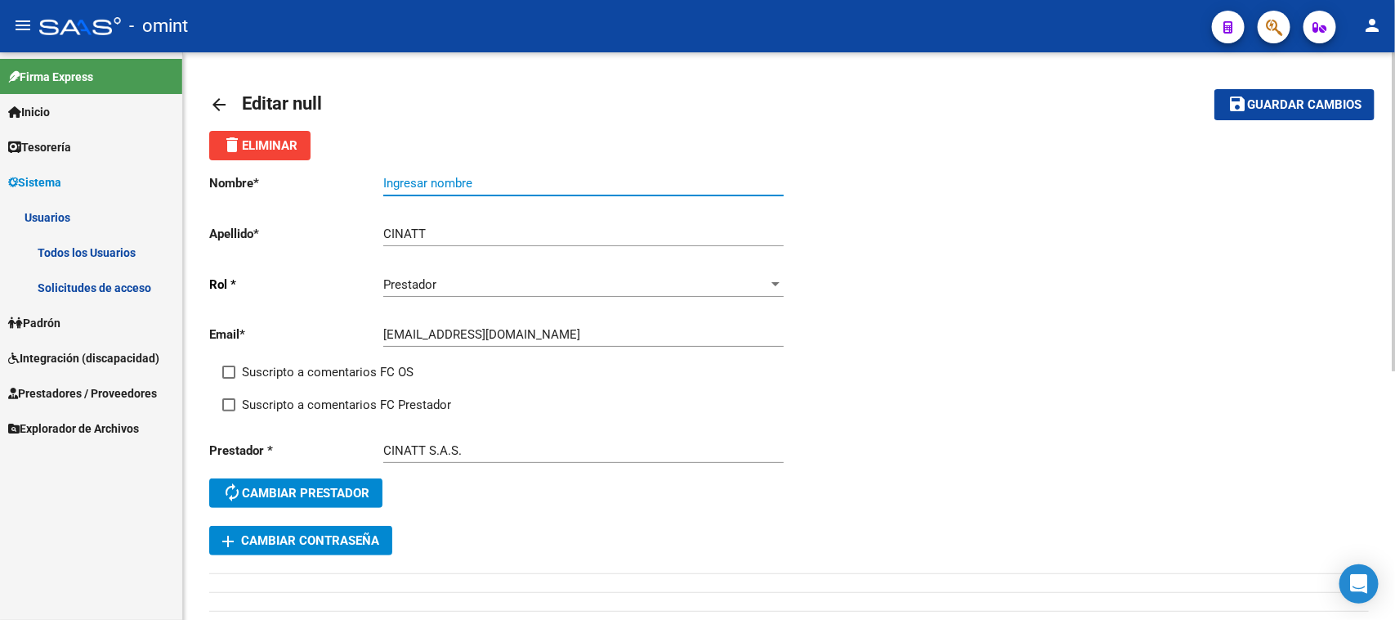
paste input "Creo en Mí"
type input "Creo en Mí"
drag, startPoint x: 383, startPoint y: 365, endPoint x: 383, endPoint y: 383, distance: 18.0
click at [382, 365] on span "Suscripto a comentarios FC OS" at bounding box center [328, 372] width 172 height 20
click at [229, 378] on input "Suscripto a comentarios FC OS" at bounding box center [228, 378] width 1 height 1
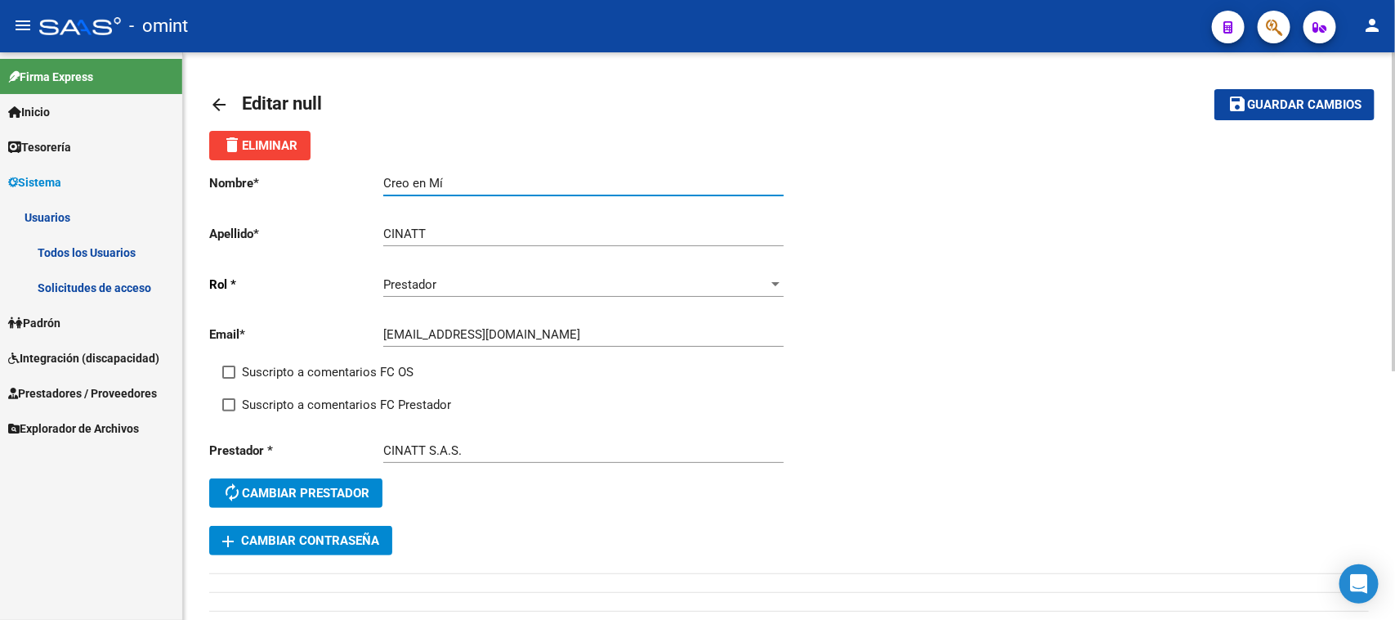
checkbox input "true"
click at [383, 387] on div "Suscripto a comentarios FC OS" at bounding box center [512, 378] width 580 height 33
click at [394, 401] on span "Suscripto a comentarios FC Prestador" at bounding box center [346, 405] width 209 height 20
click at [229, 411] on input "Suscripto a comentarios FC Prestador" at bounding box center [228, 411] width 1 height 1
checkbox input "true"
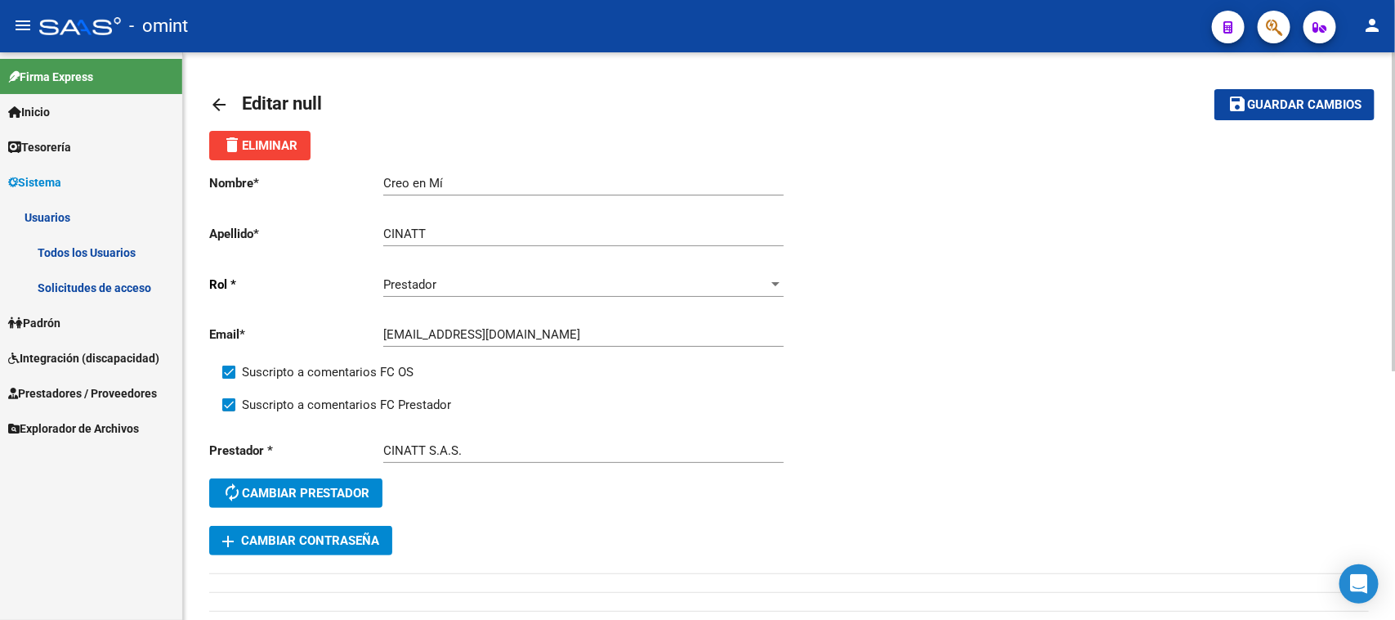
drag, startPoint x: 1251, startPoint y: 103, endPoint x: 1090, endPoint y: 139, distance: 165.0
click at [1251, 102] on span "Guardar cambios" at bounding box center [1304, 105] width 114 height 15
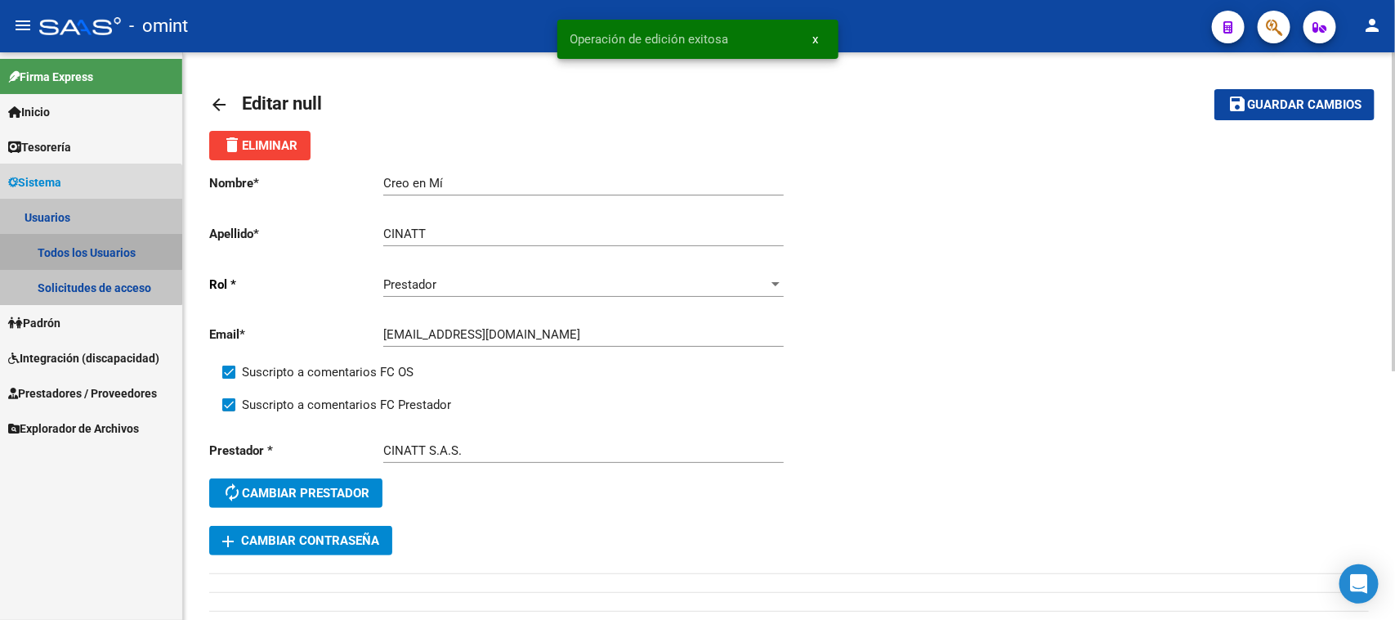
drag, startPoint x: 88, startPoint y: 239, endPoint x: 195, endPoint y: 248, distance: 106.6
click at [88, 238] on link "Todos los Usuarios" at bounding box center [91, 252] width 182 height 35
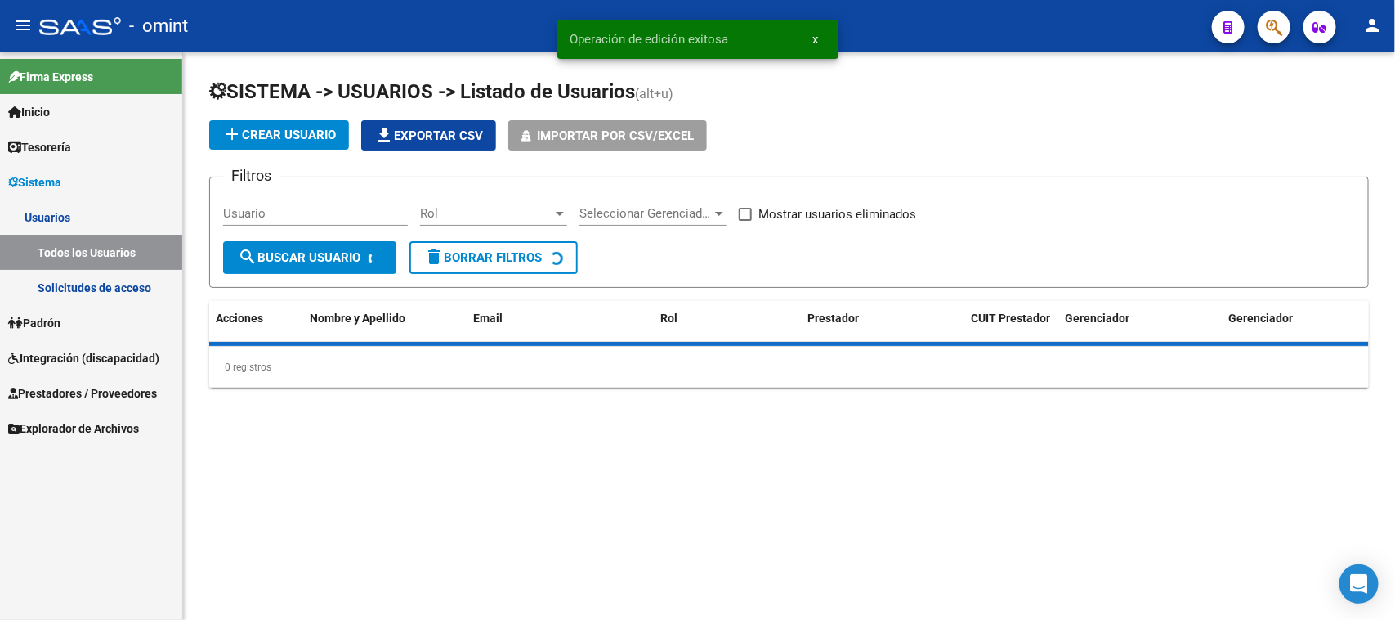
click at [315, 210] on input "Usuario" at bounding box center [315, 213] width 185 height 15
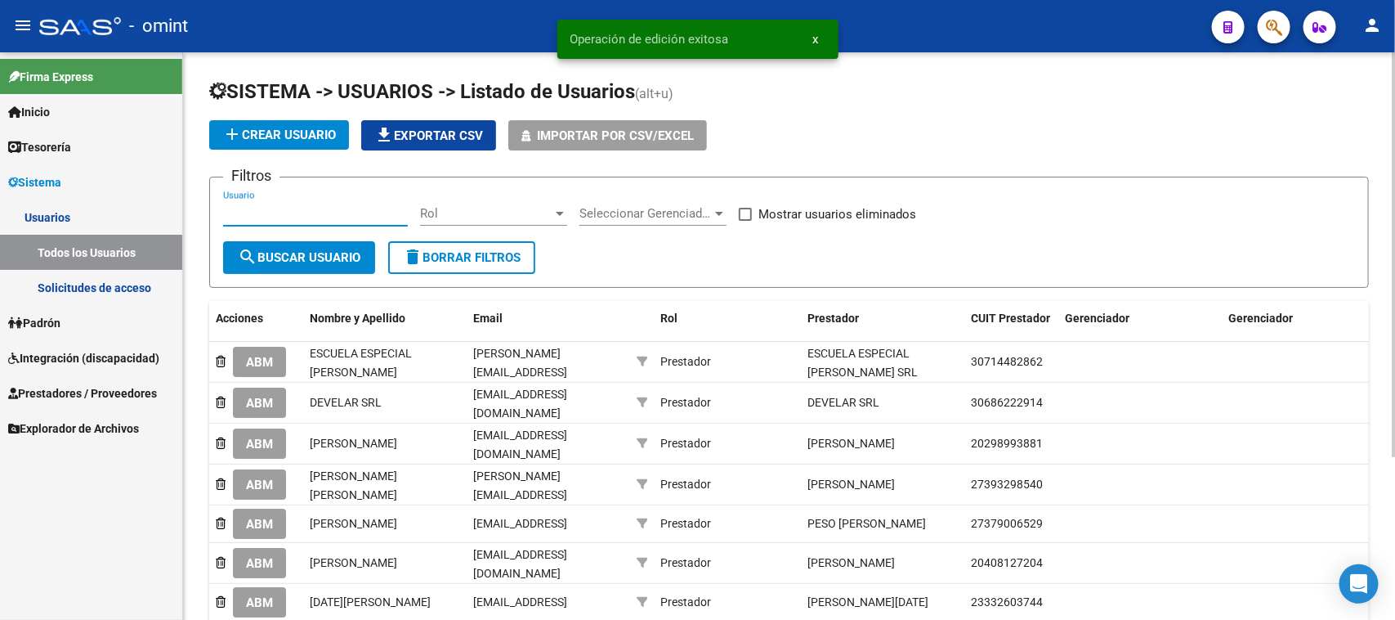
paste input "[PERSON_NAME]"
type input "[PERSON_NAME]"
click at [287, 250] on span "search Buscar Usuario" at bounding box center [299, 257] width 123 height 15
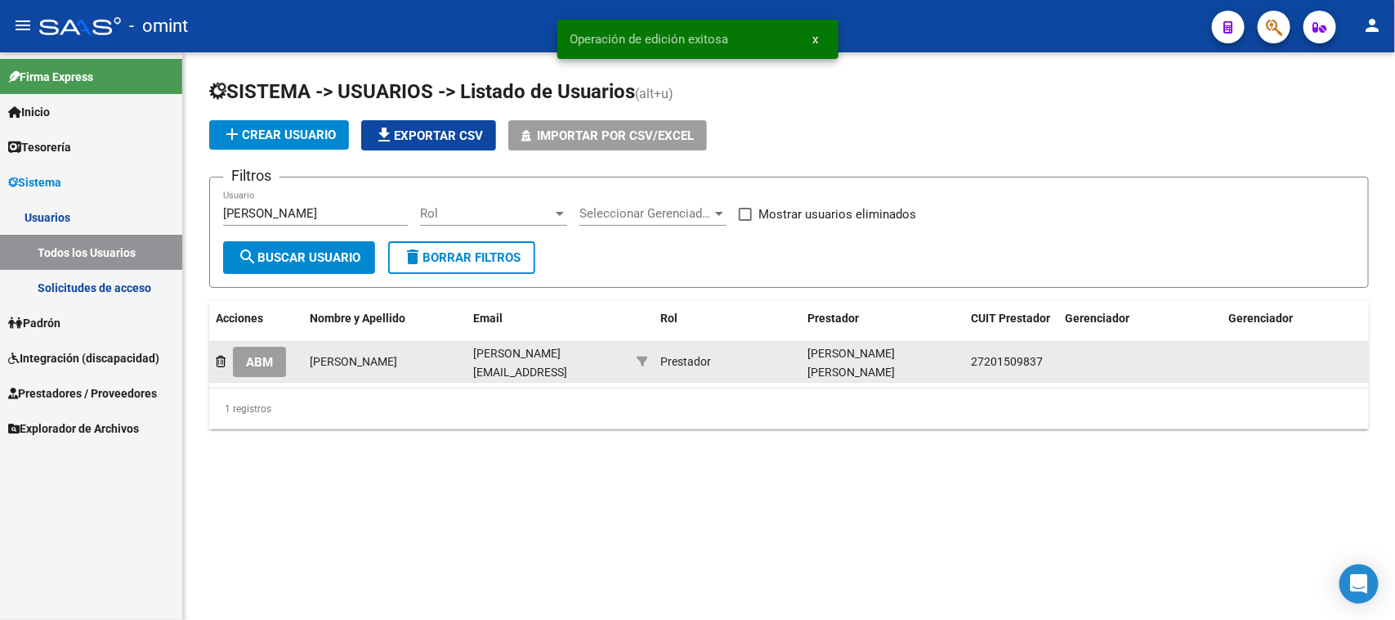
click at [268, 364] on span "ABM" at bounding box center [259, 362] width 27 height 15
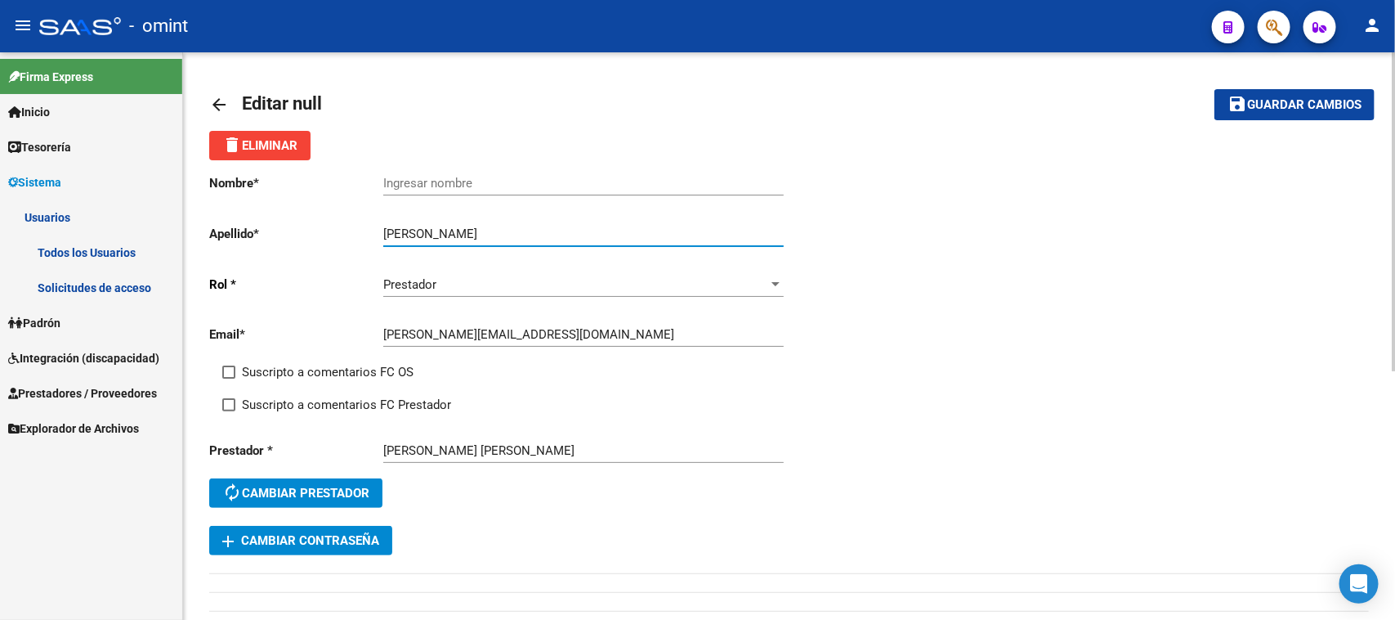
drag, startPoint x: 452, startPoint y: 225, endPoint x: 323, endPoint y: 244, distance: 130.5
click at [324, 242] on div "Nombre * Ingresar nombre Apellido * [PERSON_NAME] Ingresar apellido [PERSON_NAM…" at bounding box center [499, 342] width 580 height 365
type input "[PERSON_NAME]"
click at [499, 193] on div "Ingresar nombre" at bounding box center [583, 177] width 401 height 35
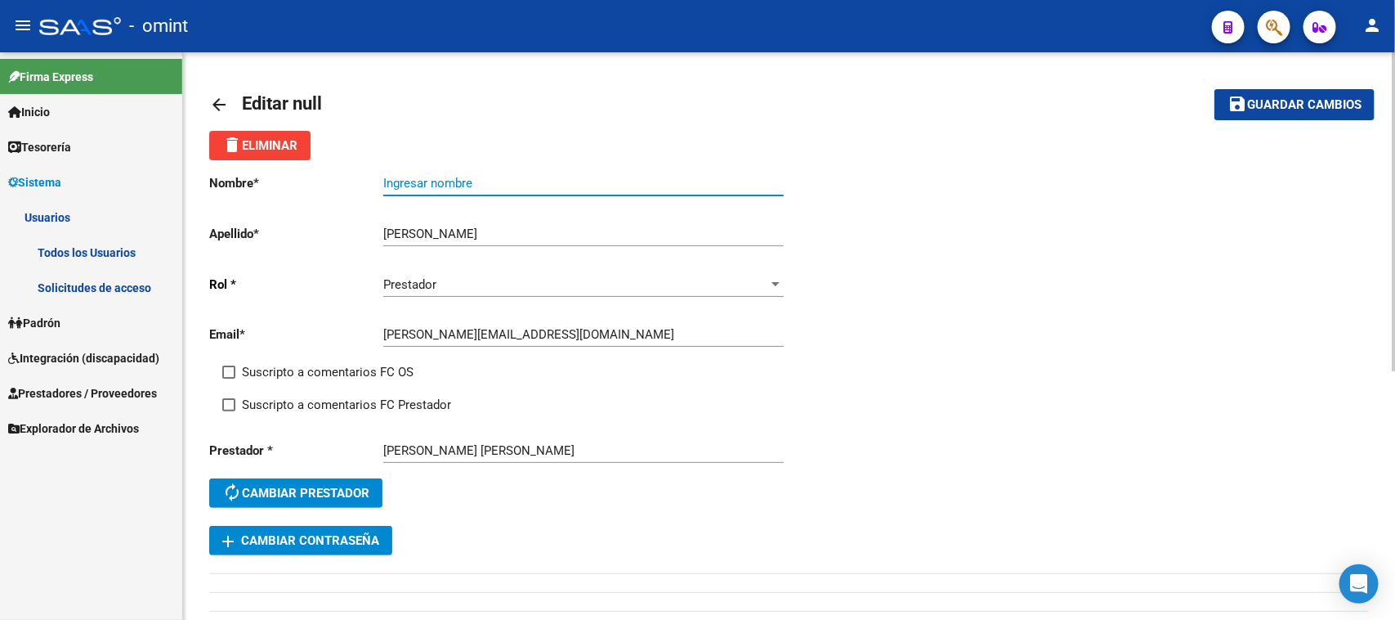
paste input "[PERSON_NAME]"
type input "[PERSON_NAME]"
drag, startPoint x: 349, startPoint y: 366, endPoint x: 350, endPoint y: 392, distance: 26.2
click at [350, 365] on span "Suscripto a comentarios FC OS" at bounding box center [328, 372] width 172 height 20
click at [229, 378] on input "Suscripto a comentarios FC OS" at bounding box center [228, 378] width 1 height 1
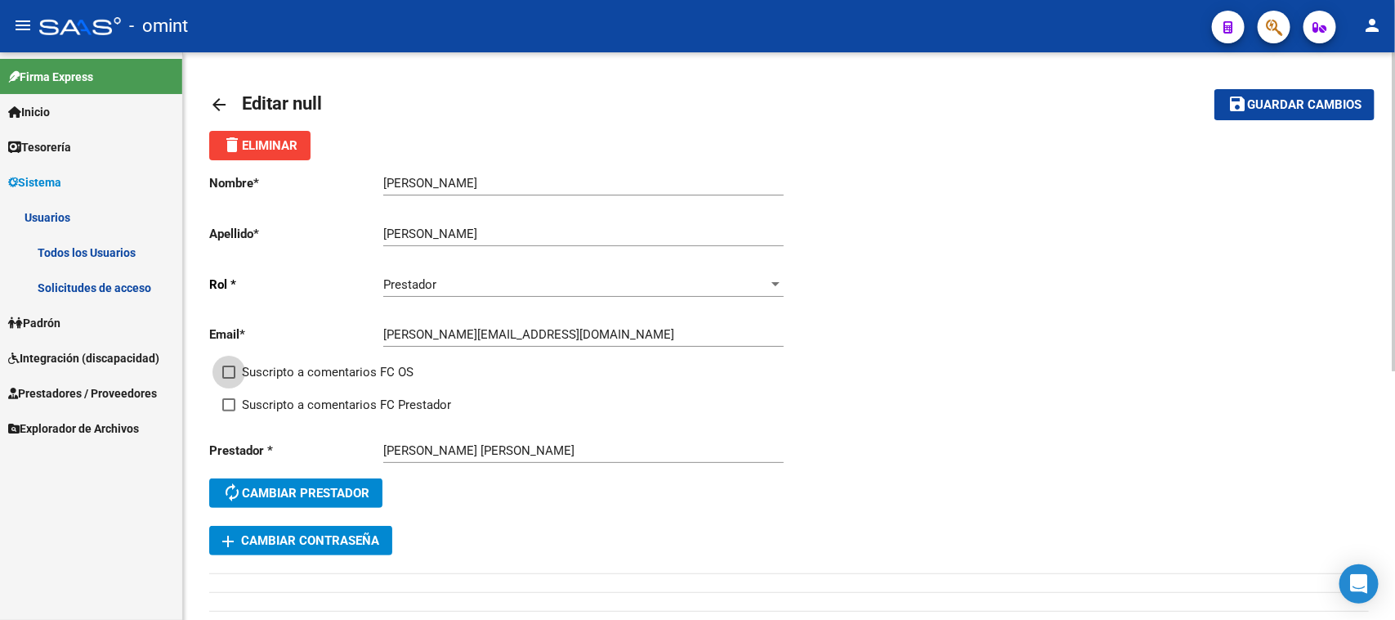
checkbox input "true"
drag, startPoint x: 349, startPoint y: 396, endPoint x: 358, endPoint y: 397, distance: 9.0
click at [349, 397] on span "Suscripto a comentarios FC Prestador" at bounding box center [346, 405] width 209 height 20
click at [229, 411] on input "Suscripto a comentarios FC Prestador" at bounding box center [228, 411] width 1 height 1
checkbox input "true"
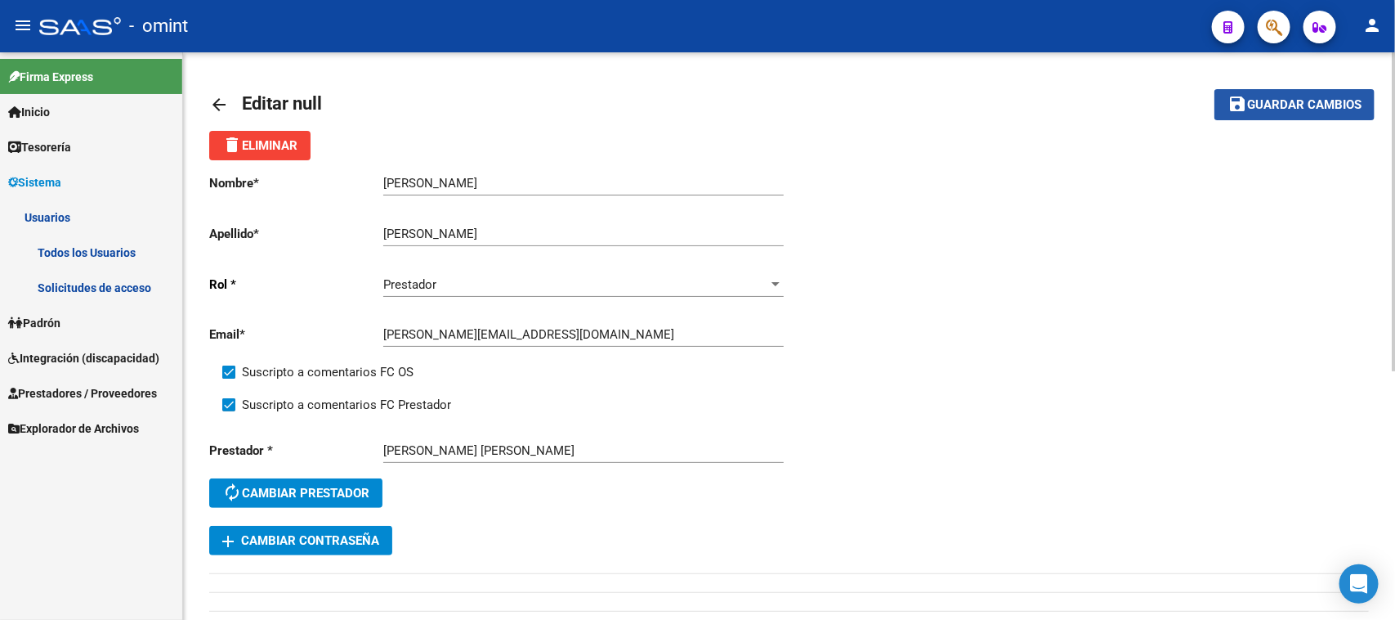
click at [1273, 100] on span "Guardar cambios" at bounding box center [1304, 105] width 114 height 15
click at [103, 256] on link "Todos los Usuarios" at bounding box center [91, 252] width 182 height 35
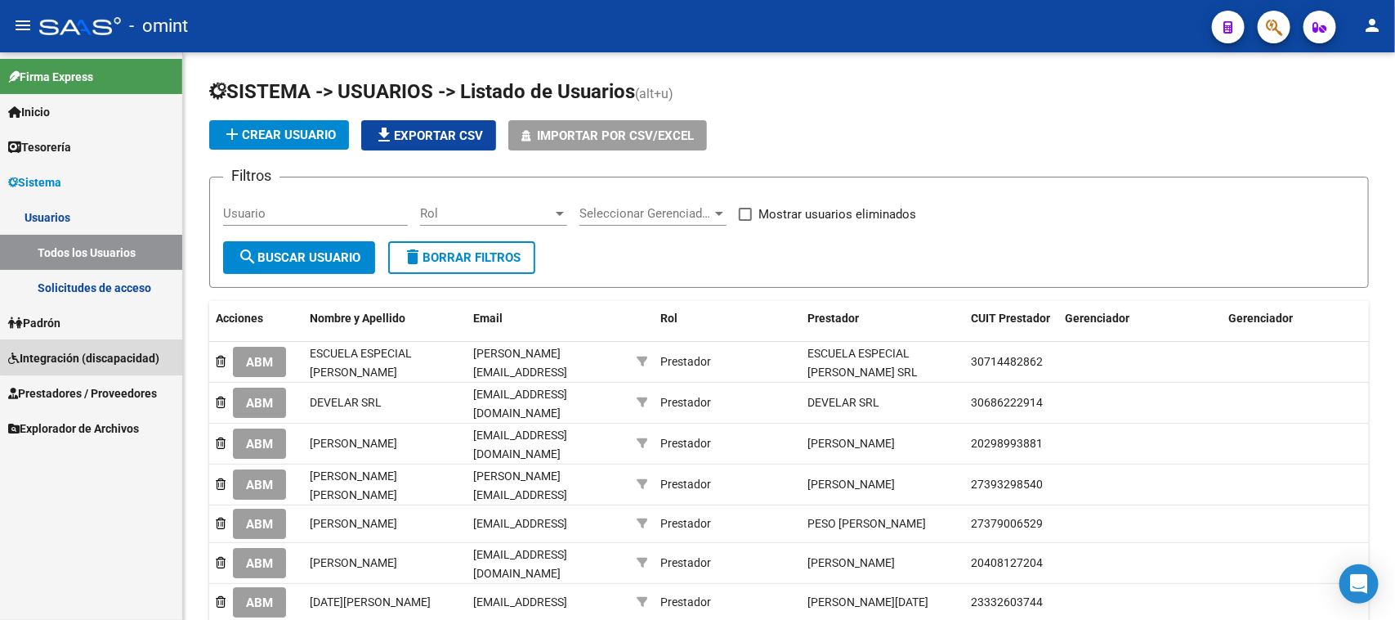
click at [98, 352] on span "Integración (discapacidad)" at bounding box center [83, 358] width 151 height 18
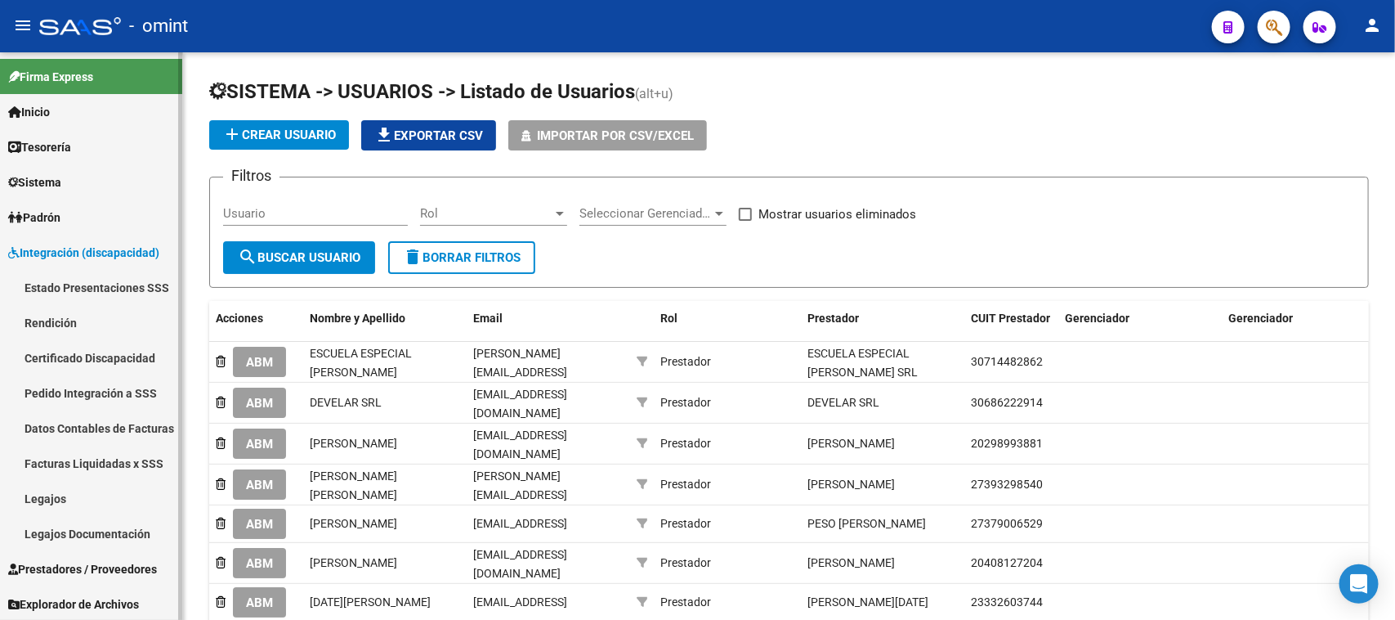
scroll to position [1, 0]
click at [115, 560] on span "Prestadores / Proveedores" at bounding box center [82, 568] width 149 height 18
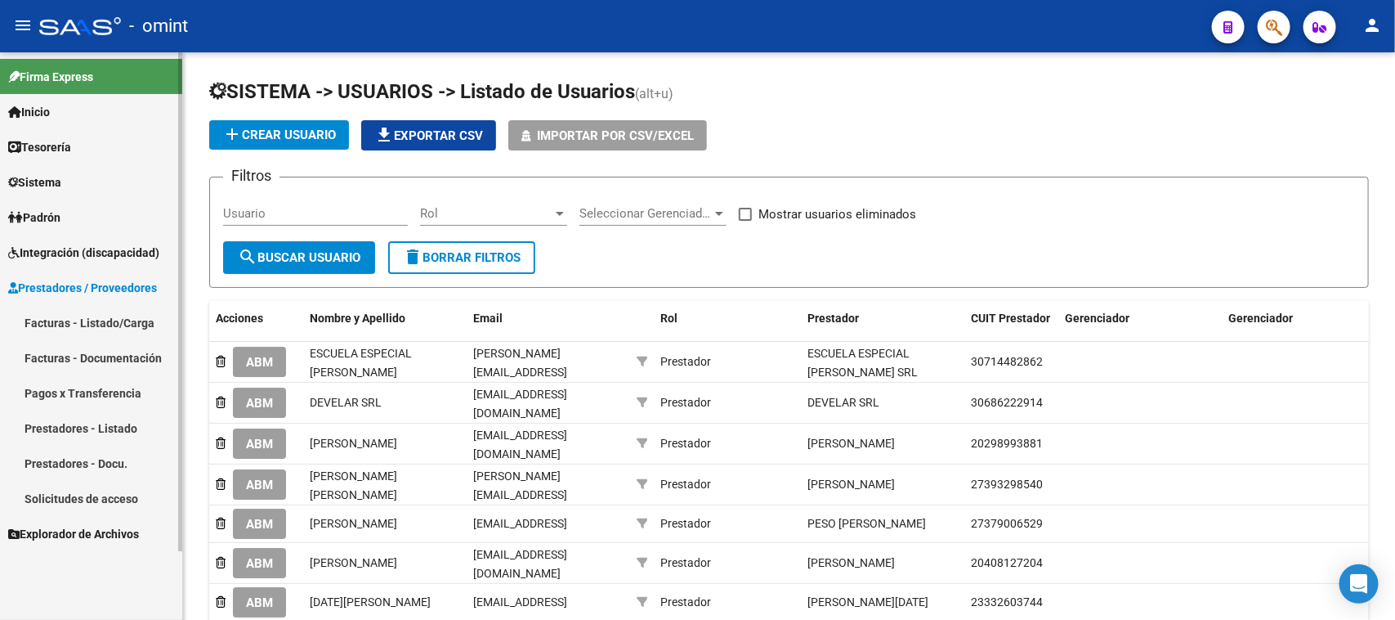
scroll to position [0, 0]
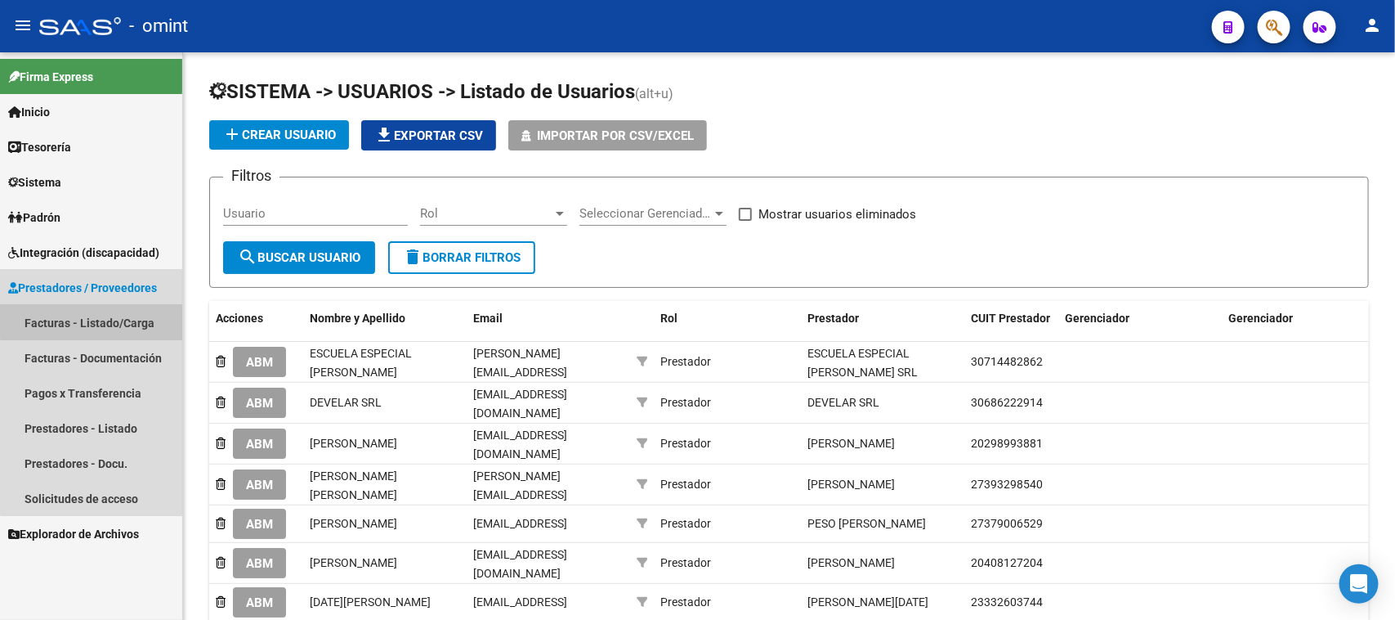
click at [105, 316] on link "Facturas - Listado/Carga" at bounding box center [91, 322] width 182 height 35
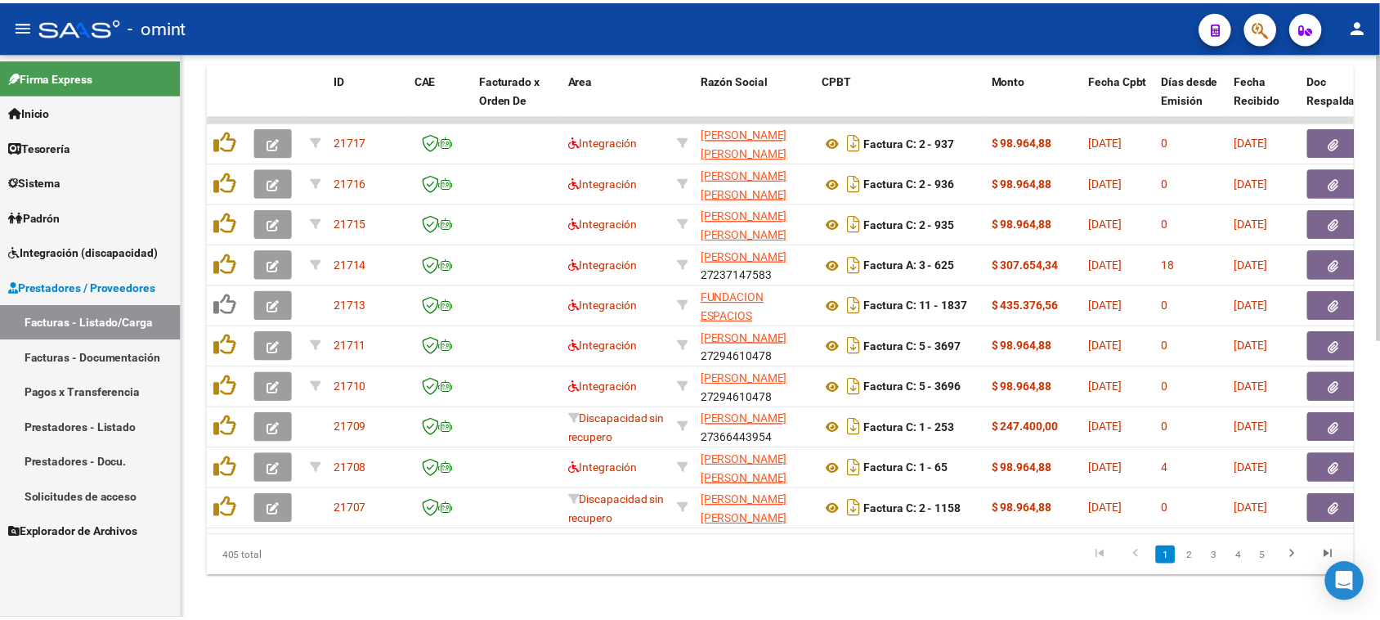
scroll to position [549, 0]
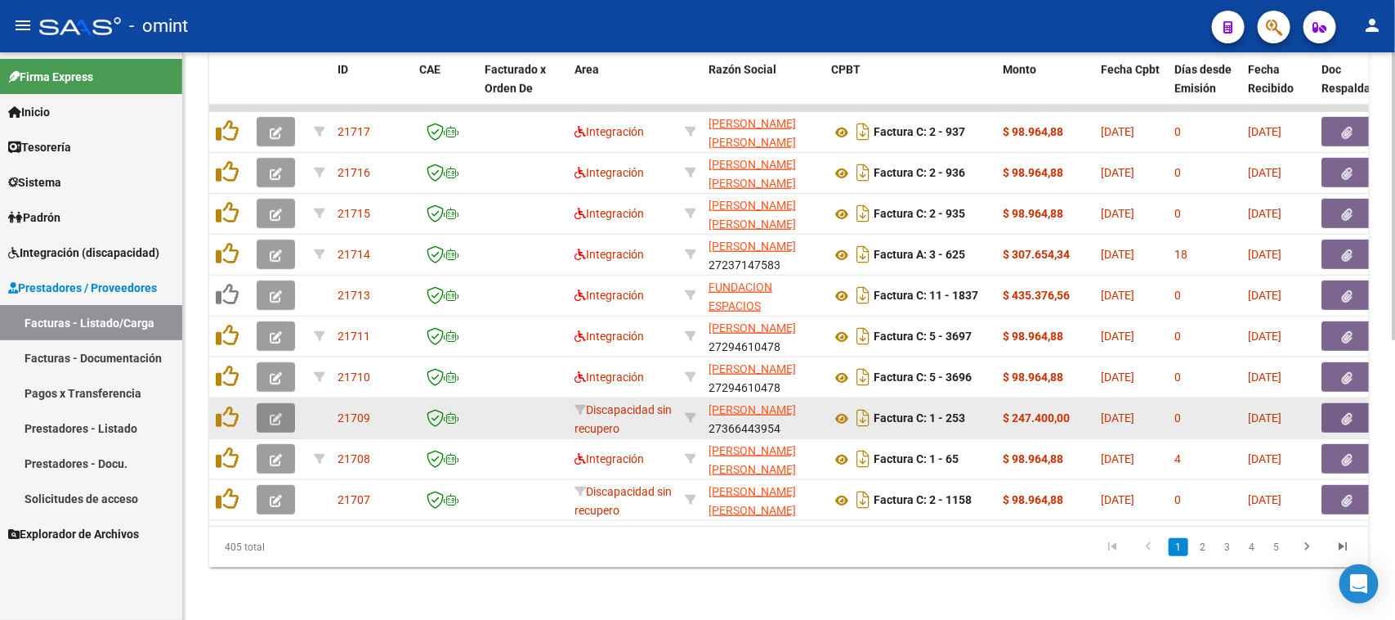
click at [284, 403] on button "button" at bounding box center [276, 417] width 38 height 29
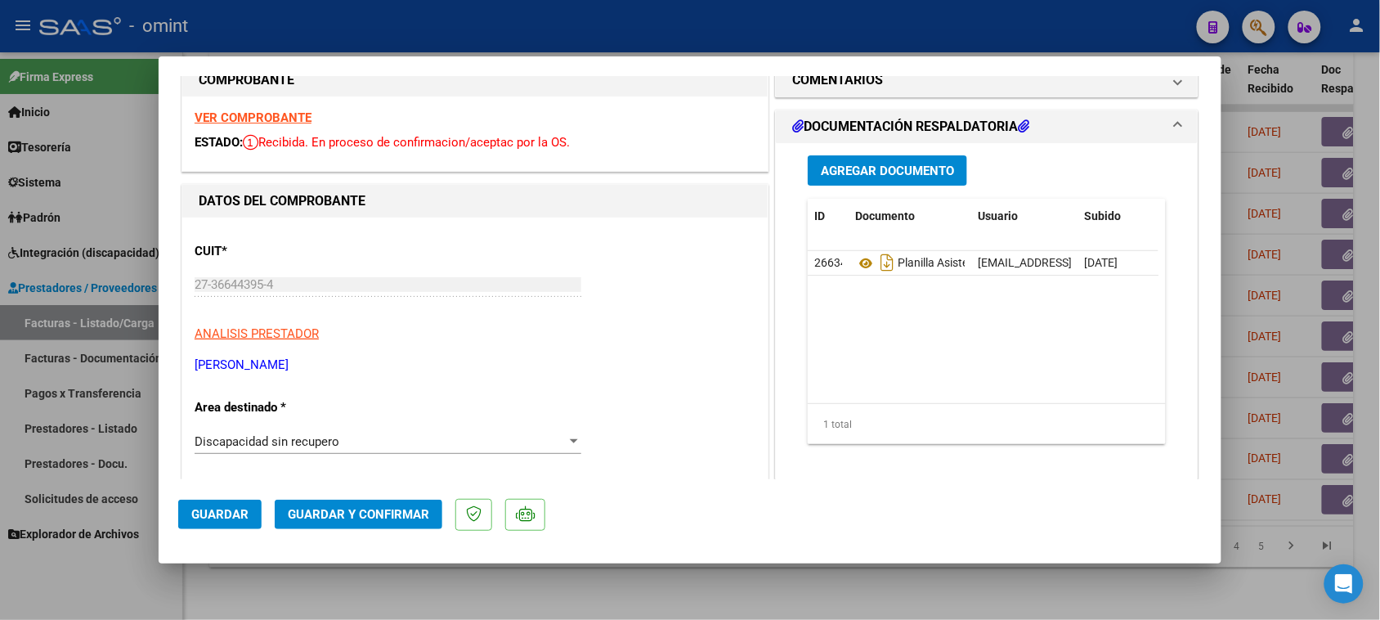
scroll to position [0, 0]
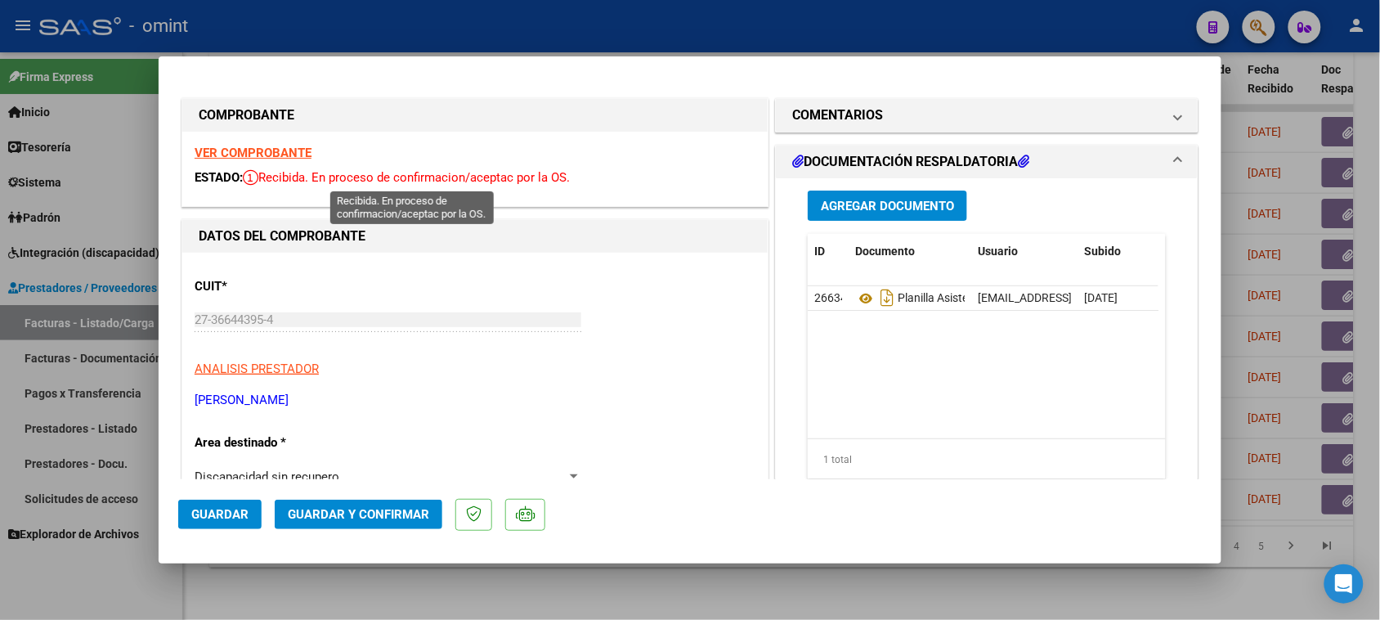
click at [287, 152] on strong "VER COMPROBANTE" at bounding box center [253, 152] width 117 height 15
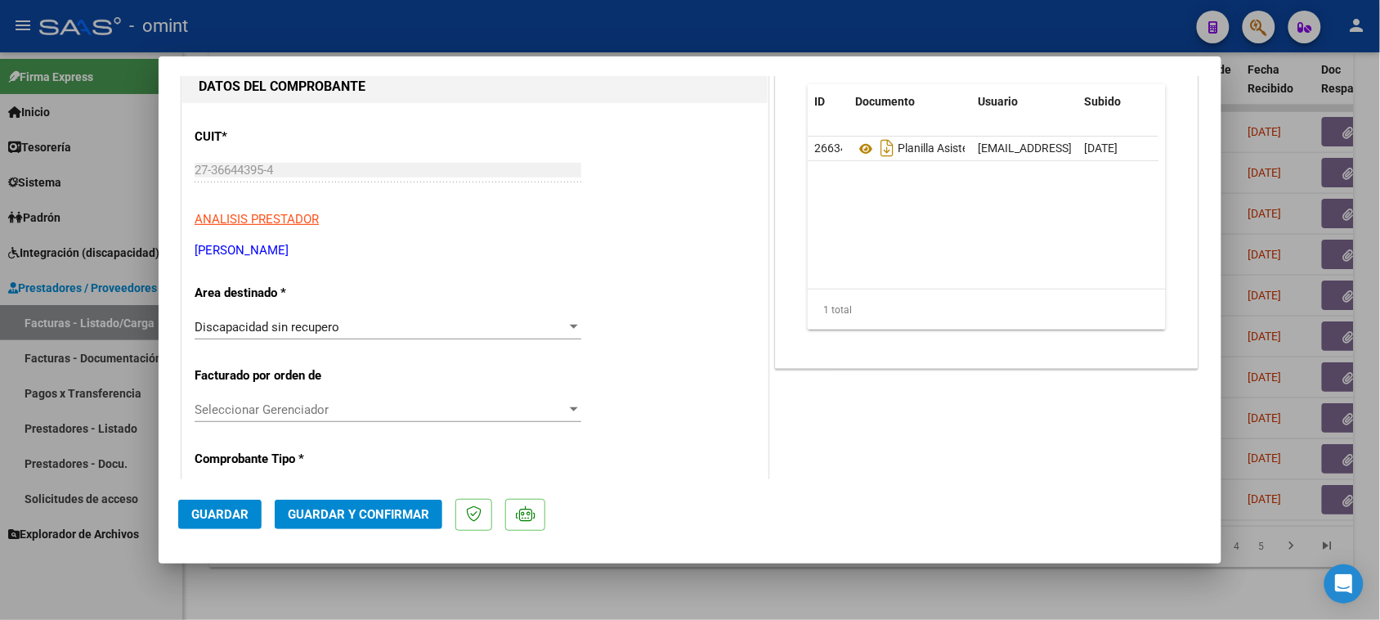
scroll to position [204, 0]
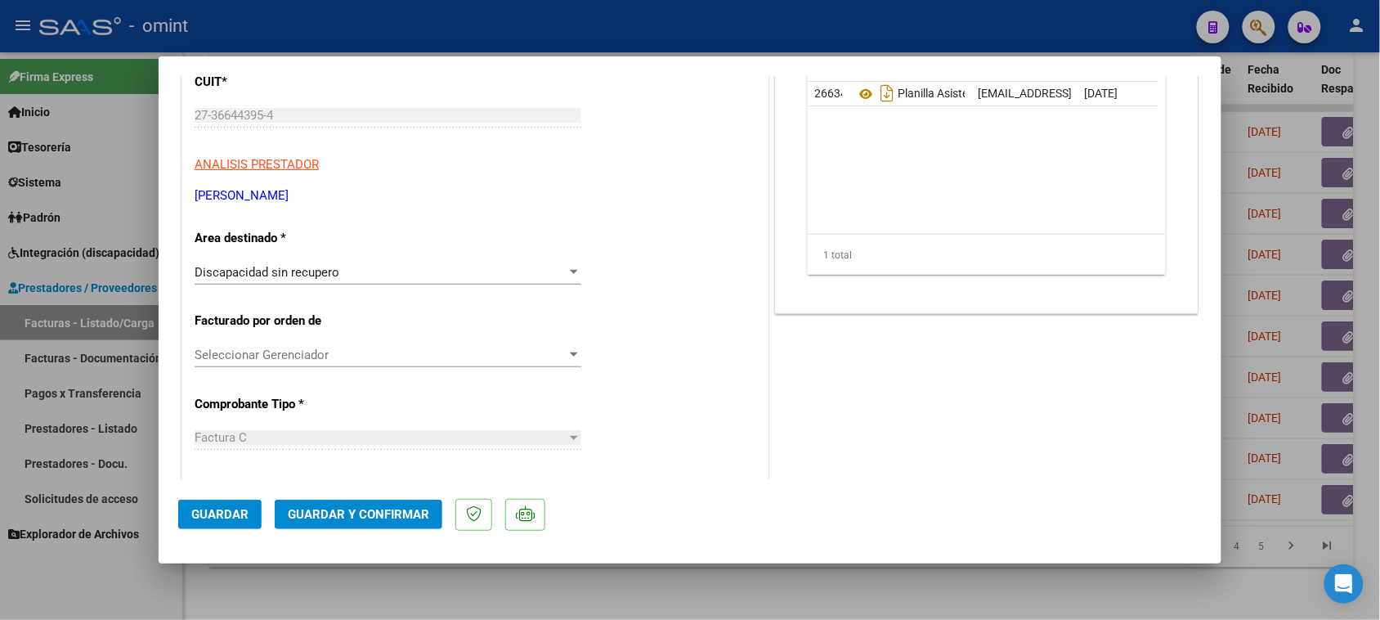
click at [396, 265] on div "Discapacidad sin recupero" at bounding box center [381, 272] width 372 height 15
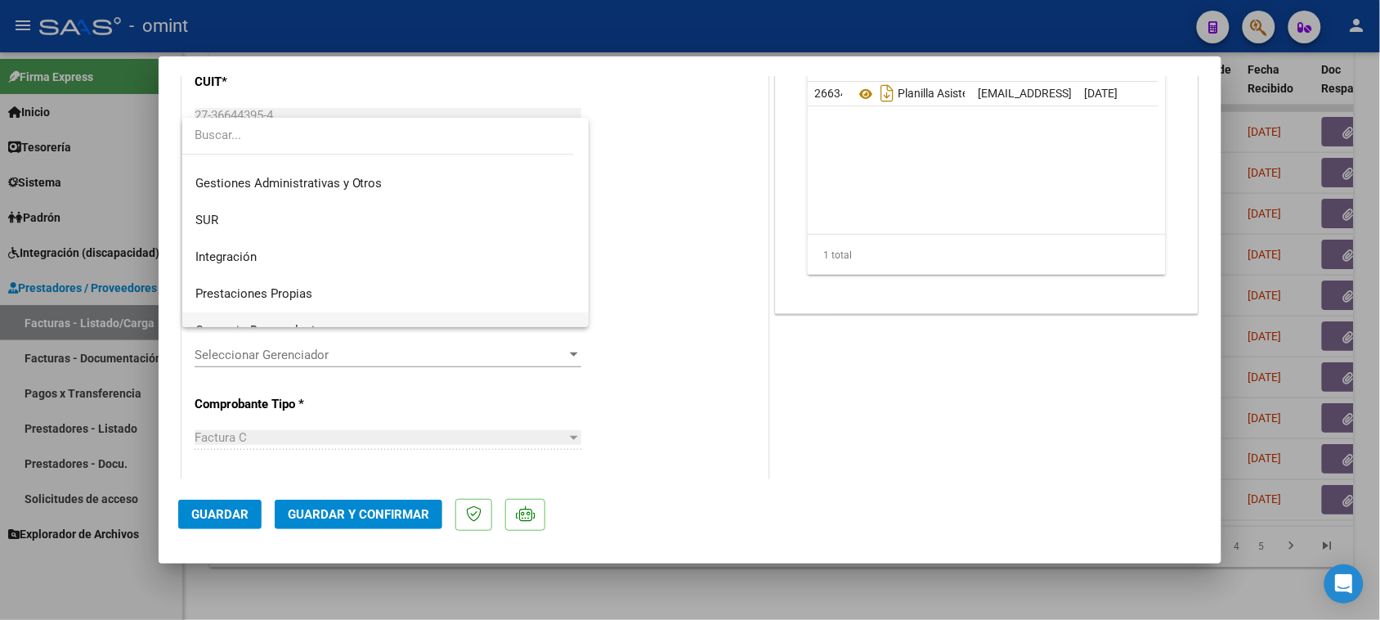
scroll to position [0, 0]
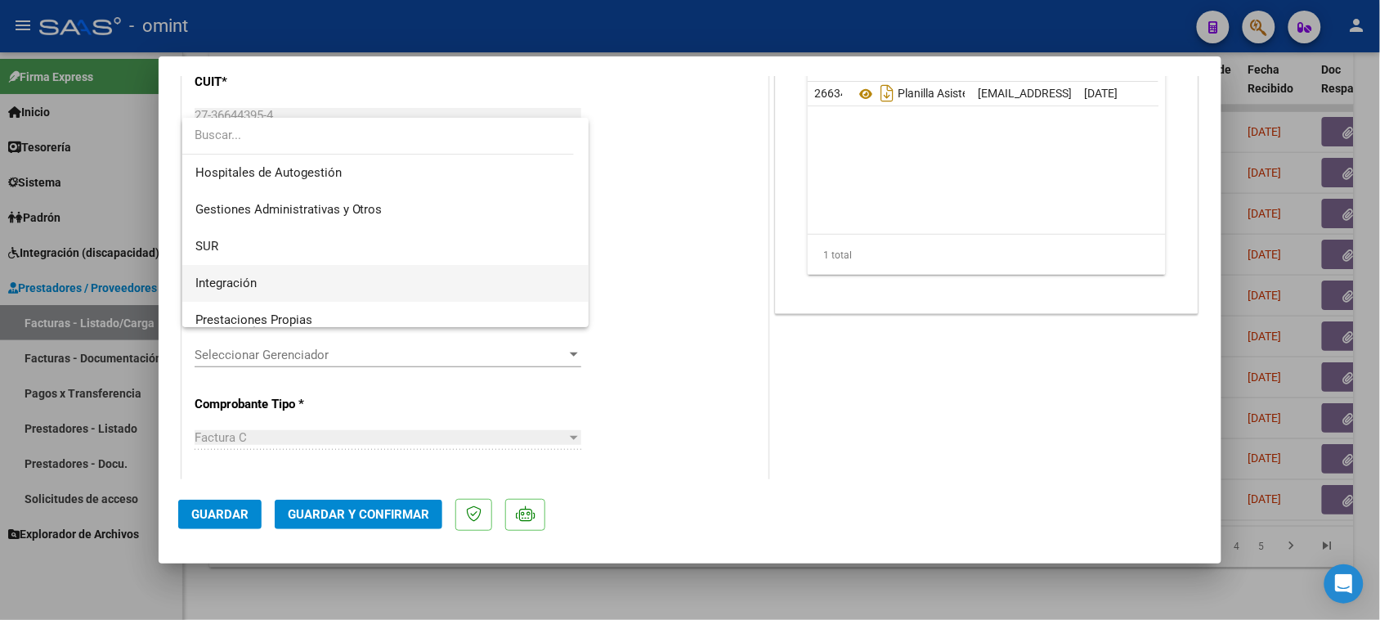
click at [385, 279] on span "Integración" at bounding box center [385, 283] width 381 height 37
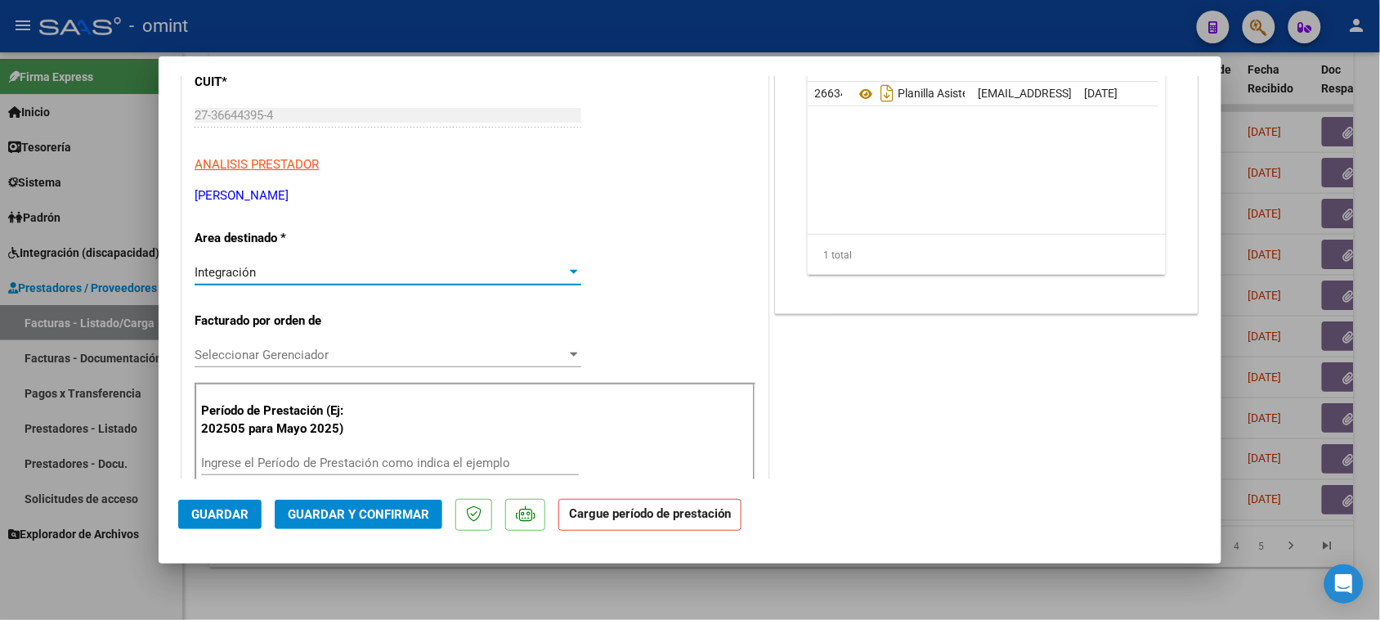
click at [393, 454] on div "Ingrese el Período de Prestación como indica el ejemplo" at bounding box center [390, 462] width 378 height 25
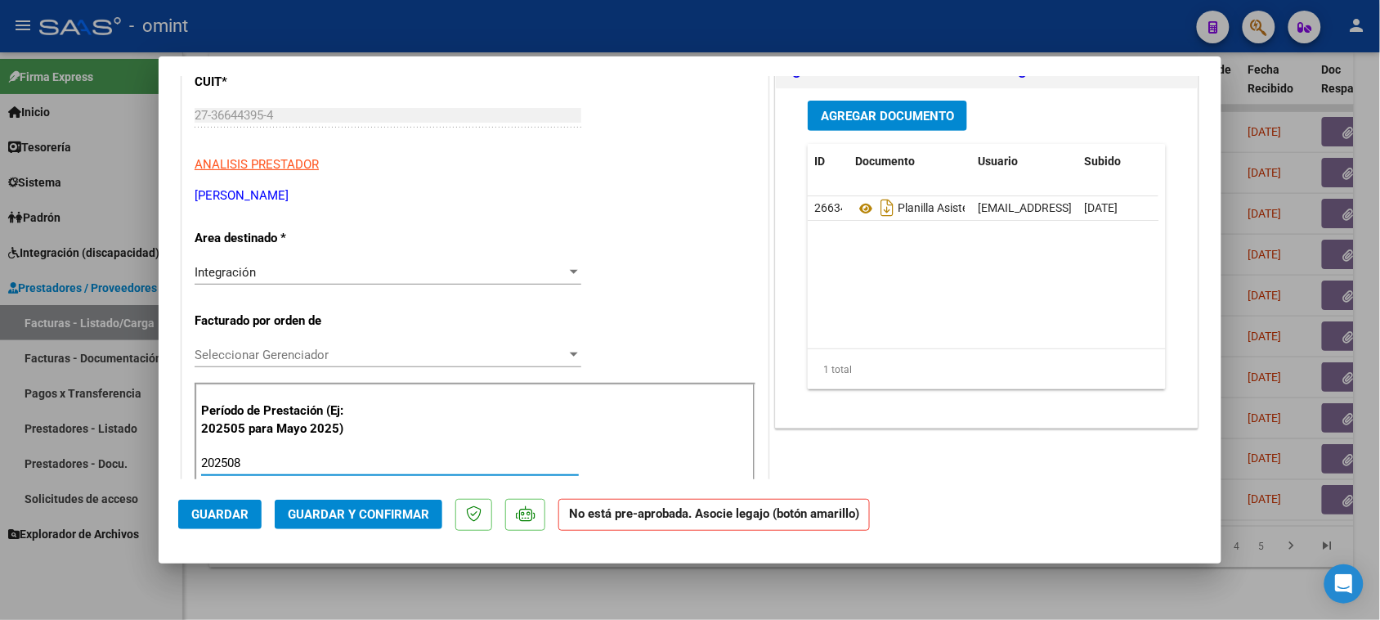
type input "202508"
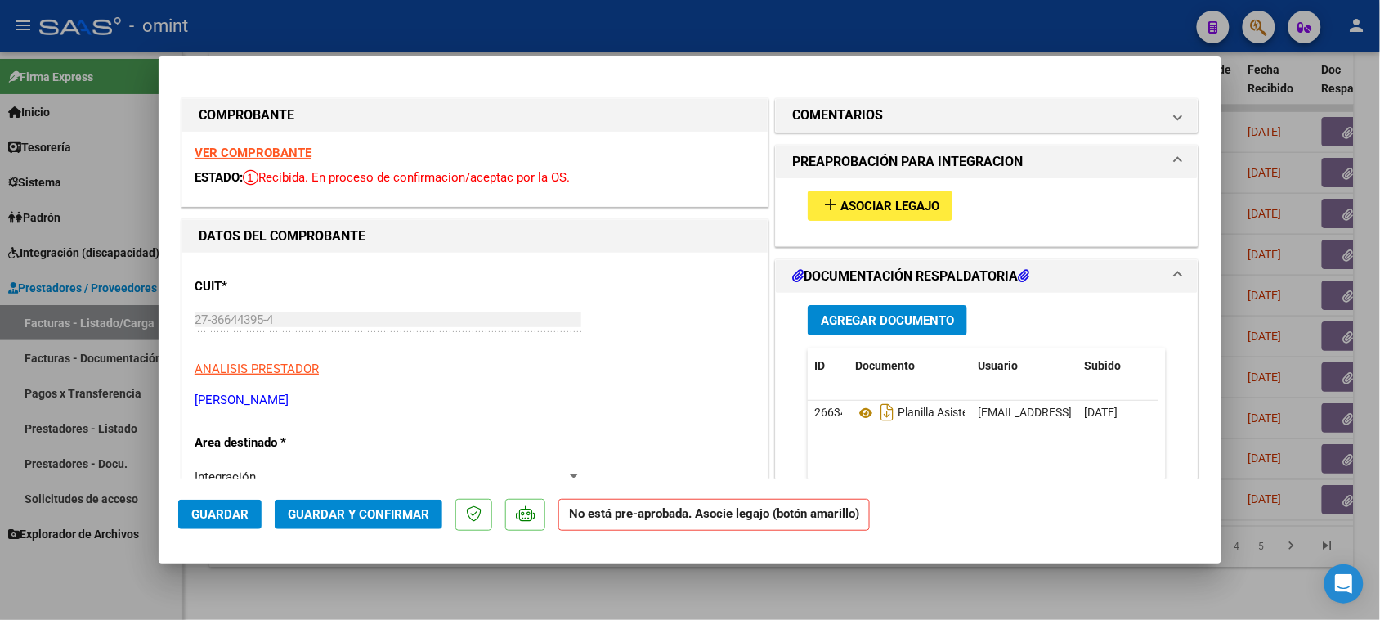
click at [896, 217] on button "add Asociar Legajo" at bounding box center [880, 205] width 145 height 30
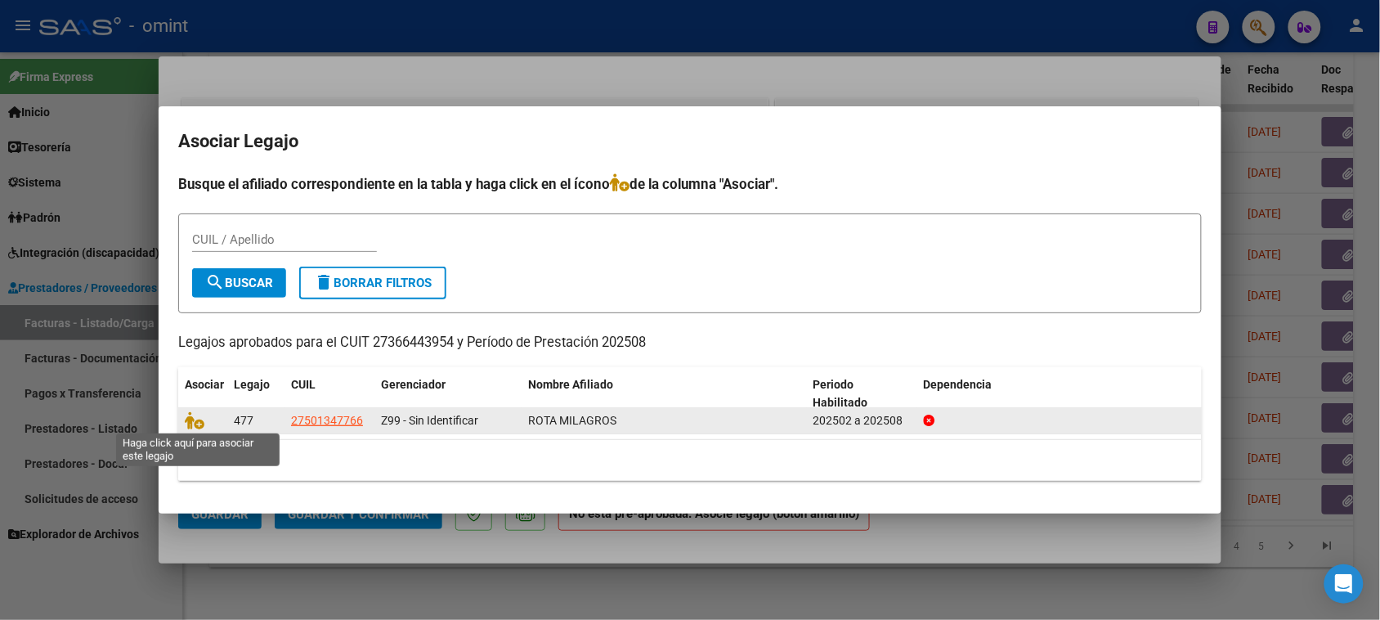
drag, startPoint x: 195, startPoint y: 421, endPoint x: 219, endPoint y: 421, distance: 24.5
click at [196, 421] on icon at bounding box center [195, 420] width 20 height 18
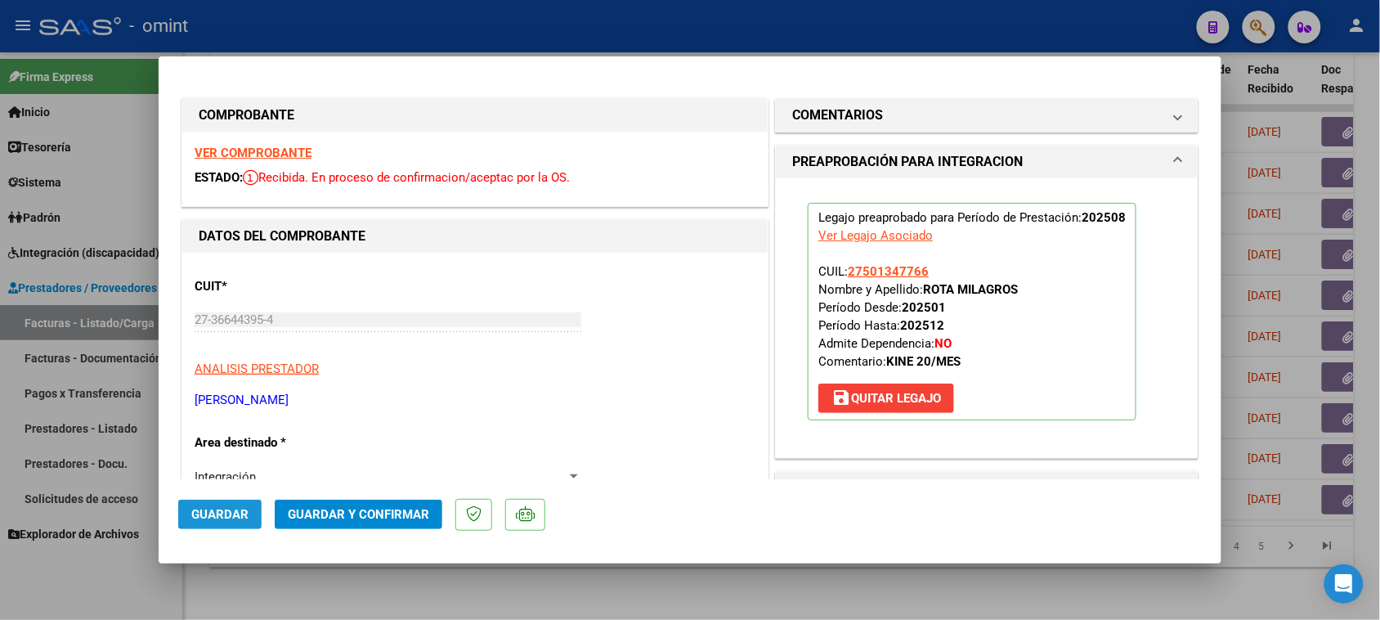
click at [218, 516] on span "Guardar" at bounding box center [219, 514] width 57 height 15
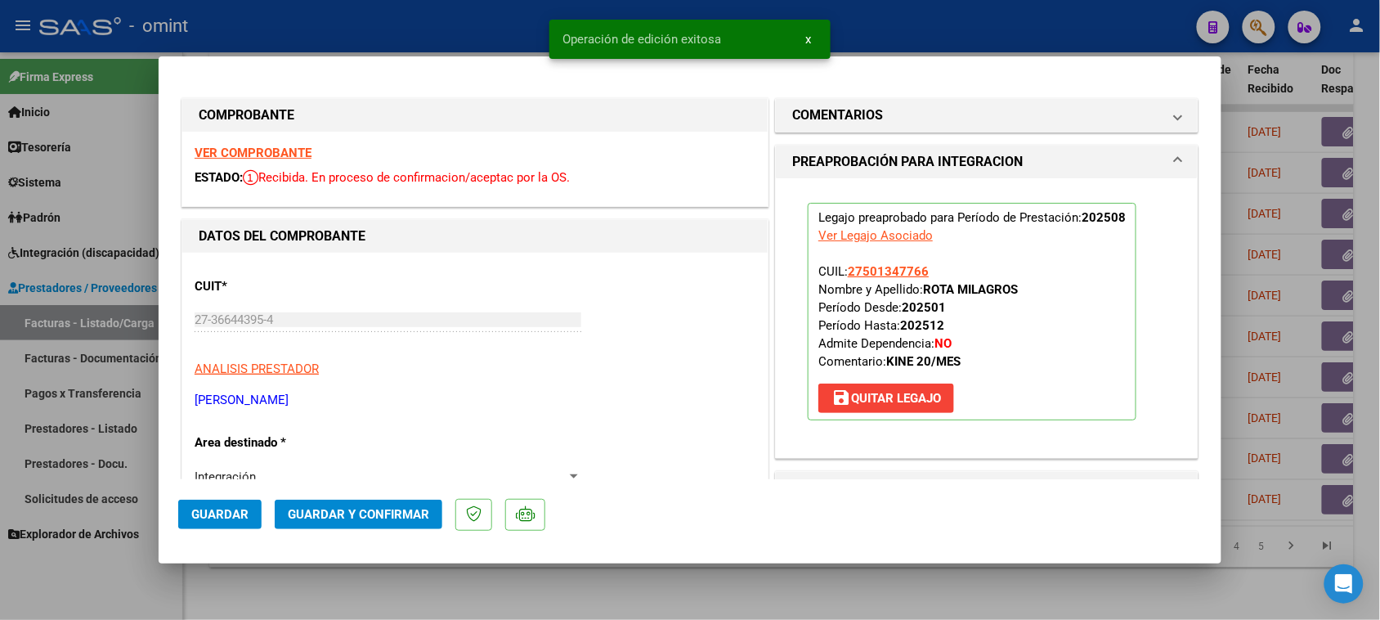
type input "$ 0,00"
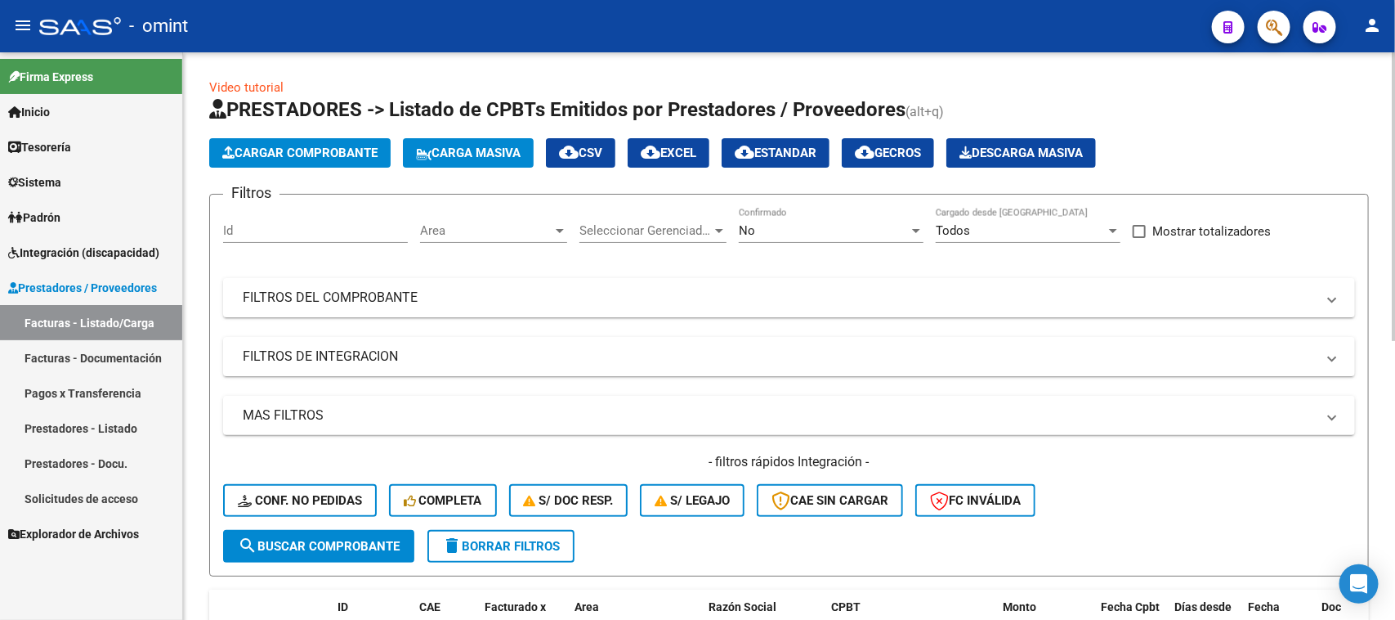
click at [448, 226] on span "Area" at bounding box center [486, 230] width 132 height 15
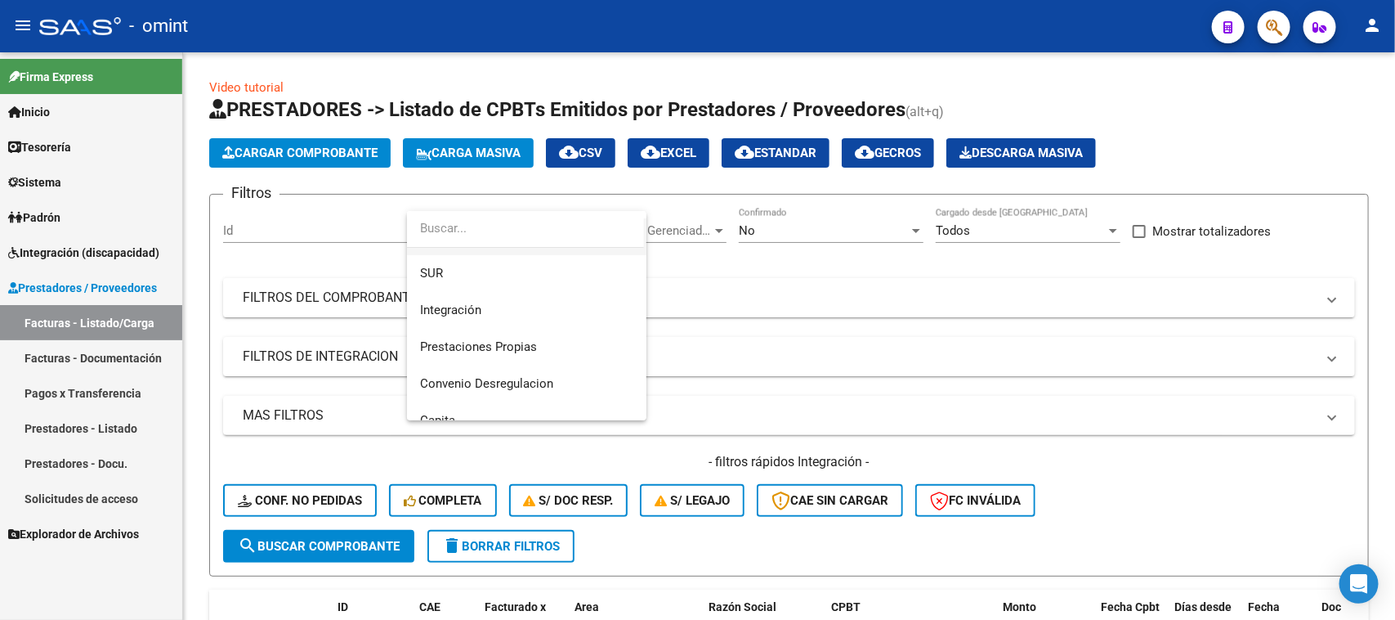
scroll to position [195, 0]
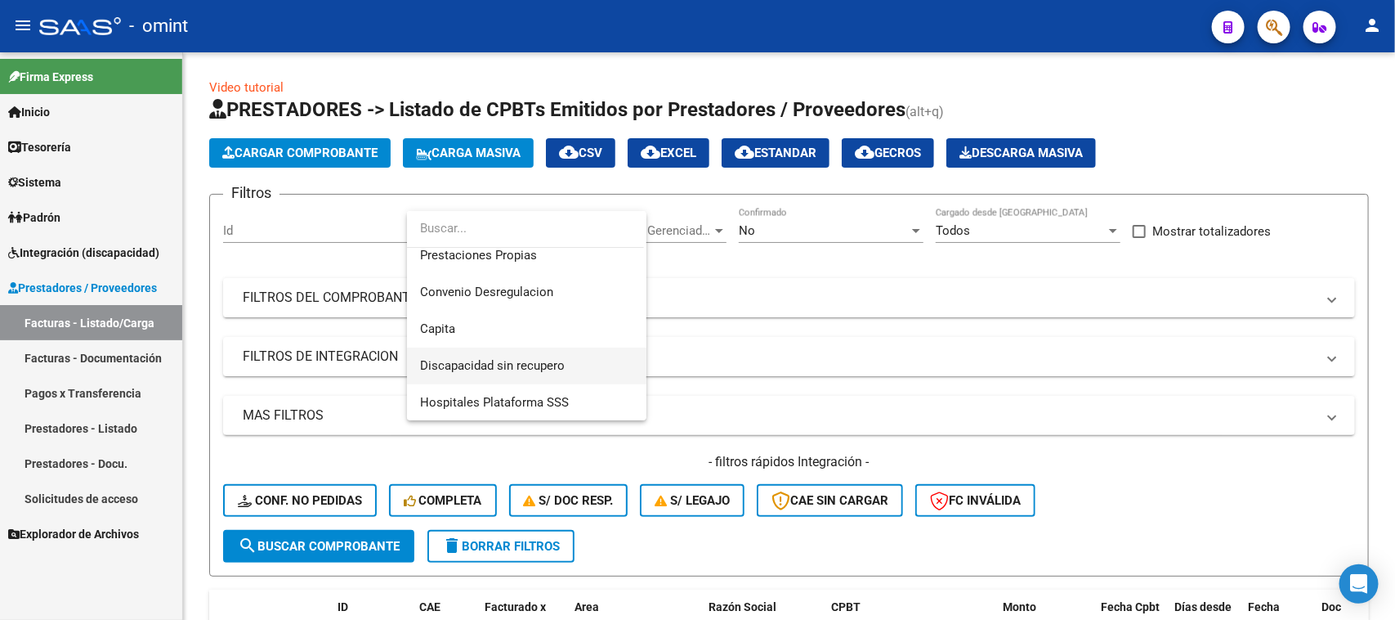
click at [496, 356] on span "Discapacidad sin recupero" at bounding box center [526, 365] width 213 height 37
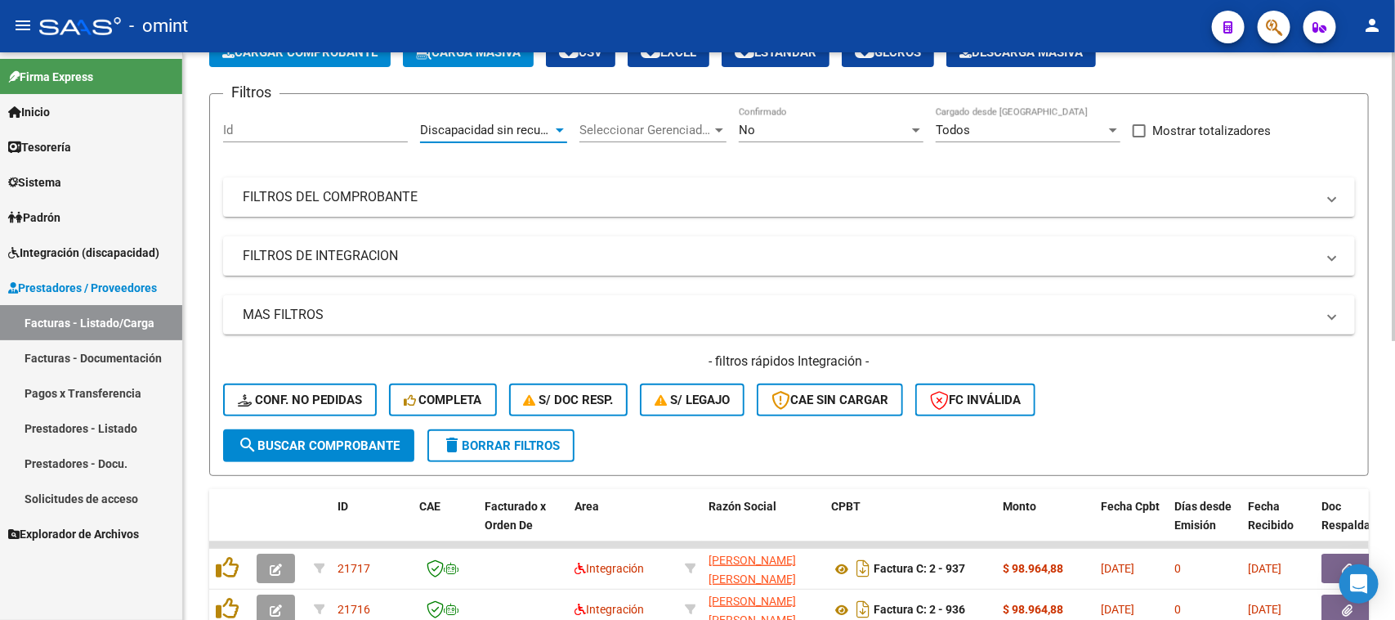
scroll to position [102, 0]
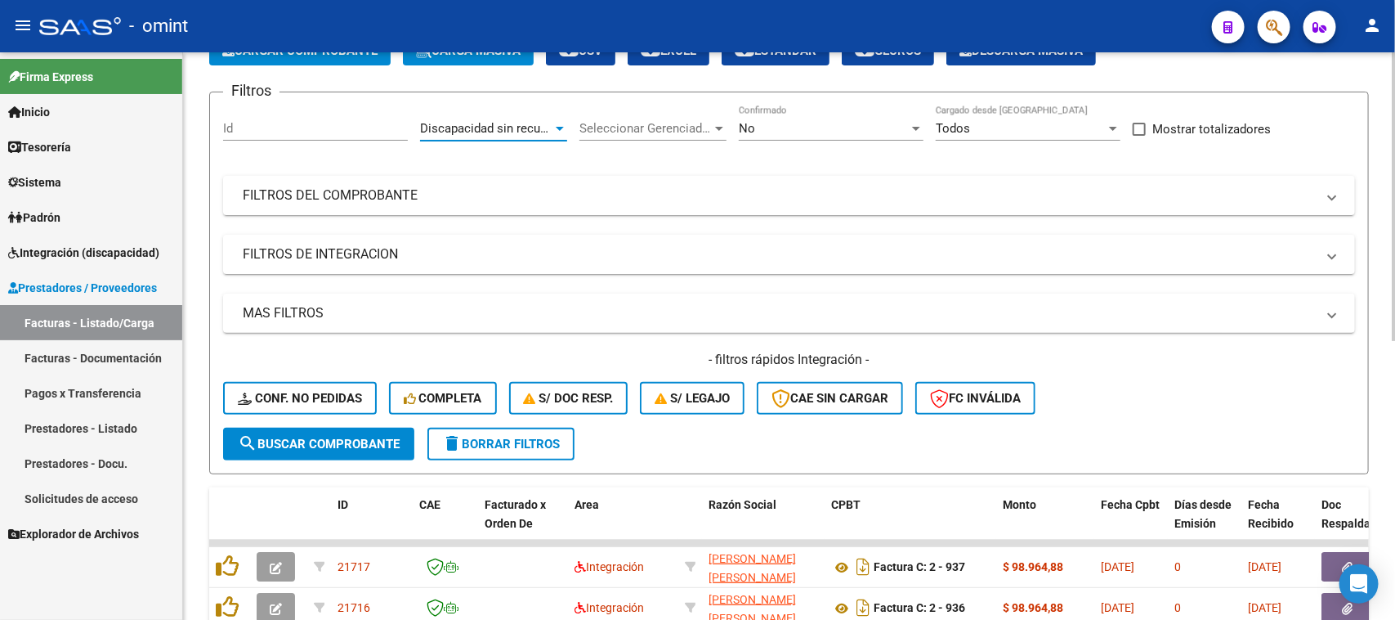
click at [327, 441] on span "search Buscar Comprobante" at bounding box center [319, 443] width 162 height 15
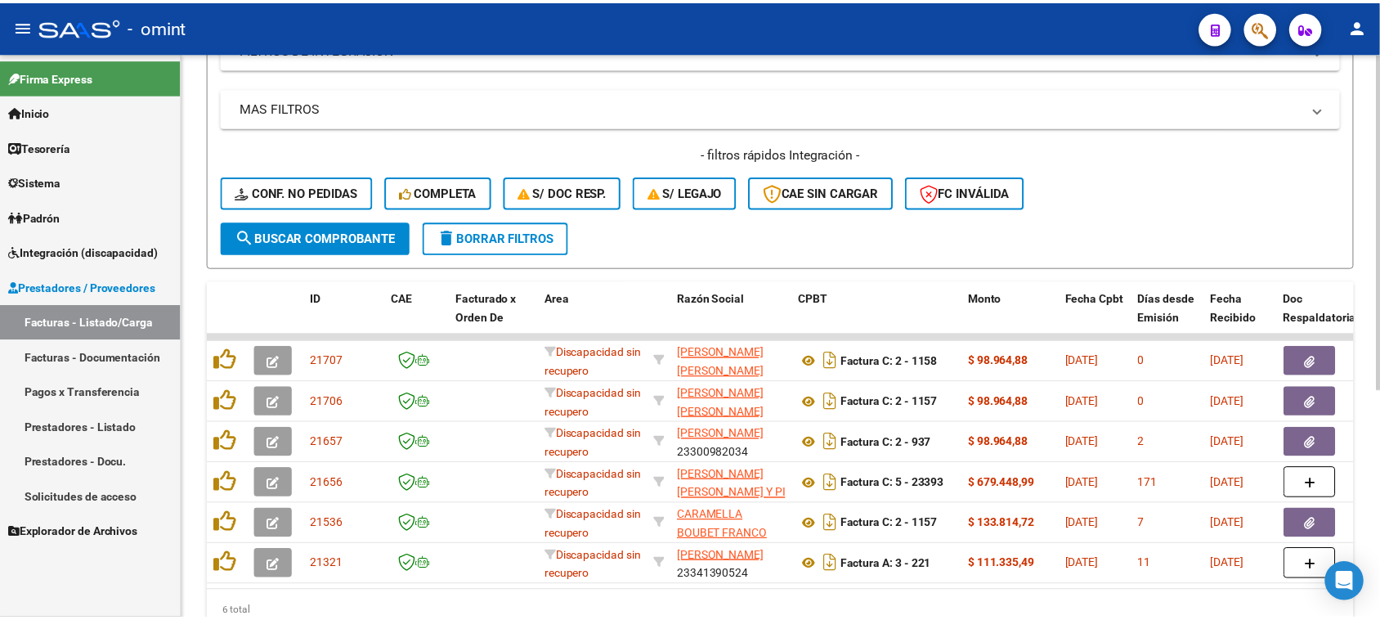
scroll to position [386, 0]
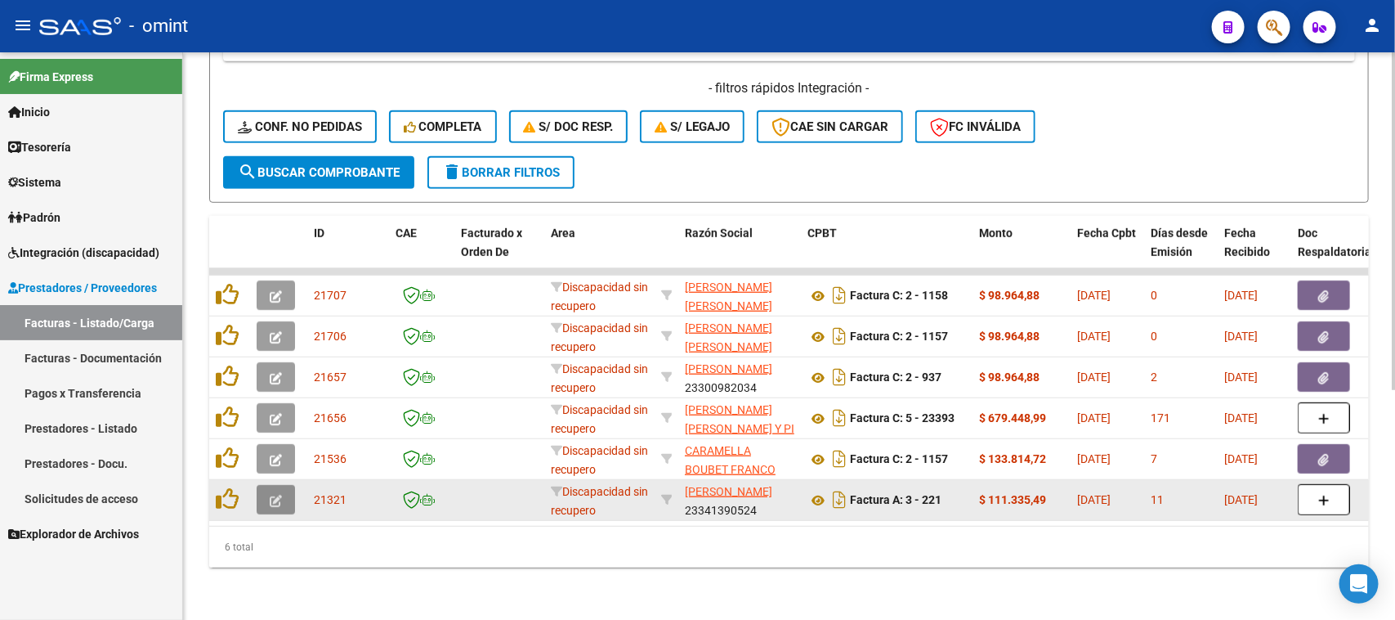
click at [289, 489] on button "button" at bounding box center [276, 499] width 38 height 29
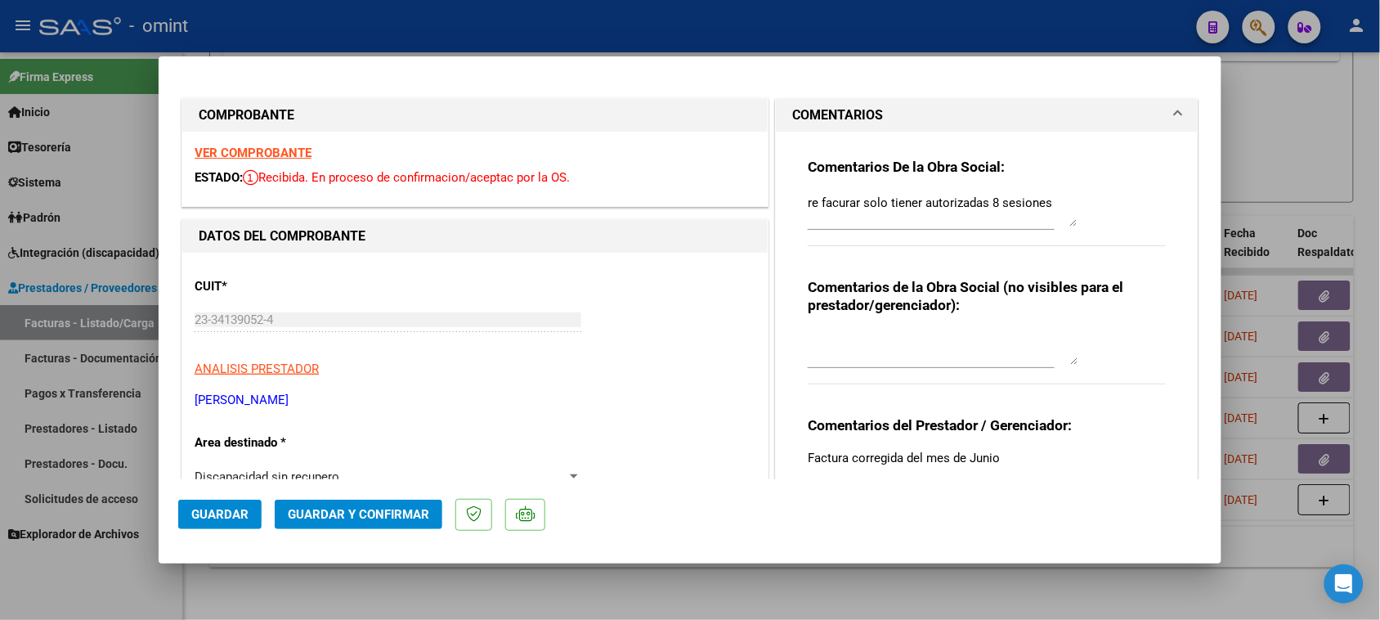
click at [297, 157] on strong "VER COMPROBANTE" at bounding box center [253, 152] width 117 height 15
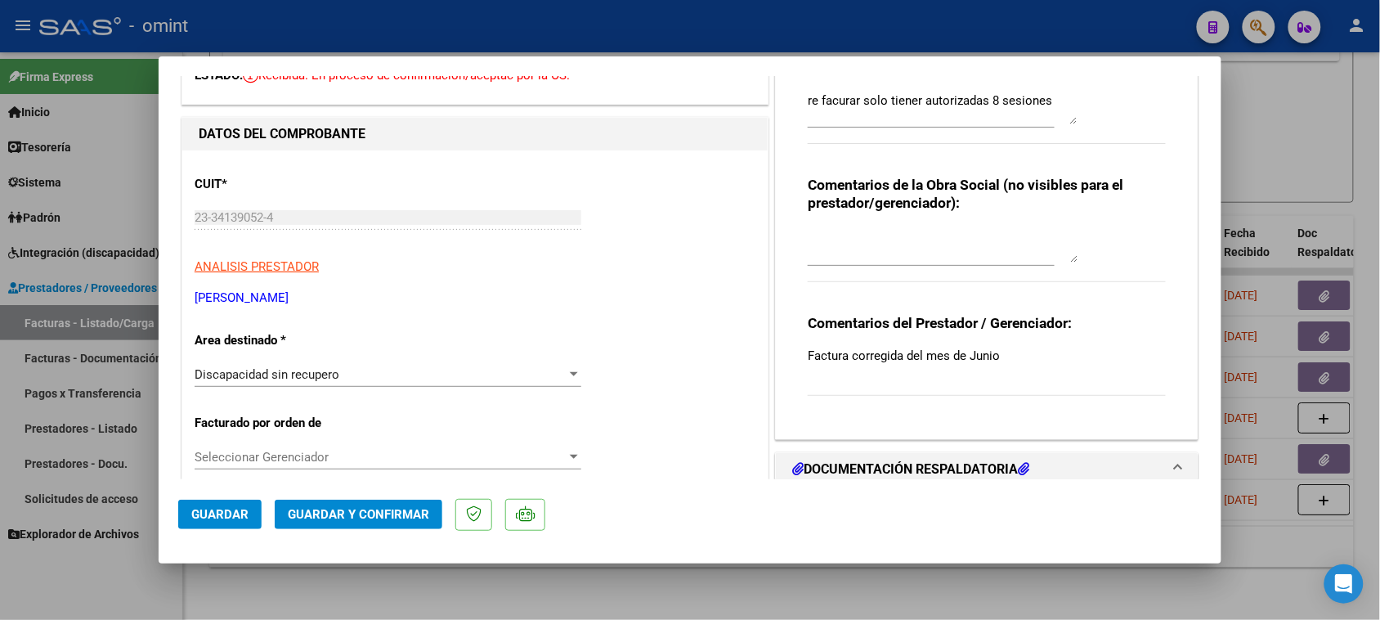
scroll to position [204, 0]
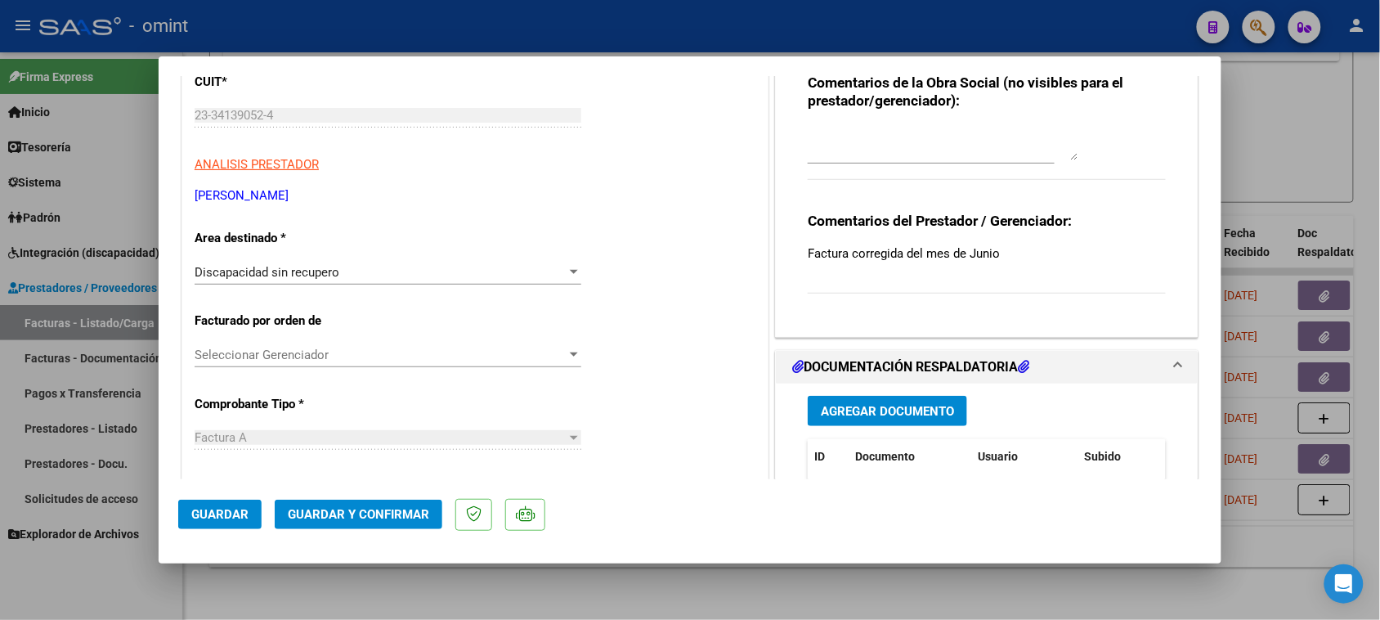
click at [374, 288] on div "Discapacidad sin recupero Seleccionar Area" at bounding box center [388, 280] width 387 height 40
click at [376, 270] on div "Discapacidad sin recupero" at bounding box center [381, 272] width 372 height 15
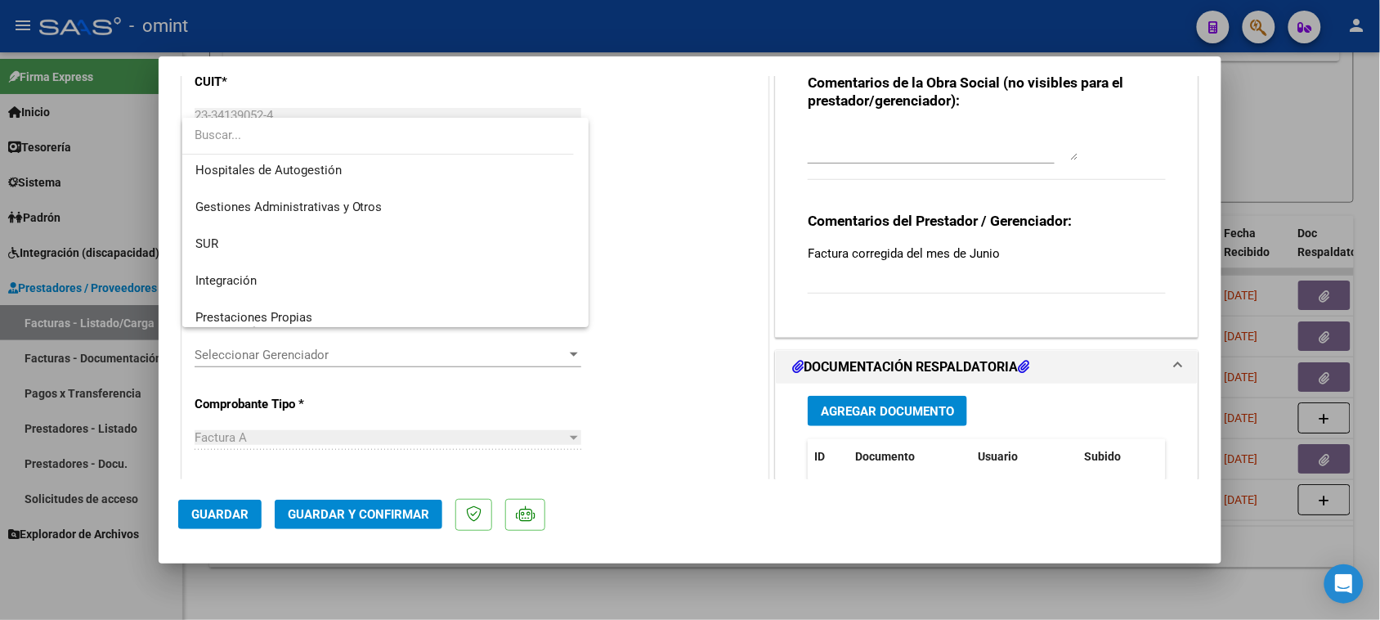
scroll to position [0, 0]
click at [369, 279] on span "Integración" at bounding box center [385, 283] width 381 height 37
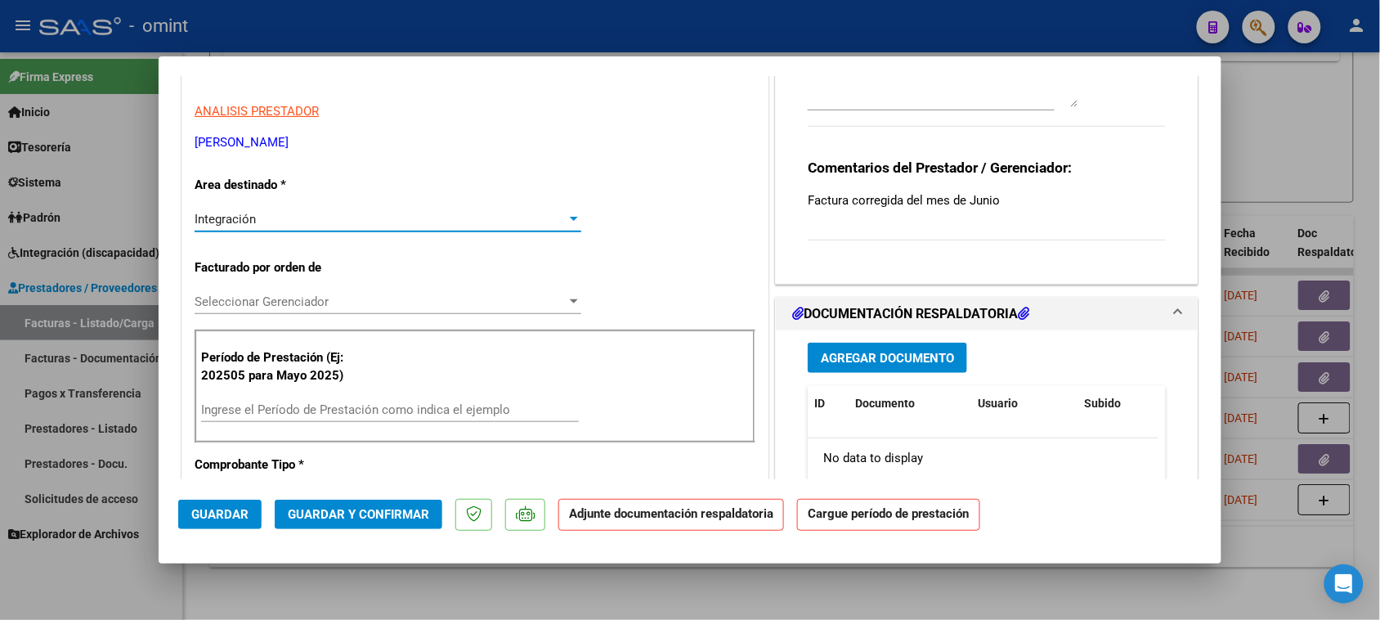
scroll to position [307, 0]
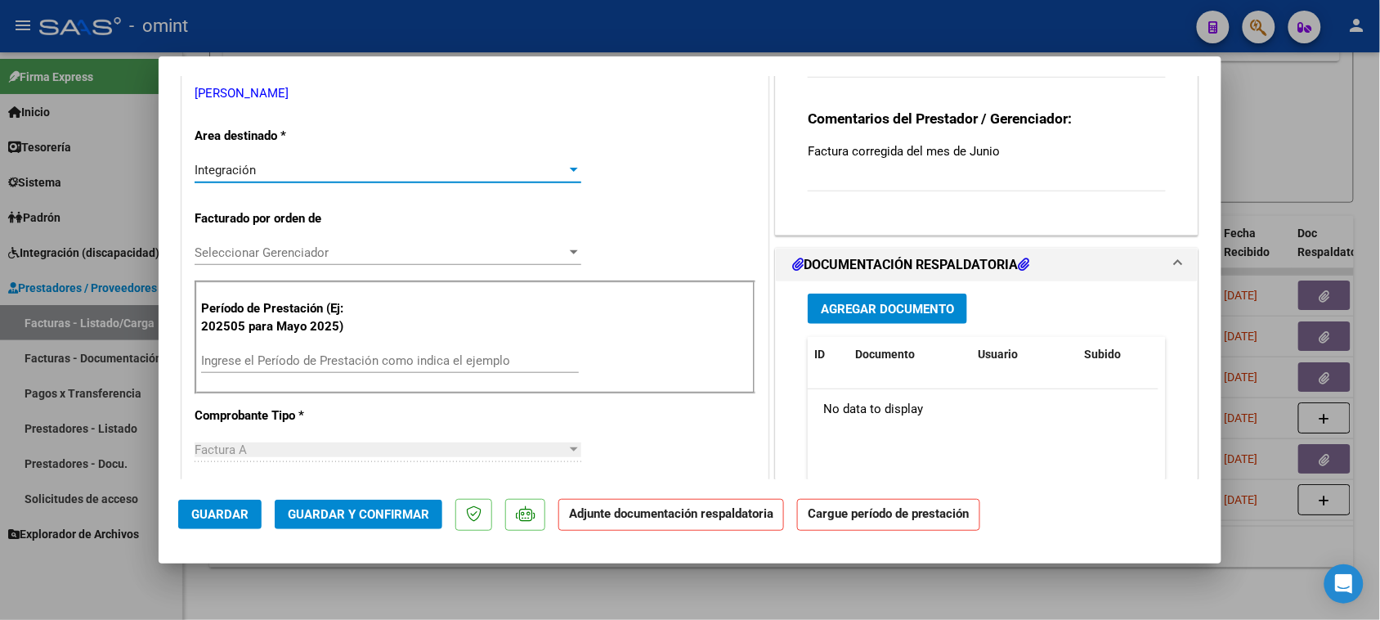
click at [358, 357] on input "Ingrese el Período de Prestación como indica el ejemplo" at bounding box center [390, 360] width 378 height 15
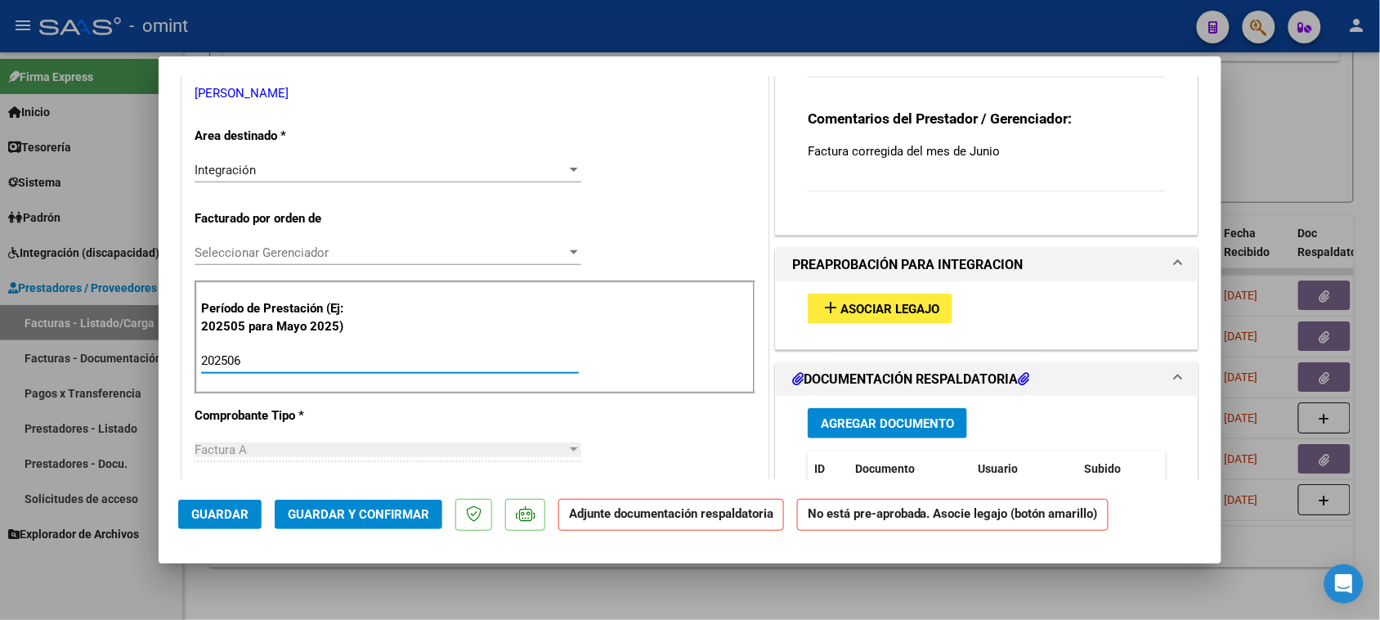
type input "202506"
click at [840, 303] on span "Asociar Legajo" at bounding box center [889, 309] width 99 height 15
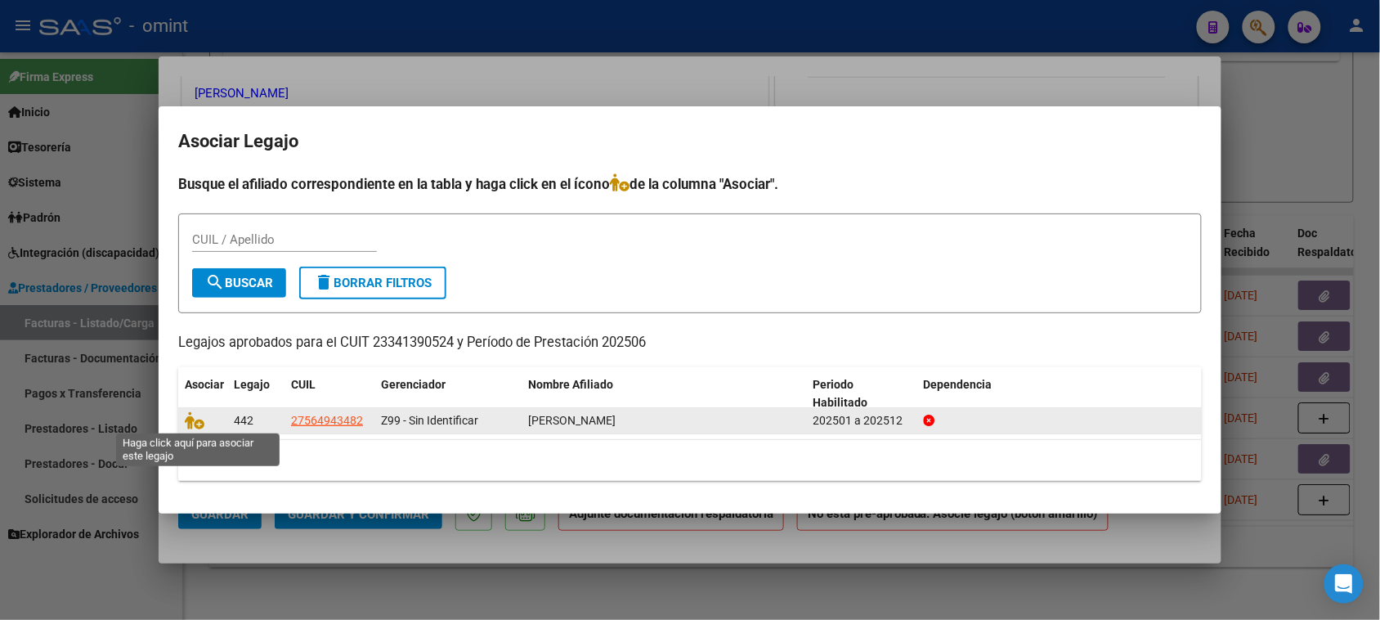
drag, startPoint x: 200, startPoint y: 423, endPoint x: 307, endPoint y: 422, distance: 106.3
click at [199, 422] on icon at bounding box center [195, 420] width 20 height 18
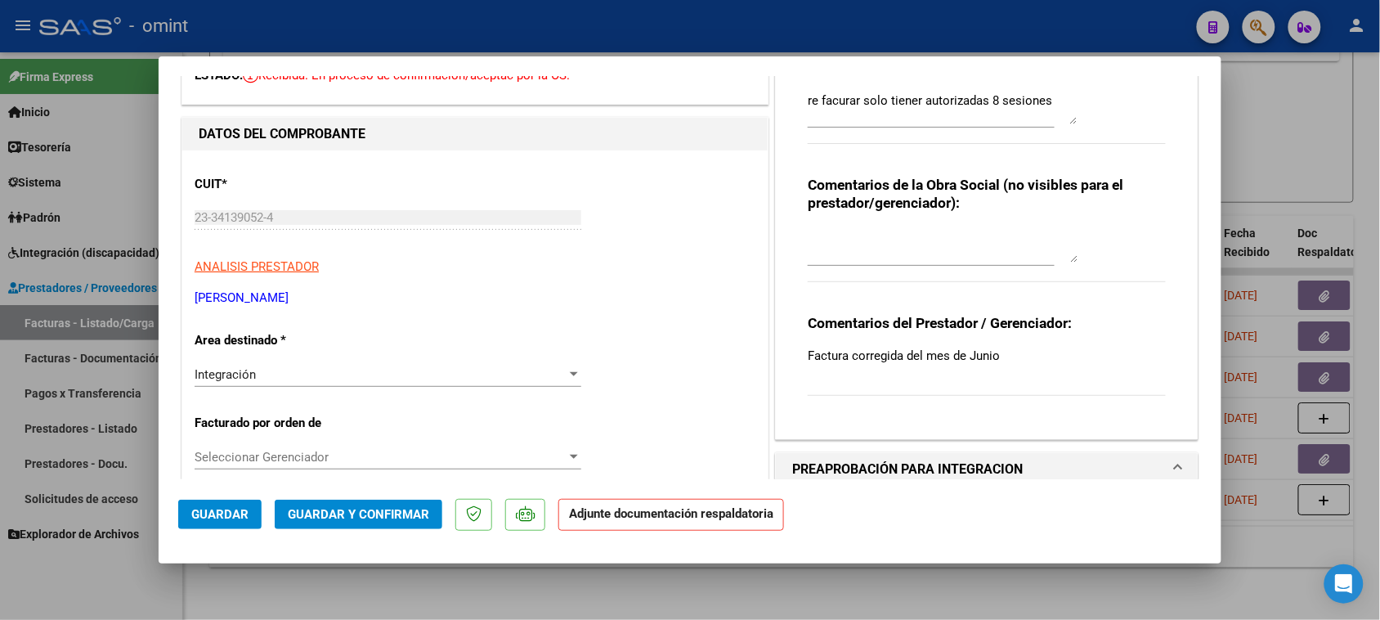
scroll to position [0, 0]
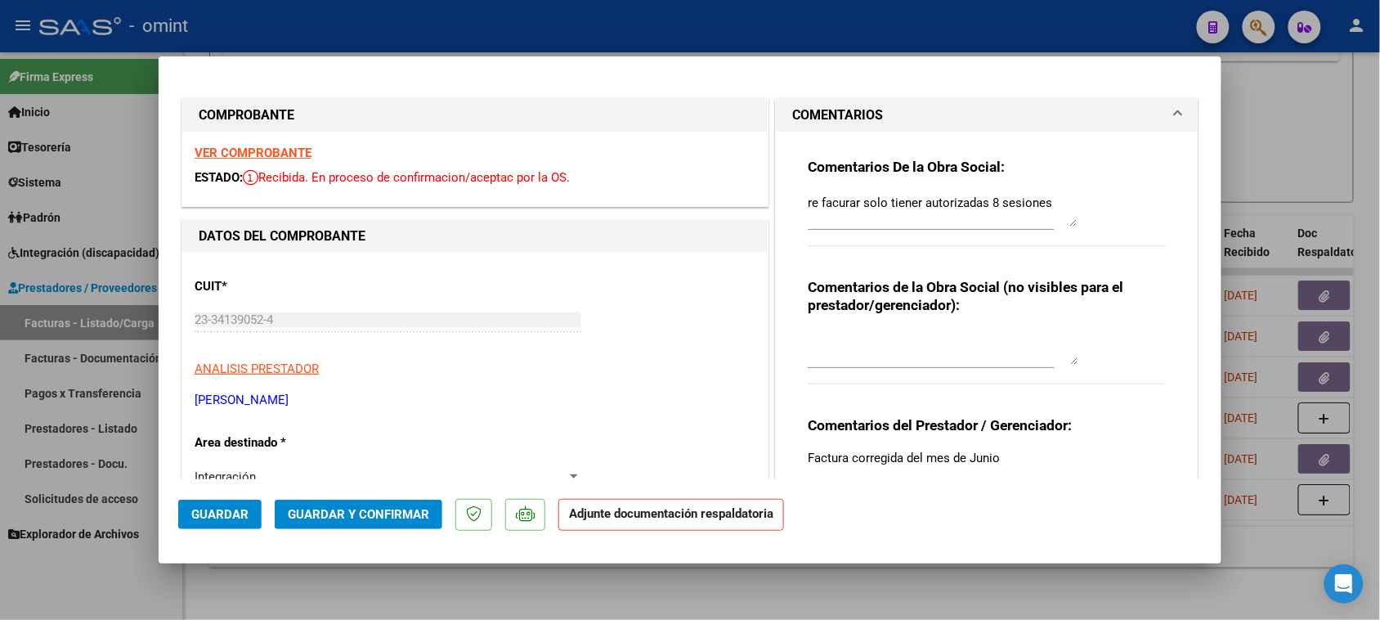
click at [399, 482] on mat-dialog-actions "Guardar Guardar y Confirmar Adjunte documentación respaldatoria" at bounding box center [689, 511] width 1023 height 65
click at [395, 469] on div "Integración" at bounding box center [381, 476] width 372 height 15
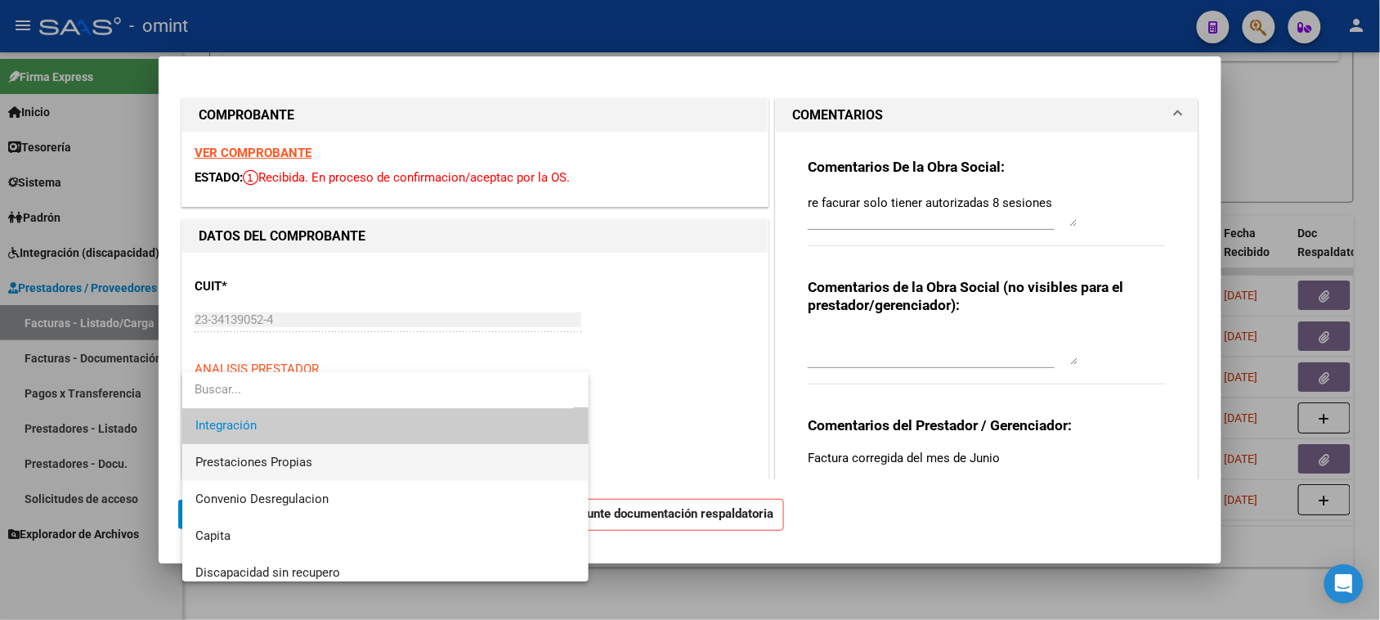
scroll to position [158, 0]
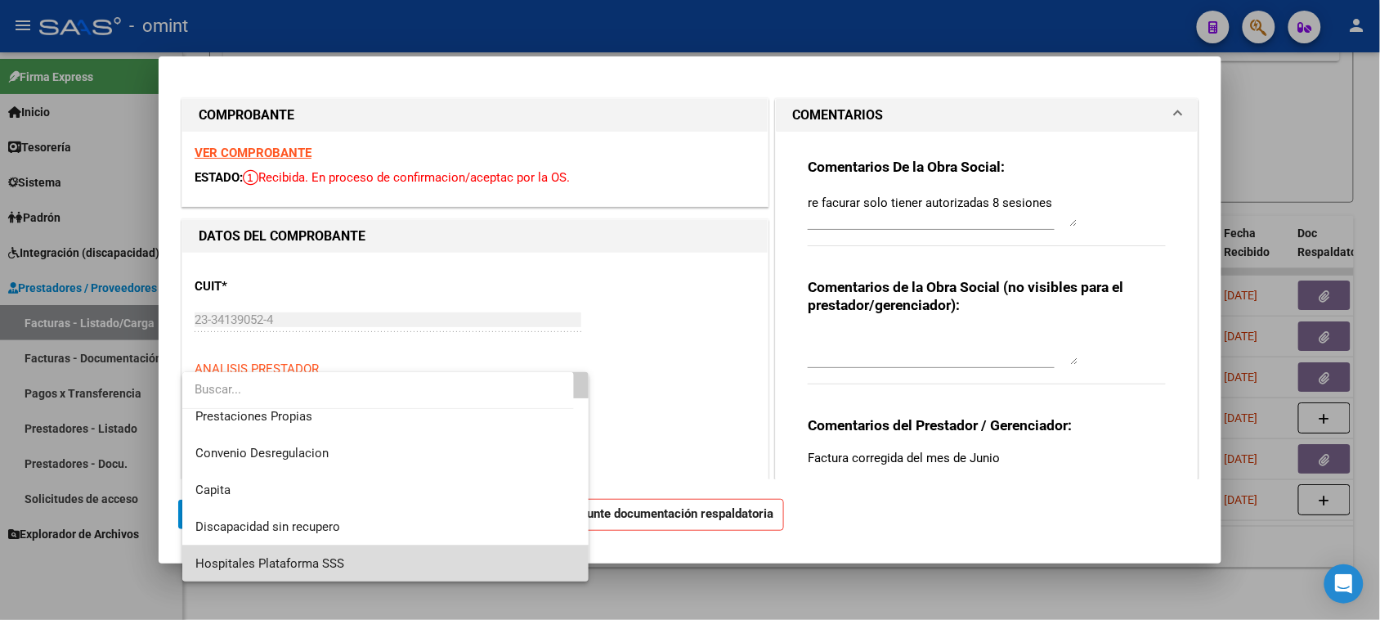
click at [392, 548] on span "Hospitales Plataforma SSS" at bounding box center [385, 563] width 381 height 37
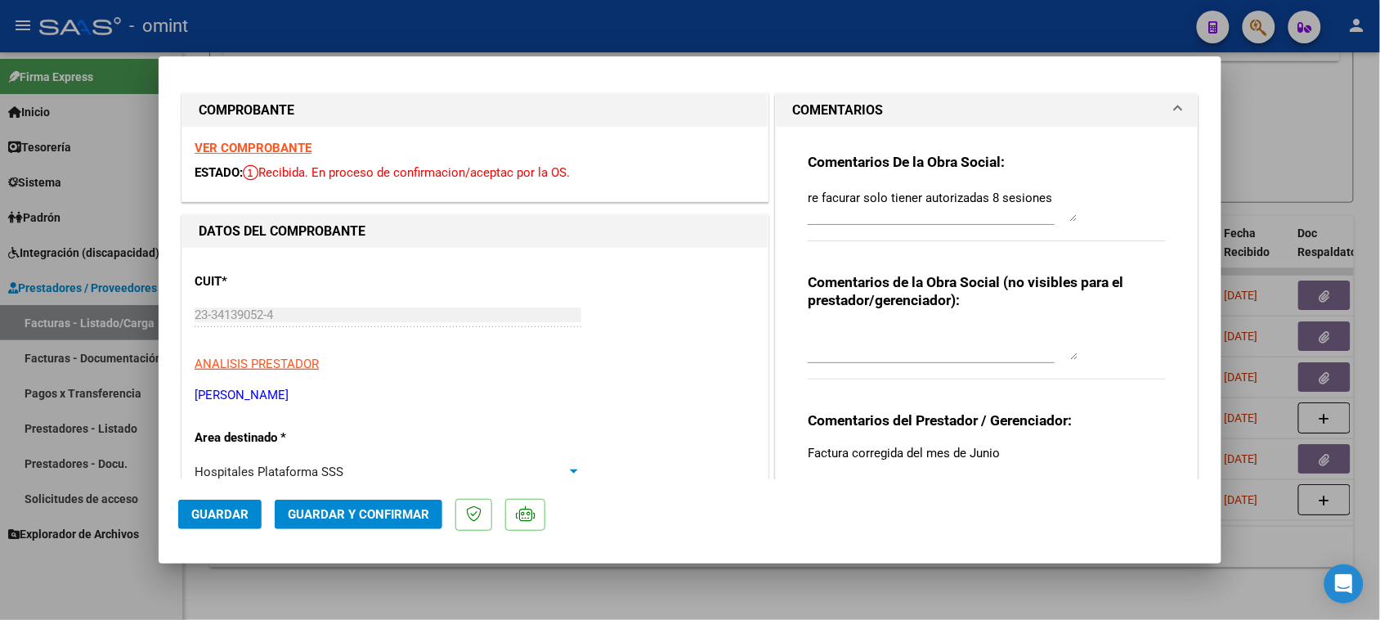
click at [388, 468] on div "Hospitales Plataforma SSS" at bounding box center [381, 471] width 372 height 15
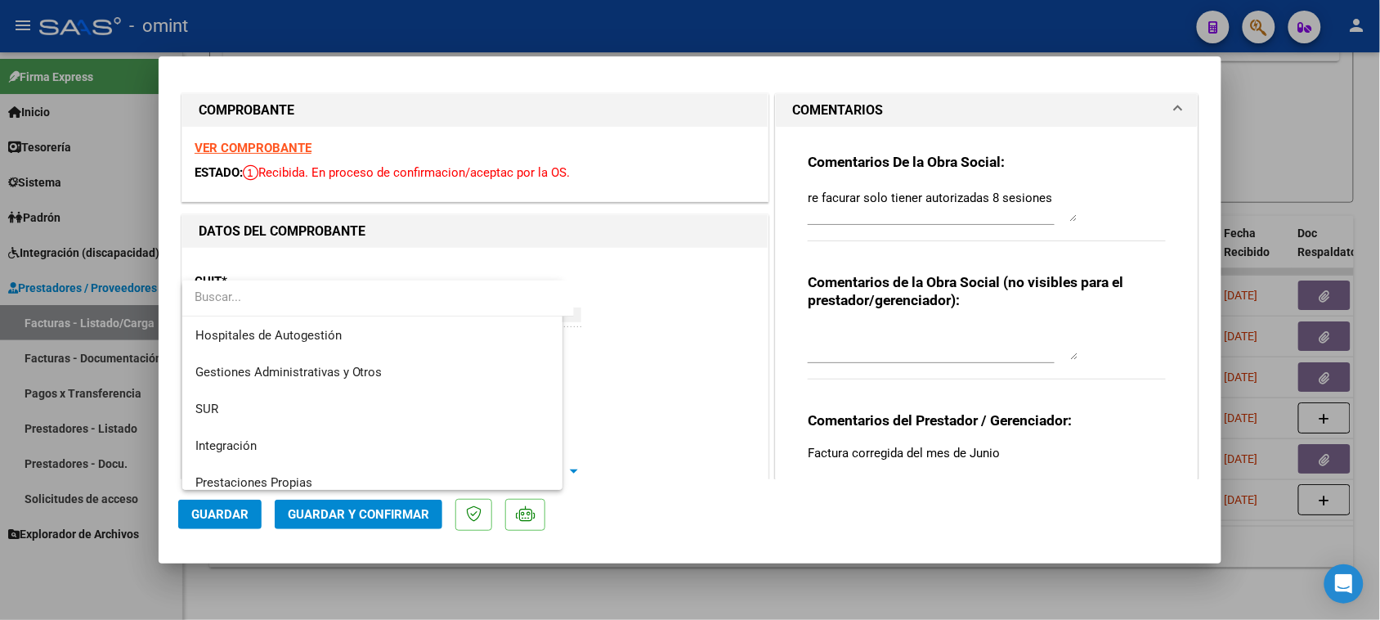
scroll to position [158, 0]
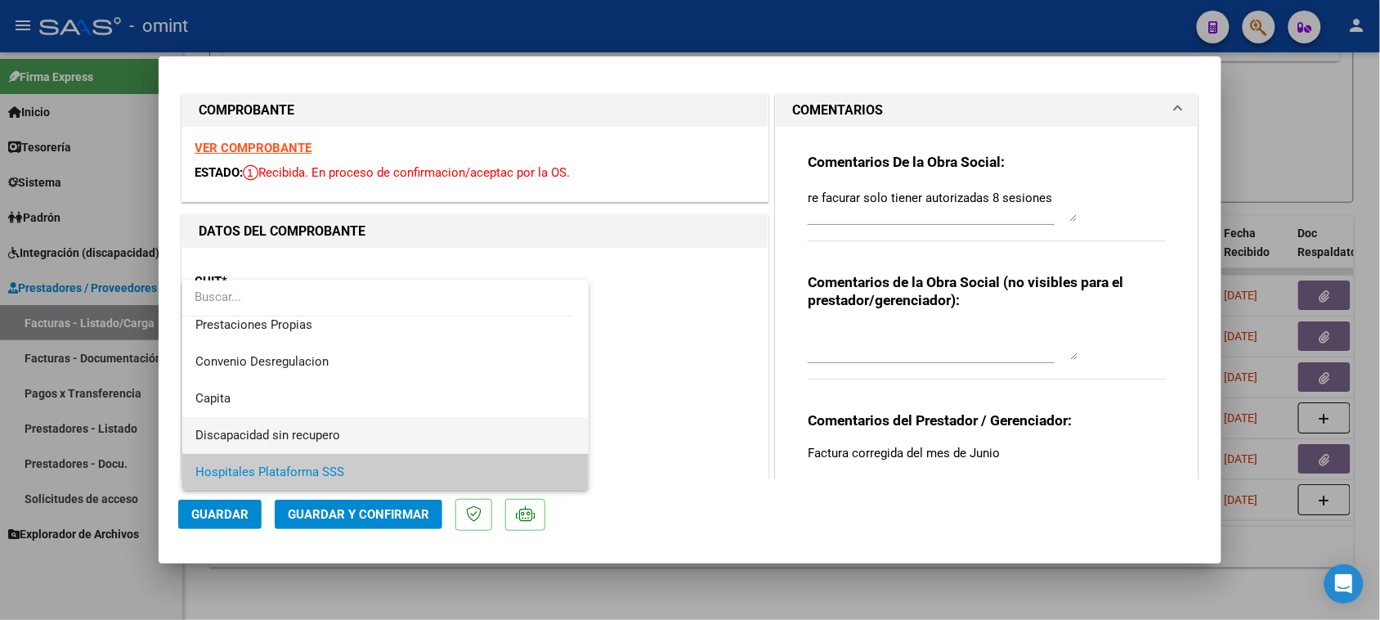
click at [397, 432] on span "Discapacidad sin recupero" at bounding box center [385, 435] width 381 height 37
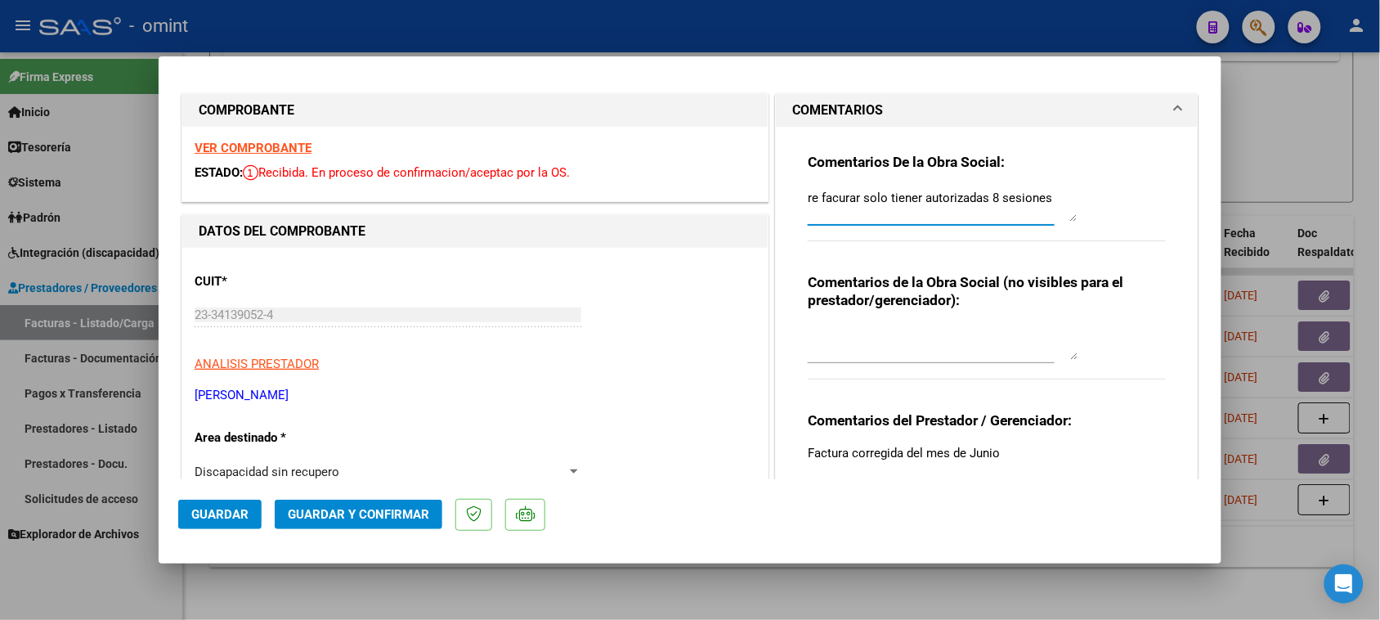
drag, startPoint x: 802, startPoint y: 199, endPoint x: 1357, endPoint y: 202, distance: 555.0
click at [1357, 202] on div "COMPROBANTE VER COMPROBANTE ESTADO: Recibida. En proceso de confirmacion/acepta…" at bounding box center [690, 310] width 1380 height 620
paste textarea "La autorización del tratamiento es por 8 (ocho) sesiones totales mensuales. Deb…"
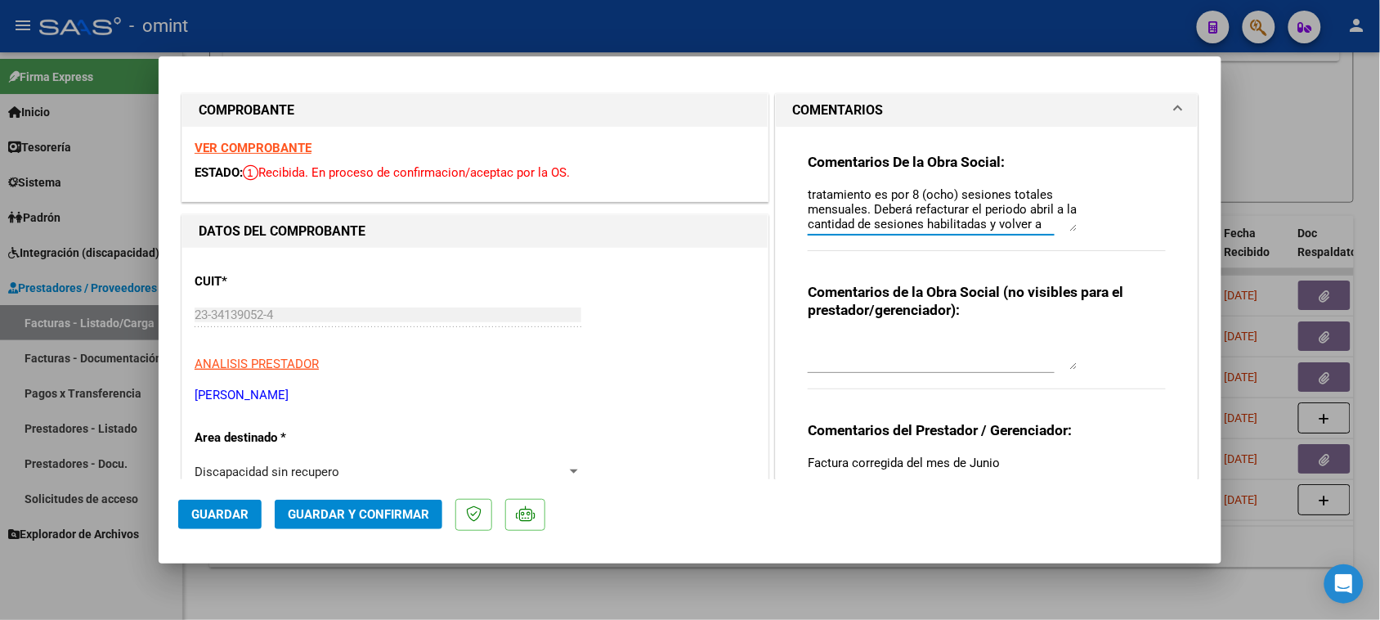
scroll to position [0, 0]
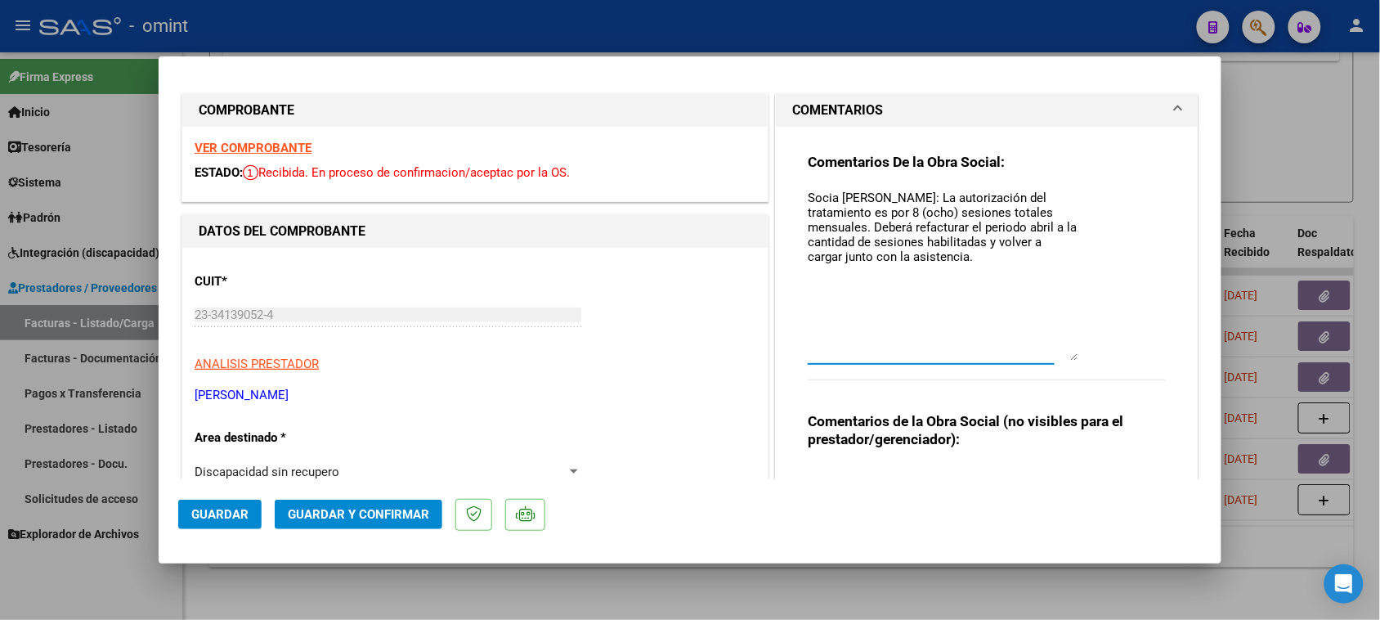
drag, startPoint x: 1061, startPoint y: 221, endPoint x: 1051, endPoint y: 352, distance: 132.0
click at [1061, 360] on textarea "Socia [PERSON_NAME]: La autorización del tratamiento es por 8 (ocho) sesiones t…" at bounding box center [943, 275] width 270 height 172
click at [1034, 215] on textarea "Socia [PERSON_NAME]: La autorización del tratamiento es por 8 (ocho) sesiones t…" at bounding box center [943, 275] width 270 height 172
click at [1031, 223] on textarea "Socia [PERSON_NAME]: La autorización del tratamiento es por 8 (ocho) sesiones t…" at bounding box center [943, 275] width 270 height 172
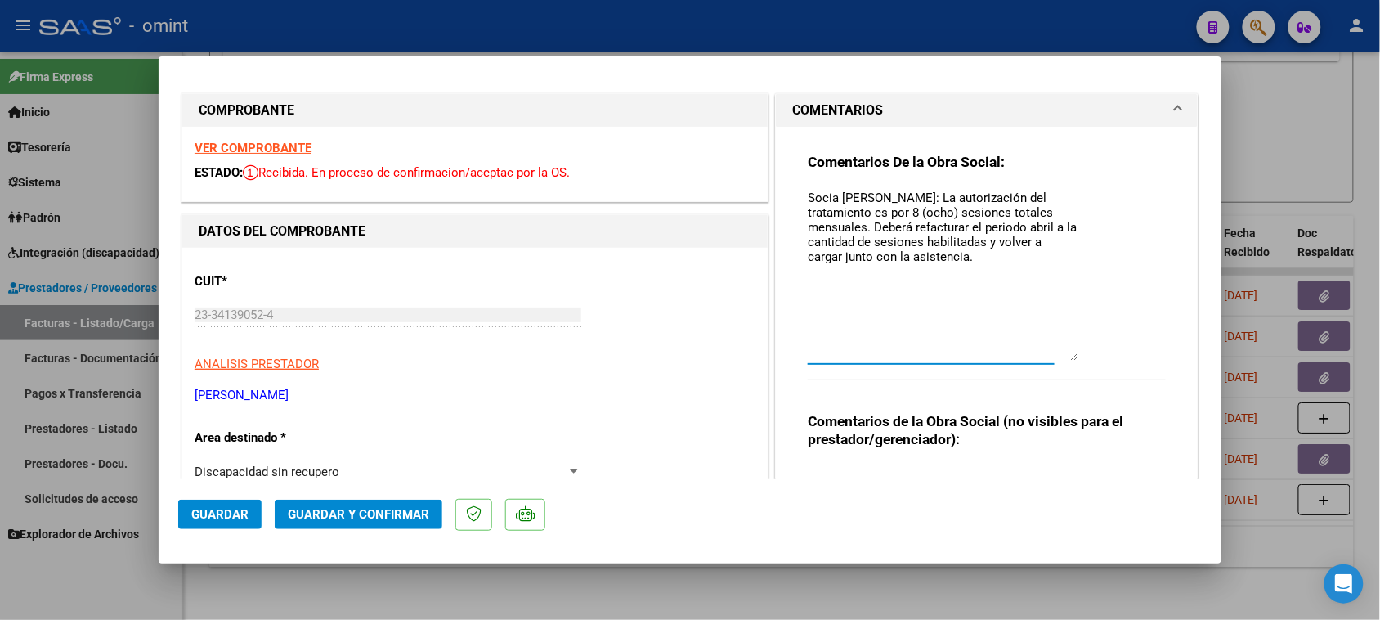
click at [1028, 223] on textarea "Socia [PERSON_NAME]: La autorización del tratamiento es por 8 (ocho) sesiones t…" at bounding box center [943, 275] width 270 height 172
click at [1030, 256] on textarea "Socia [PERSON_NAME]: La autorización del tratamiento es por 8 (ocho) sesiones t…" at bounding box center [943, 275] width 270 height 172
drag, startPoint x: 839, startPoint y: 272, endPoint x: 805, endPoint y: 266, distance: 34.1
click at [808, 266] on textarea "Socia [PERSON_NAME]: La autorización del tratamiento es por 8 (ocho) sesiones t…" at bounding box center [943, 275] width 270 height 172
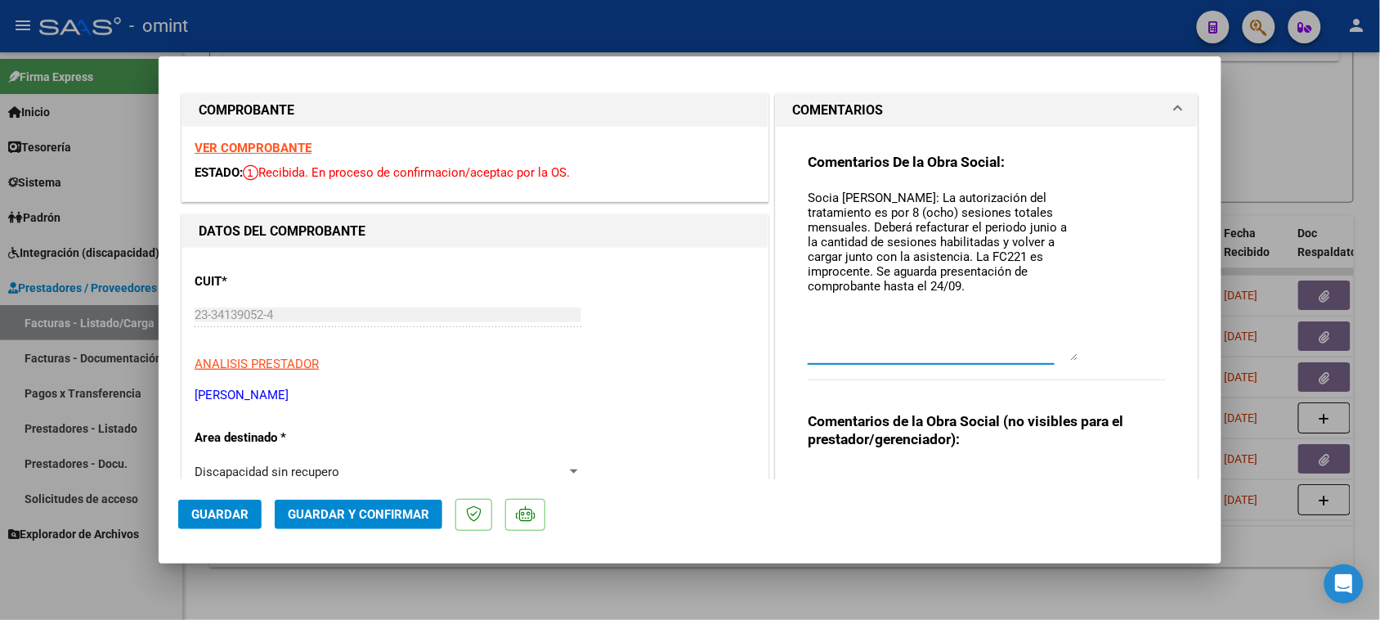
click at [844, 270] on textarea "Socia [PERSON_NAME]: La autorización del tratamiento es por 8 (ocho) sesiones t…" at bounding box center [943, 275] width 270 height 172
drag, startPoint x: 985, startPoint y: 279, endPoint x: 810, endPoint y: 177, distance: 202.6
click at [810, 177] on div "Comentarios De la Obra Social: Socia [PERSON_NAME]: La autorización del tratami…" at bounding box center [987, 275] width 358 height 244
drag, startPoint x: 799, startPoint y: 201, endPoint x: 986, endPoint y: 291, distance: 206.9
click at [986, 291] on textarea "Socia [PERSON_NAME]: La autorización del tratamiento es por 8 (ocho) sesiones t…" at bounding box center [943, 275] width 270 height 172
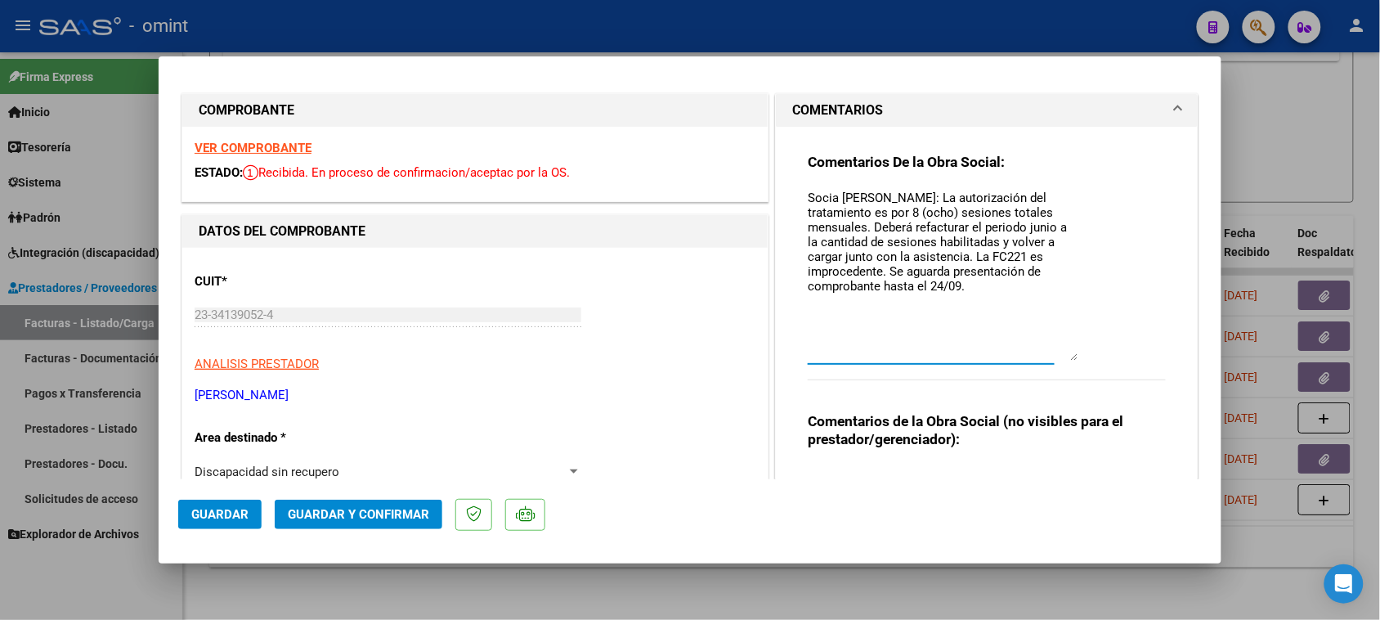
type textarea "Socia [PERSON_NAME]: La autorización del tratamiento es por 8 (ocho) sesiones t…"
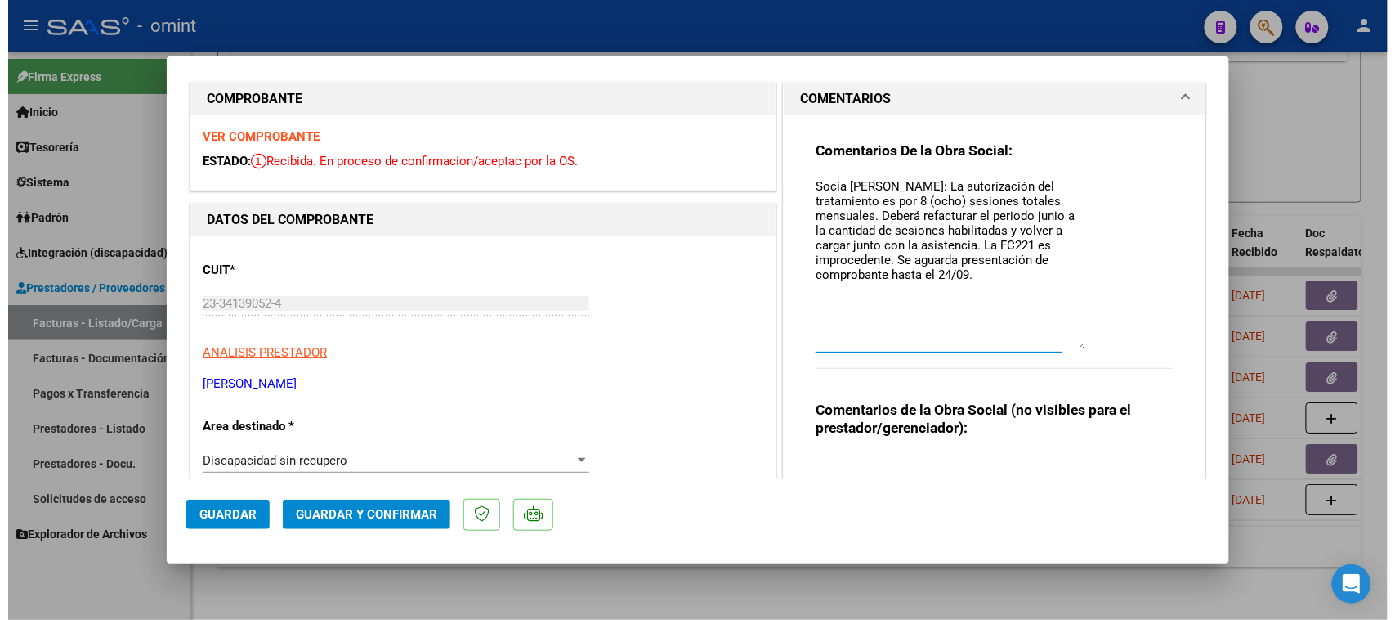
scroll to position [5, 0]
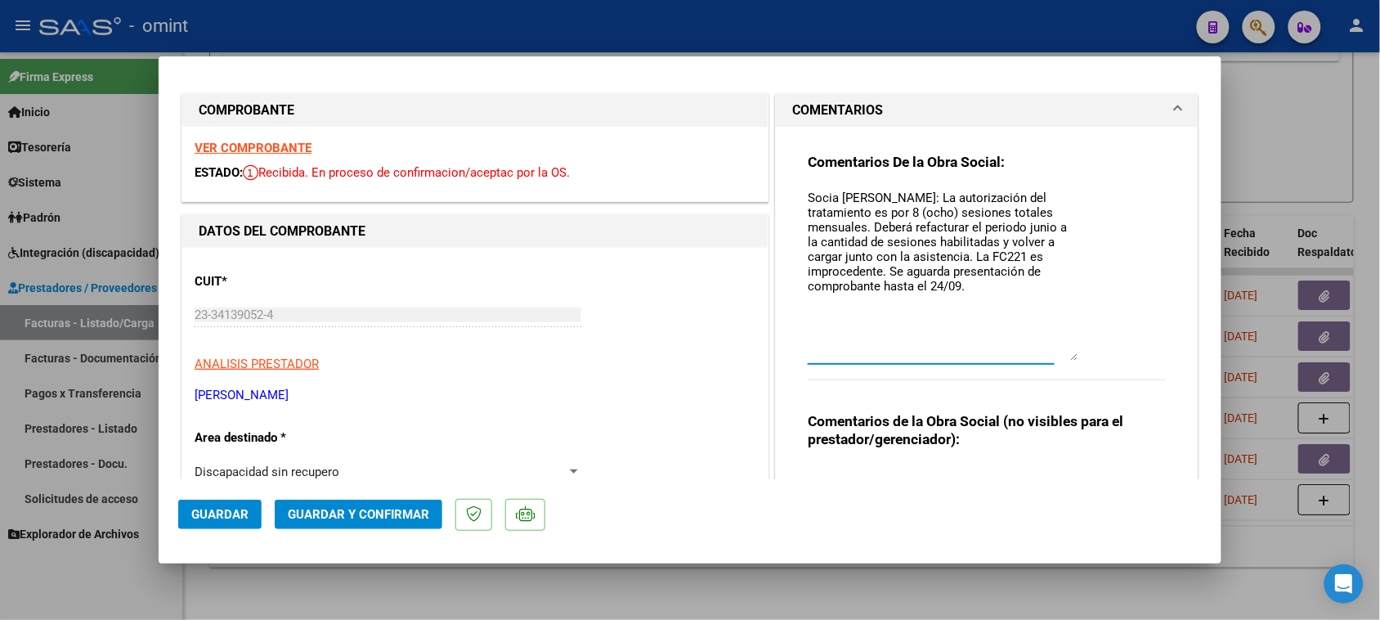
click at [384, 500] on button "Guardar y Confirmar" at bounding box center [359, 513] width 168 height 29
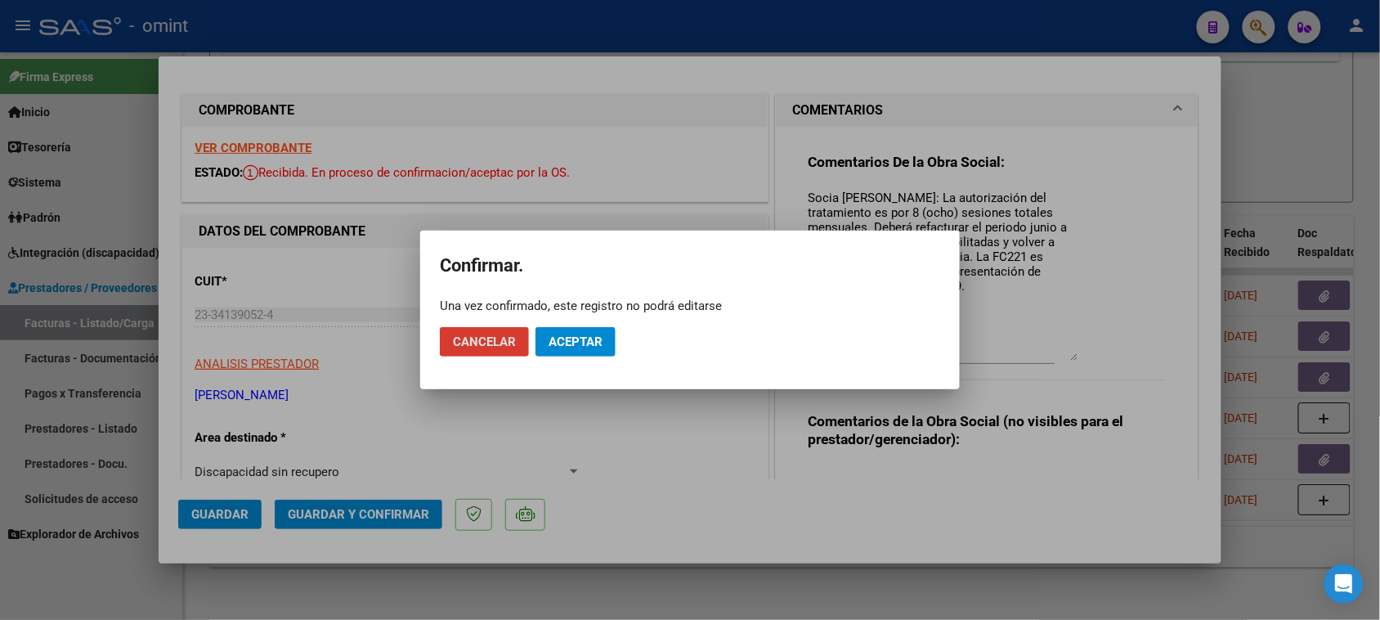
click at [598, 336] on span "Aceptar" at bounding box center [575, 341] width 54 height 15
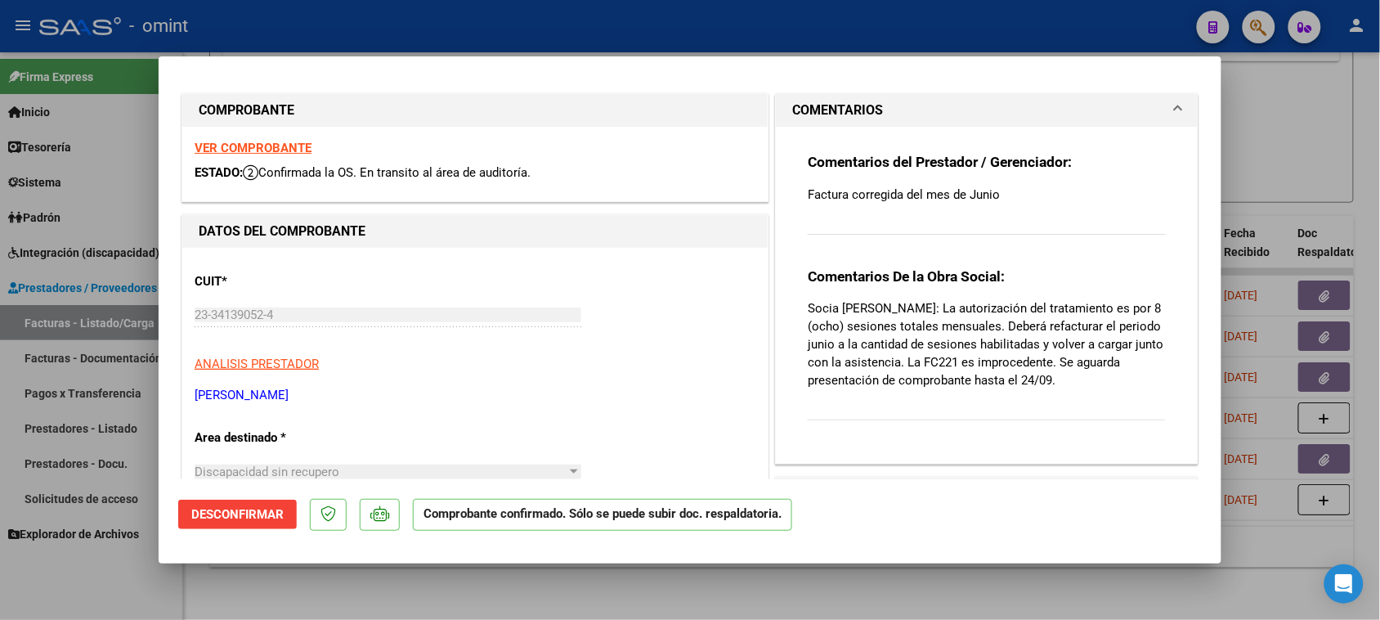
type input "$ 0,00"
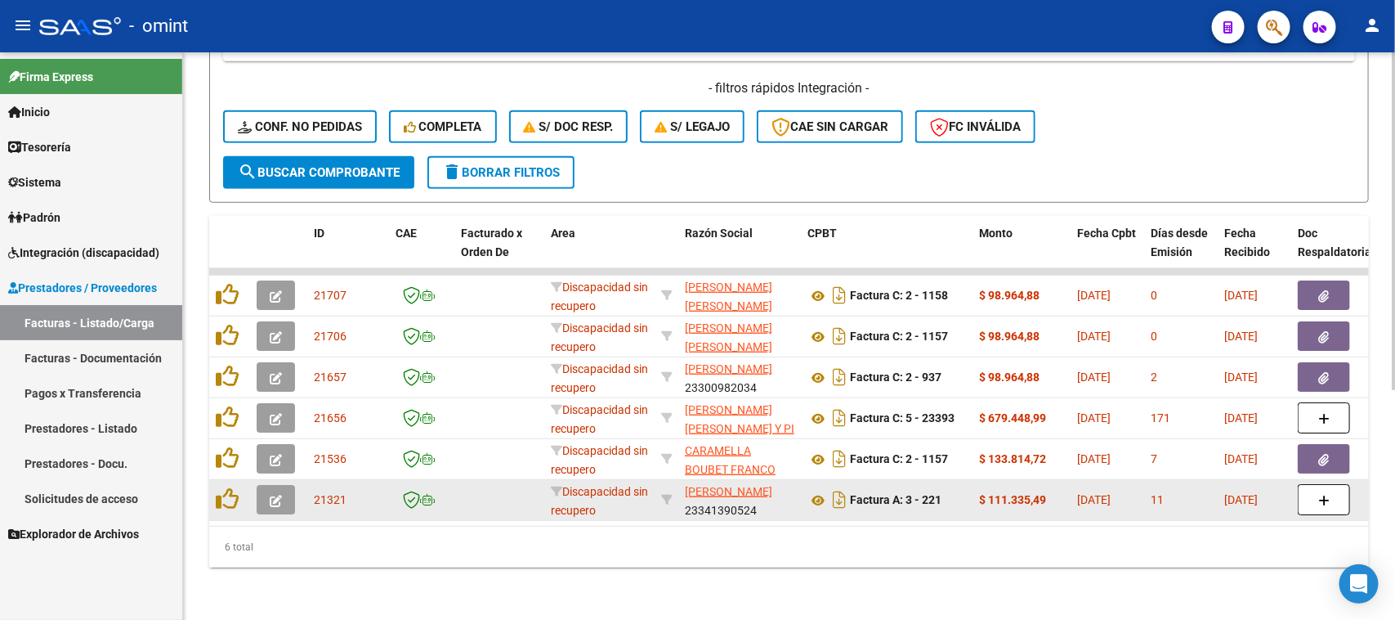
click at [279, 495] on icon "button" at bounding box center [276, 501] width 12 height 12
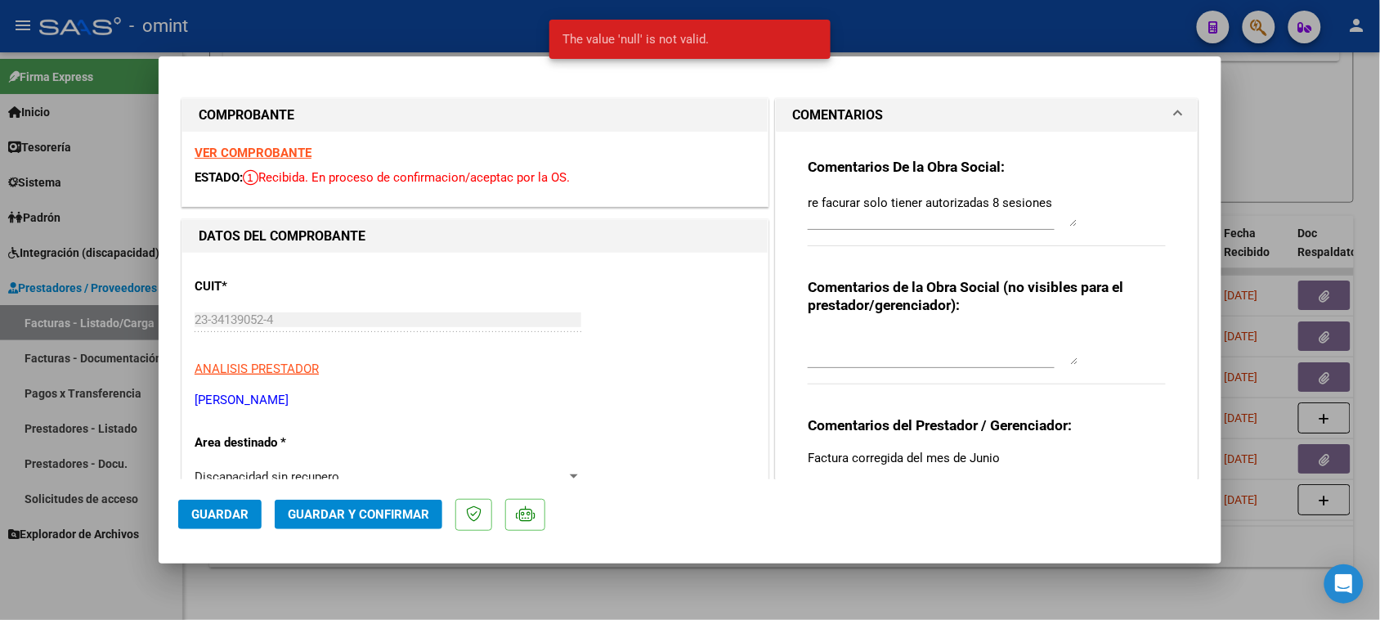
type input "$ 0,00"
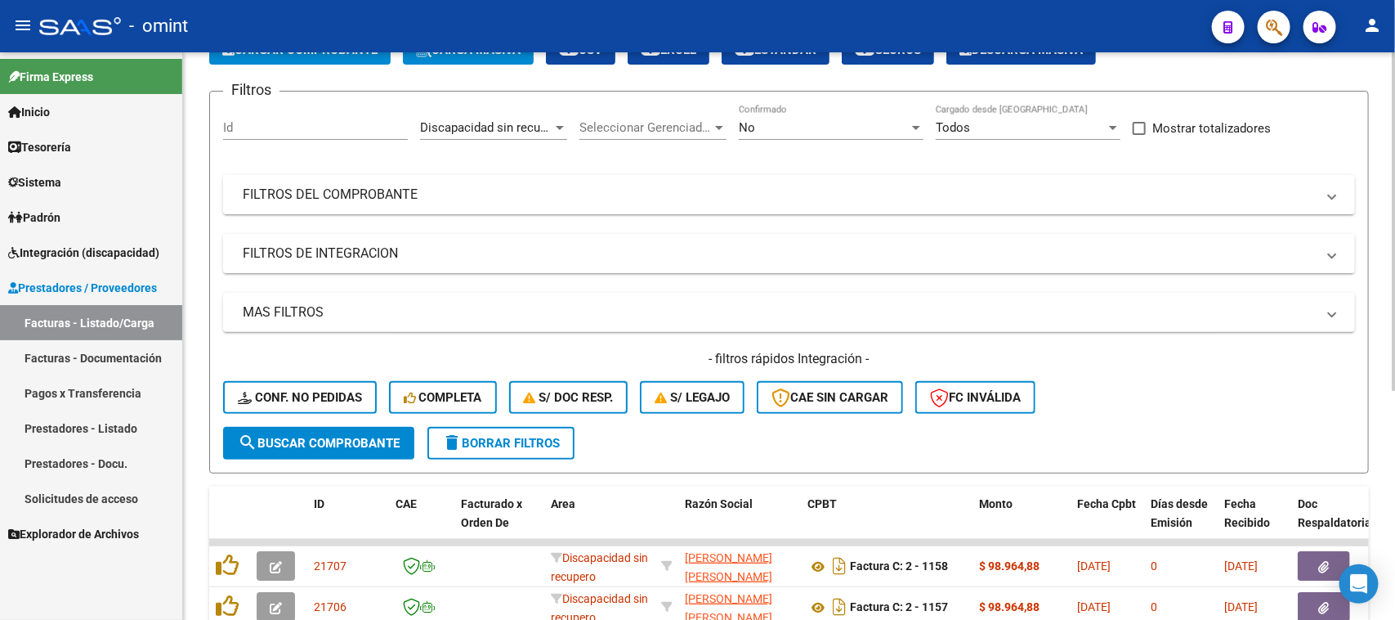
scroll to position [0, 0]
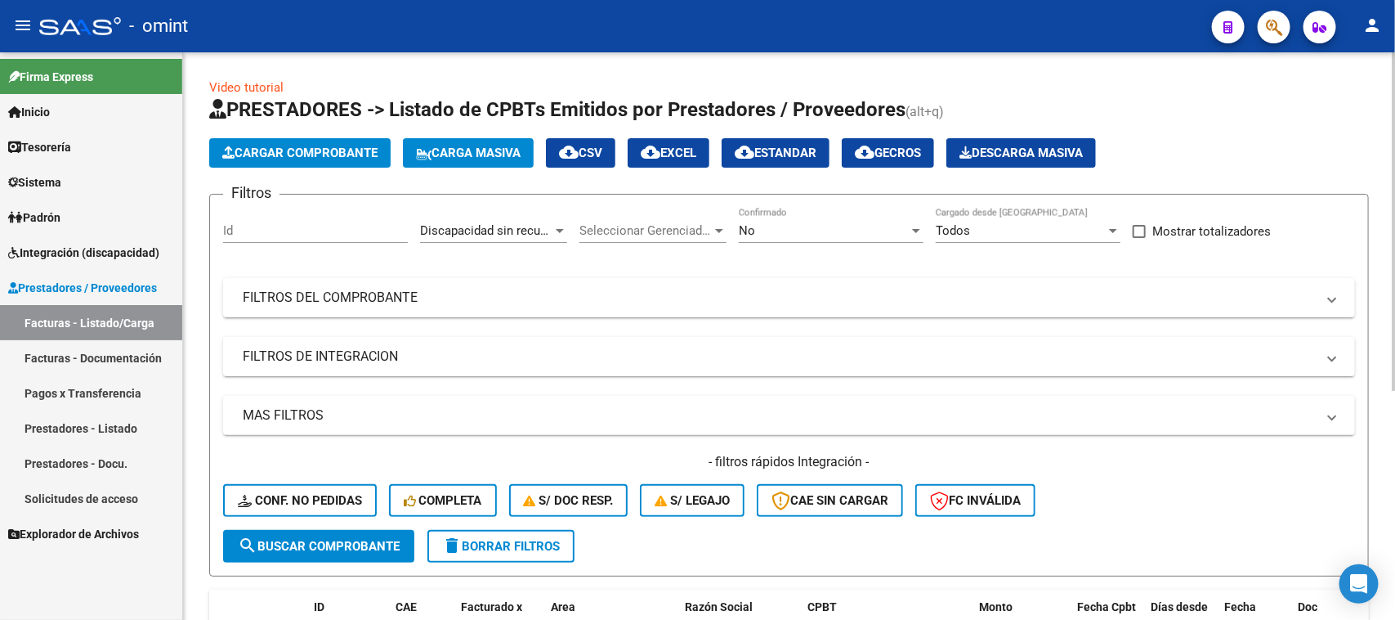
click at [524, 225] on span "Discapacidad sin recupero" at bounding box center [492, 230] width 145 height 15
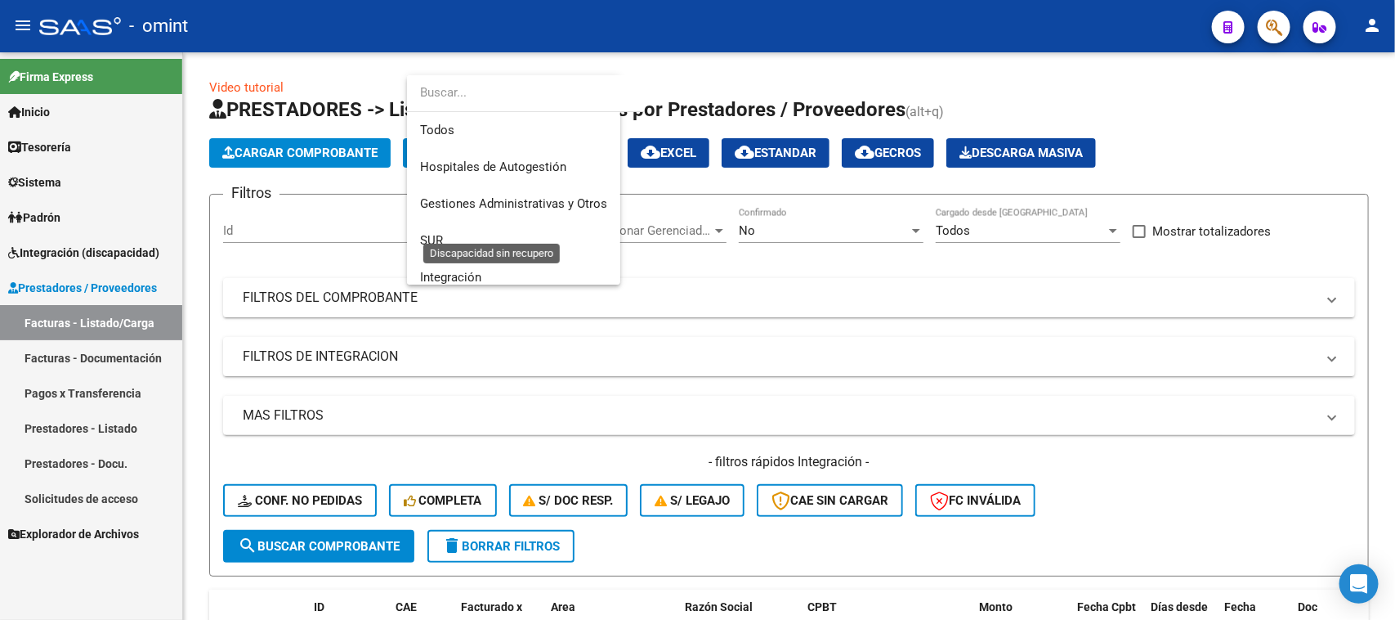
scroll to position [195, 0]
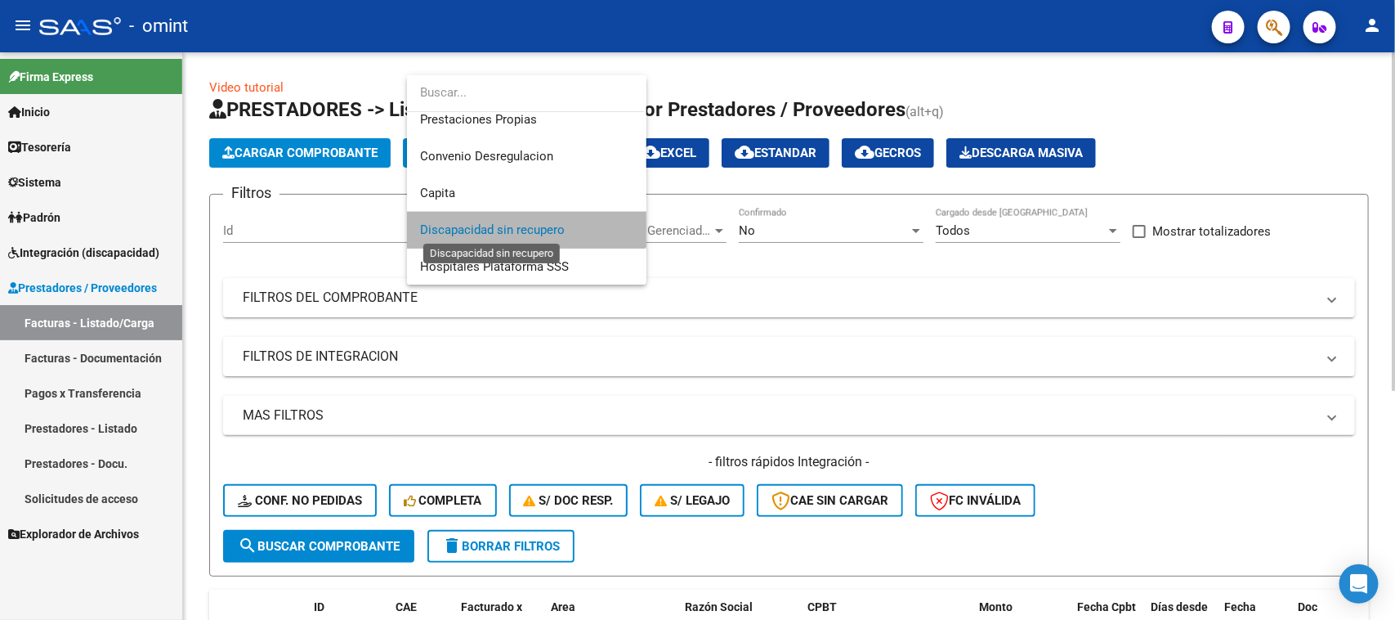
click at [524, 229] on span "Discapacidad sin recupero" at bounding box center [492, 229] width 145 height 15
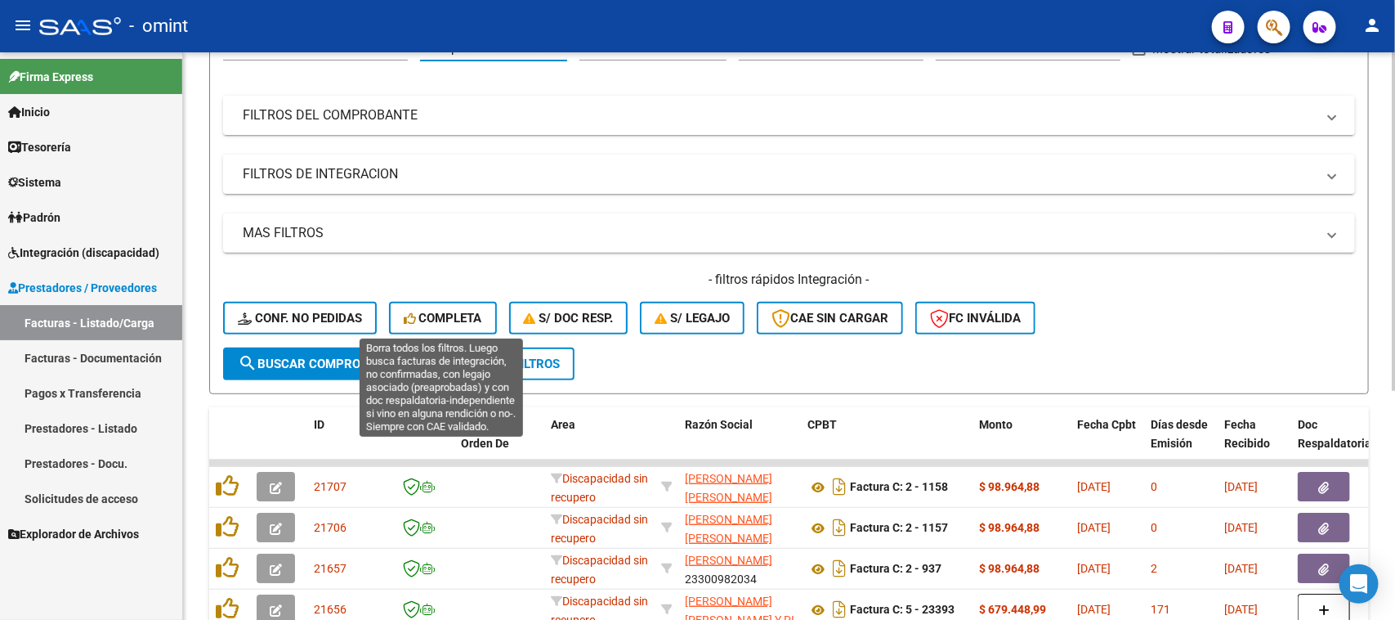
scroll to position [204, 0]
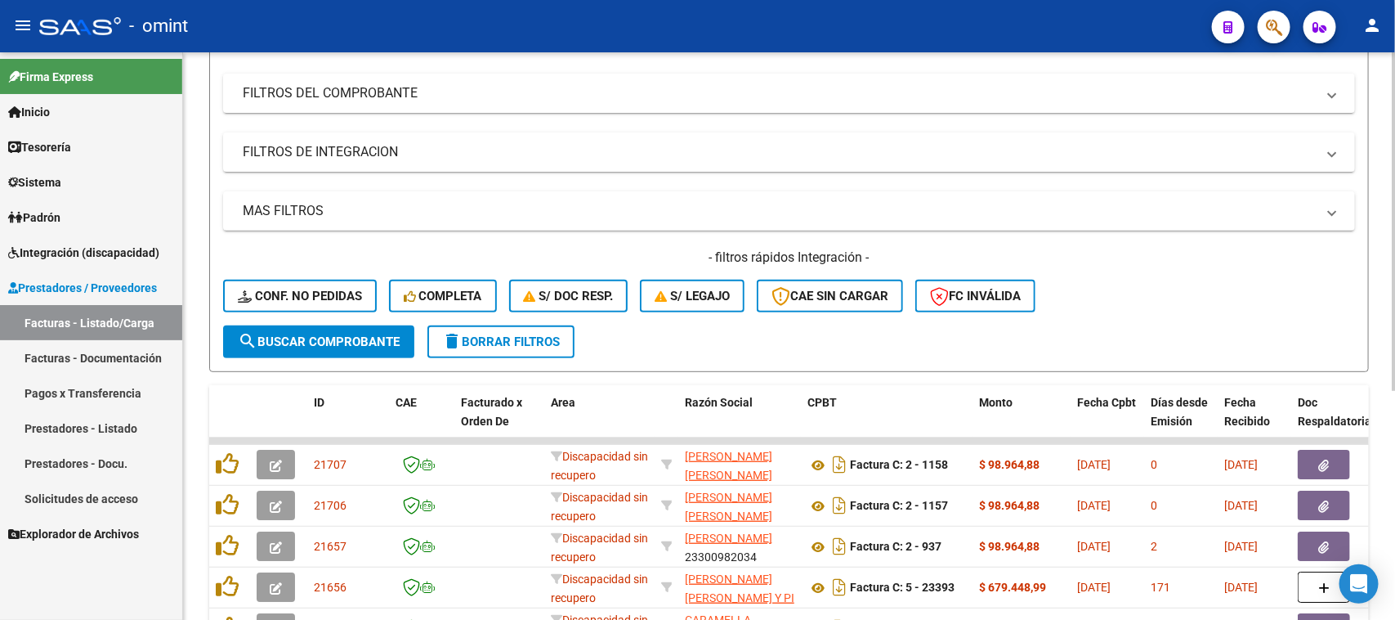
click at [361, 325] on button "search Buscar Comprobante" at bounding box center [318, 341] width 191 height 33
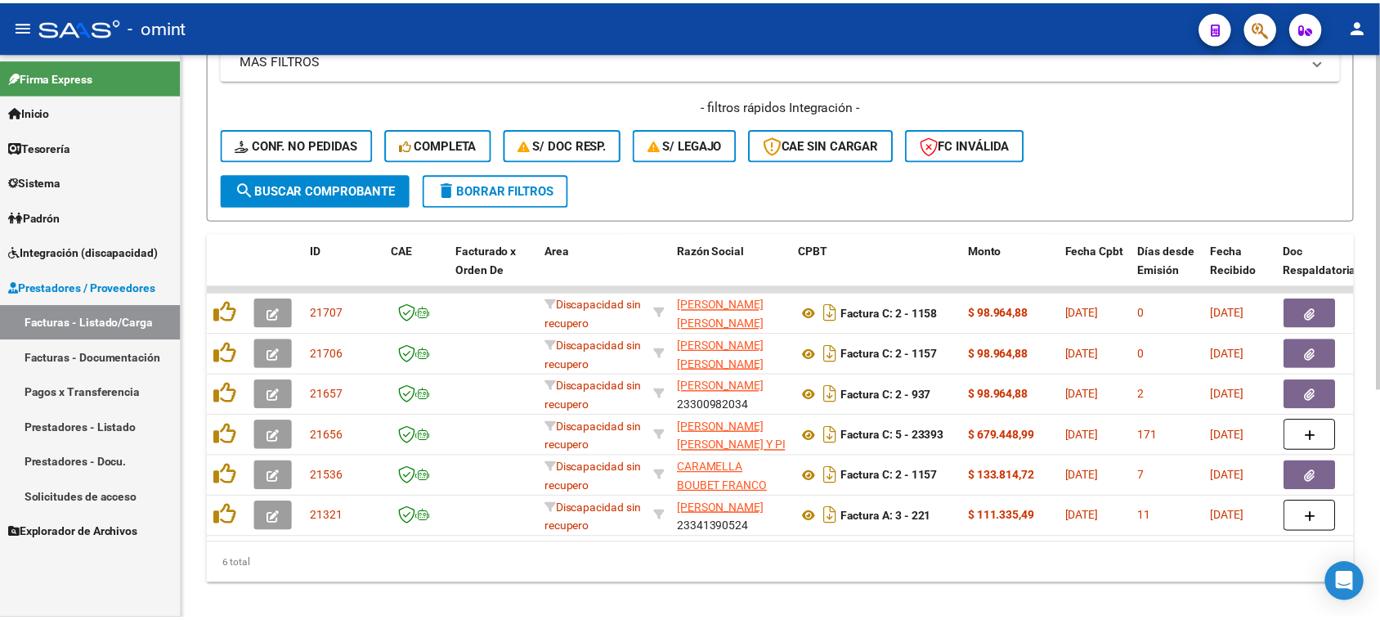
scroll to position [386, 0]
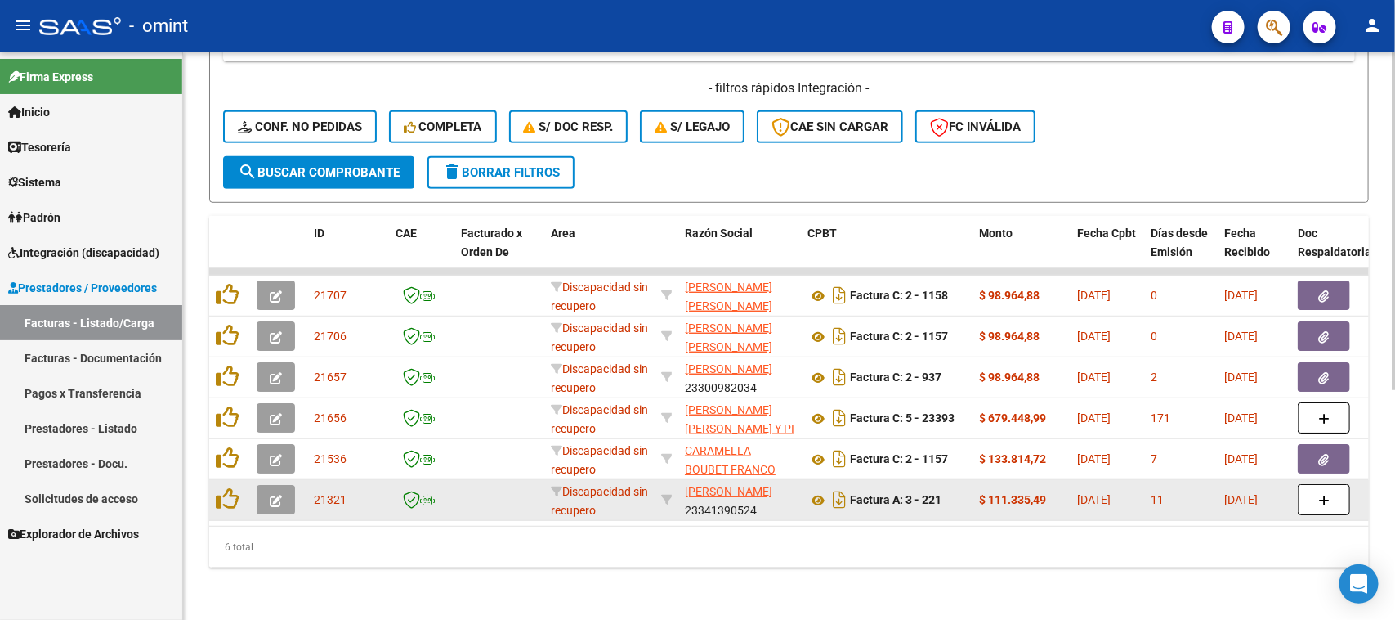
click at [258, 488] on button "button" at bounding box center [276, 499] width 38 height 29
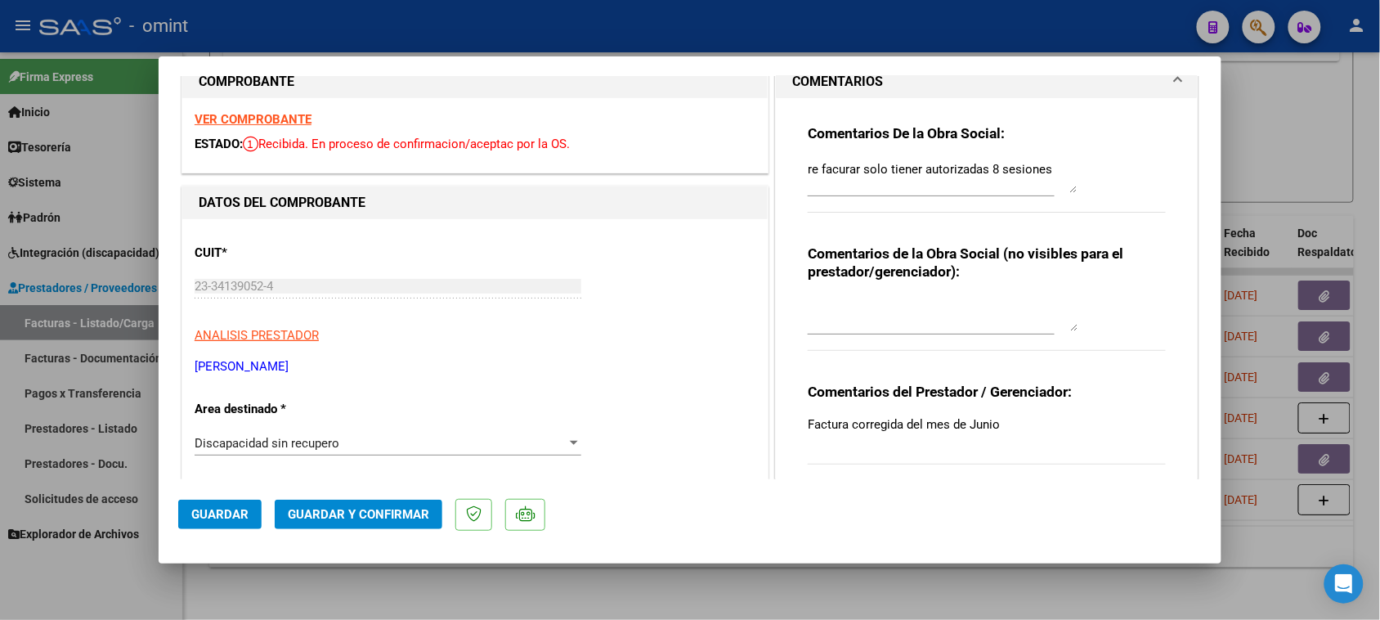
scroll to position [0, 0]
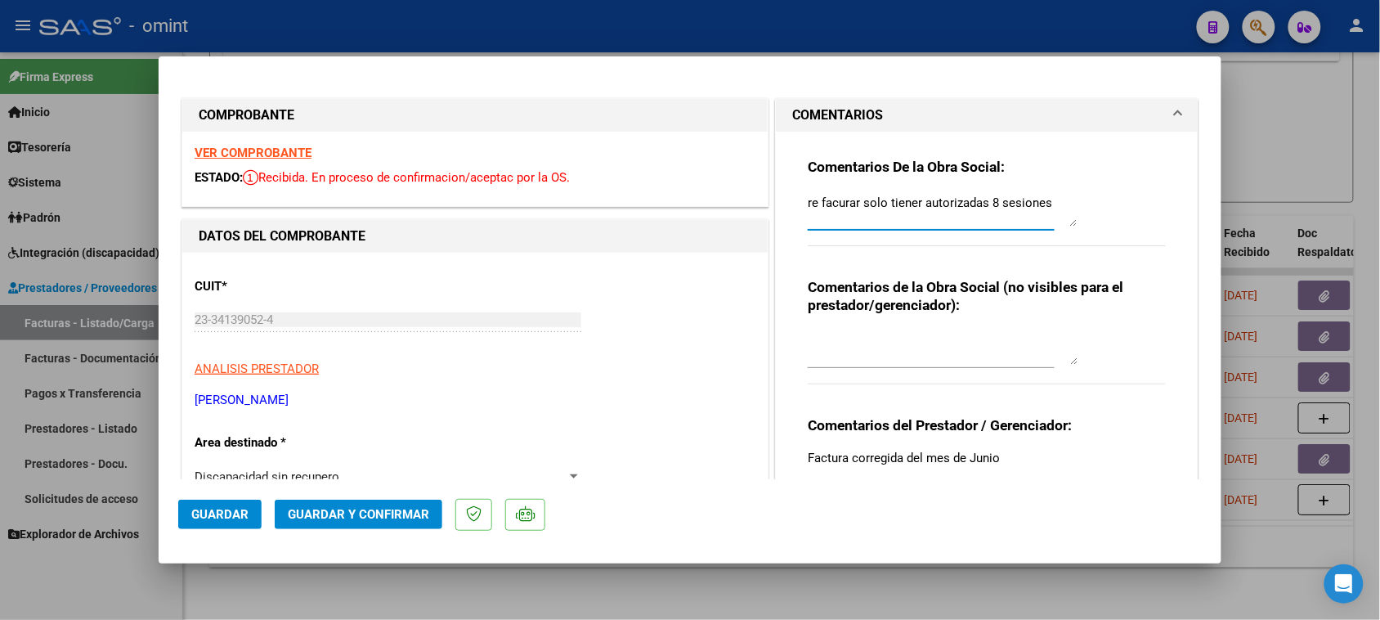
drag, startPoint x: 799, startPoint y: 204, endPoint x: 1178, endPoint y: 203, distance: 379.3
click at [1178, 203] on div "Comentarios De la Obra Social: re facurar solo tiener autorizadas 8 sesiones Co…" at bounding box center [987, 336] width 422 height 409
paste textarea "Socia [PERSON_NAME]: La autorización del tratamiento es por 8 (ocho) sesiones t…"
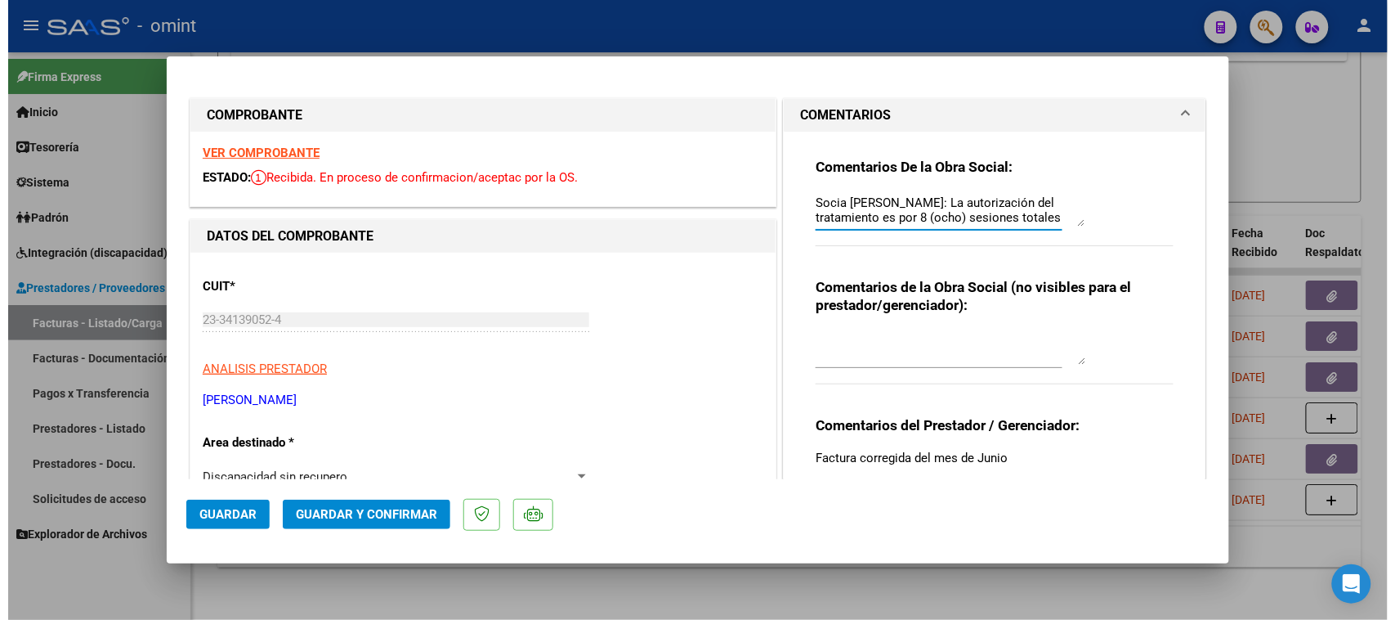
scroll to position [71, 0]
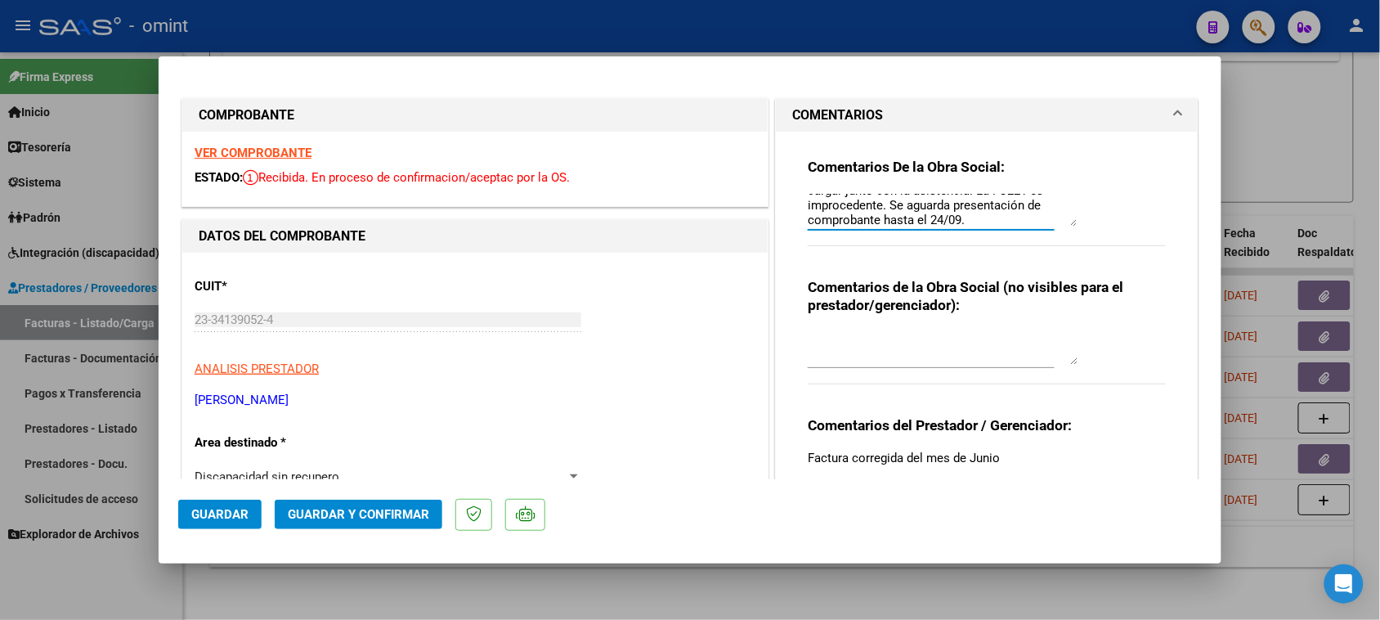
type textarea "Socia [PERSON_NAME]: La autorización del tratamiento es por 8 (ocho) sesiones t…"
click at [352, 500] on button "Guardar y Confirmar" at bounding box center [359, 513] width 168 height 29
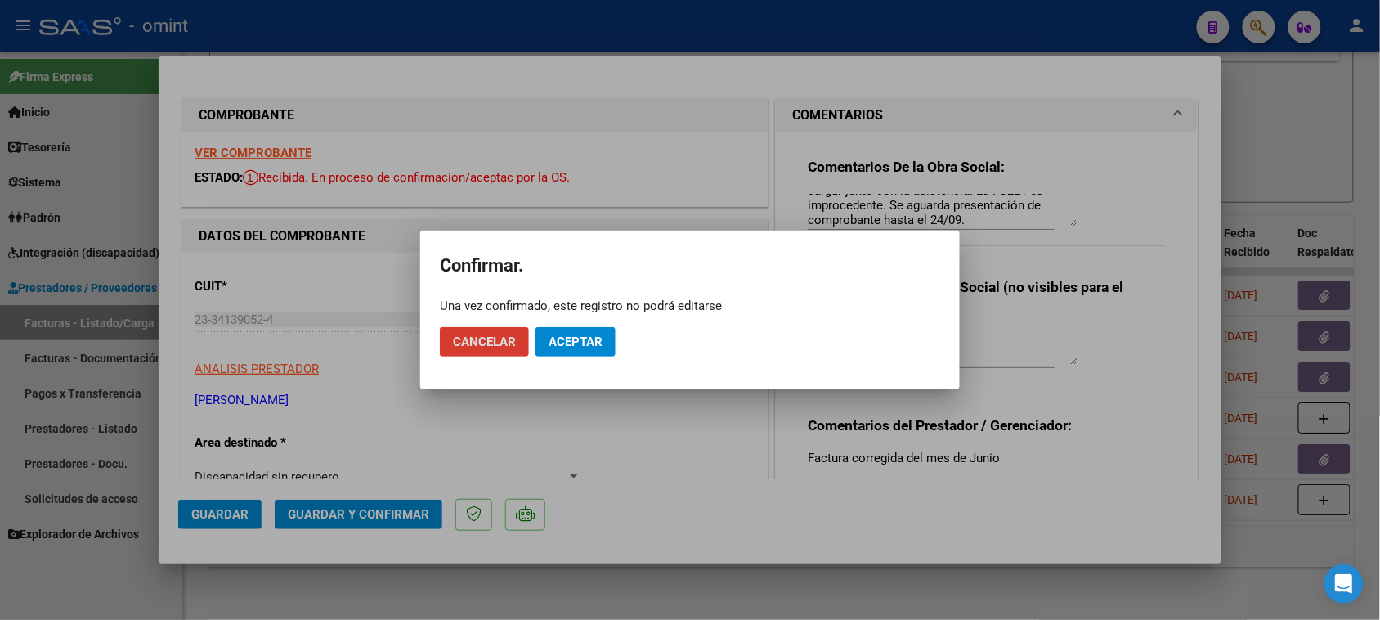
click at [590, 325] on mat-dialog-actions "Cancelar Aceptar" at bounding box center [690, 342] width 500 height 56
drag, startPoint x: 568, startPoint y: 345, endPoint x: 546, endPoint y: 360, distance: 26.5
click at [569, 345] on span "Aceptar" at bounding box center [575, 341] width 54 height 15
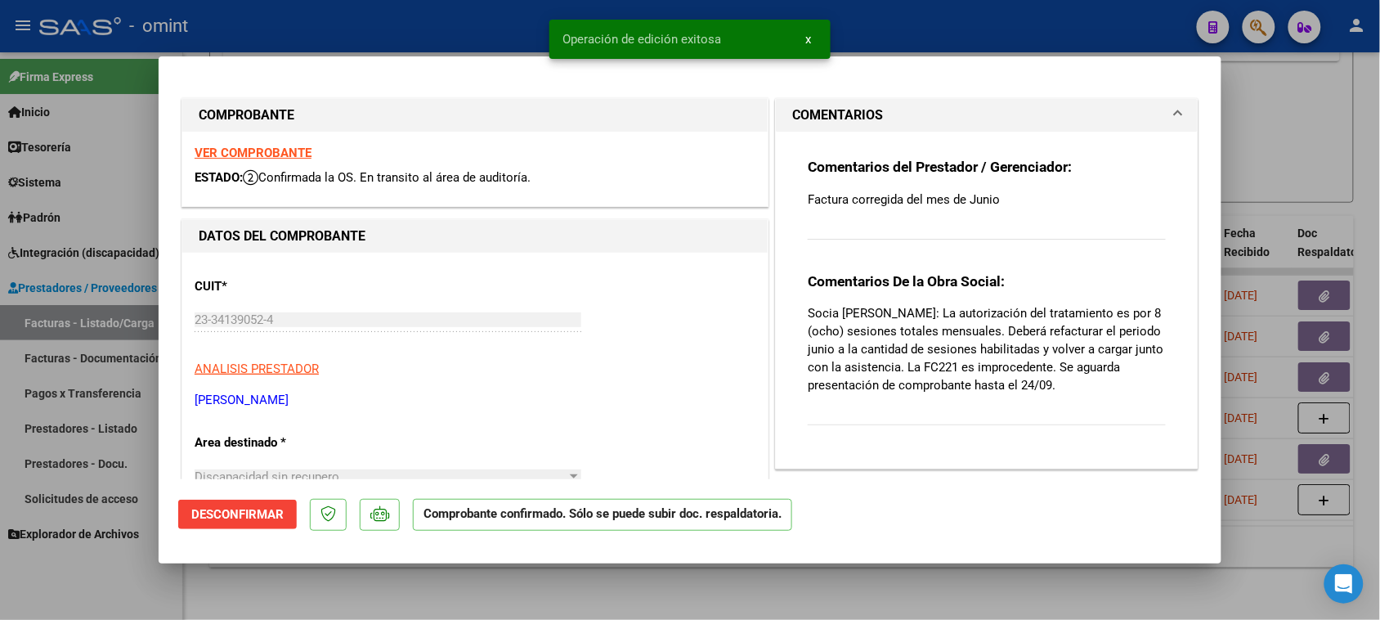
type input "$ 0,00"
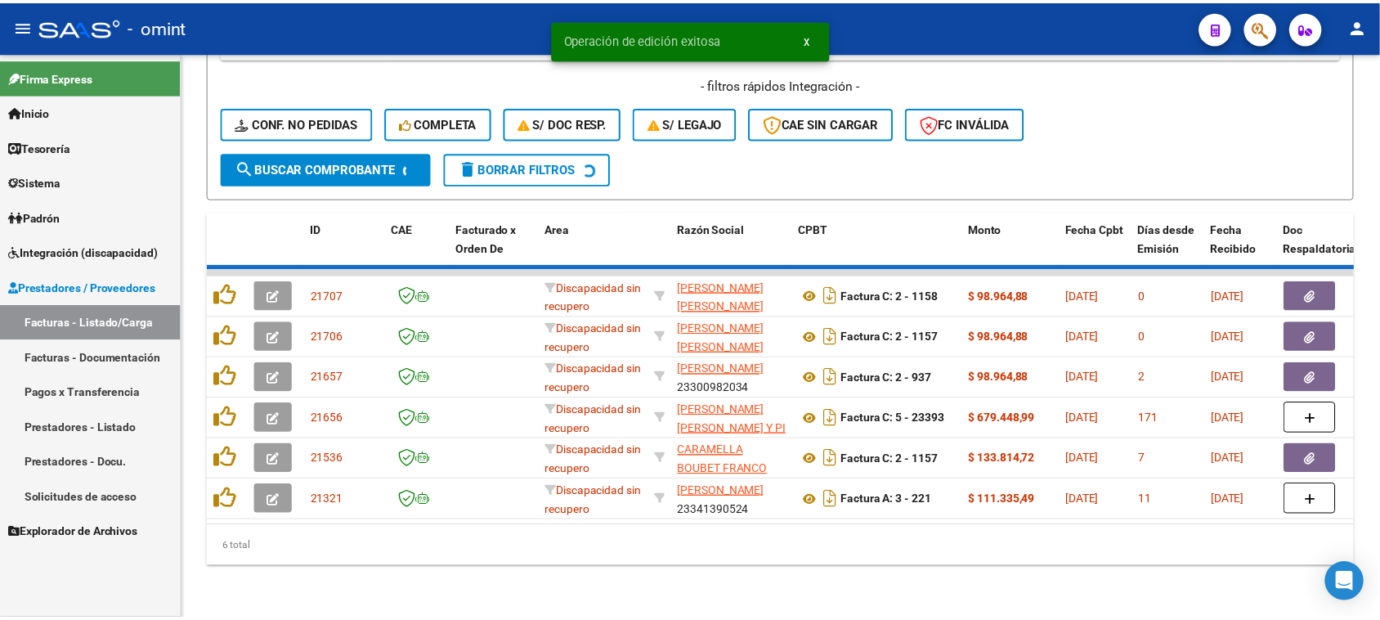
scroll to position [345, 0]
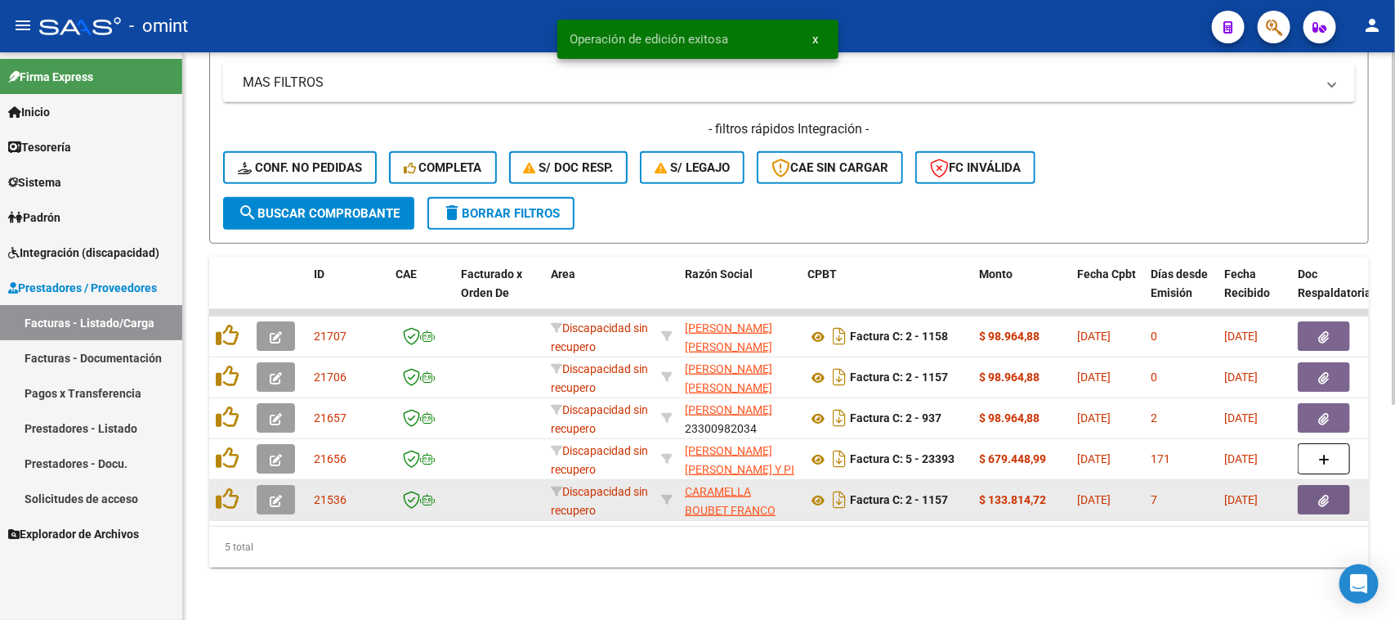
click at [257, 485] on button "button" at bounding box center [276, 499] width 38 height 29
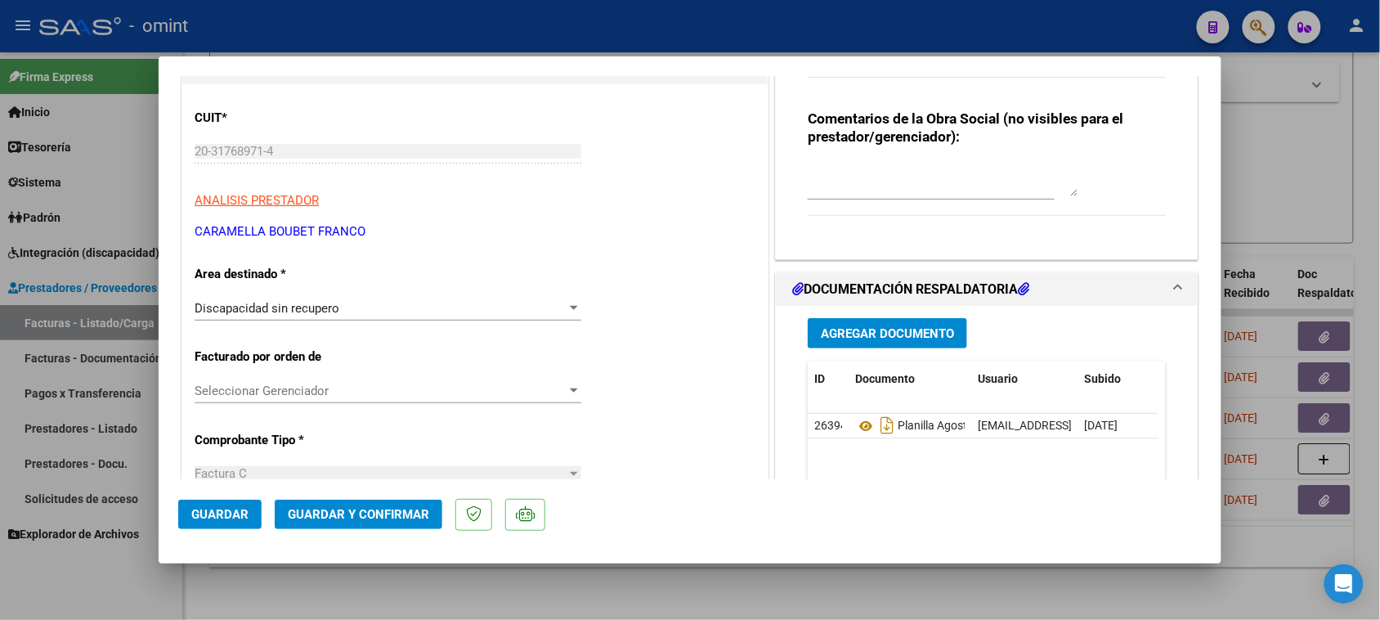
scroll to position [204, 0]
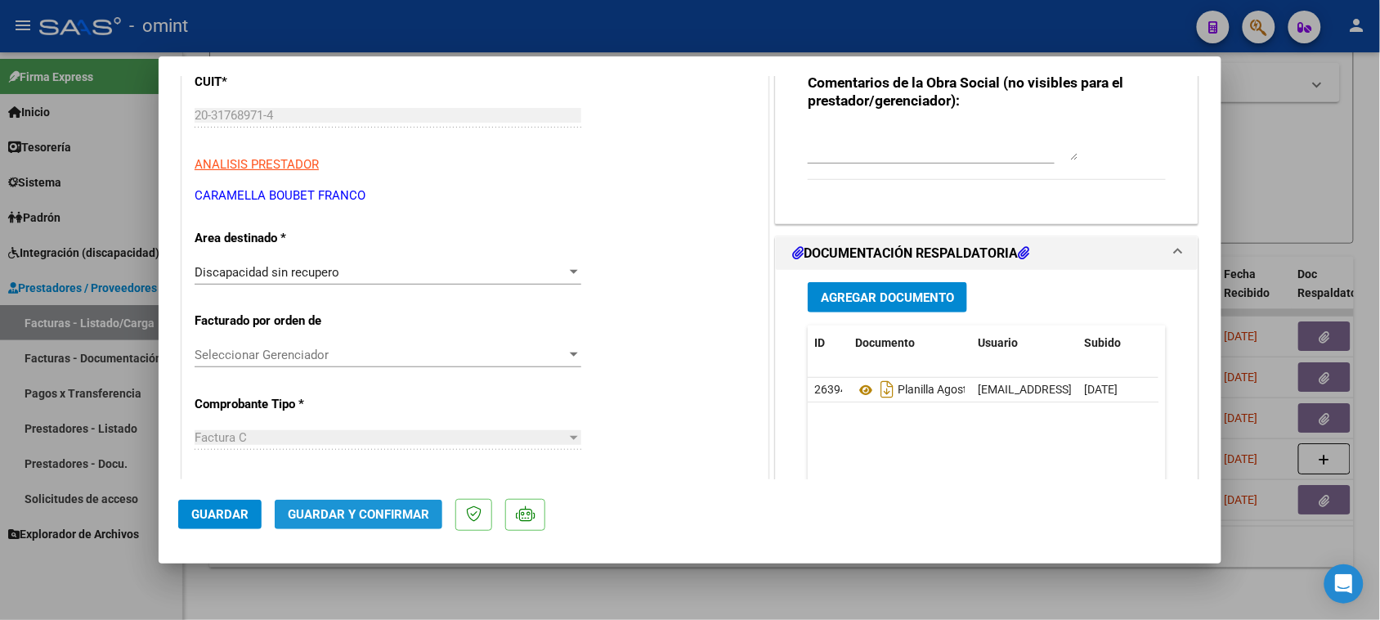
click at [350, 507] on span "Guardar y Confirmar" at bounding box center [358, 514] width 141 height 15
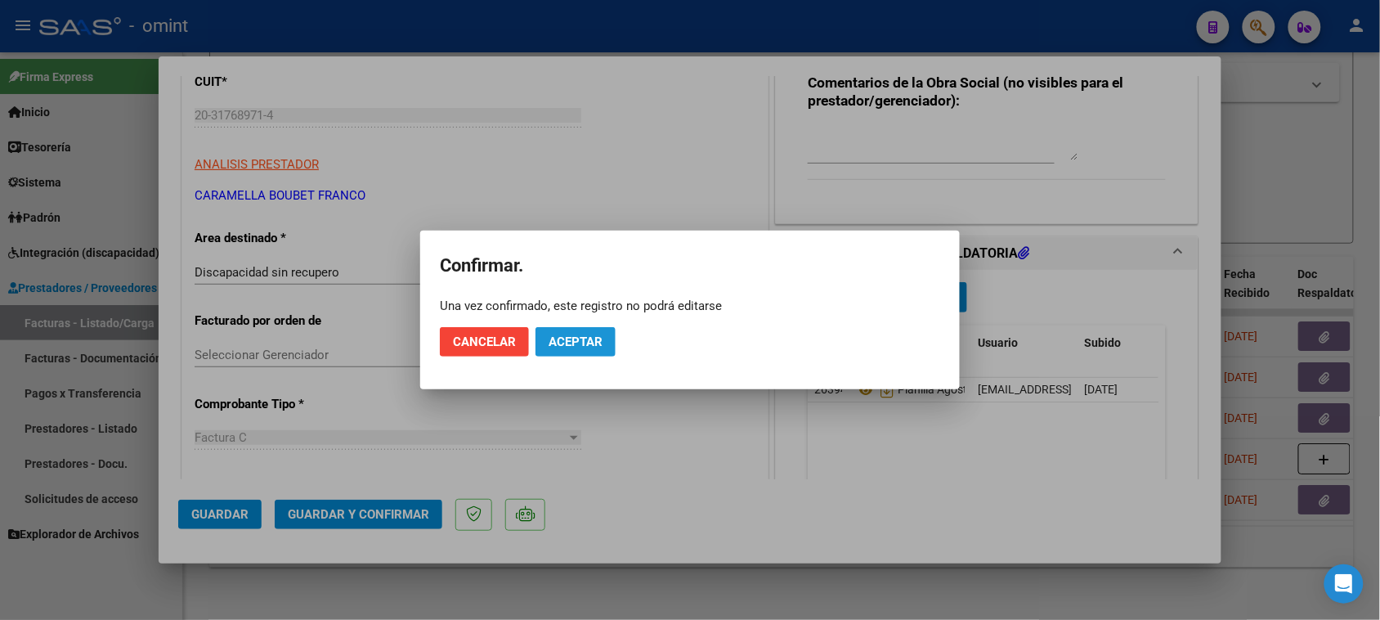
click at [549, 347] on span "Aceptar" at bounding box center [575, 341] width 54 height 15
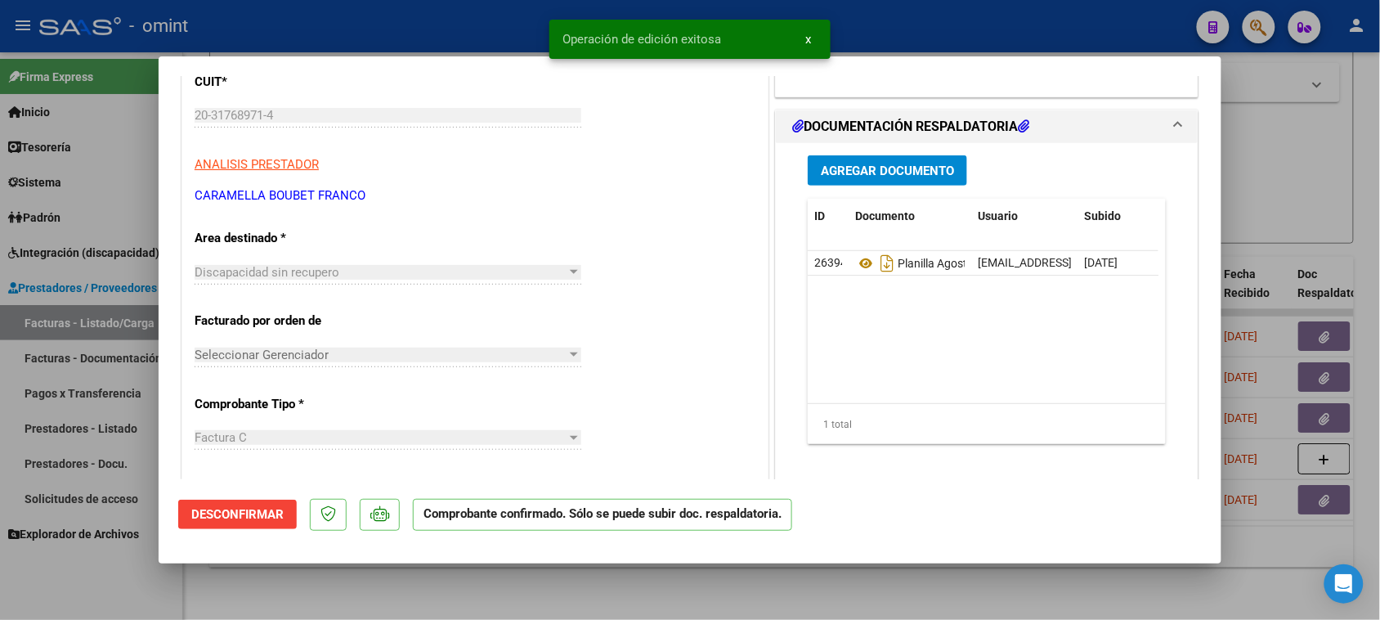
type input "$ 0,00"
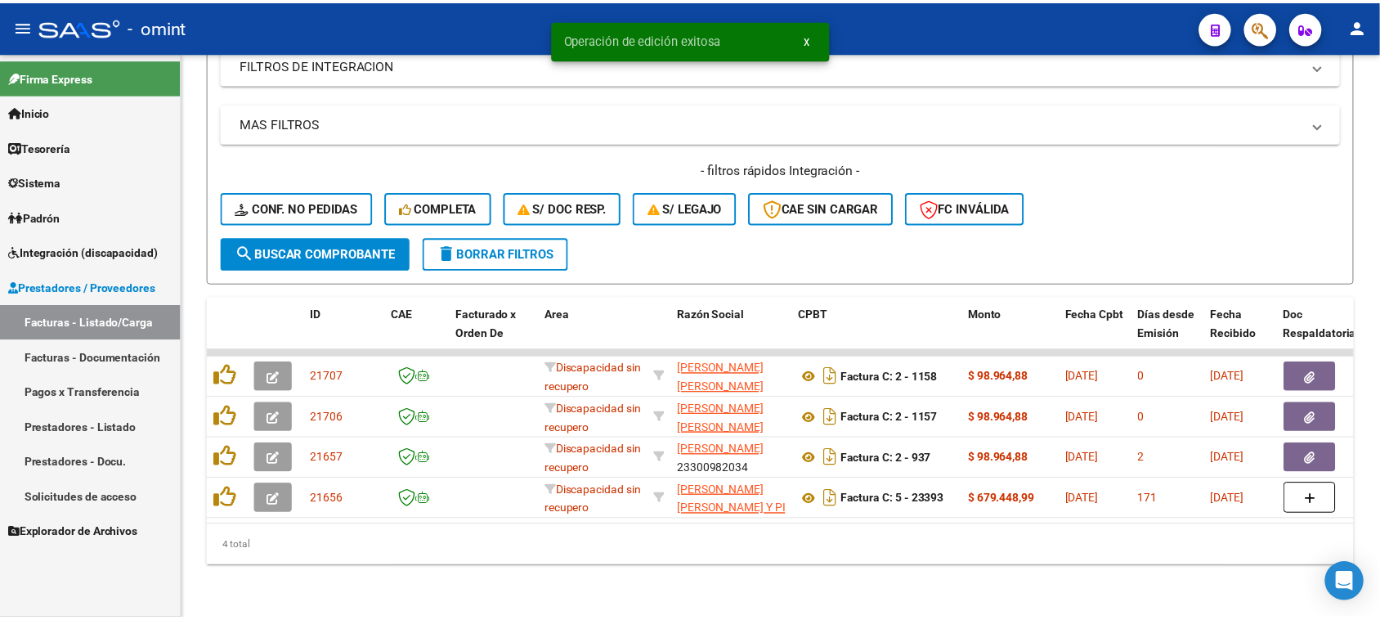
scroll to position [304, 0]
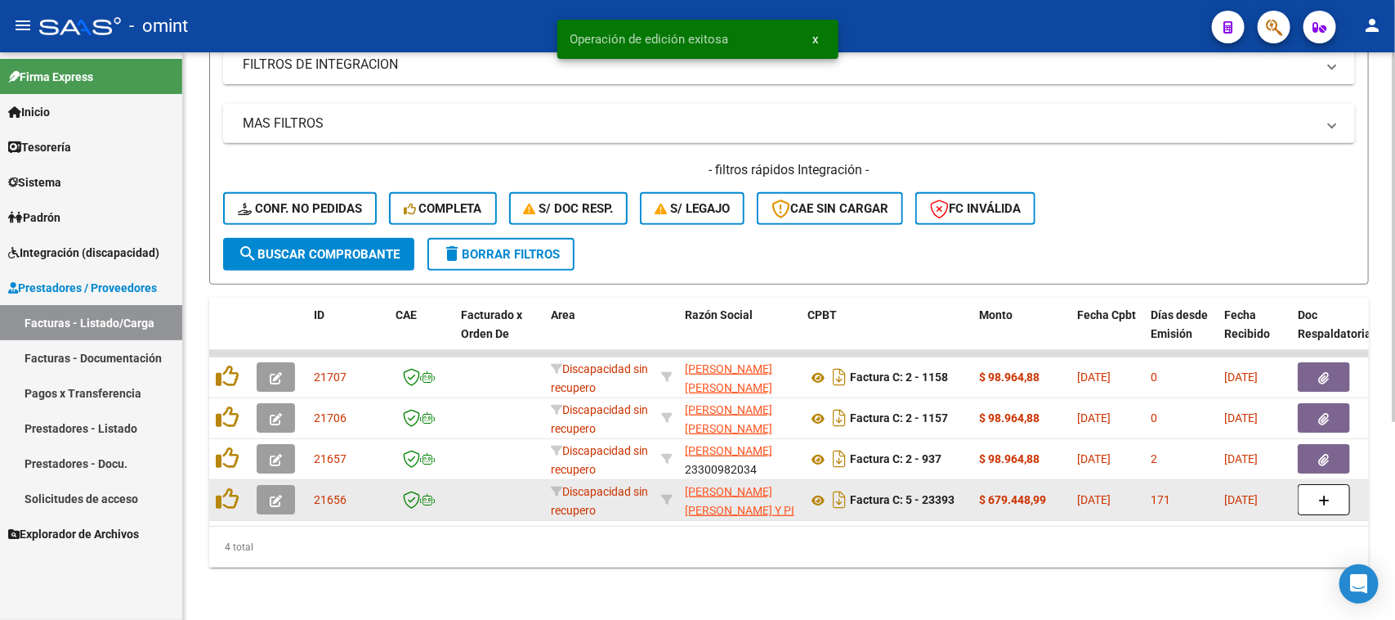
click at [287, 485] on button "button" at bounding box center [276, 499] width 38 height 29
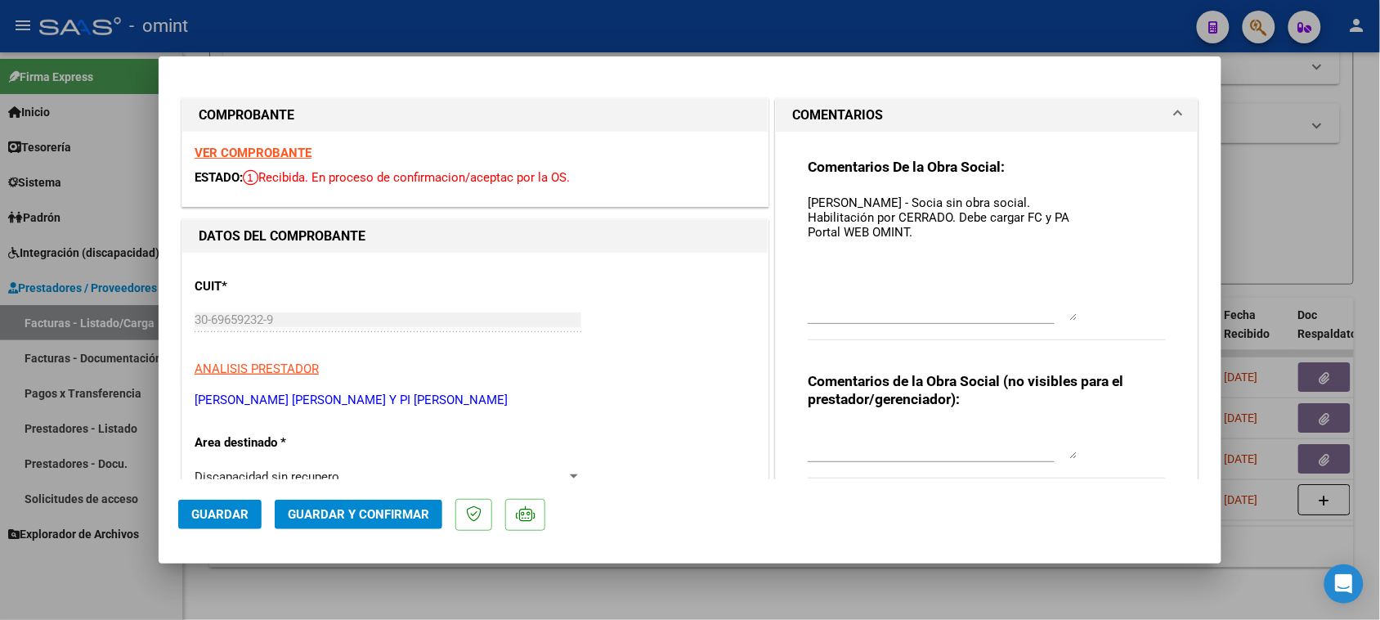
drag, startPoint x: 1063, startPoint y: 231, endPoint x: 1063, endPoint y: 316, distance: 85.0
click at [1063, 316] on textarea "[PERSON_NAME] - Socia sin obra social. Habilitación por CERRADO. Debe cargar FC…" at bounding box center [943, 257] width 270 height 127
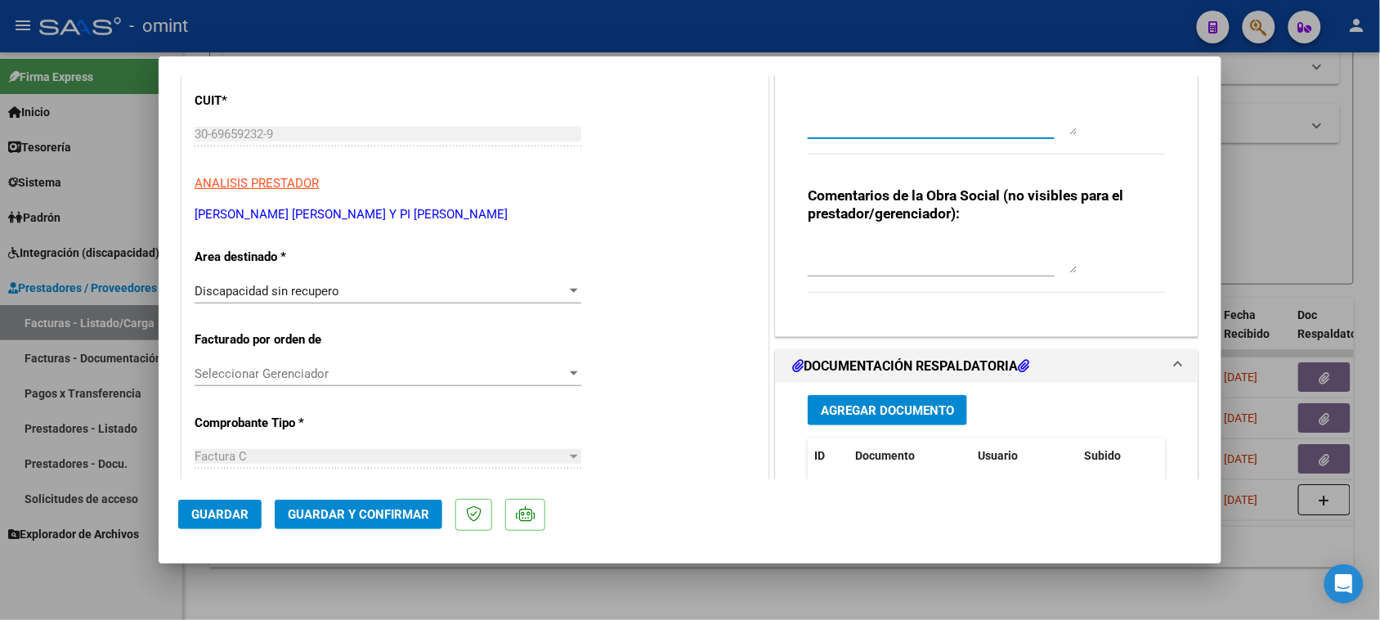
scroll to position [204, 0]
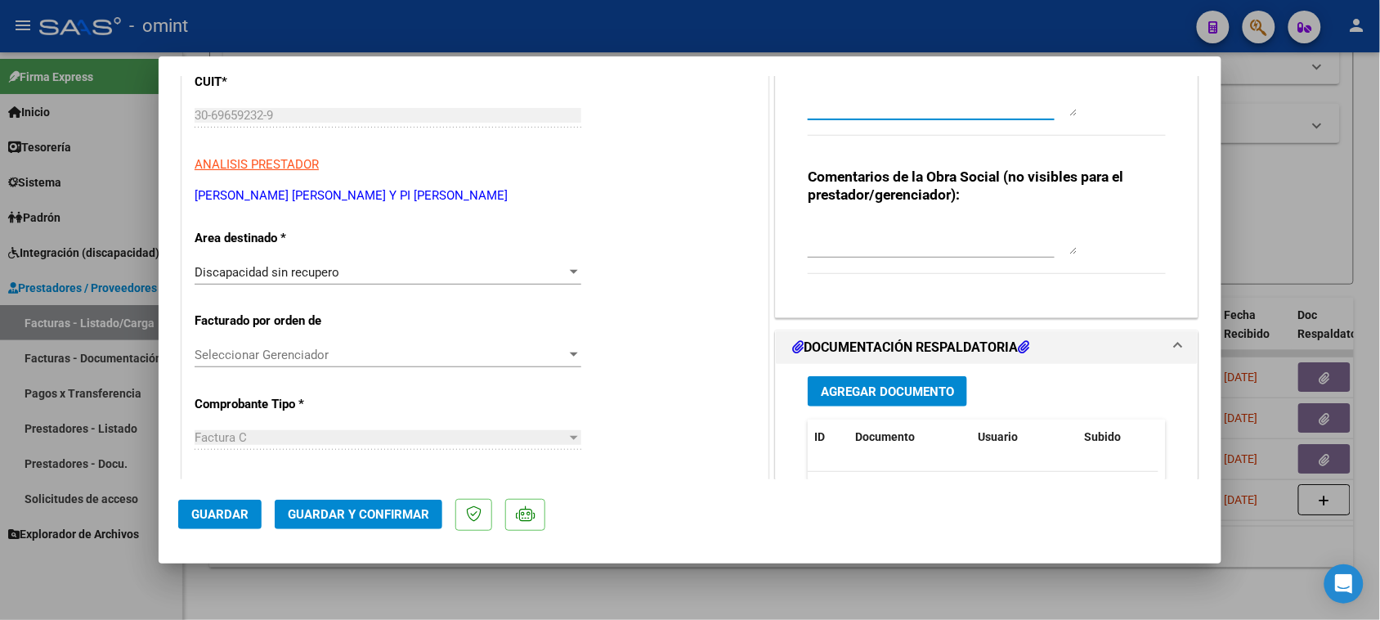
click at [389, 516] on span "Guardar y Confirmar" at bounding box center [358, 514] width 141 height 15
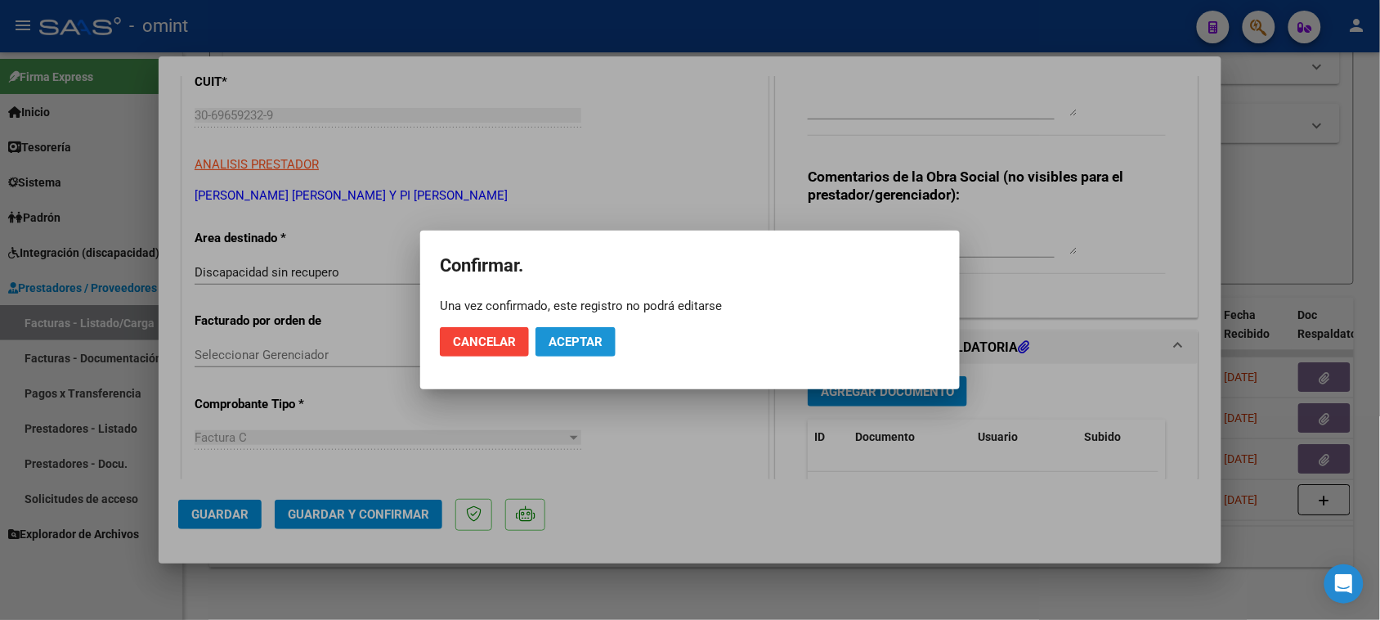
click at [578, 352] on button "Aceptar" at bounding box center [575, 341] width 80 height 29
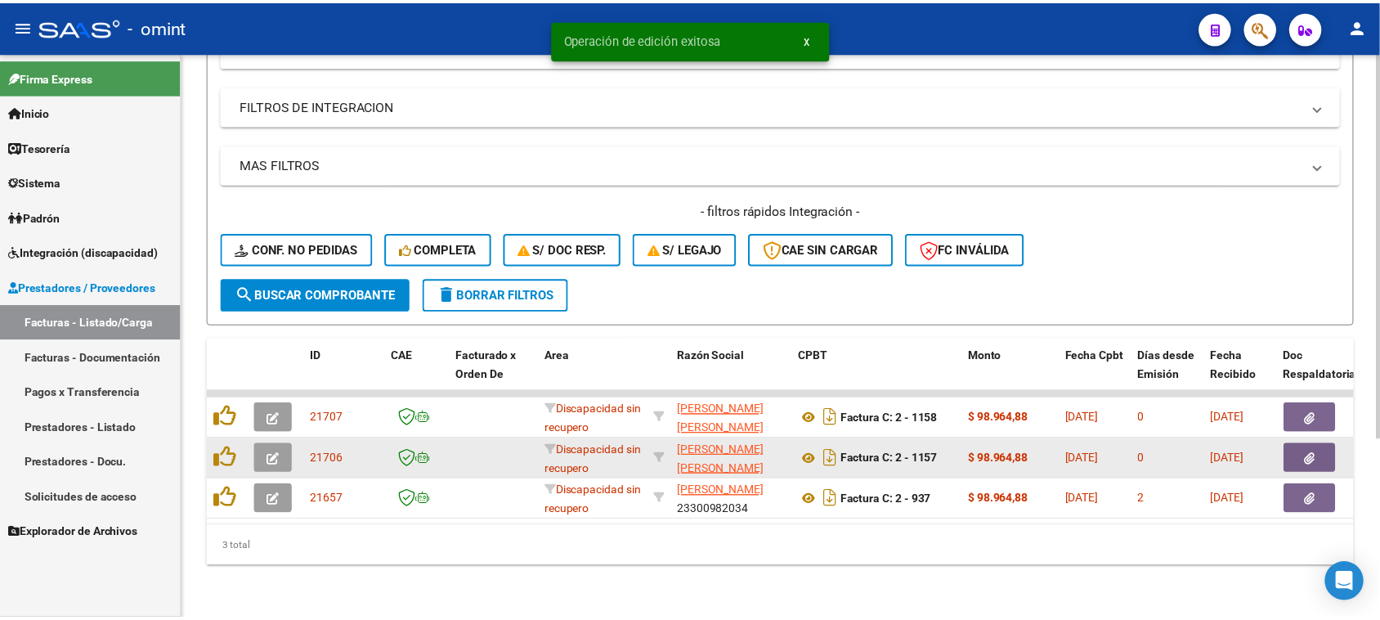
scroll to position [263, 0]
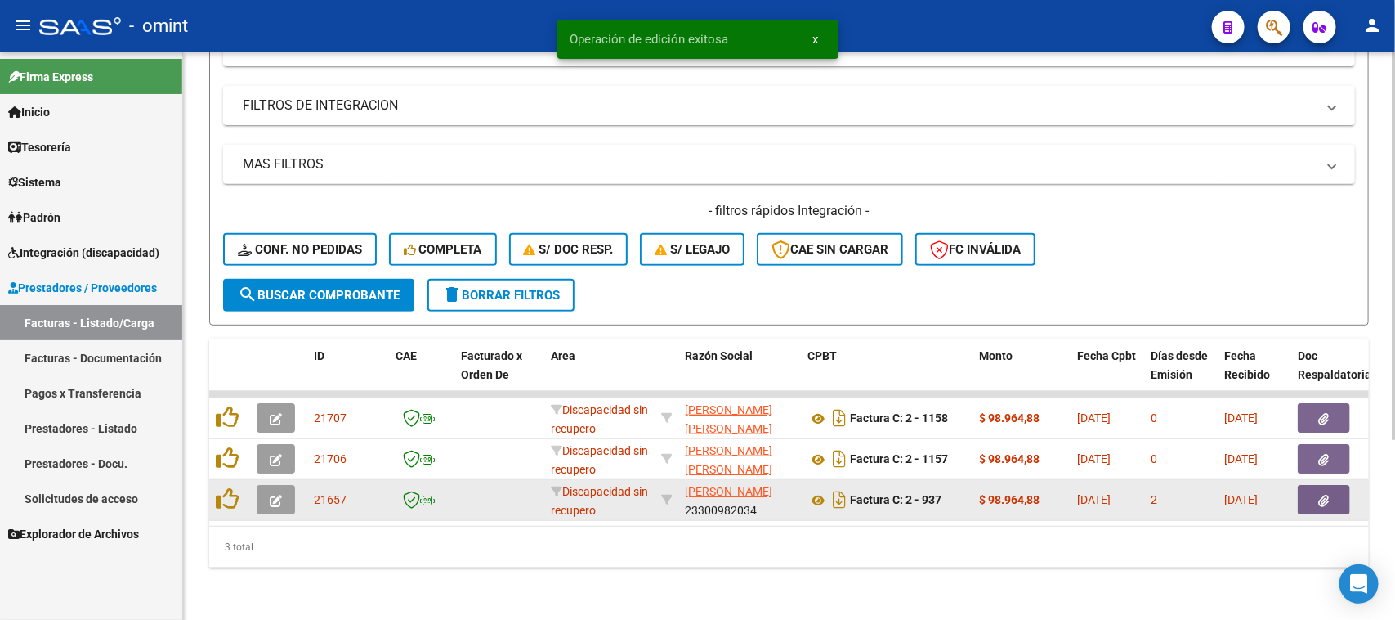
click at [271, 495] on icon "button" at bounding box center [276, 501] width 12 height 12
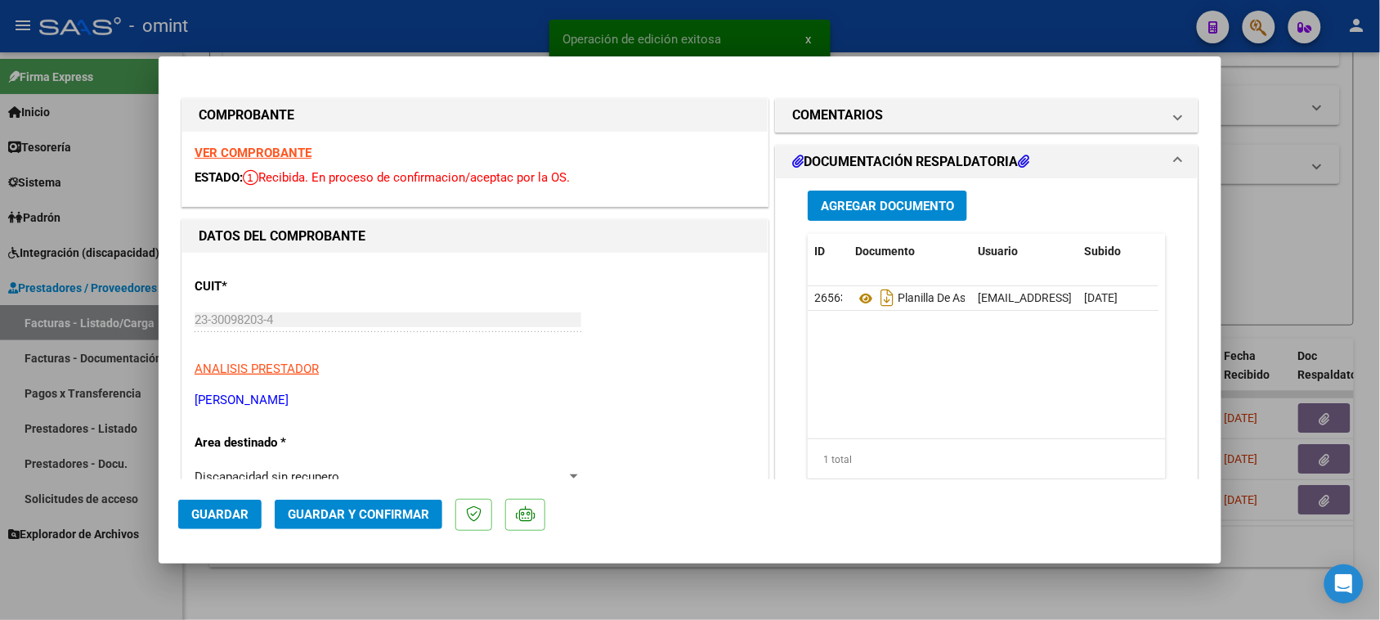
click at [300, 151] on strong "VER COMPROBANTE" at bounding box center [253, 152] width 117 height 15
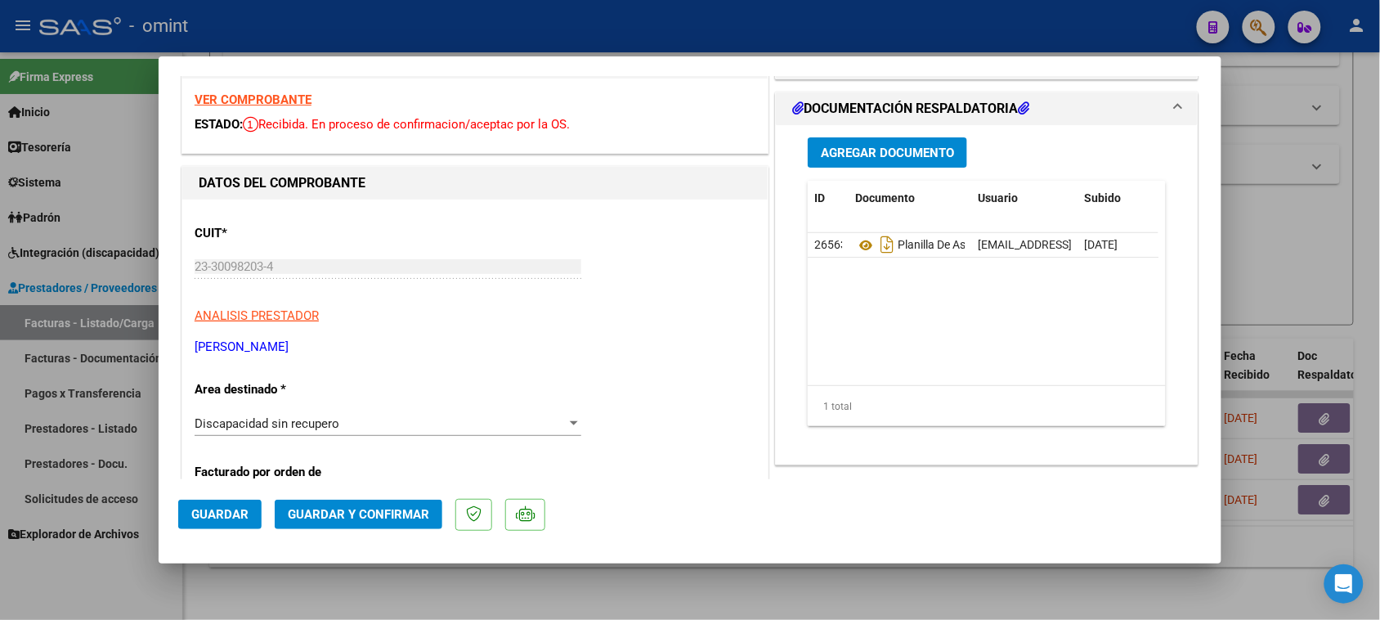
scroll to position [102, 0]
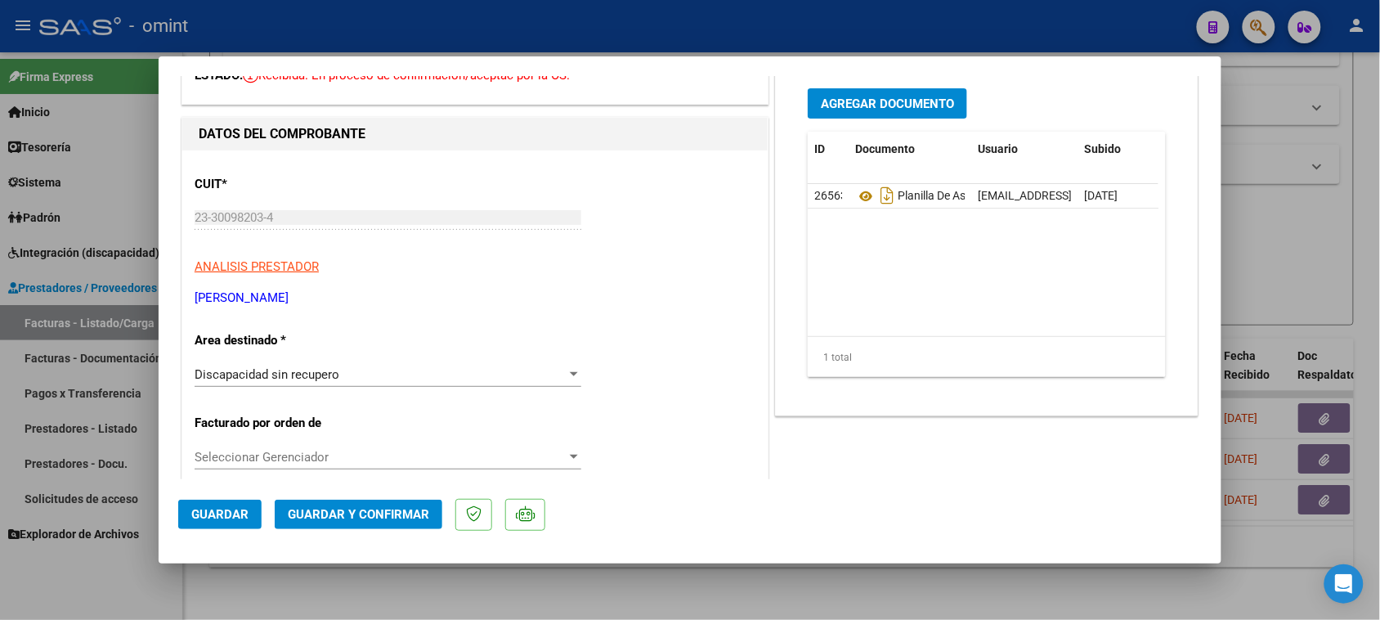
click at [376, 370] on div "Discapacidad sin recupero" at bounding box center [381, 374] width 372 height 15
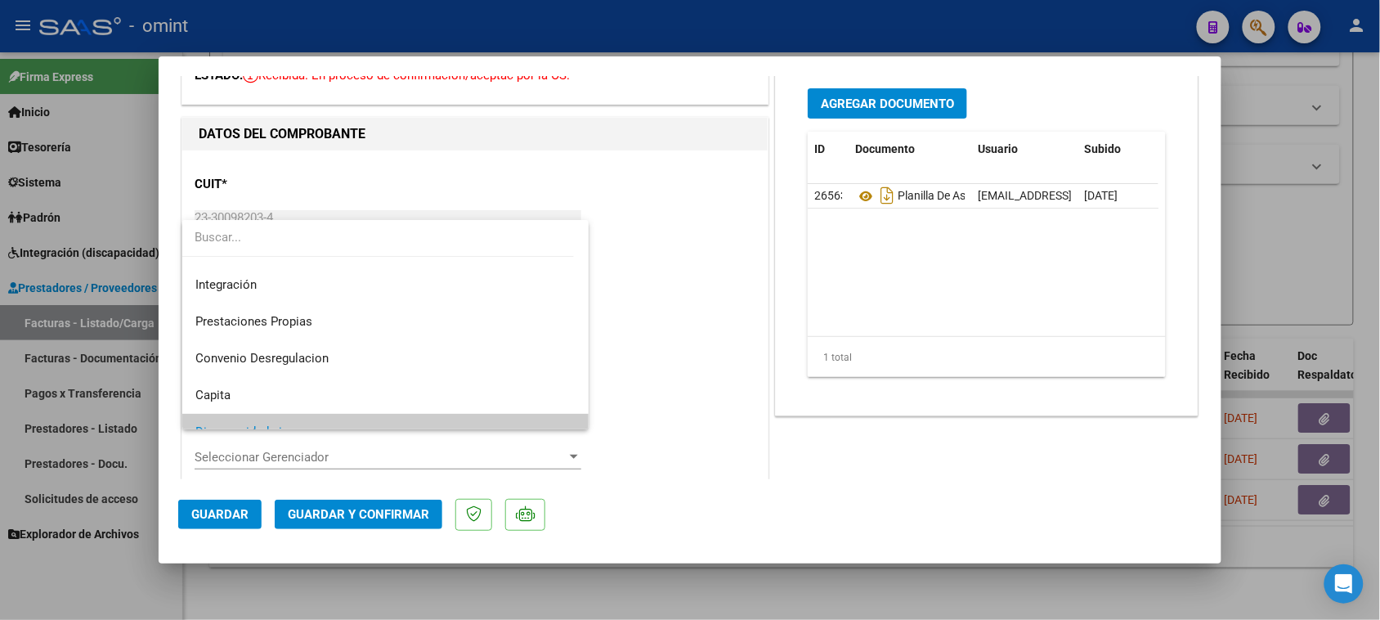
scroll to position [56, 0]
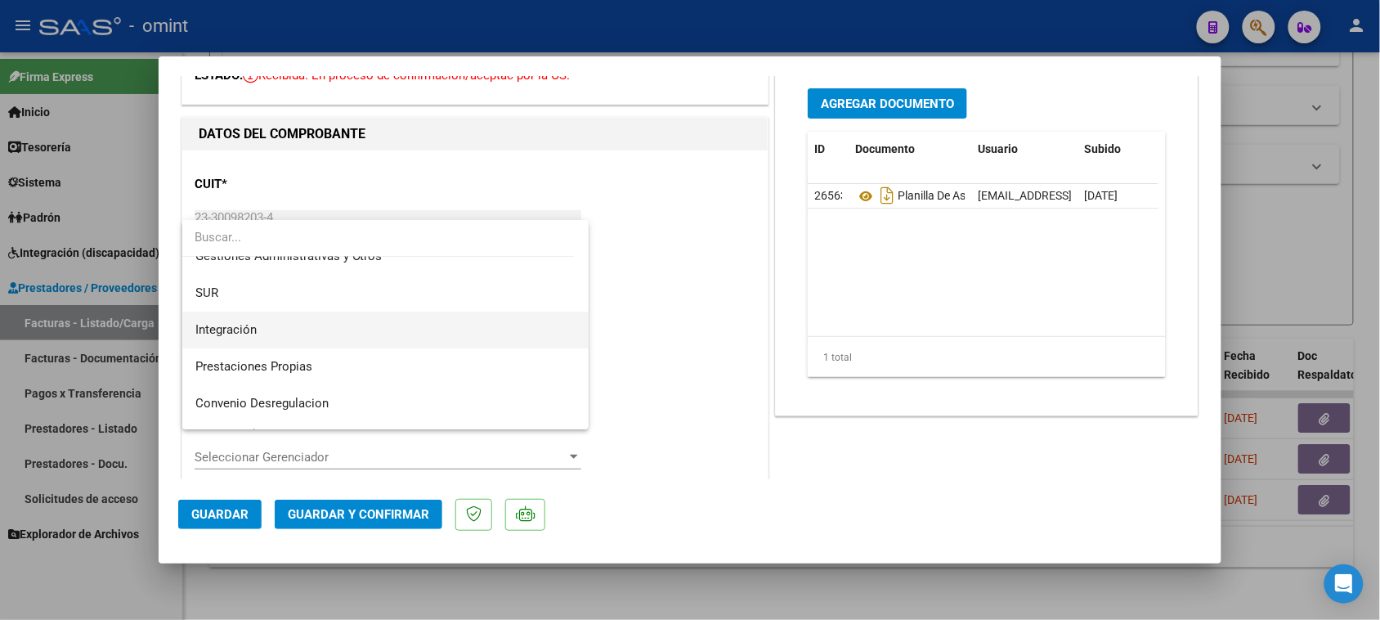
click at [378, 340] on span "Integración" at bounding box center [385, 329] width 381 height 37
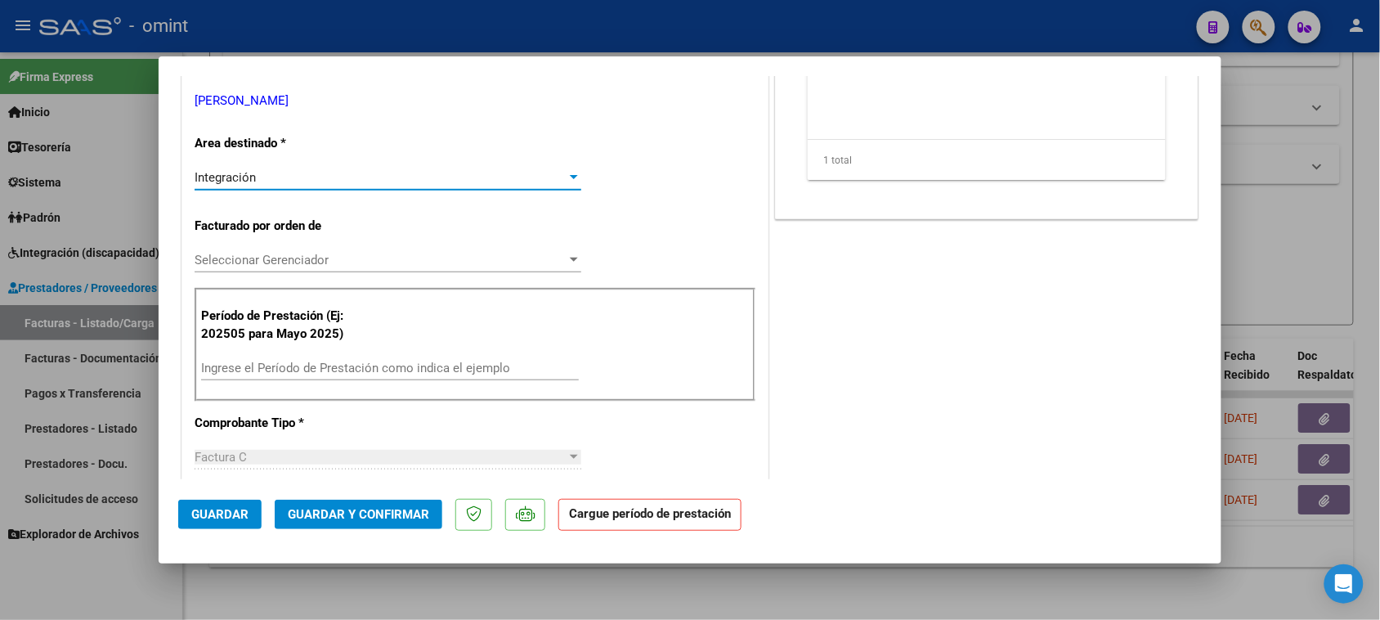
scroll to position [307, 0]
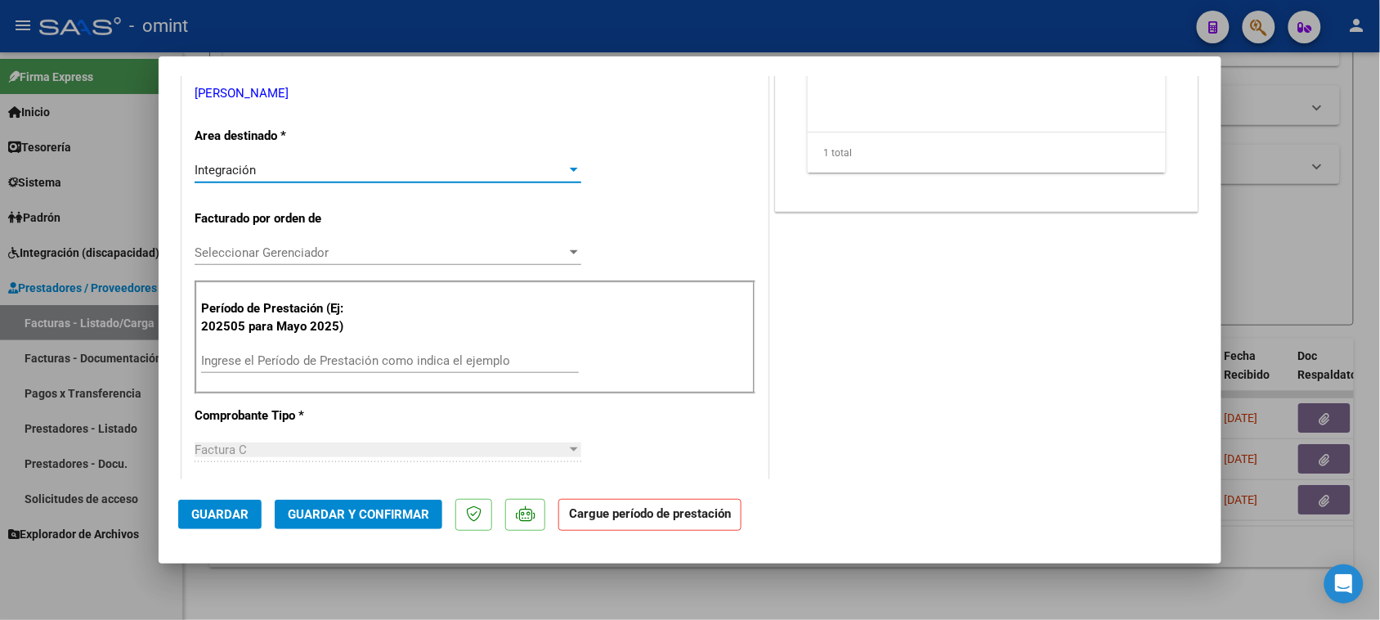
click at [415, 349] on div "Ingrese el Período de Prestación como indica el ejemplo" at bounding box center [390, 360] width 378 height 25
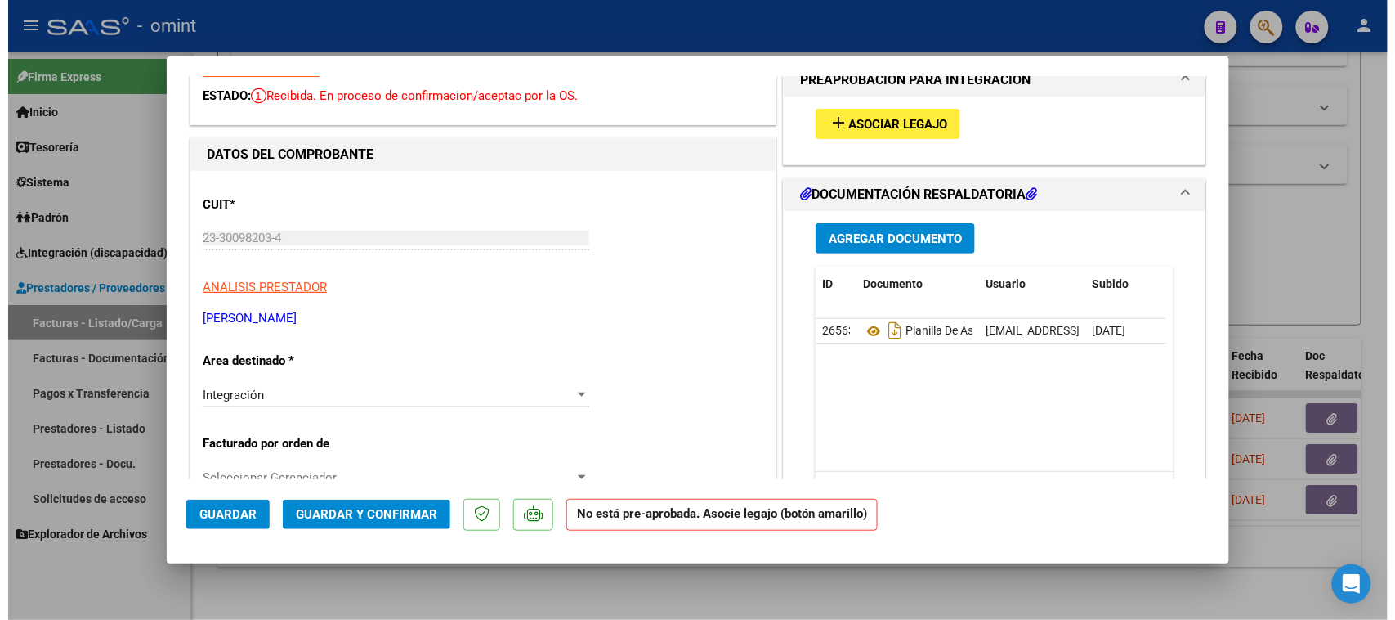
scroll to position [0, 0]
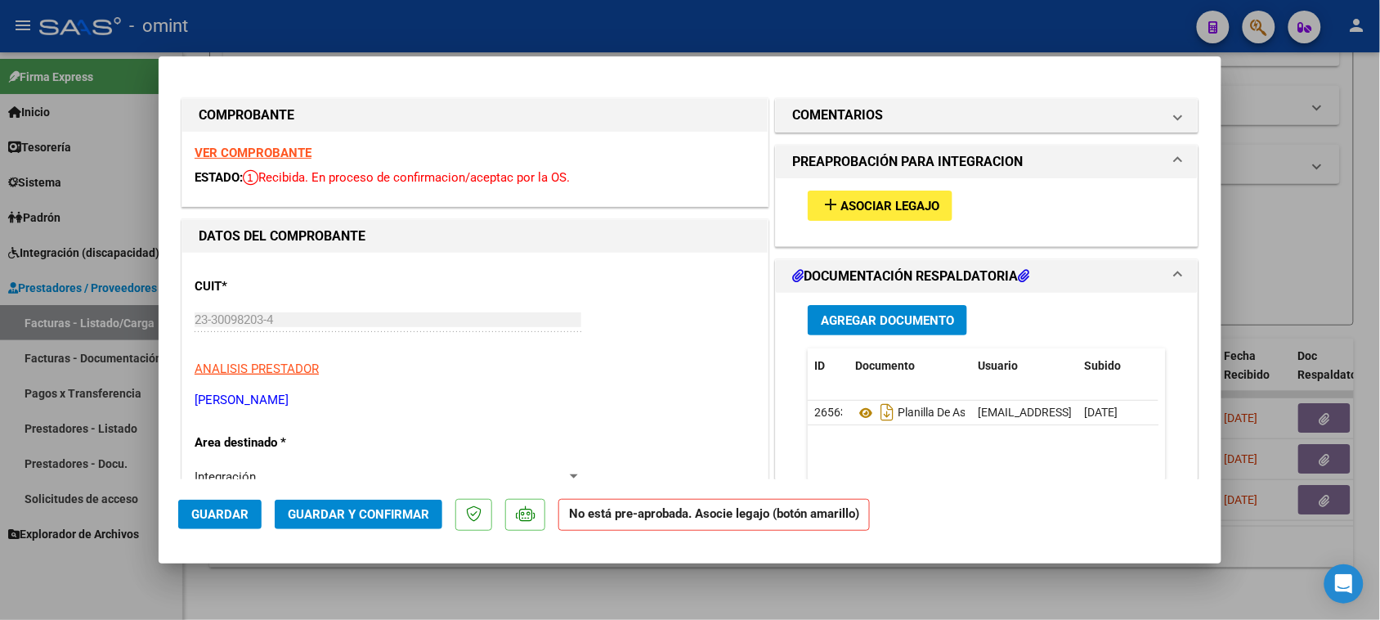
click at [867, 181] on div "add Asociar Legajo" at bounding box center [986, 205] width 383 height 55
click at [861, 203] on span "Asociar Legajo" at bounding box center [889, 206] width 99 height 15
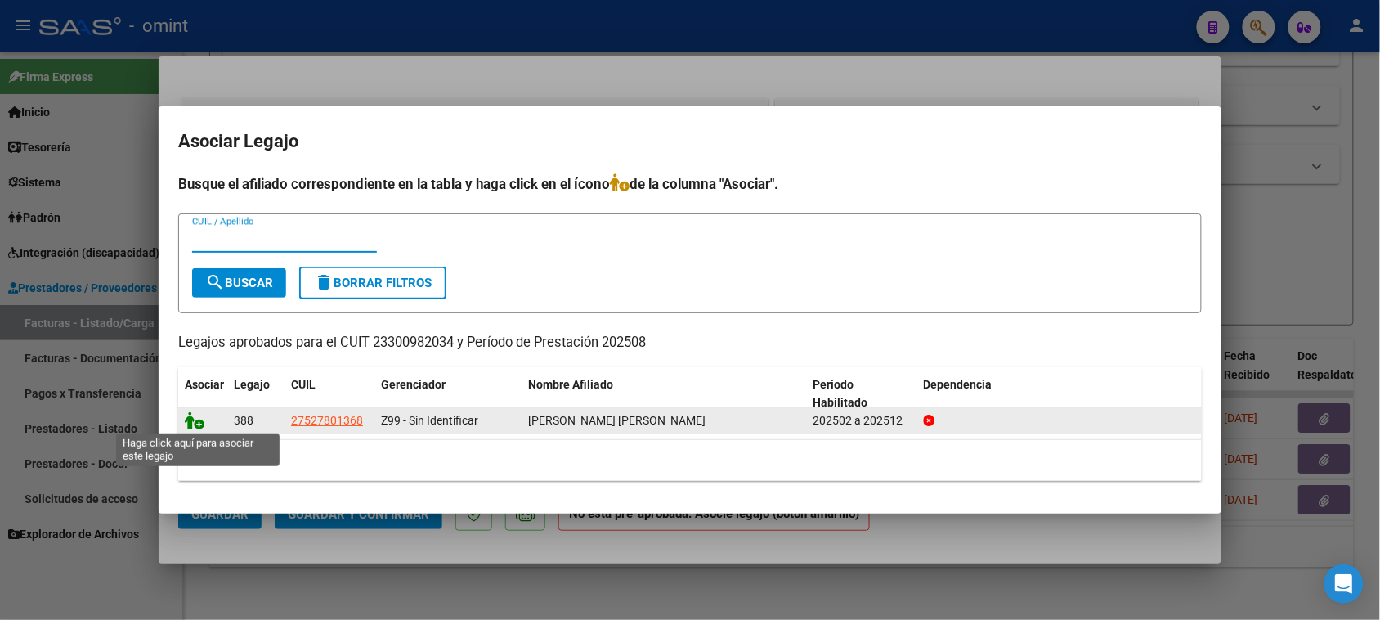
click at [185, 421] on icon at bounding box center [195, 420] width 20 height 18
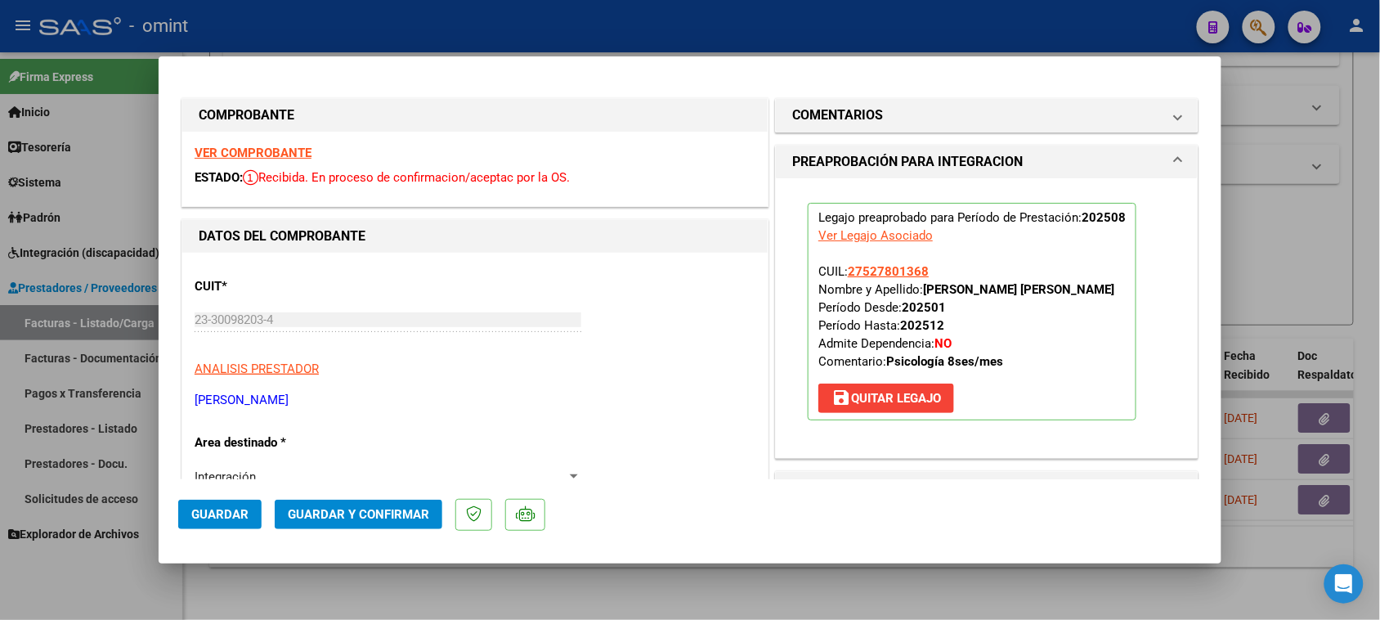
click at [213, 509] on span "Guardar" at bounding box center [219, 514] width 57 height 15
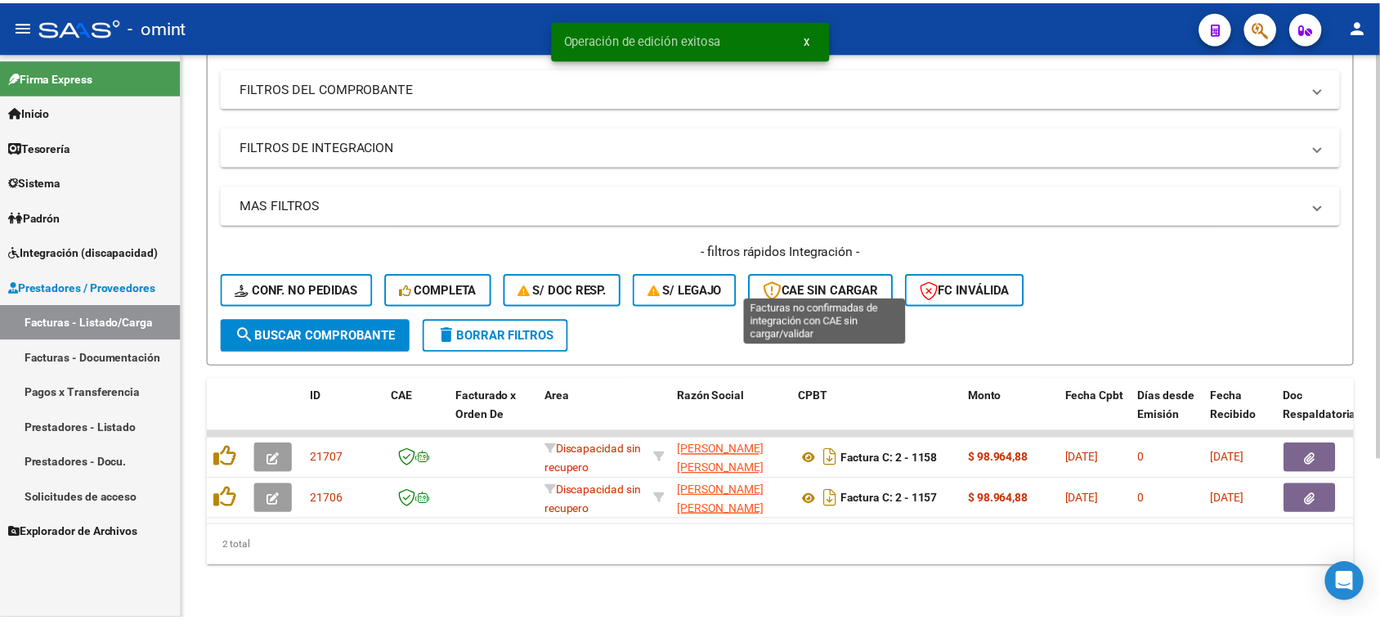
scroll to position [222, 0]
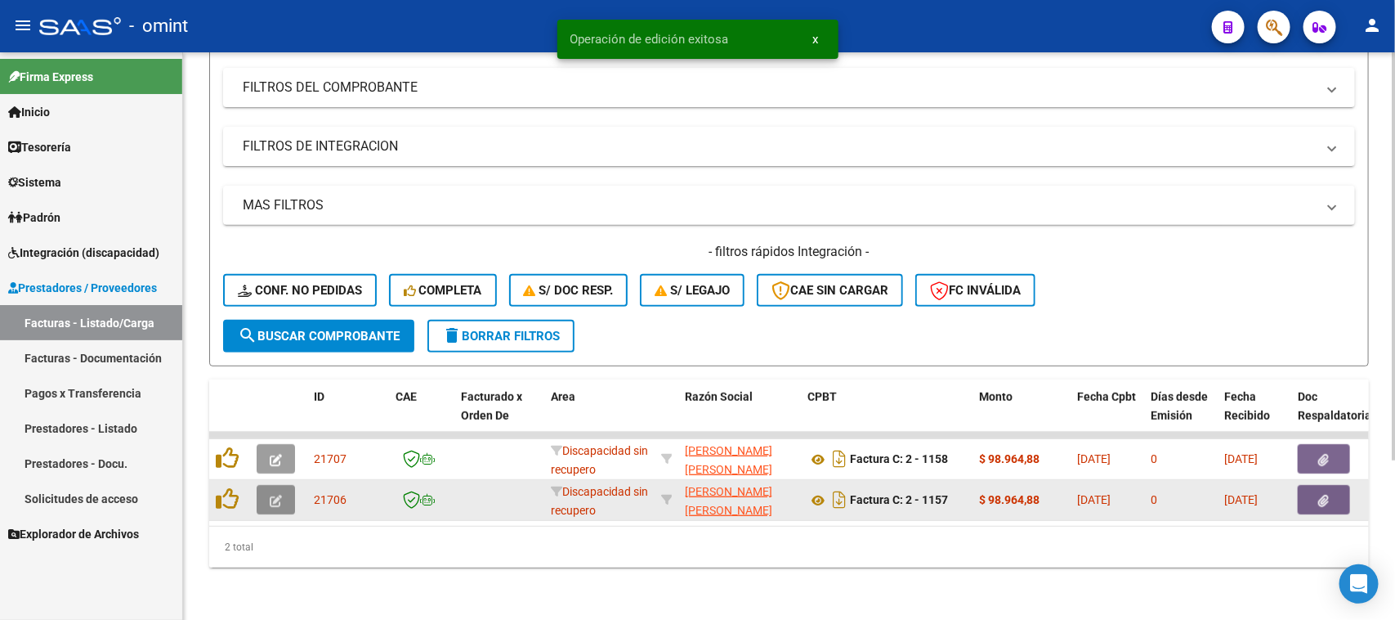
click at [282, 485] on button "button" at bounding box center [276, 499] width 38 height 29
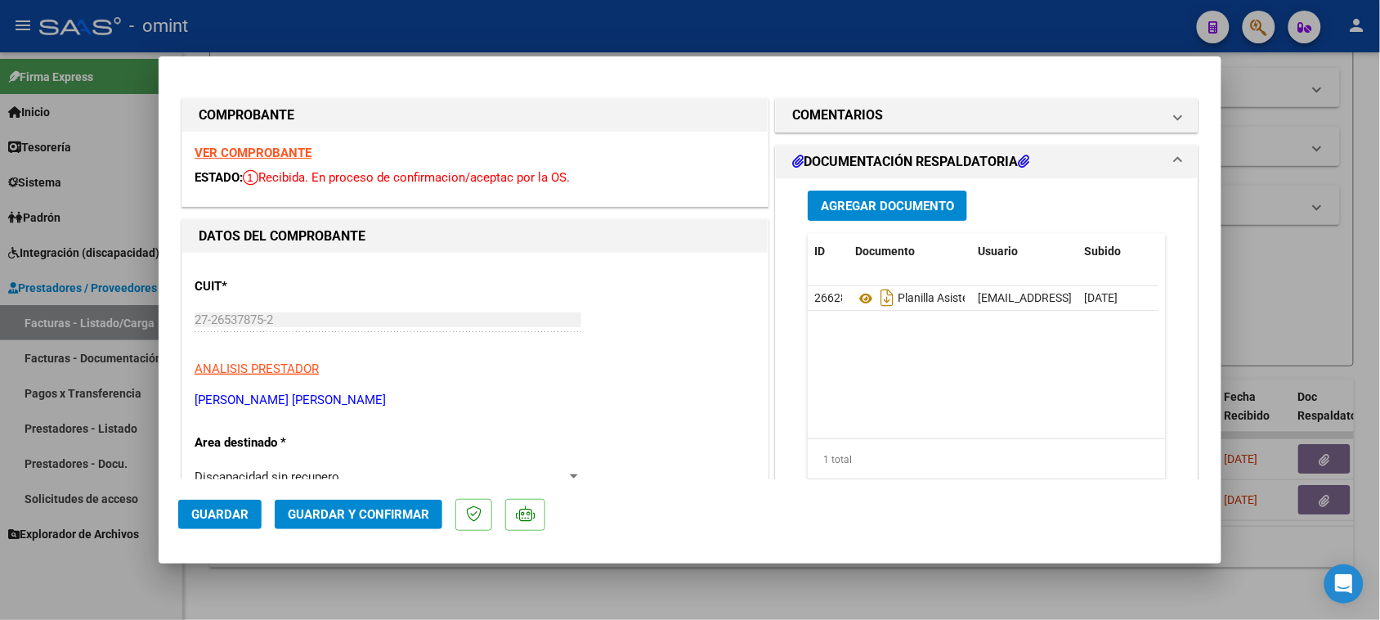
click at [294, 154] on strong "VER COMPROBANTE" at bounding box center [253, 152] width 117 height 15
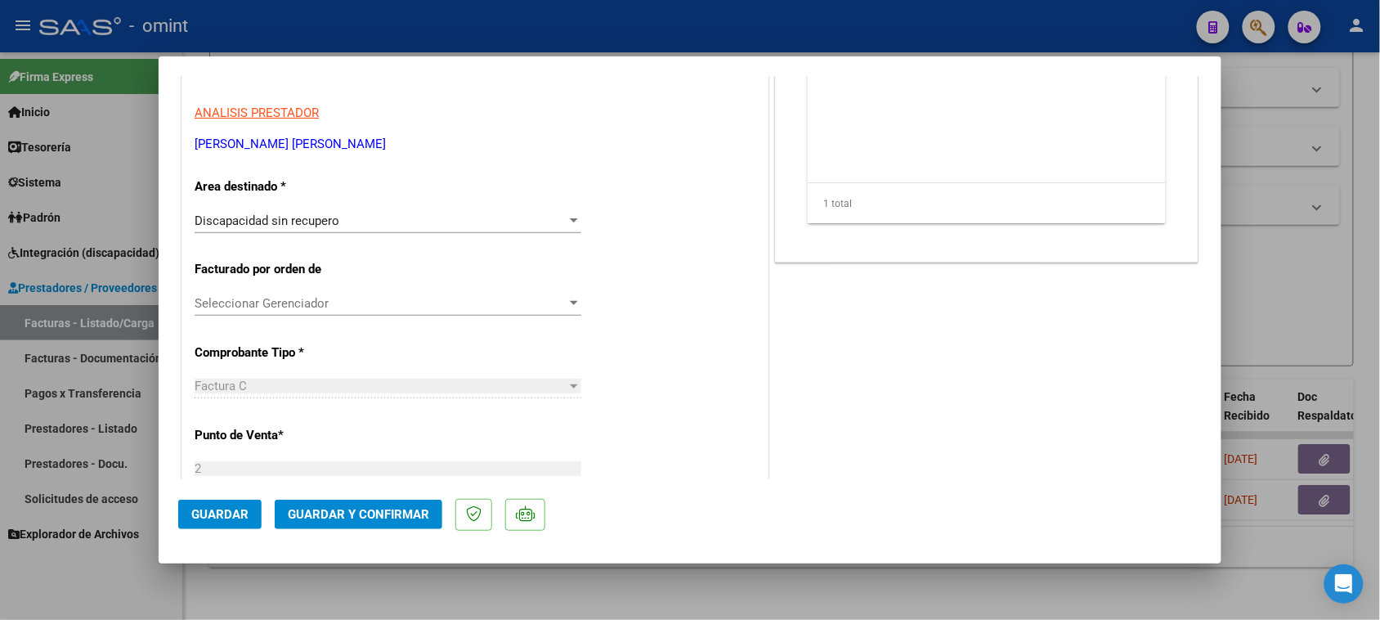
scroll to position [307, 0]
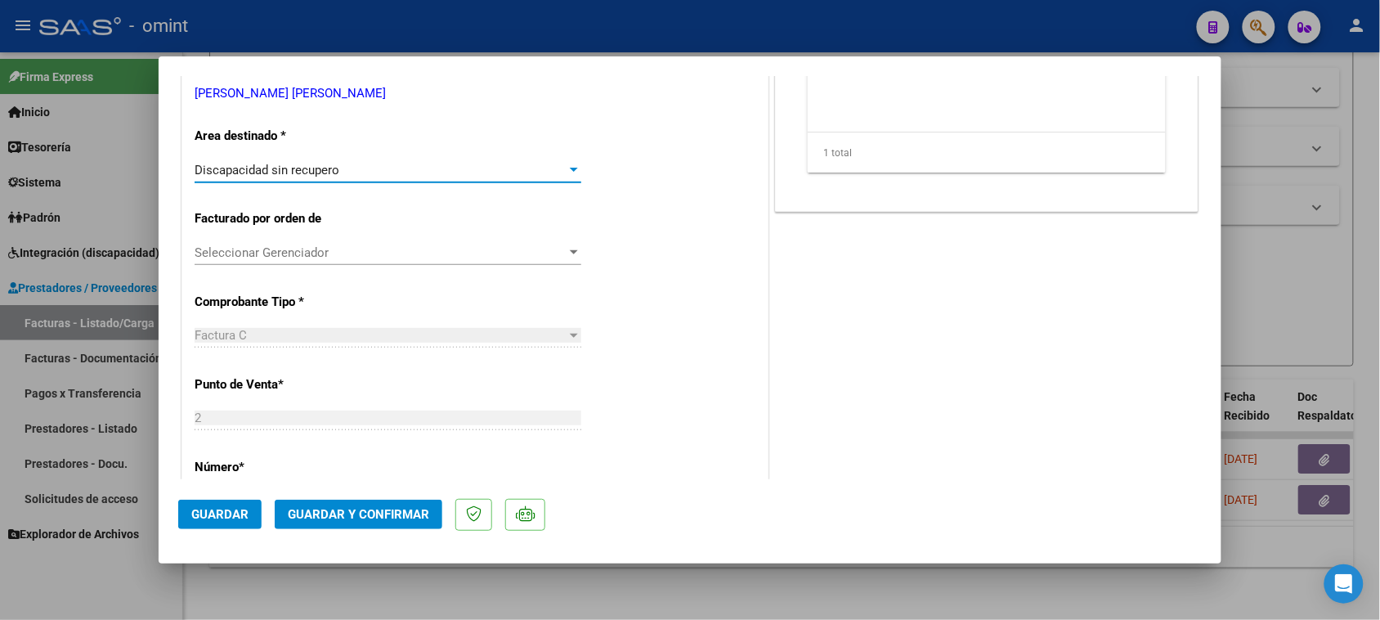
click at [472, 169] on div "Discapacidad sin recupero" at bounding box center [381, 170] width 372 height 15
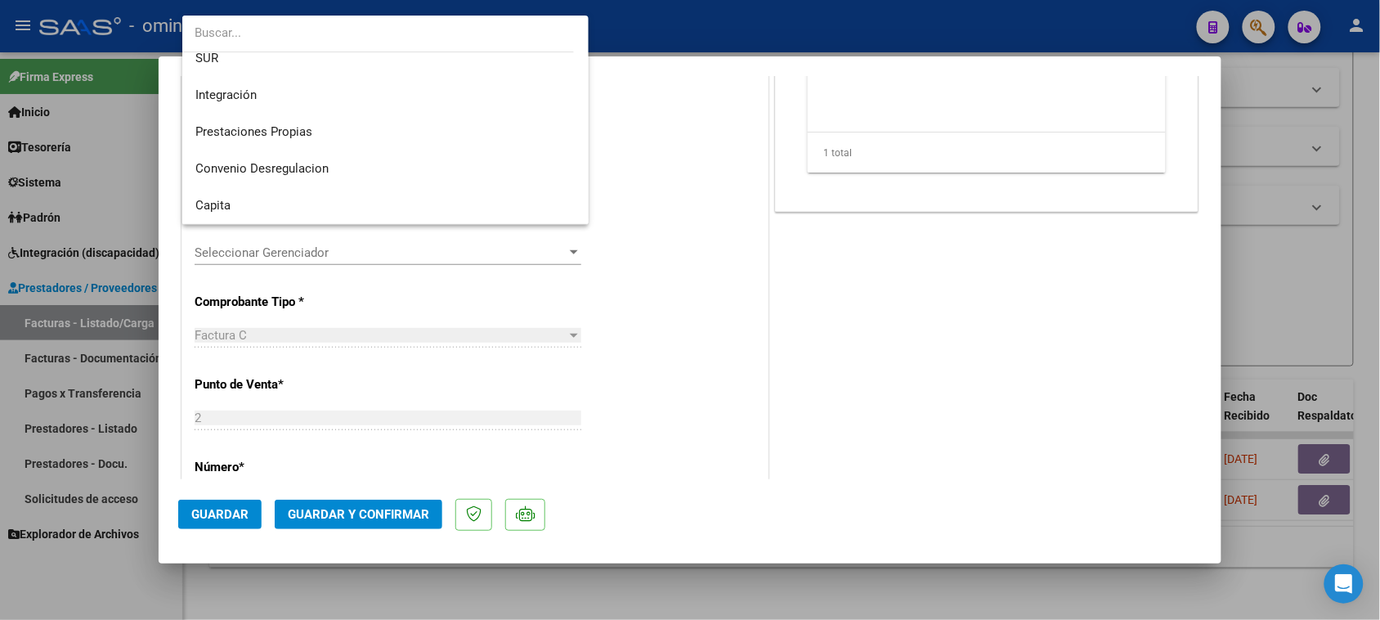
scroll to position [0, 0]
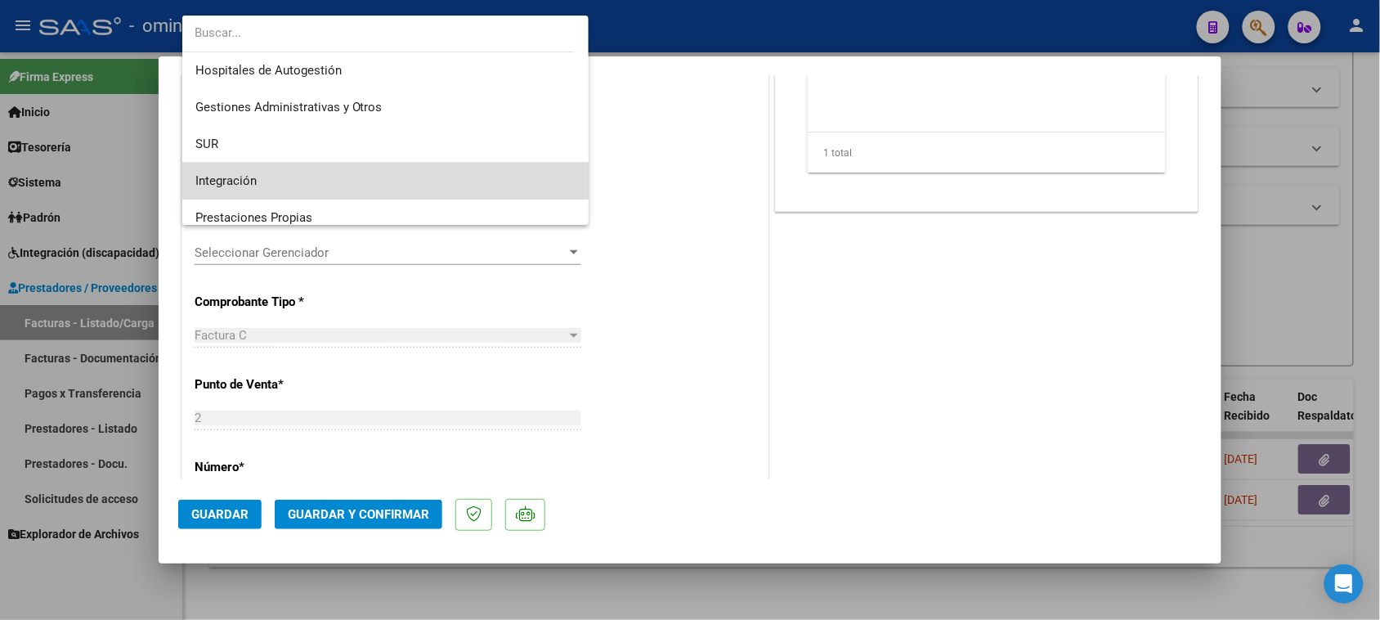
click at [448, 196] on span "Integración" at bounding box center [385, 181] width 381 height 37
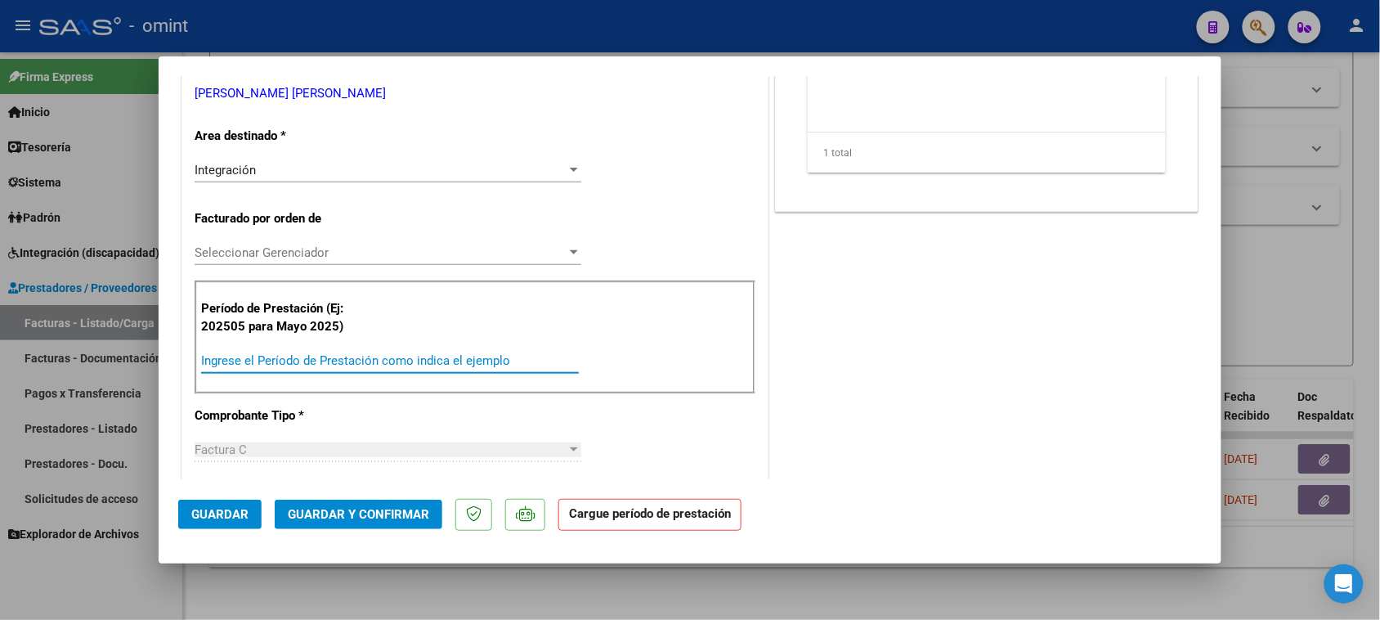
click at [365, 358] on input "Ingrese el Período de Prestación como indica el ejemplo" at bounding box center [390, 360] width 378 height 15
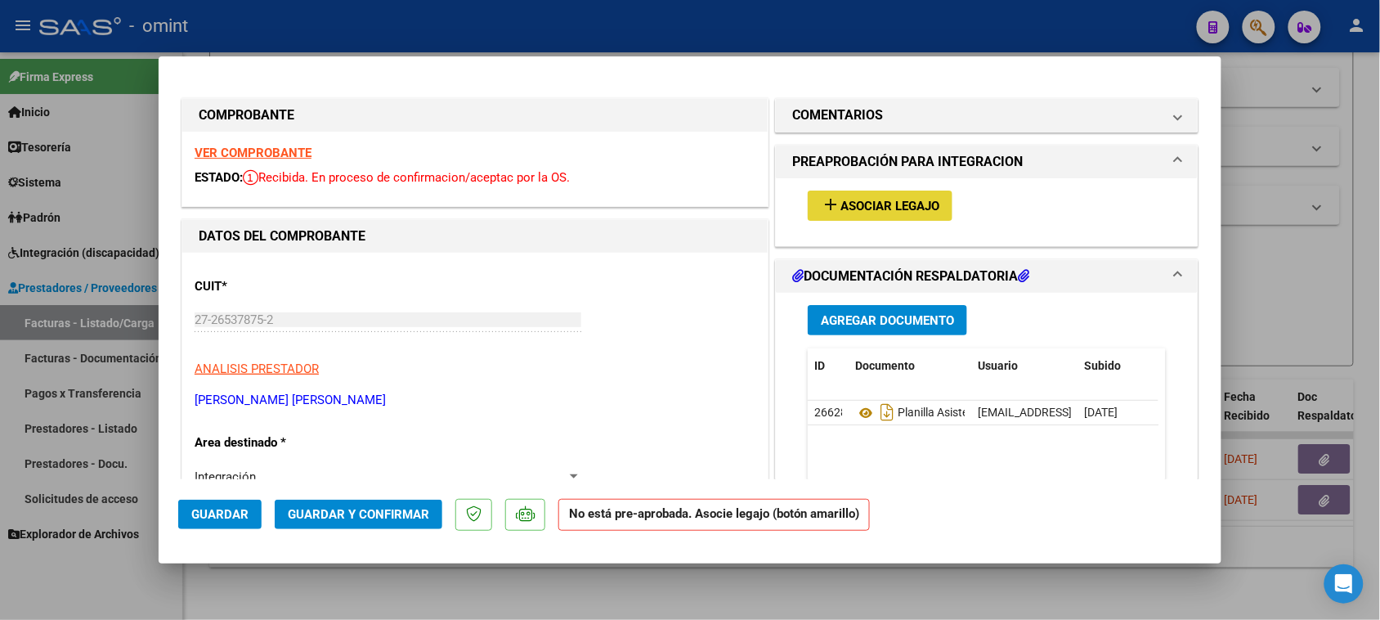
click at [822, 199] on mat-icon "add" at bounding box center [831, 205] width 20 height 20
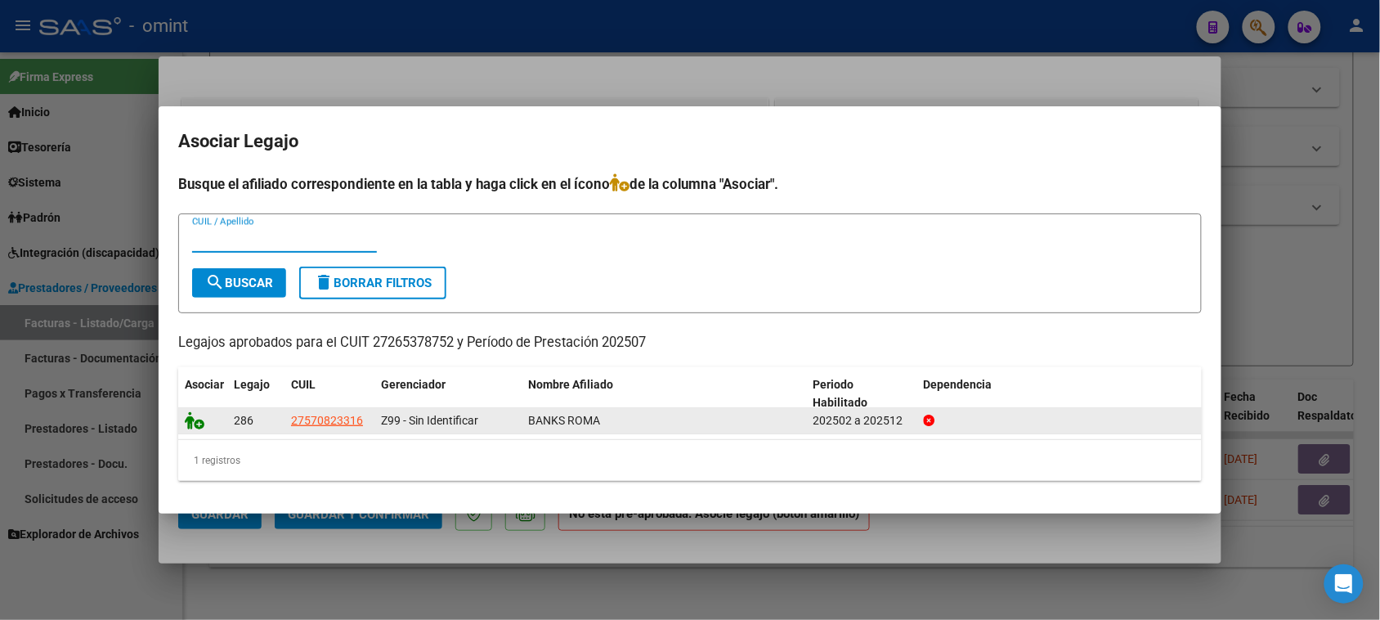
click at [192, 414] on icon at bounding box center [195, 420] width 20 height 18
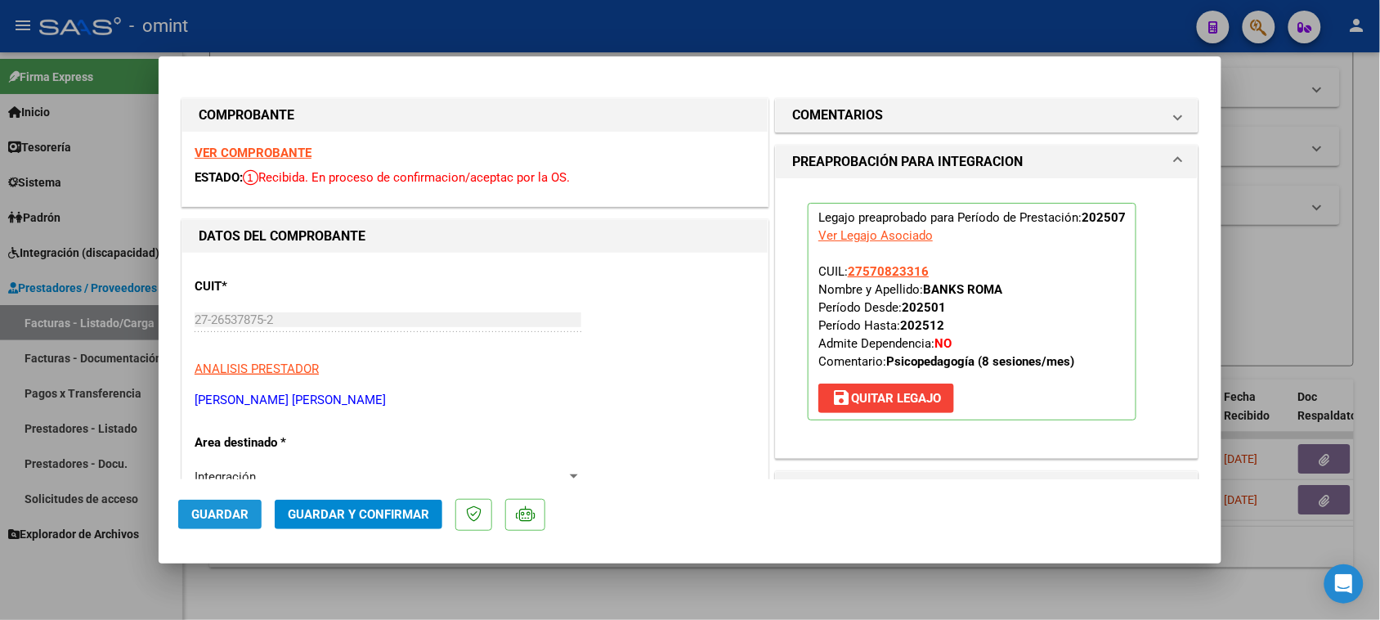
click at [219, 520] on span "Guardar" at bounding box center [219, 514] width 57 height 15
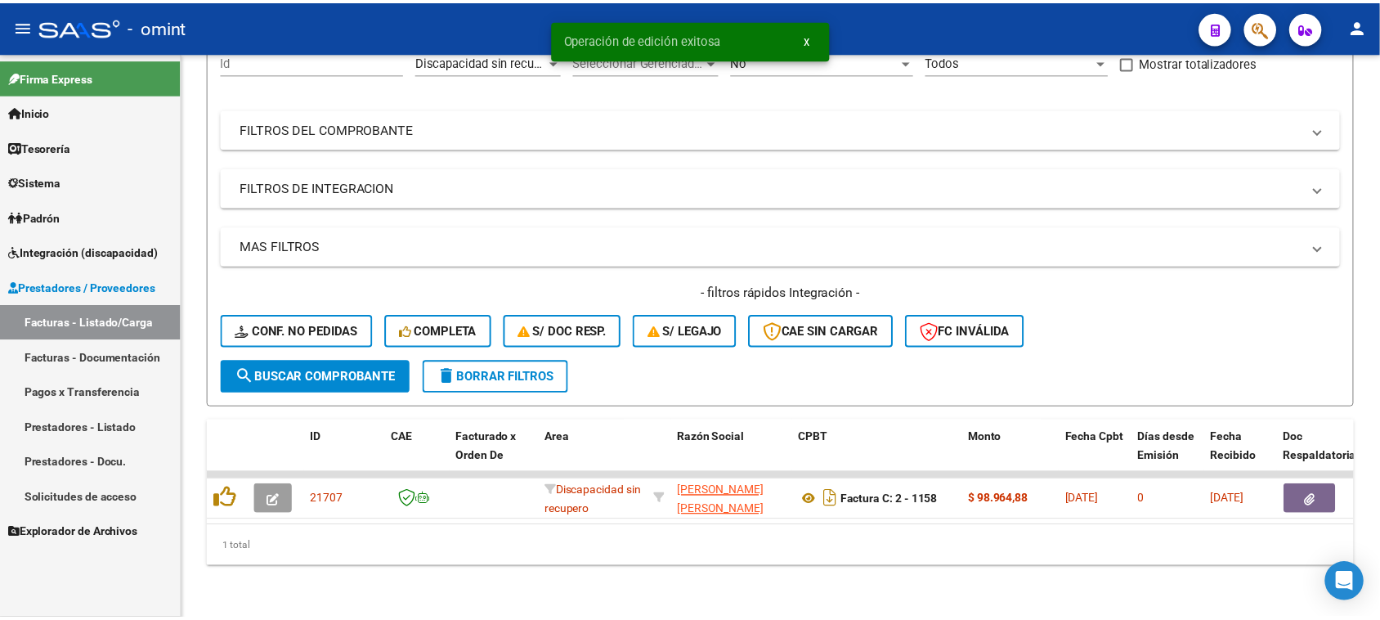
scroll to position [181, 0]
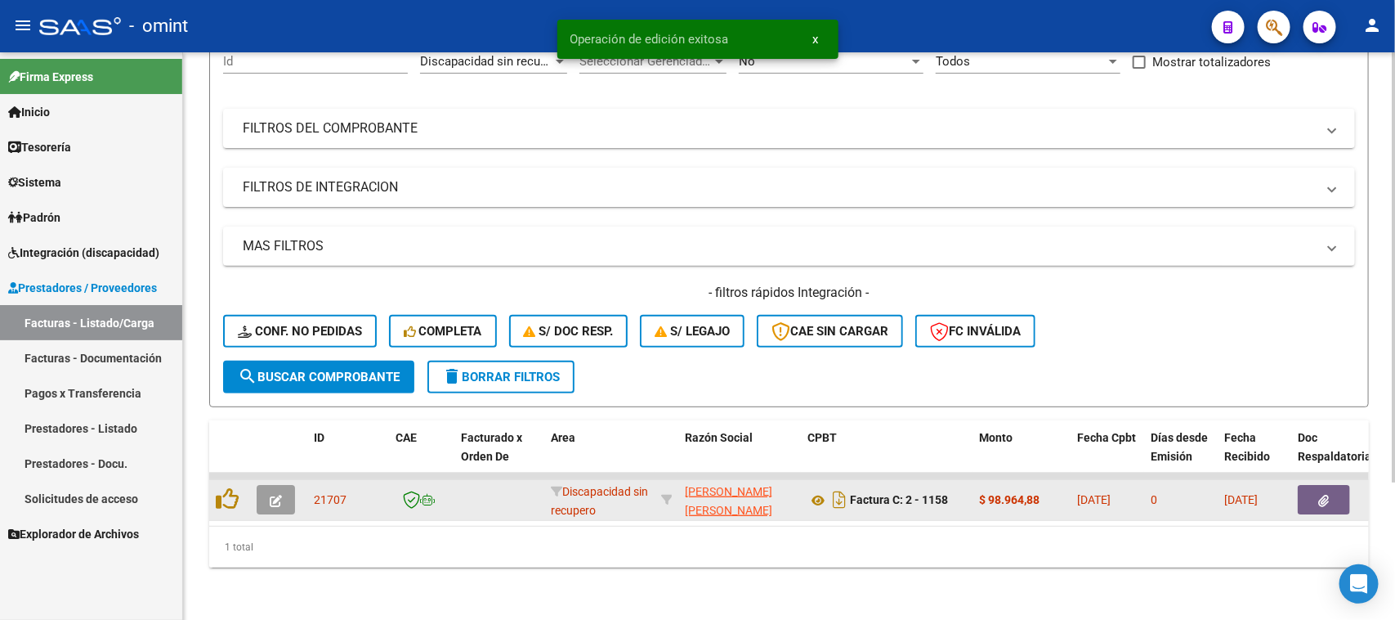
click at [290, 487] on button "button" at bounding box center [276, 499] width 38 height 29
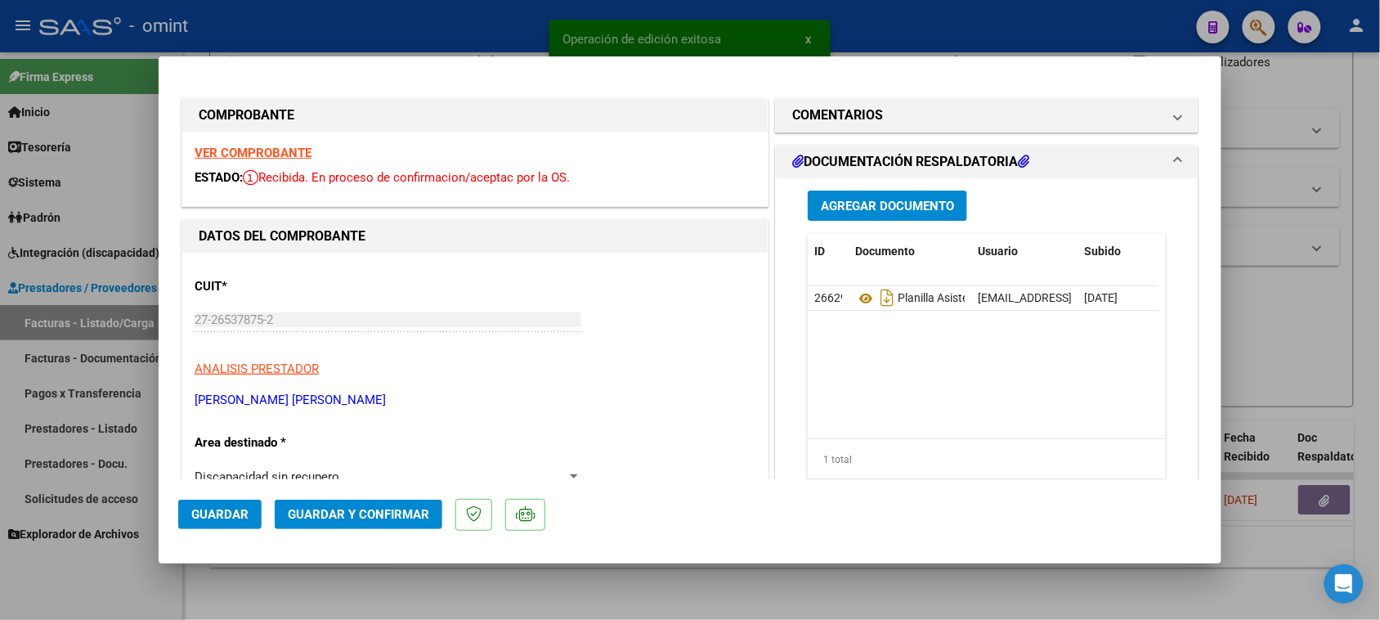
click at [307, 149] on strong "VER COMPROBANTE" at bounding box center [253, 152] width 117 height 15
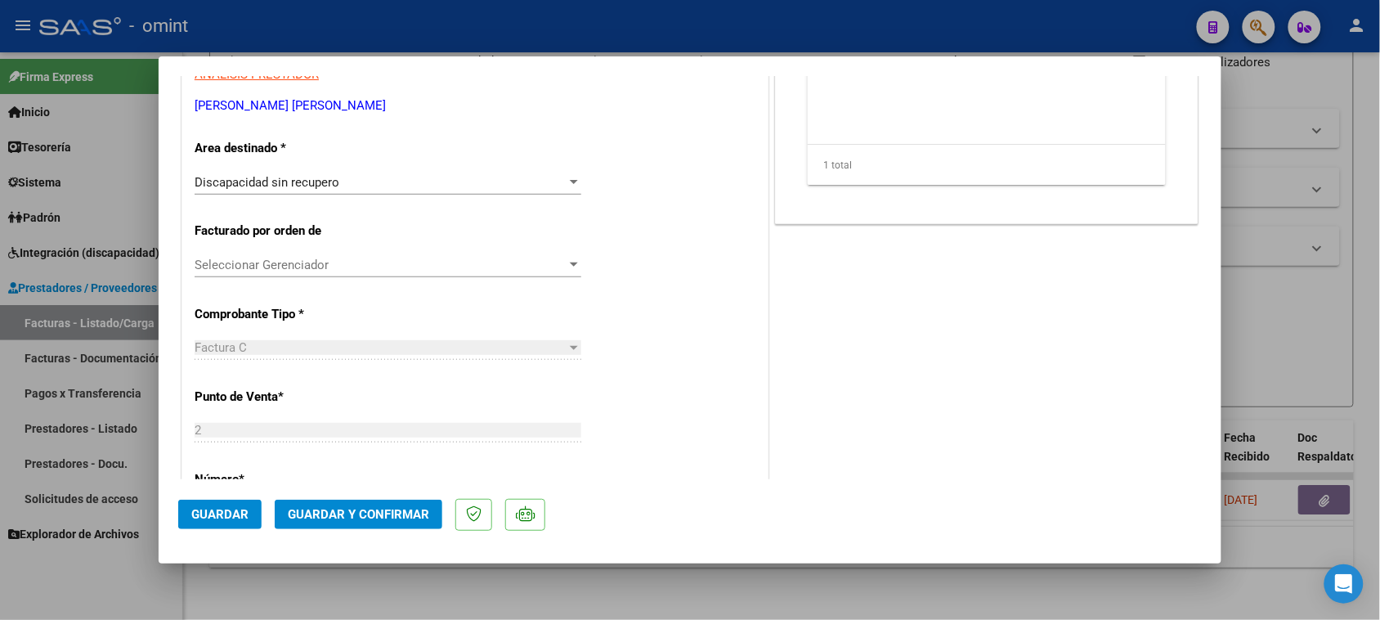
scroll to position [307, 0]
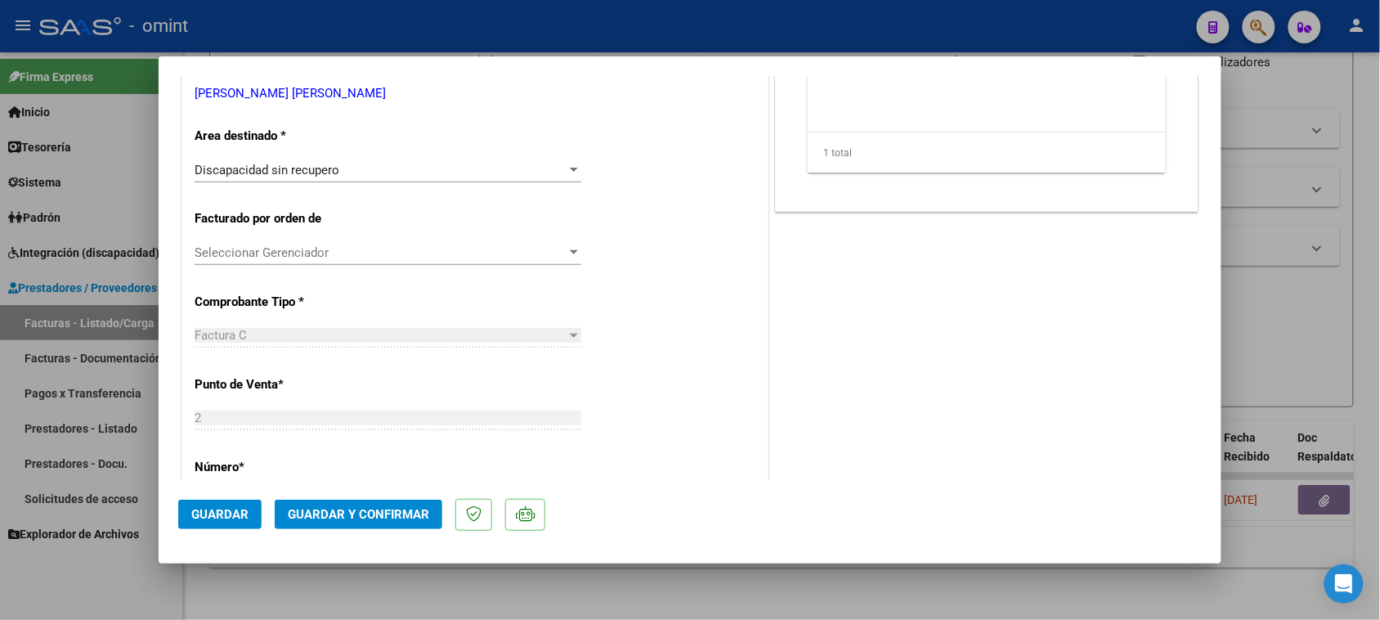
click at [297, 163] on span "Discapacidad sin recupero" at bounding box center [267, 170] width 145 height 15
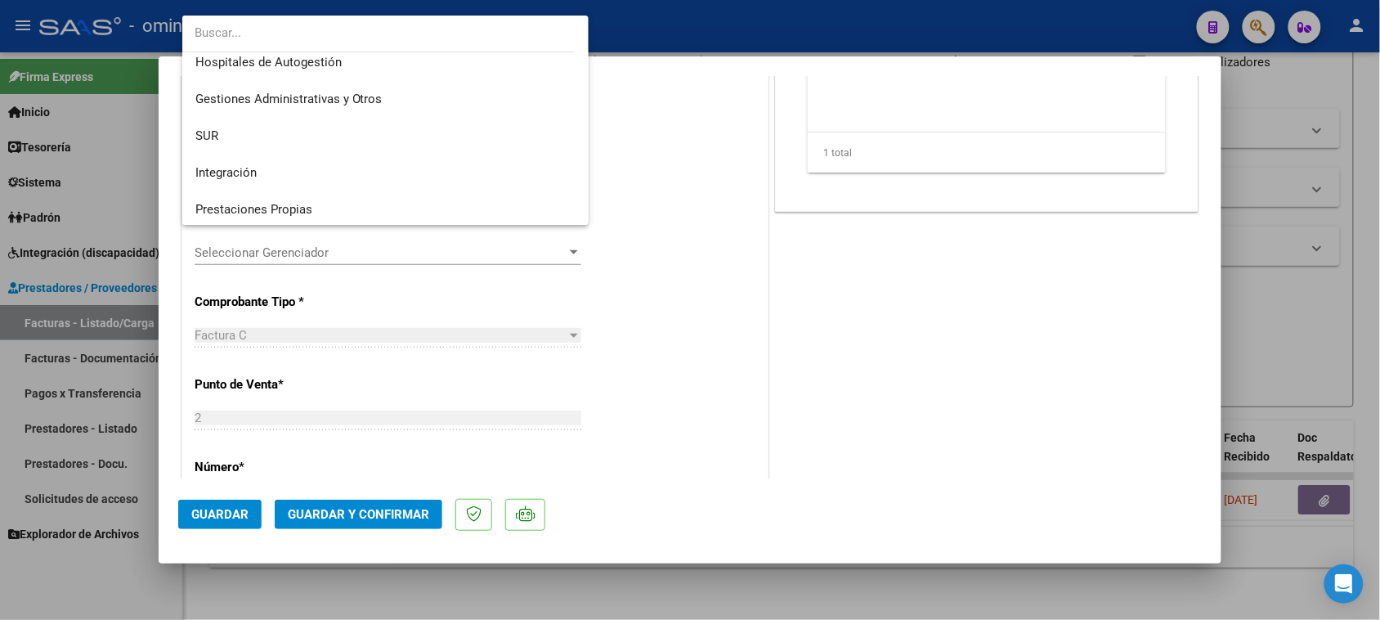
scroll to position [0, 0]
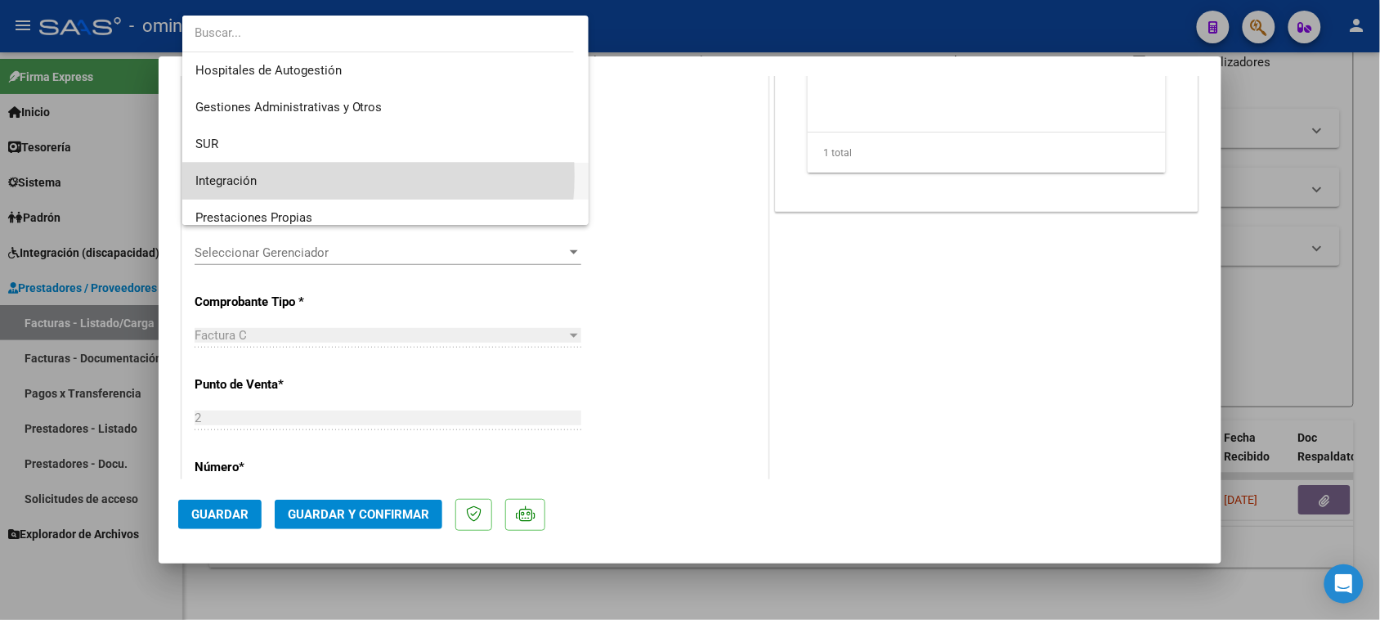
click at [320, 176] on span "Integración" at bounding box center [385, 181] width 381 height 37
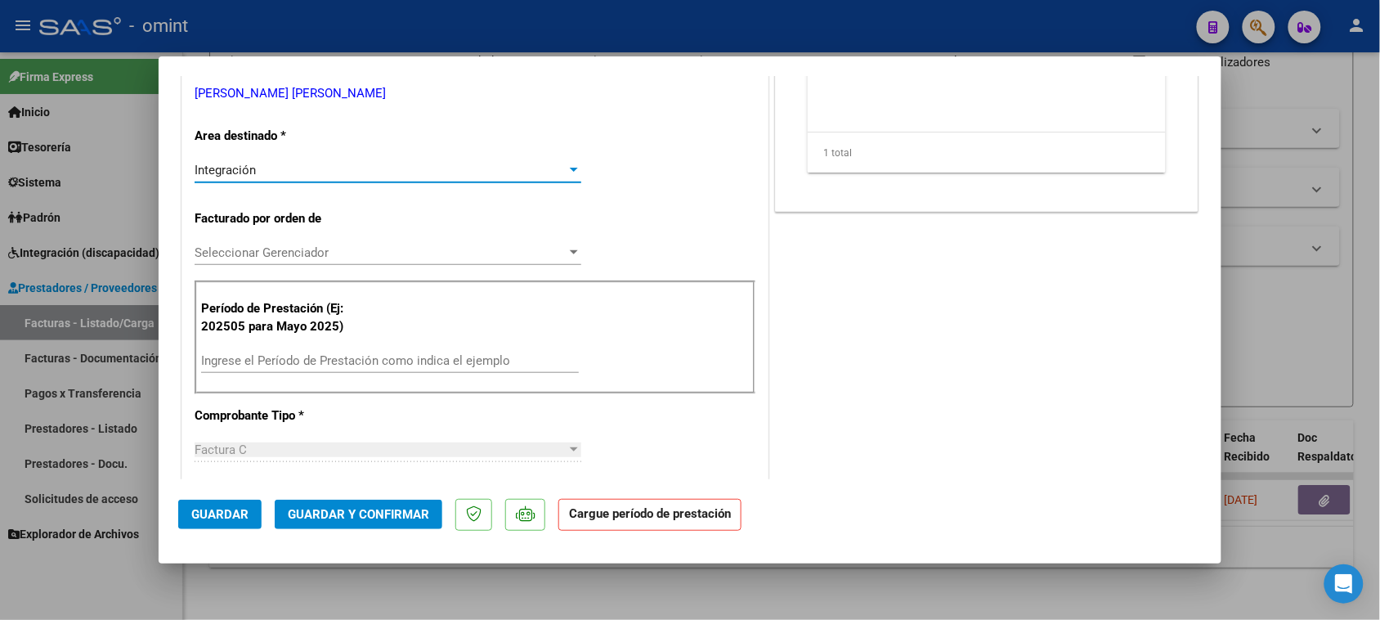
scroll to position [409, 0]
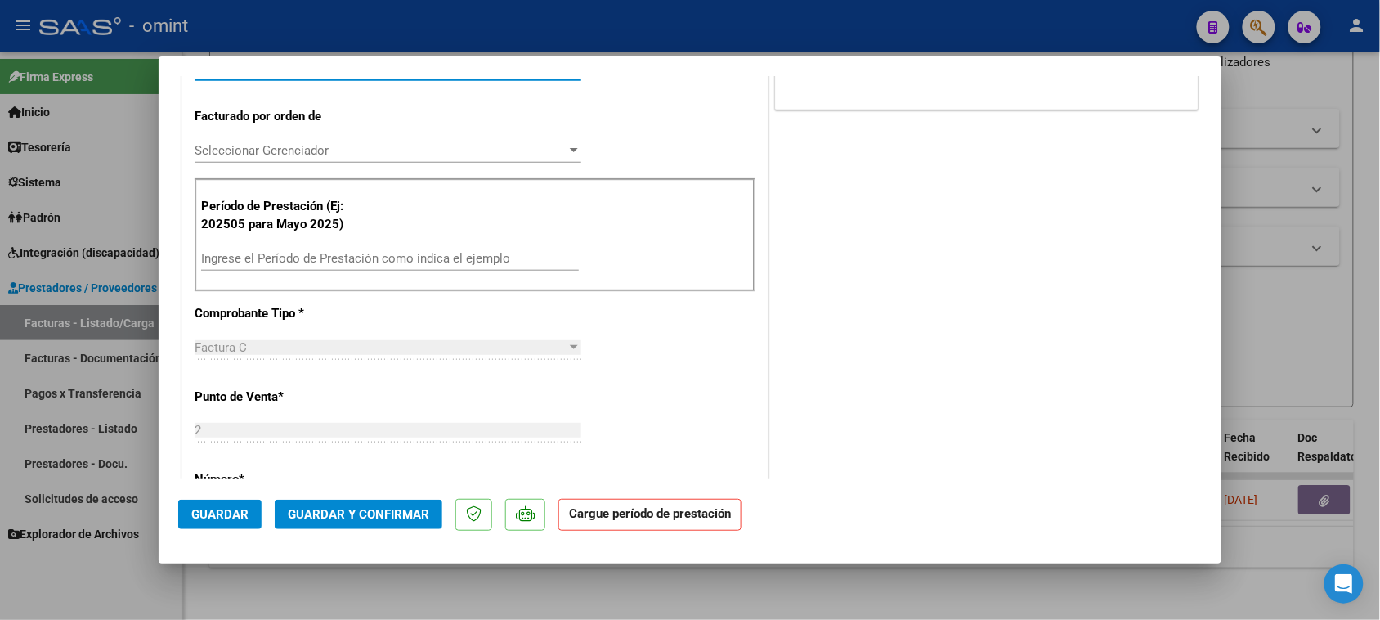
click at [354, 262] on input "Ingrese el Período de Prestación como indica el ejemplo" at bounding box center [390, 258] width 378 height 15
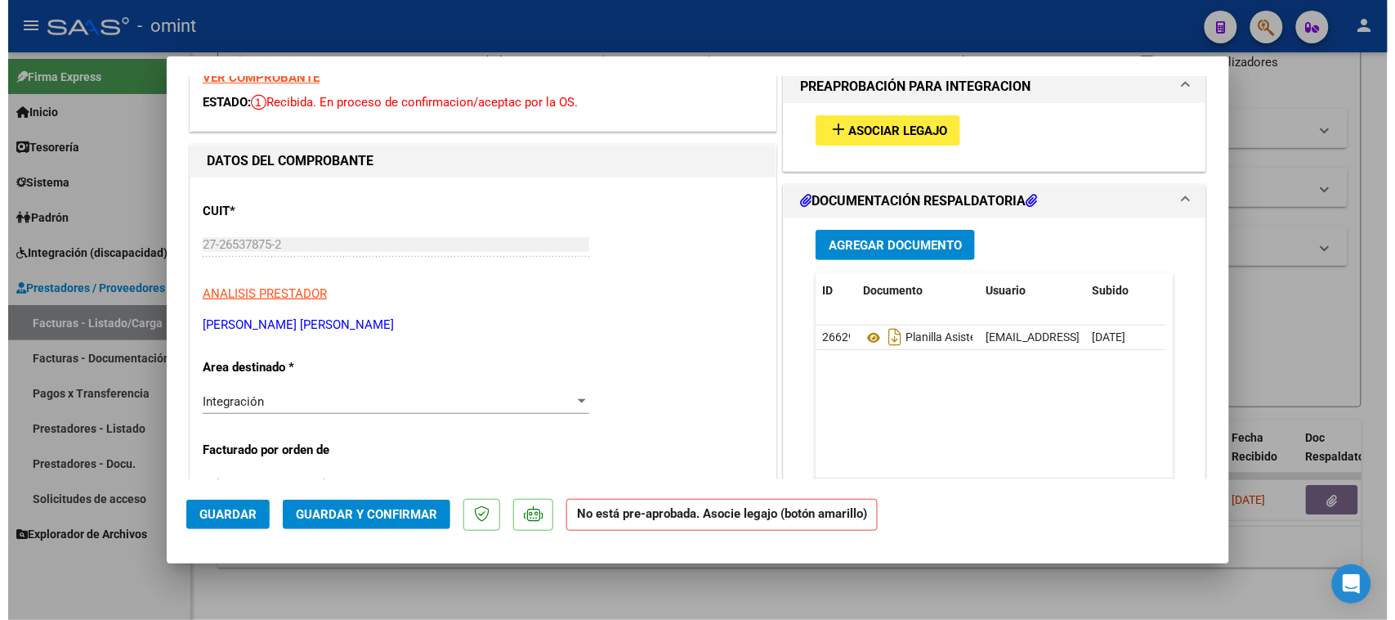
scroll to position [0, 0]
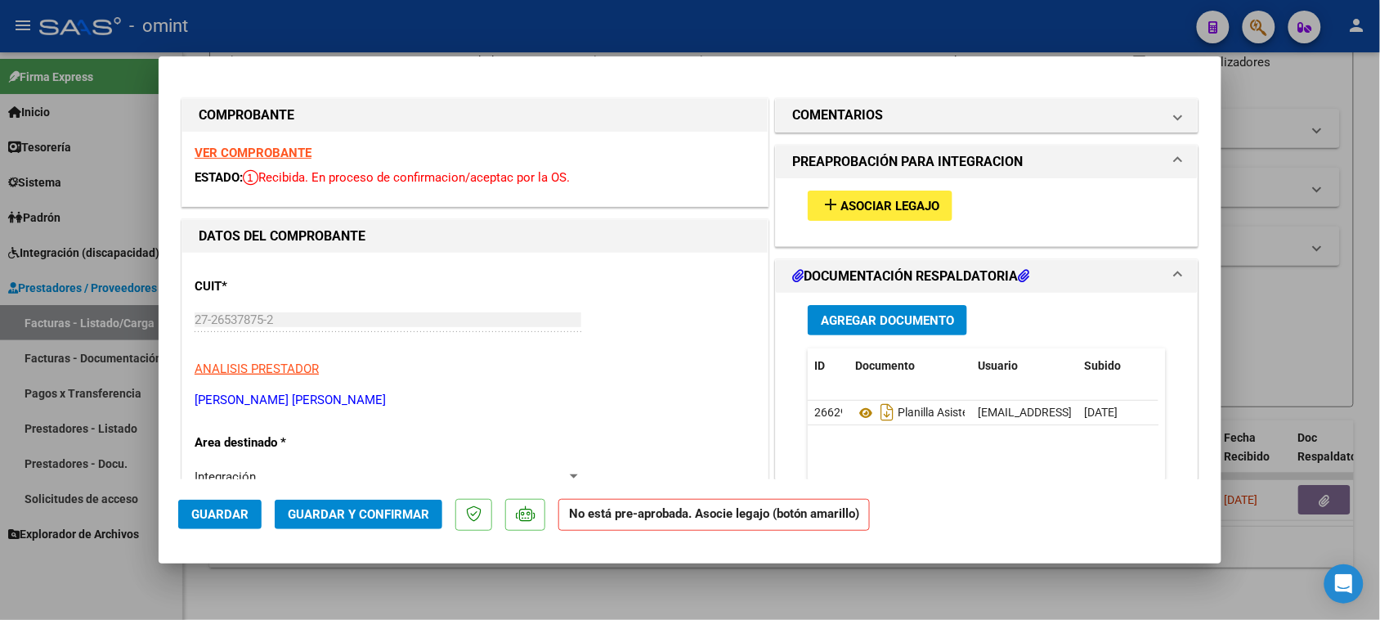
click at [871, 230] on div "add Asociar Legajo" at bounding box center [986, 205] width 383 height 55
click at [877, 206] on span "Asociar Legajo" at bounding box center [889, 206] width 99 height 15
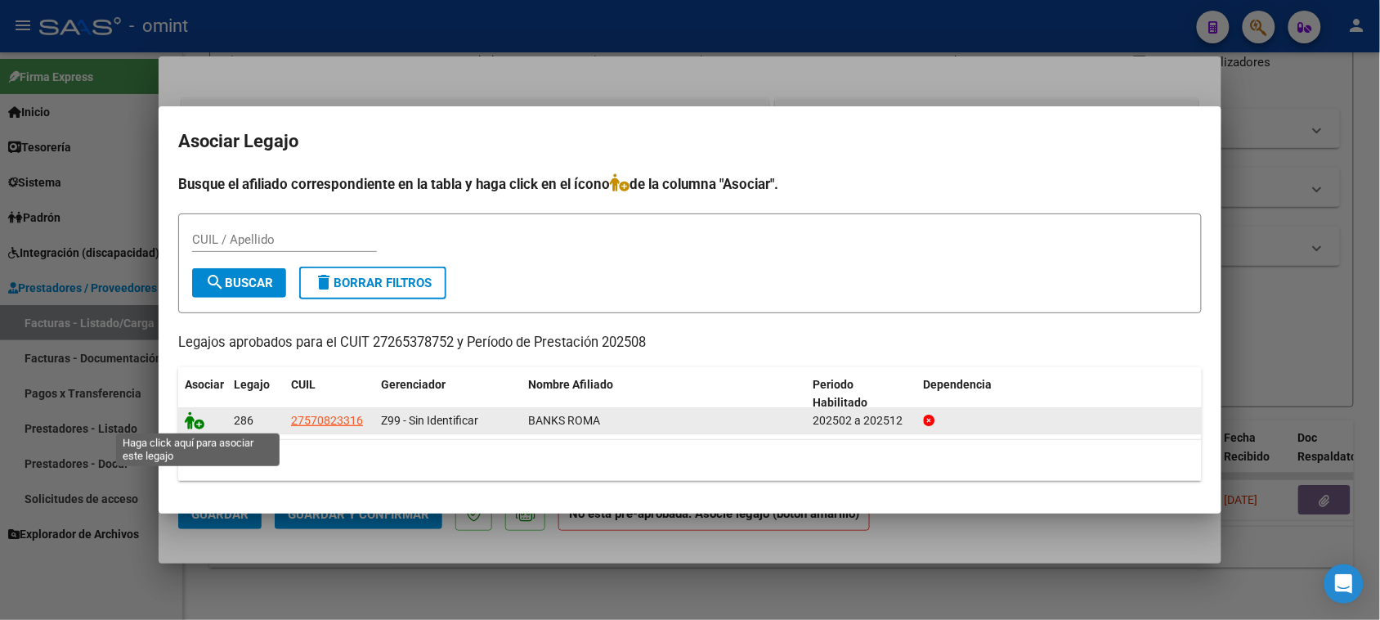
drag, startPoint x: 189, startPoint y: 423, endPoint x: 486, endPoint y: 426, distance: 297.5
click at [192, 423] on icon at bounding box center [195, 420] width 20 height 18
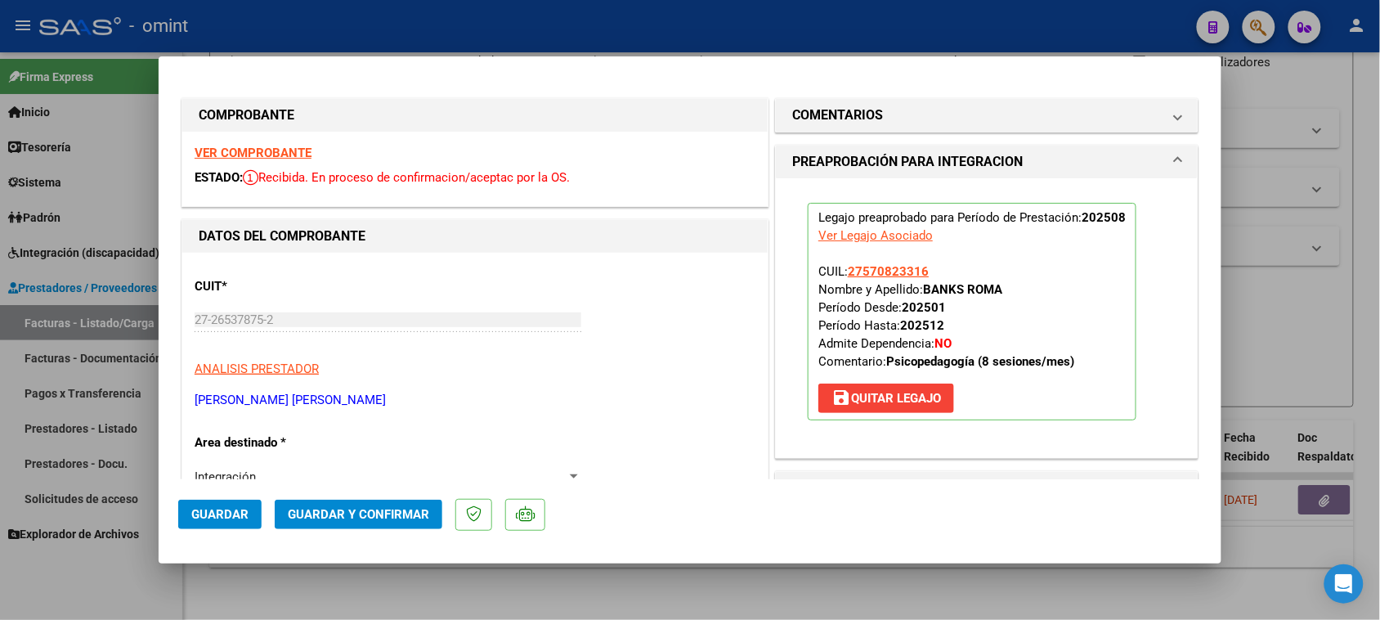
drag, startPoint x: 213, startPoint y: 509, endPoint x: 382, endPoint y: 161, distance: 387.1
click at [213, 509] on span "Guardar" at bounding box center [219, 514] width 57 height 15
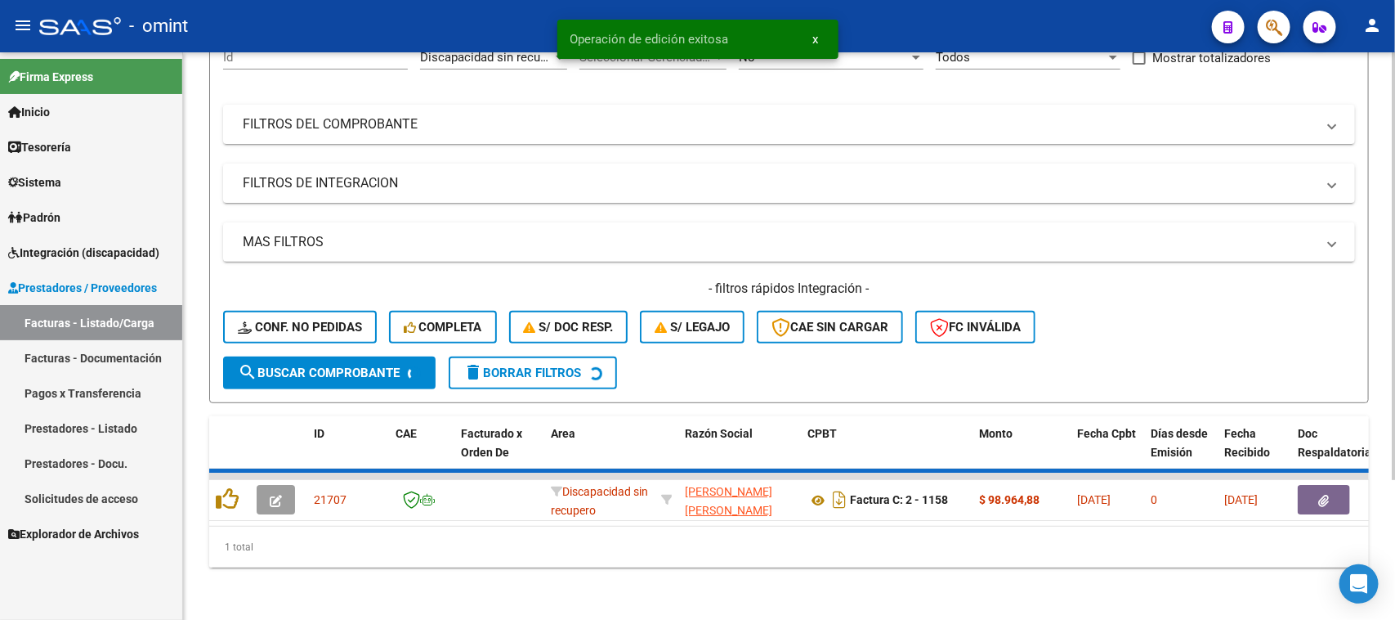
scroll to position [153, 0]
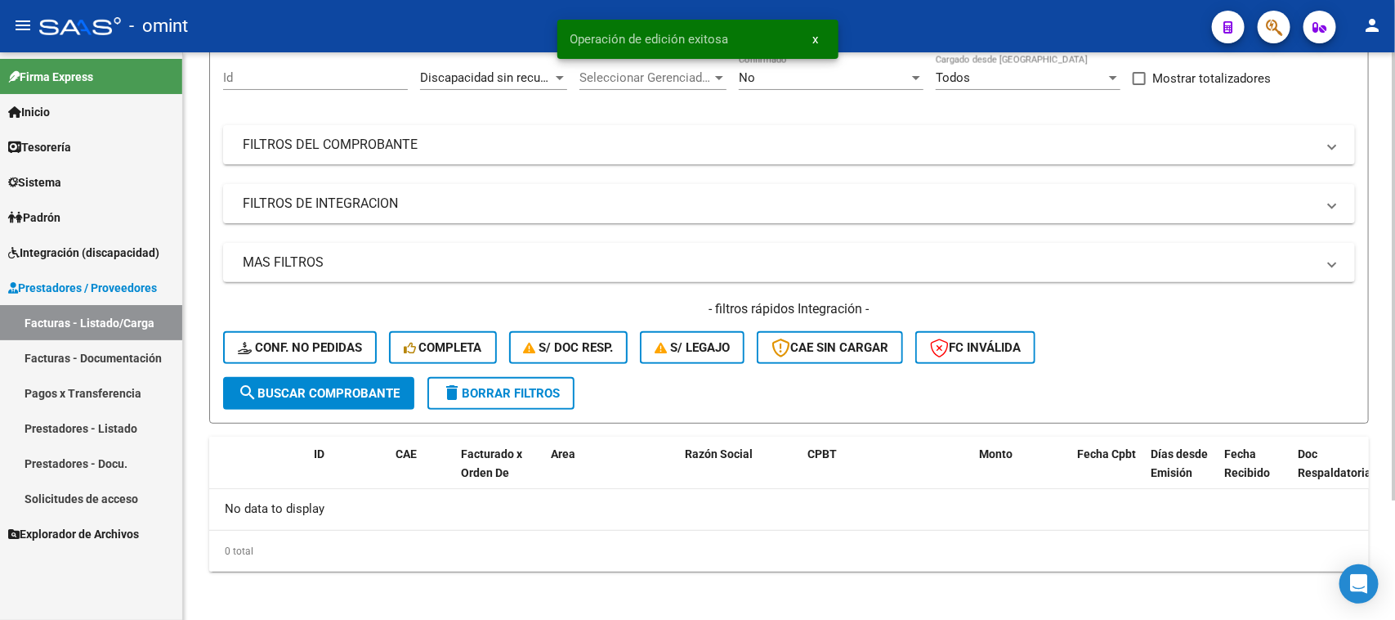
drag, startPoint x: 529, startPoint y: 392, endPoint x: 614, endPoint y: 399, distance: 85.3
click at [528, 392] on span "delete Borrar Filtros" at bounding box center [501, 393] width 118 height 15
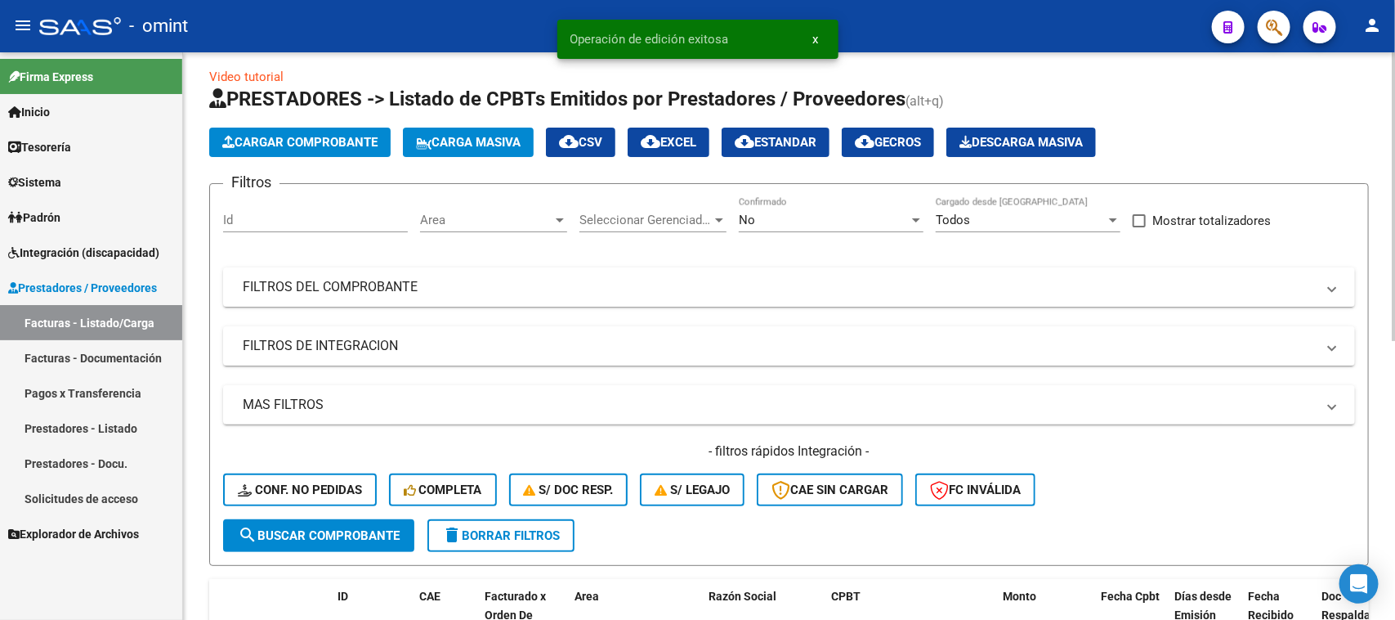
scroll to position [0, 0]
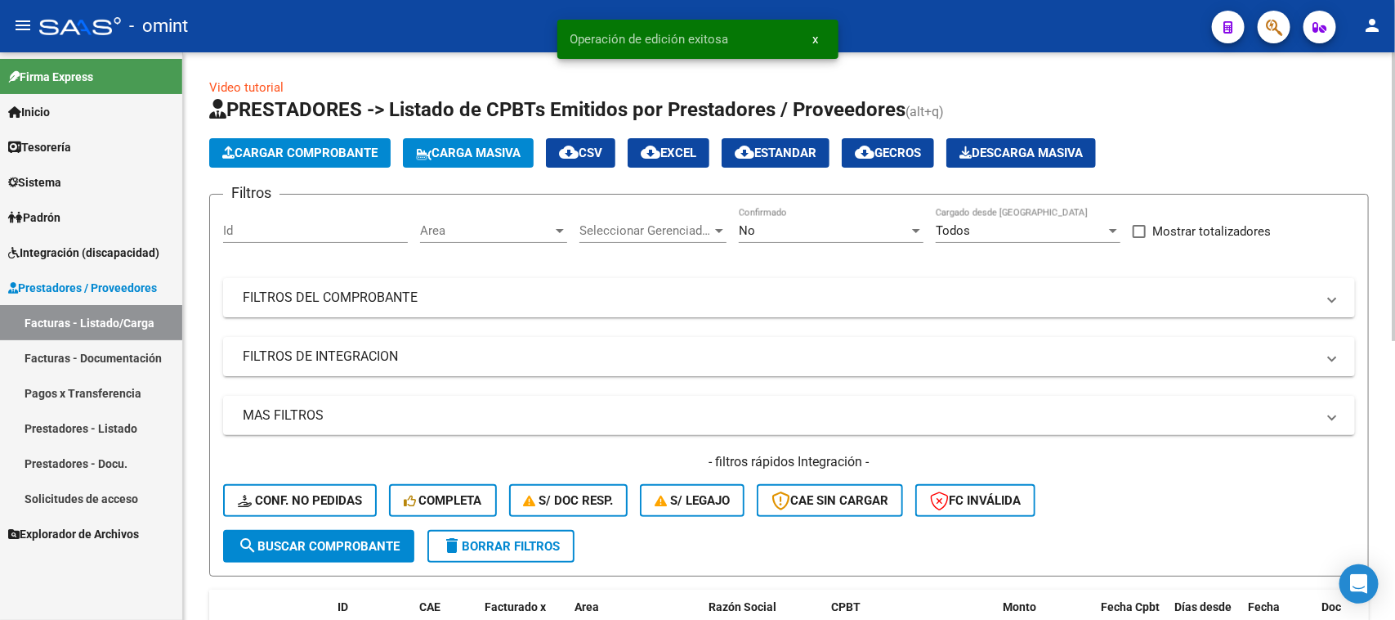
click at [467, 221] on div "Area Area" at bounding box center [493, 225] width 147 height 35
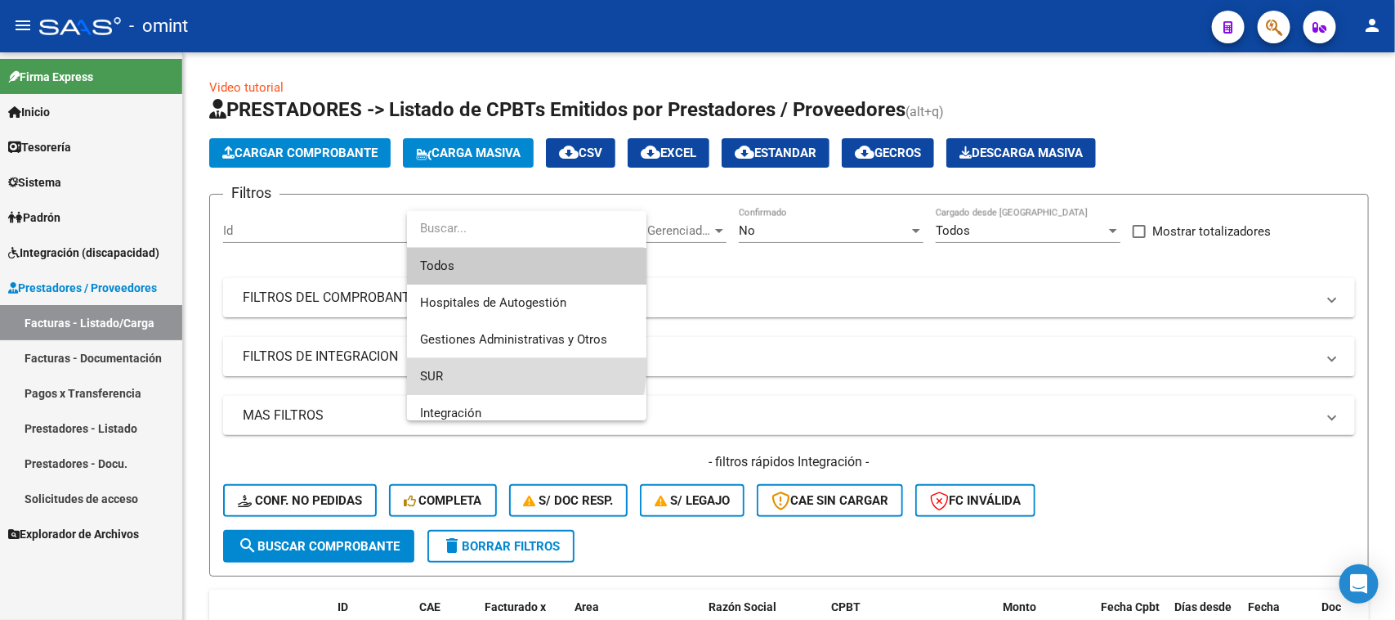
click at [495, 362] on span "SUR" at bounding box center [526, 376] width 213 height 37
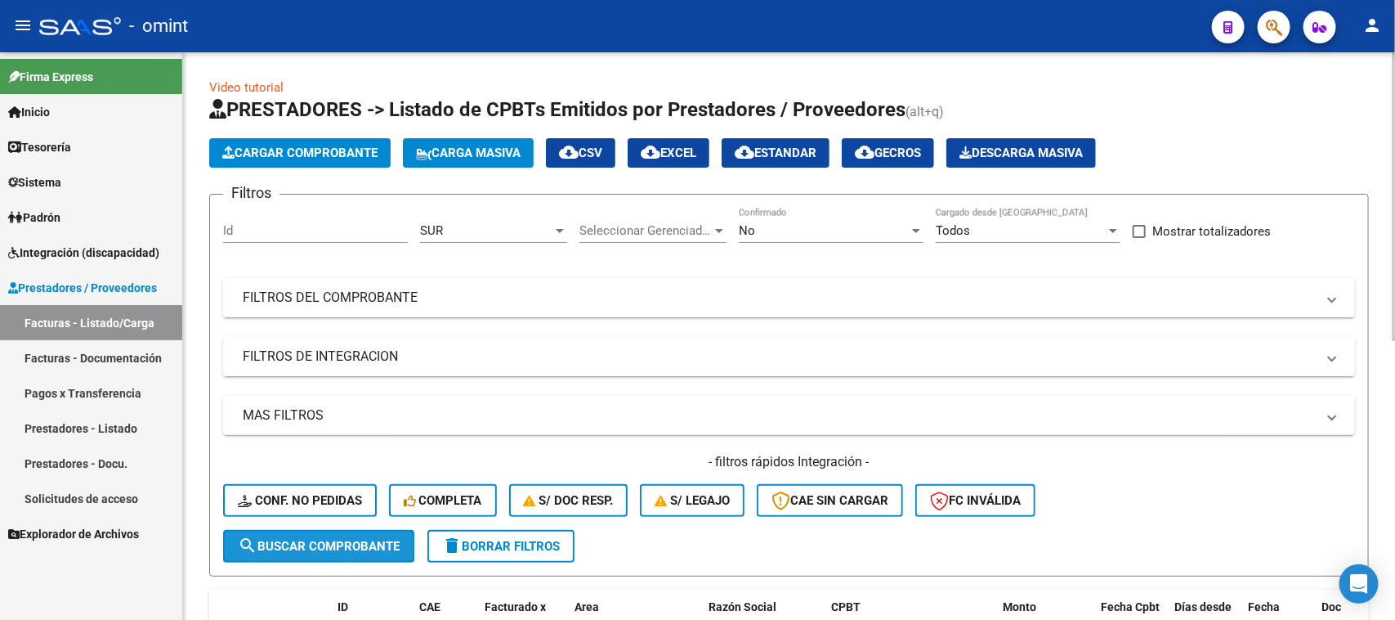
drag, startPoint x: 333, startPoint y: 534, endPoint x: 738, endPoint y: 357, distance: 441.4
click at [333, 536] on button "search Buscar Comprobante" at bounding box center [318, 546] width 191 height 33
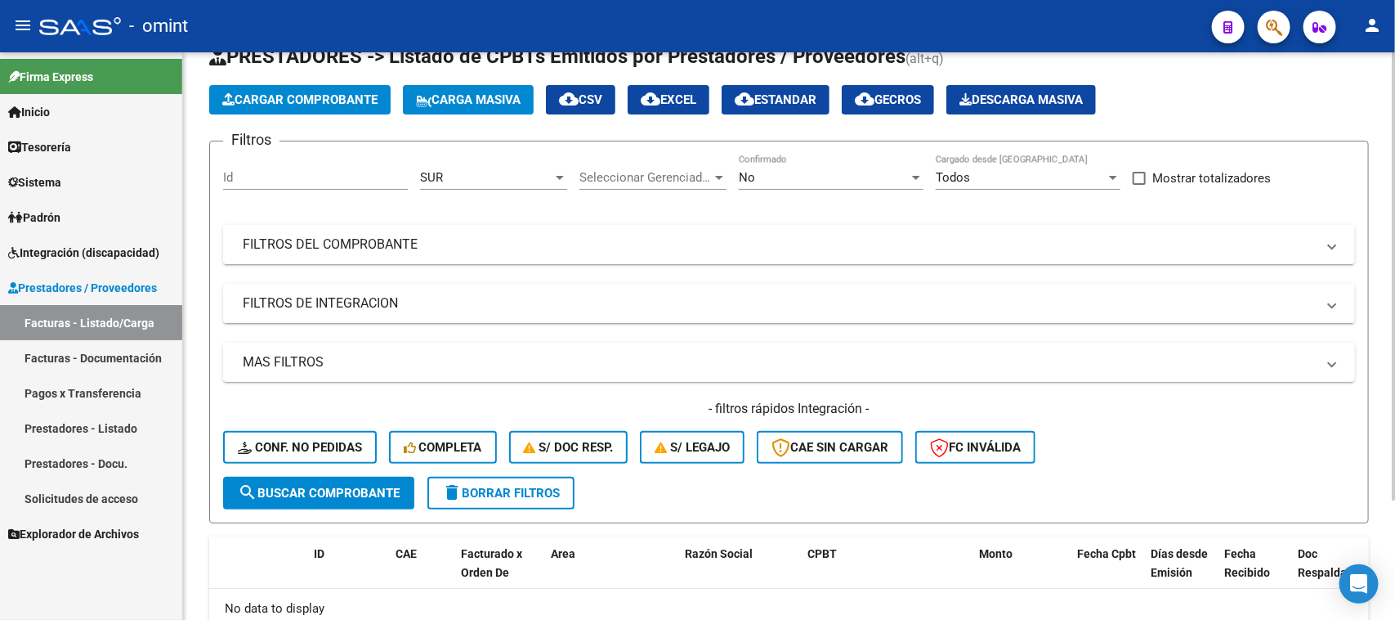
scroll to position [153, 0]
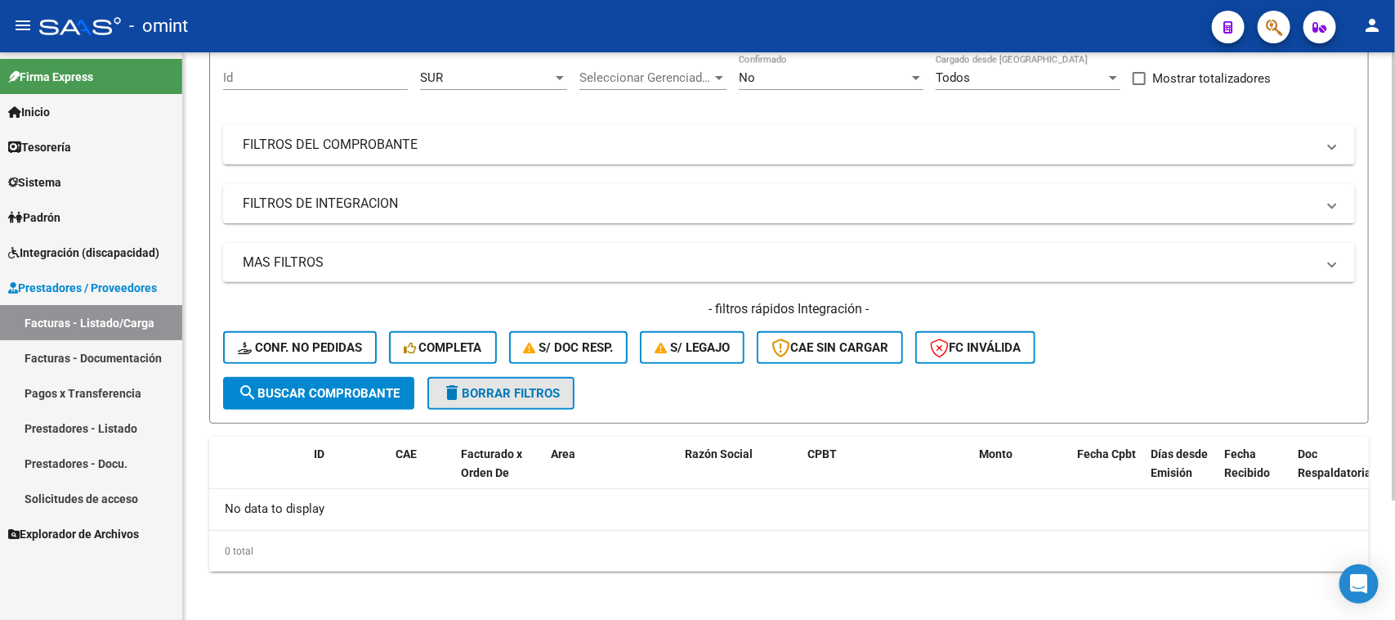
click at [535, 391] on span "delete Borrar Filtros" at bounding box center [501, 393] width 118 height 15
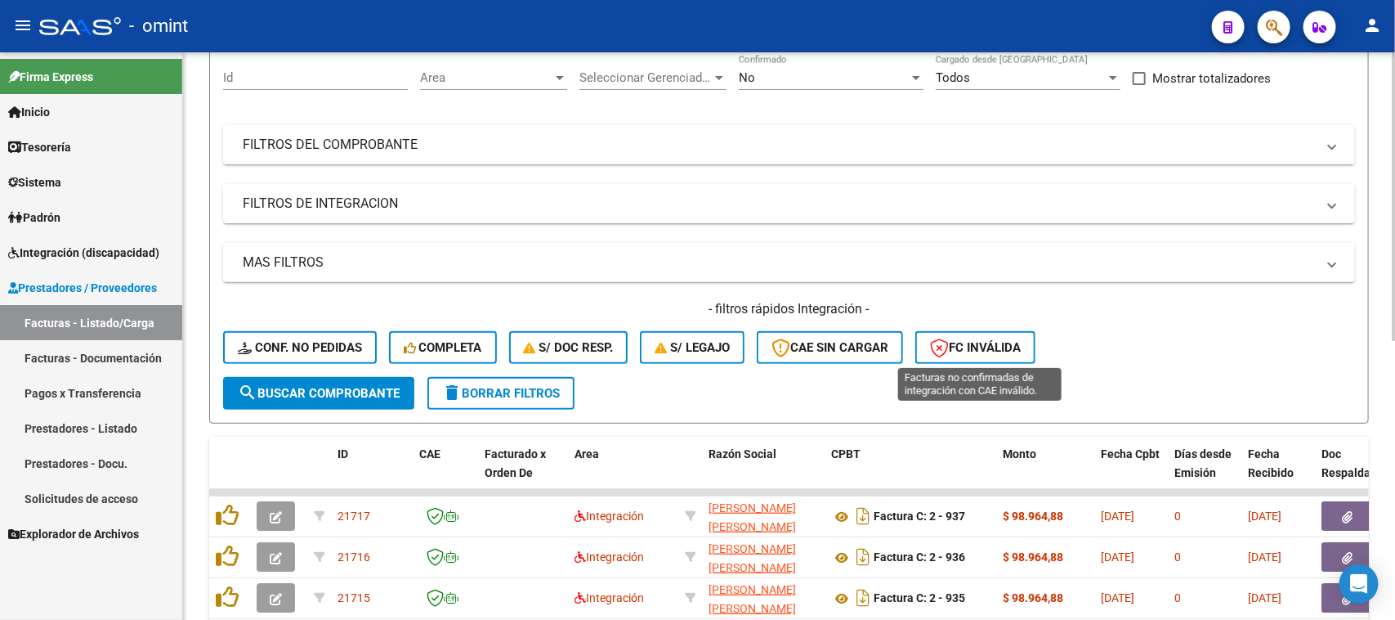
click at [989, 345] on span "FC Inválida" at bounding box center [975, 347] width 91 height 15
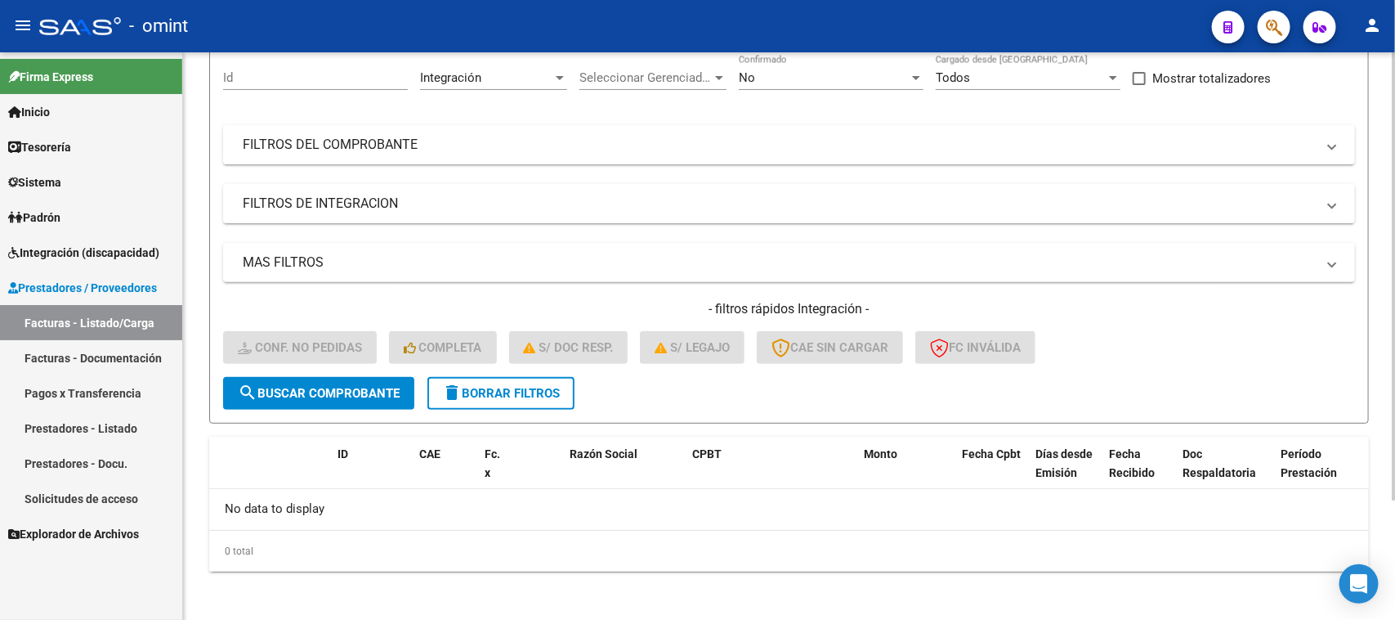
click at [329, 392] on span "search Buscar Comprobante" at bounding box center [319, 393] width 162 height 15
click at [501, 399] on button "delete Borrar Filtros" at bounding box center [500, 393] width 147 height 33
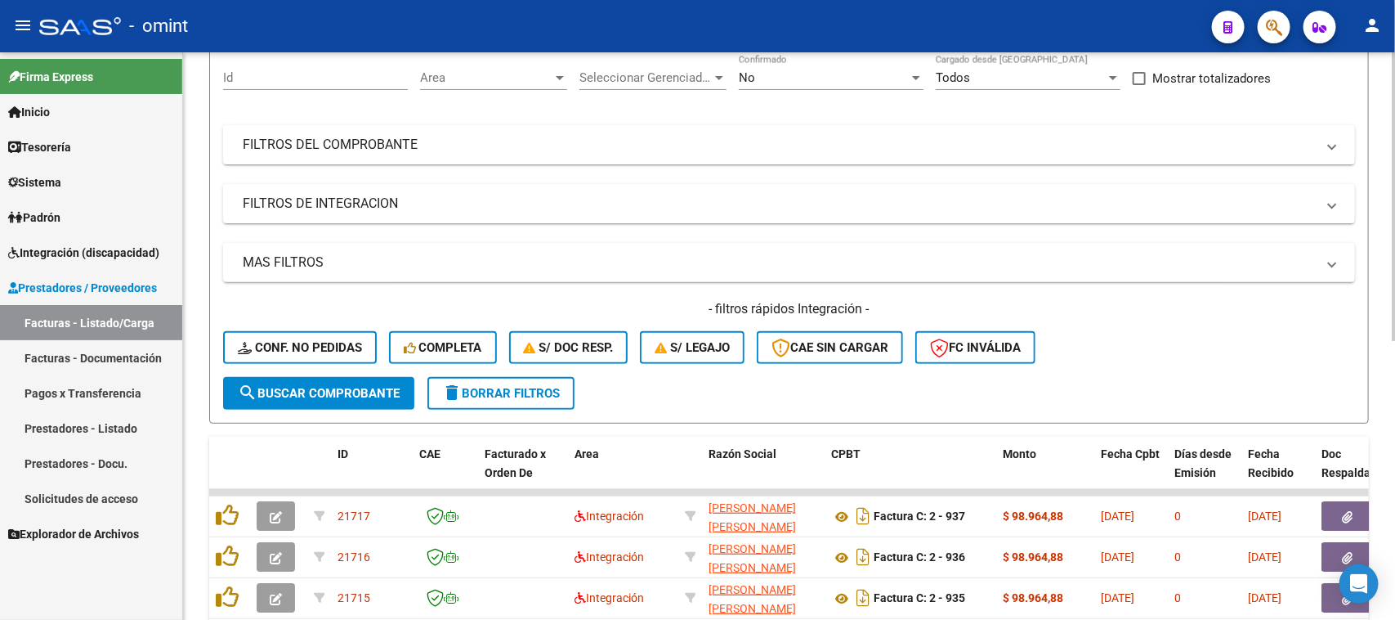
click at [828, 316] on div "- filtros rápidos Integración - Conf. no pedidas Completa S/ Doc Resp. S/ legaj…" at bounding box center [789, 338] width 1132 height 77
click at [831, 346] on span "CAE SIN CARGAR" at bounding box center [830, 347] width 117 height 15
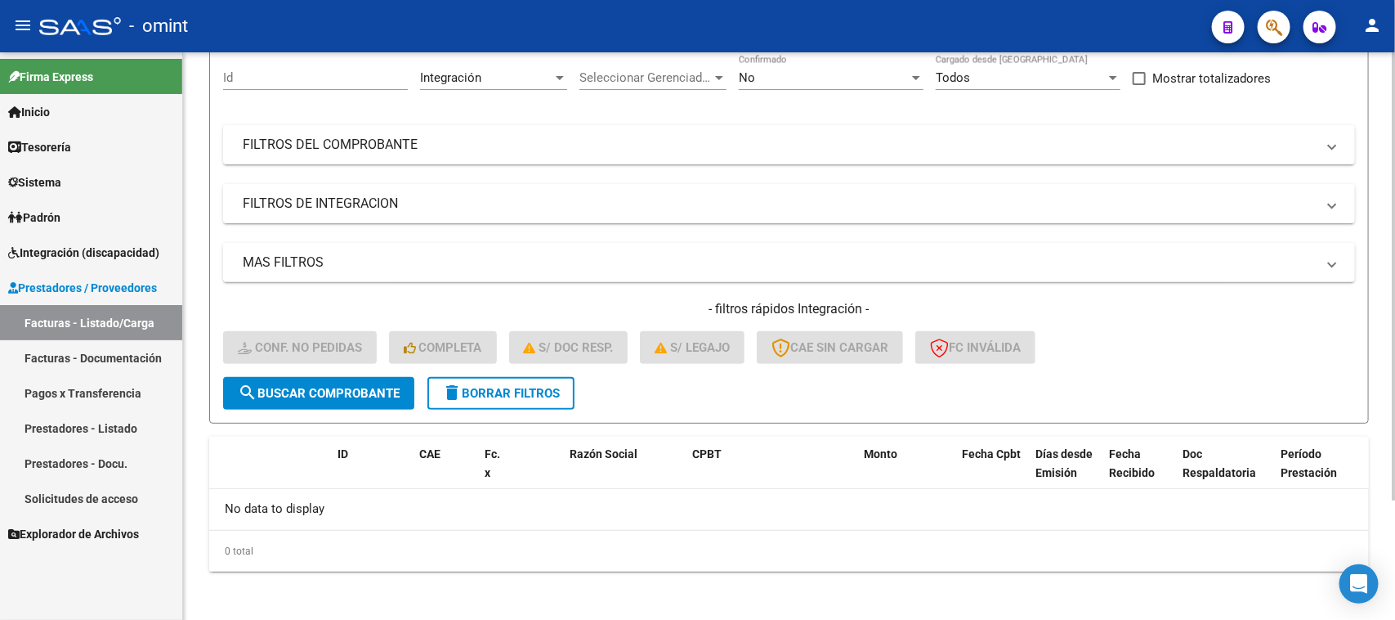
drag, startPoint x: 537, startPoint y: 378, endPoint x: 537, endPoint y: 391, distance: 13.1
click at [537, 381] on form "Filtros Id Integración Area Seleccionar Gerenciador Seleccionar Gerenciador No …" at bounding box center [789, 232] width 1160 height 383
click at [530, 395] on span "delete Borrar Filtros" at bounding box center [501, 393] width 118 height 15
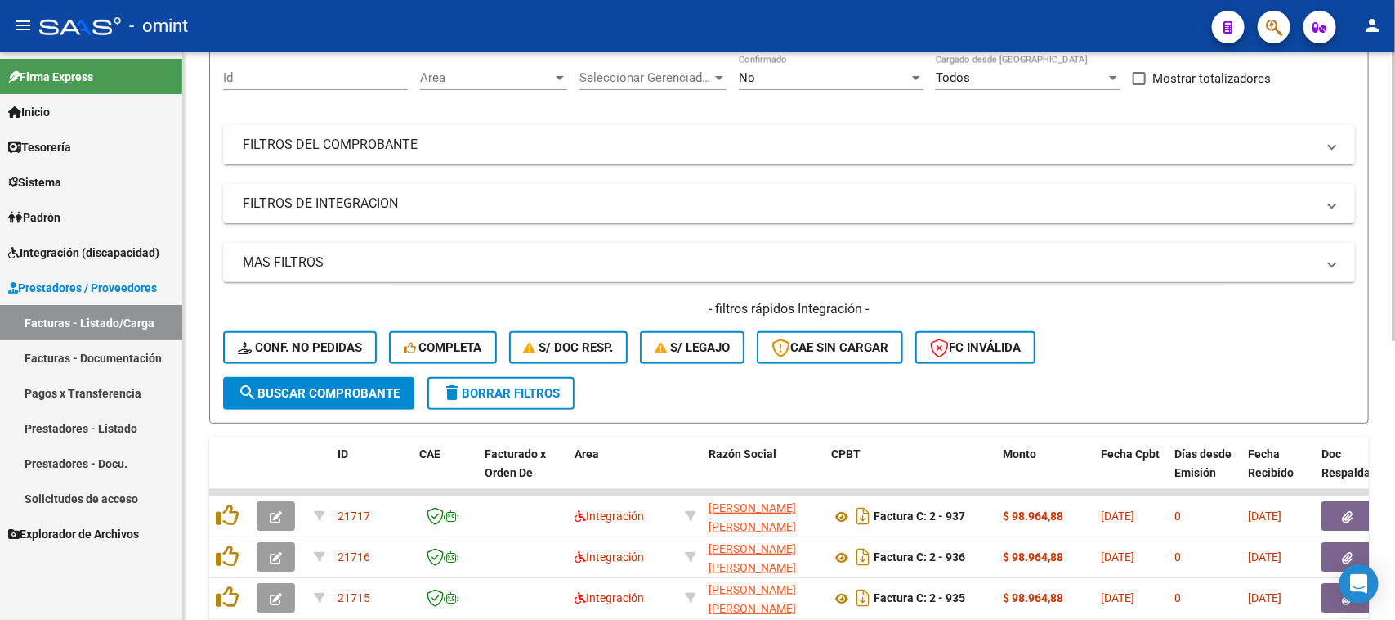
click at [680, 328] on div "- filtros rápidos Integración - Conf. no pedidas Completa S/ Doc Resp. S/ legaj…" at bounding box center [789, 338] width 1132 height 77
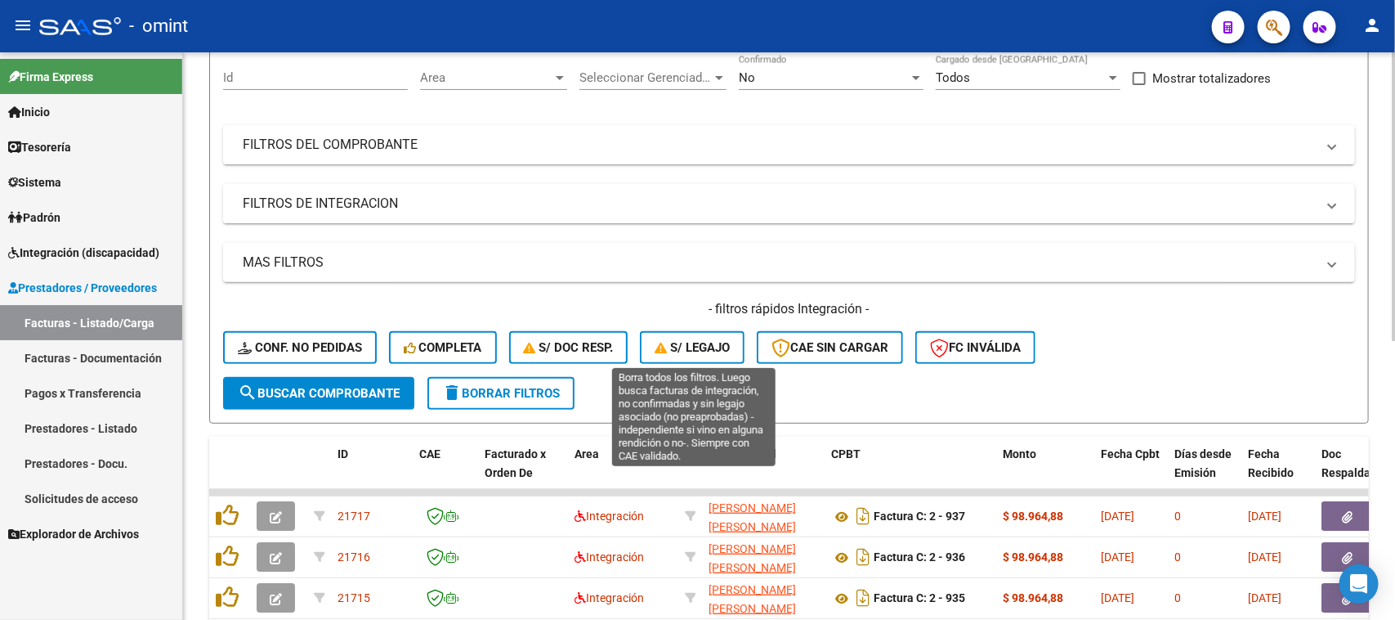
click at [689, 351] on span "S/ legajo" at bounding box center [692, 347] width 75 height 15
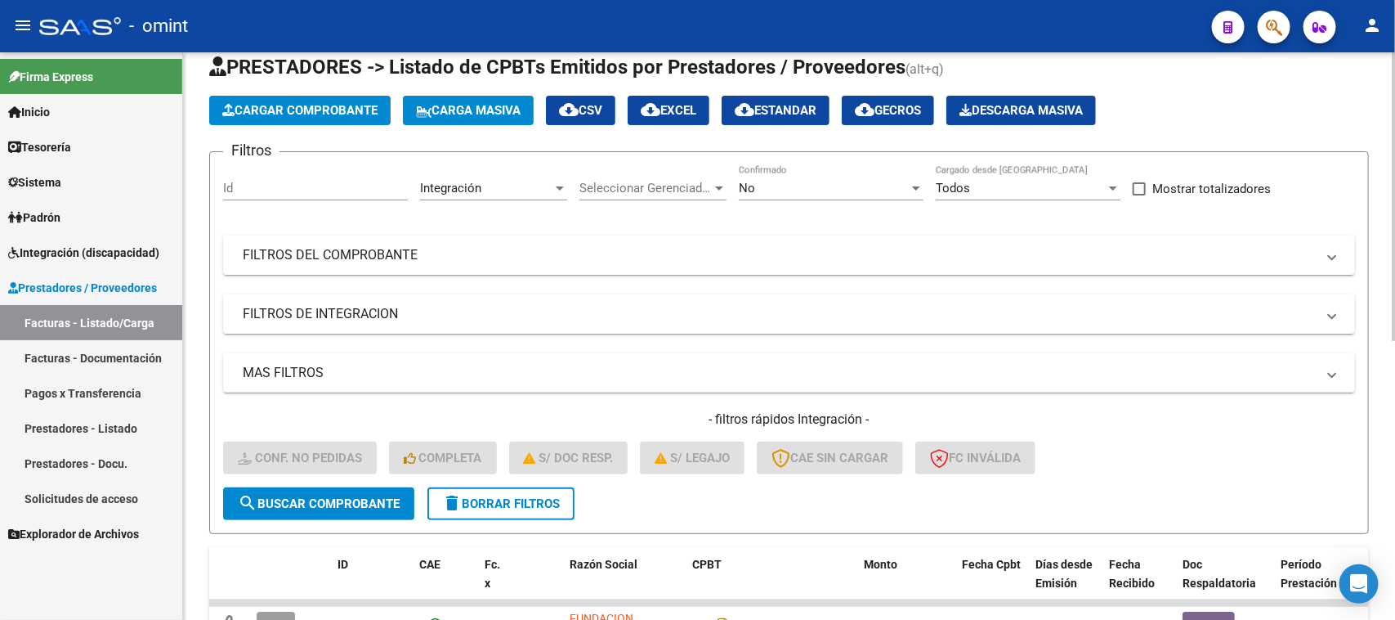
scroll to position [0, 0]
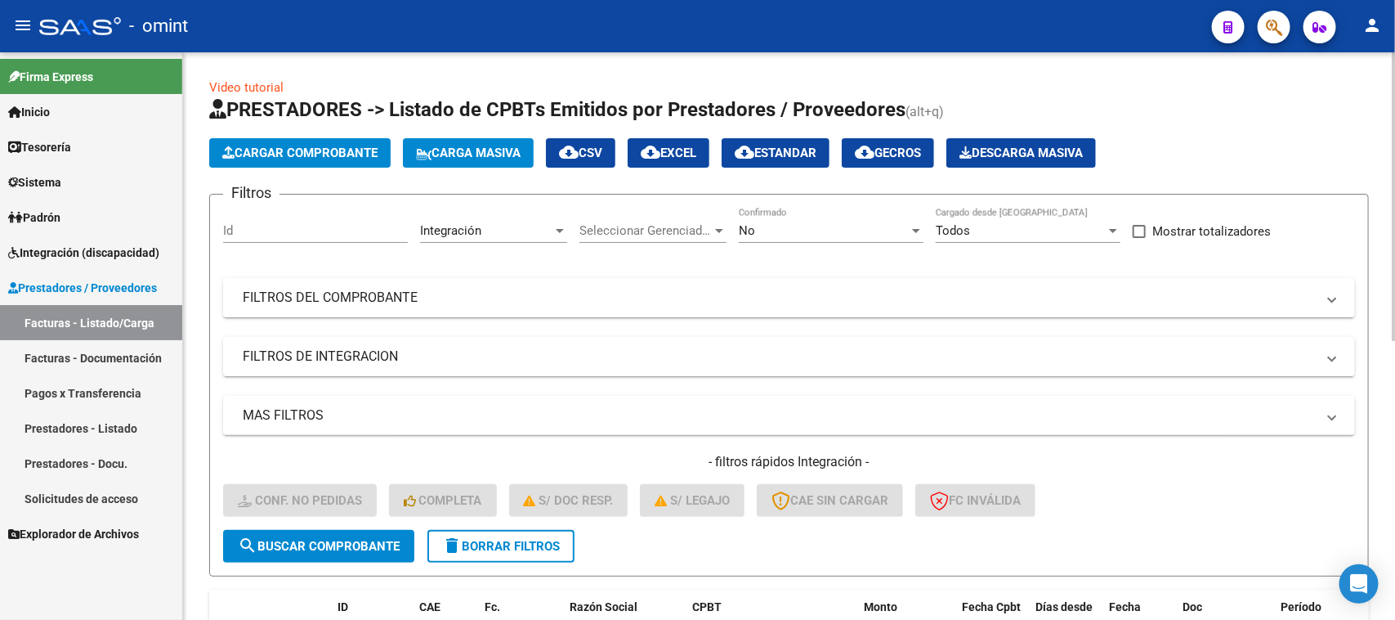
click at [479, 539] on span "delete Borrar Filtros" at bounding box center [501, 546] width 118 height 15
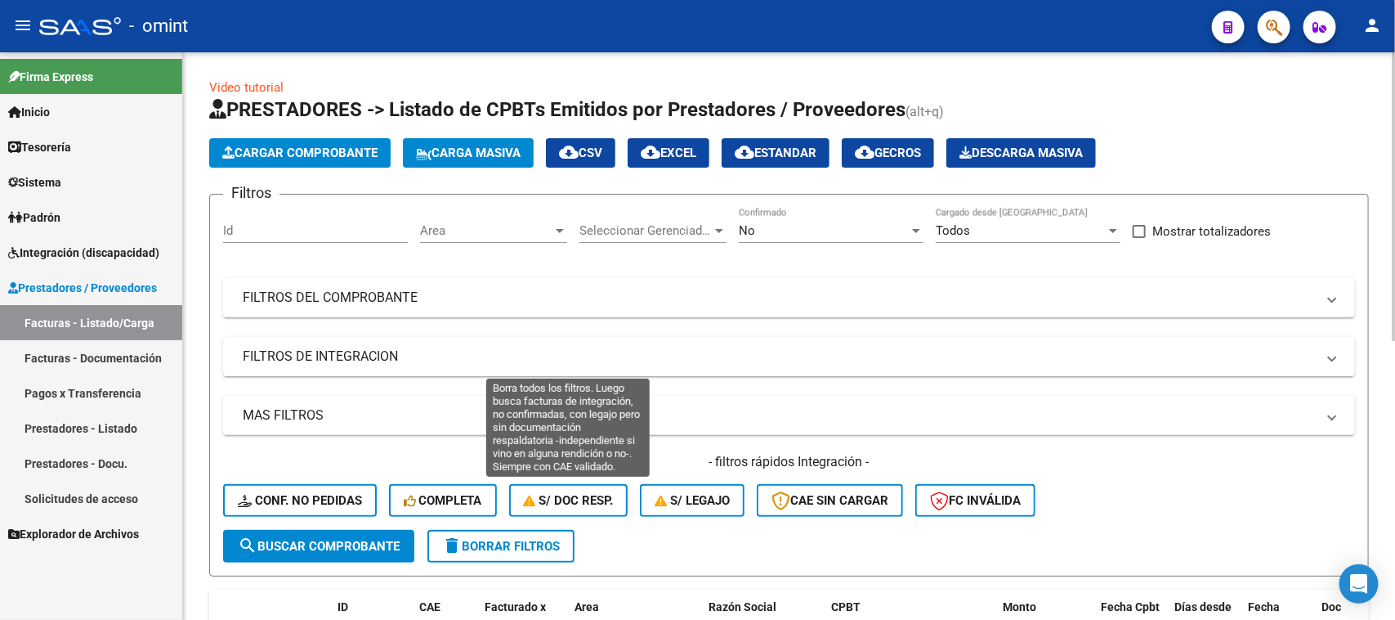
click at [571, 496] on span "S/ Doc Resp." at bounding box center [569, 500] width 90 height 15
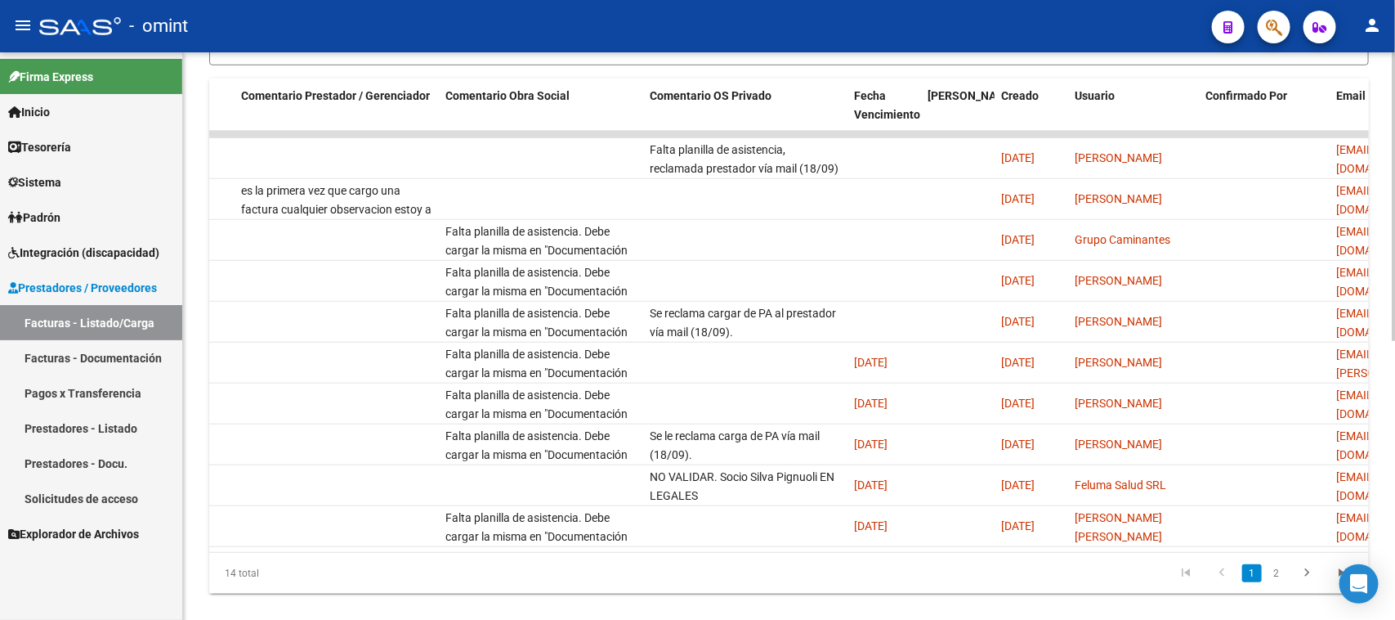
scroll to position [0, 1322]
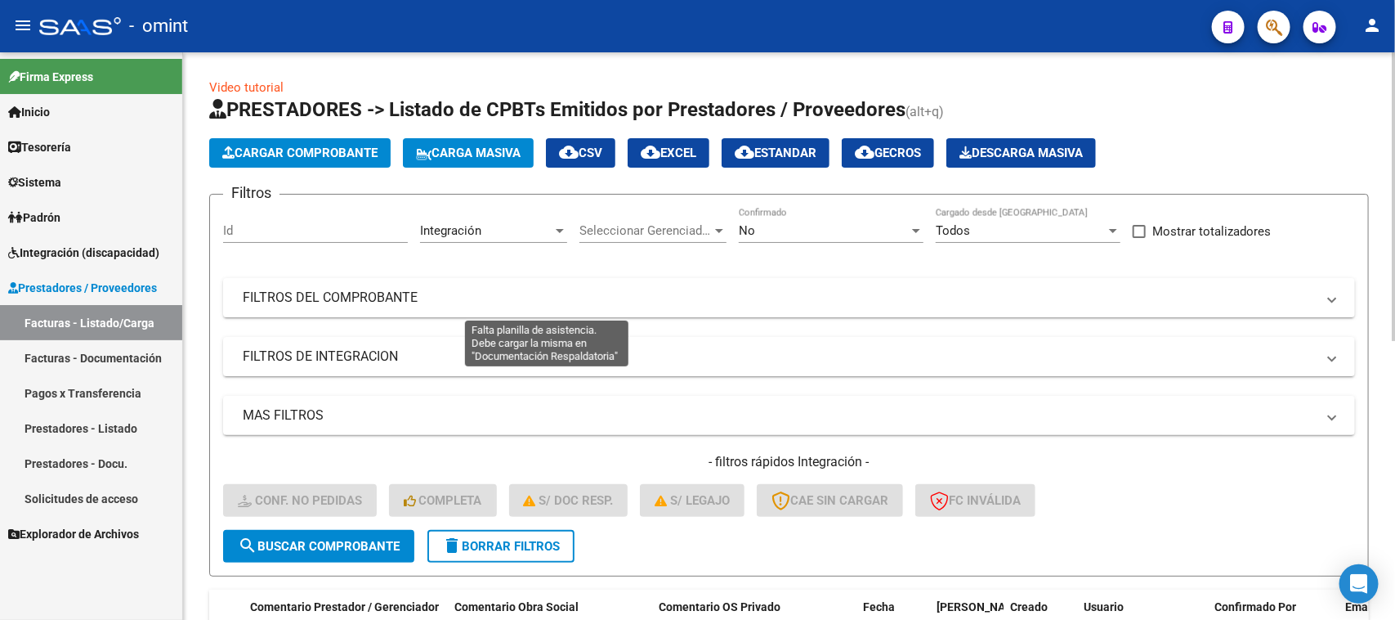
scroll to position [0, 1322]
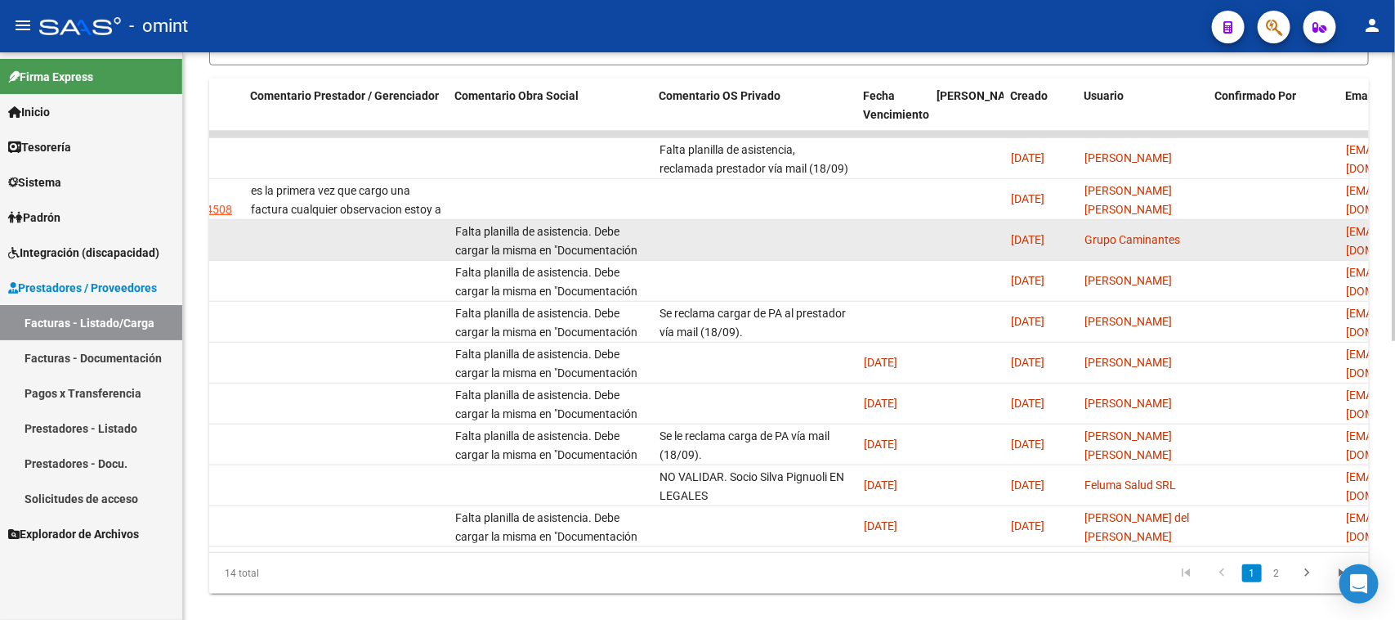
click at [609, 244] on span "Falta planilla de asistencia. Debe cargar la misma en "Documentación Respaldato…" at bounding box center [546, 250] width 182 height 51
copy span "Falta planilla de asistencia. Debe cargar la misma en "Documentación Respaldato…"
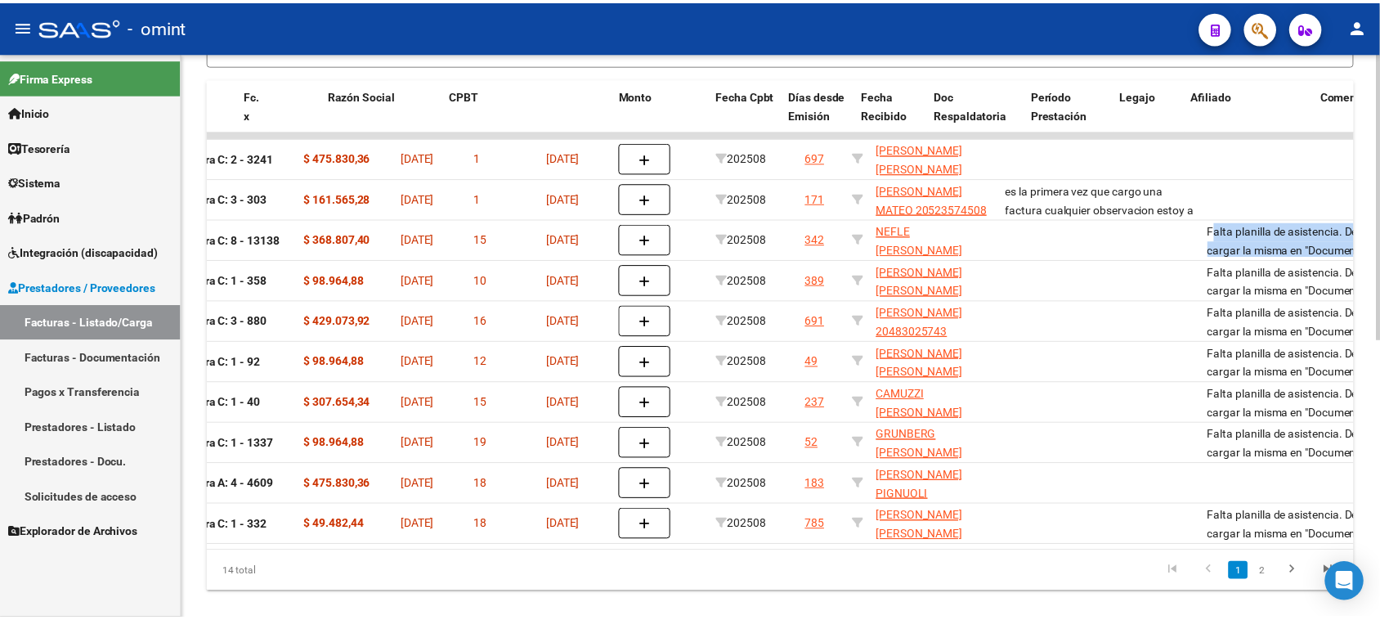
scroll to position [0, 0]
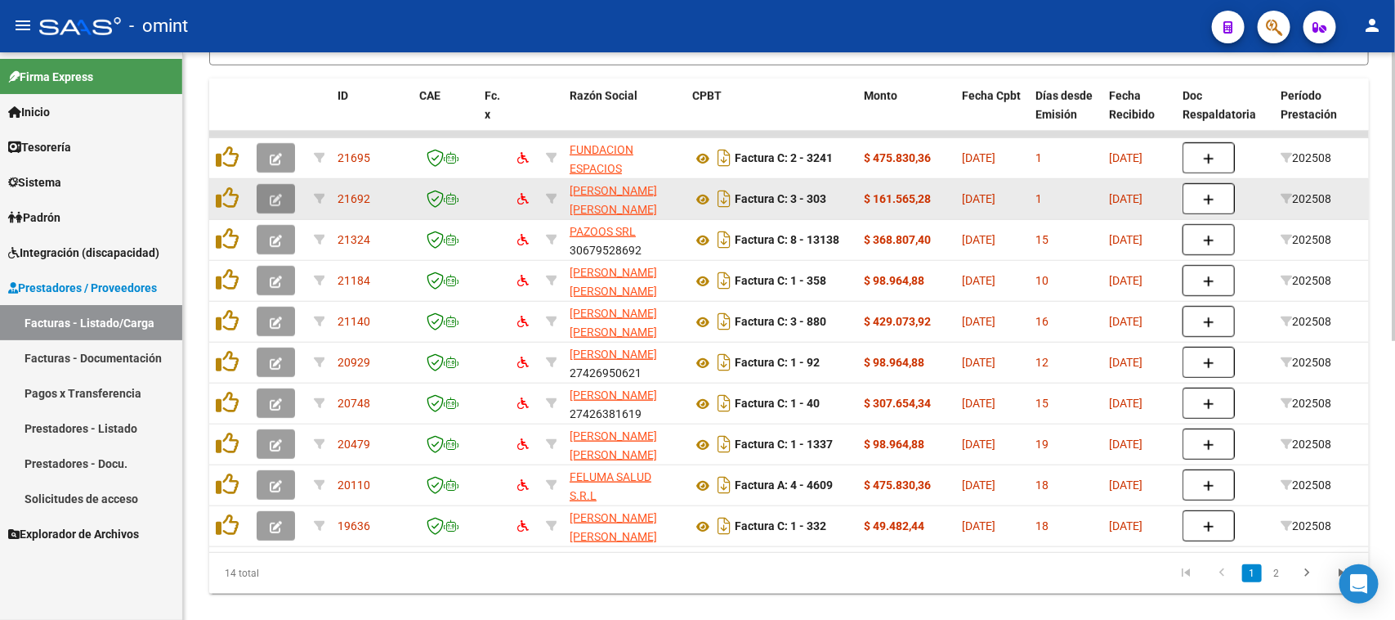
click at [266, 198] on button "button" at bounding box center [276, 198] width 38 height 29
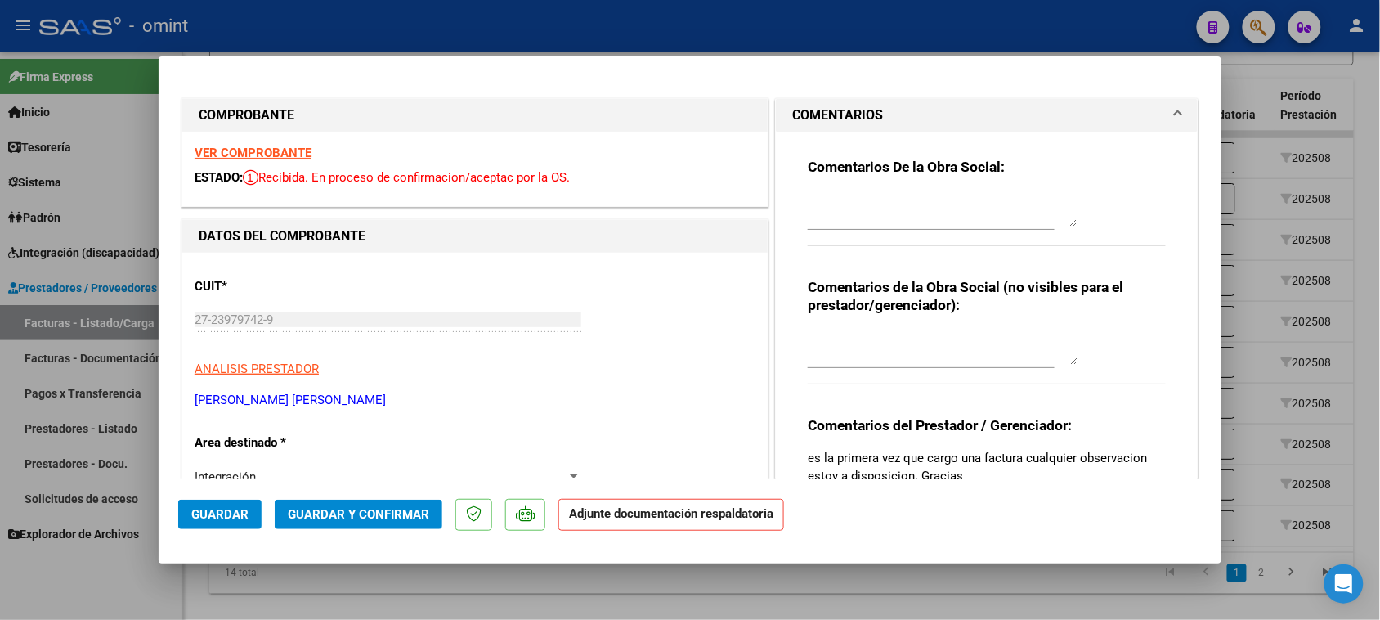
click at [887, 184] on div "Comentarios De la Obra Social:" at bounding box center [987, 210] width 358 height 105
click at [893, 199] on textarea at bounding box center [943, 210] width 270 height 33
paste textarea "Falta planilla de asistencia. Debe cargar la misma en "Documentación Respaldato…"
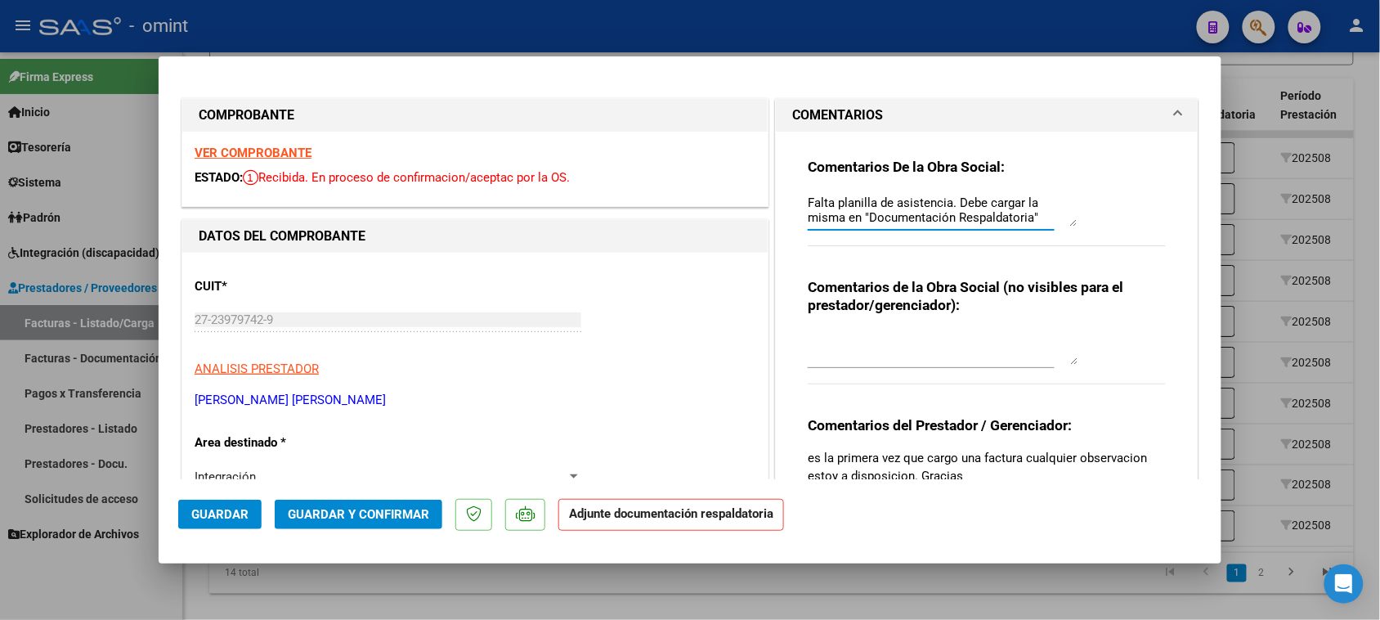
scroll to position [13, 0]
type textarea "Falta planilla de asistencia. Debe cargar la misma en "Documentación Respaldato…"
click at [225, 515] on span "Guardar" at bounding box center [219, 514] width 57 height 15
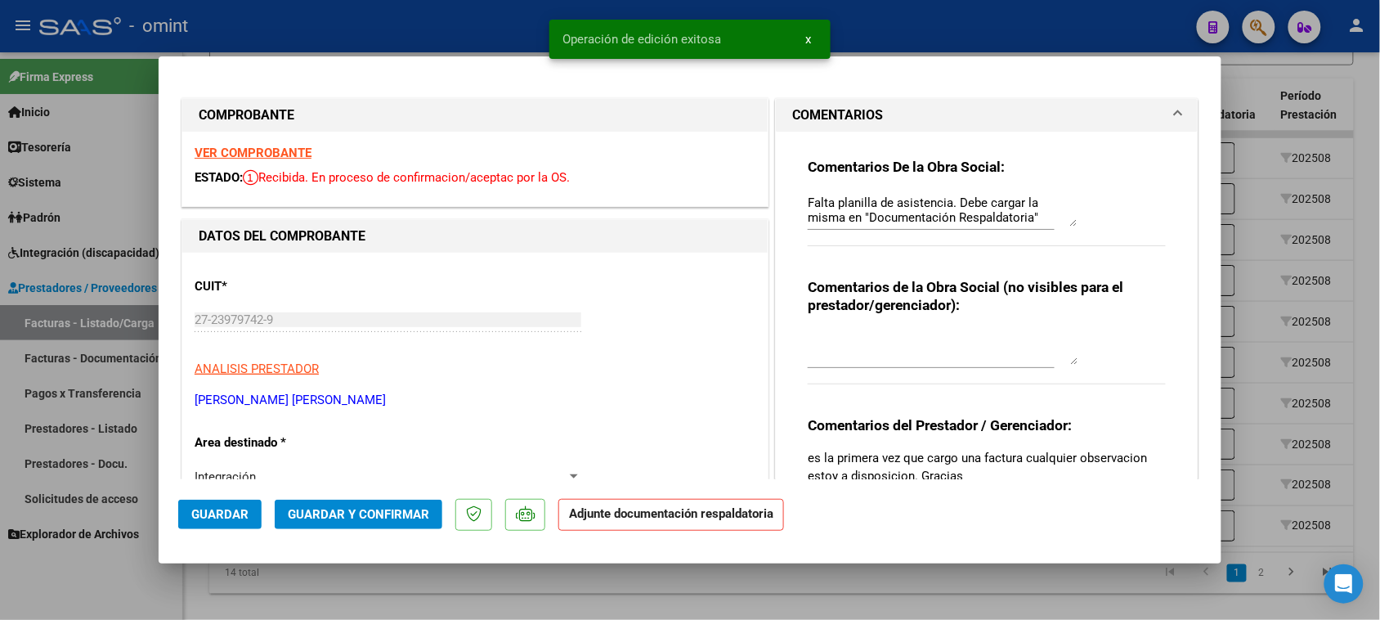
type input "$ 0,00"
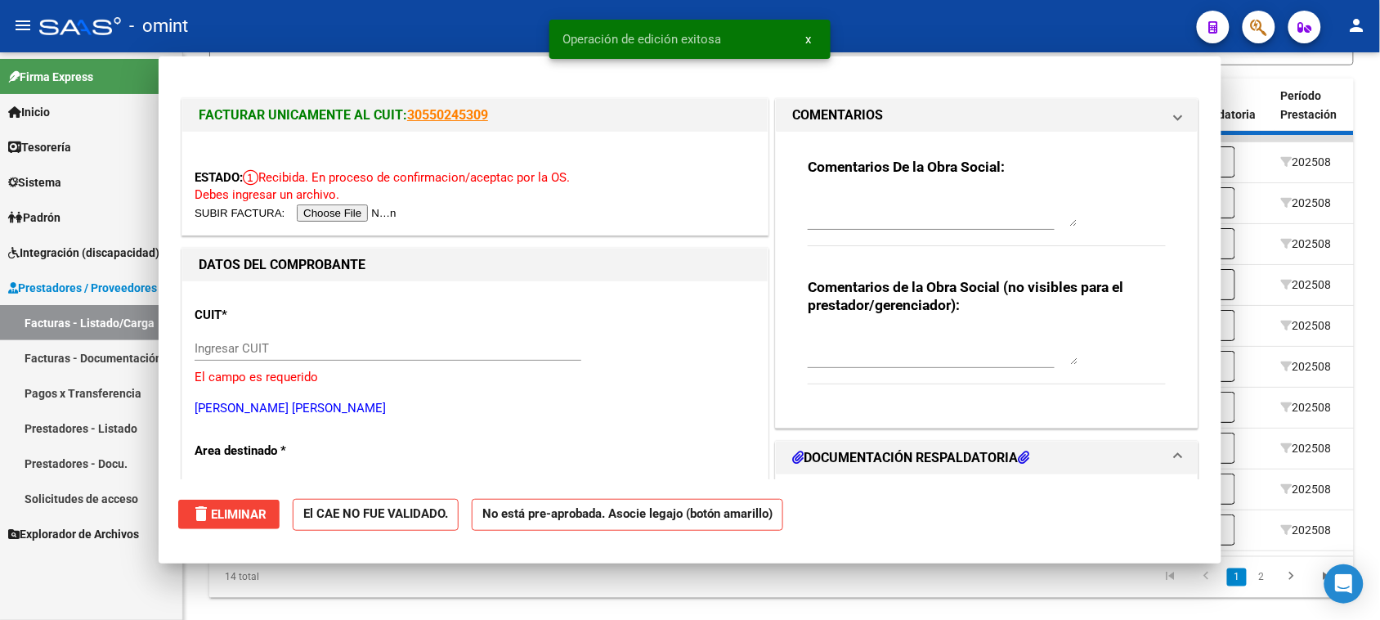
scroll to position [0, 0]
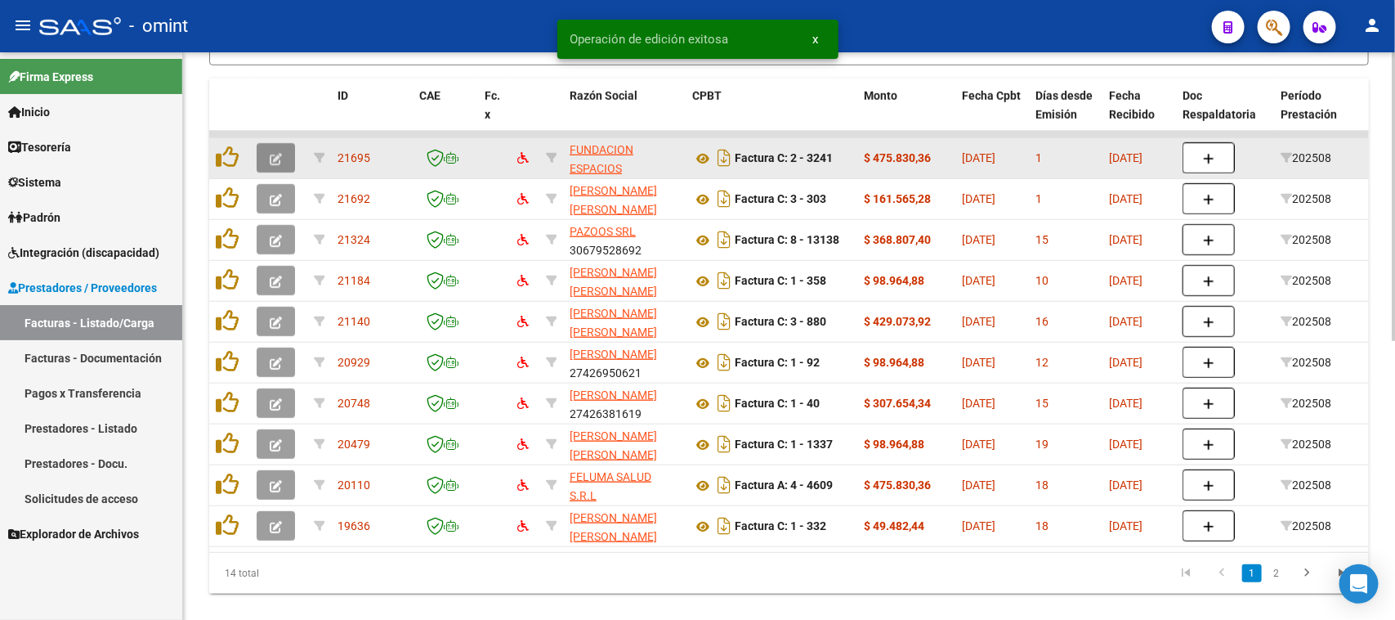
click at [264, 150] on button "button" at bounding box center [276, 157] width 38 height 29
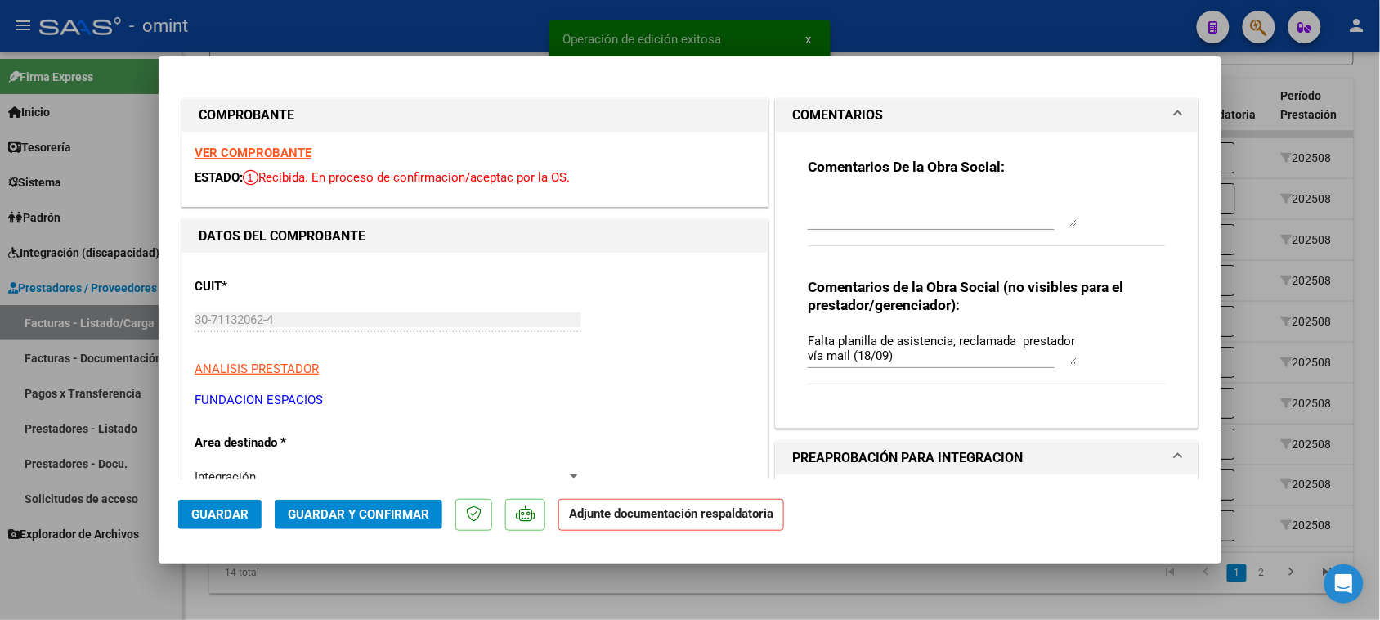
click at [853, 221] on textarea at bounding box center [943, 210] width 270 height 33
paste textarea "Falta planilla de asistencia. Debe cargar la misma en "Documentación Respaldato…"
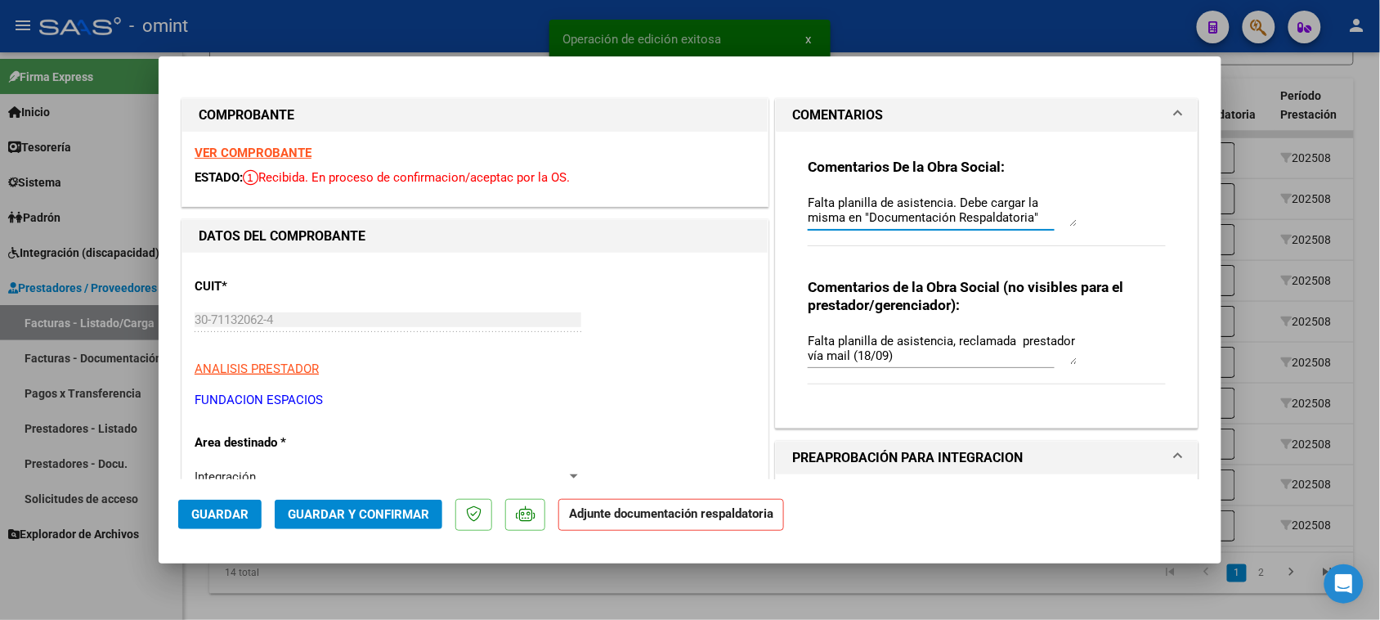
scroll to position [13, 0]
type textarea "Falta planilla de asistencia. Debe cargar la misma en "Documentación Respaldato…"
click at [211, 516] on span "Guardar" at bounding box center [219, 514] width 57 height 15
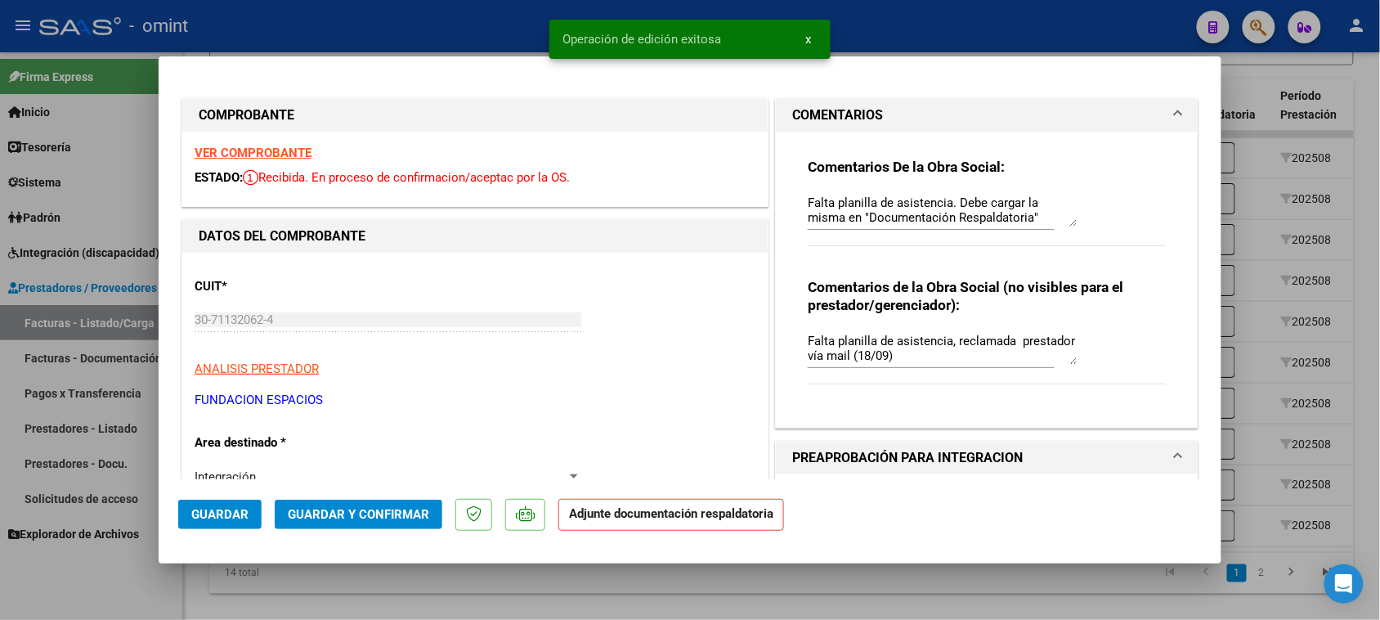
type input "$ 0,00"
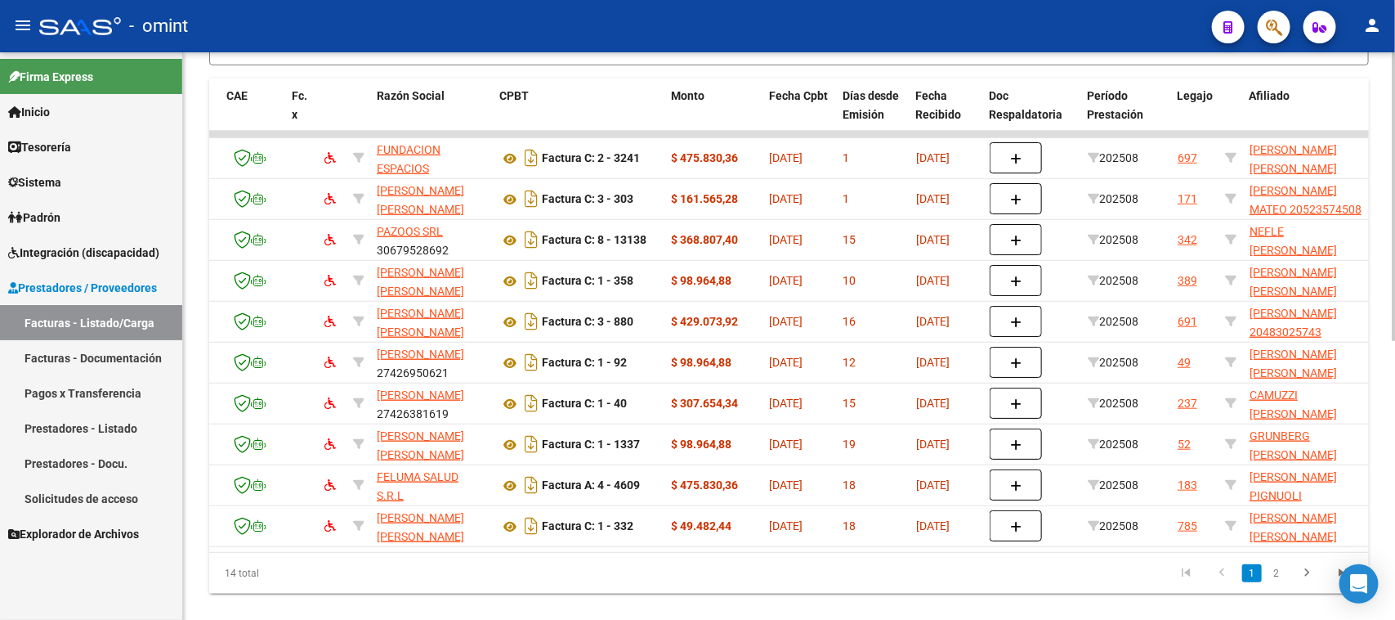
scroll to position [0, 0]
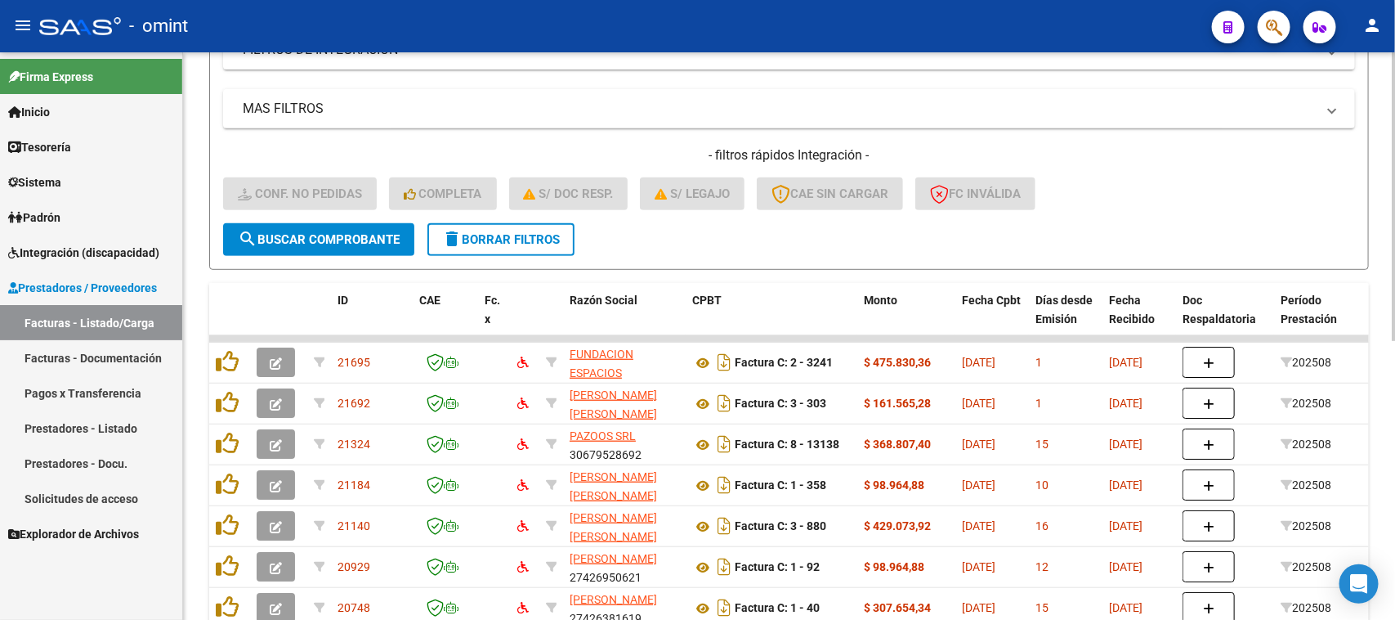
click at [552, 247] on button "delete Borrar Filtros" at bounding box center [500, 239] width 147 height 33
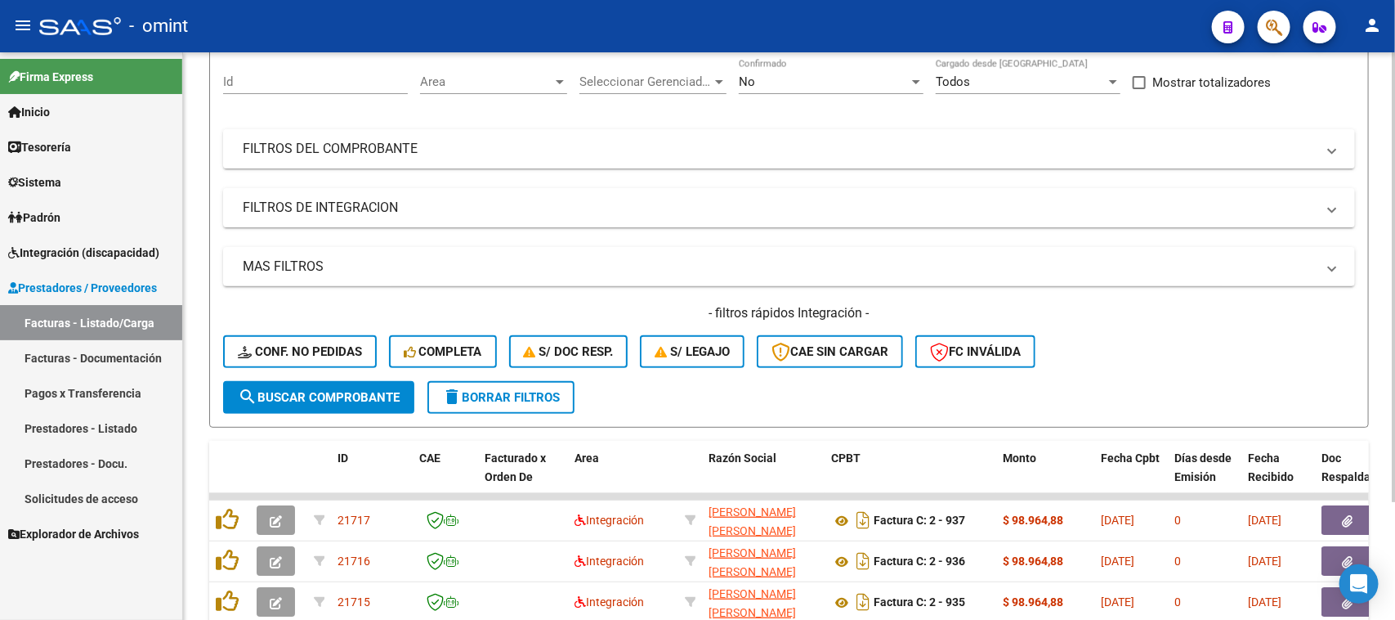
scroll to position [307, 0]
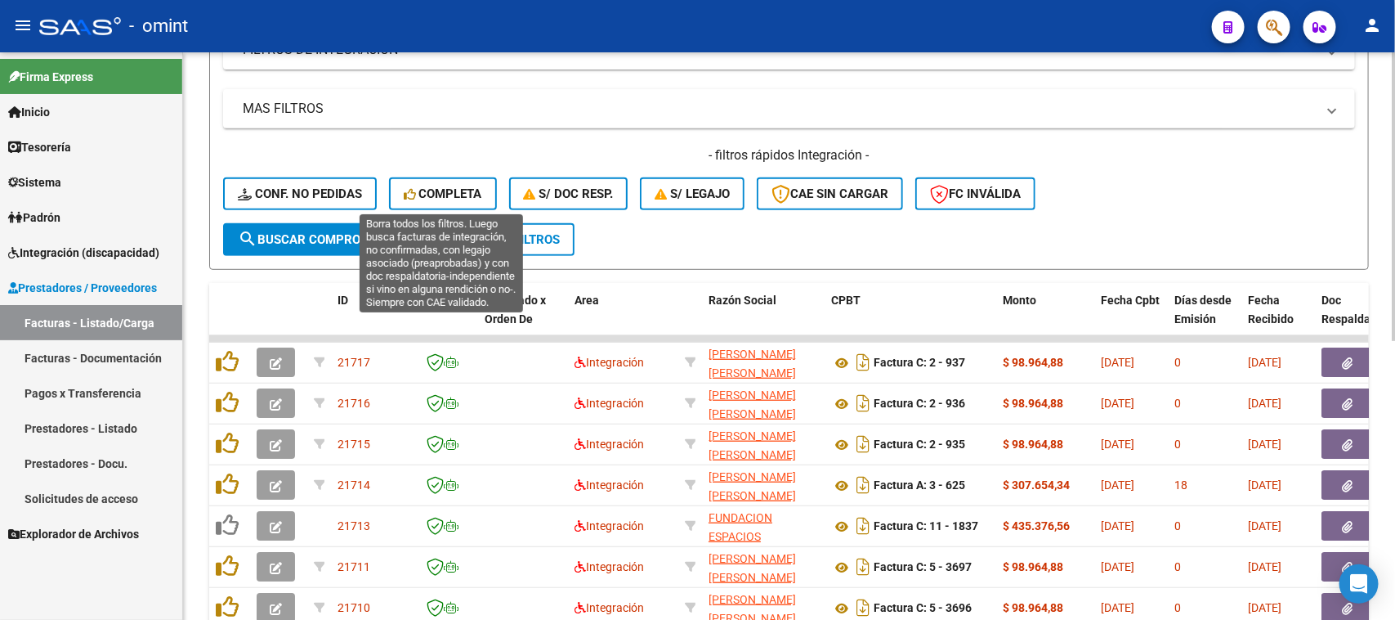
click at [450, 181] on button "Completa" at bounding box center [443, 193] width 108 height 33
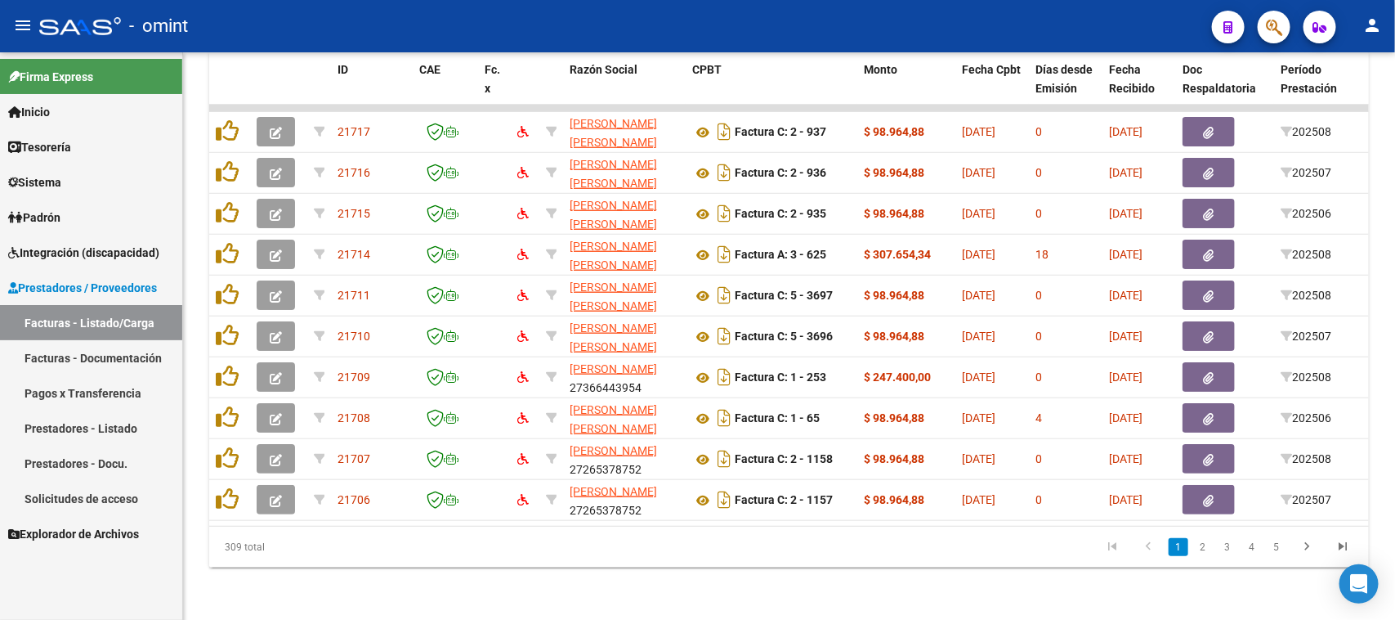
scroll to position [549, 0]
click at [92, 258] on span "Integración (discapacidad)" at bounding box center [83, 253] width 151 height 18
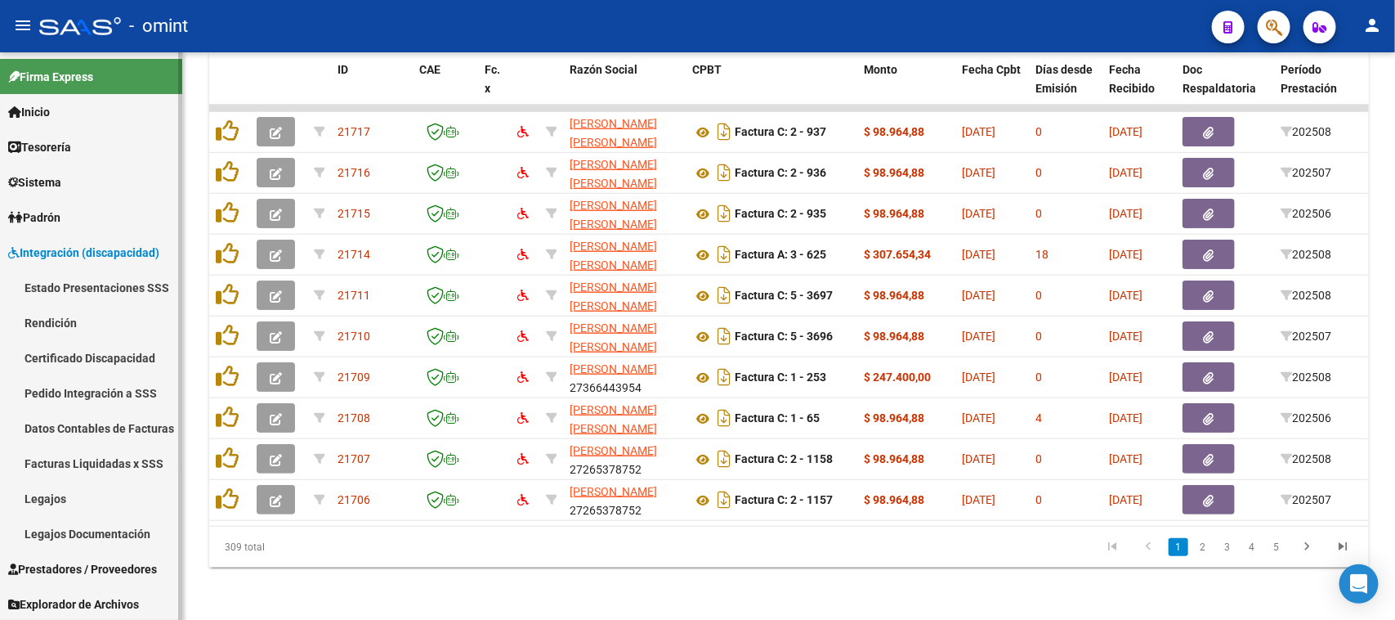
click at [45, 459] on link "Facturas Liquidadas x SSS" at bounding box center [91, 462] width 182 height 35
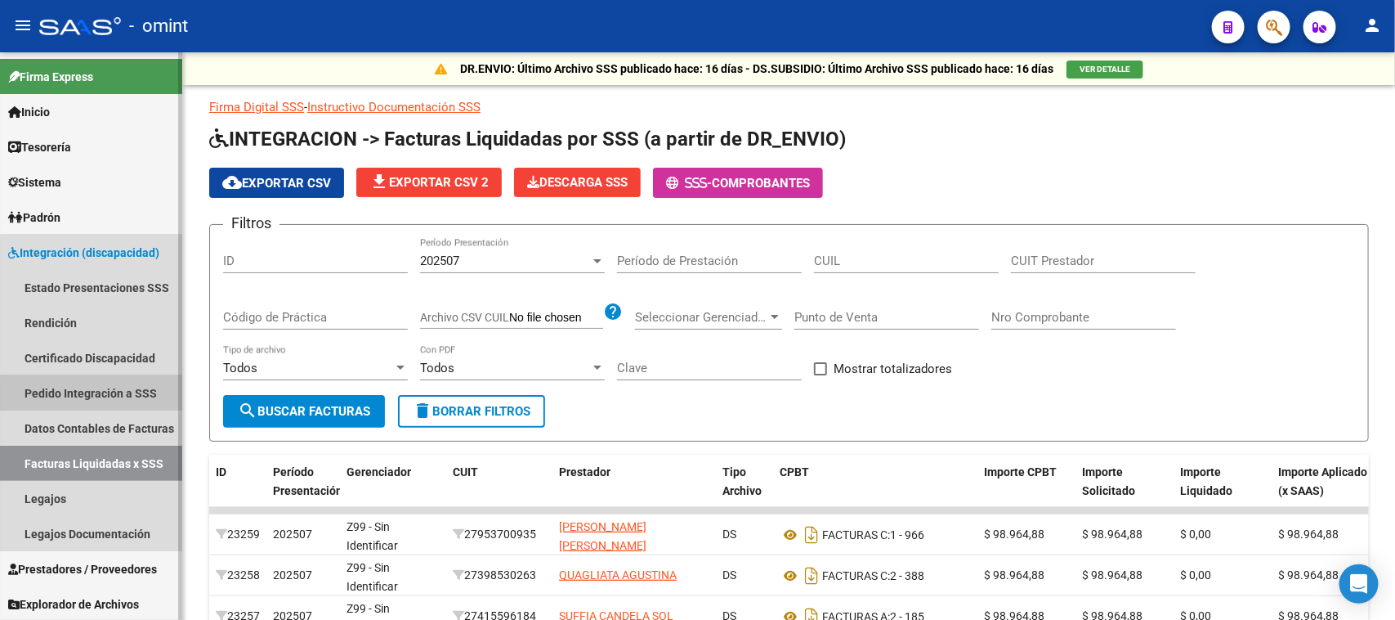
click at [102, 394] on link "Pedido Integración a SSS" at bounding box center [91, 392] width 182 height 35
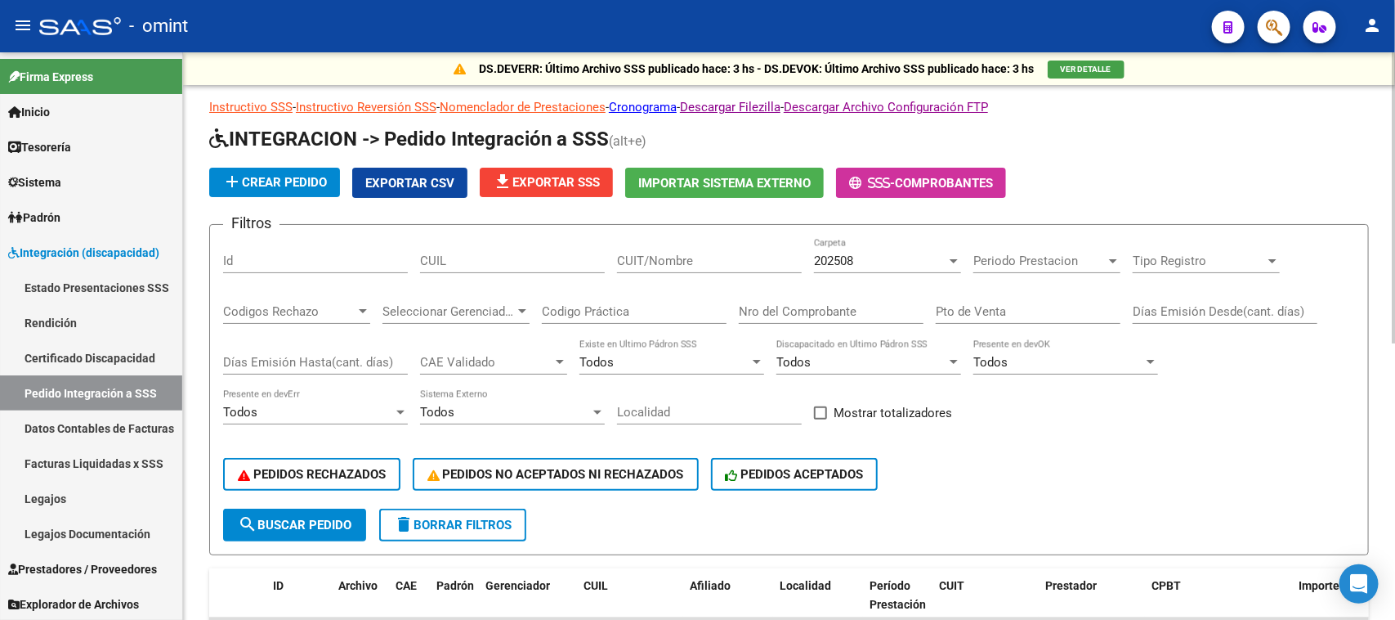
click at [770, 263] on input "CUIT/Nombre" at bounding box center [709, 260] width 185 height 15
paste input "30716940132"
type input "30716940132"
click at [290, 520] on span "search Buscar Pedido" at bounding box center [295, 524] width 114 height 15
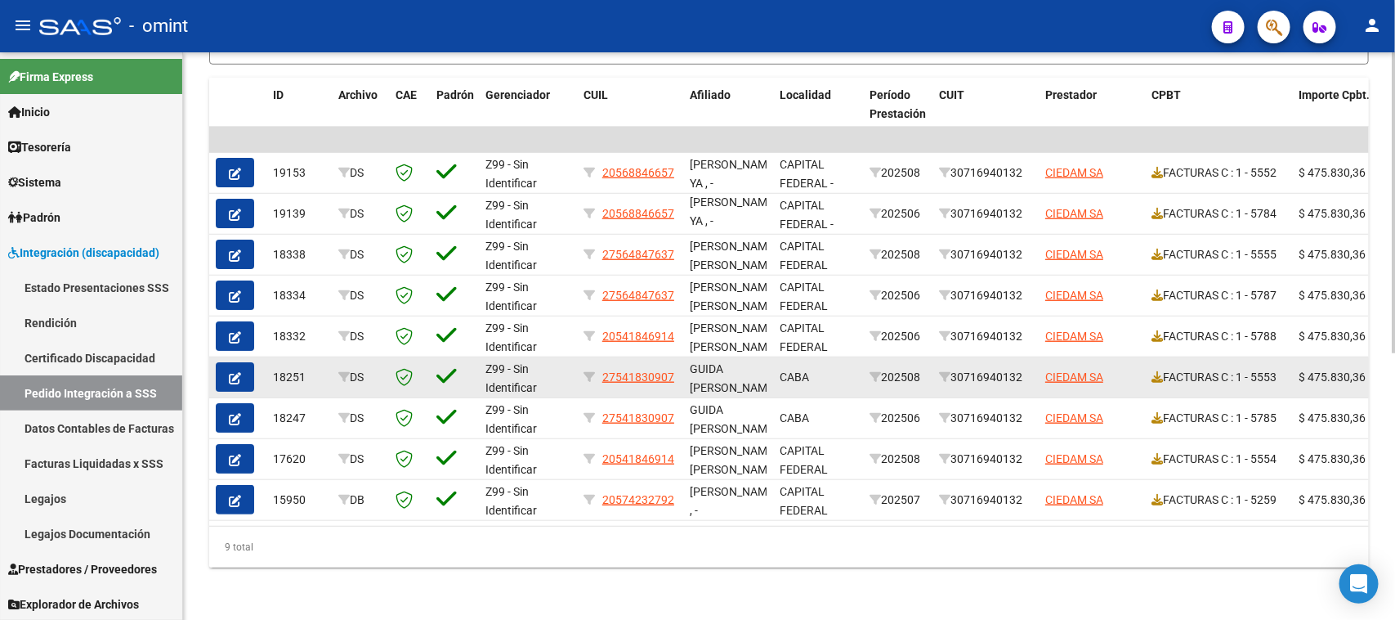
scroll to position [500, 0]
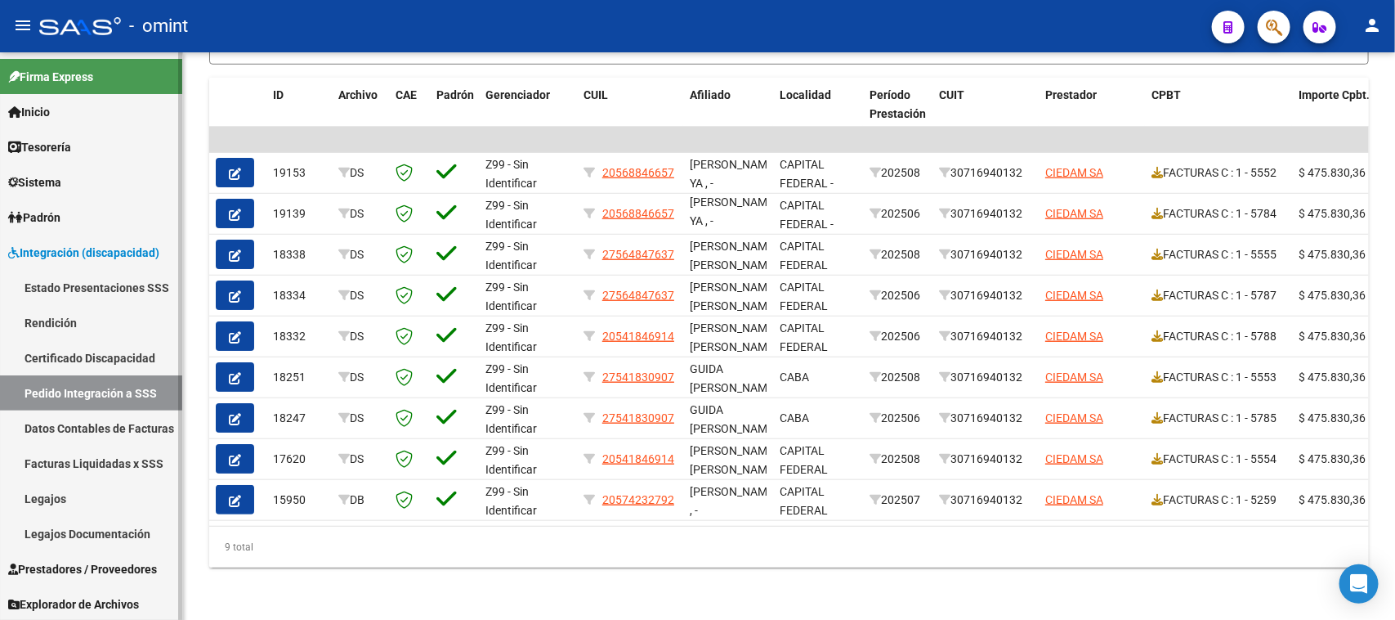
click at [123, 499] on link "Legajos" at bounding box center [91, 498] width 182 height 35
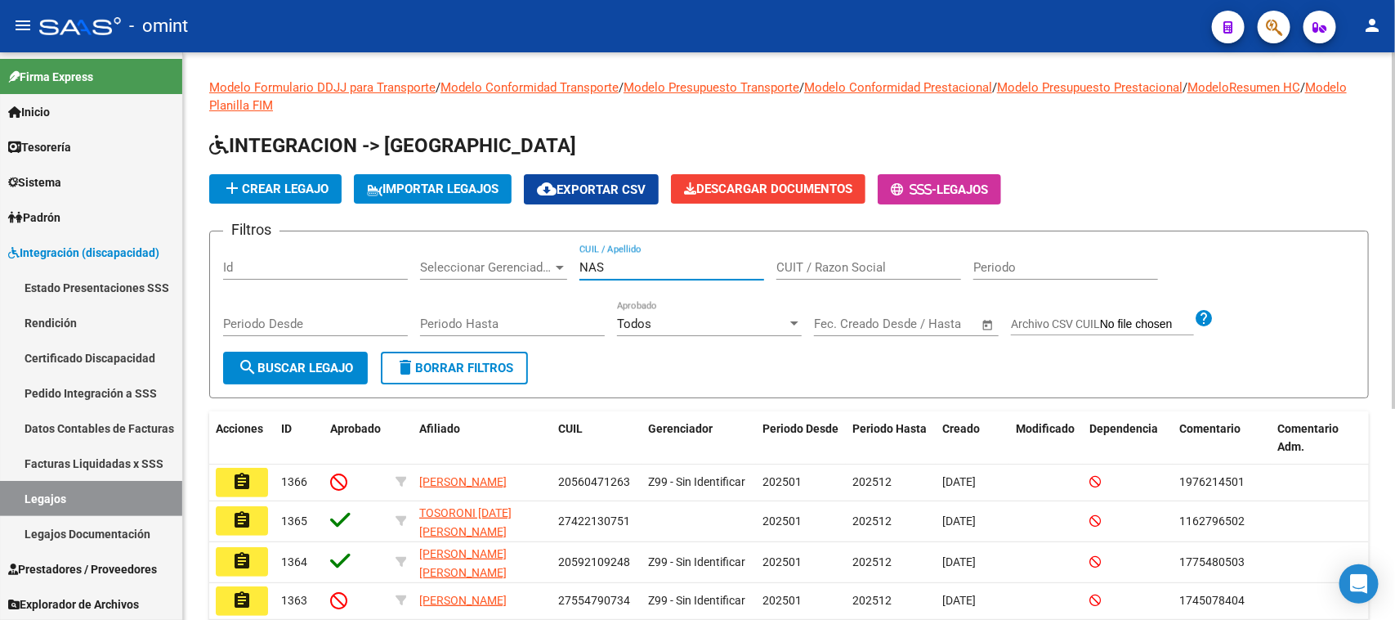
drag, startPoint x: 687, startPoint y: 260, endPoint x: 419, endPoint y: 381, distance: 294.1
click at [687, 260] on input "NAS" at bounding box center [672, 267] width 185 height 15
type input "NAS"
click at [324, 370] on span "search Buscar Legajo" at bounding box center [295, 367] width 115 height 15
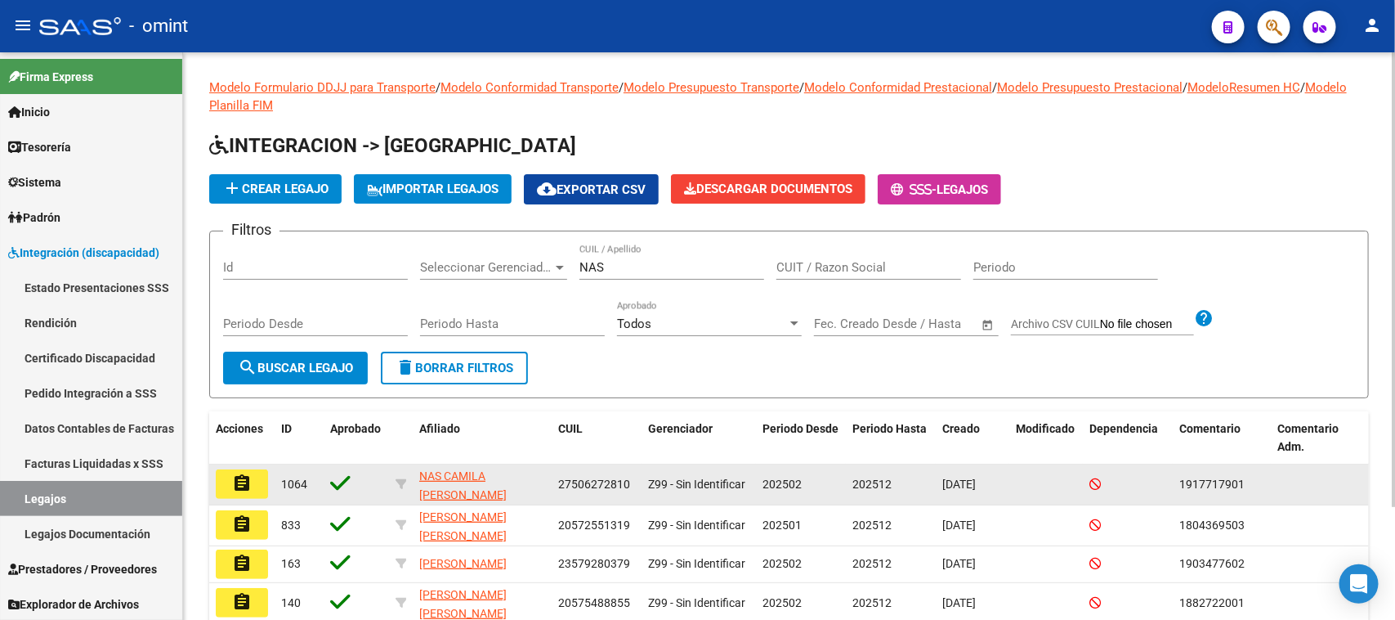
click at [232, 473] on mat-icon "assignment" at bounding box center [242, 483] width 20 height 20
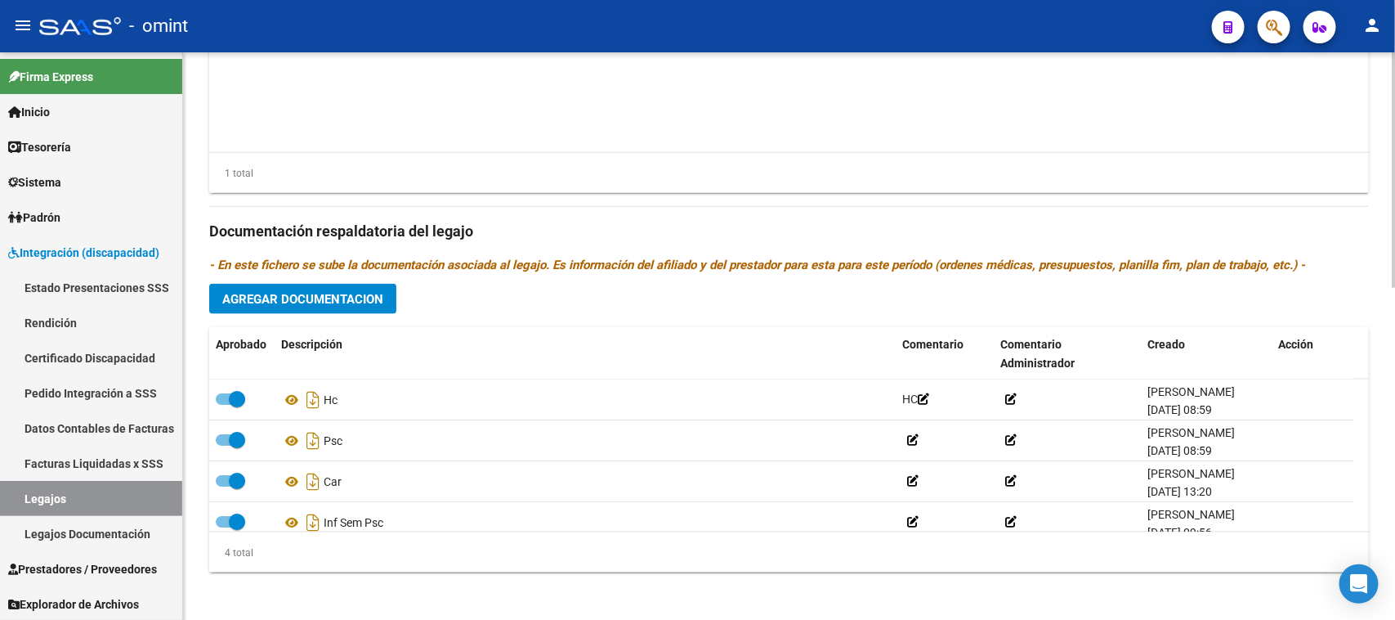
scroll to position [802, 0]
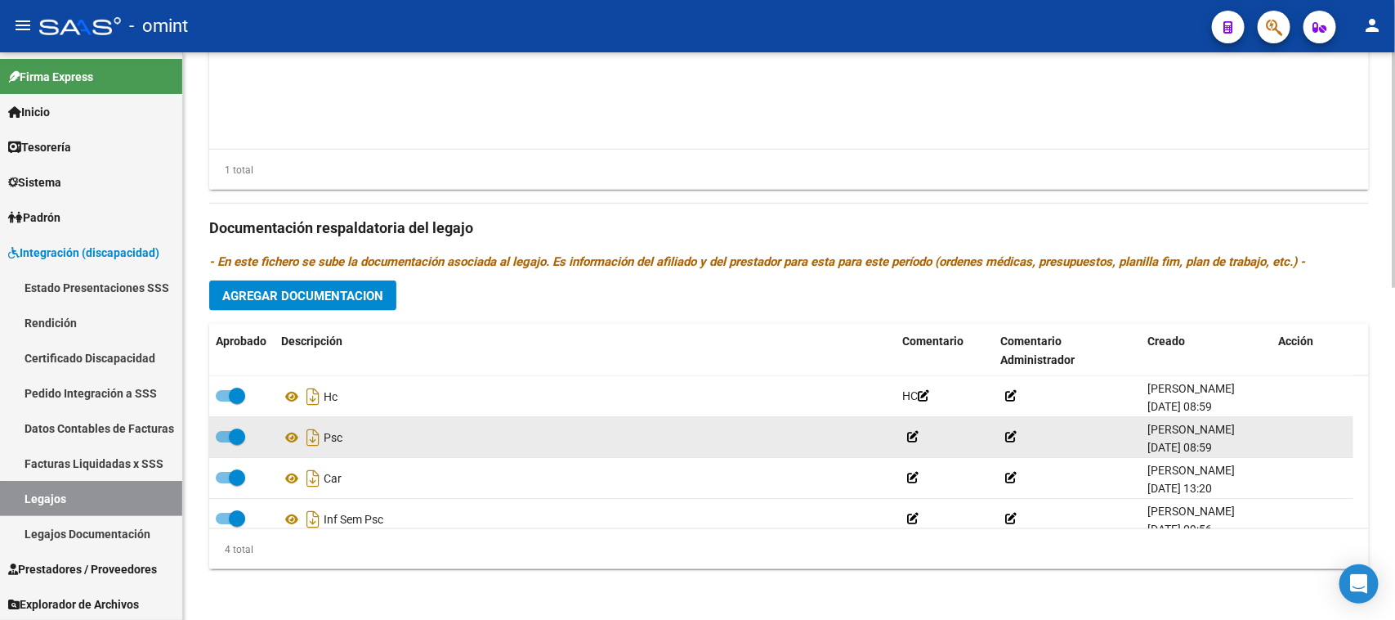
click at [223, 438] on span at bounding box center [230, 436] width 29 height 11
click at [223, 442] on input "checkbox" at bounding box center [223, 442] width 1 height 1
checkbox input "false"
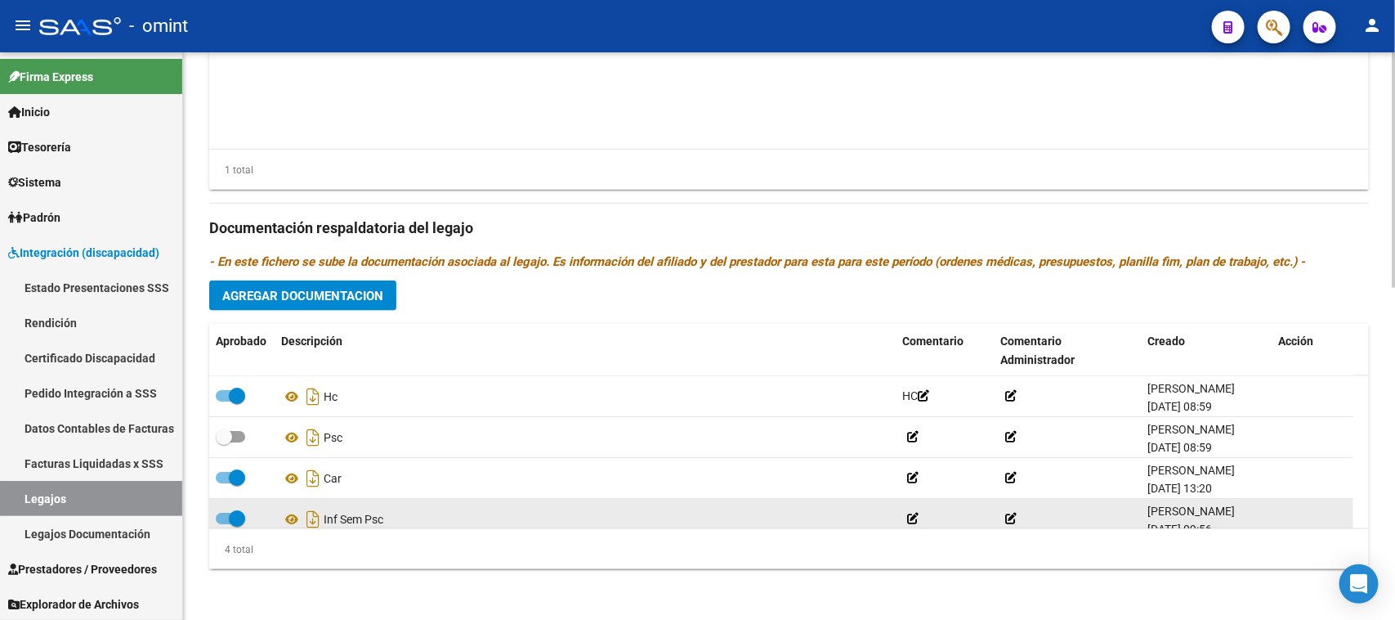
click at [231, 517] on span at bounding box center [237, 518] width 16 height 16
click at [224, 524] on input "checkbox" at bounding box center [223, 524] width 1 height 1
checkbox input "false"
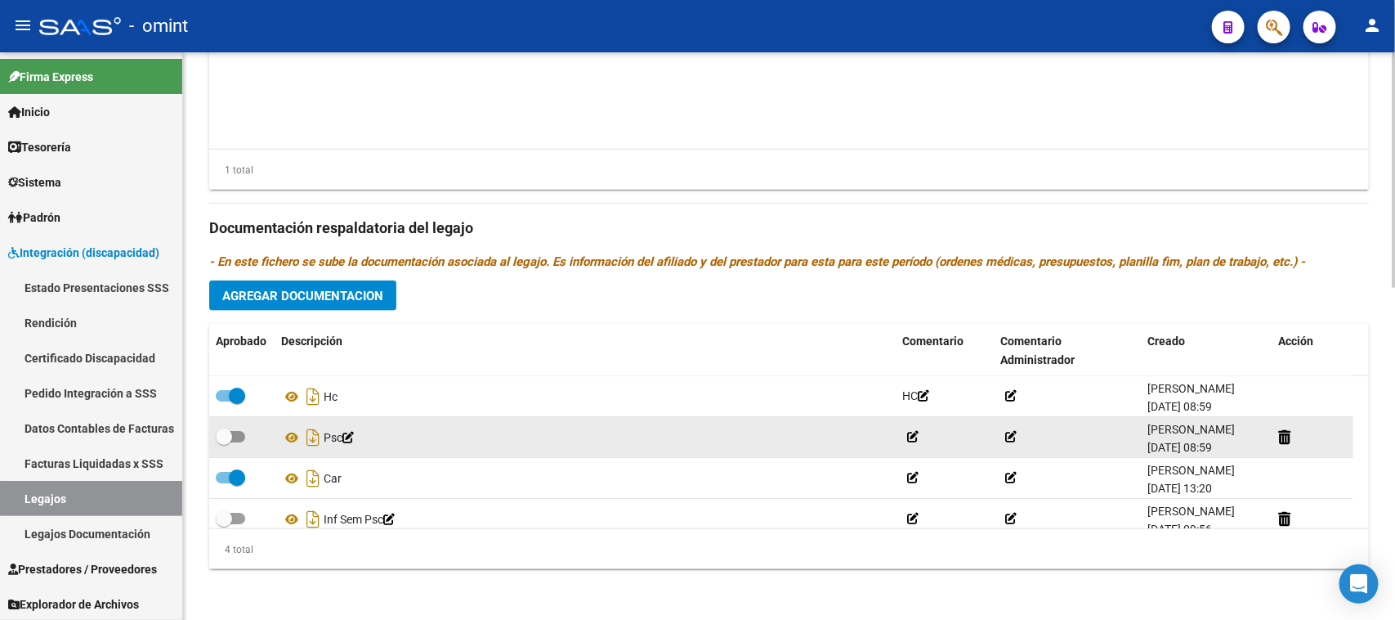
click at [1291, 431] on div at bounding box center [1312, 436] width 69 height 19
click at [1287, 436] on icon at bounding box center [1284, 437] width 12 height 16
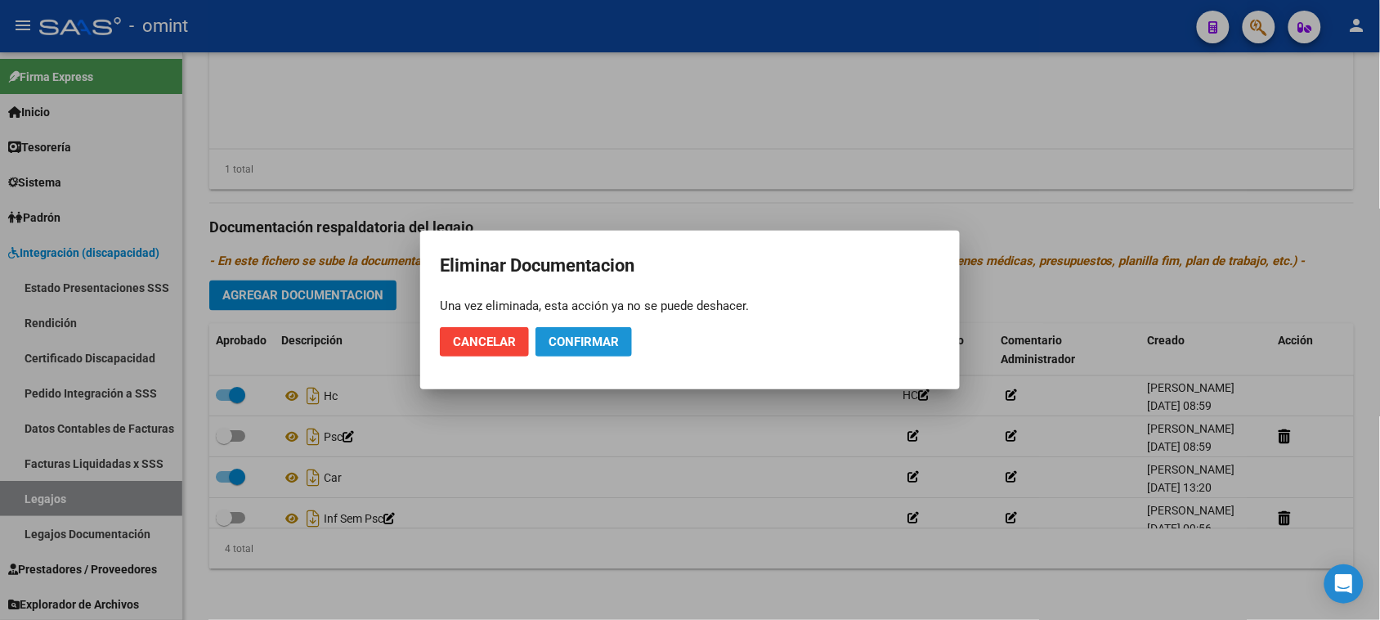
click at [564, 340] on span "Confirmar" at bounding box center [583, 341] width 70 height 15
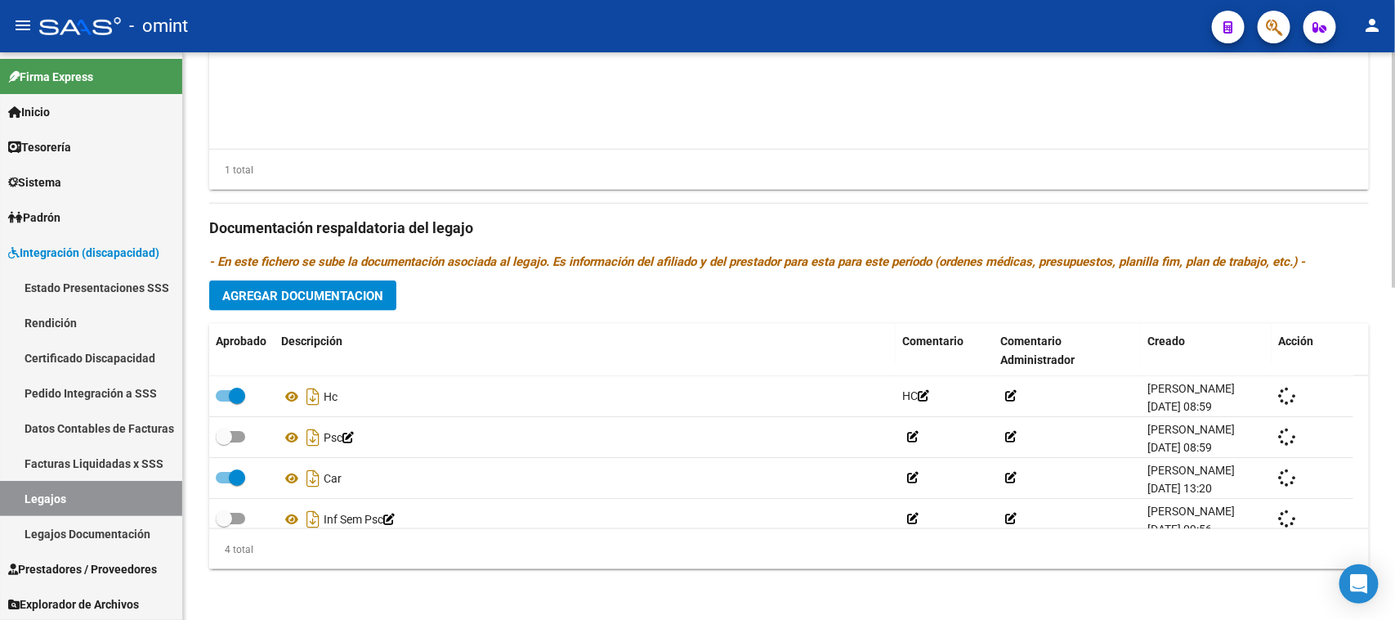
checkbox input "true"
checkbox input "false"
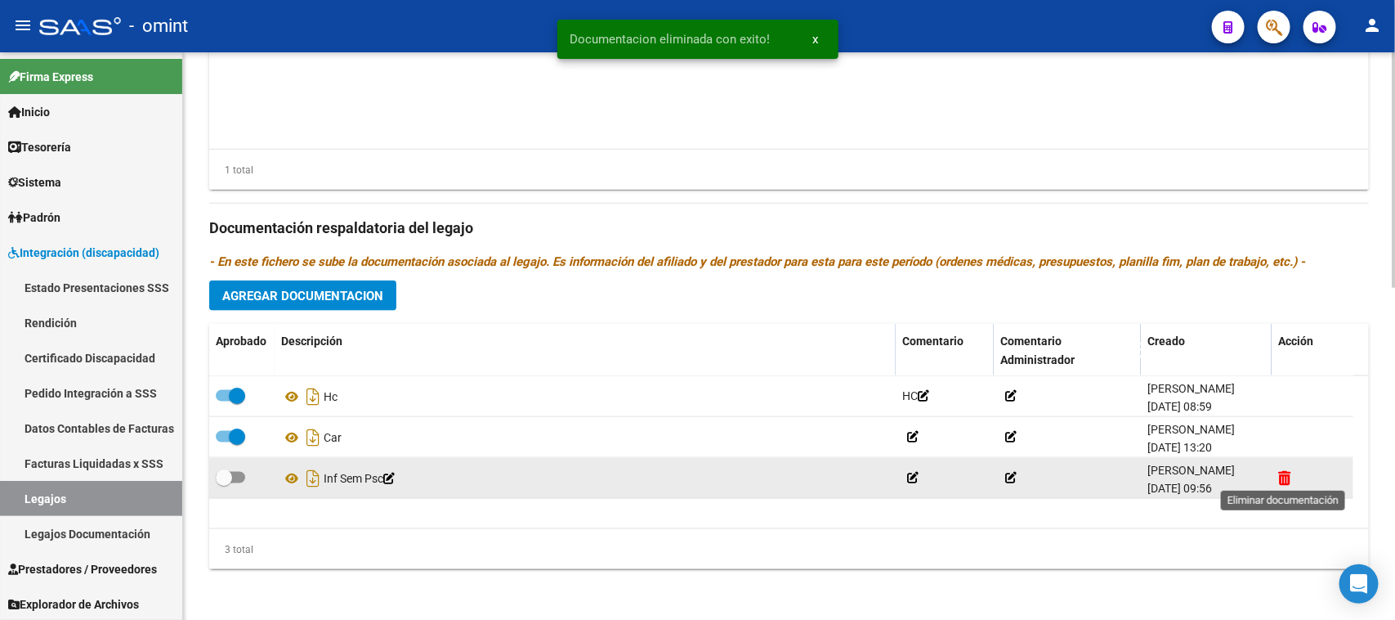
click at [1281, 481] on icon at bounding box center [1284, 478] width 12 height 16
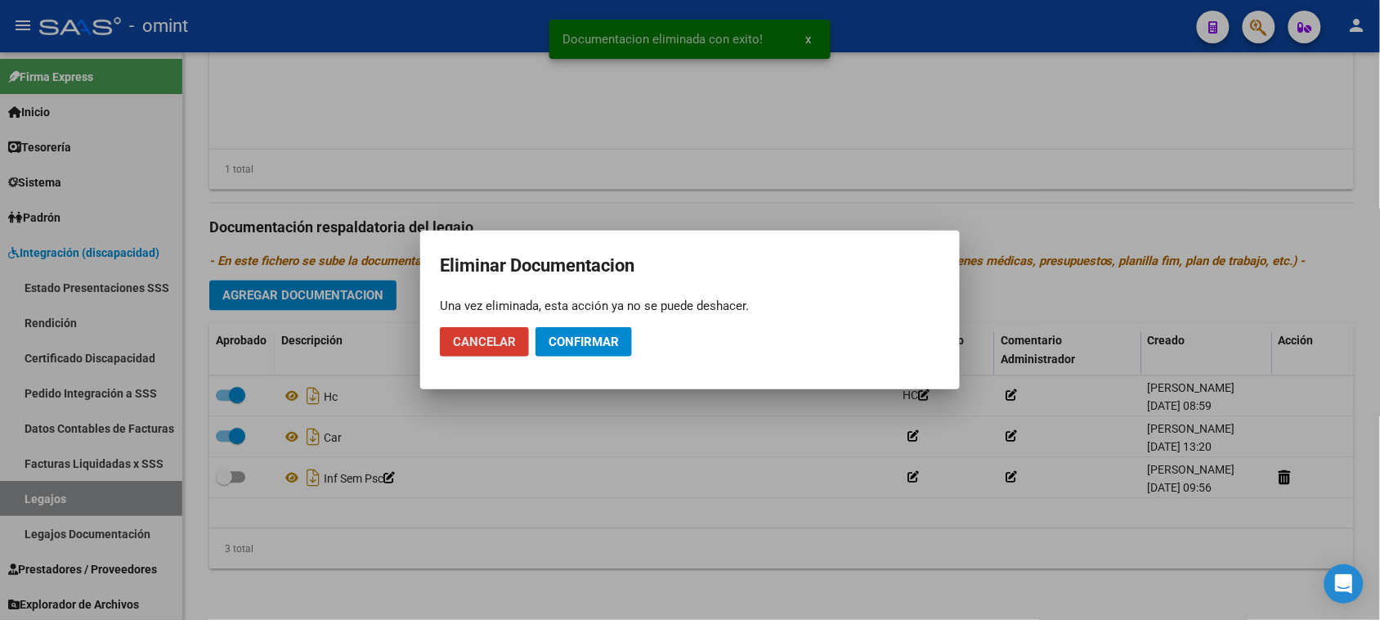
click at [571, 329] on button "Confirmar" at bounding box center [583, 341] width 96 height 29
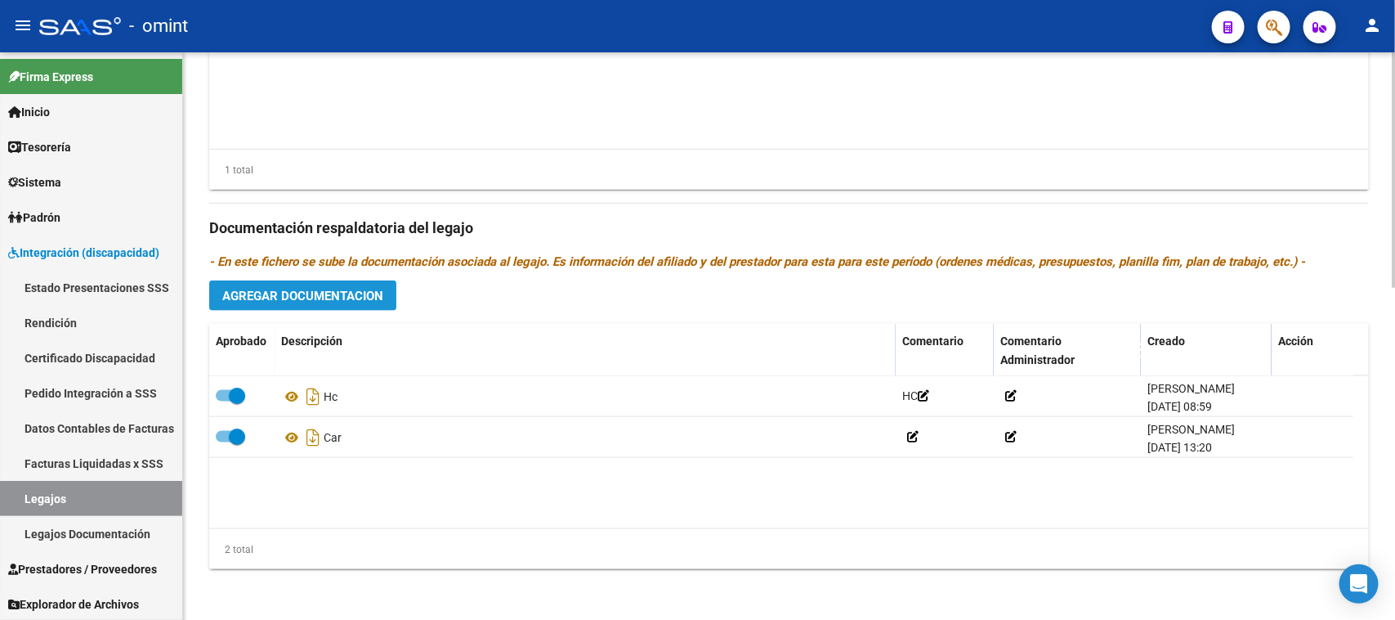
click at [335, 294] on span "Agregar Documentacion" at bounding box center [302, 296] width 161 height 15
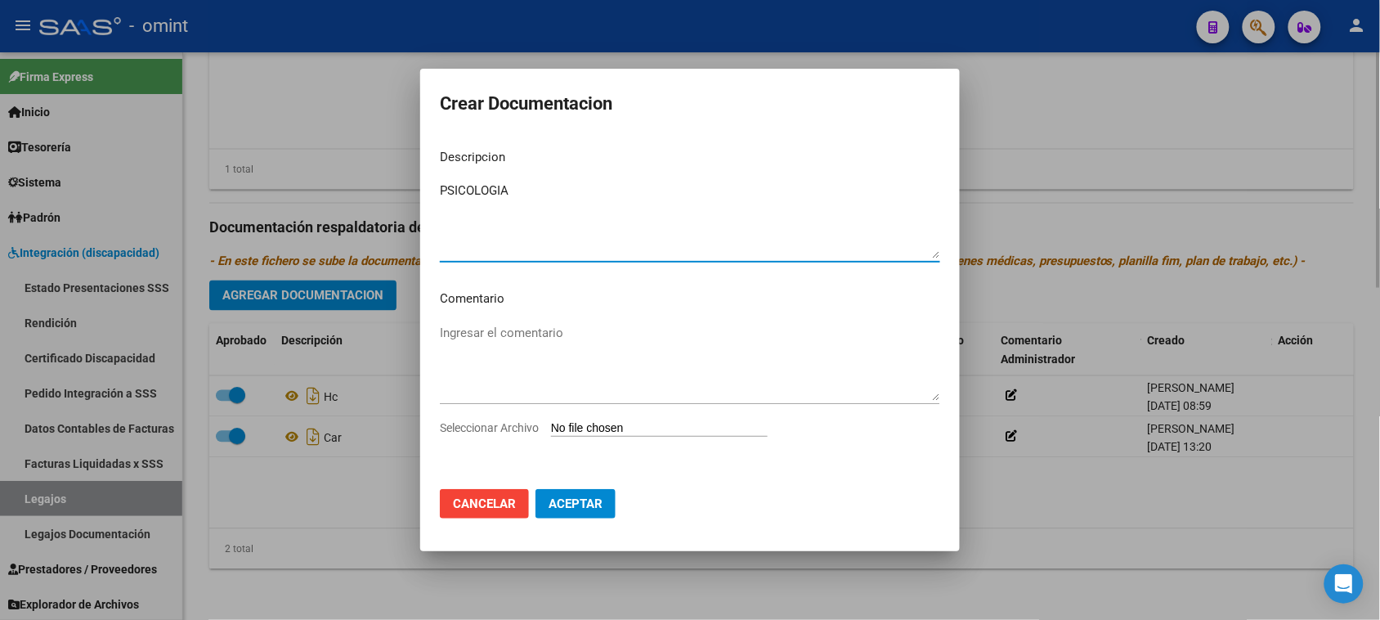
type textarea "PSICOLOGIA"
type input "C:\fakepath\PSICO PRESTACION.pdf"
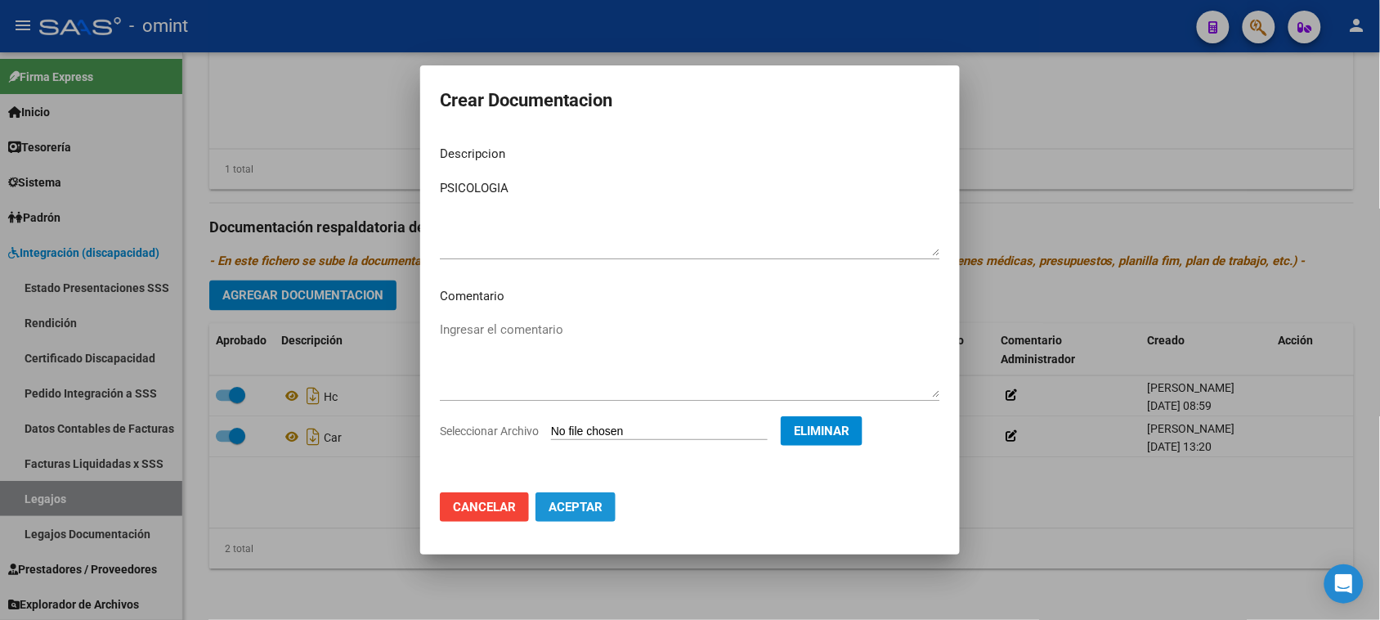
click at [590, 508] on span "Aceptar" at bounding box center [575, 506] width 54 height 15
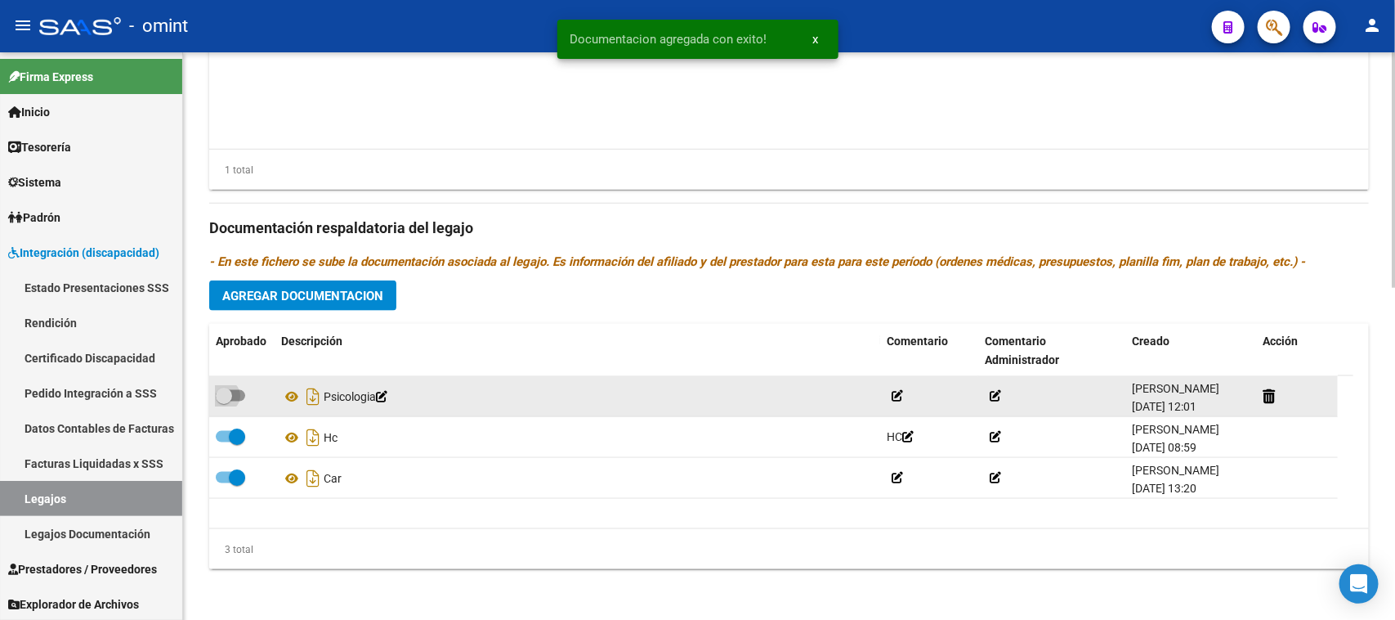
click at [226, 393] on span at bounding box center [224, 395] width 16 height 16
click at [224, 401] on input "checkbox" at bounding box center [223, 401] width 1 height 1
checkbox input "true"
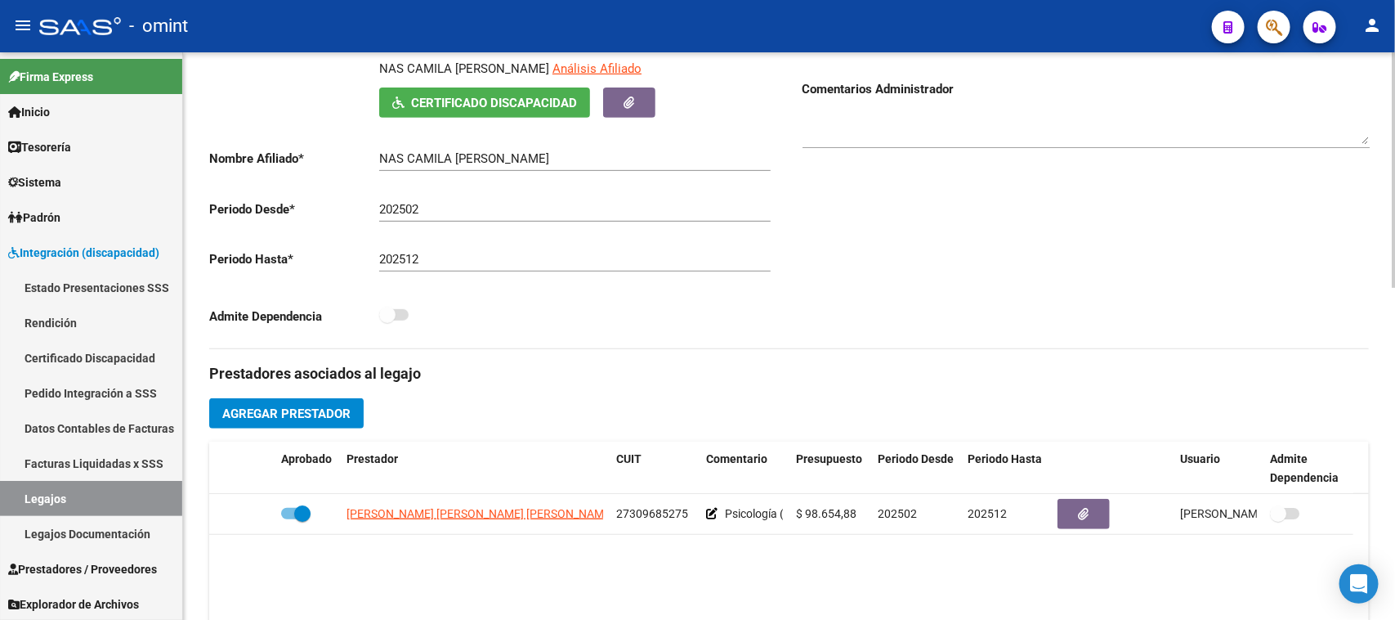
scroll to position [393, 0]
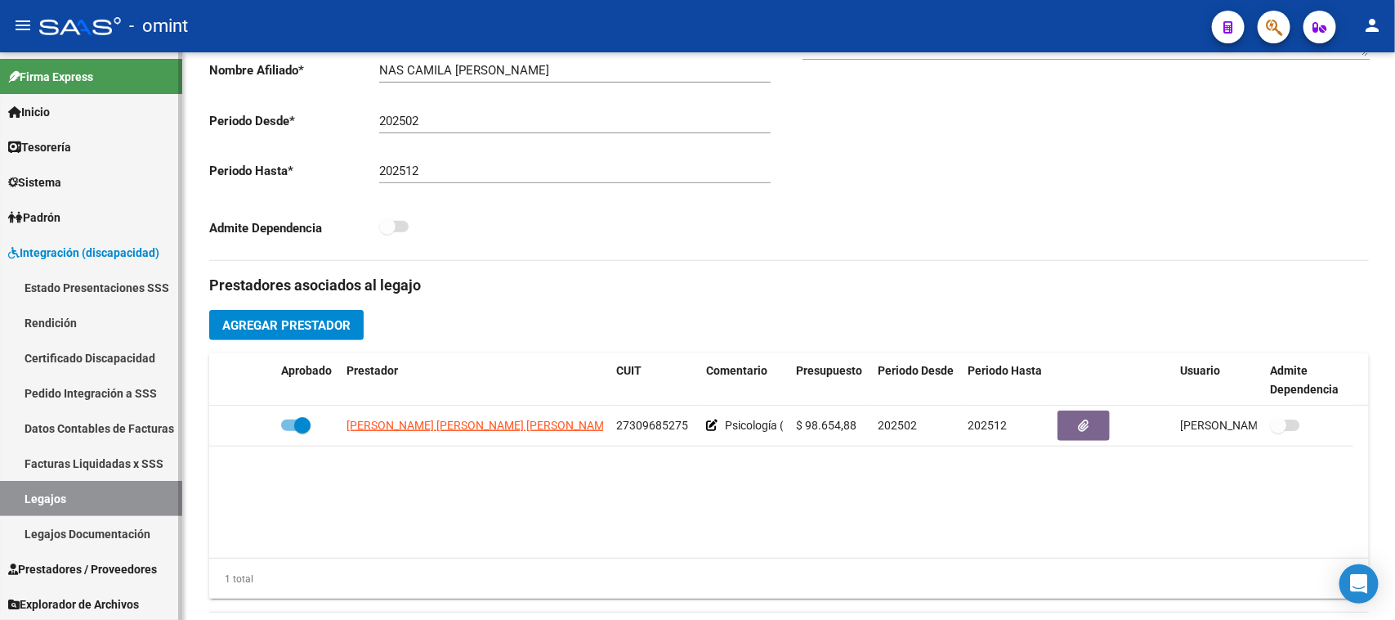
click at [39, 486] on link "Legajos" at bounding box center [91, 498] width 182 height 35
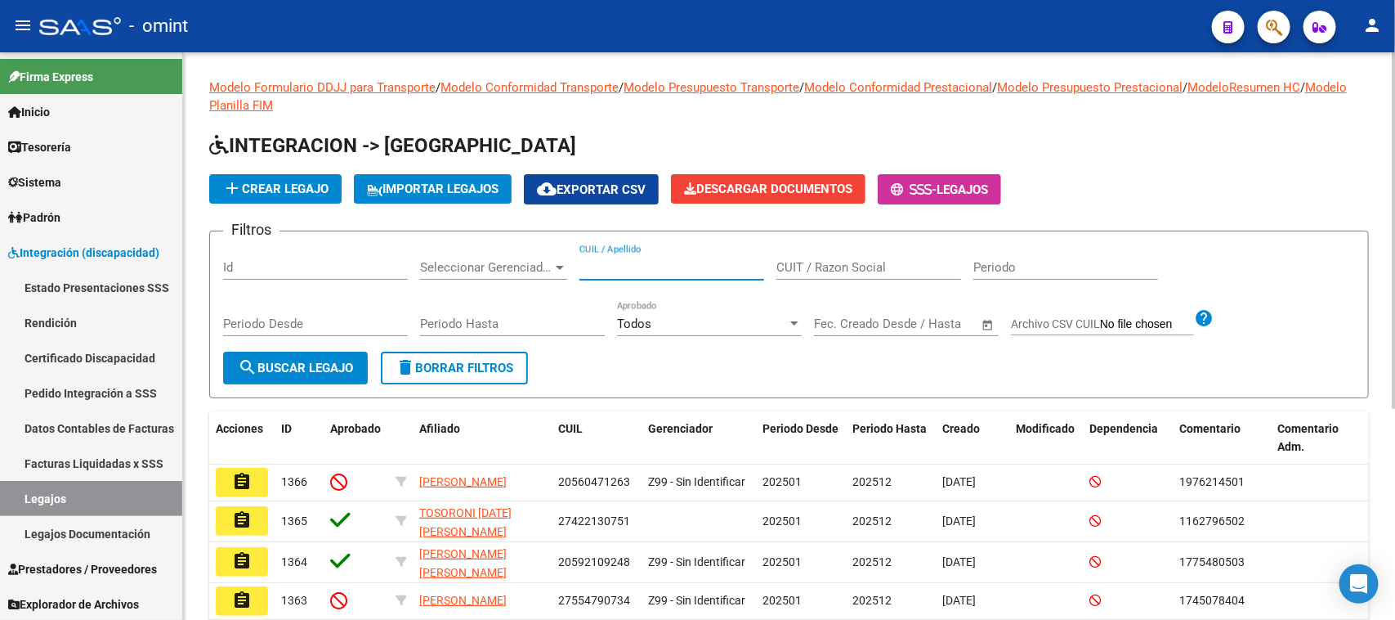
click at [667, 266] on input "CUIL / Apellido" at bounding box center [672, 267] width 185 height 15
type input "GIANCO"
click at [320, 360] on span "search Buscar Legajo" at bounding box center [295, 367] width 115 height 15
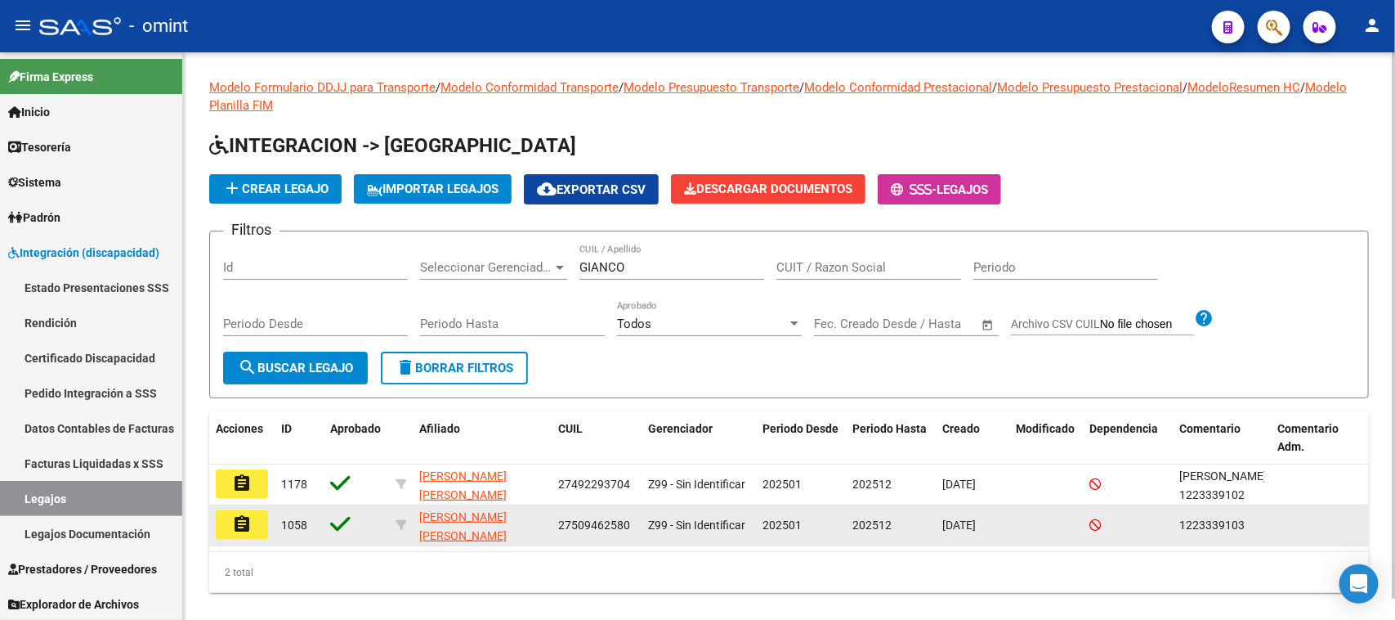
click at [237, 527] on mat-icon "assignment" at bounding box center [242, 524] width 20 height 20
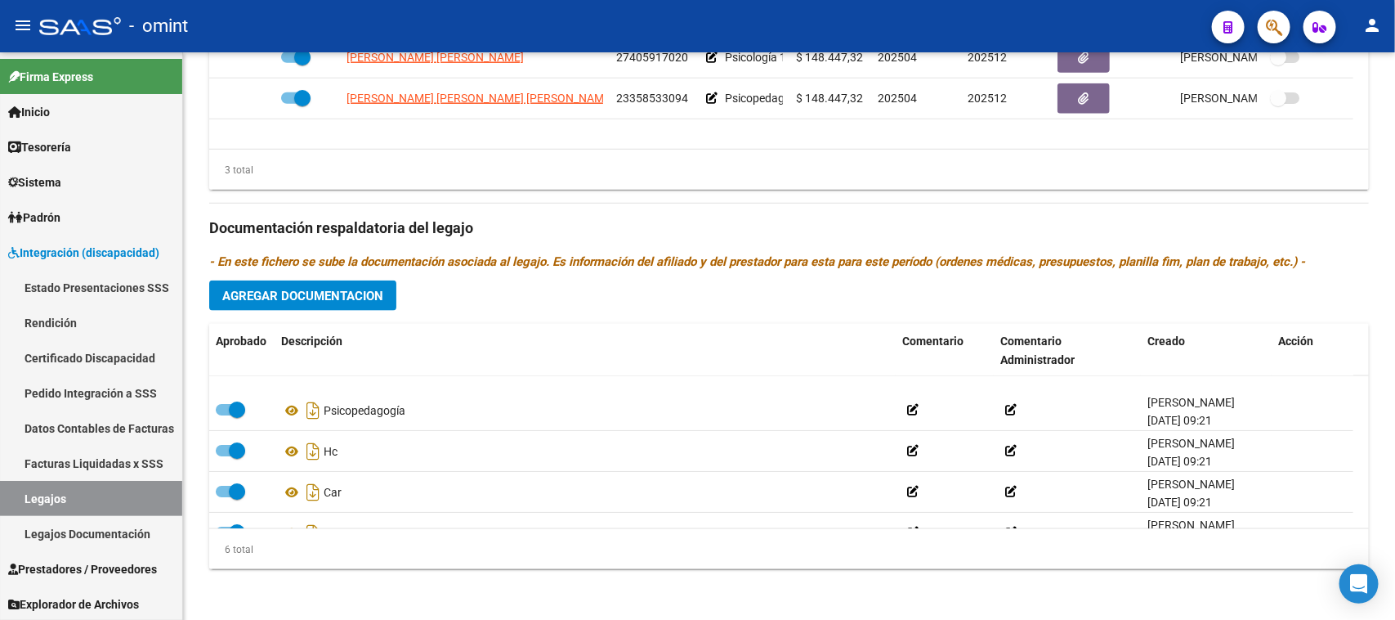
scroll to position [99, 0]
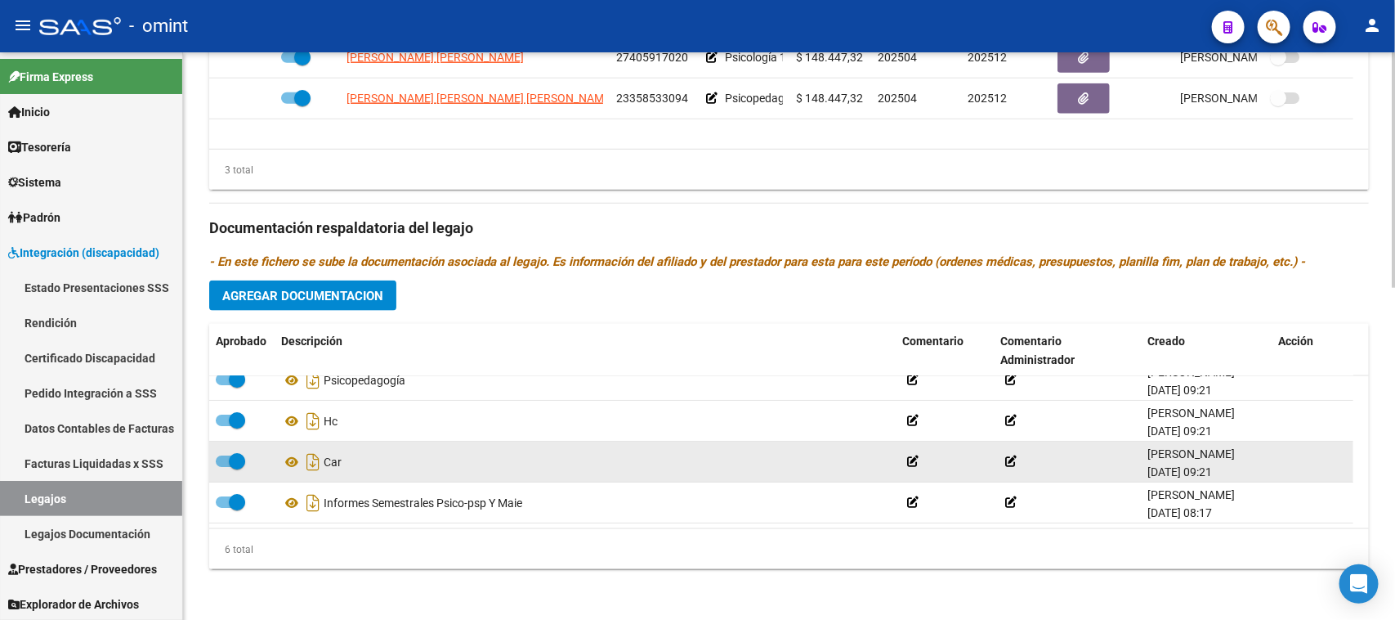
click at [213, 454] on datatable-body-cell at bounding box center [241, 461] width 65 height 40
click at [226, 463] on span at bounding box center [230, 460] width 29 height 11
click at [224, 467] on input "checkbox" at bounding box center [223, 467] width 1 height 1
click at [1278, 460] on icon at bounding box center [1284, 462] width 12 height 16
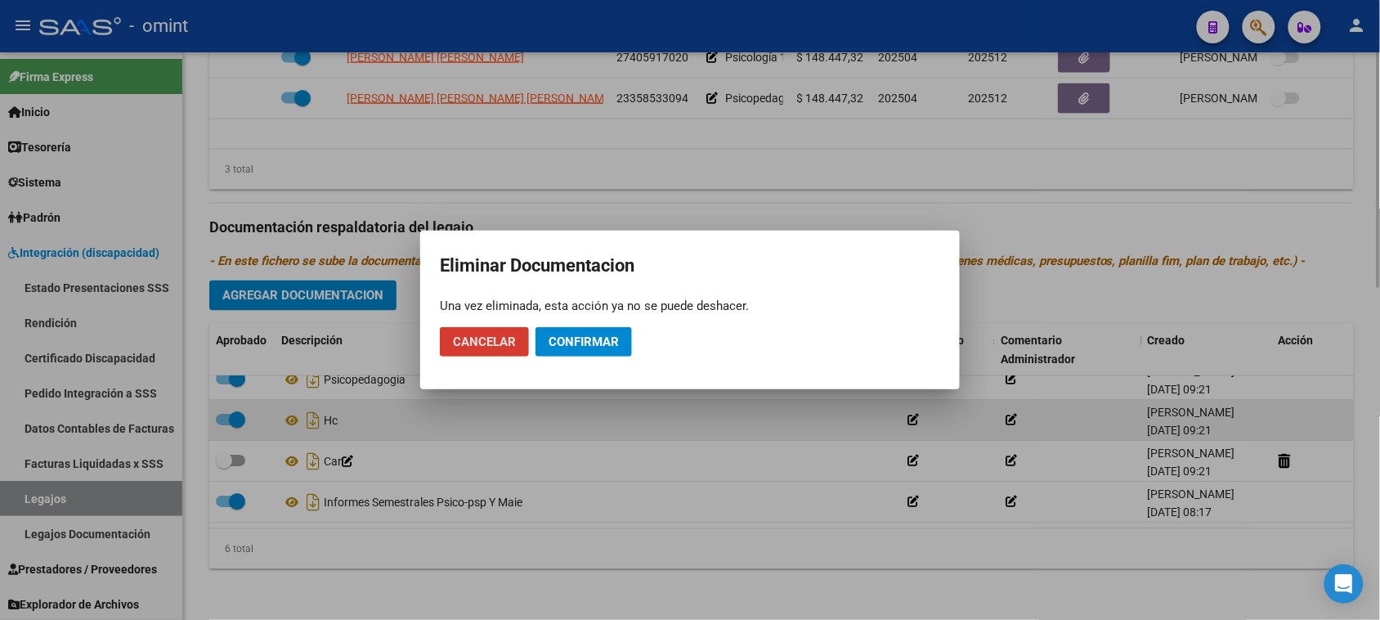
drag, startPoint x: 605, startPoint y: 354, endPoint x: 572, endPoint y: 409, distance: 63.8
click at [603, 356] on button "Confirmar" at bounding box center [583, 341] width 96 height 29
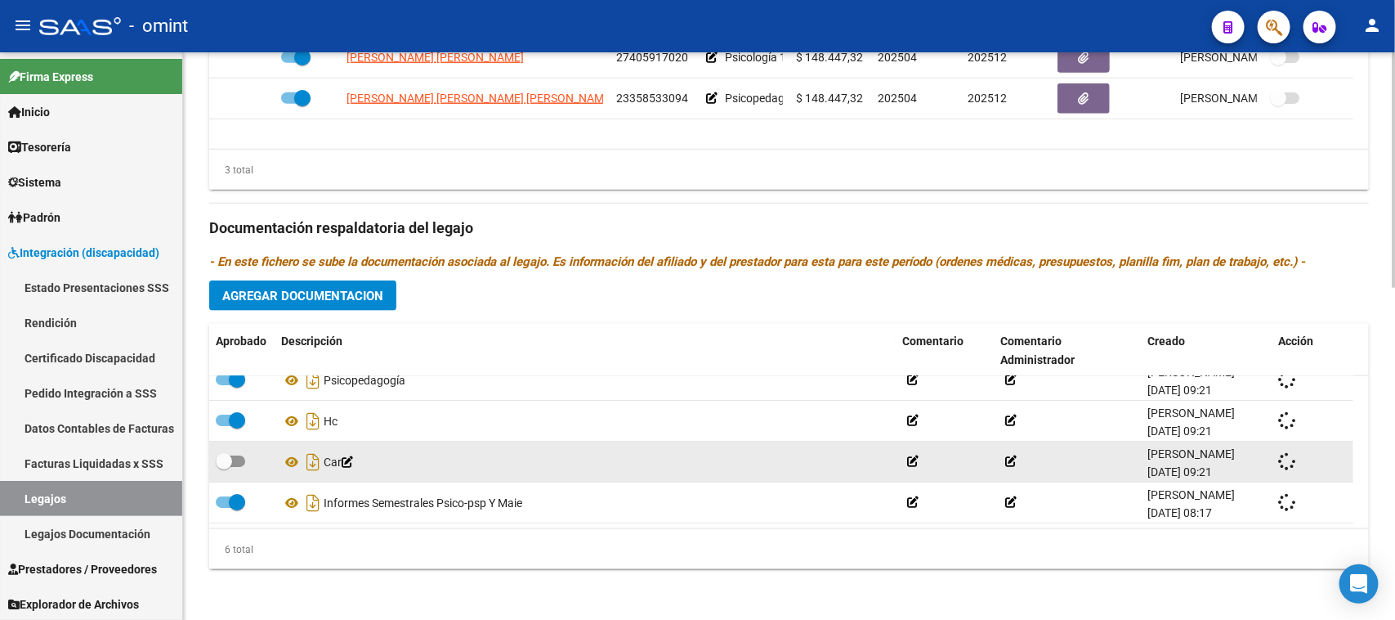
checkbox input "true"
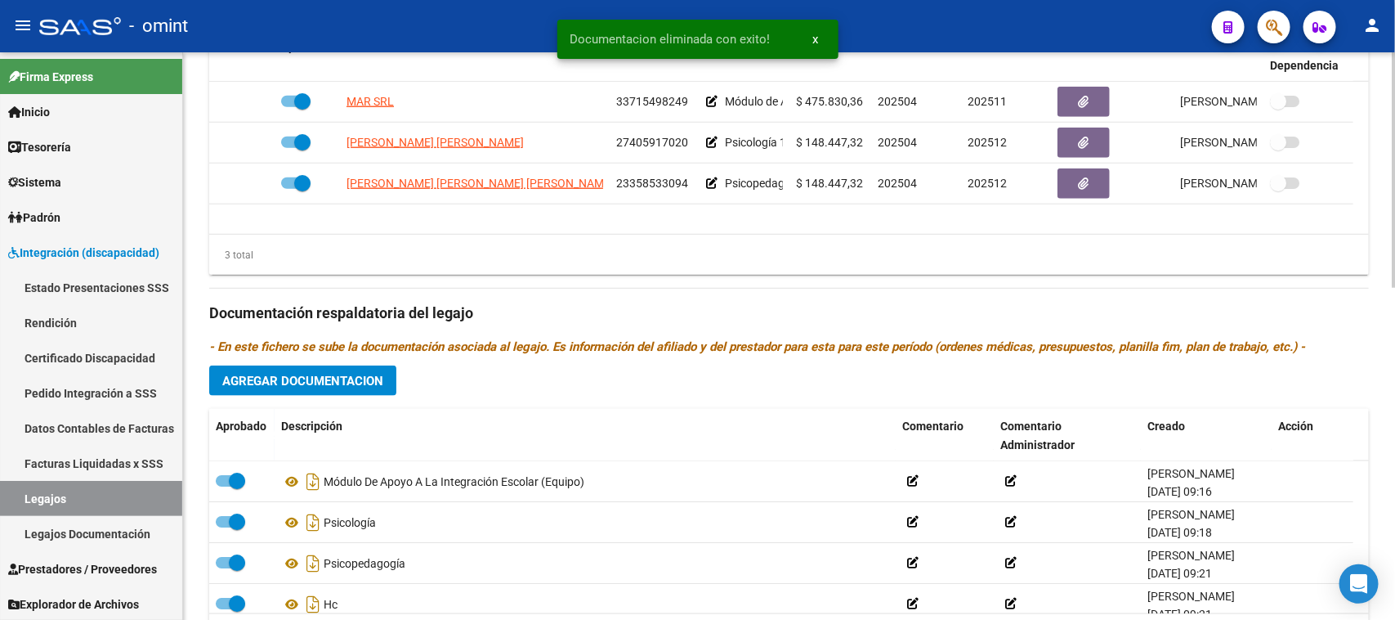
scroll to position [597, 0]
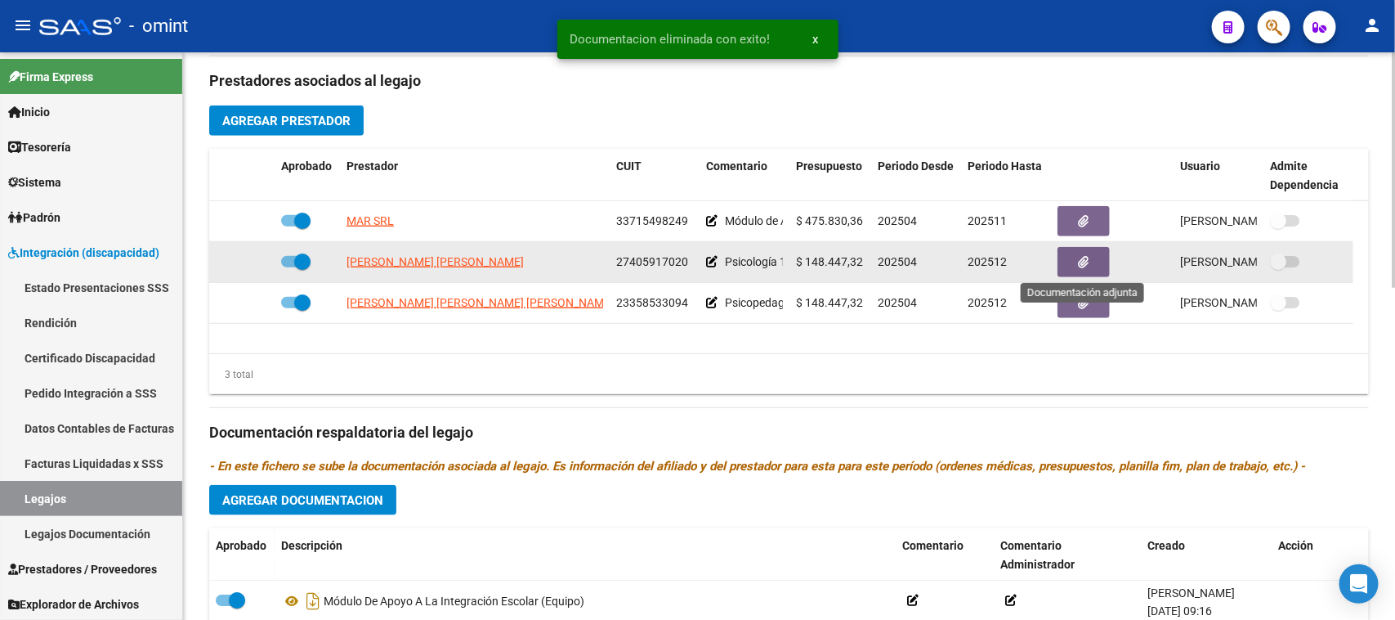
click at [1094, 259] on button "button" at bounding box center [1084, 262] width 52 height 30
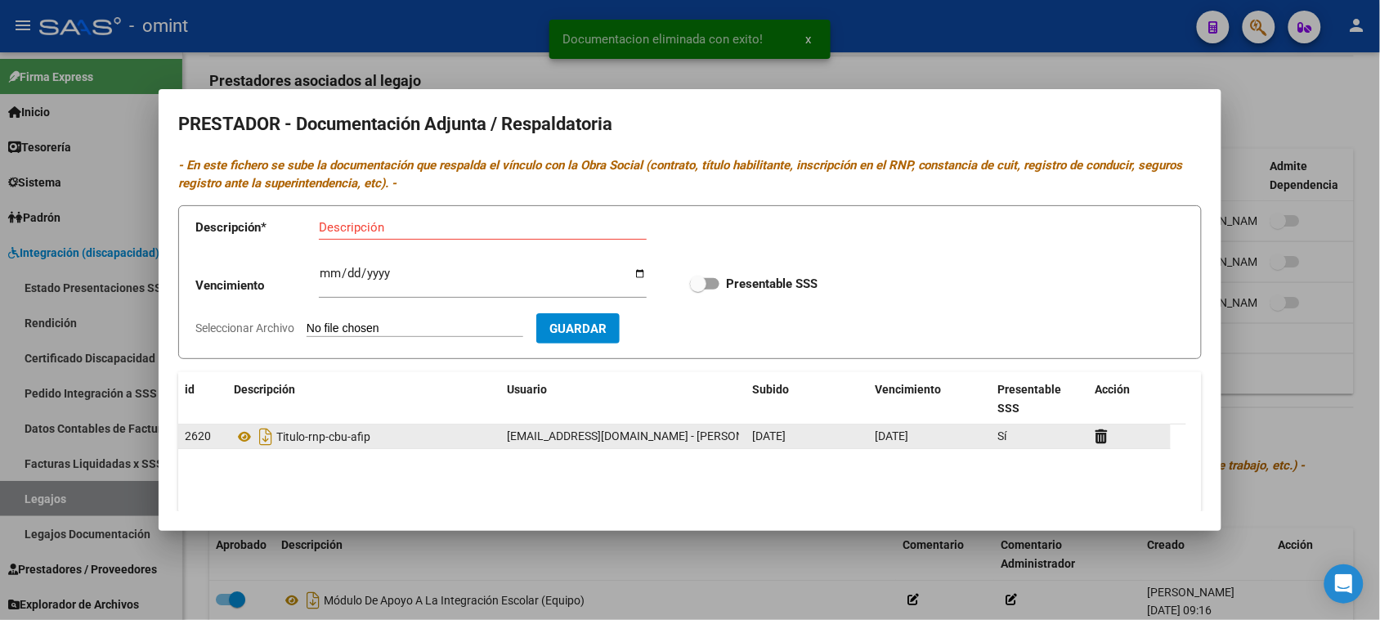
drag, startPoint x: 869, startPoint y: 439, endPoint x: 941, endPoint y: 443, distance: 72.0
click at [941, 443] on datatable-body-cell "26/09/2028" at bounding box center [929, 436] width 123 height 24
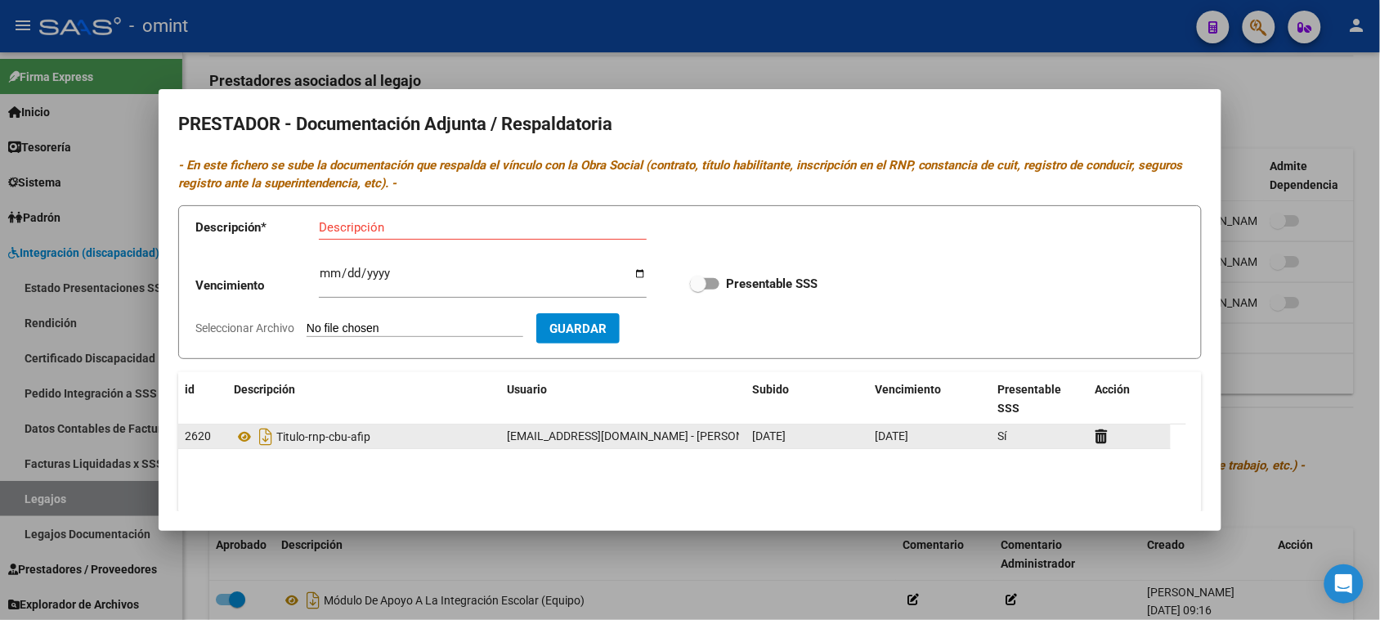
copy span "26/09/2028"
click at [349, 443] on span "Titulo-rnp-cbu-afip" at bounding box center [323, 436] width 94 height 13
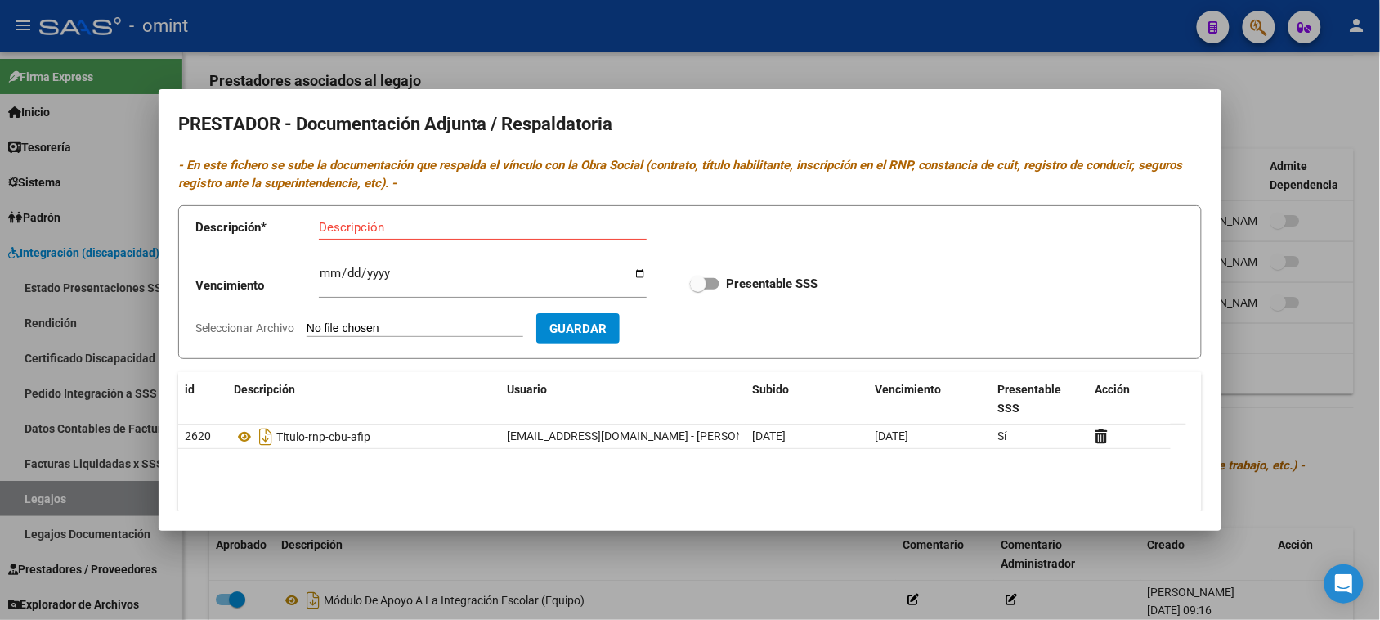
copy span "Titulo-rnp-cbu-afip"
click at [397, 225] on input "Descripción" at bounding box center [483, 227] width 328 height 15
paste input "Titulo-rnp-cbu-afip"
type input "Titulo-rnp-cbu-afip"
type input "2028-09-26"
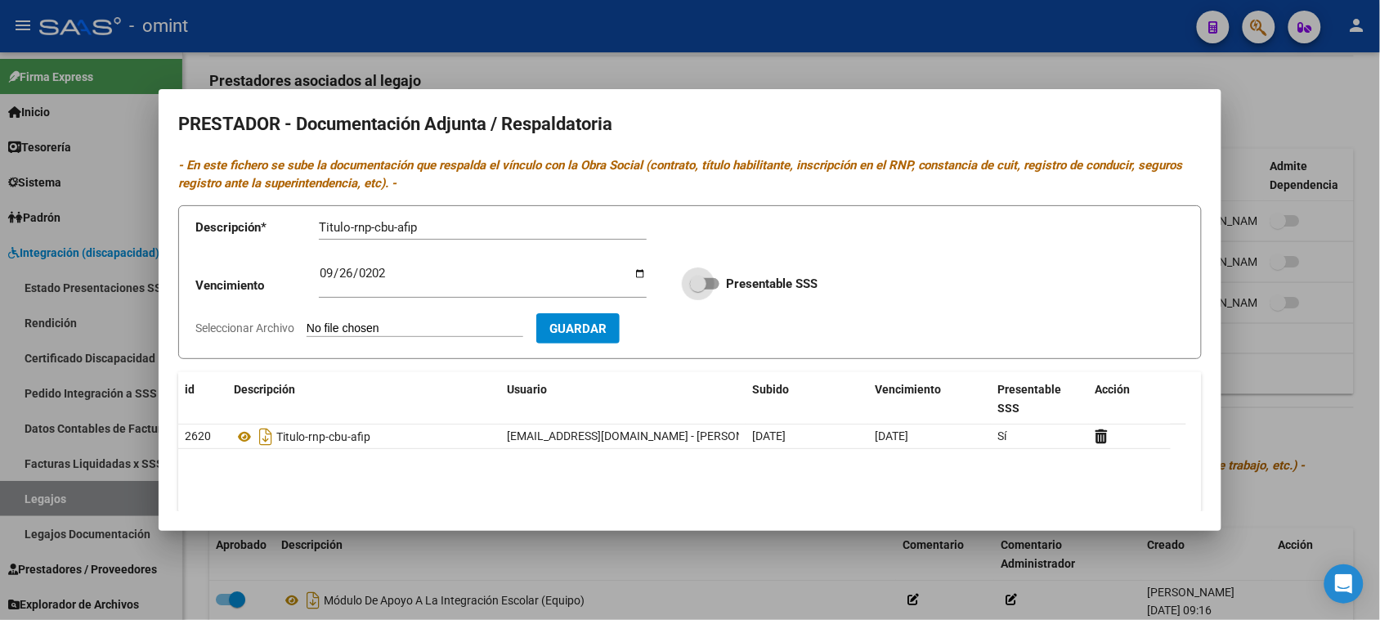
click at [697, 289] on input "Presentable SSS" at bounding box center [697, 289] width 1 height 1
checkbox input "true"
type input "C:\fakepath\PSICO PRESTADOR.pdf"
click at [708, 351] on form "Descripción * Titulo-rnp-cbu-afip Descripción Vencimiento 2028-09-26 Ingresar v…" at bounding box center [689, 282] width 1023 height 154
click at [688, 333] on span "Guardar" at bounding box center [672, 328] width 57 height 15
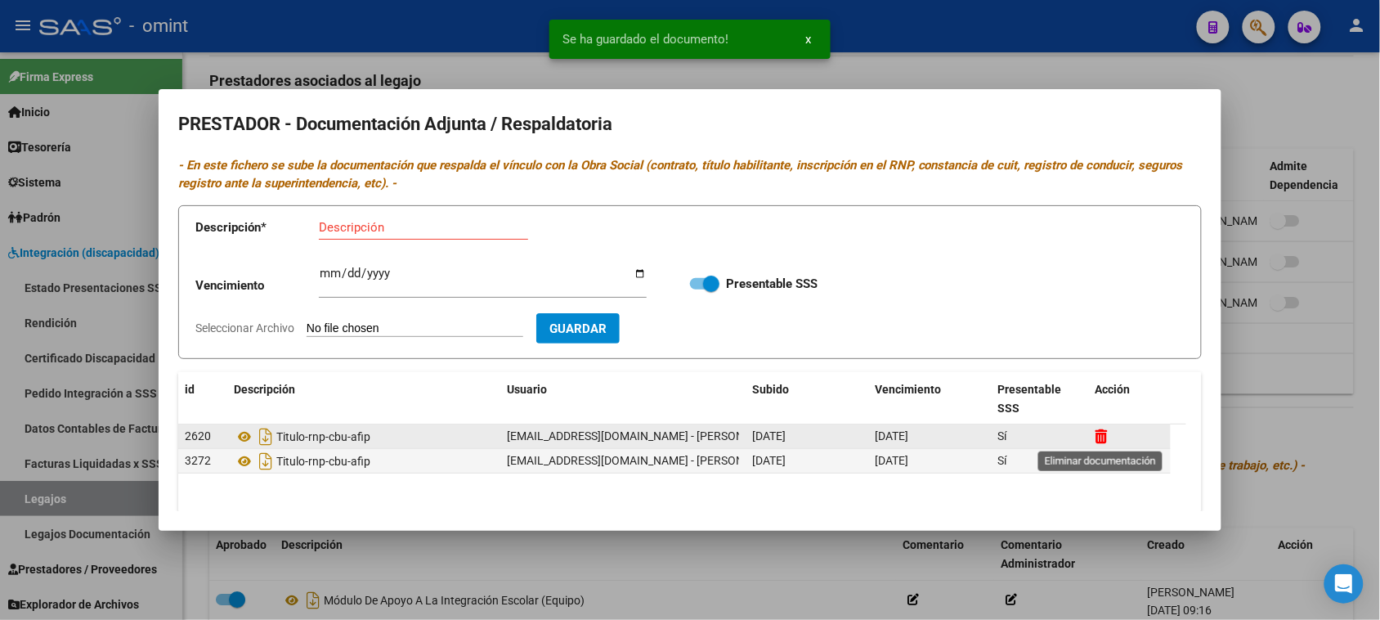
click at [1102, 434] on icon at bounding box center [1101, 436] width 12 height 16
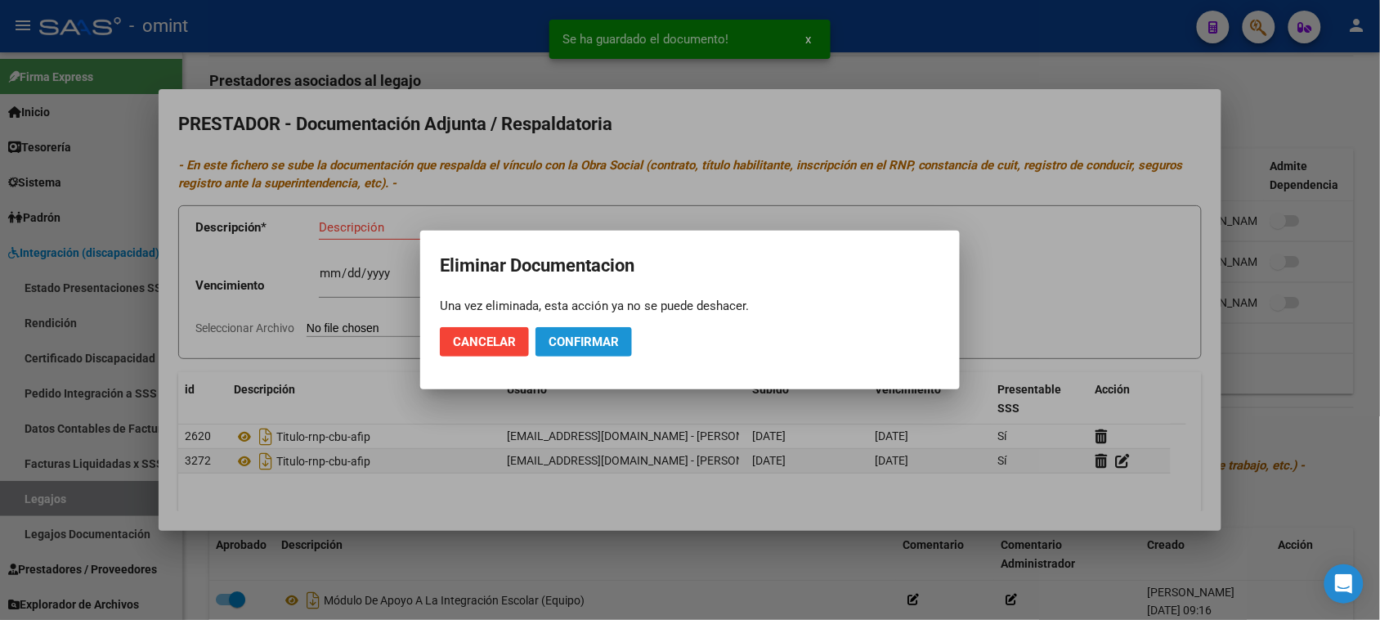
click at [565, 352] on button "Confirmar" at bounding box center [583, 341] width 96 height 29
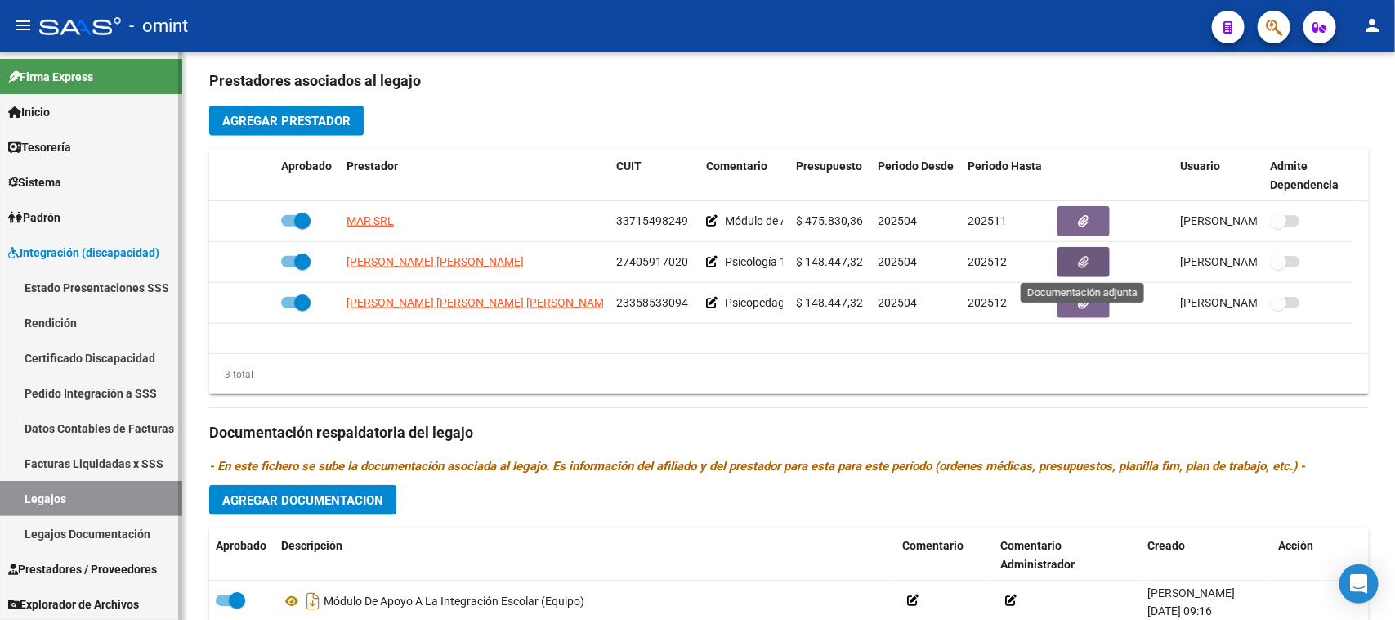
click at [90, 491] on link "Legajos" at bounding box center [91, 498] width 182 height 35
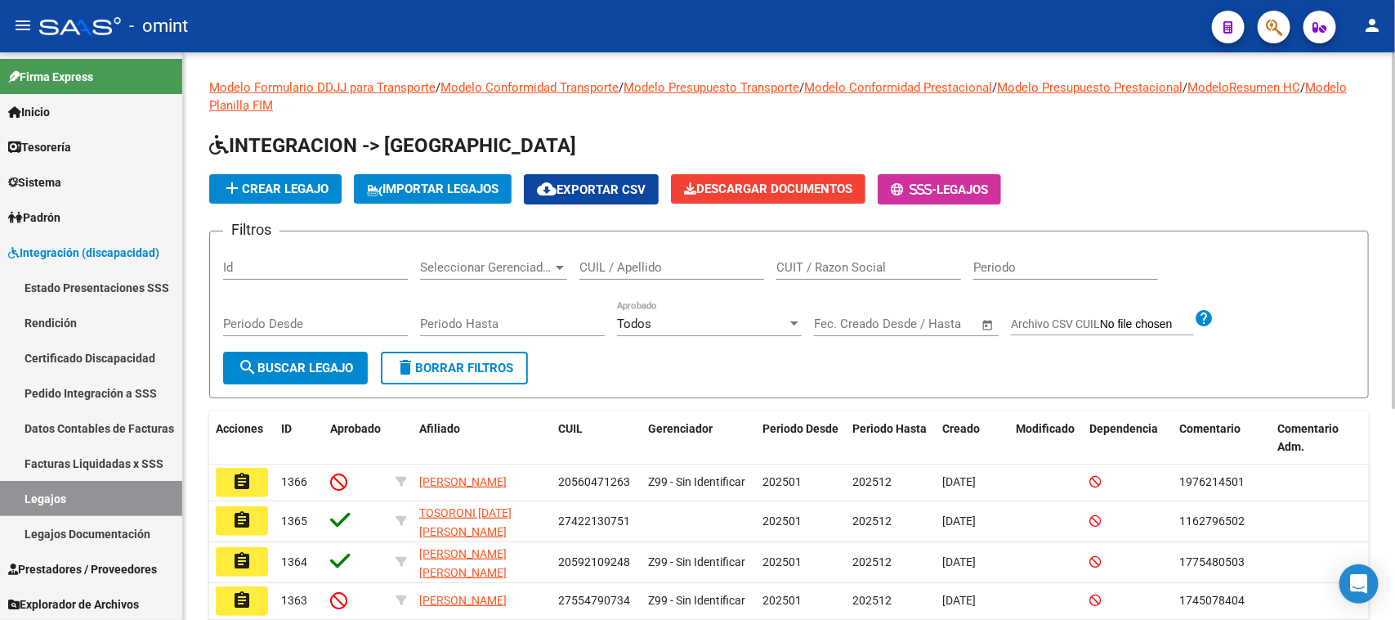
click at [671, 253] on div "CUIL / Apellido" at bounding box center [672, 261] width 185 height 35
type input "VISCONTI"
click at [311, 360] on span "search Buscar Legajo" at bounding box center [295, 367] width 115 height 15
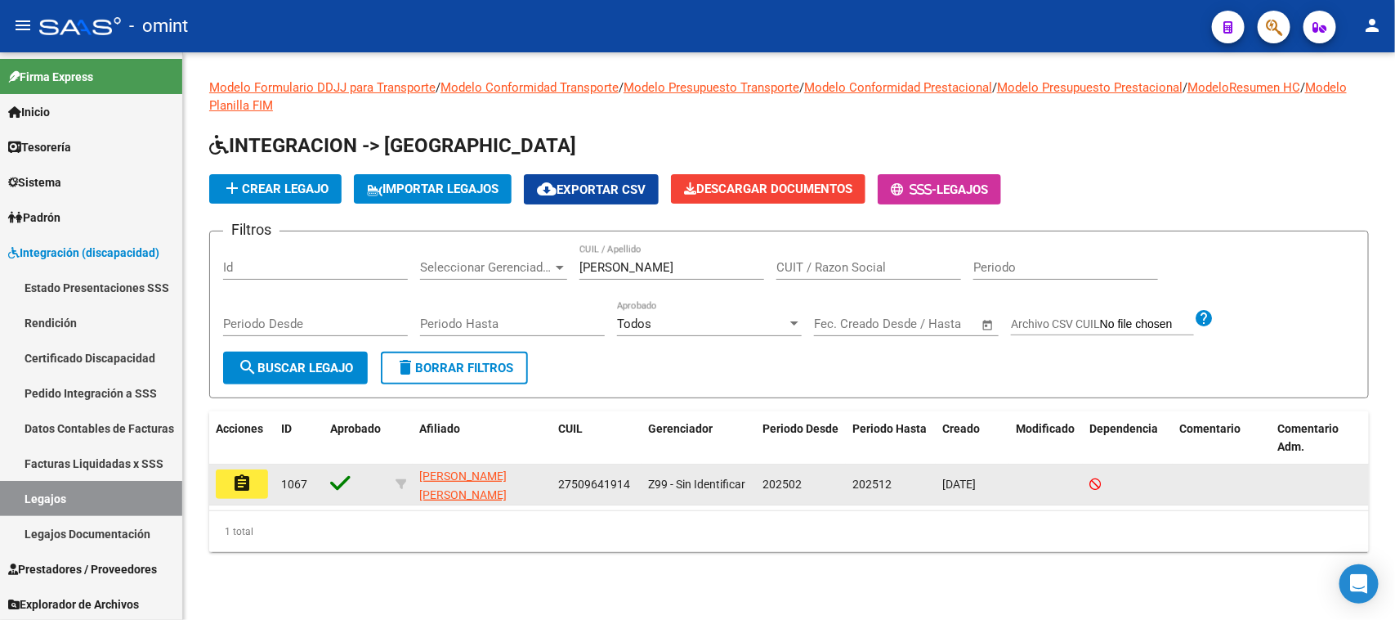
click at [233, 476] on mat-icon "assignment" at bounding box center [242, 483] width 20 height 20
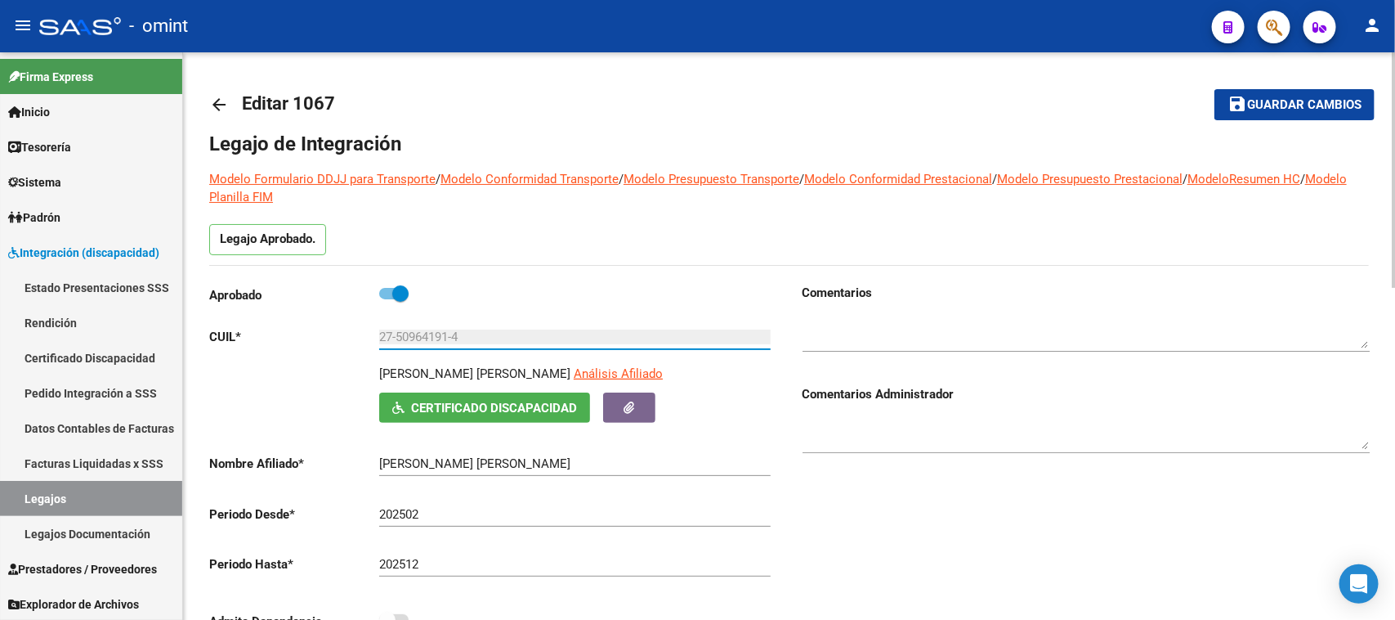
click at [427, 340] on input "27-50964191-4" at bounding box center [575, 336] width 392 height 15
click at [856, 329] on textarea at bounding box center [1086, 332] width 567 height 33
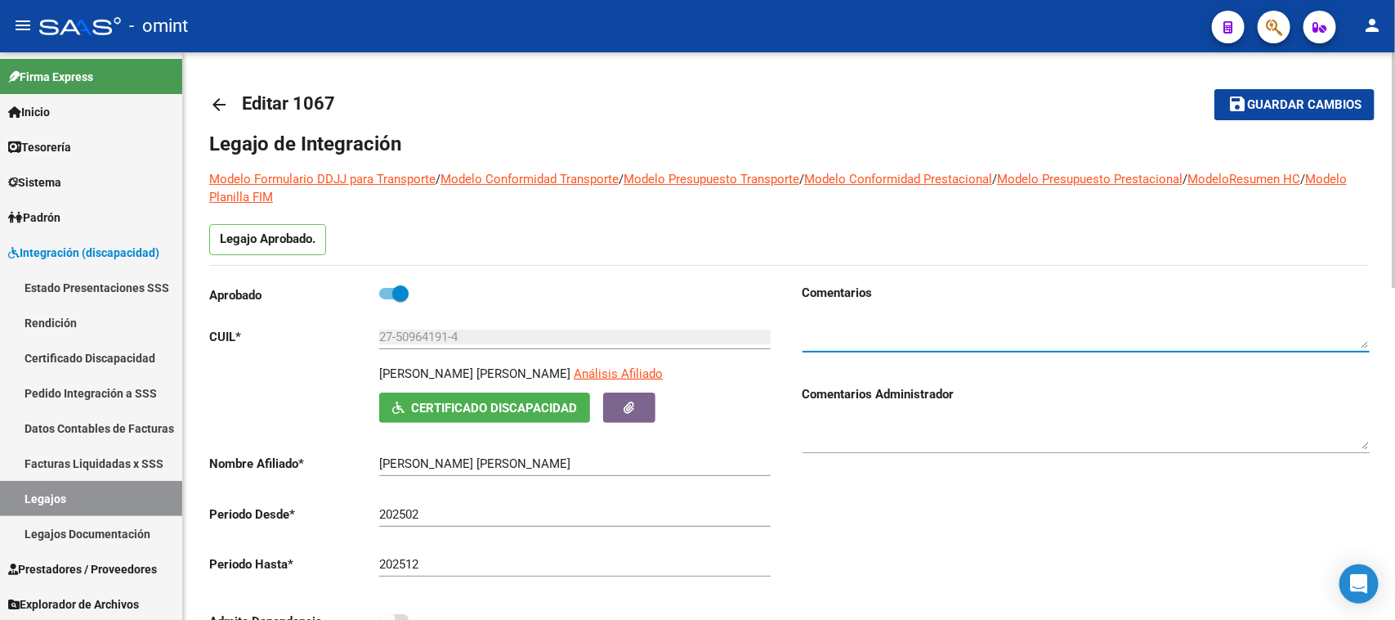
paste textarea "19602689"
type textarea "1960268903"
click at [1267, 110] on button "save Guardar cambios" at bounding box center [1295, 104] width 160 height 30
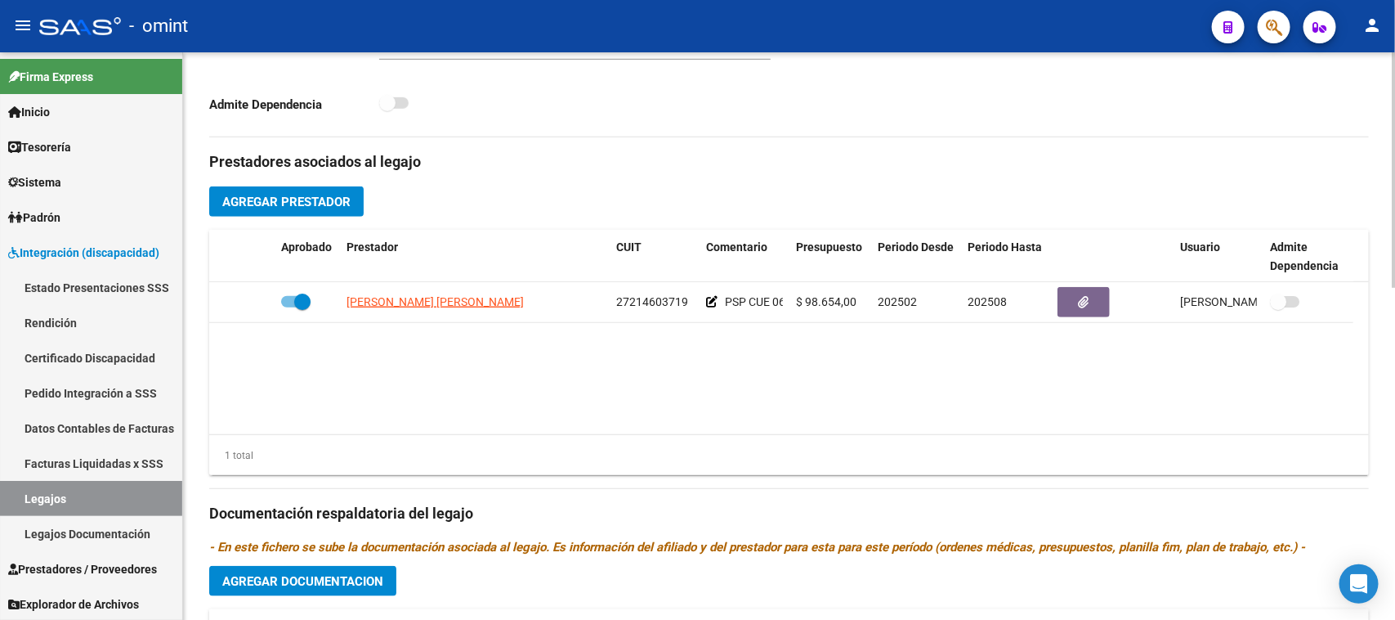
scroll to position [393, 0]
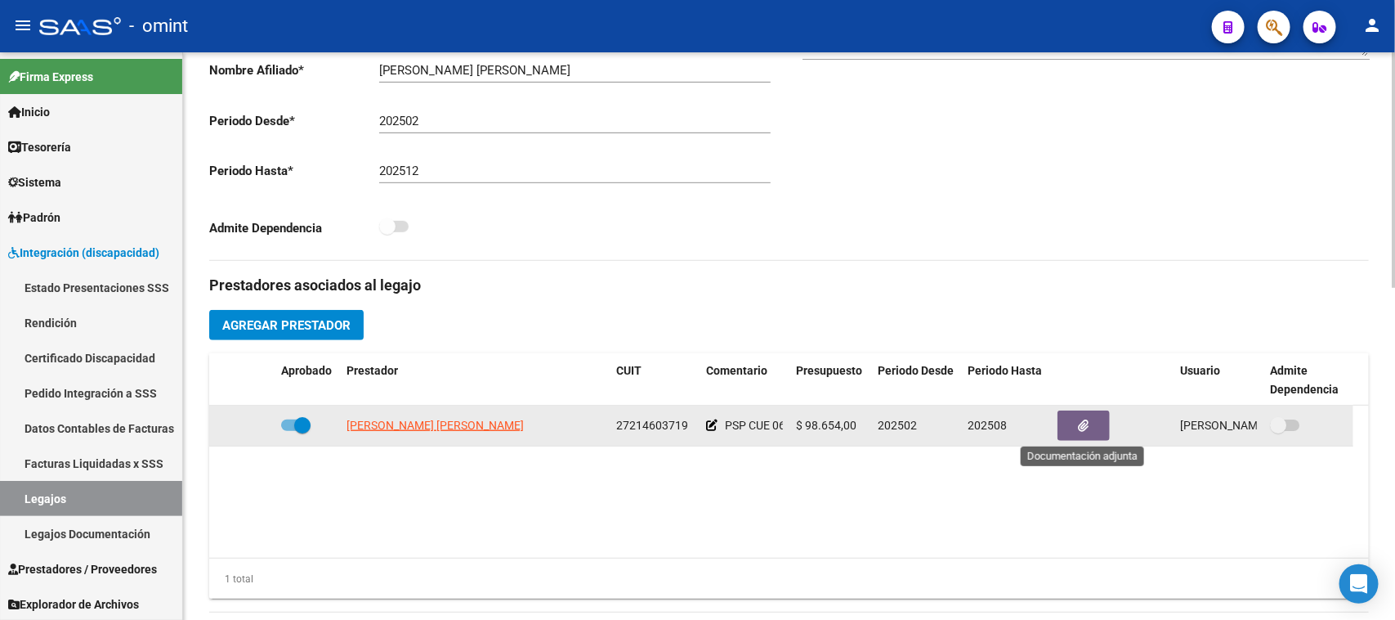
click at [1101, 435] on button "button" at bounding box center [1084, 425] width 52 height 30
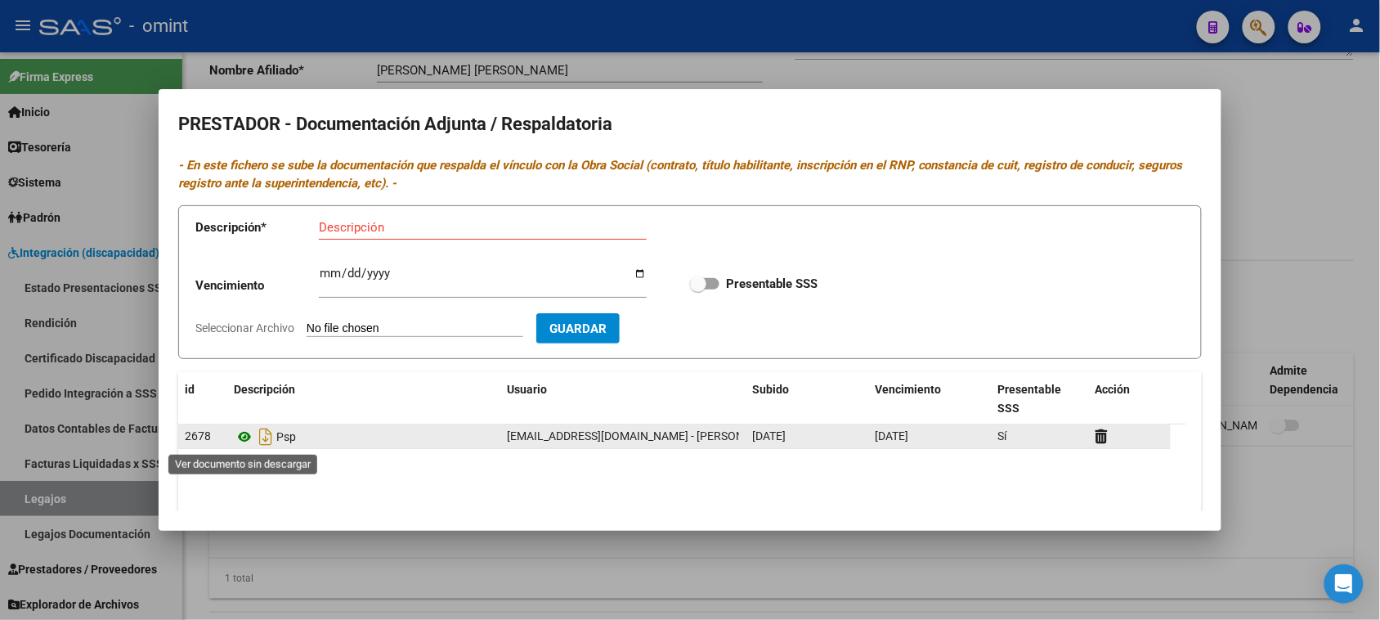
click at [235, 431] on icon at bounding box center [244, 437] width 21 height 20
